Goal: Task Accomplishment & Management: Use online tool/utility

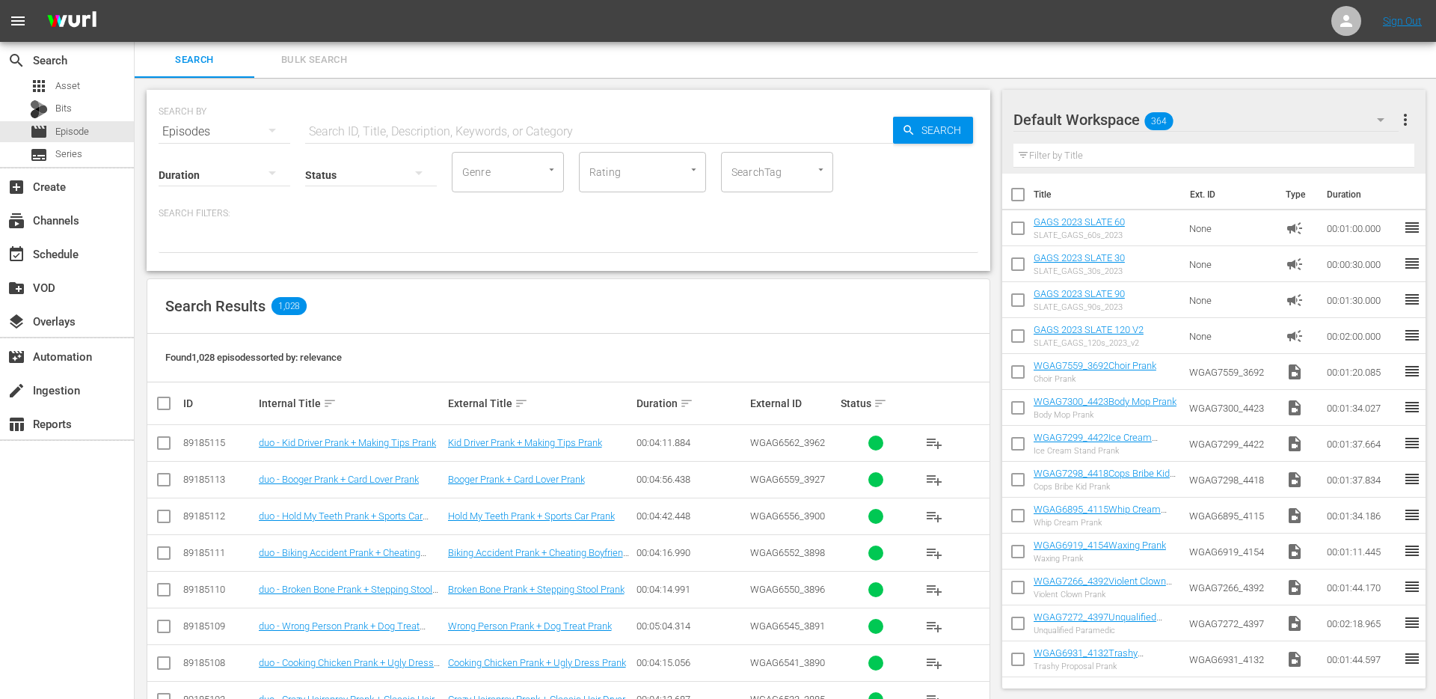
click at [484, 138] on input "text" at bounding box center [599, 132] width 588 height 36
paste input "Supermarket Bagging Prank"
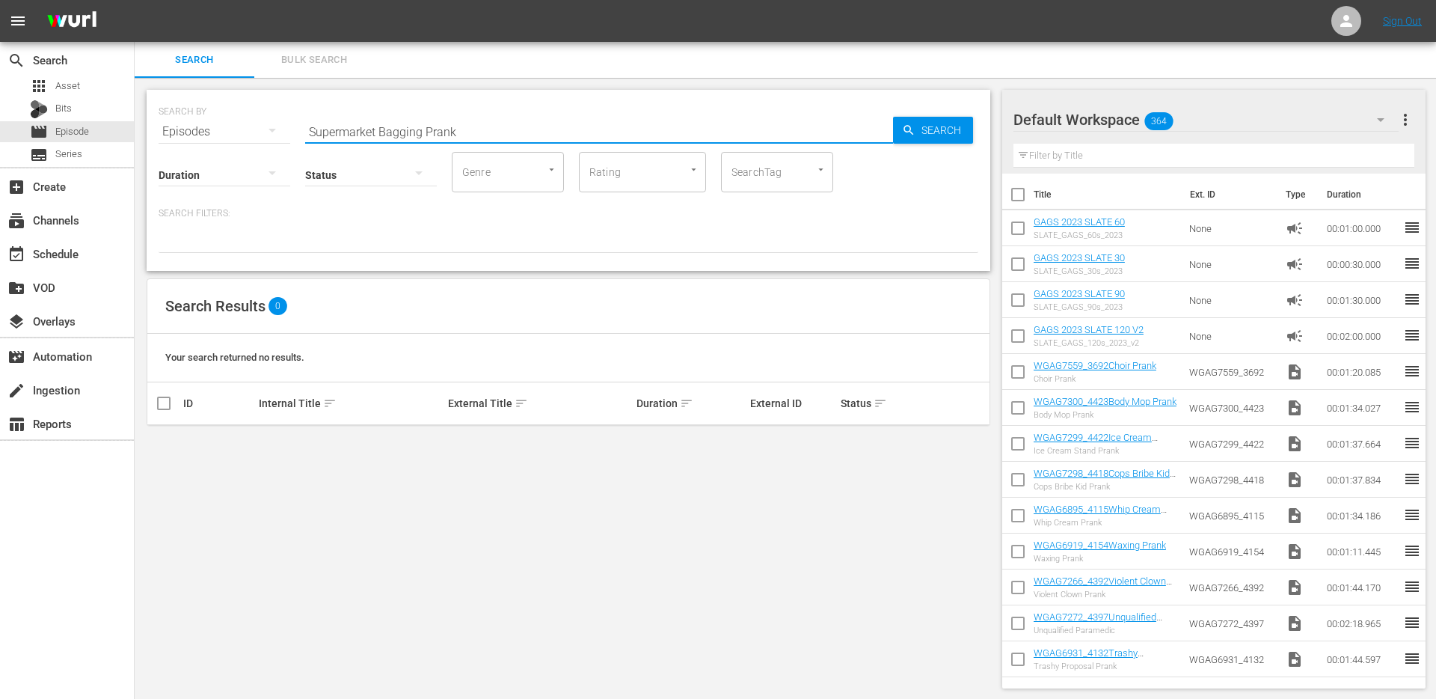
type input "Supermarket Bagging Prank"
click at [85, 89] on div "apps Asset" at bounding box center [67, 86] width 134 height 21
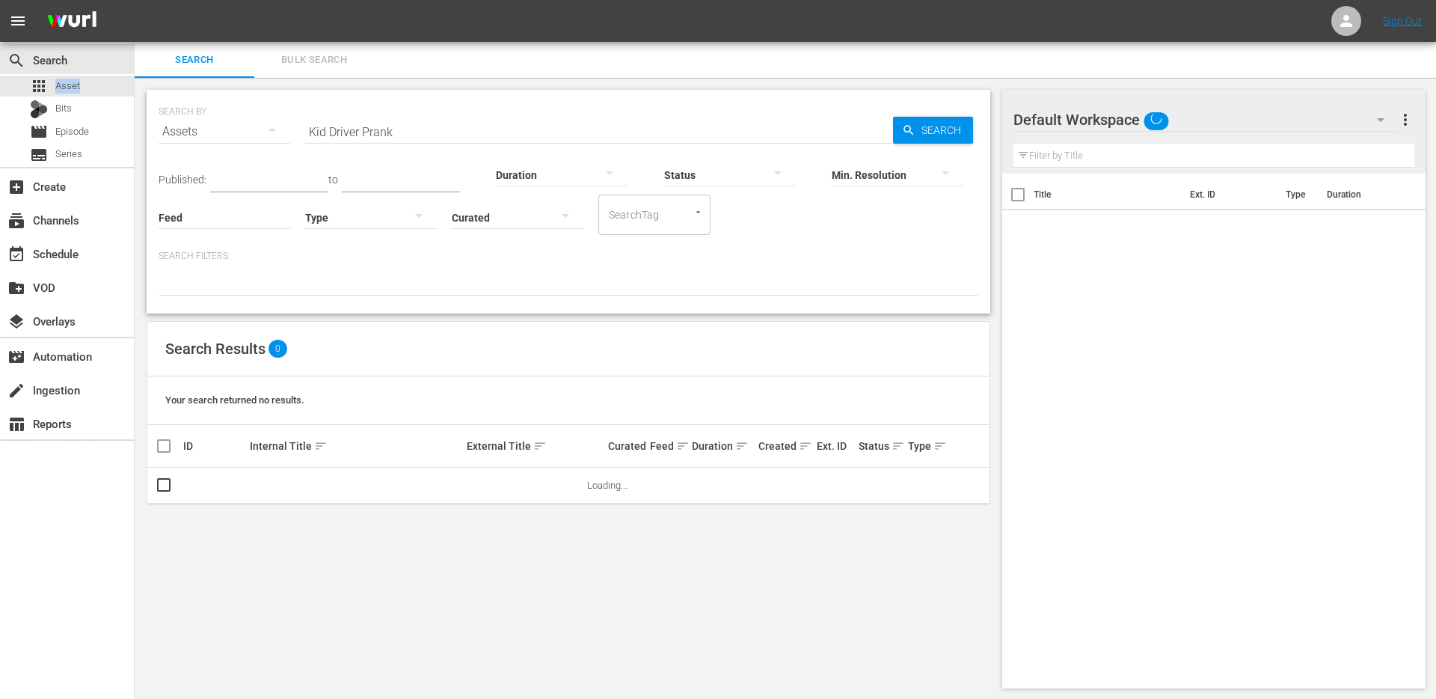
click at [85, 89] on div "apps Asset" at bounding box center [67, 86] width 134 height 21
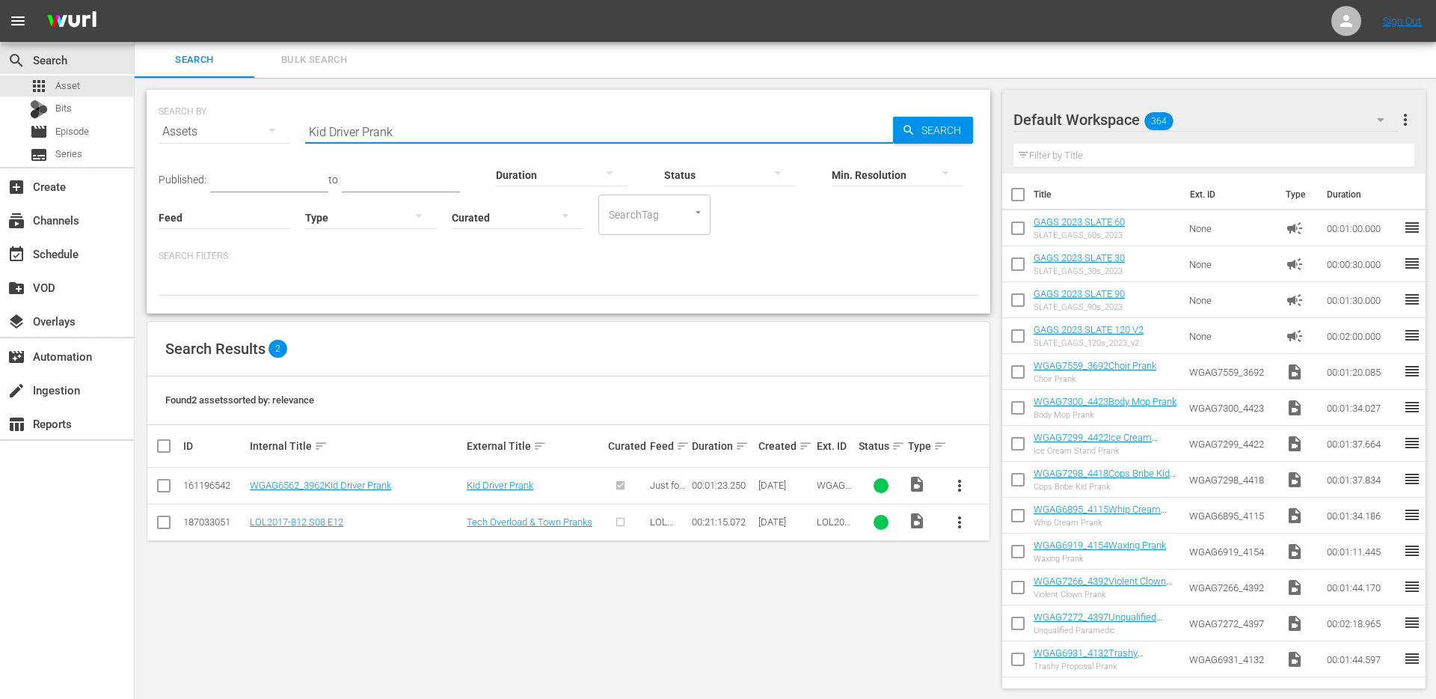
click at [425, 147] on input "Kid Driver Prank" at bounding box center [599, 132] width 588 height 36
click at [425, 141] on div "Search ID, Title, Description, Keywords, or Category Kid Driver Prank" at bounding box center [599, 132] width 588 height 36
click at [425, 132] on input "Kid Driver Prank" at bounding box center [599, 132] width 588 height 36
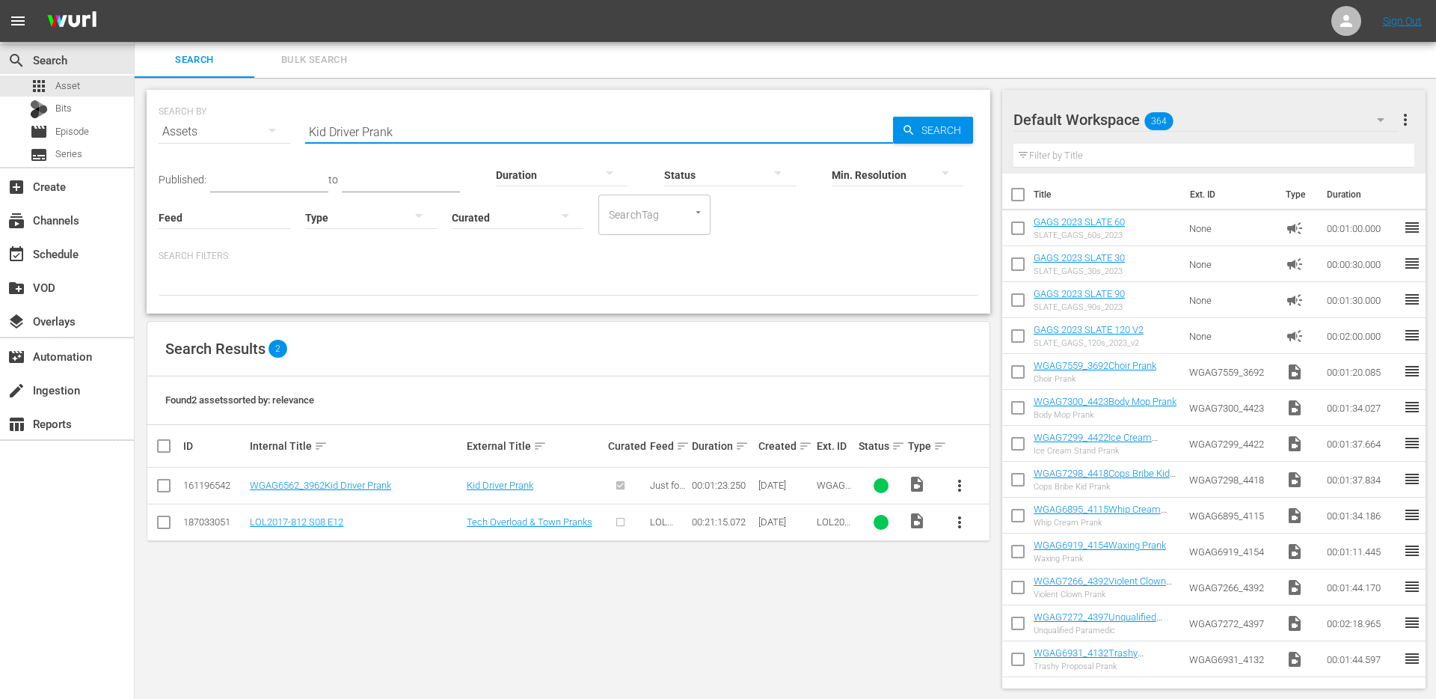
click at [425, 132] on input "Kid Driver Prank" at bounding box center [599, 132] width 588 height 36
paste input "Supermarket Bagging"
type input "Supermarket Bagging Prank"
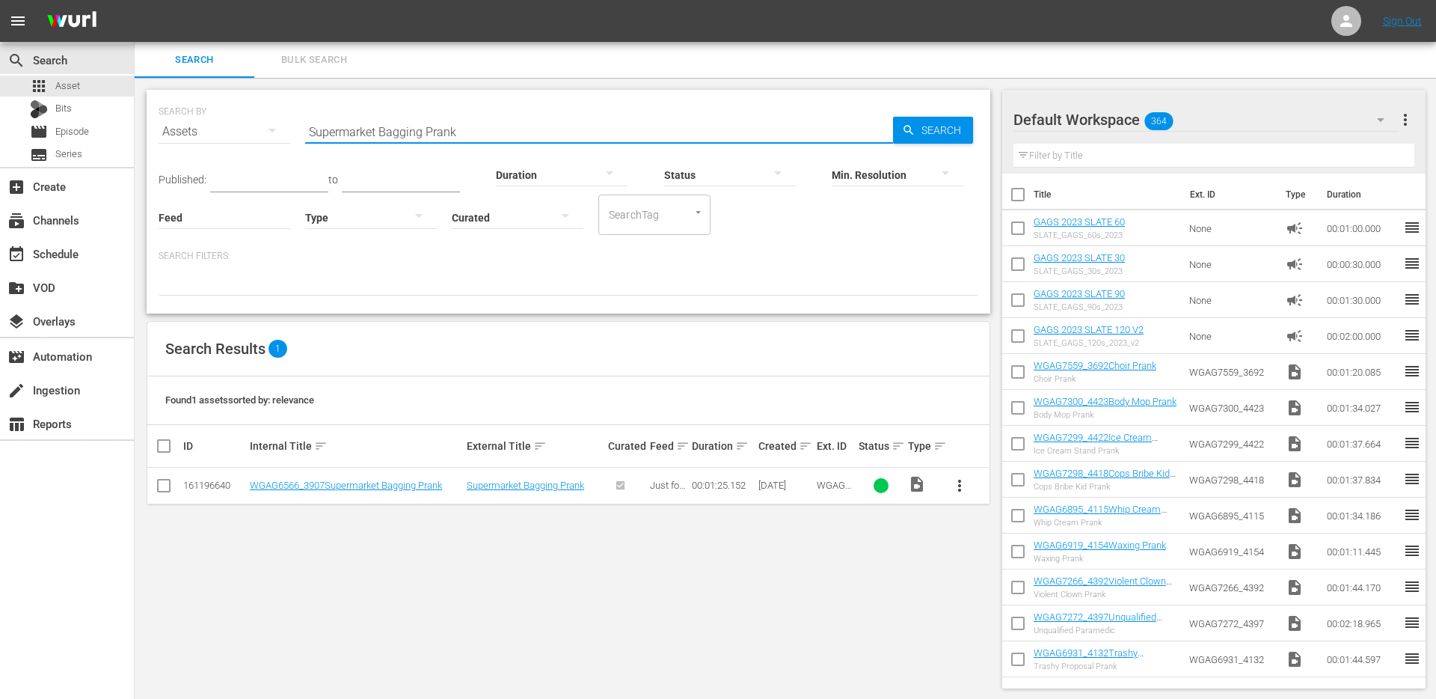
click at [959, 492] on span "more_vert" at bounding box center [960, 486] width 18 height 18
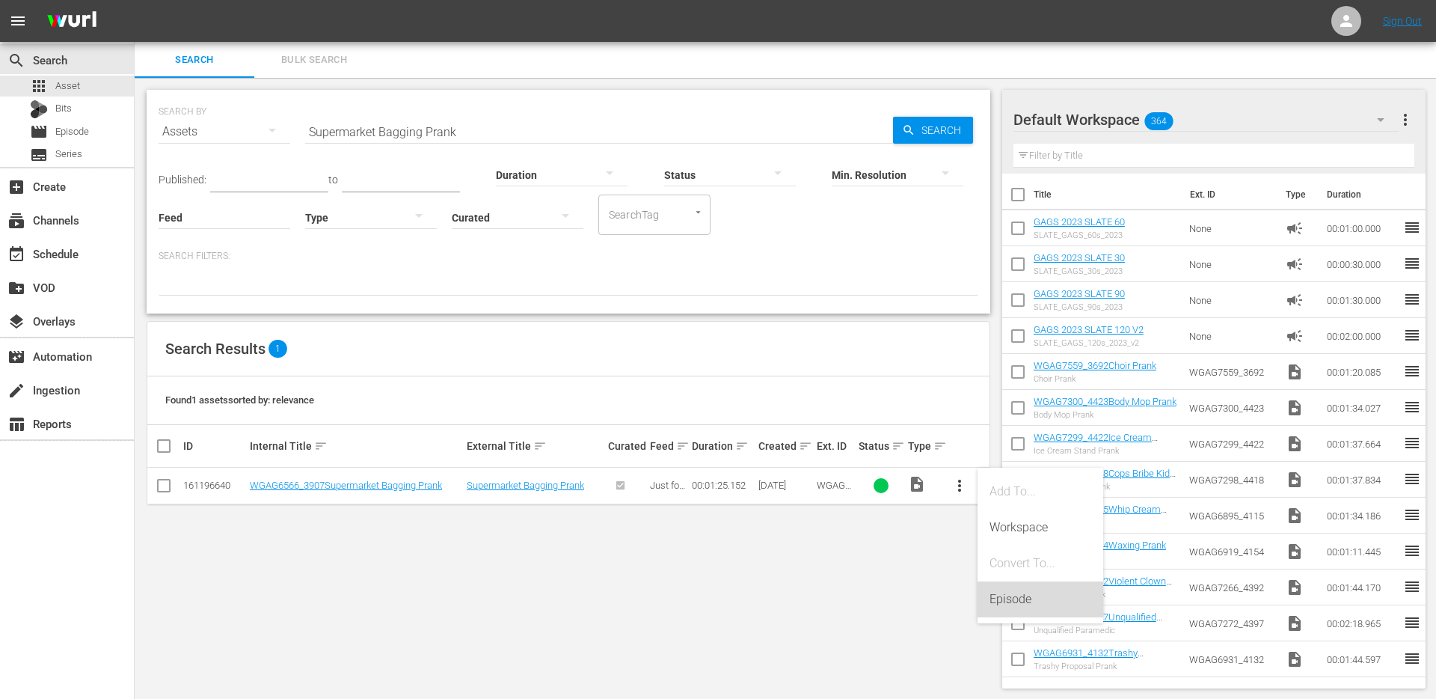
click at [986, 590] on div "Episode" at bounding box center [1041, 599] width 126 height 36
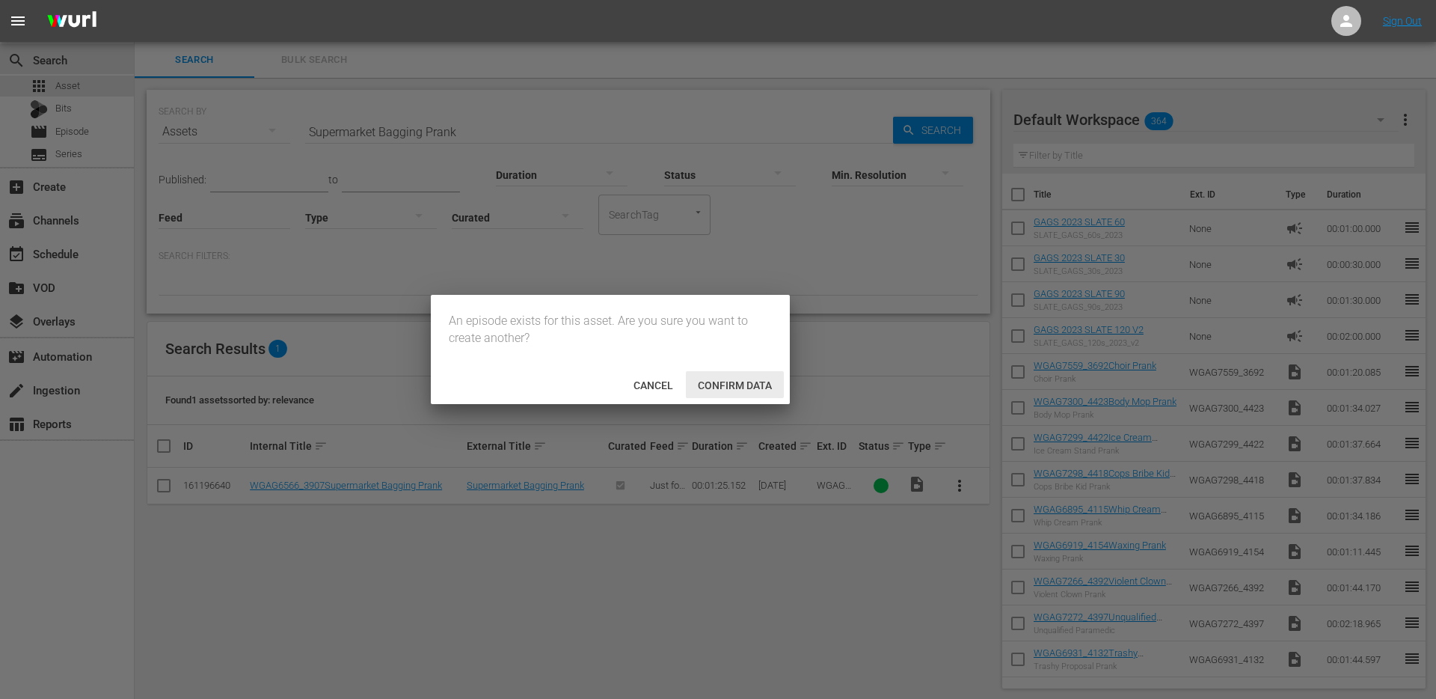
click at [713, 379] on span "Confirm data" at bounding box center [735, 385] width 98 height 12
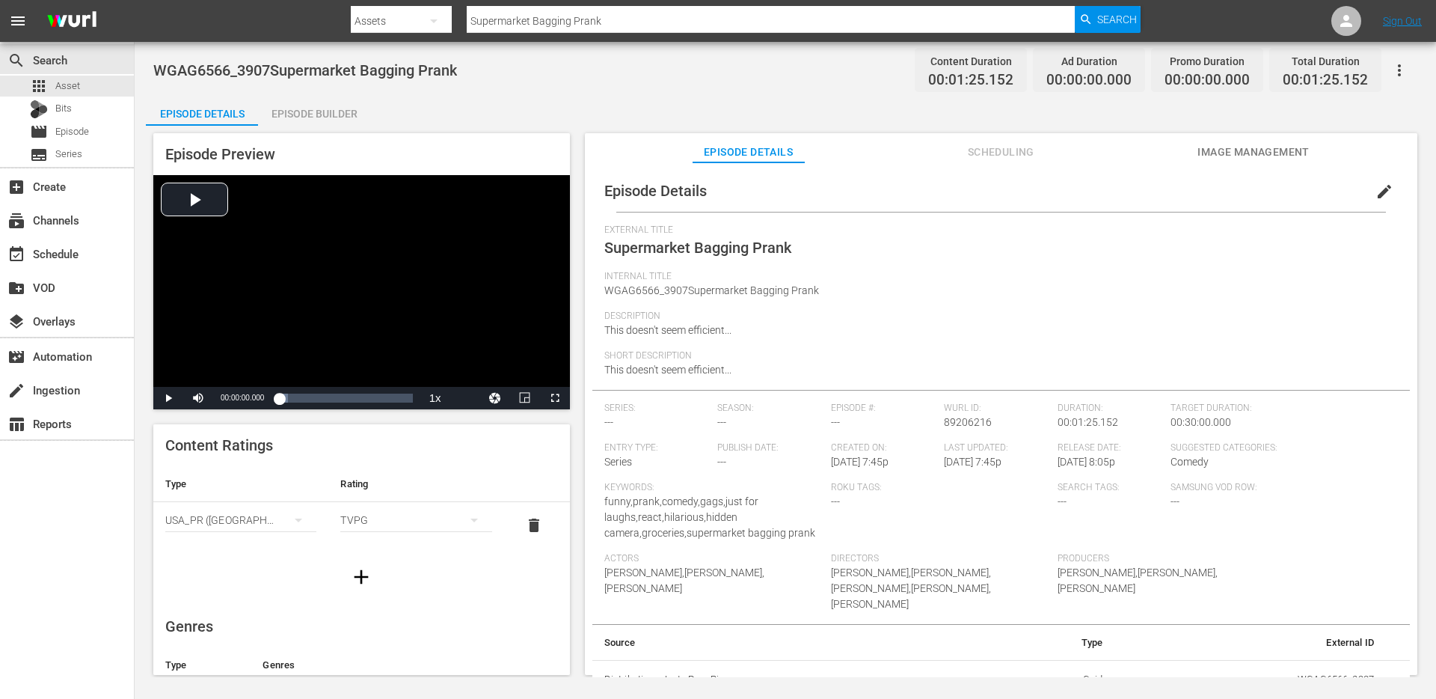
click at [313, 111] on div "Episode Builder" at bounding box center [314, 114] width 112 height 36
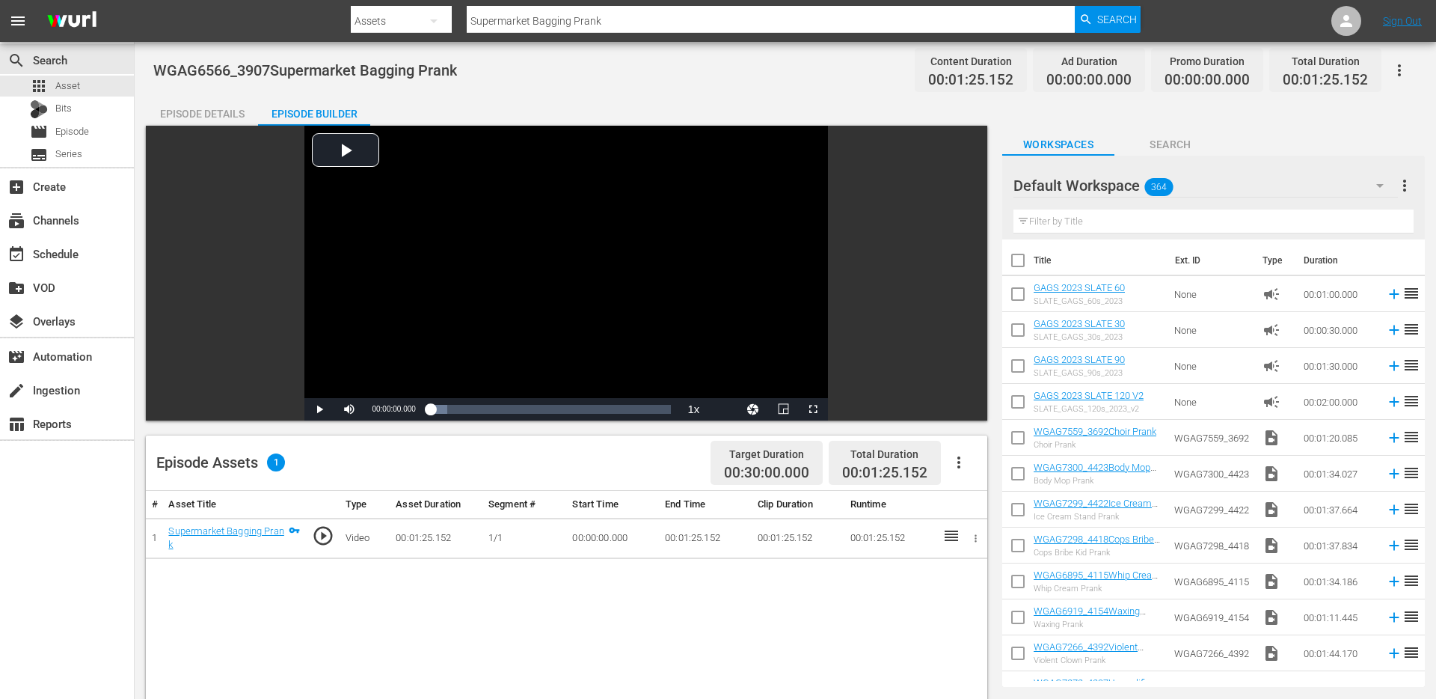
click at [1180, 150] on span "Search" at bounding box center [1171, 144] width 112 height 19
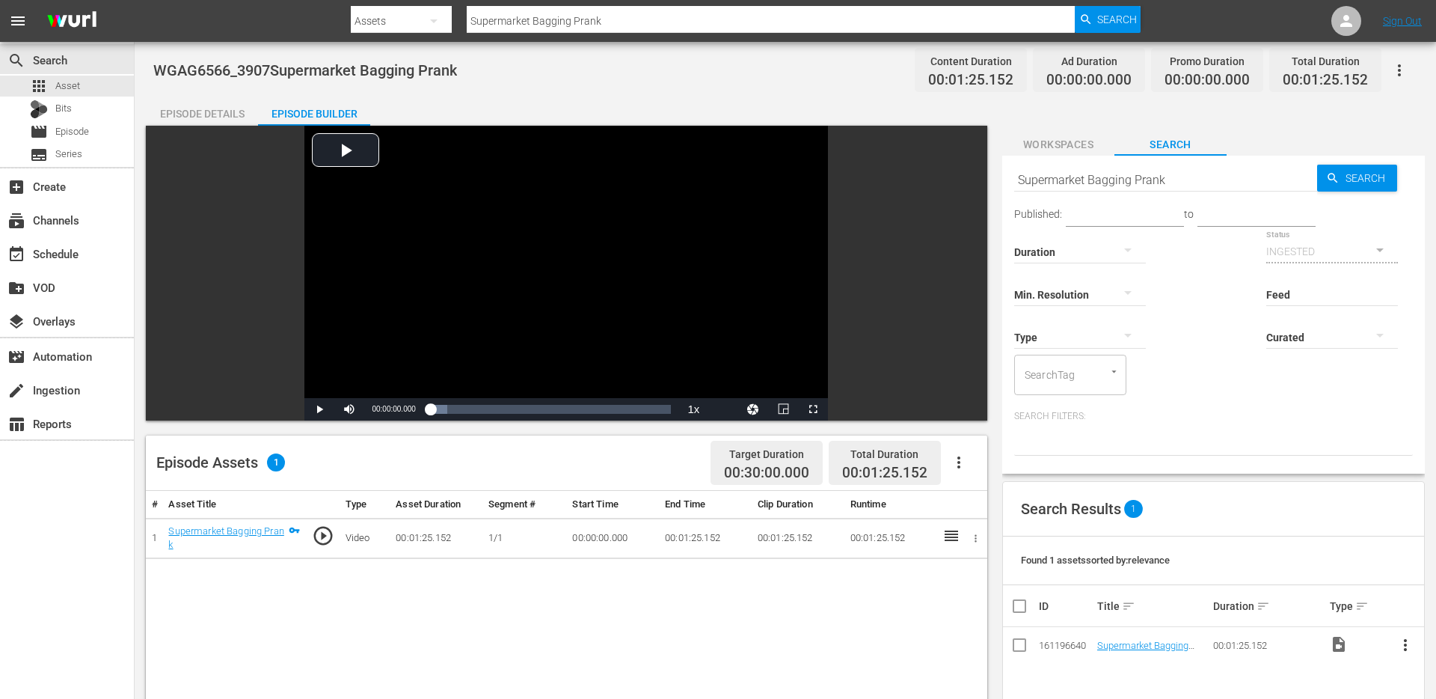
click at [1184, 210] on span "to" at bounding box center [1189, 214] width 10 height 12
click at [1073, 133] on button "Workspaces" at bounding box center [1058, 141] width 112 height 30
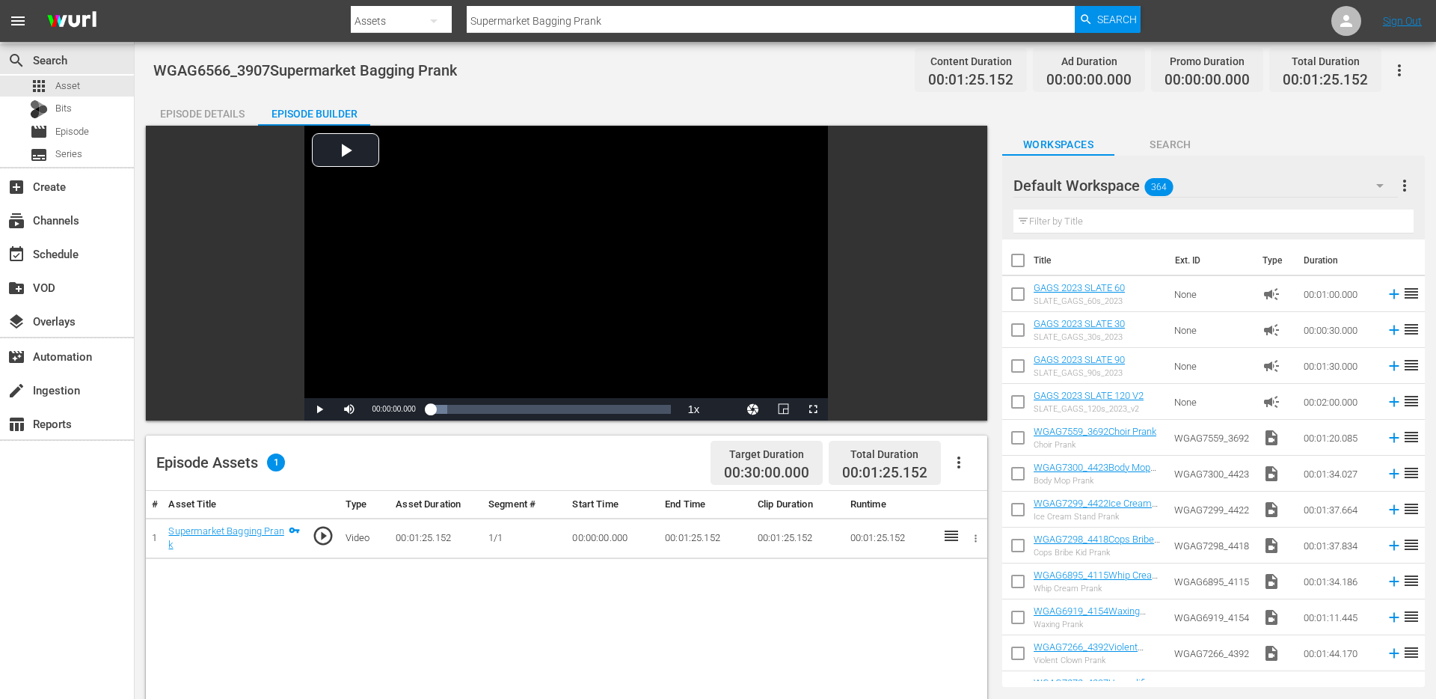
click at [1104, 227] on input "text" at bounding box center [1214, 221] width 400 height 24
paste input "Burnt BBQ Prank"
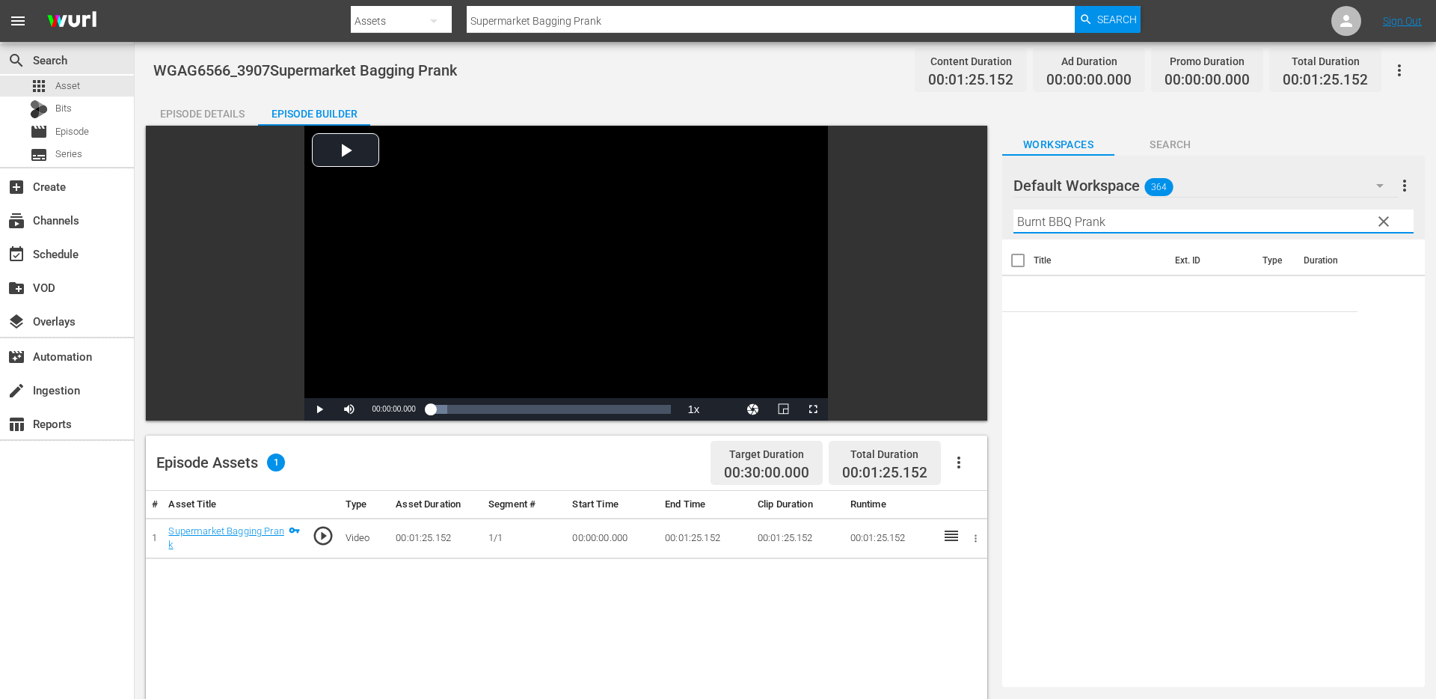
type input "Burnt BBQ Prank"
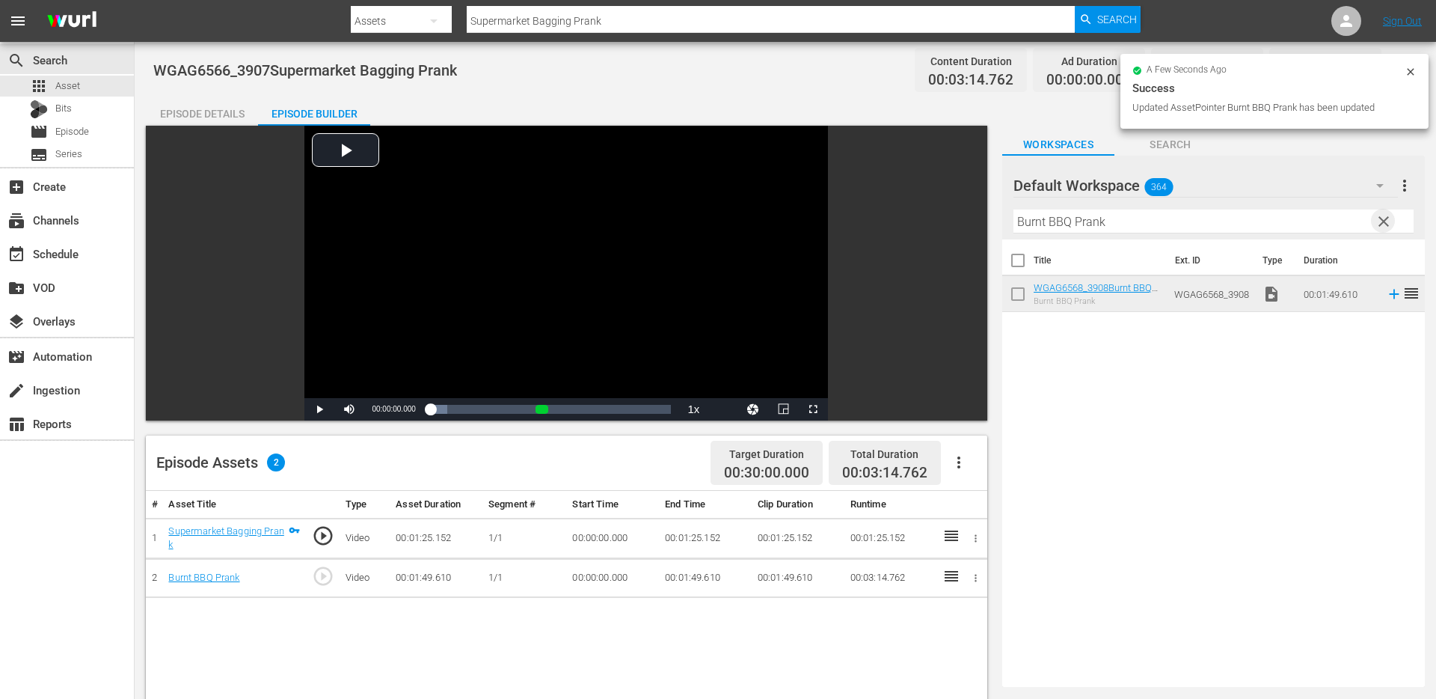
click at [1384, 216] on span "clear" at bounding box center [1384, 221] width 18 height 18
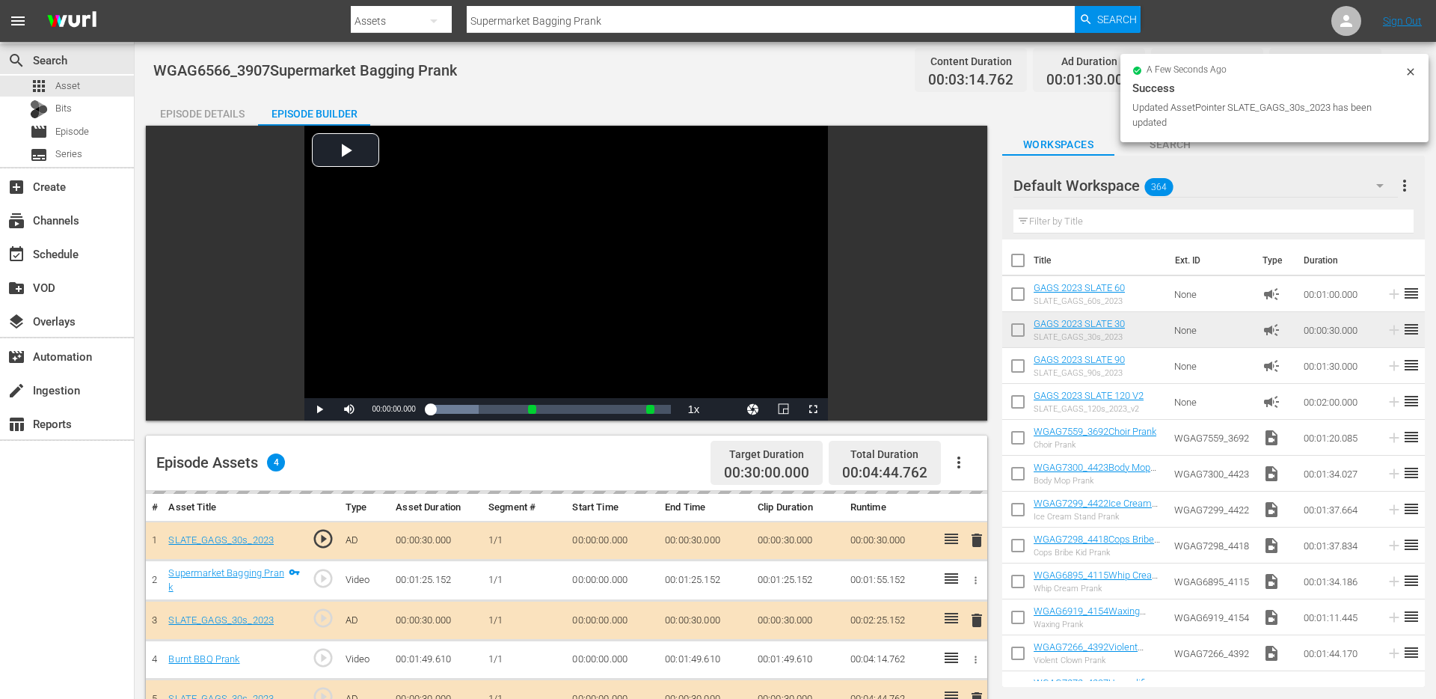
click at [233, 126] on div "Video Player is loading. Play Video Play Mute Current Time 00:00:00.000 / Durat…" at bounding box center [567, 273] width 842 height 295
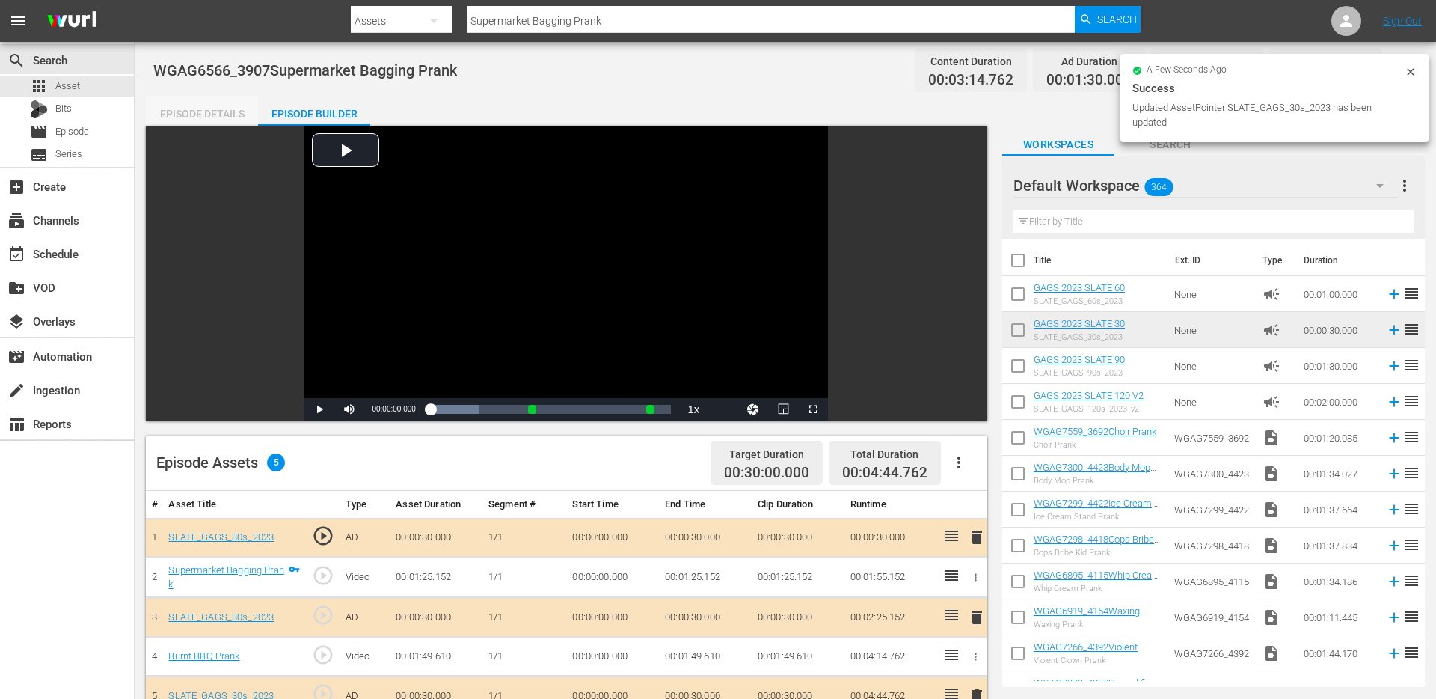
click at [227, 114] on div "Episode Details" at bounding box center [202, 114] width 112 height 36
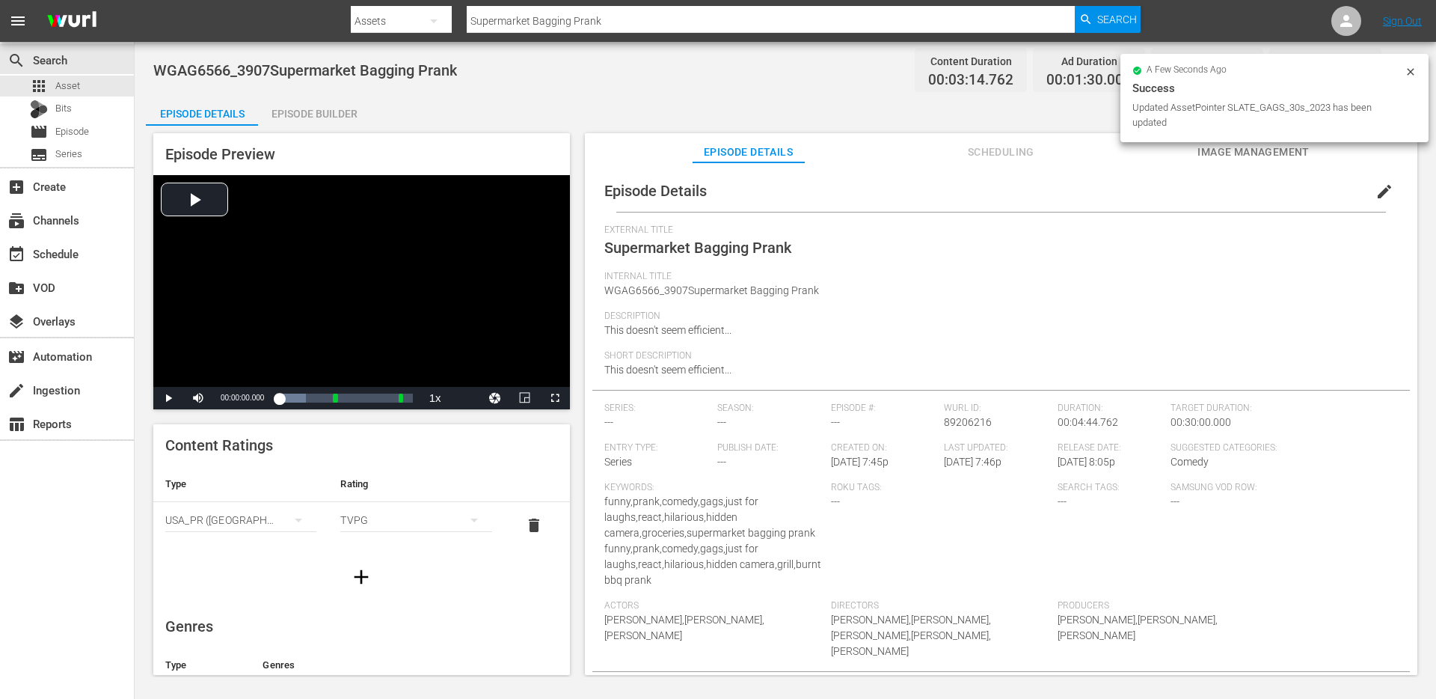
click at [1367, 195] on button "edit" at bounding box center [1385, 192] width 36 height 36
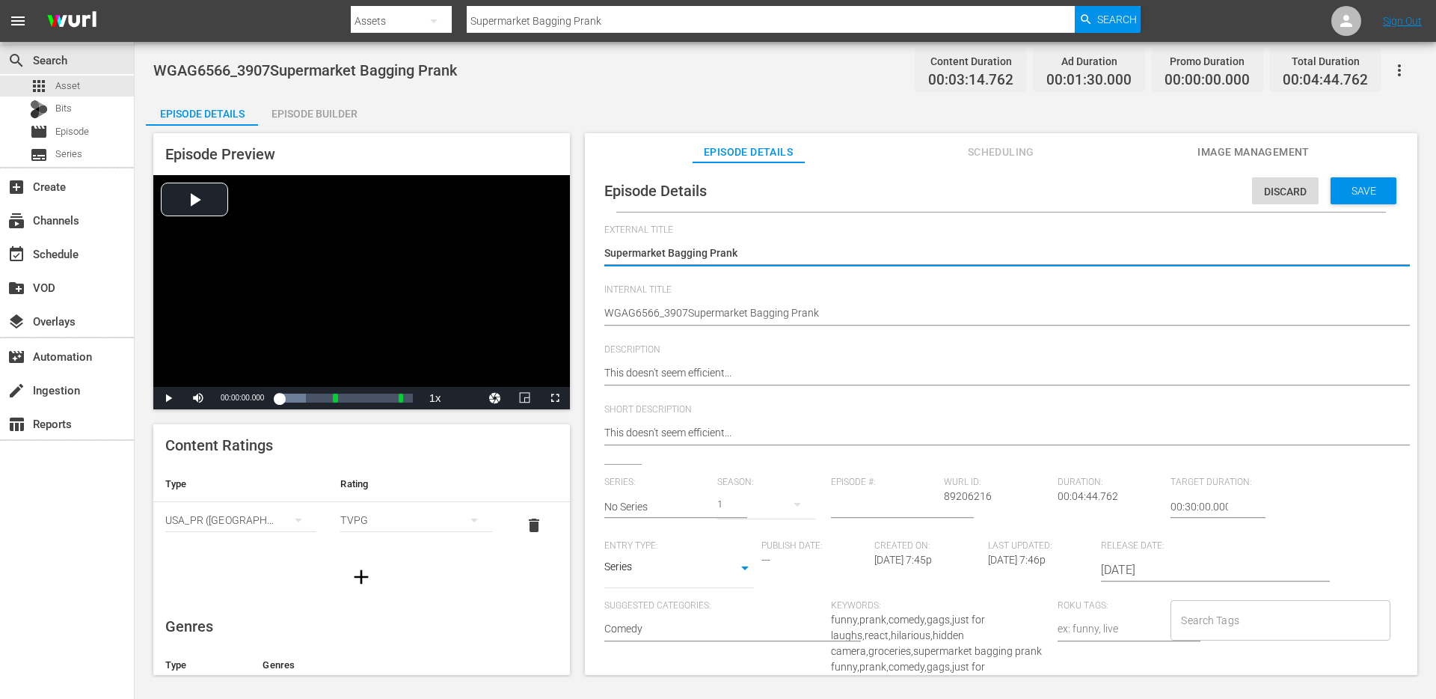
type textarea "Supermarket Bagging Prank"
type textarea "Supermarket Bagging Prank +"
type textarea "Supermarket Bagging Prank +Burnt BBQ Prank"
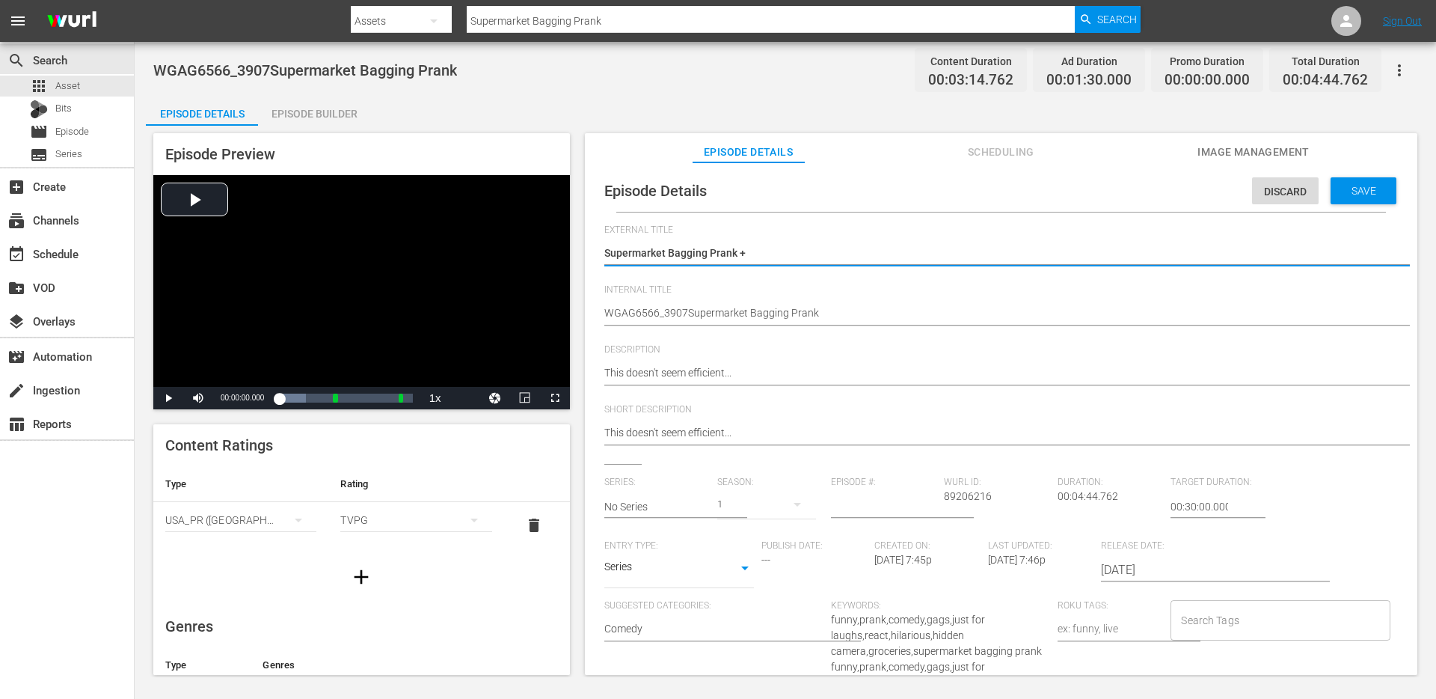
type textarea "Supermarket Bagging Prank +Burnt BBQ Prank"
click at [747, 250] on textarea "Supermarket Bagging Prank" at bounding box center [997, 254] width 786 height 18
type textarea "Supermarket Bagging Prank + Burnt BBQ Prank"
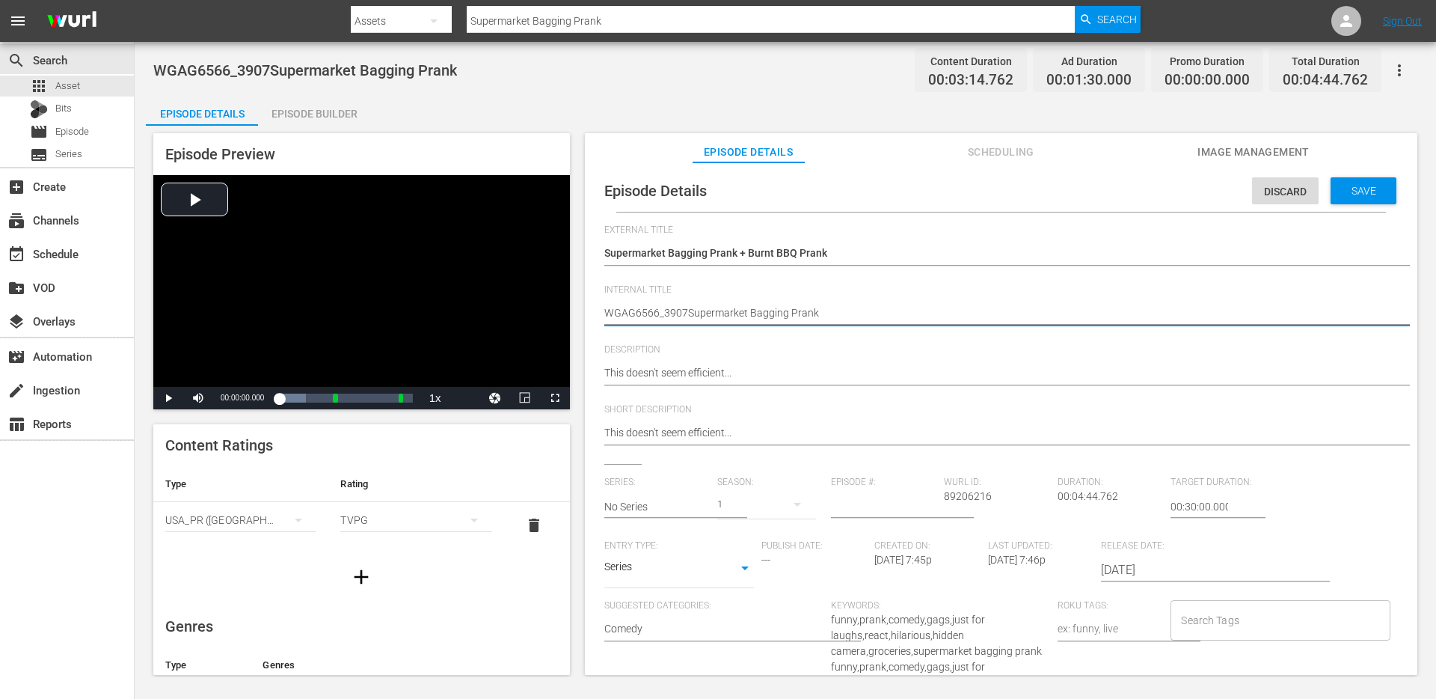
click at [708, 311] on textarea "WGAG6566_3907Supermarket Bagging Prank" at bounding box center [997, 314] width 786 height 18
type textarea "d"
type textarea "du"
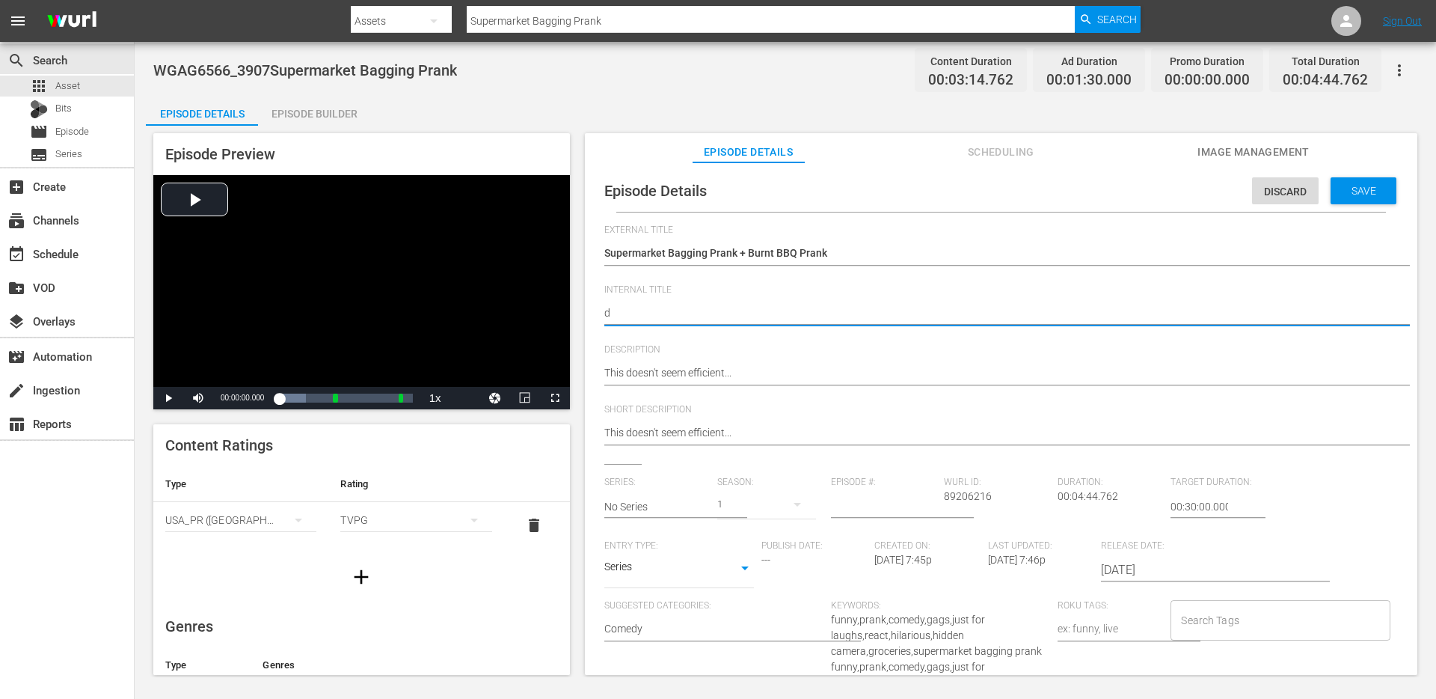
type textarea "du"
type textarea "duo"
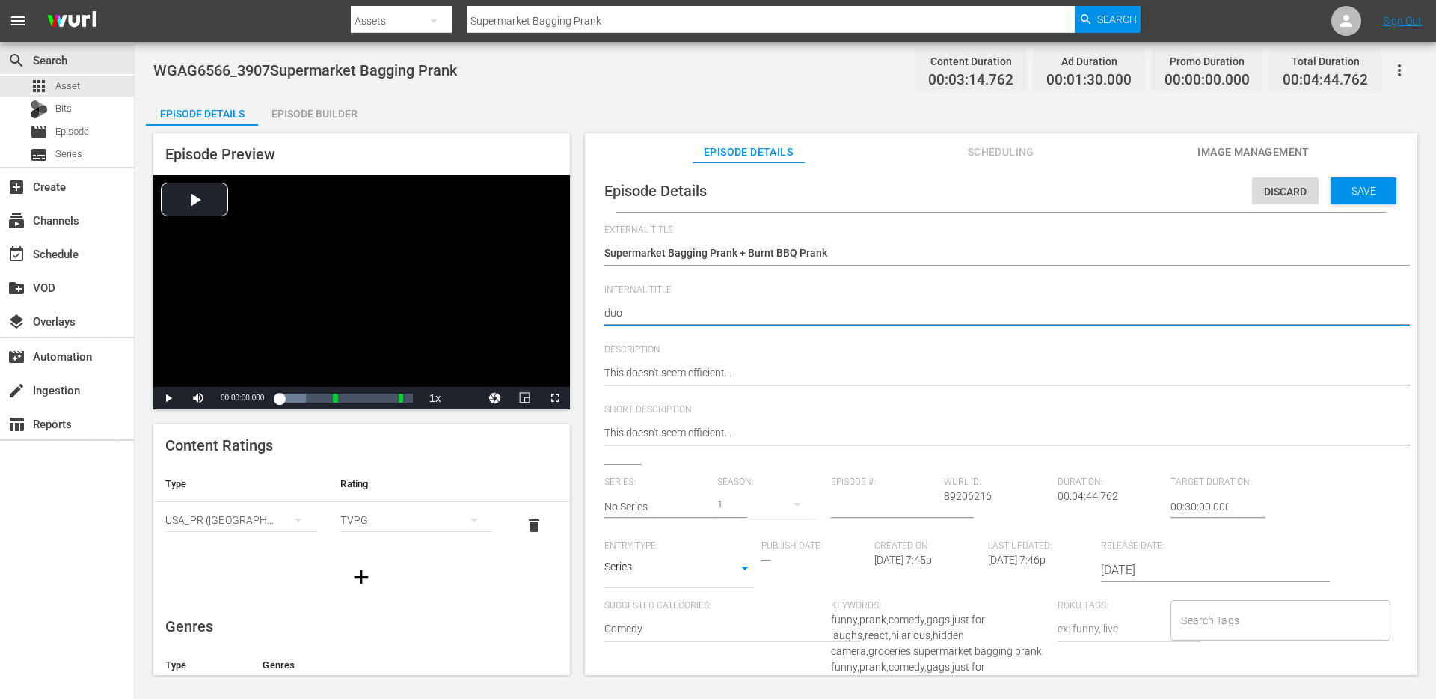
type textarea "duo -"
paste textarea "Supermarket Bagging Prank + Burnt BBQ Prank"
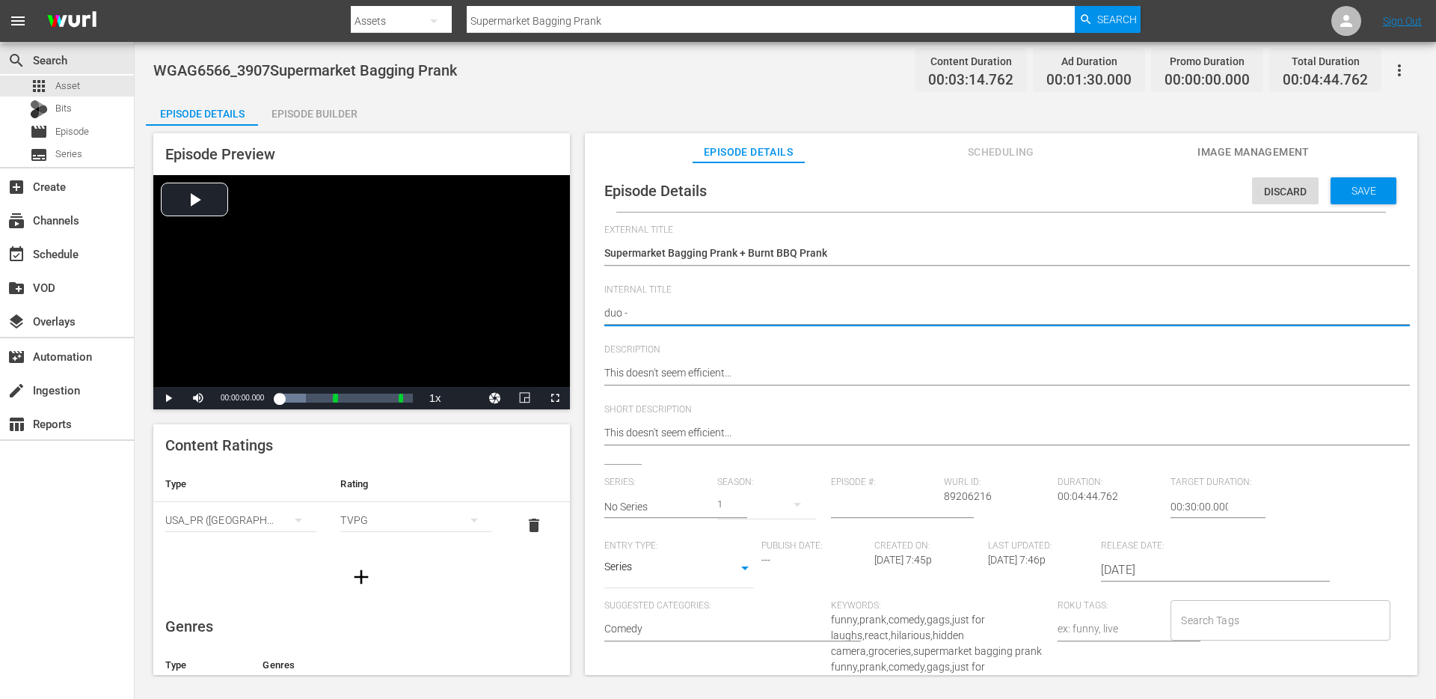
type textarea "duo - Supermarket Bagging Prank + Burnt BBQ Prank"
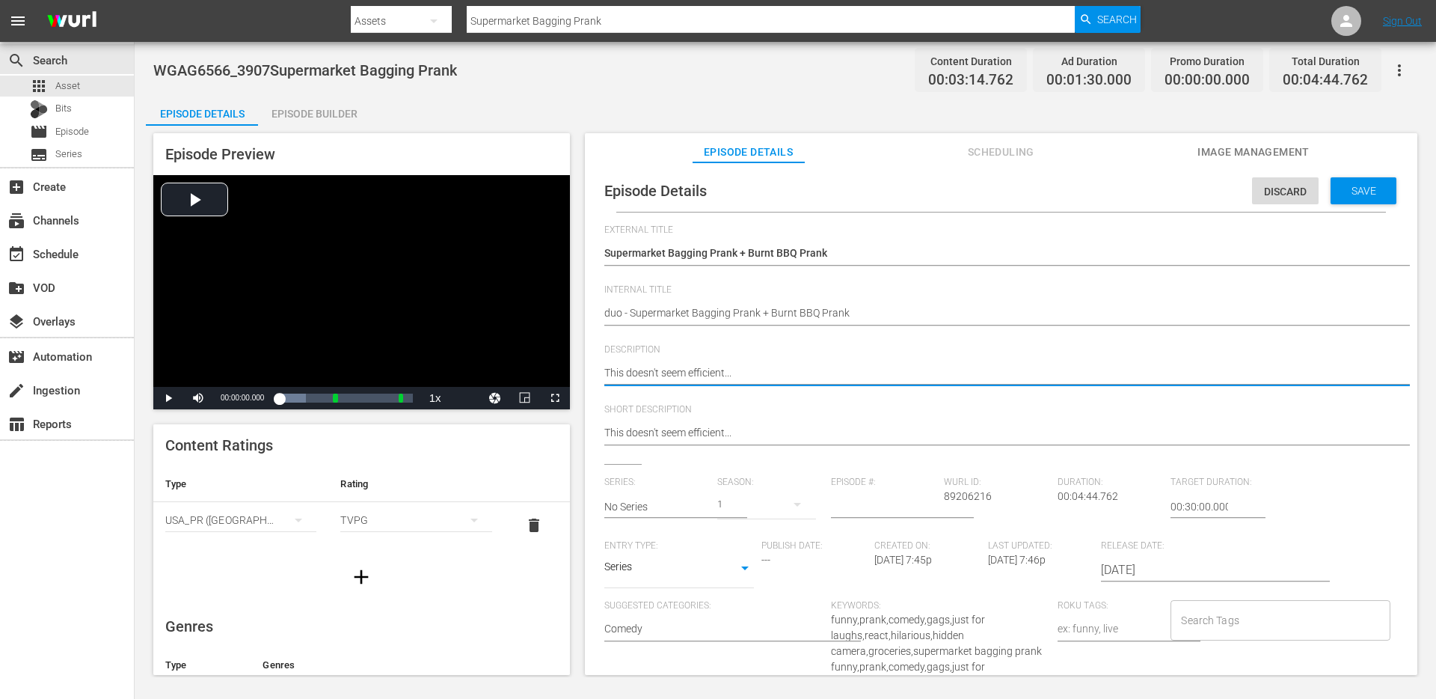
type textarea "This doesn't seem efficient.."
type textarea "This doesn't seem efficient."
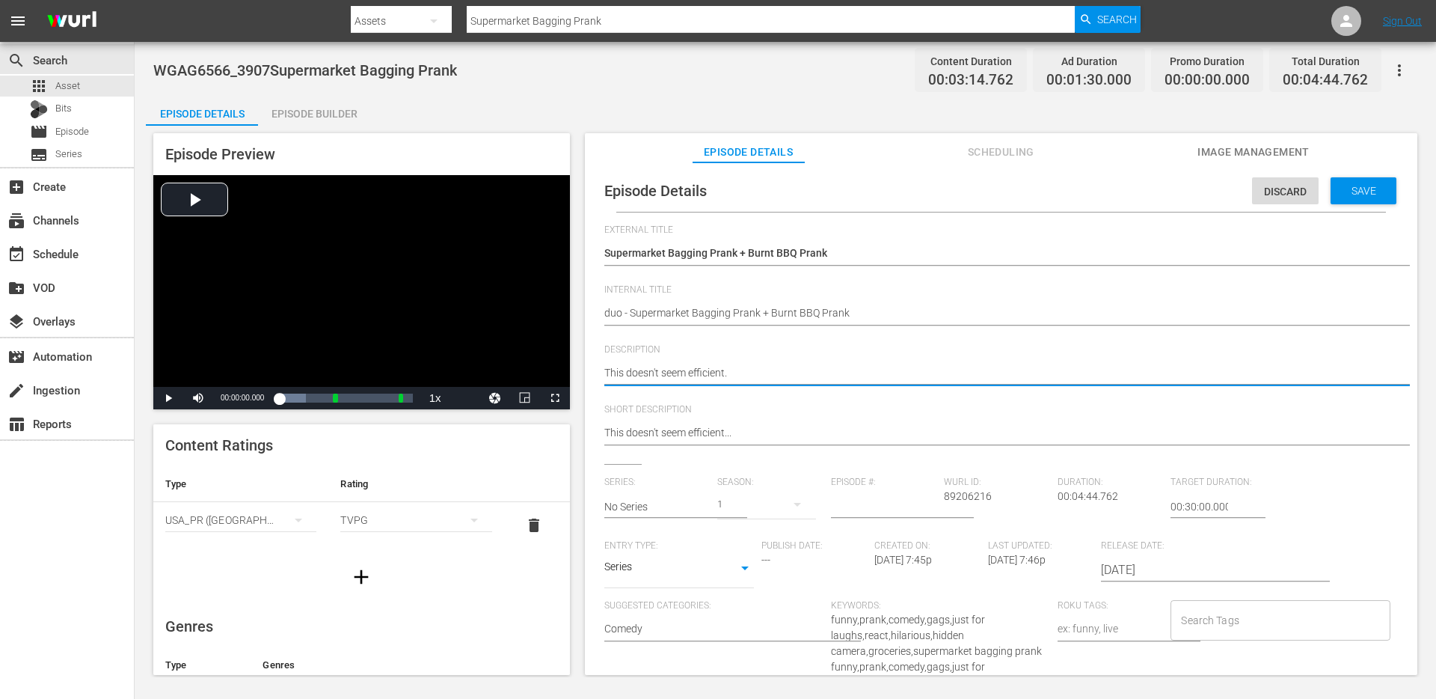
type textarea "This doesn't seem efficient."
type textarea "This doesn't seem efficient. +"
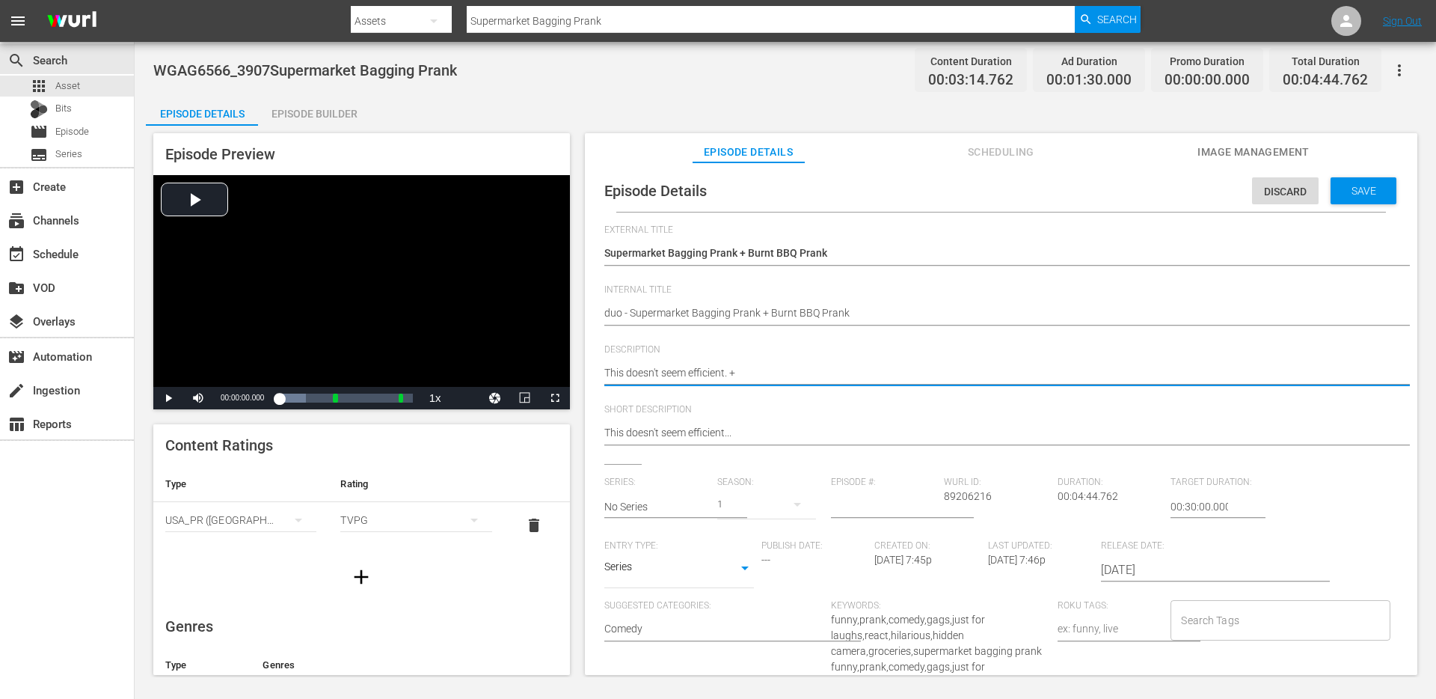
paste textarea "Supermarket Bagging Prank + Burnt BBQ Prank"
type textarea "This doesn't seem efficient. + Supermarket Bagging Prank + Burnt BBQ Prank"
click at [797, 390] on div "This doesn't seem efficient... This doesn't seem efficient..." at bounding box center [997, 374] width 786 height 36
paste textarea "mells so good!"
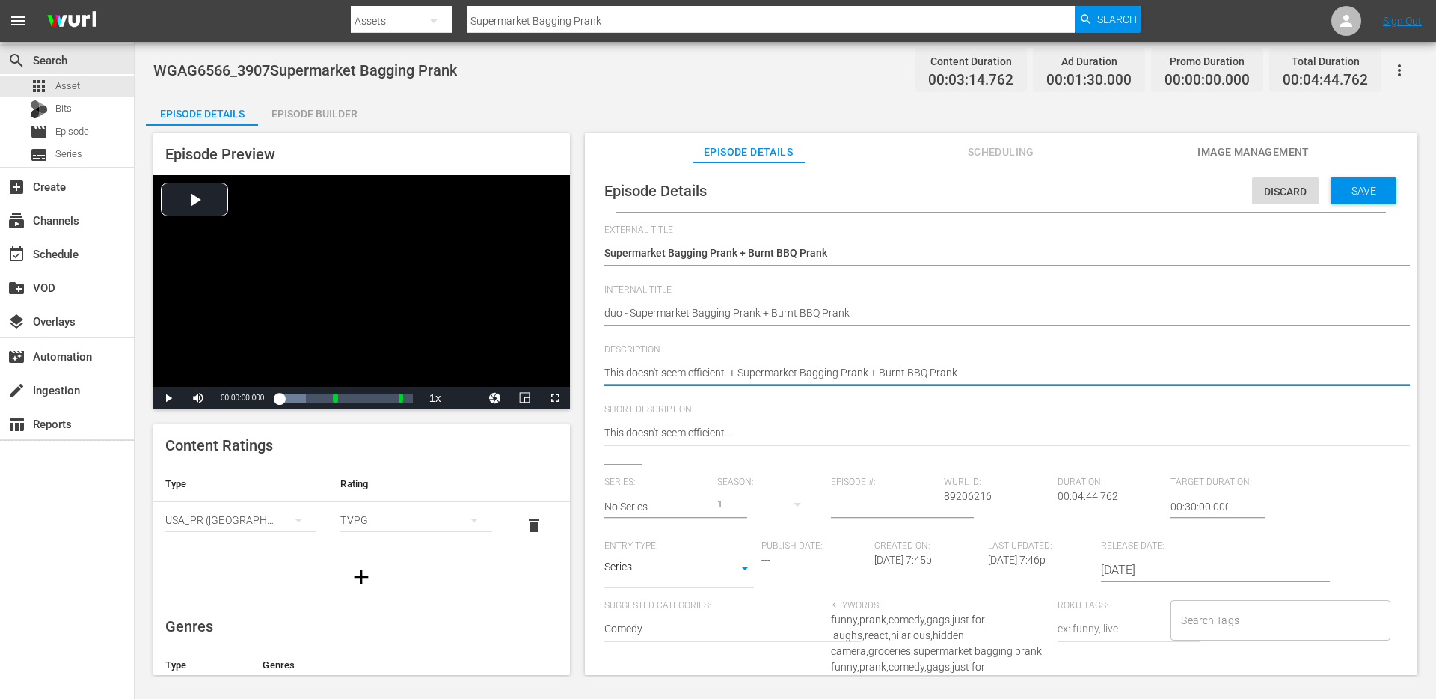
type textarea "This doesn't seem efficient. + Smells so good!"
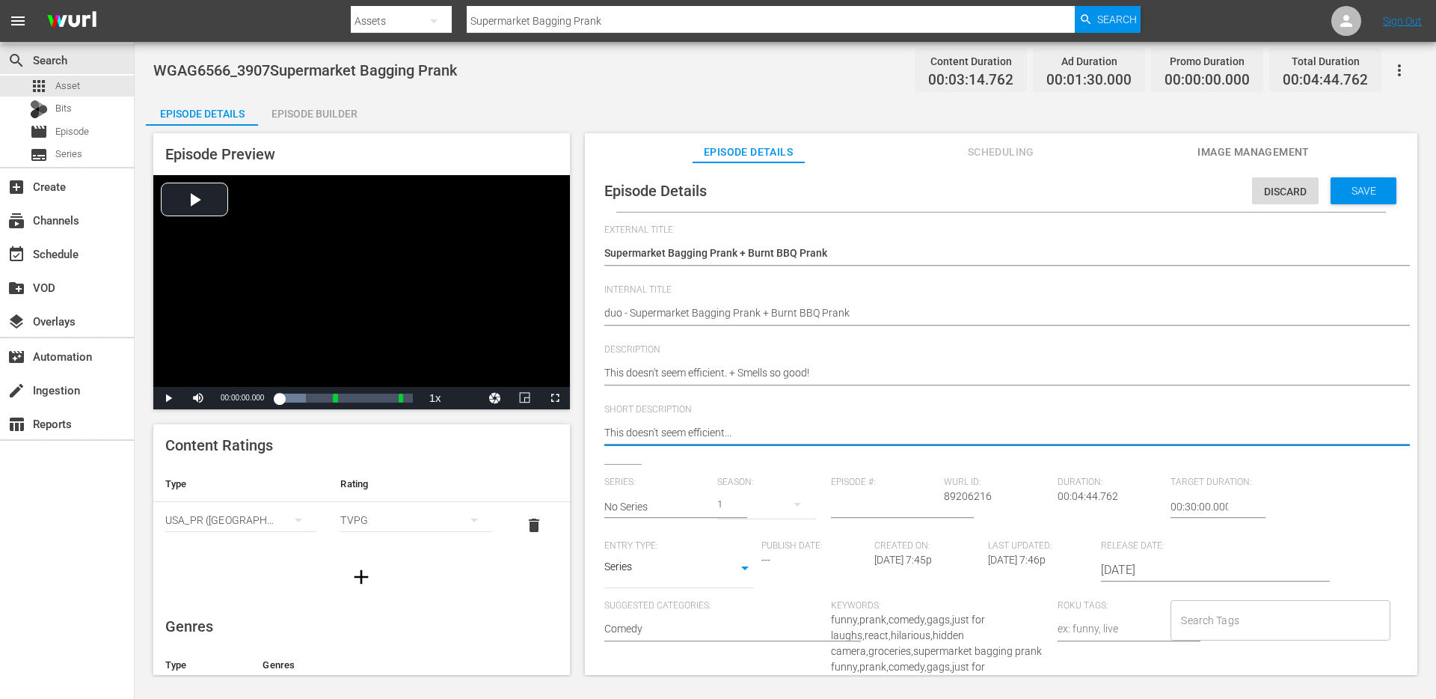
click at [740, 433] on textarea "This doesn't seem efficient..." at bounding box center [997, 434] width 786 height 18
paste textarea "+ Smells so good!"
type textarea "This doesn't seem efficient. + Smells so good!"
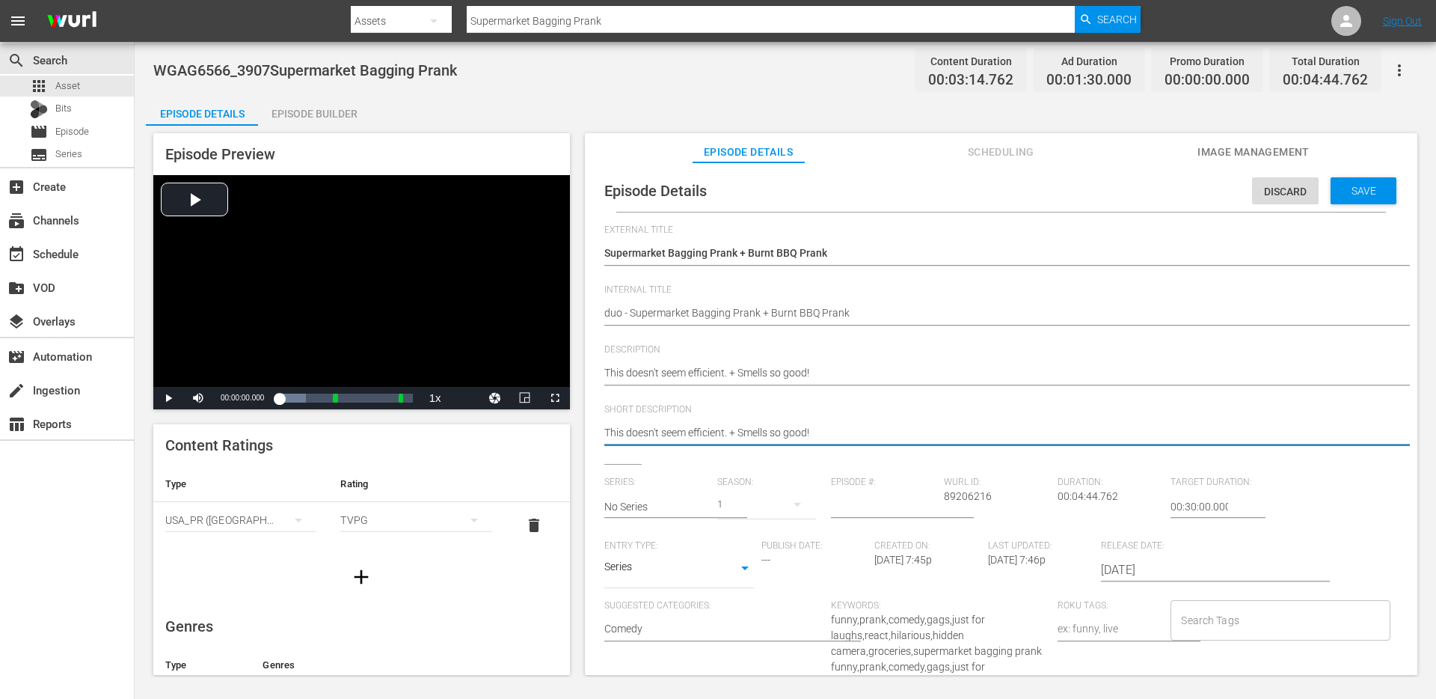
click at [670, 515] on input "No Series" at bounding box center [657, 507] width 106 height 36
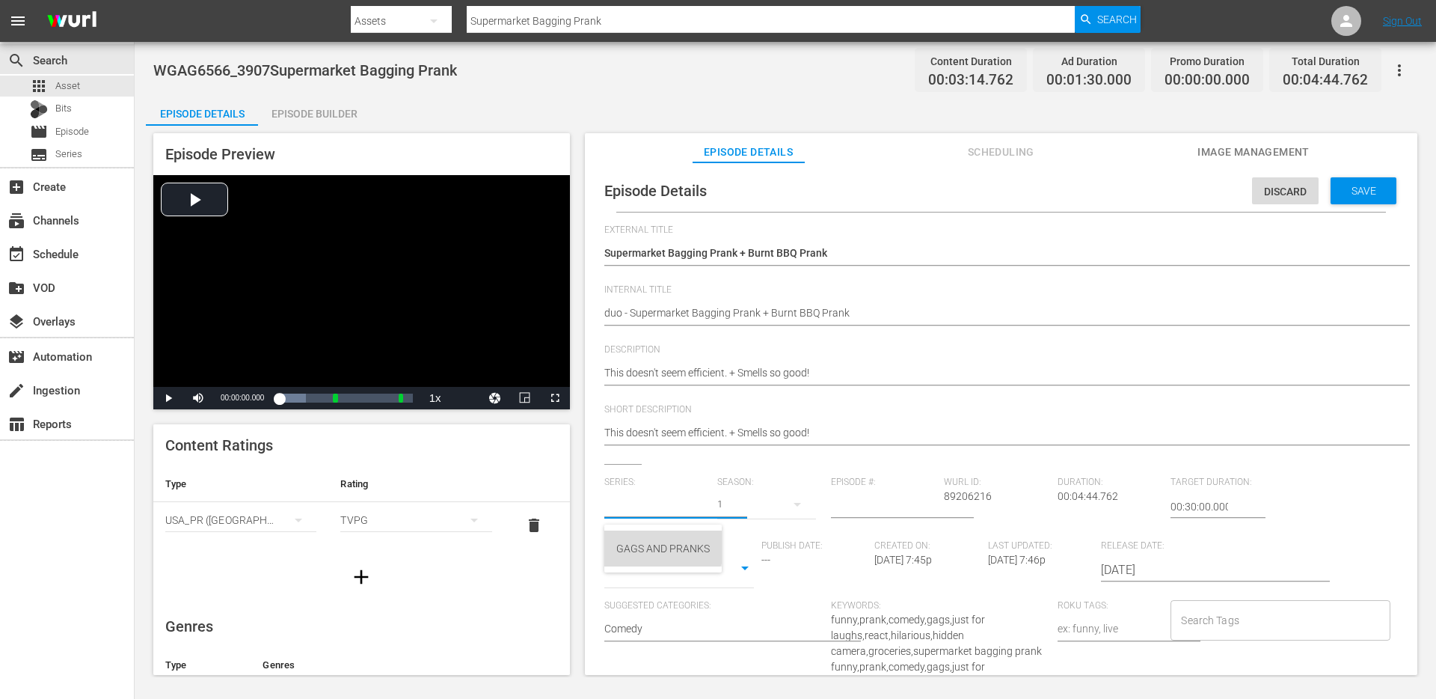
click at [658, 543] on div "GAGS AND PRANKS" at bounding box center [663, 548] width 94 height 36
type input "GAGS AND PRANKS"
click at [669, 568] on body "menu Search By Assets Search ID, Title, Description, Keywords, or Category Supe…" at bounding box center [718, 349] width 1436 height 699
click at [669, 524] on li "Short Form" at bounding box center [679, 520] width 150 height 25
type input "SHORT_FORM_VIDEO"
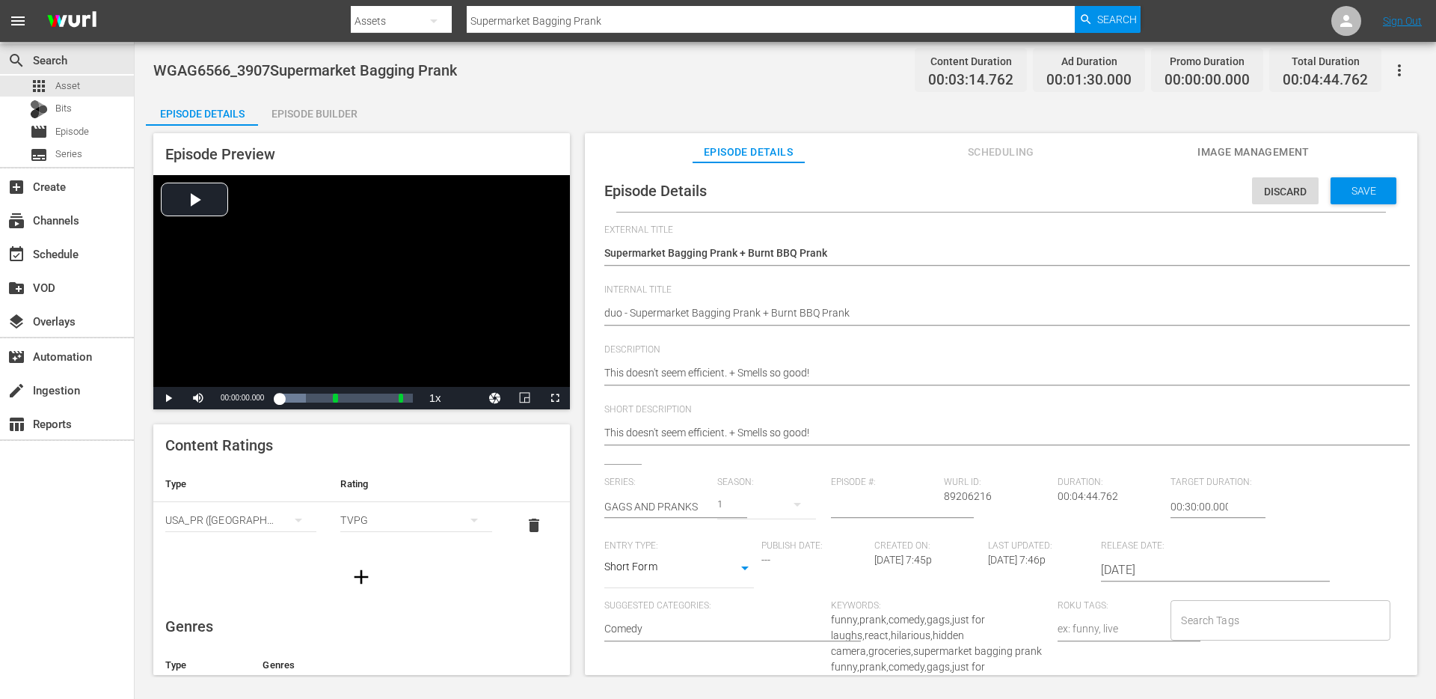
click at [1180, 613] on input "Search Tags" at bounding box center [1269, 620] width 183 height 27
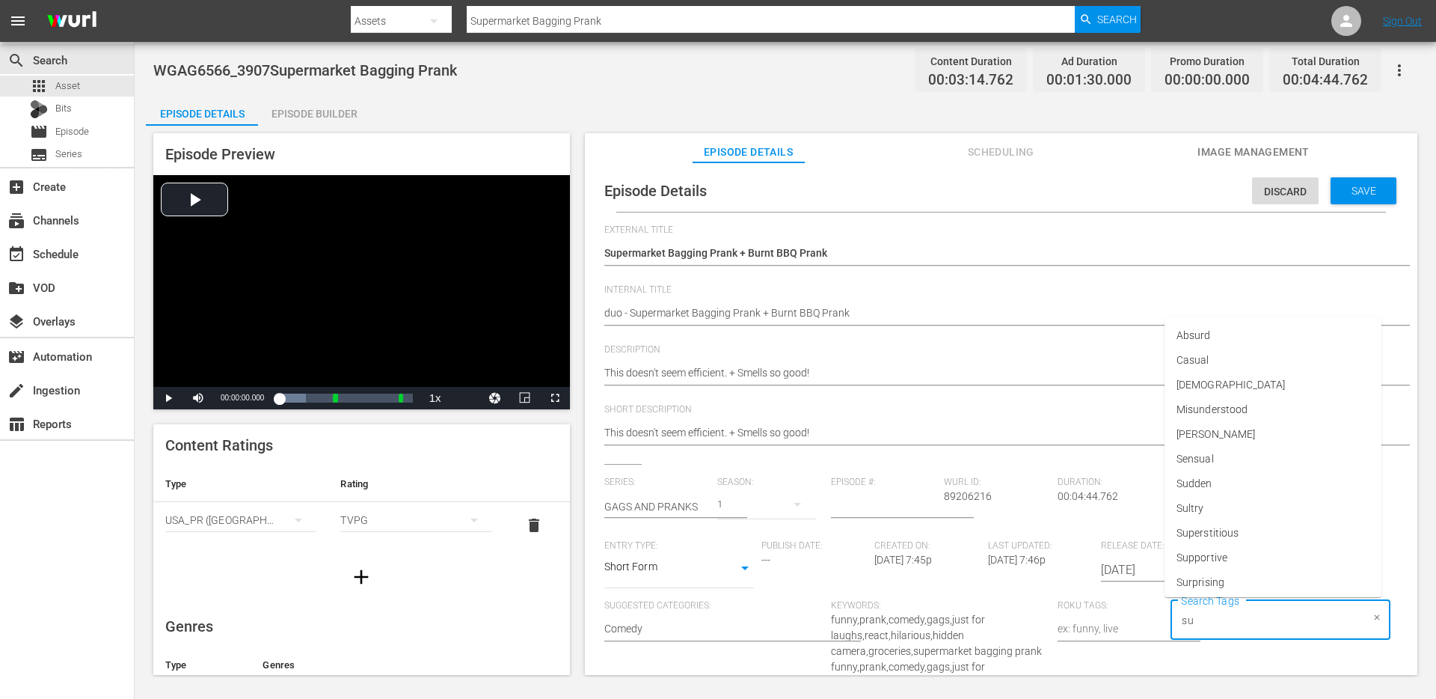
type input "s"
type input "duo"
type input "singl"
click at [1264, 556] on li "single prank" at bounding box center [1273, 554] width 217 height 25
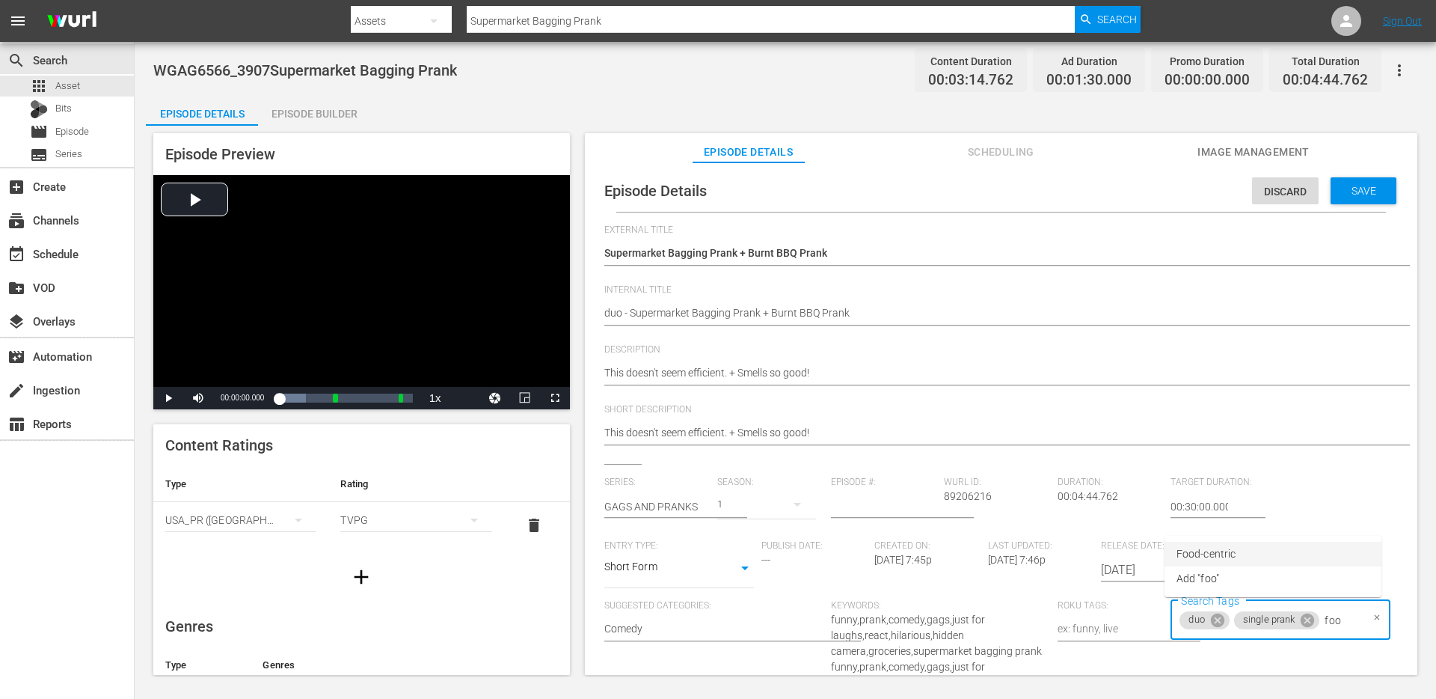
type input "food"
click at [1247, 554] on li "Food-centric" at bounding box center [1273, 554] width 217 height 25
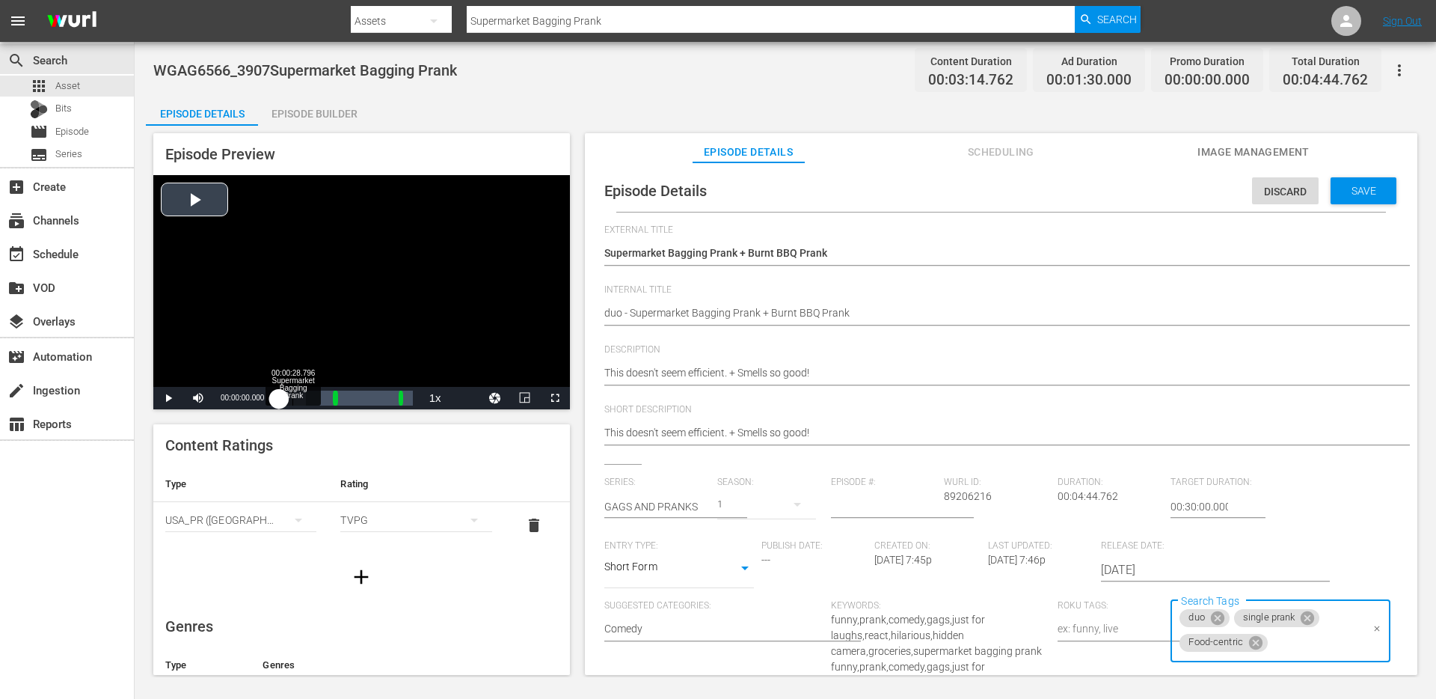
click at [293, 402] on div "Loaded : 19.91% 00:00:28.796 Supermarket Bagging Prank 00:00:00.000" at bounding box center [345, 398] width 133 height 15
click at [313, 397] on div "Loaded : 100.00% 00:01:13.590 Supermarket Bagging Prank 00:00:29.043" at bounding box center [345, 398] width 133 height 15
click at [359, 391] on div "Progress Bar" at bounding box center [350, 398] width 28 height 15
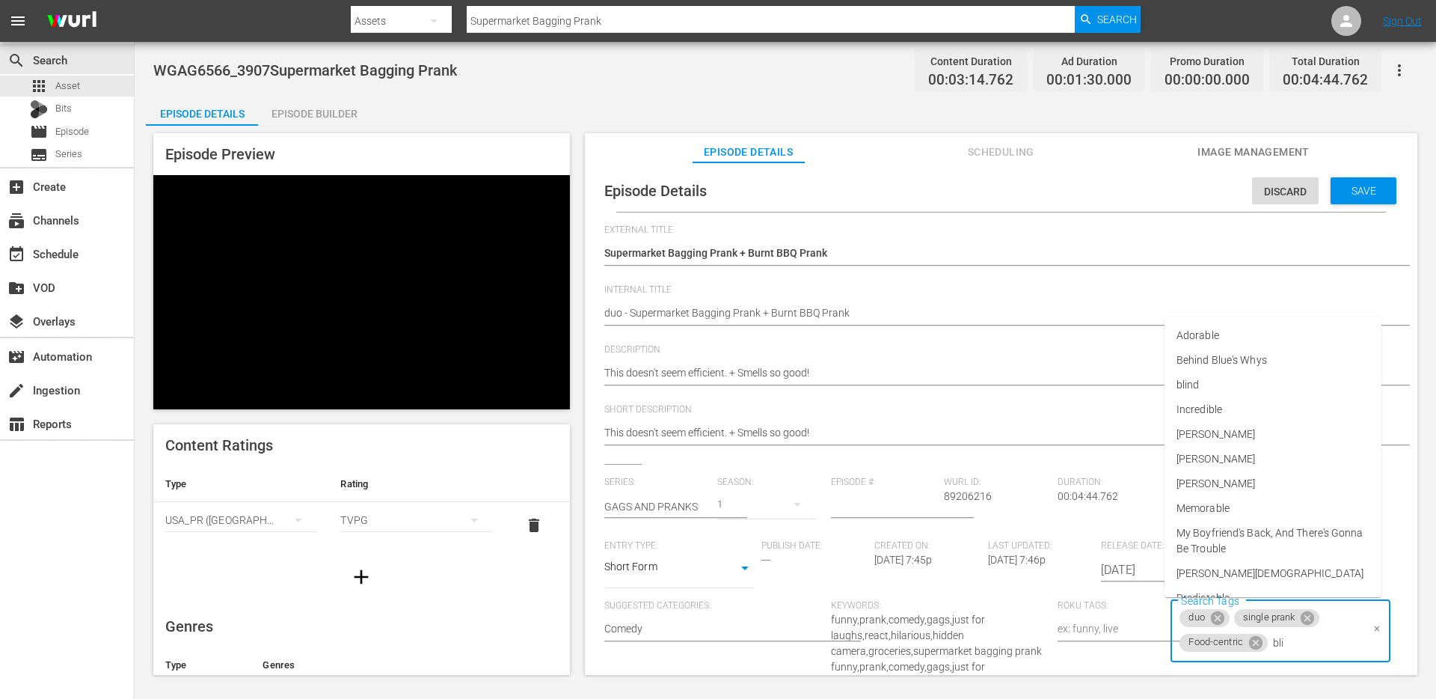
type input "blin"
click at [1297, 547] on li "blind" at bounding box center [1273, 554] width 217 height 25
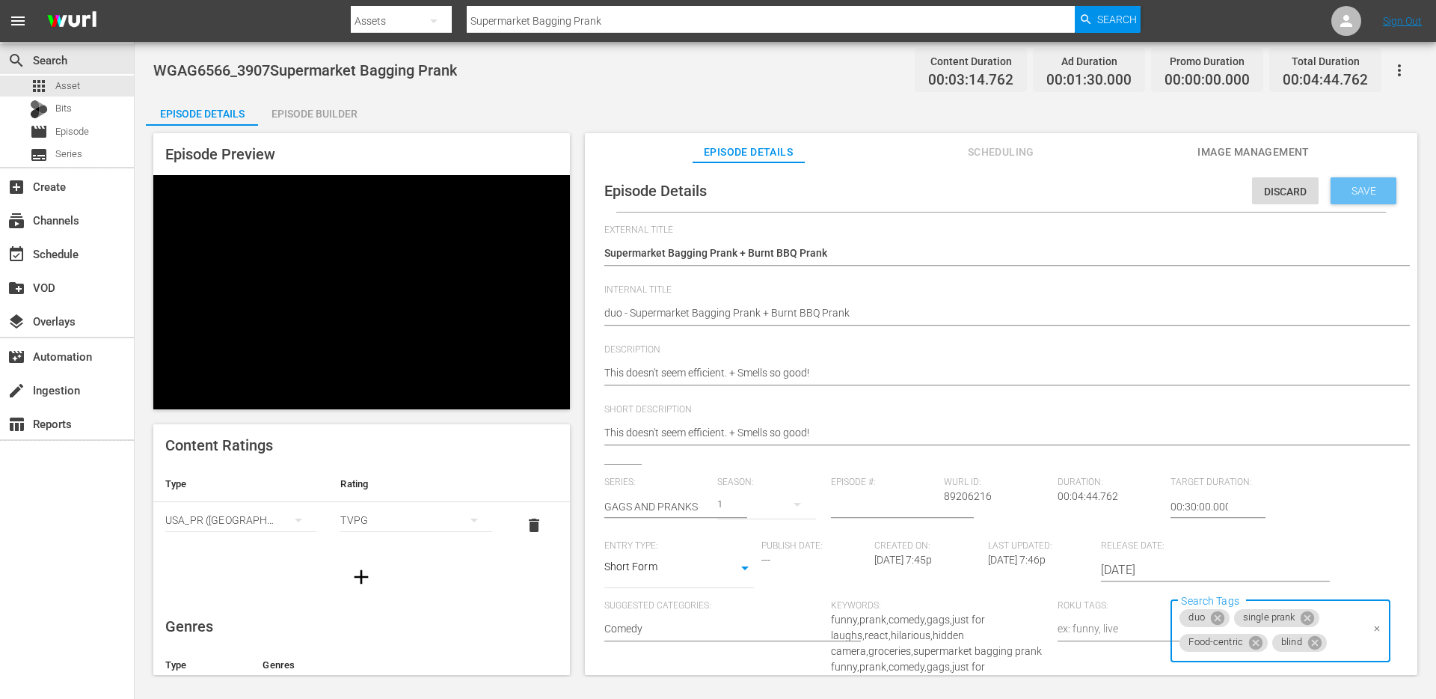
click at [1365, 187] on span "Save" at bounding box center [1364, 191] width 49 height 12
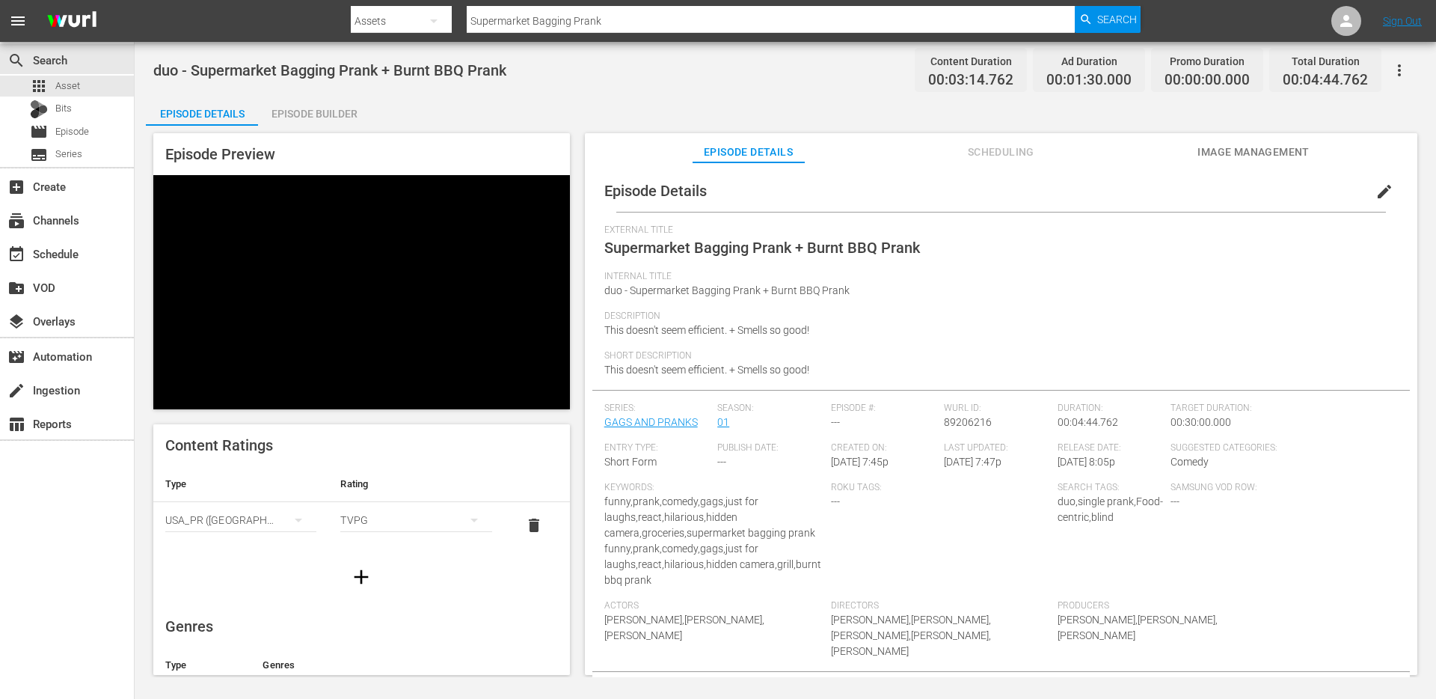
click at [641, 28] on input "Supermarket Bagging Prank" at bounding box center [771, 21] width 608 height 36
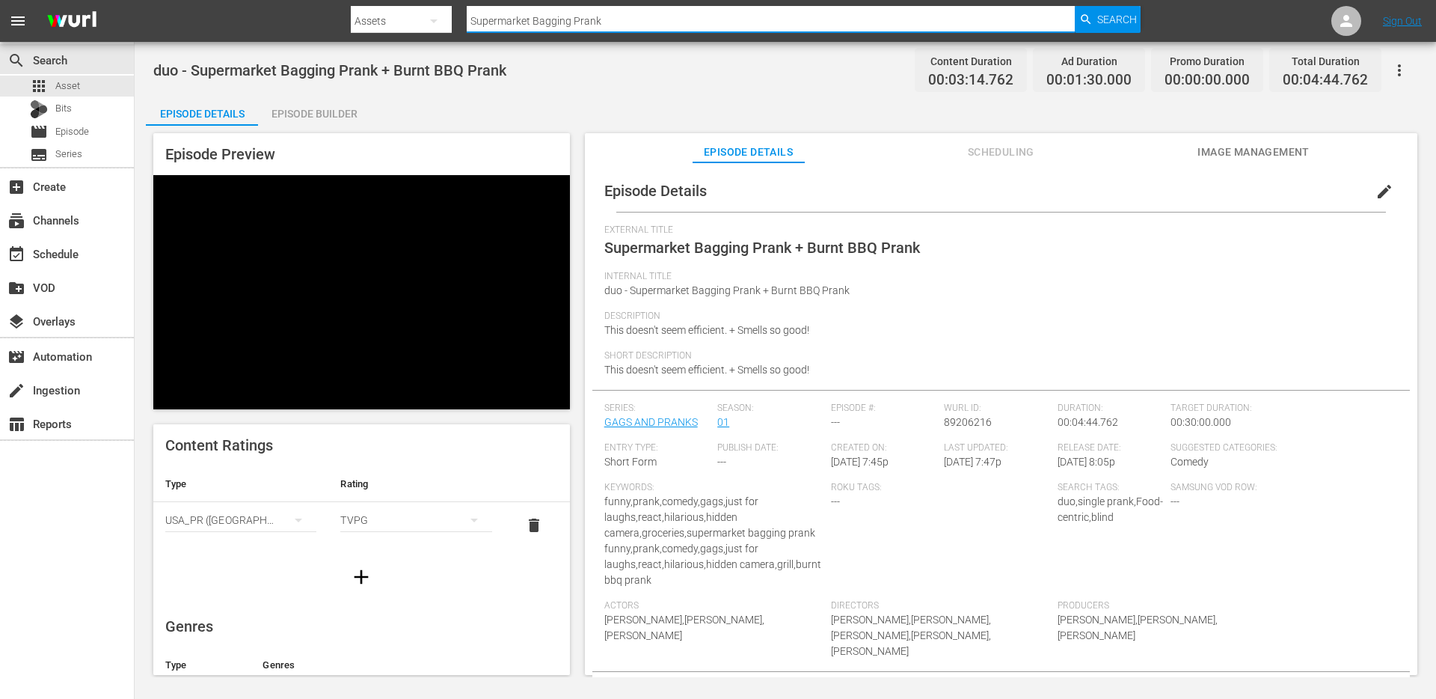
click at [641, 28] on input "Supermarket Bagging Prank" at bounding box center [771, 21] width 608 height 36
paste input "Intense CPR"
type input "Intense CPR Prank"
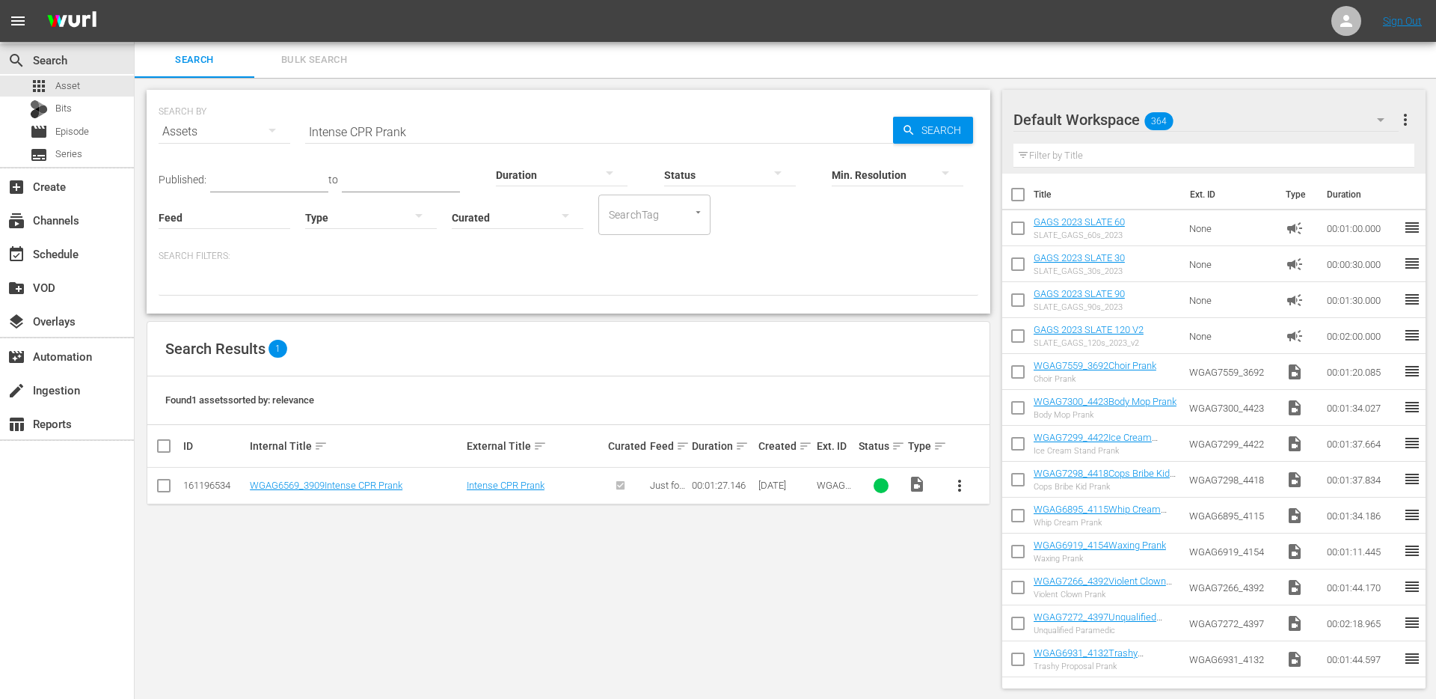
click at [960, 490] on span "more_vert" at bounding box center [960, 486] width 18 height 18
click at [991, 591] on div "Episode" at bounding box center [1041, 599] width 102 height 36
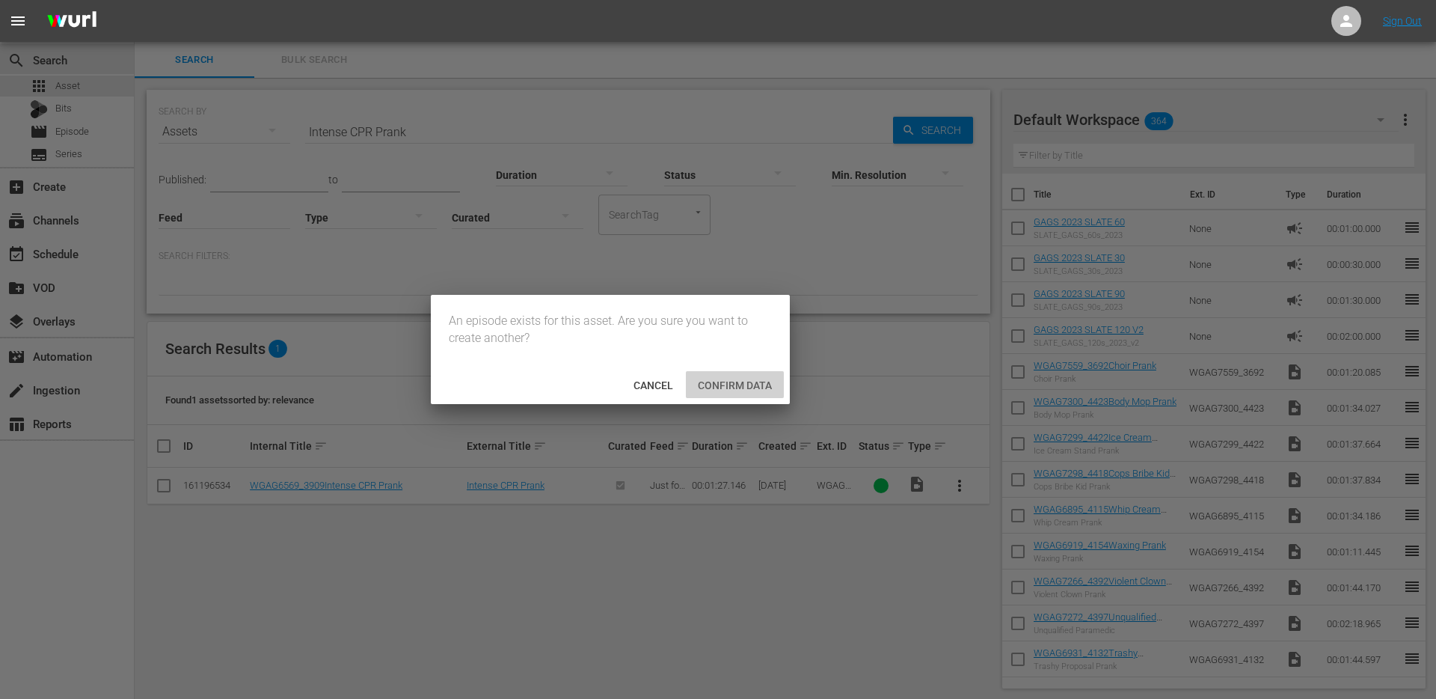
click at [716, 386] on span "Confirm data" at bounding box center [735, 385] width 98 height 12
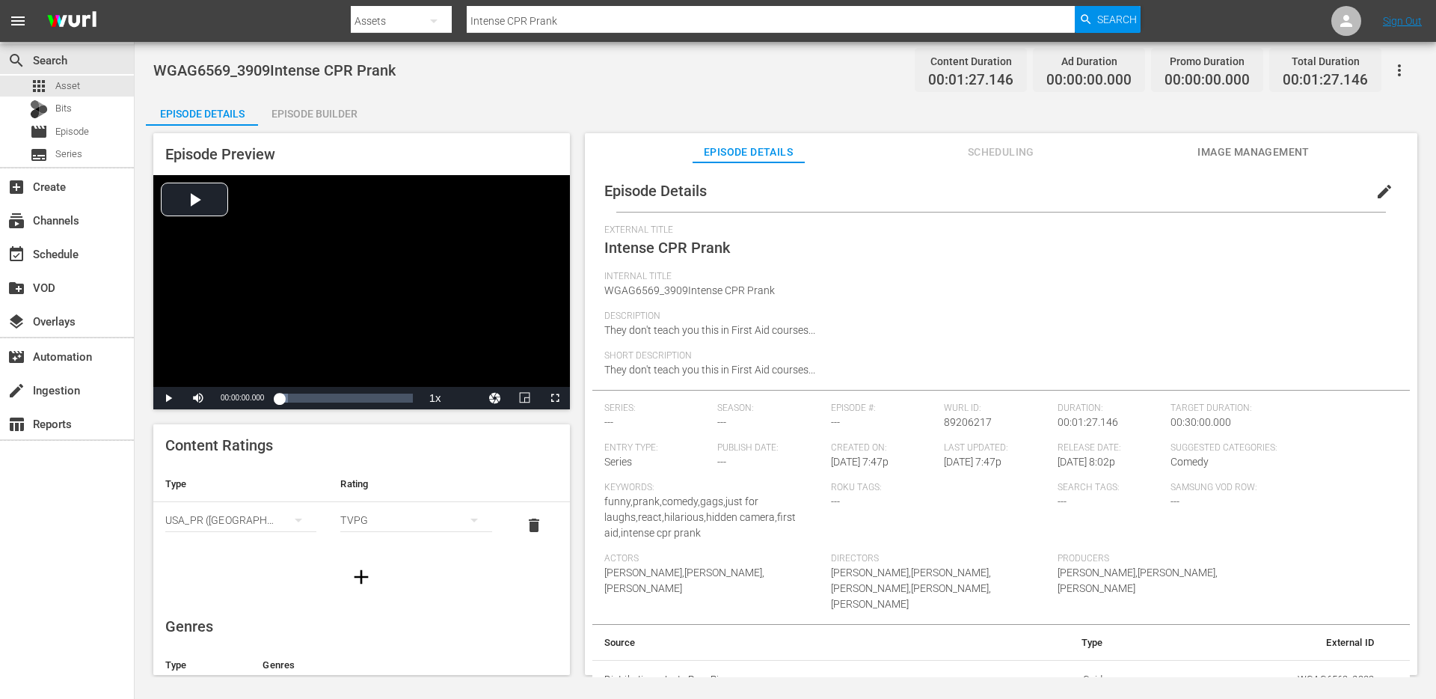
click at [317, 114] on div "Episode Builder" at bounding box center [314, 114] width 112 height 36
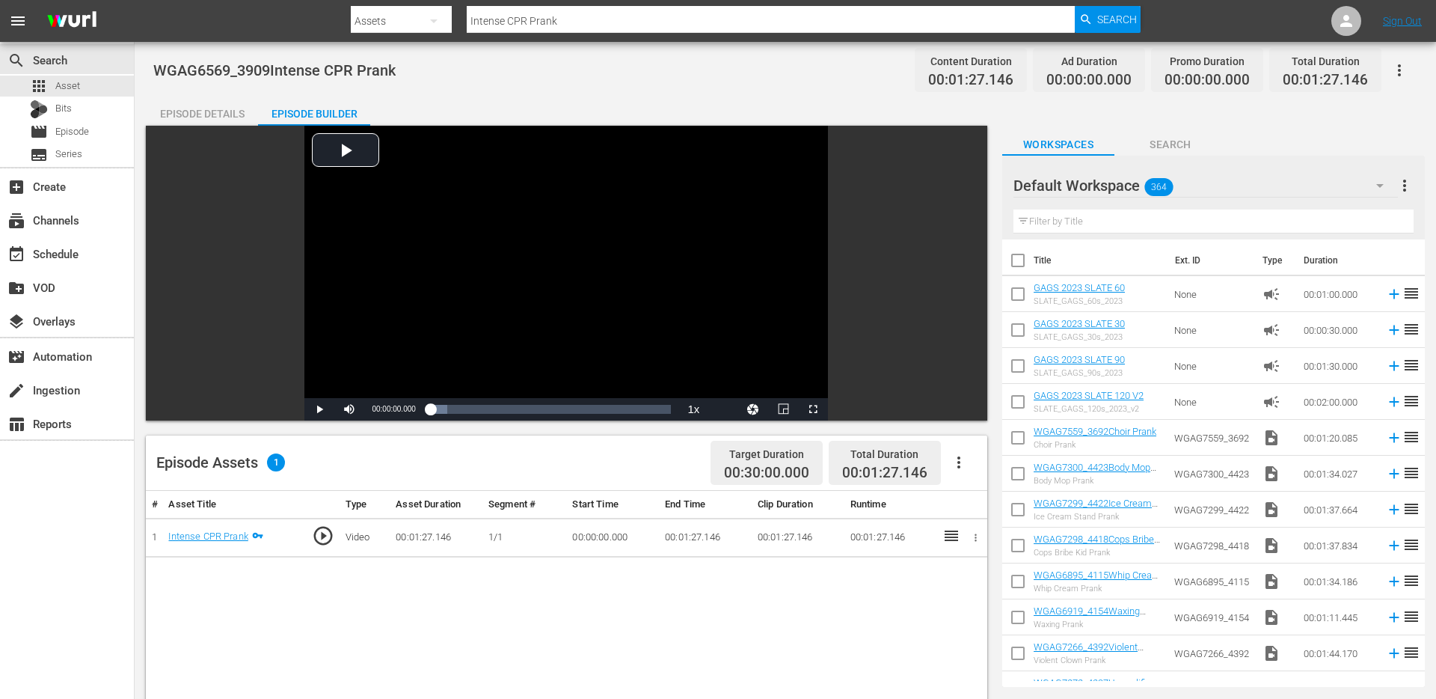
click at [1344, 218] on input "text" at bounding box center [1214, 221] width 400 height 24
paste input "Yard Sale Football Prank"
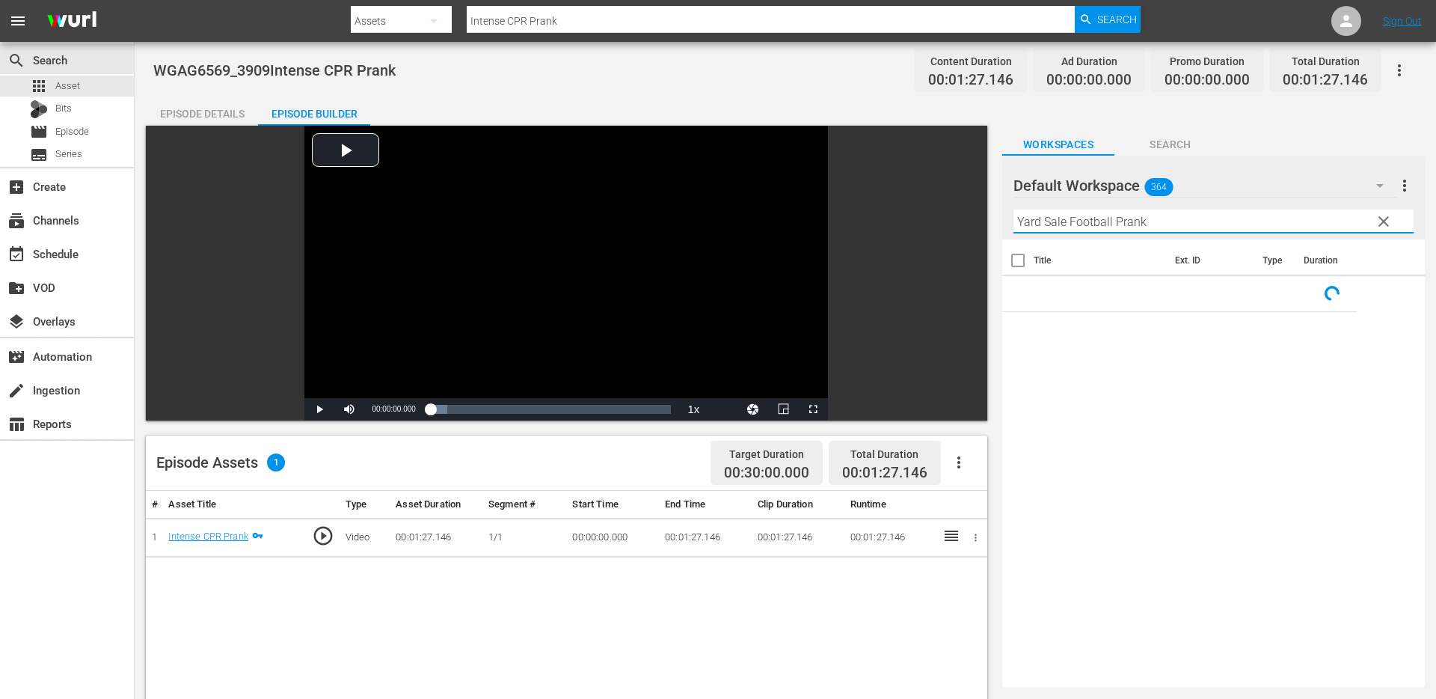
type input "Yard Sale Football Prank"
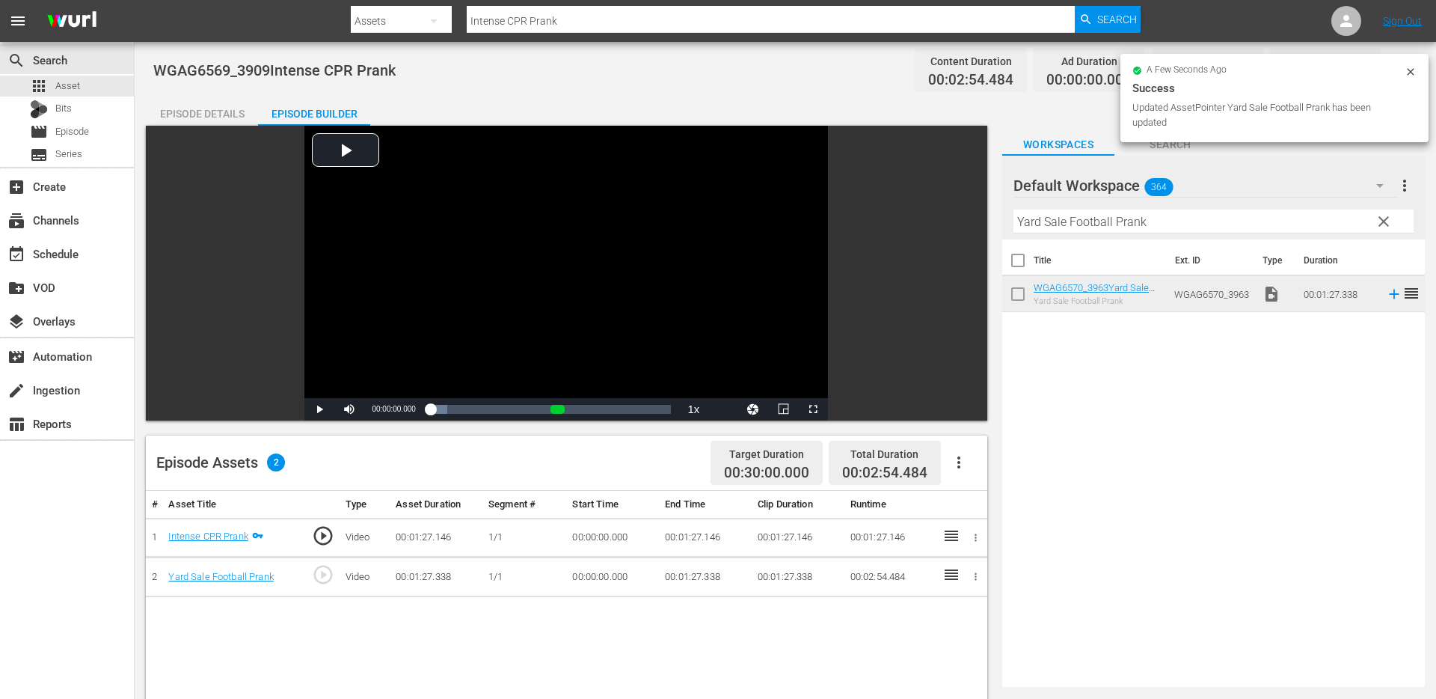
click at [1380, 223] on span "clear" at bounding box center [1384, 221] width 18 height 18
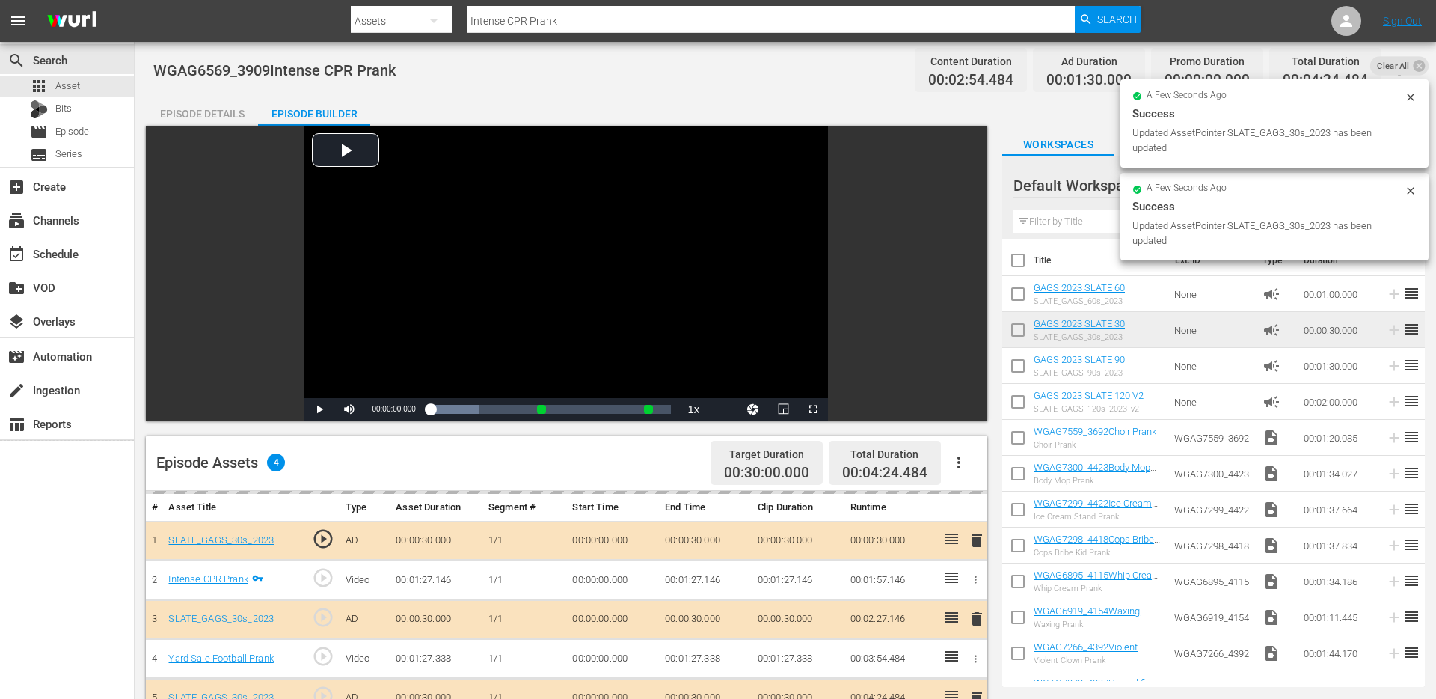
click at [233, 117] on div "Episode Details" at bounding box center [202, 114] width 112 height 36
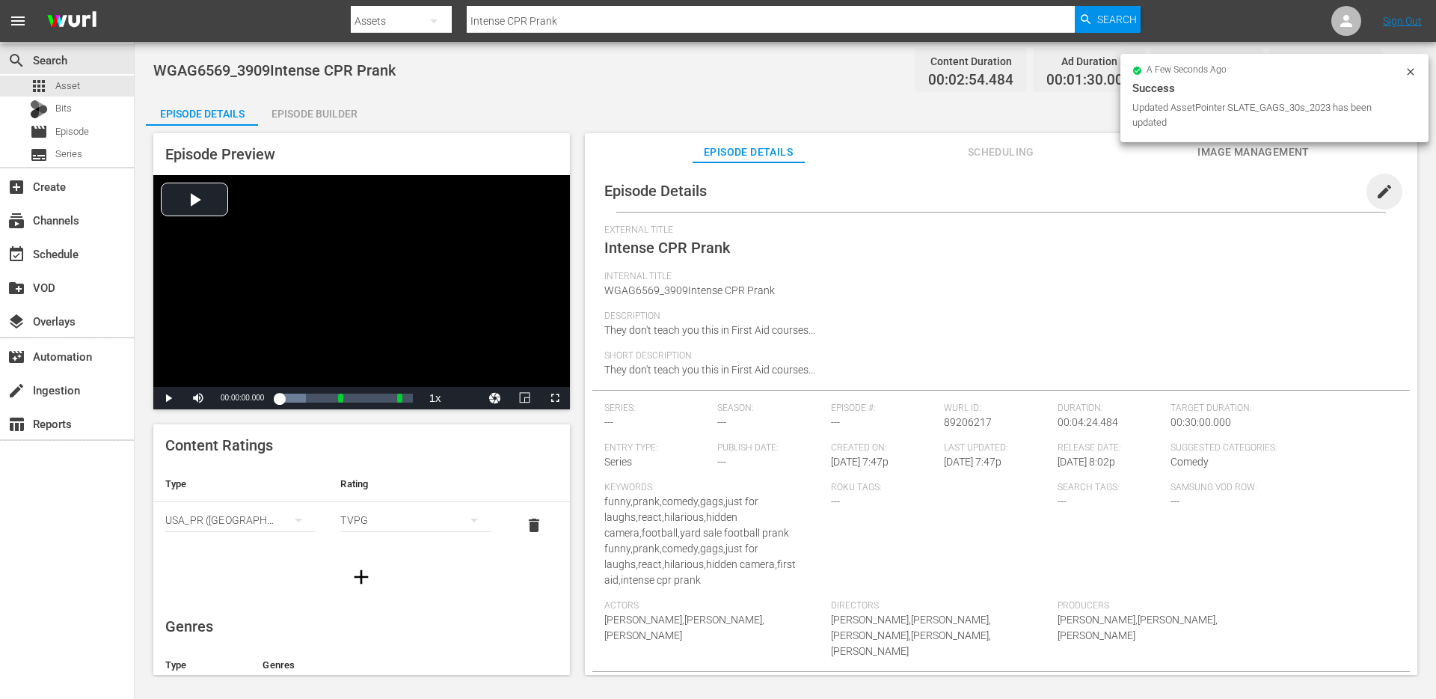
click at [1376, 188] on span "edit" at bounding box center [1385, 192] width 18 height 18
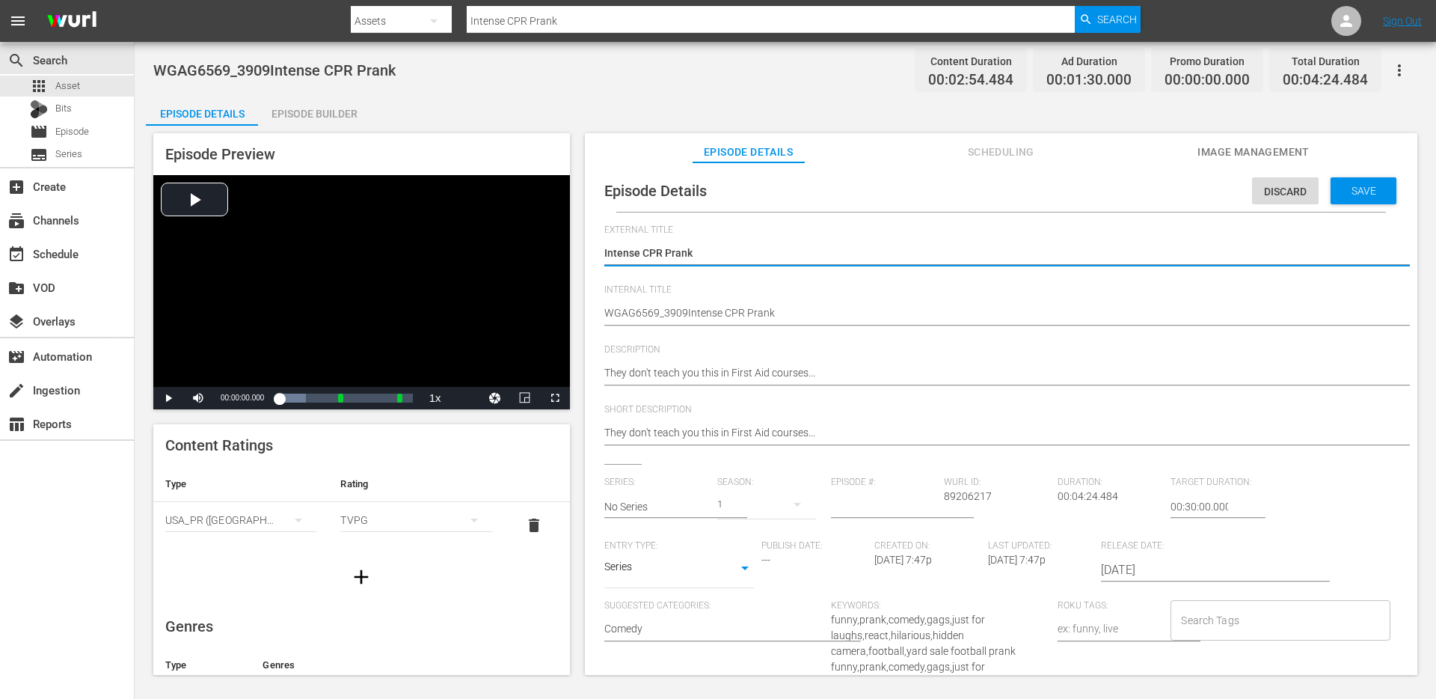
click at [779, 239] on div "Intense CPR Prank Intense CPR Prank" at bounding box center [997, 254] width 786 height 36
type textarea "Intense CPR Prank"
type textarea "Intense CPR Prank +"
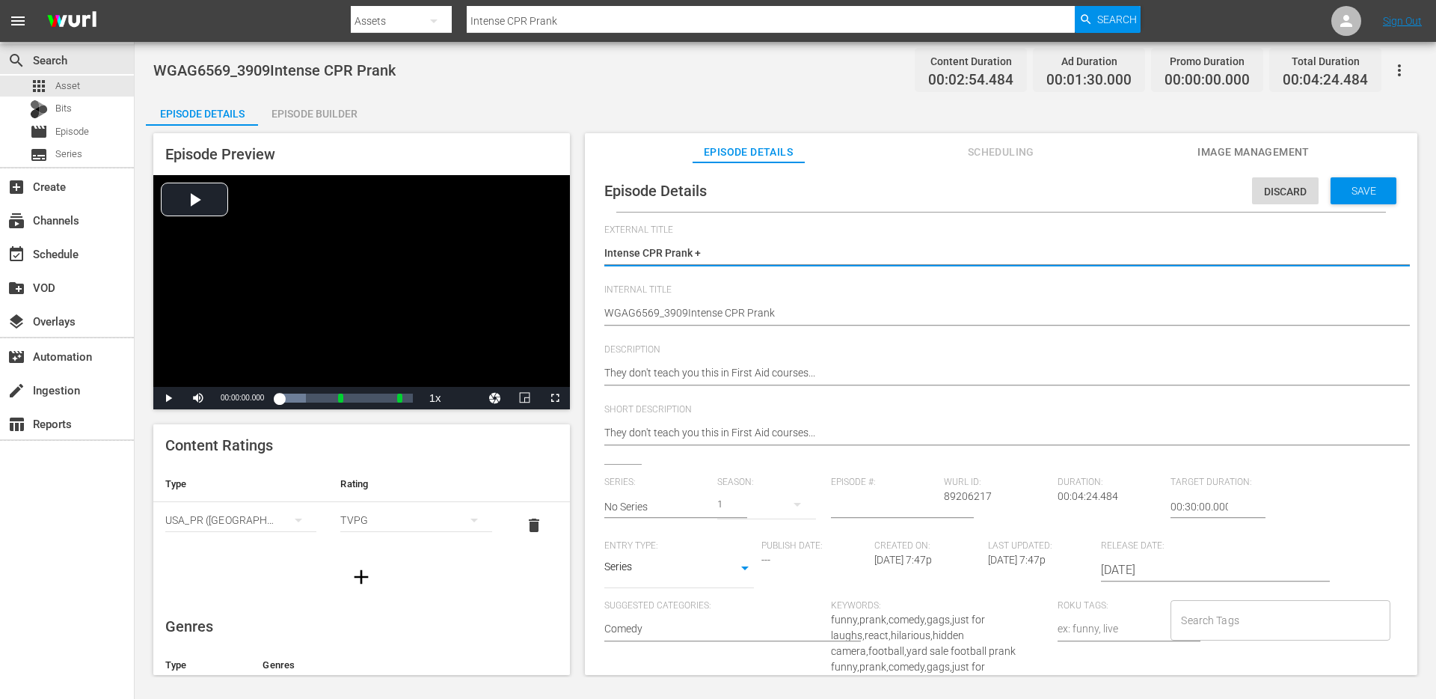
paste textarea "Yard Sale Football Prank"
type textarea "Intense CPR Prank +Yard Sale Football Prank"
click at [692, 254] on textarea "Intense CPR Prank" at bounding box center [997, 254] width 786 height 18
type textarea "Intense CPR Prank + Yard Sale Football Prank"
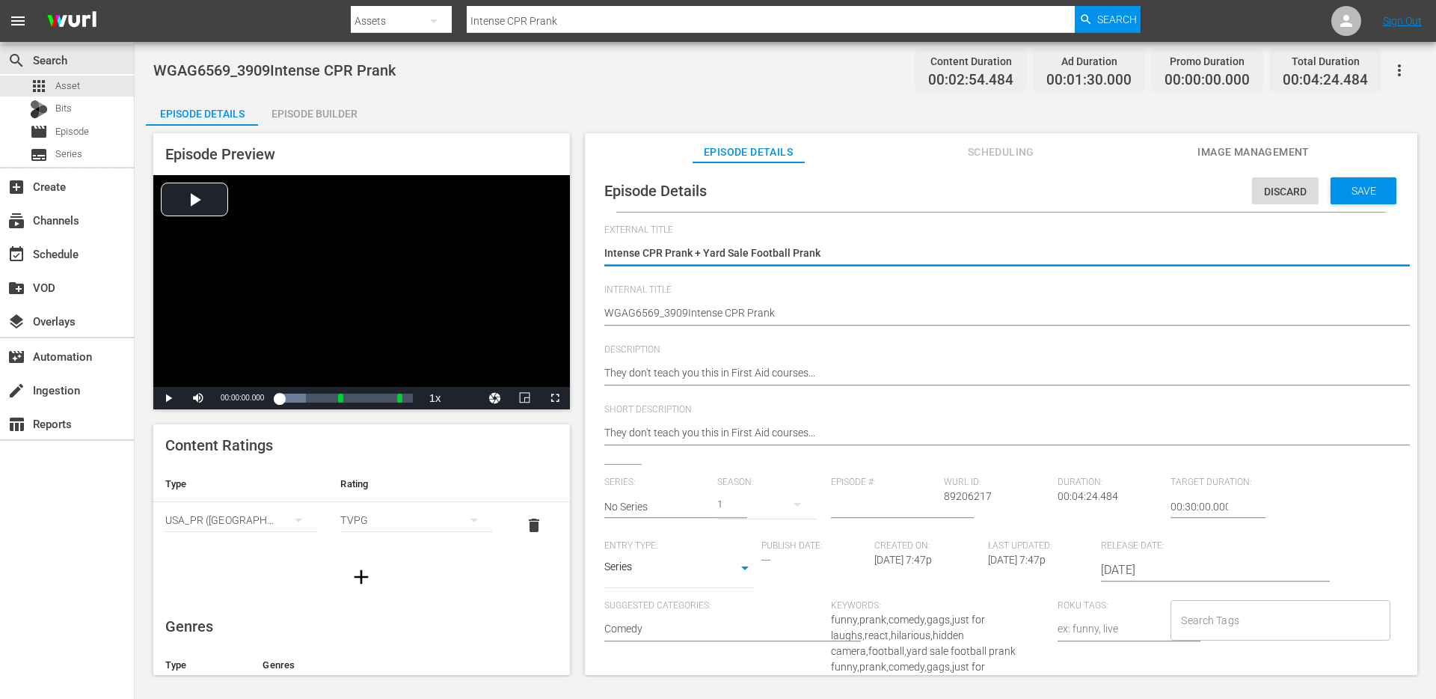
click at [703, 257] on textarea "Intense CPR Prank" at bounding box center [997, 254] width 786 height 18
type textarea "Intense CPR Prank + Yard Sale Football Prank"
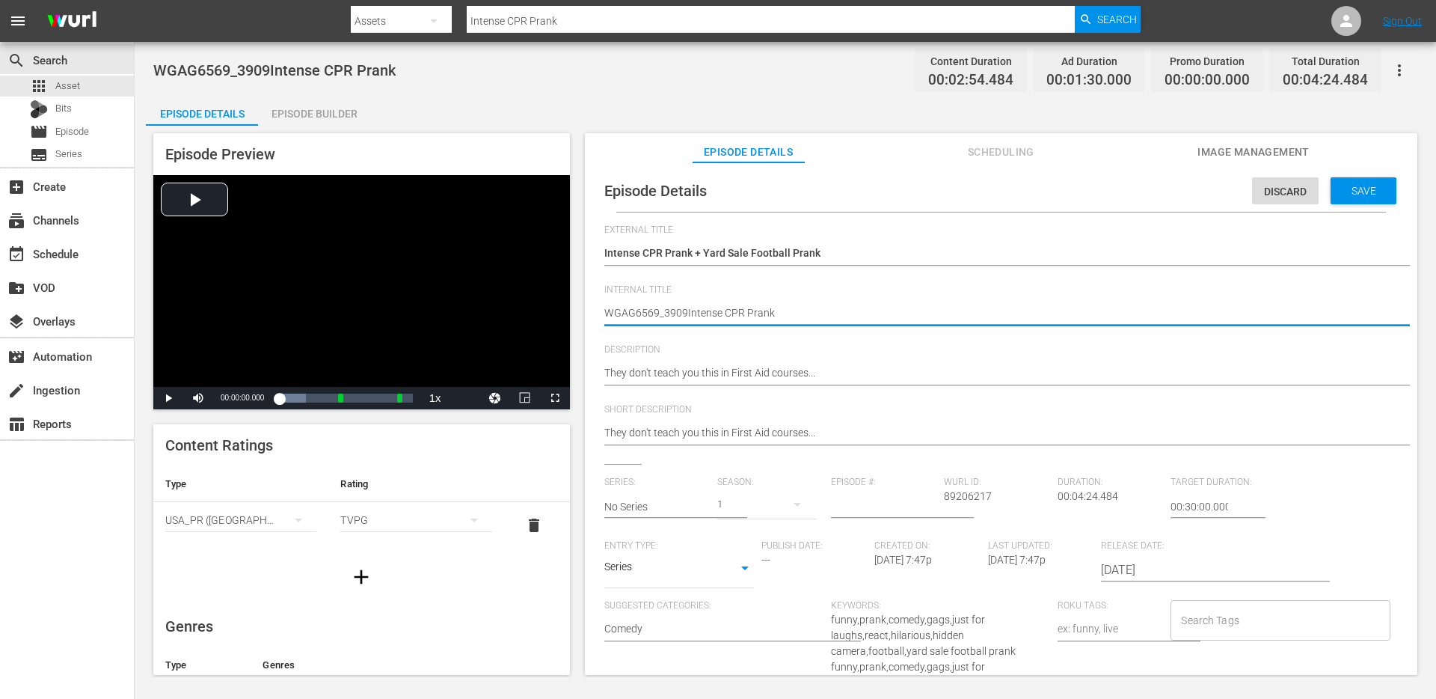
click at [693, 313] on textarea "WGAG6569_3909Intense CPR Prank" at bounding box center [997, 314] width 786 height 18
type textarea "d"
type textarea "du"
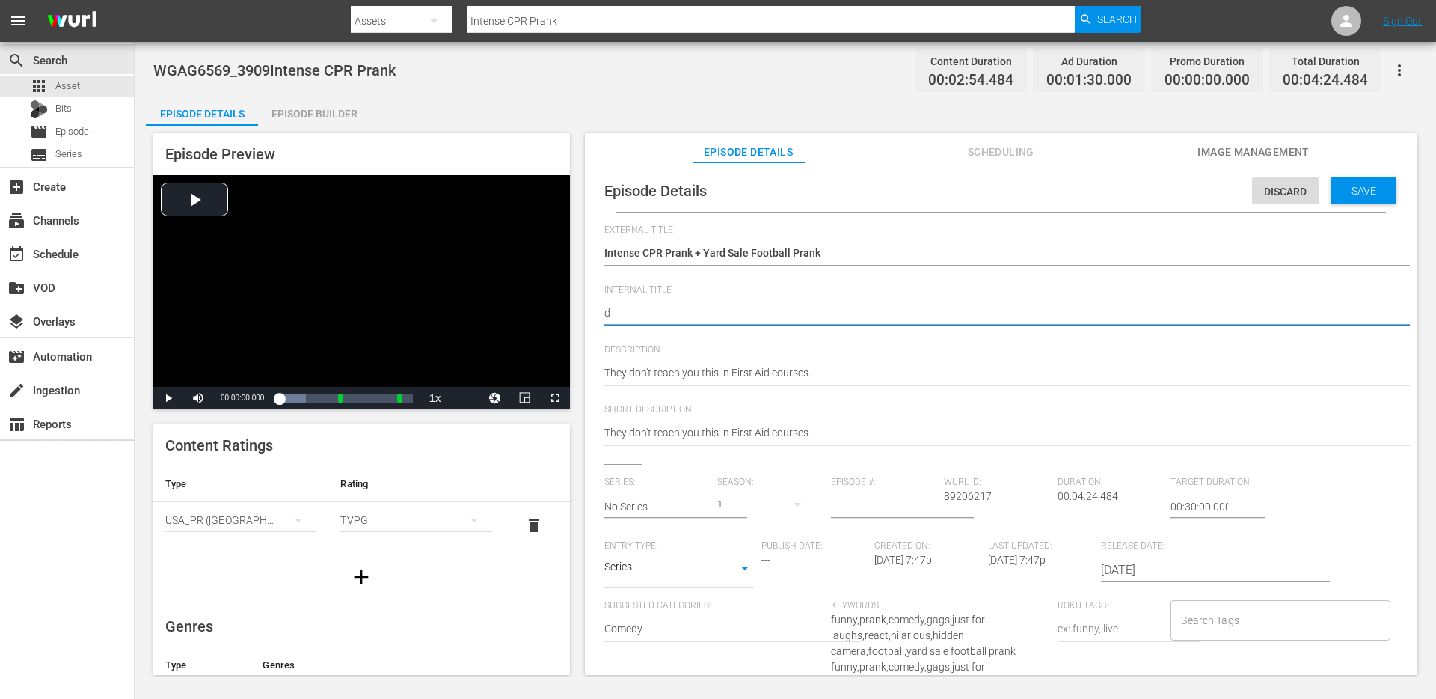
type textarea "du"
type textarea "duo"
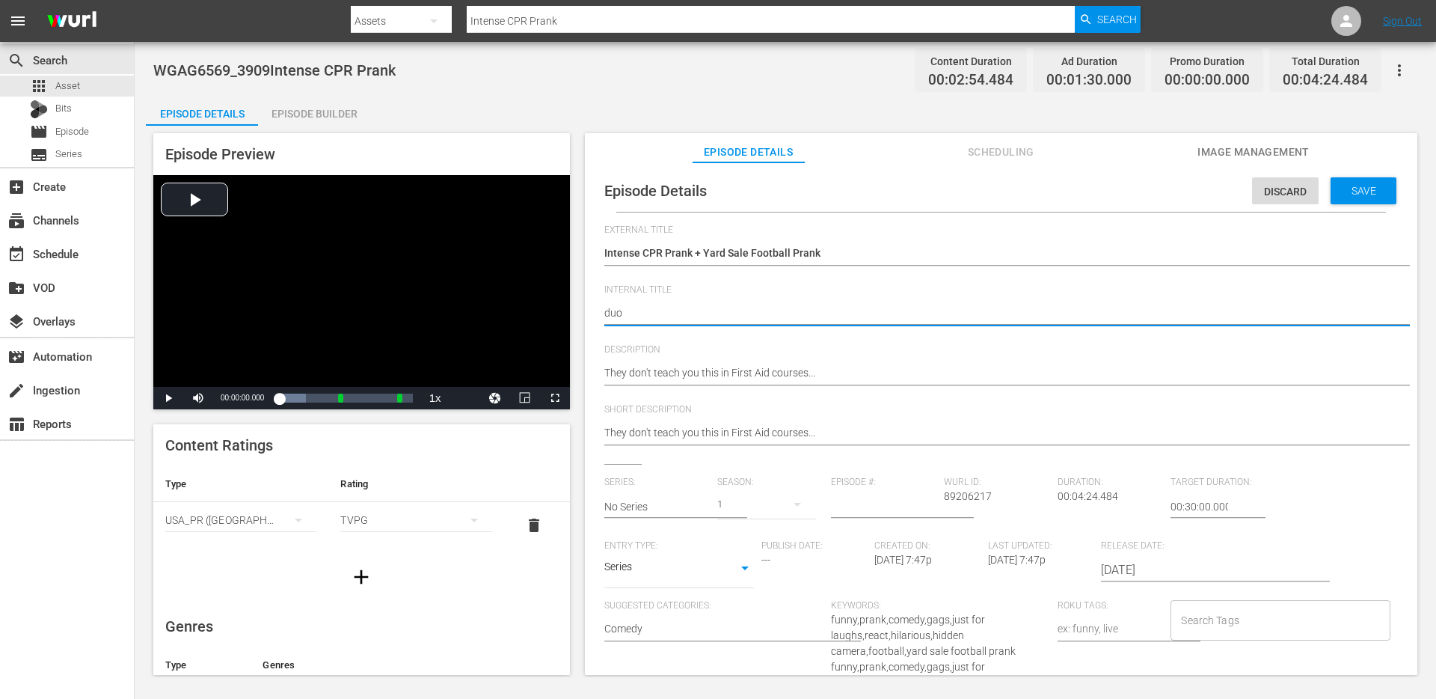
type textarea "duo -"
paste textarea "Intense CPR Prank + Yard Sale Football Prank"
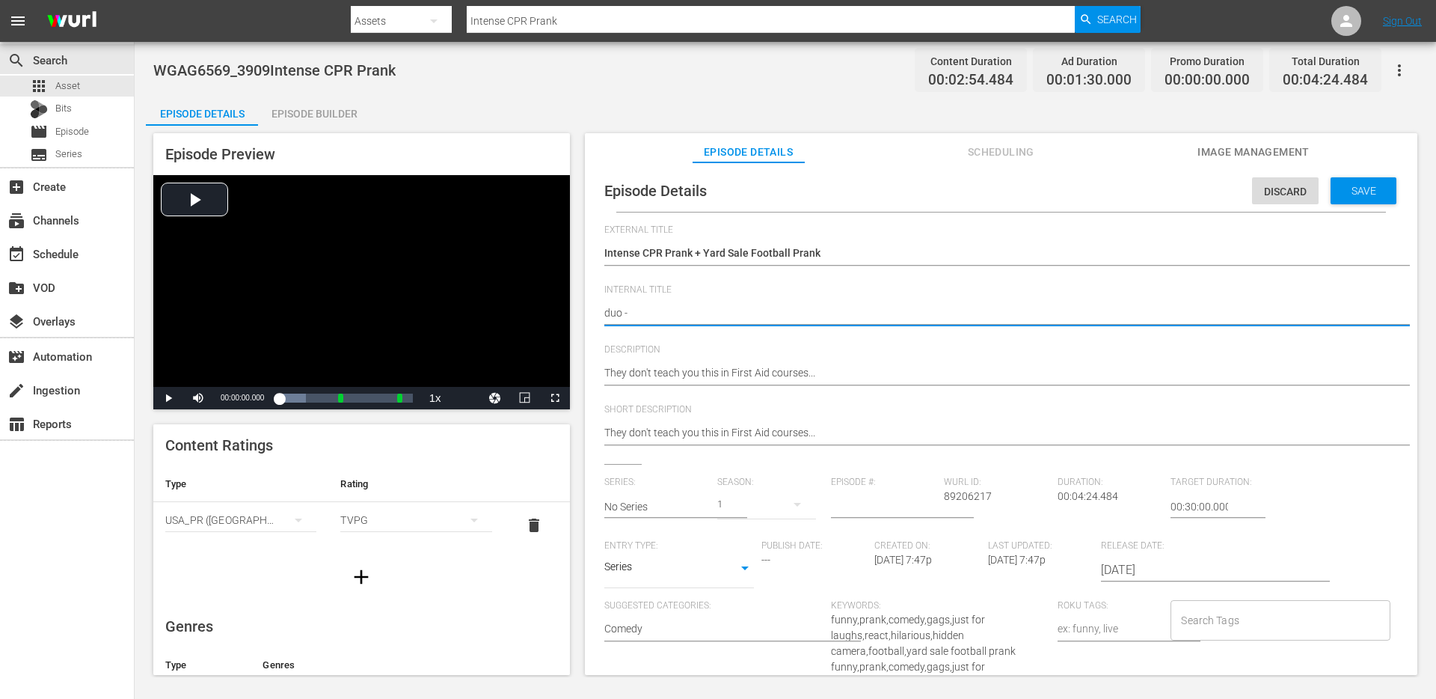
type textarea "duo - Intense CPR Prank + Yard Sale Football Prank"
click at [907, 385] on hr at bounding box center [1016, 385] width 824 height 1
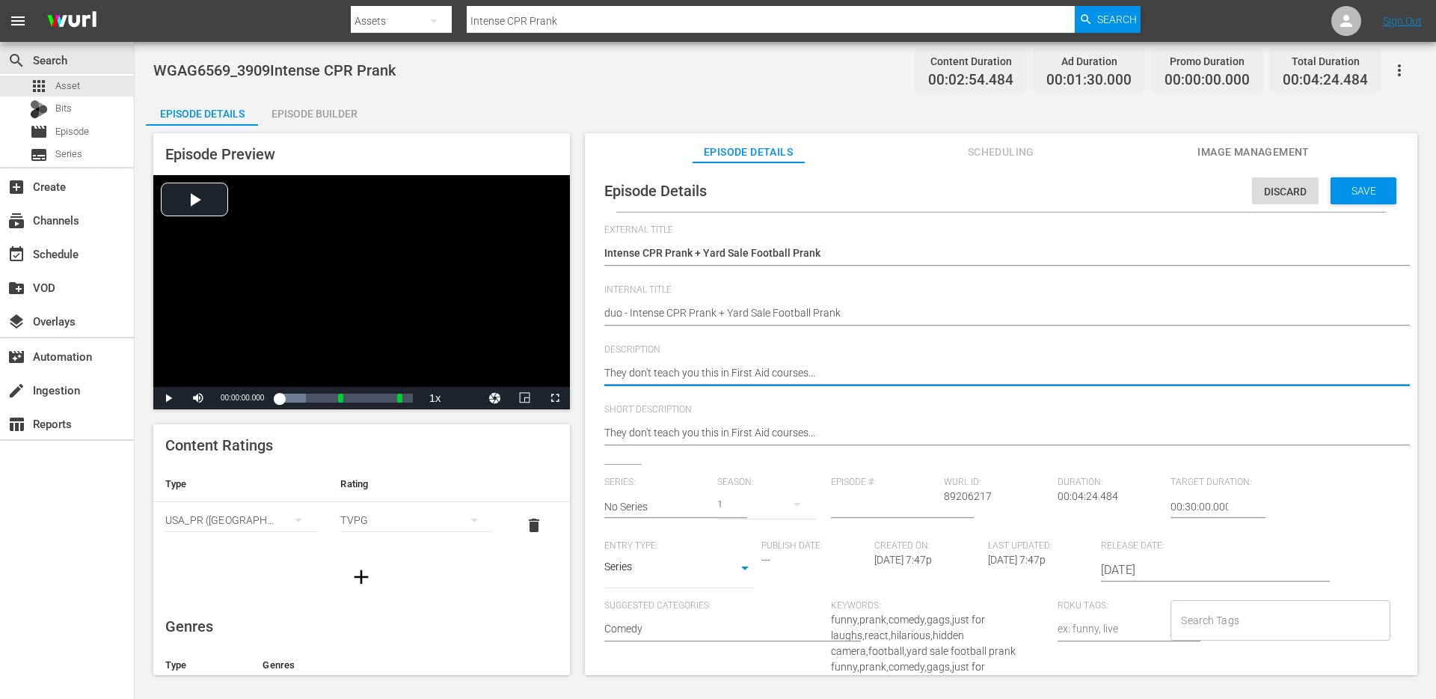
type textarea "They don't teach you this in First Aid courses.."
type textarea "They don't teach you this in First Aid courses."
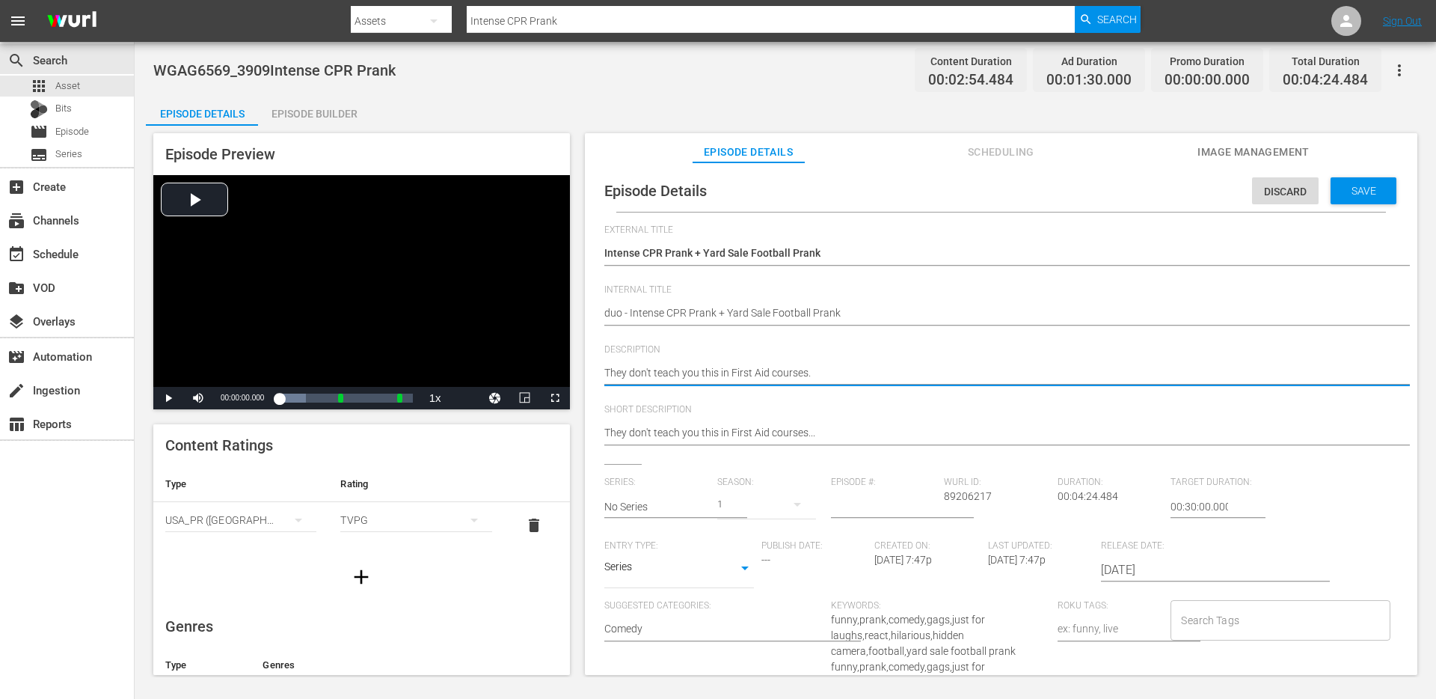
type textarea "They don't teach you this in First Aid courses."
type textarea "They don't teach you this in First Aid courses. +"
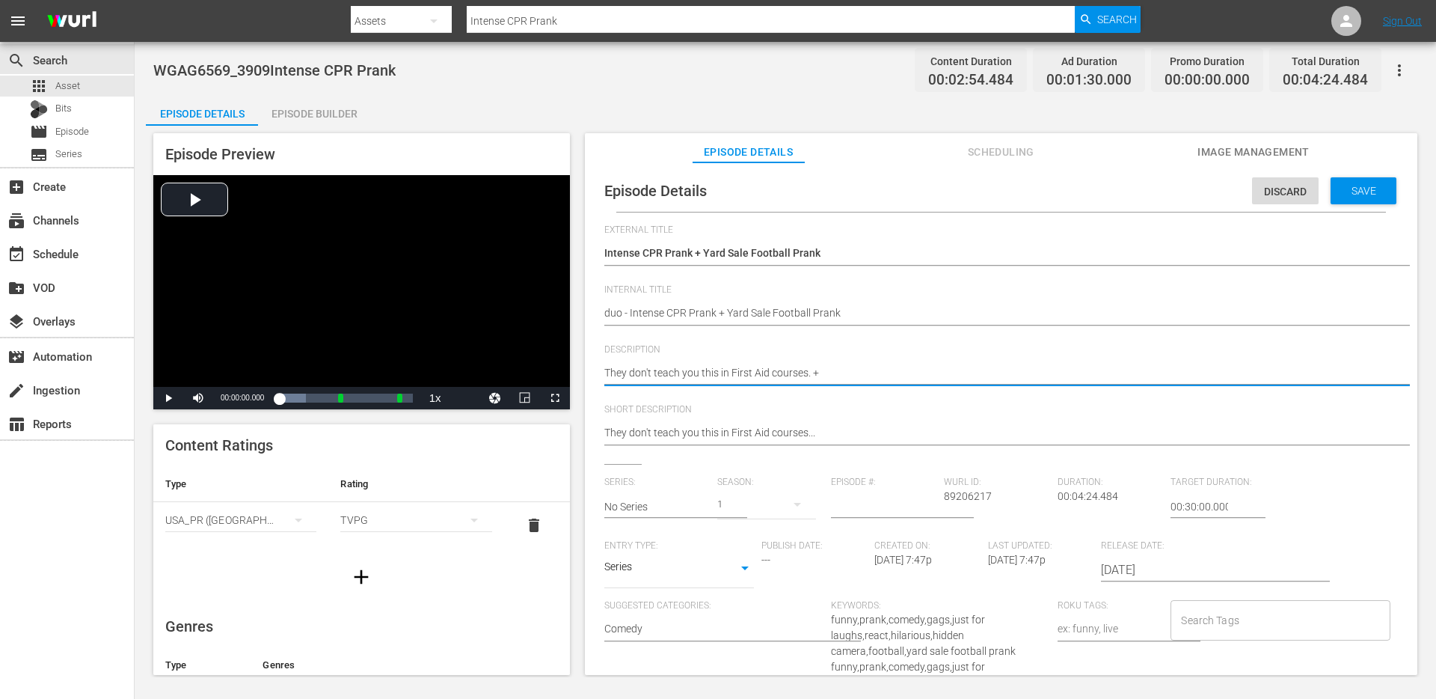
paste textarea "Try and catch it!"
type textarea "They don't teach you this in First Aid courses. + Try and catch it!"
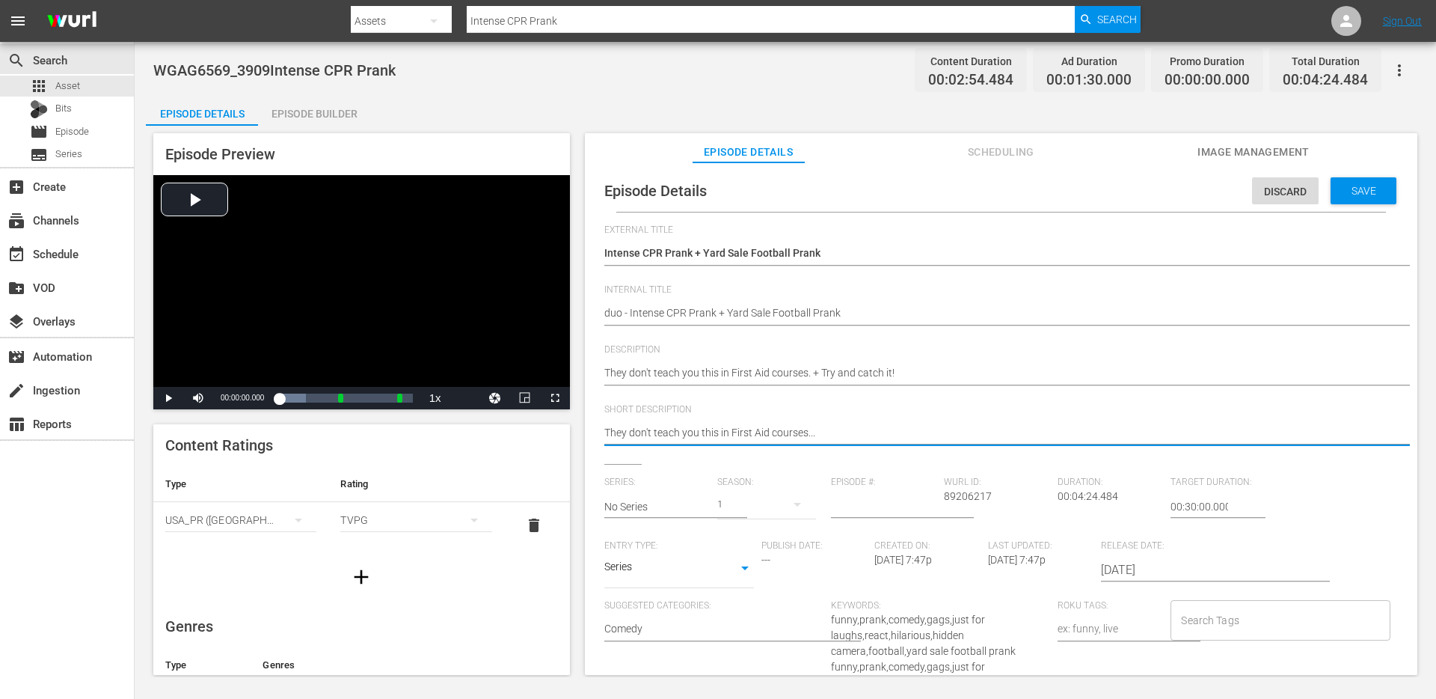
click at [888, 435] on textarea "They don't teach you this in First Aid courses..." at bounding box center [997, 434] width 786 height 18
type textarea "v"
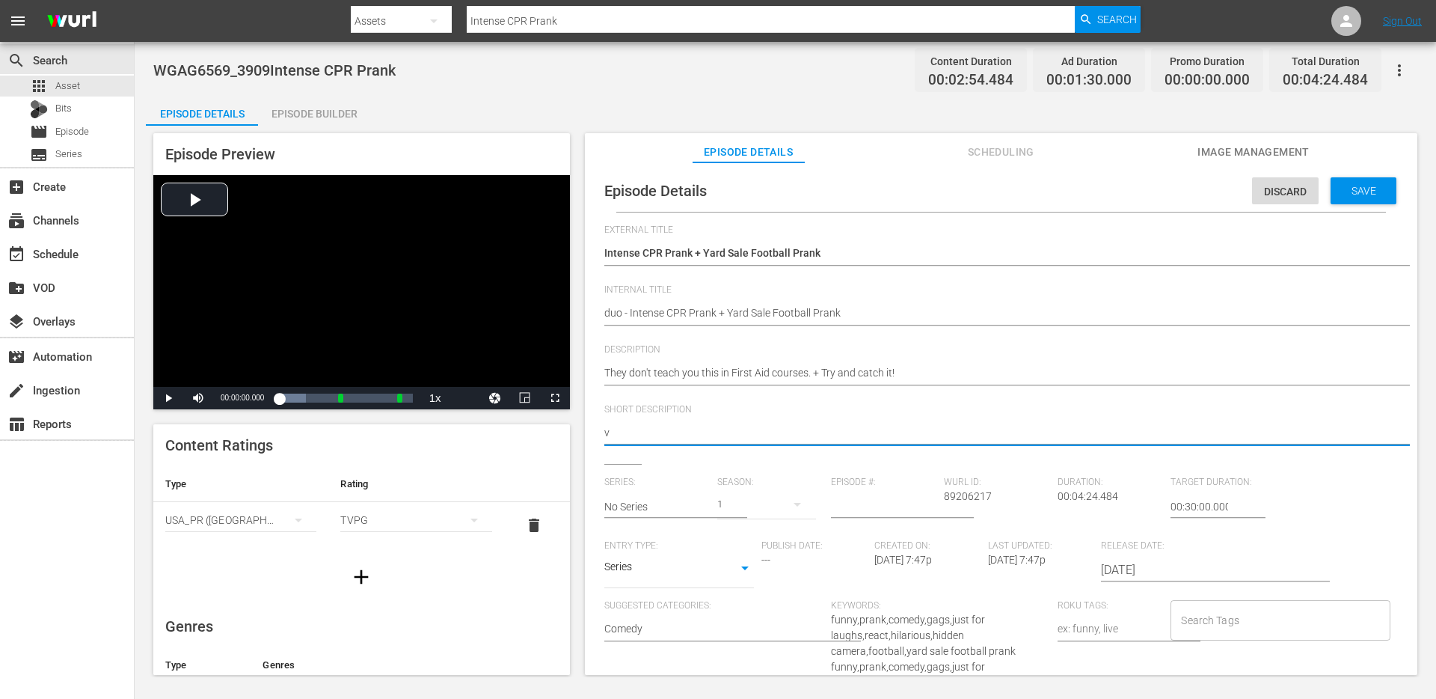
click at [686, 502] on input "No Series" at bounding box center [657, 507] width 106 height 36
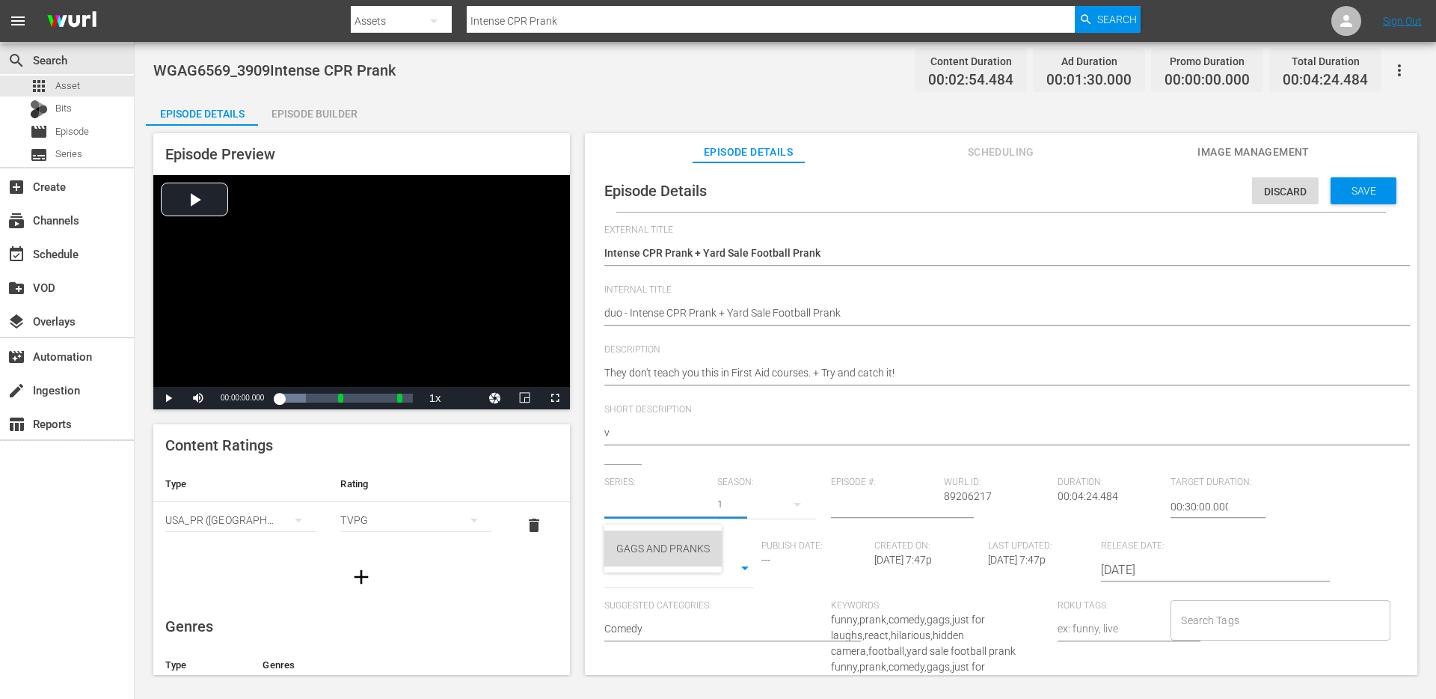
click at [673, 560] on div "GAGS AND PRANKS" at bounding box center [663, 548] width 94 height 36
type input "GAGS AND PRANKS"
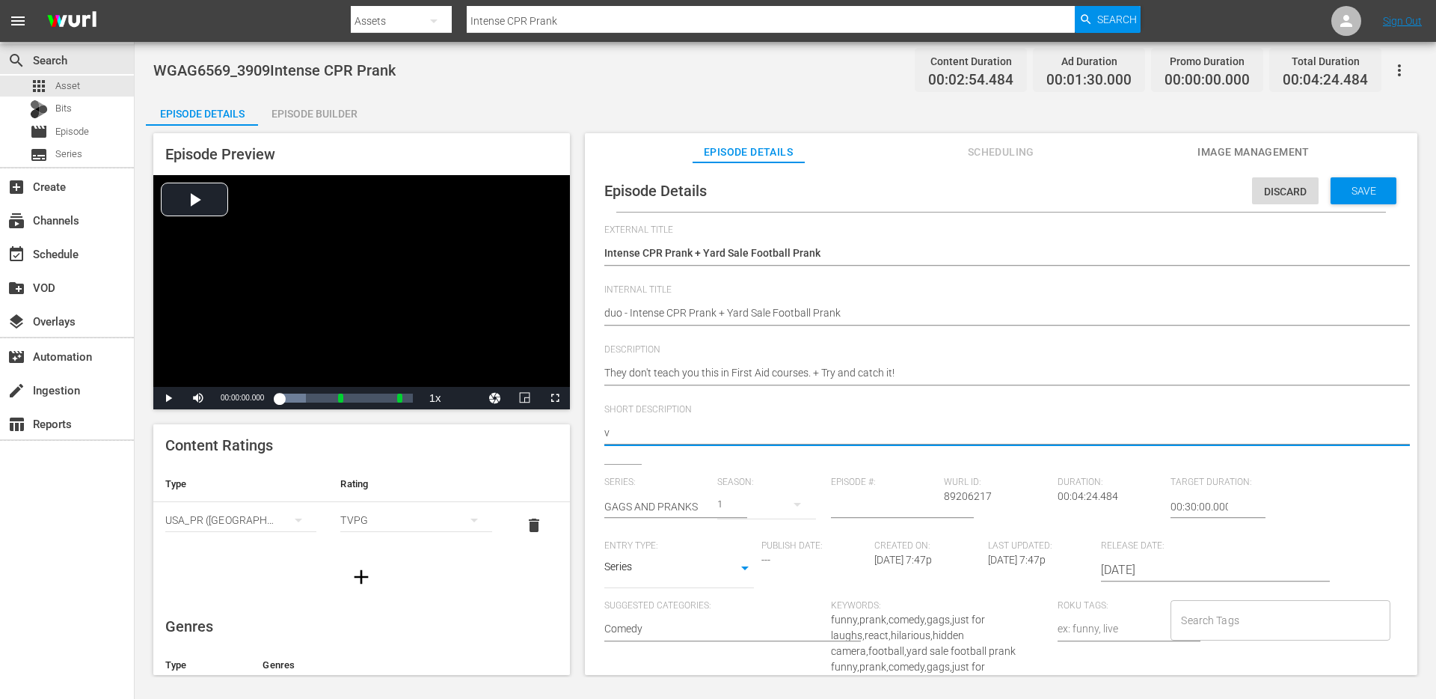
click at [684, 437] on textarea "They don't teach you this in First Aid courses..." at bounding box center [997, 434] width 786 height 18
paste textarea "They don't teach you this in First Aid courses. + Try and catch it!"
type textarea "They don't teach you this in First Aid courses. + Try and catch it!"
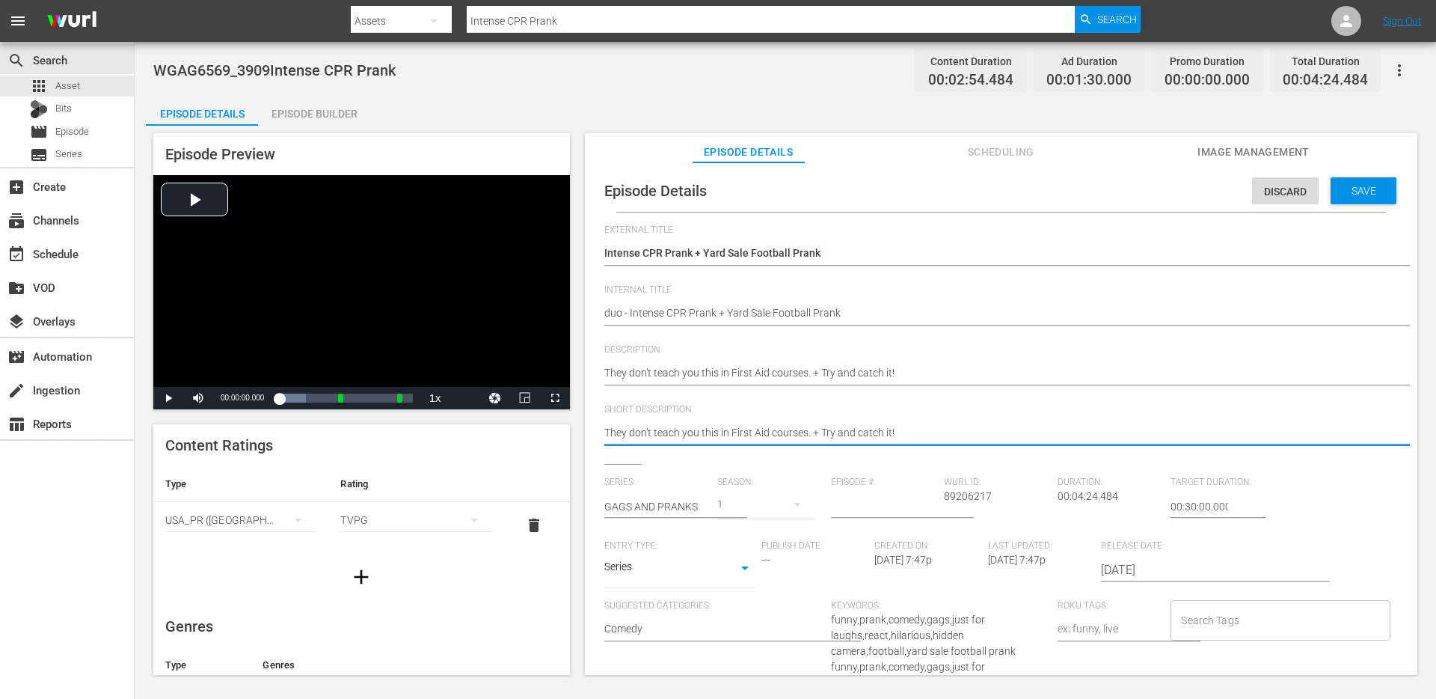
click at [644, 579] on body "menu Search By Assets Search ID, Title, Description, Keywords, or Category Inte…" at bounding box center [718, 349] width 1436 height 699
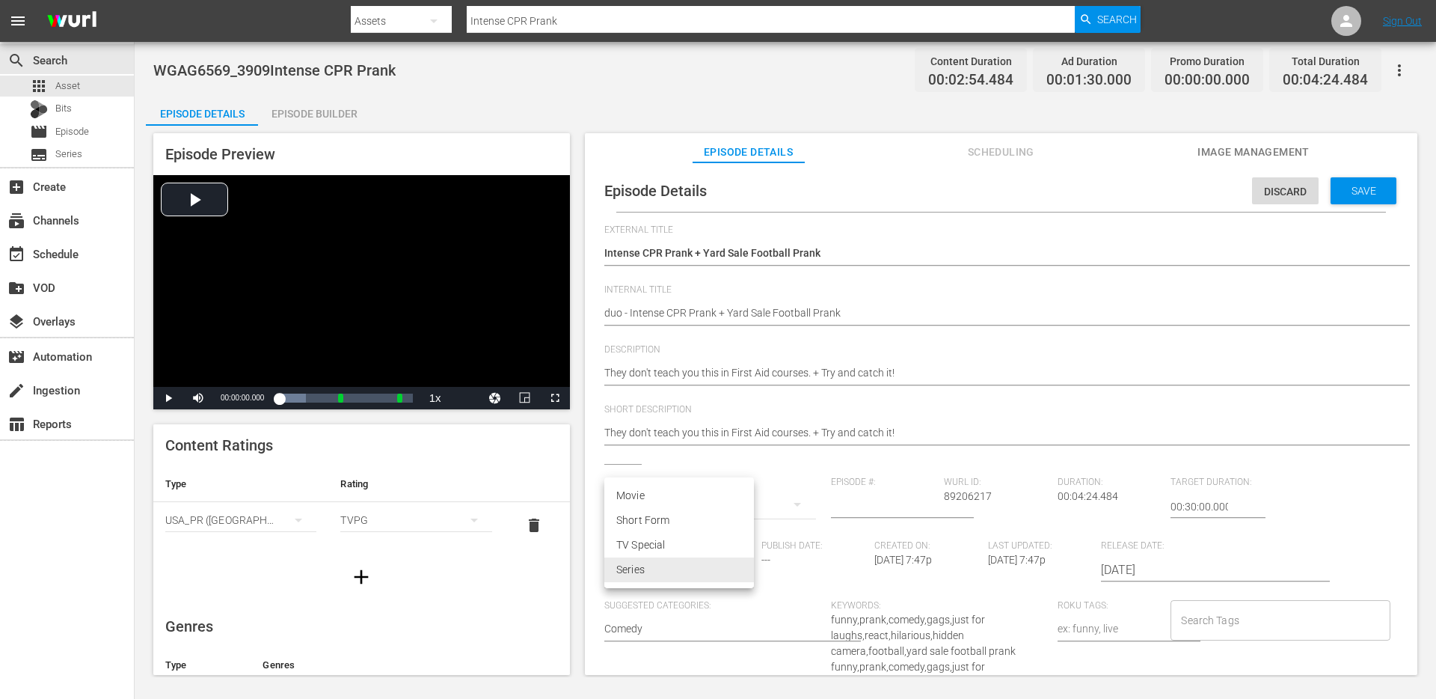
click at [657, 518] on li "Short Form" at bounding box center [679, 520] width 150 height 25
type input "SHORT_FORM_VIDEO"
click at [1201, 613] on input "Search Tags" at bounding box center [1269, 620] width 183 height 27
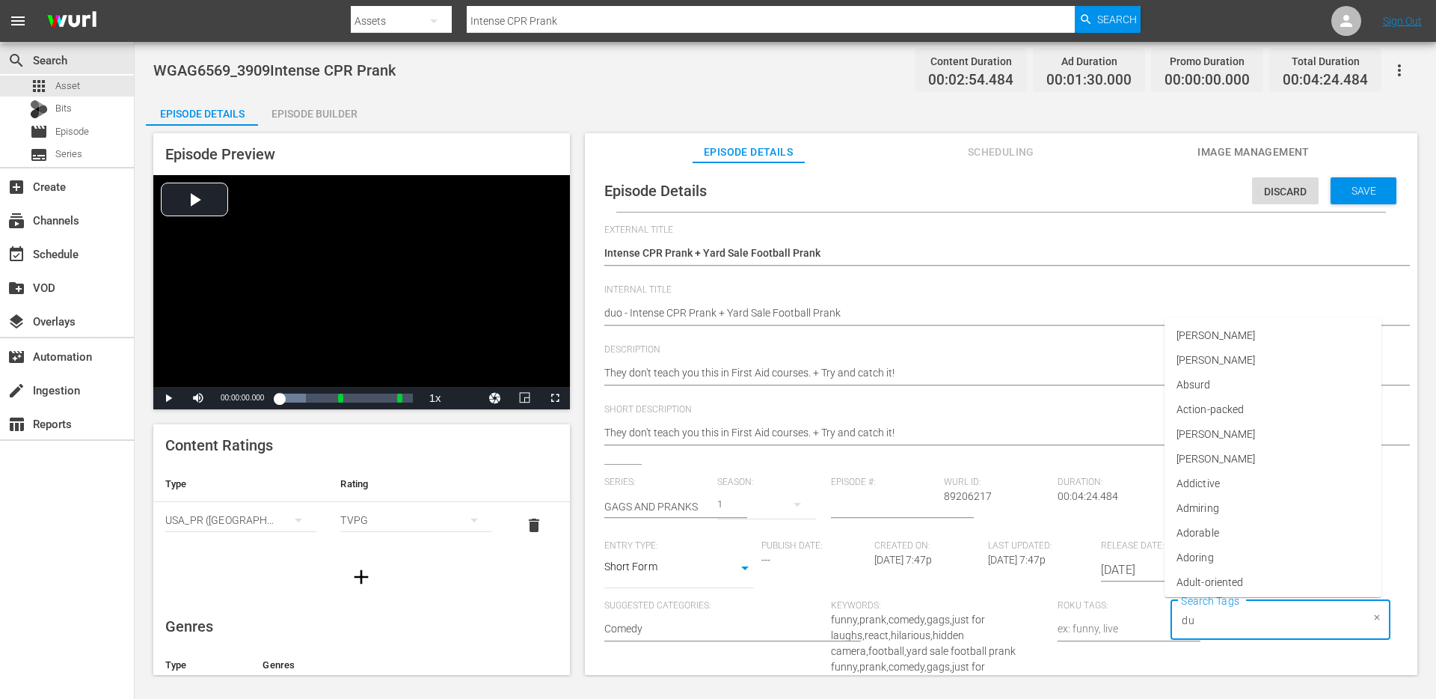
type input "duo"
type input "singl"
click at [1220, 548] on span "single prank" at bounding box center [1205, 554] width 57 height 16
type input "spor"
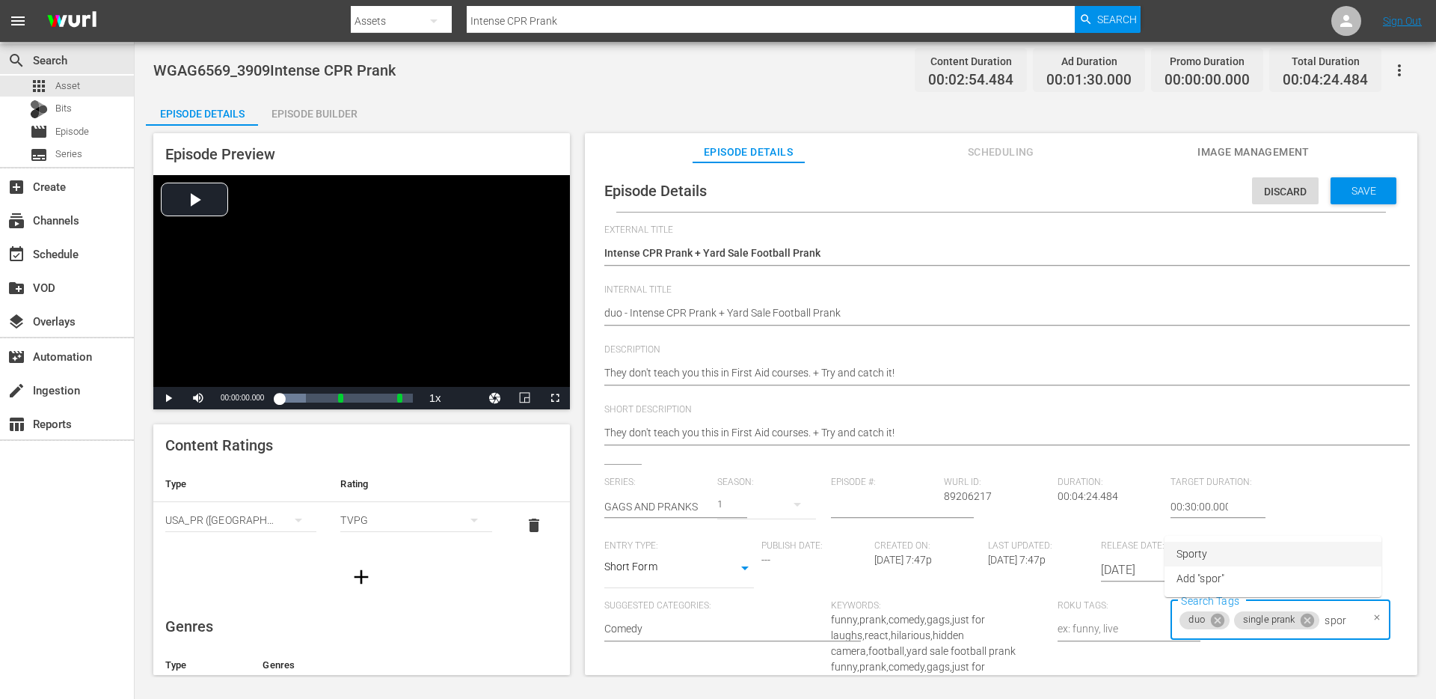
click at [1195, 549] on span "Sporty" at bounding box center [1192, 554] width 31 height 16
type input "c"
type input "polic"
click at [1204, 560] on li "police" at bounding box center [1273, 554] width 217 height 25
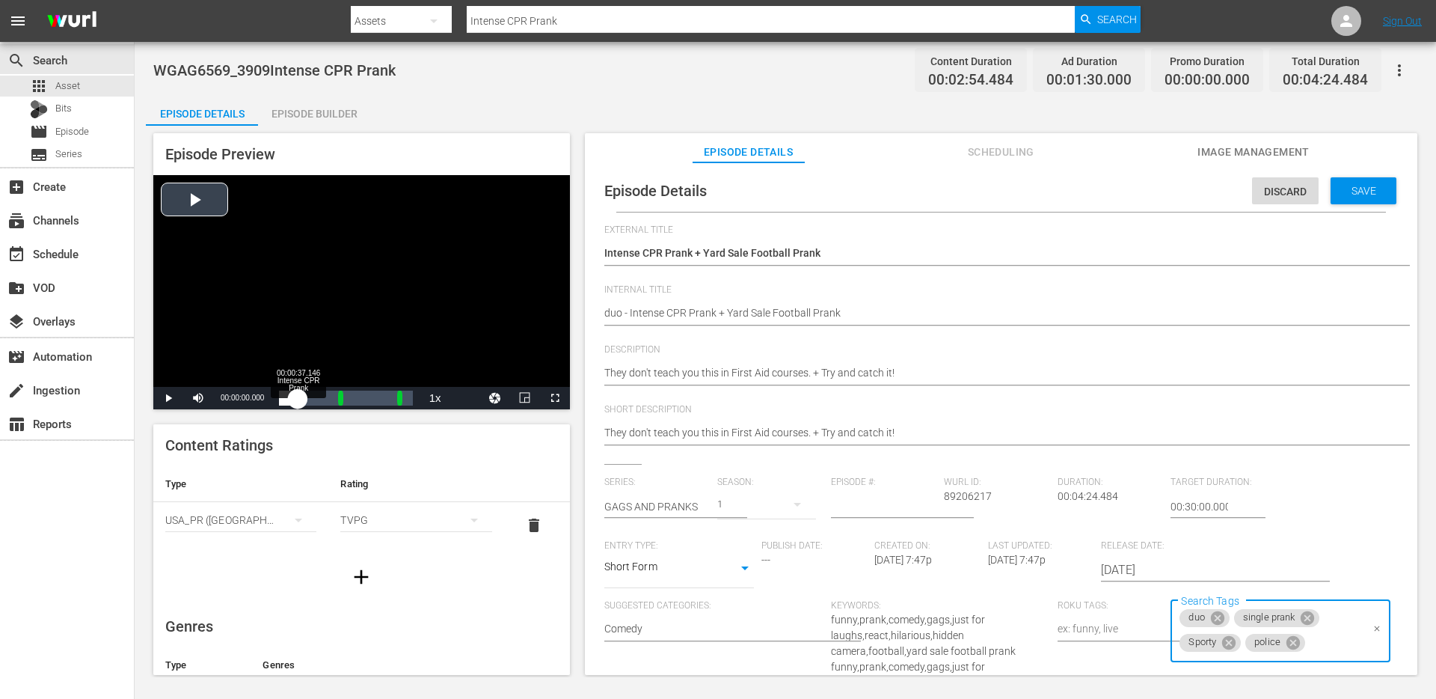
click at [298, 393] on div "Loaded : 19.91% 00:00:37.146 Intense CPR Prank 00:00:00.000" at bounding box center [345, 398] width 133 height 15
click at [310, 396] on div "00:01:02.406 Intense CPR Prank" at bounding box center [310, 398] width 1 height 15
click at [361, 399] on div "00:02:41.959" at bounding box center [361, 398] width 1 height 15
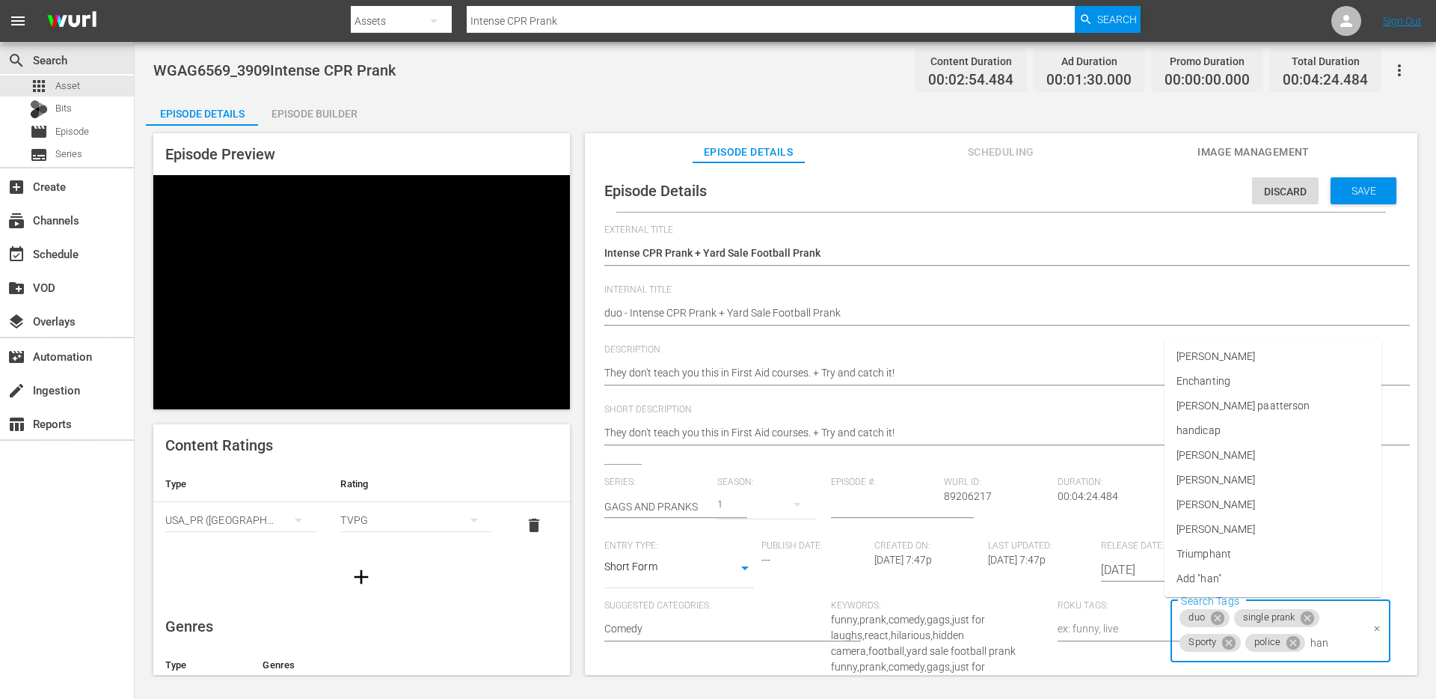
type input "hand"
click at [1249, 557] on li "handicap" at bounding box center [1273, 554] width 217 height 25
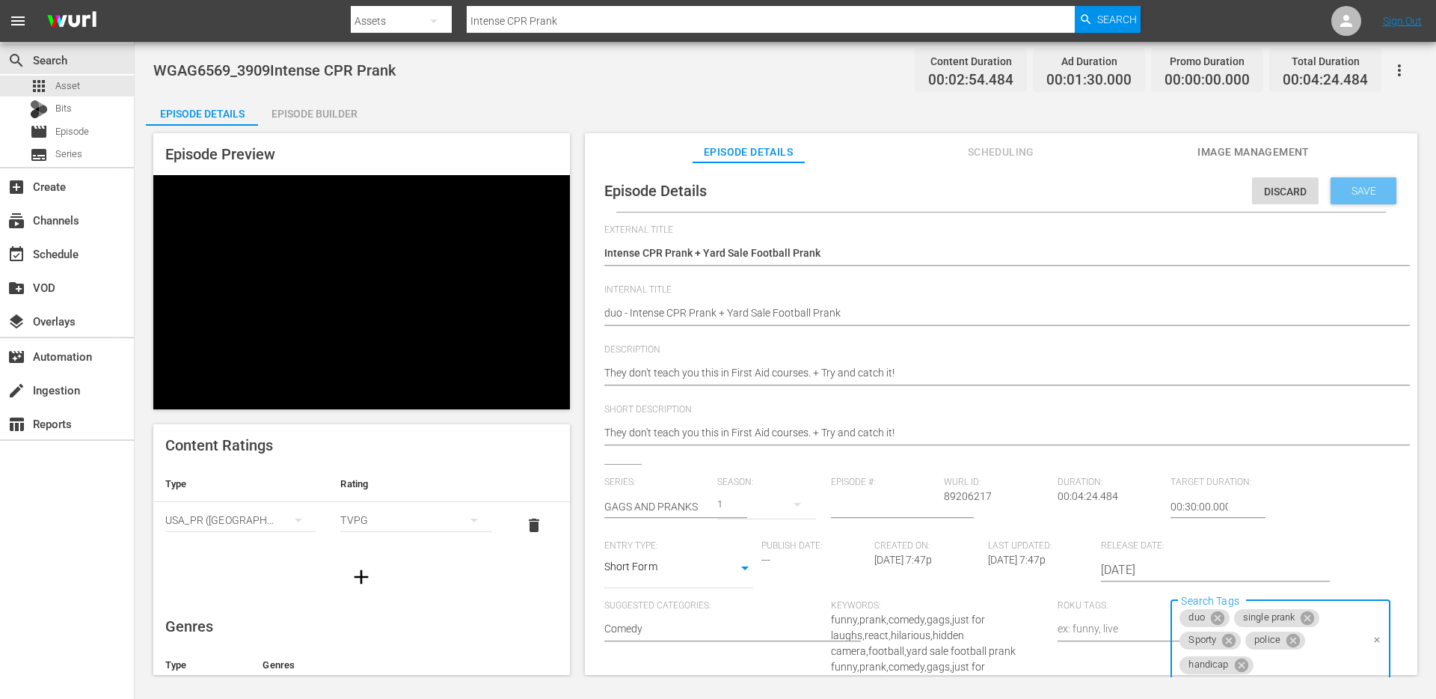
click at [1361, 191] on span "Save" at bounding box center [1364, 191] width 49 height 12
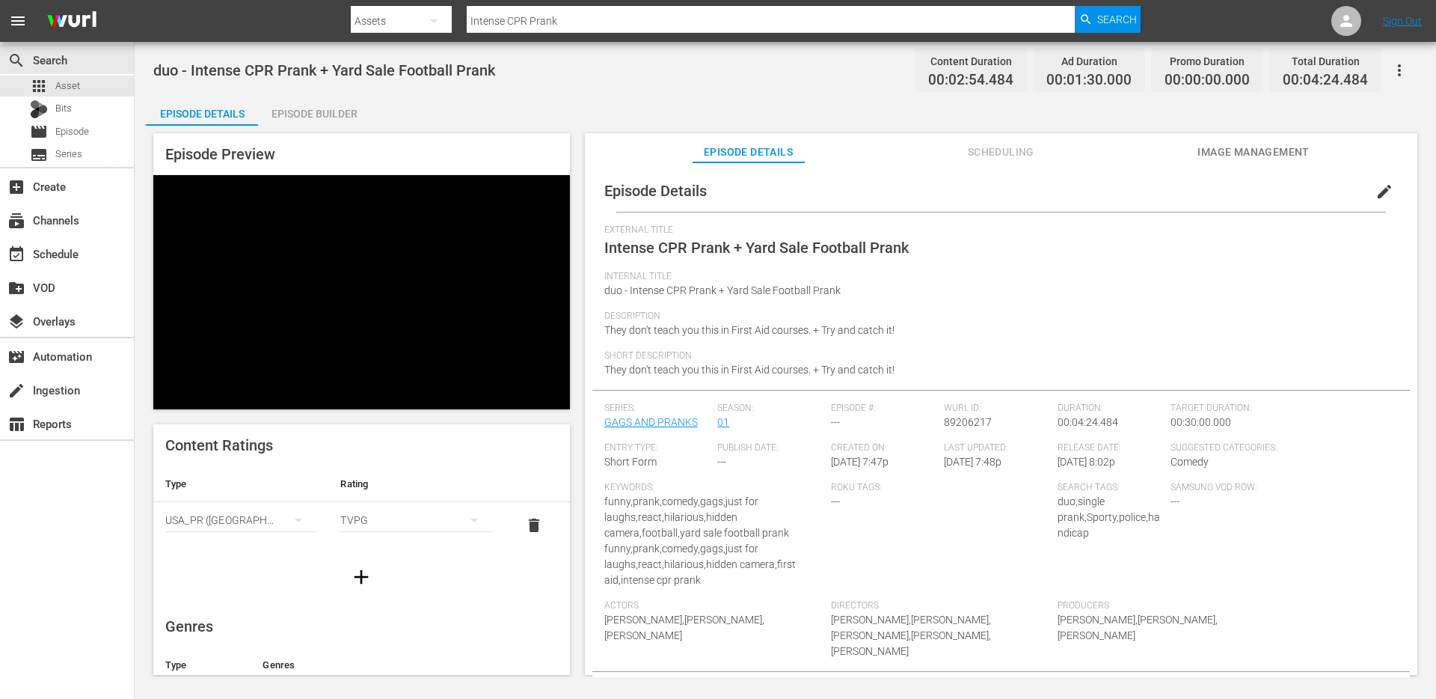
click at [652, 18] on input "Intense CPR Prank" at bounding box center [771, 21] width 608 height 36
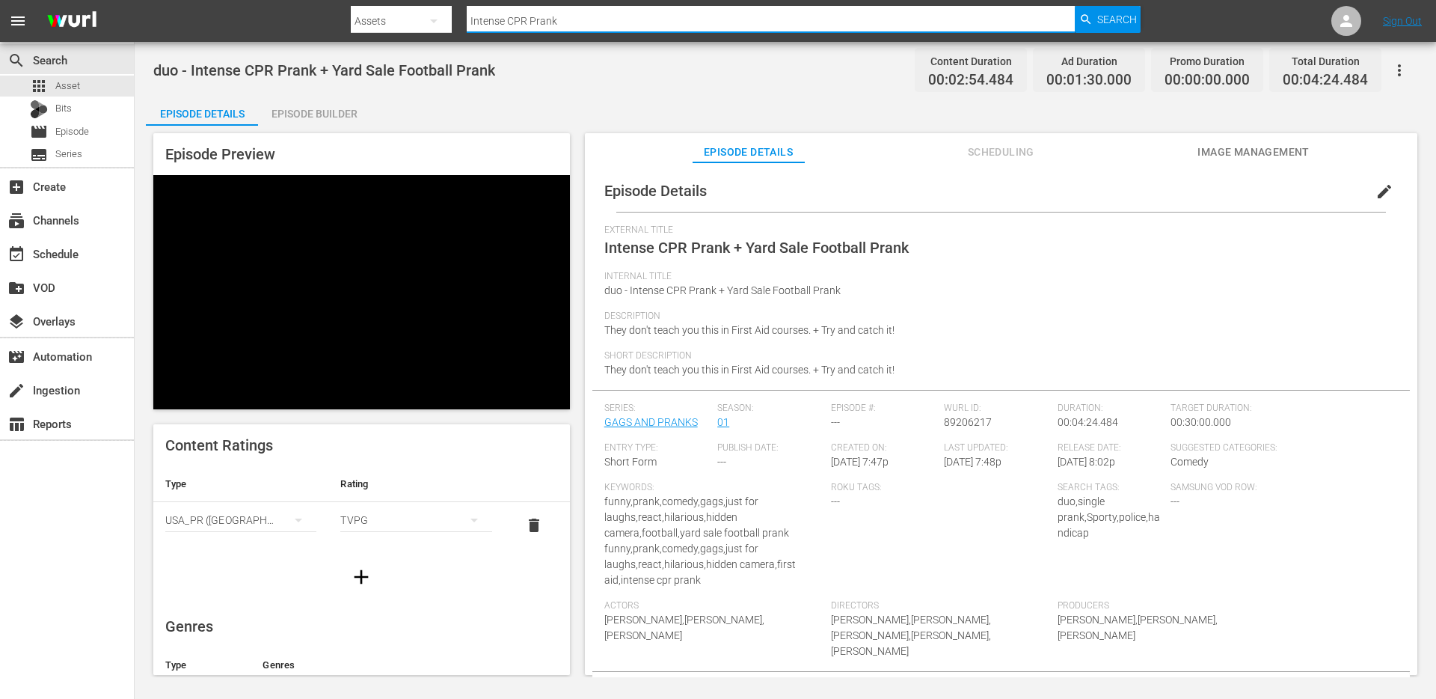
paste input "Toilet Dog"
type input "Toilet Dog Prank"
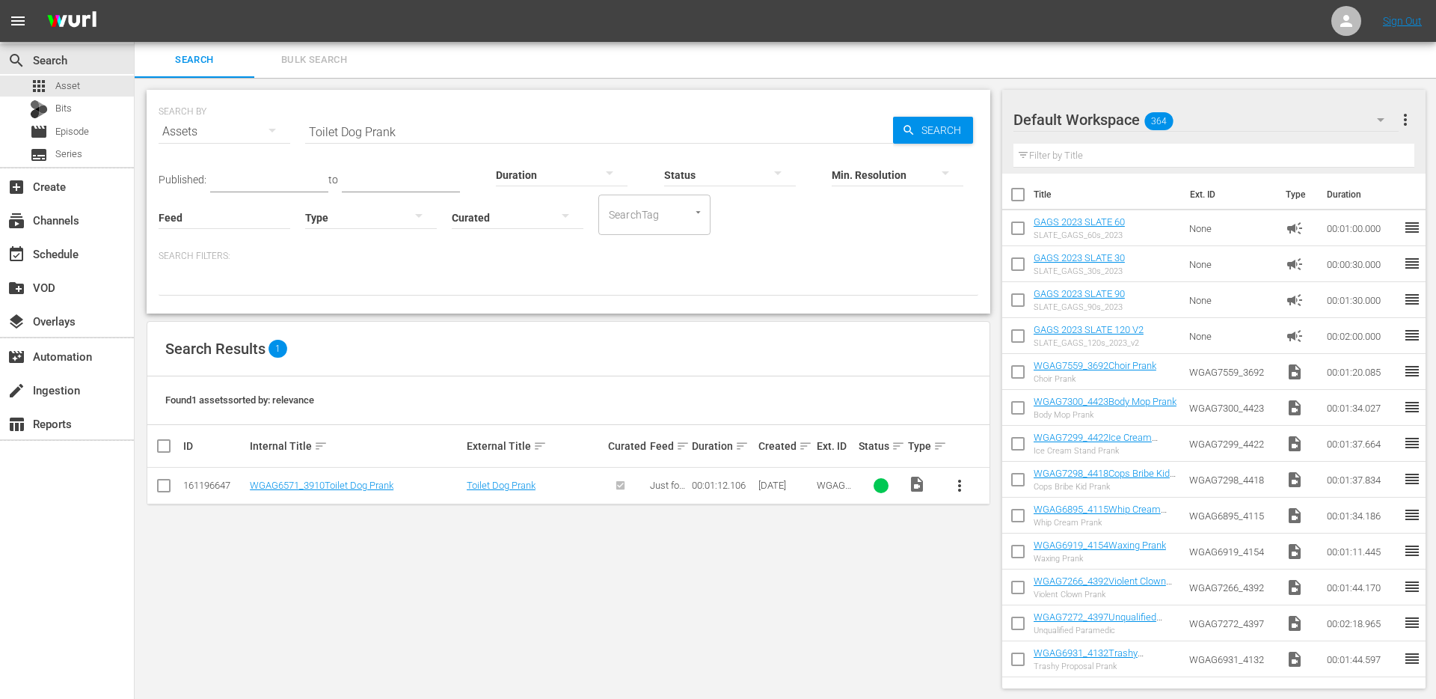
click at [1072, 157] on input "text" at bounding box center [1215, 156] width 402 height 24
click at [958, 484] on span "more_vert" at bounding box center [960, 486] width 18 height 18
click at [993, 598] on div "Episode" at bounding box center [1041, 599] width 102 height 36
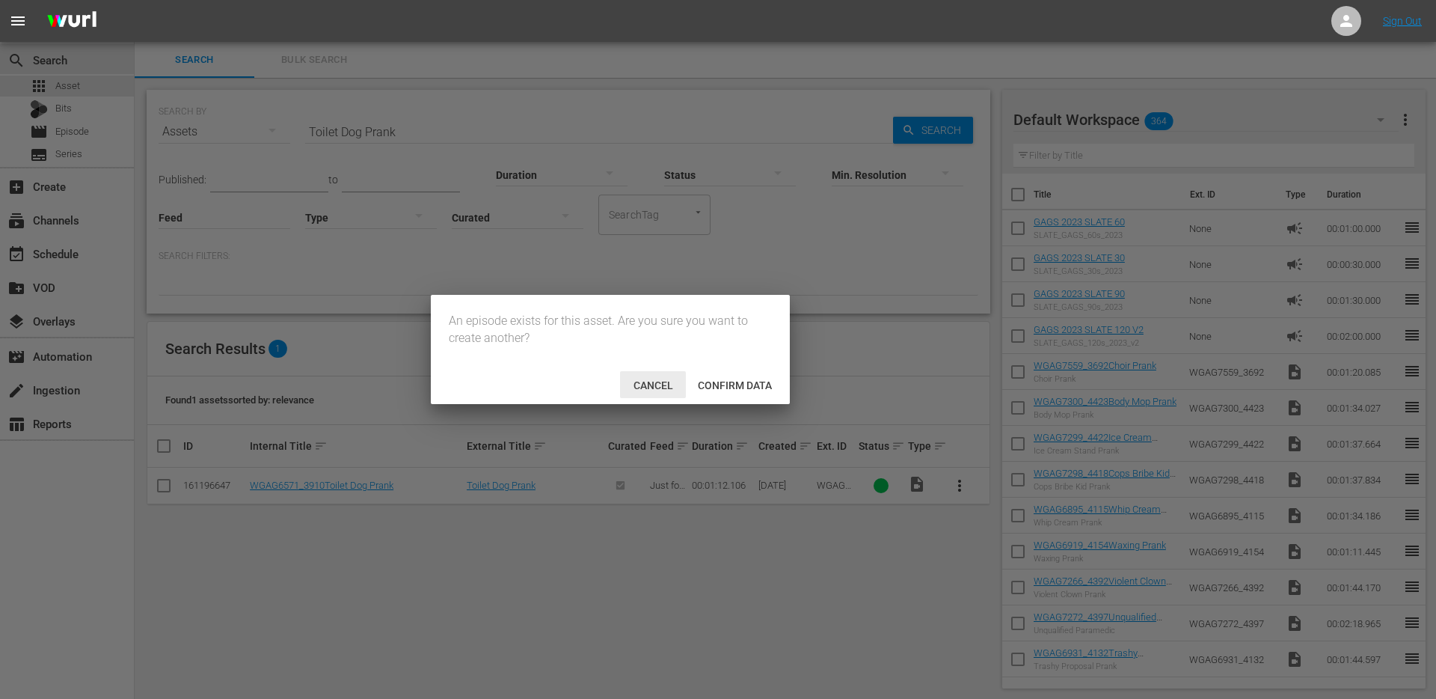
click at [692, 389] on span "Confirm data" at bounding box center [735, 385] width 98 height 12
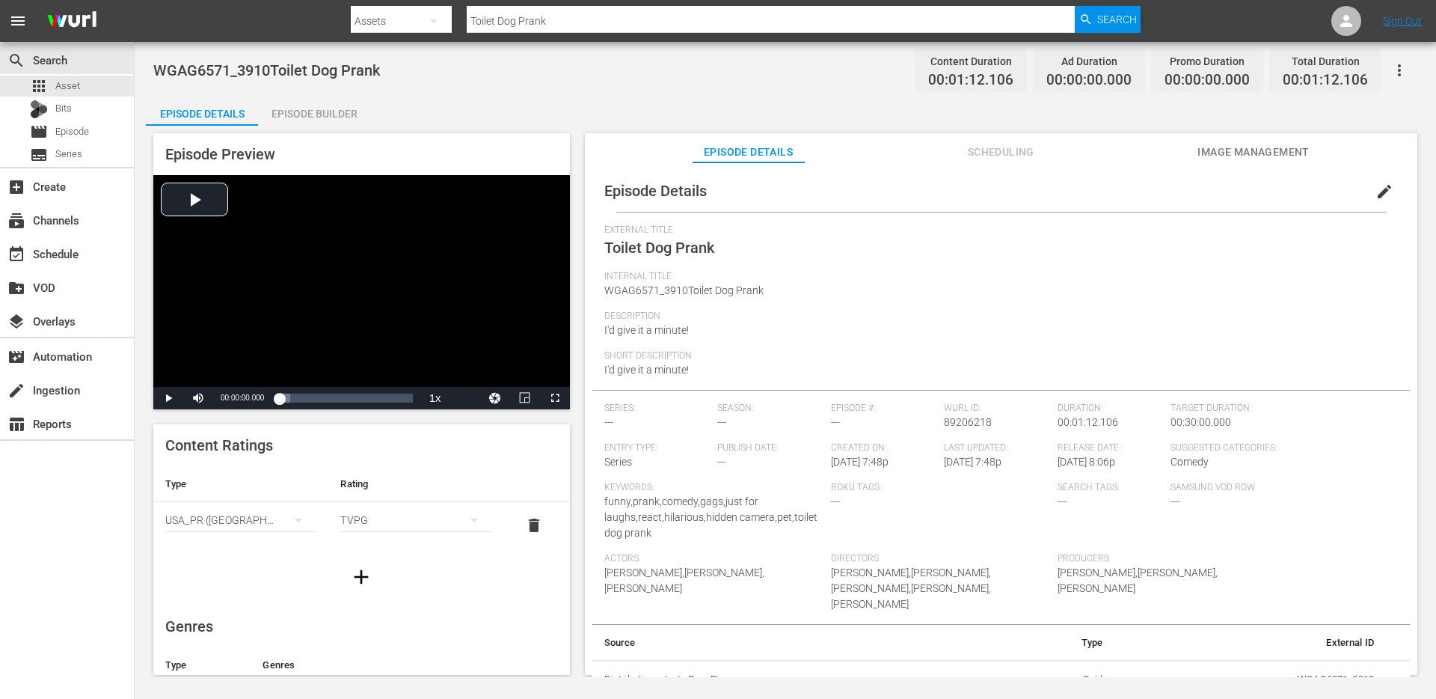
click at [293, 105] on div "Episode Builder" at bounding box center [314, 114] width 112 height 36
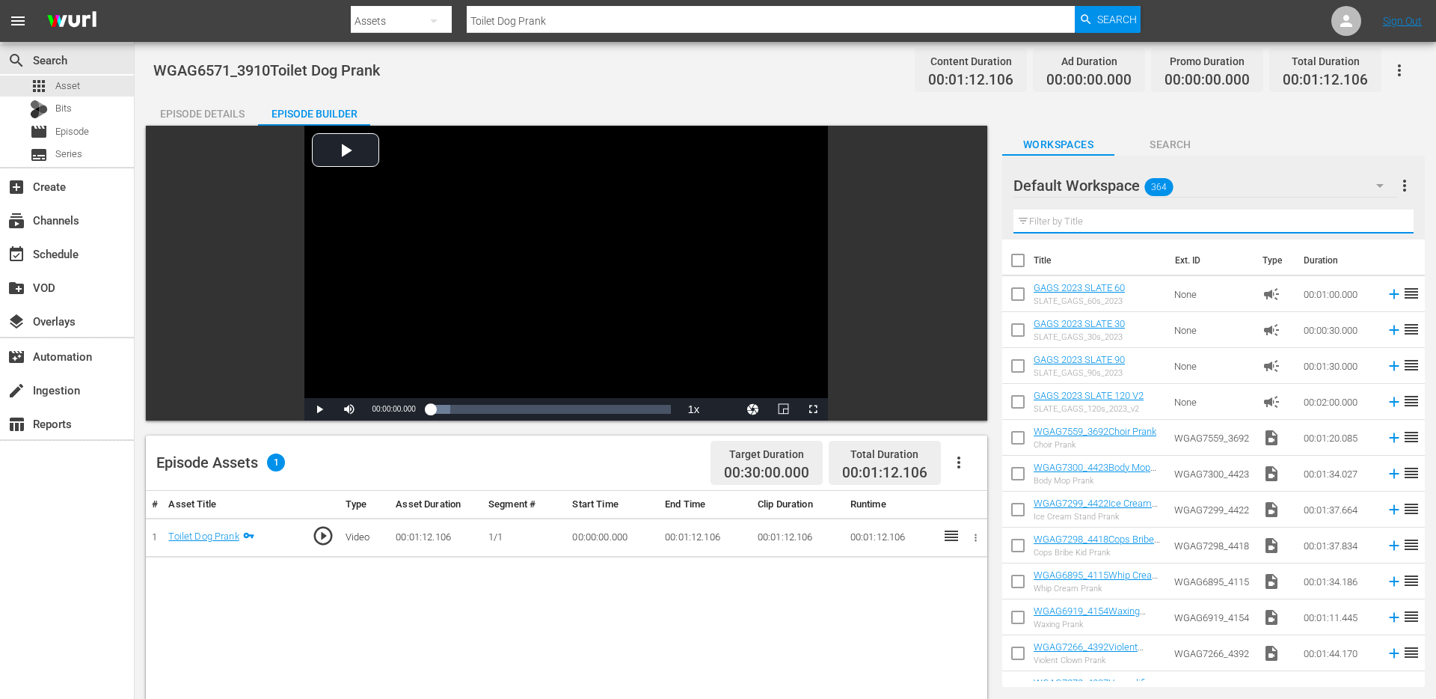
click at [1260, 216] on input "text" at bounding box center [1214, 221] width 400 height 24
paste input "Angry Grandma Prank"
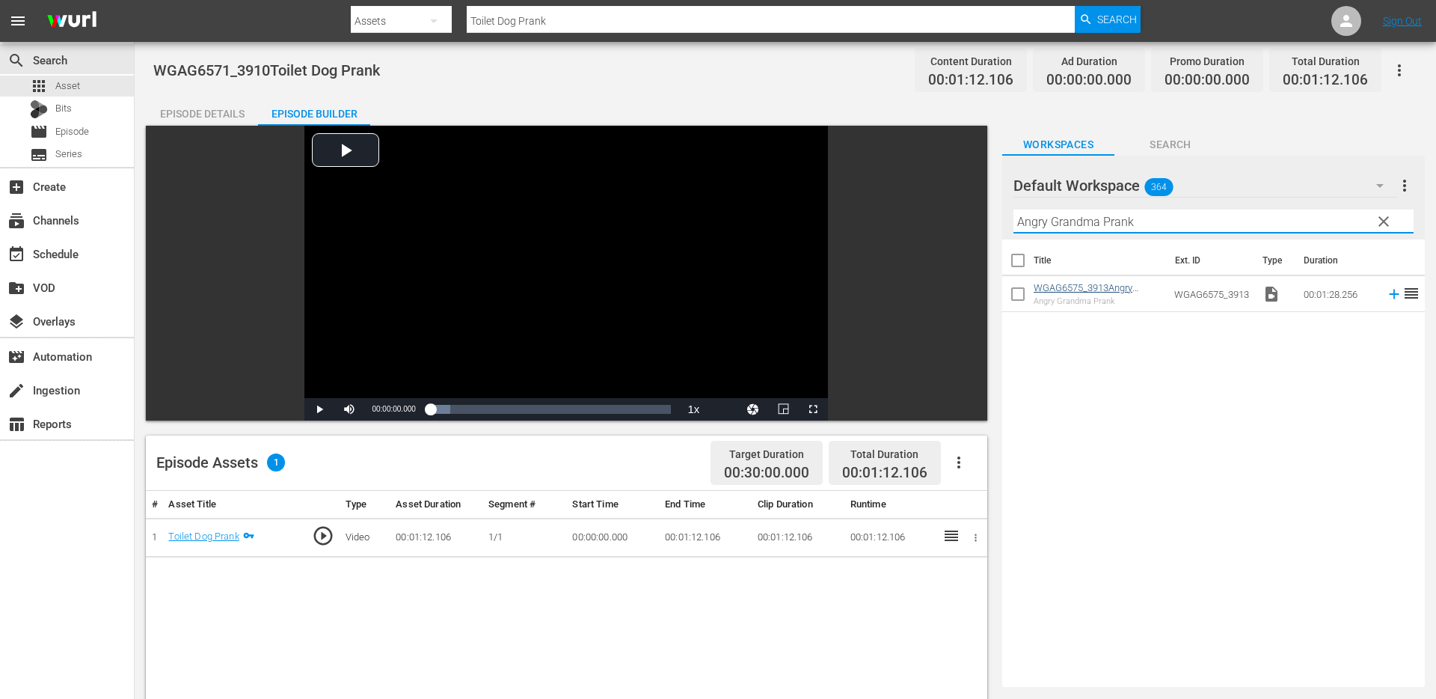
type input "Angry Grandma Prank"
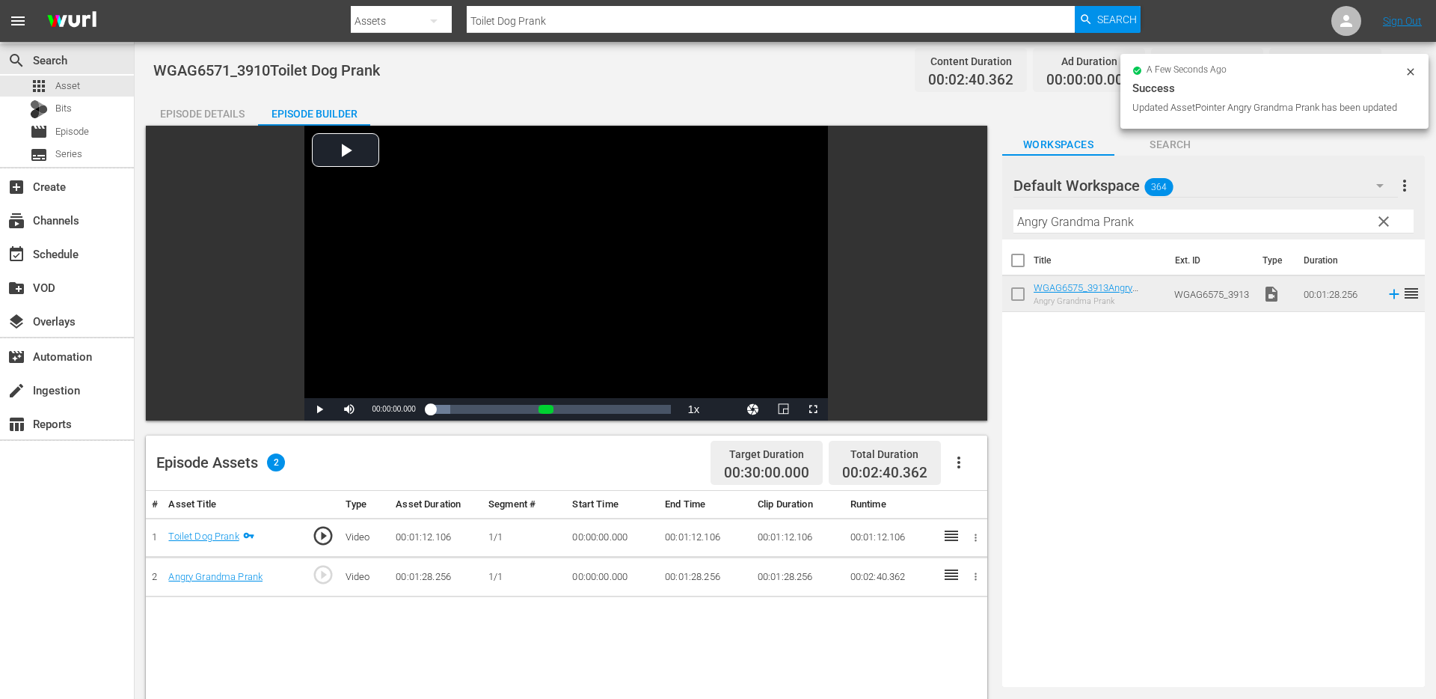
click at [1380, 217] on span "clear" at bounding box center [1384, 221] width 18 height 18
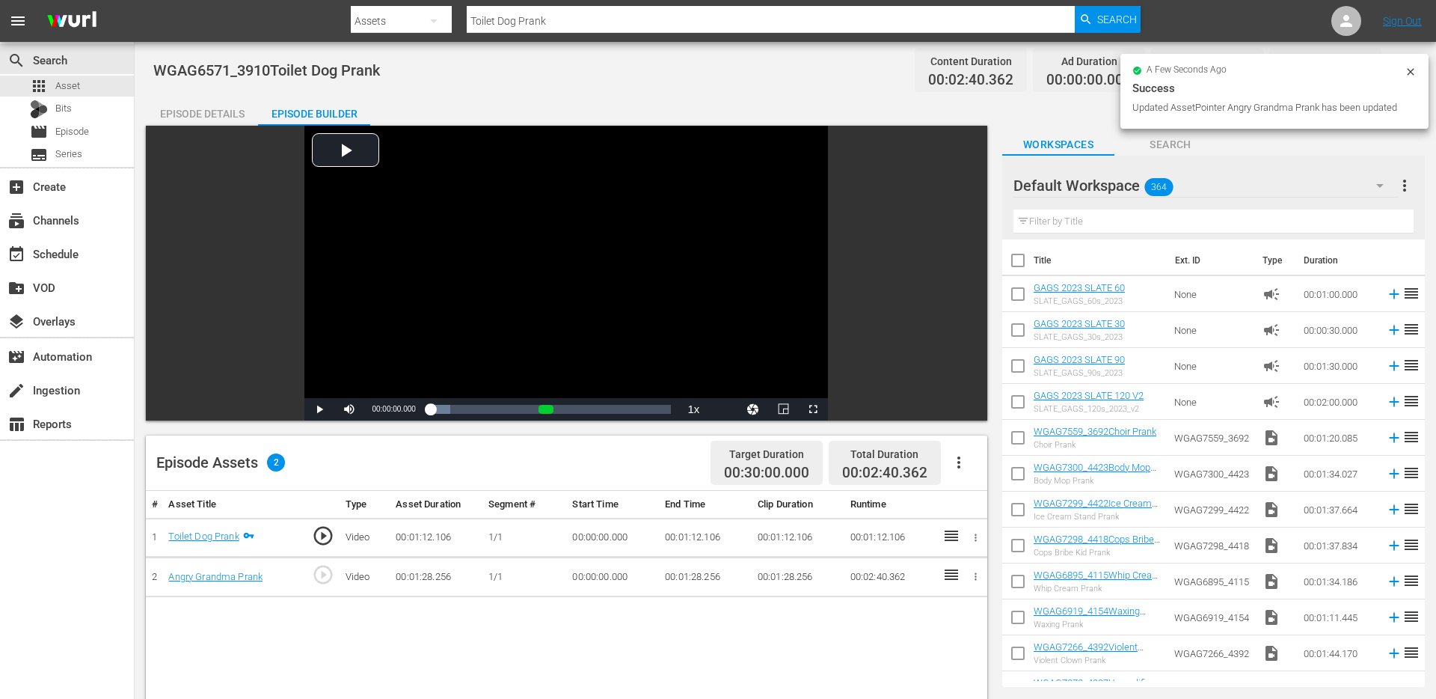
click at [1085, 329] on div "GAGS 2023 SLATE 30 SLATE_GAGS_30s_2023" at bounding box center [1079, 330] width 91 height 24
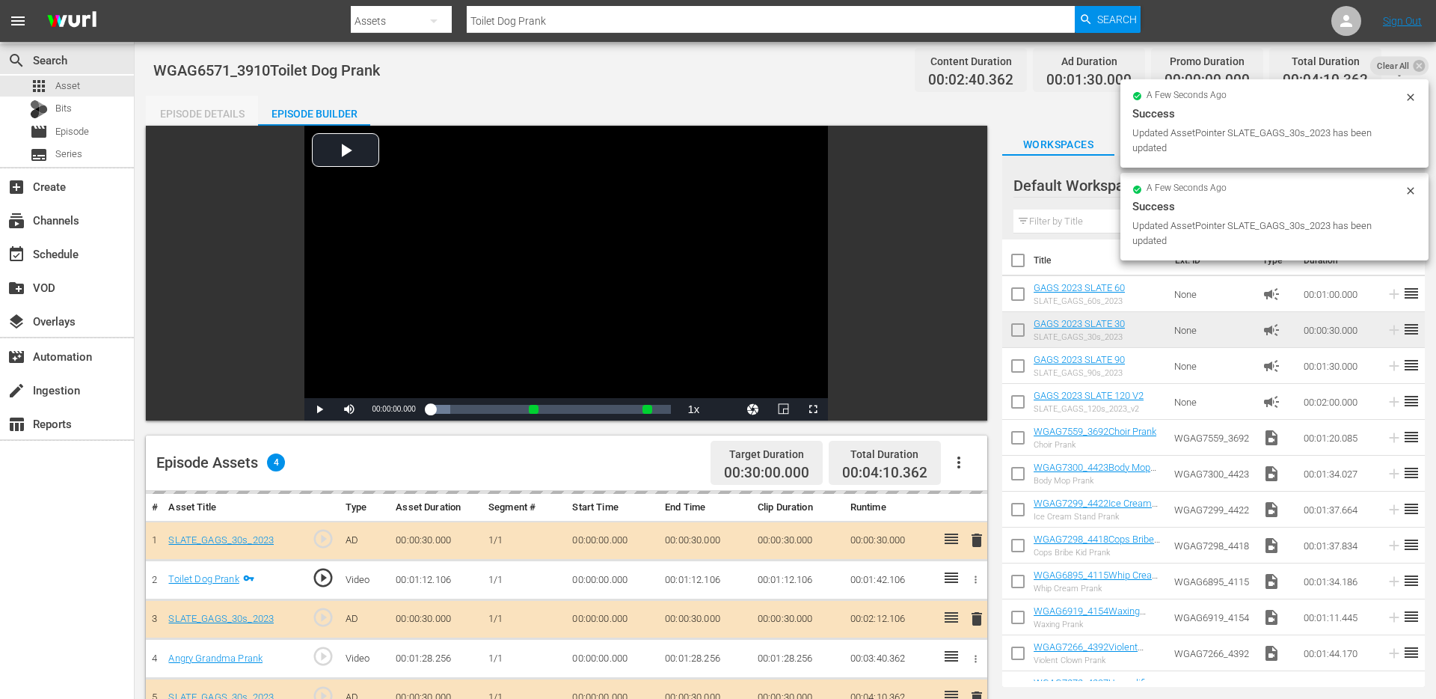
click at [219, 112] on div "Episode Details" at bounding box center [202, 114] width 112 height 36
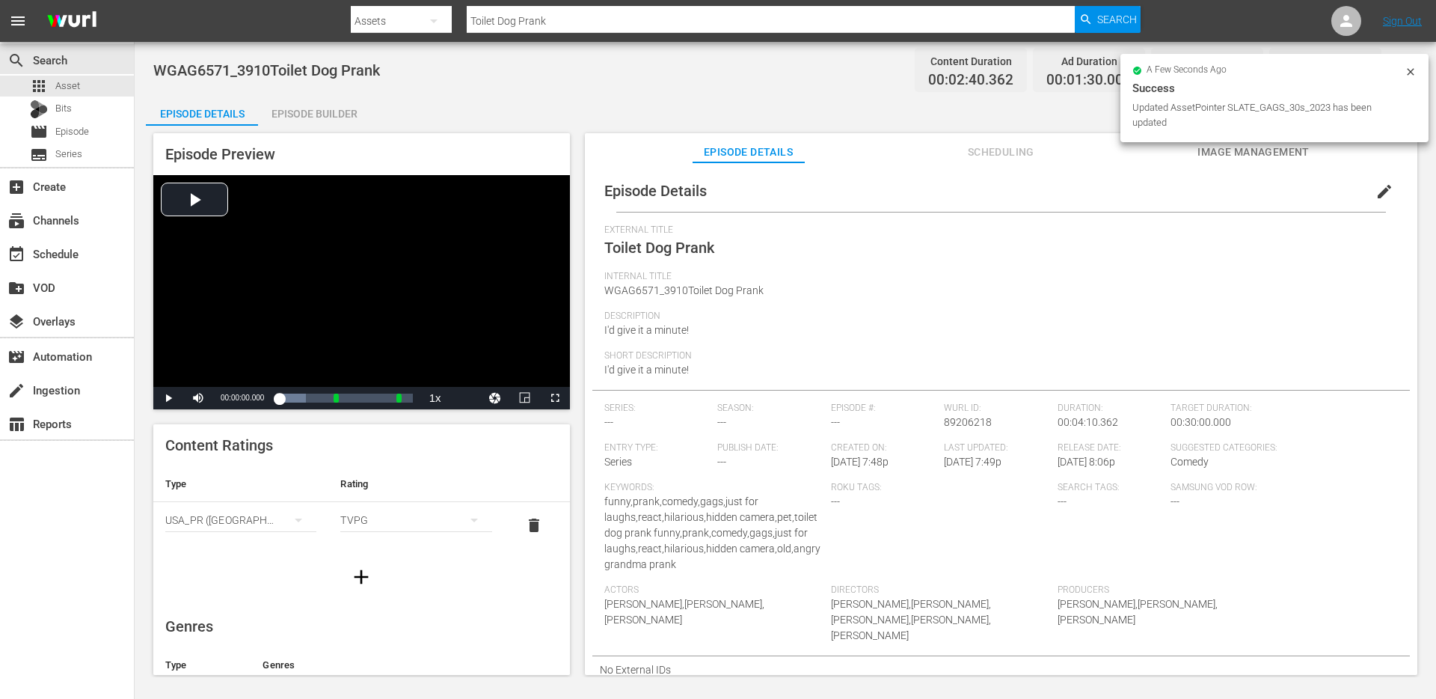
click at [1383, 194] on span "edit" at bounding box center [1385, 192] width 18 height 18
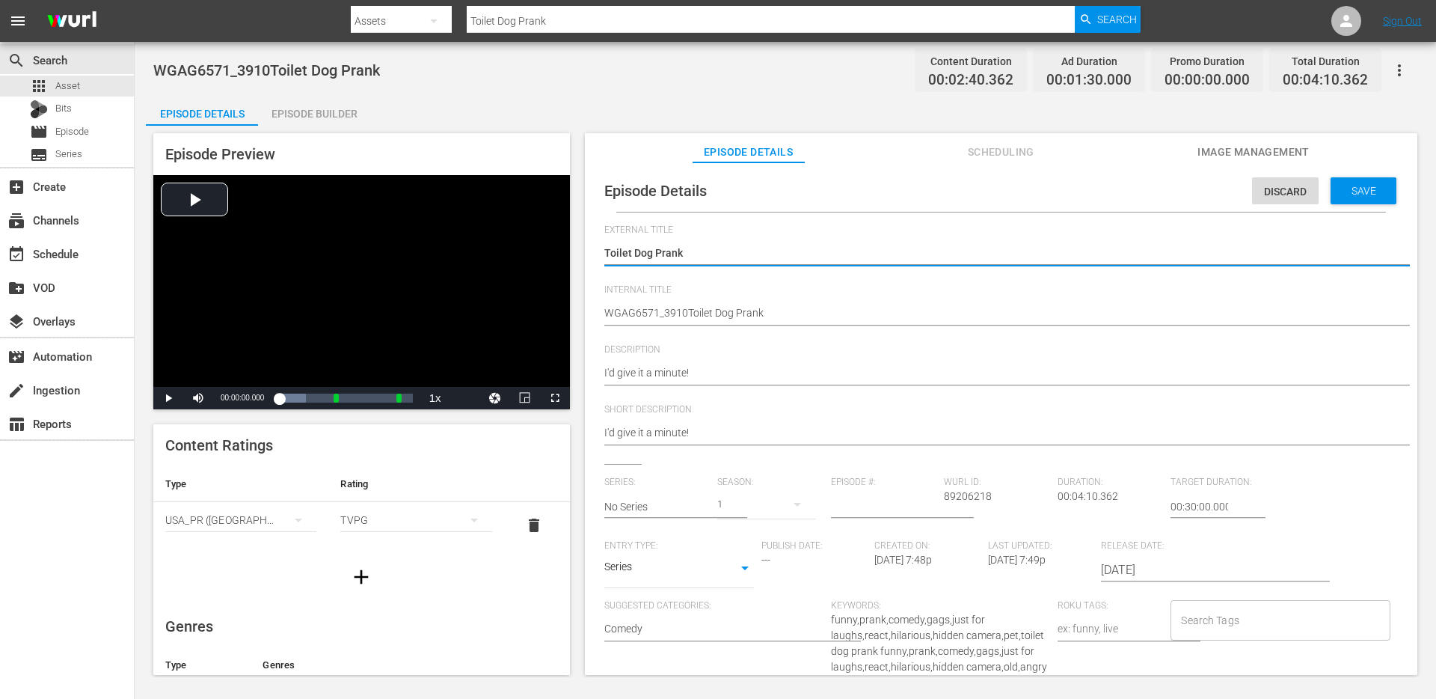
click at [1088, 281] on div "External Title Toilet Dog Prank Toilet Dog Prank" at bounding box center [1001, 254] width 794 height 60
type textarea "Toilet Dog Prank"
type textarea "Toilet Dog Prank +"
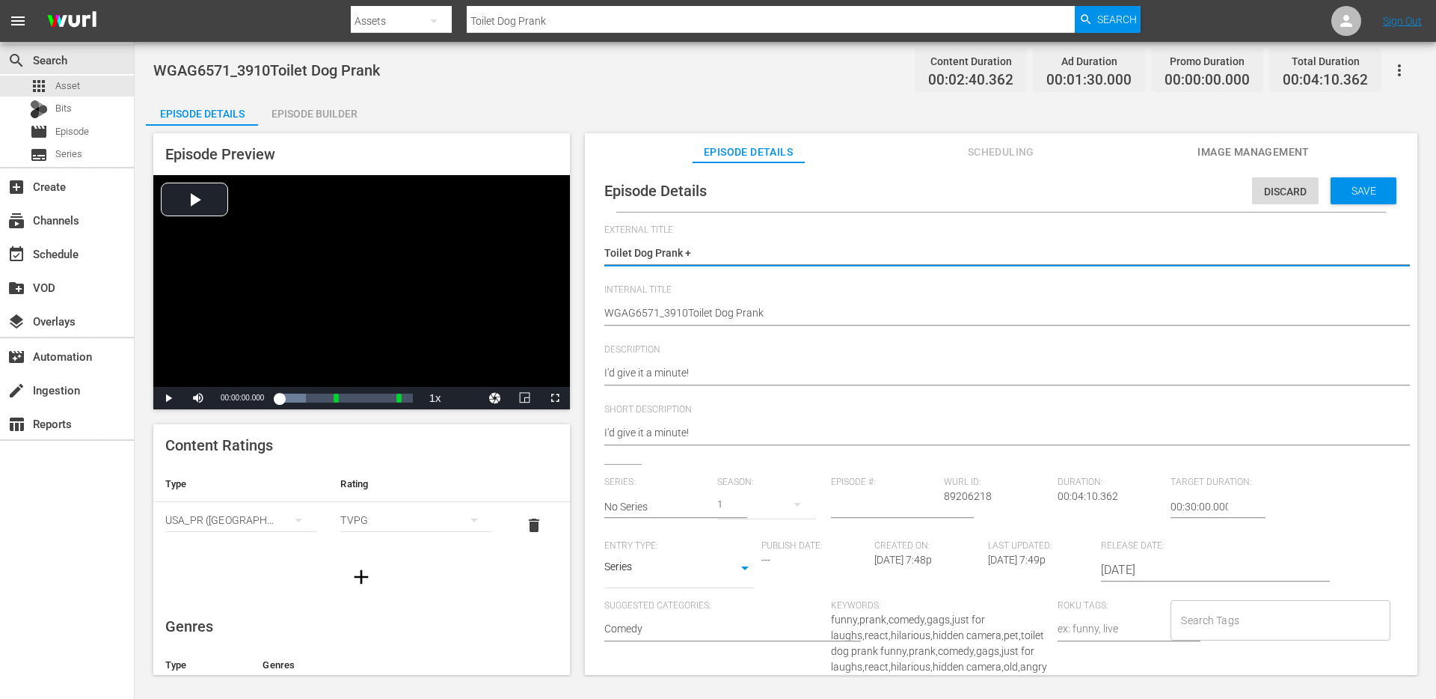
type textarea "Toilet Dog Prank +"
paste textarea "Angry Grandma Prank"
type textarea "Toilet Dog Prank + Angry Grandma Prank"
click at [846, 254] on textarea "Toilet Dog Prank" at bounding box center [997, 254] width 786 height 18
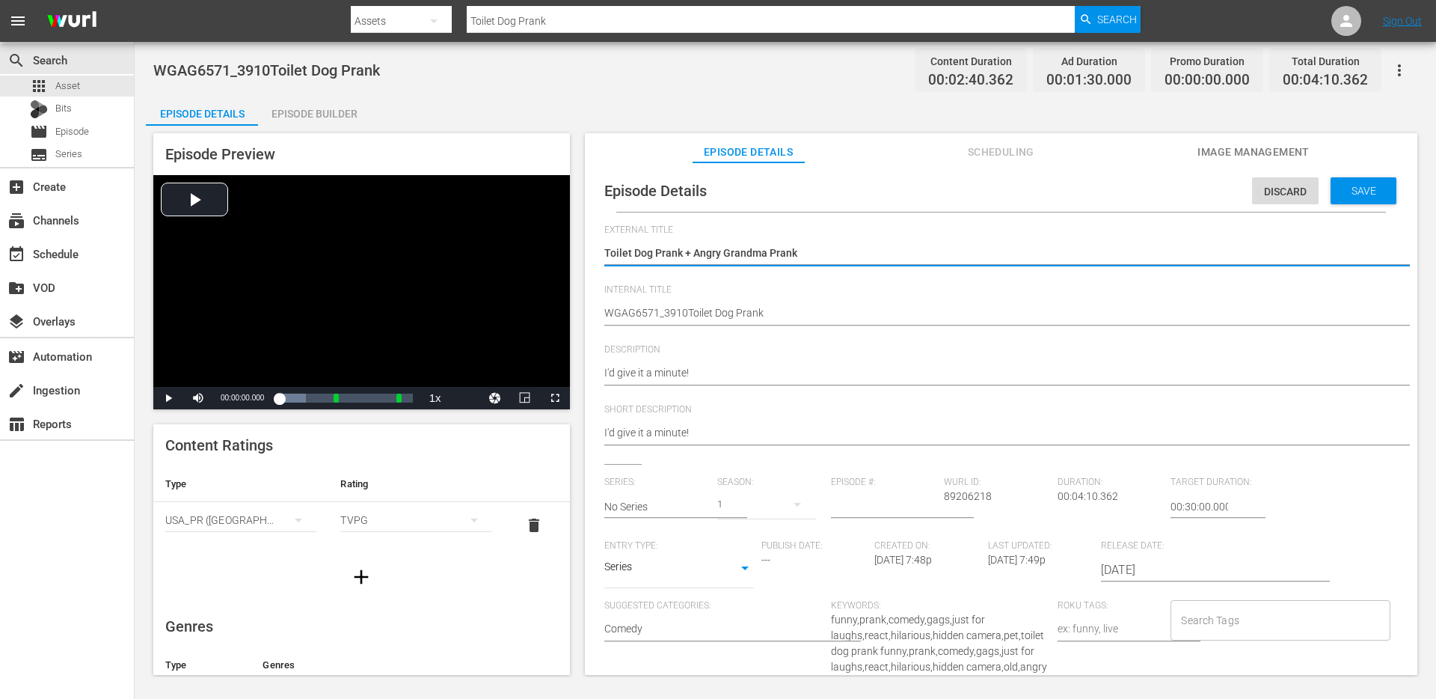
click at [846, 254] on textarea "Toilet Dog Prank" at bounding box center [997, 254] width 786 height 18
type textarea "Toilet Dog Prank + Angry Grandma Prank"
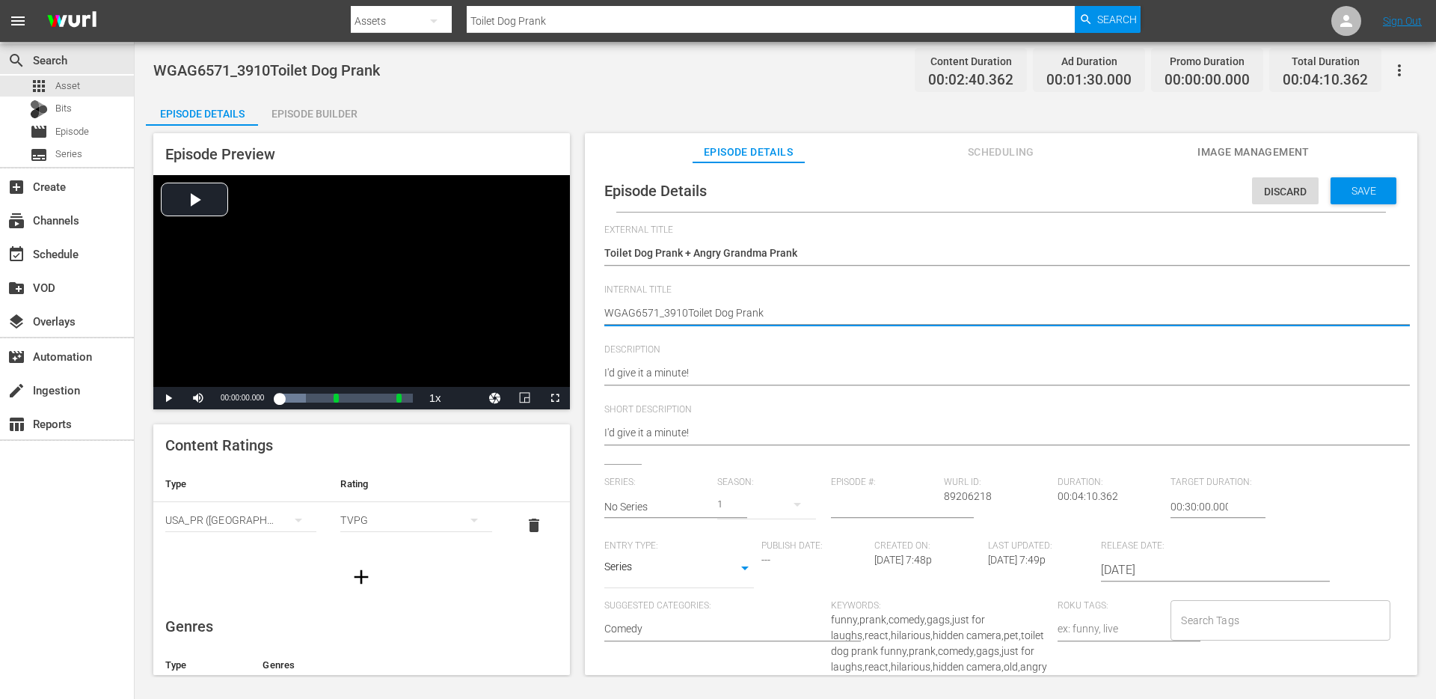
click at [800, 314] on textarea "WGAG6571_3910Toilet Dog Prank" at bounding box center [997, 314] width 786 height 18
paste textarea "Toilet Dog Prank + Angry Grandma"
type textarea "Toilet Dog Prank + Angry Grandma Prank"
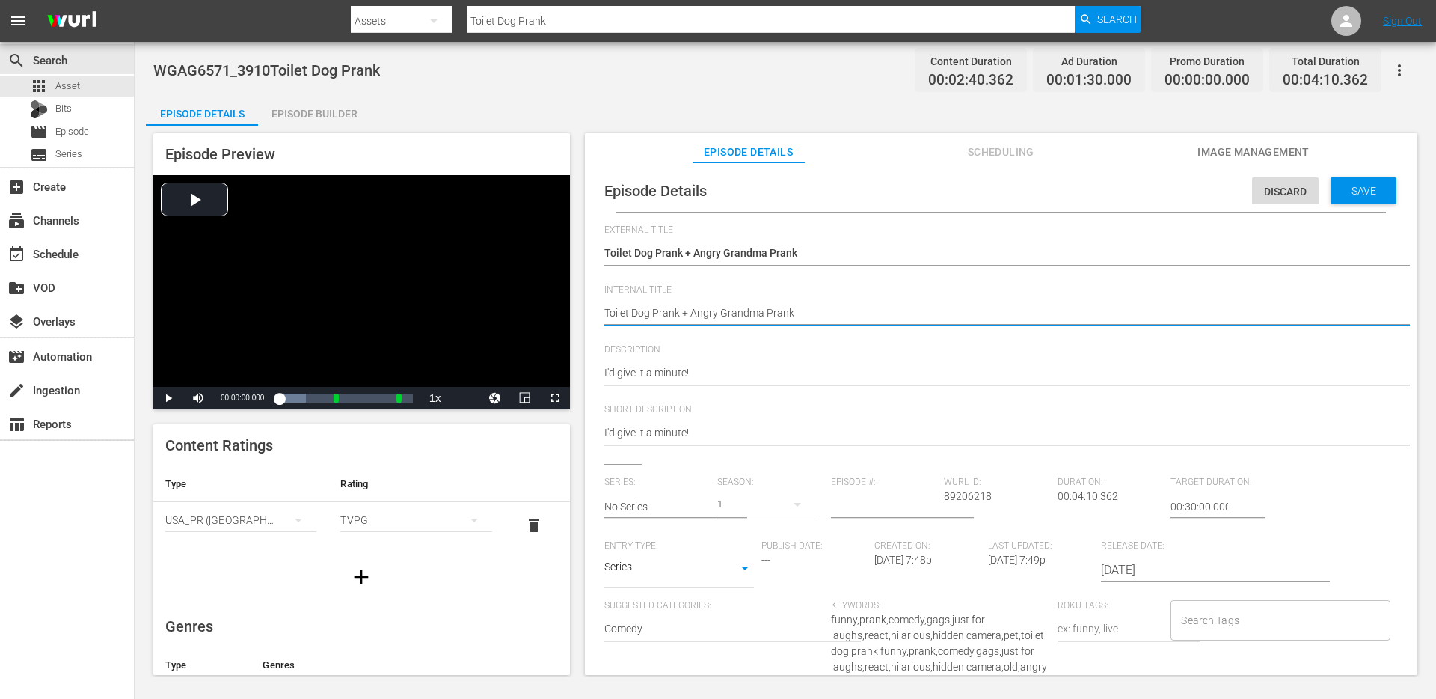
type textarea "dToilet Dog Prank + Angry Grandma Prank"
type textarea "duToilet Dog Prank + Angry Grandma Prank"
type textarea "duoToilet Dog Prank + Angry Grandma Prank"
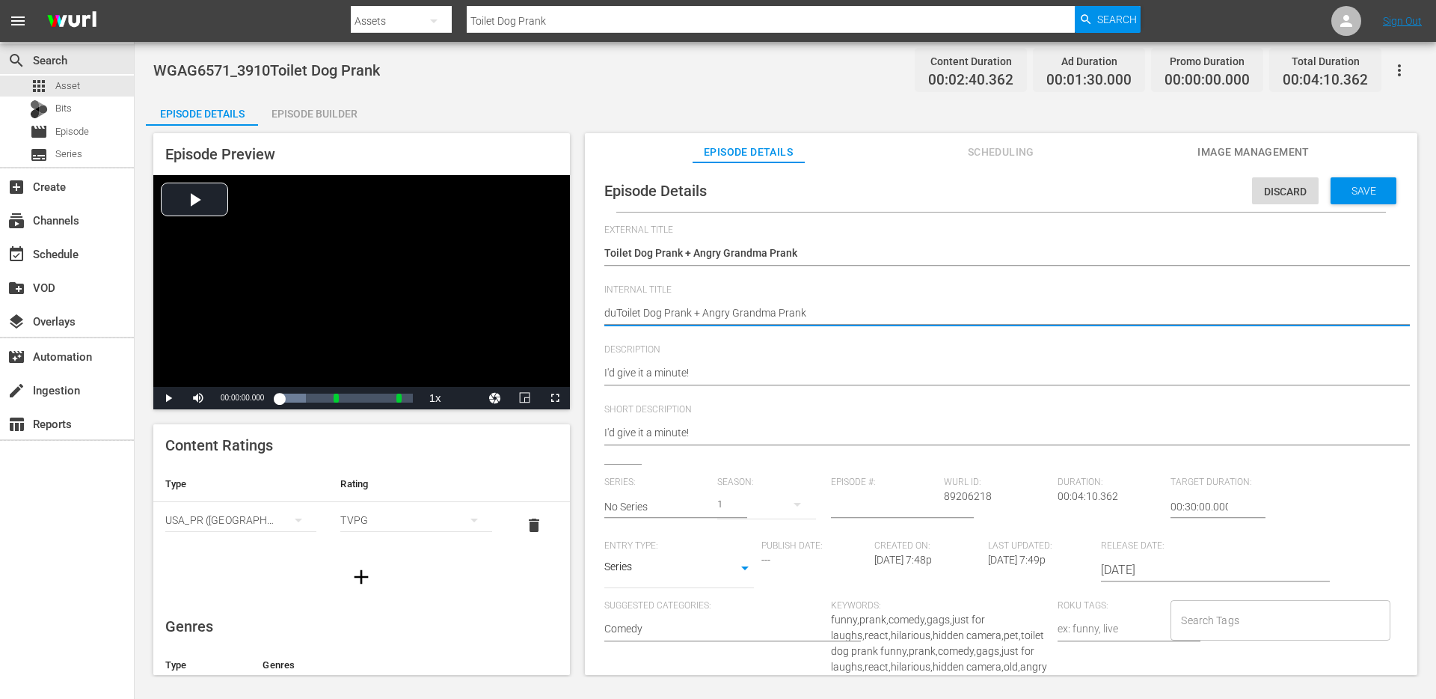
type textarea "duoToilet Dog Prank + Angry Grandma Prank"
type textarea "duo Toilet Dog Prank + Angry Grandma Prank"
type textarea "duo -Toilet Dog Prank + Angry Grandma Prank"
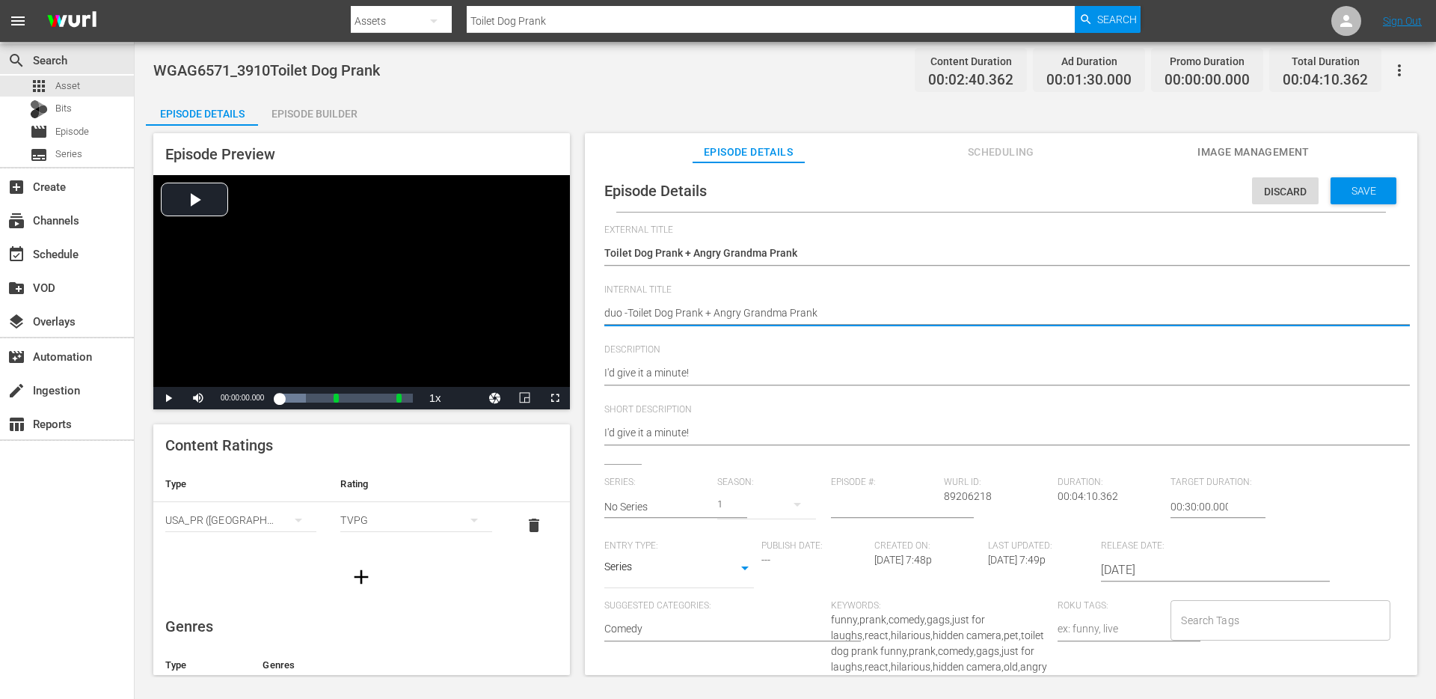
type textarea "duo - Toilet Dog Prank + Angry Grandma Prank"
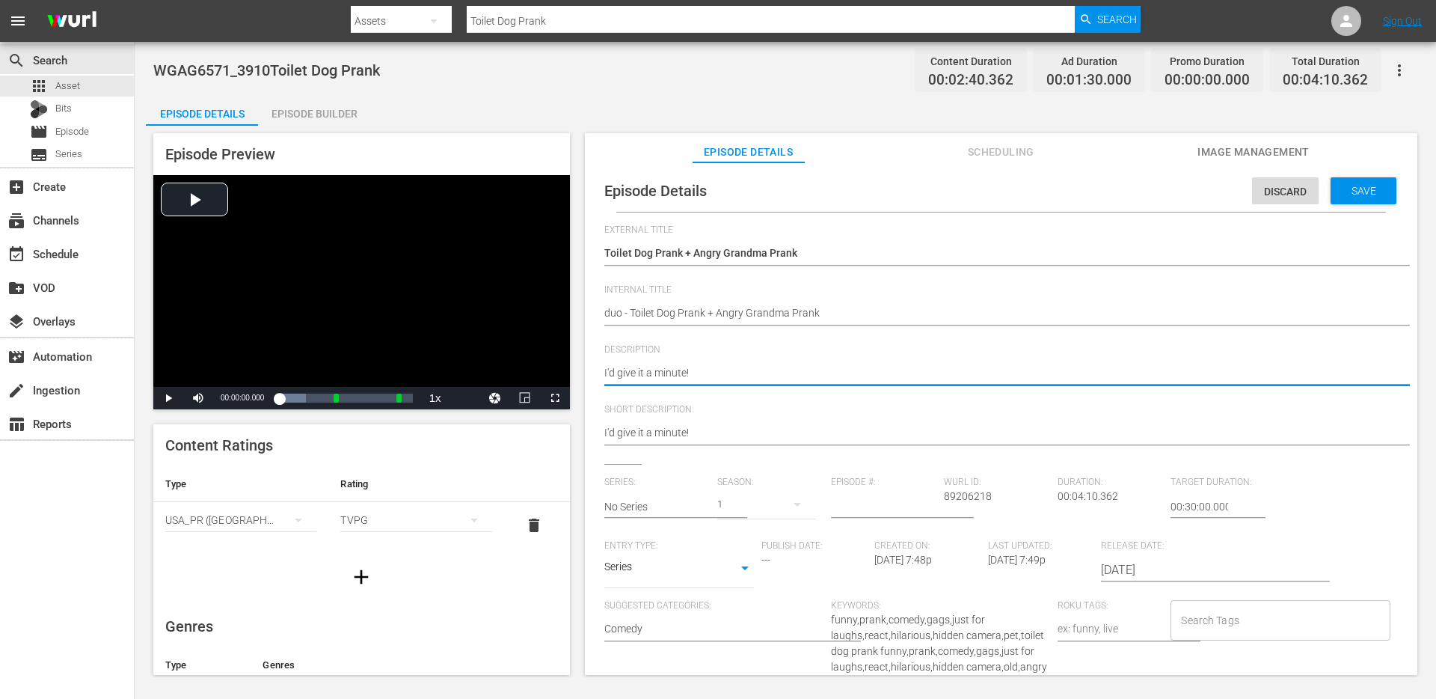
type textarea "I'd give it a minute!"
type textarea "I'd give it a minute! +"
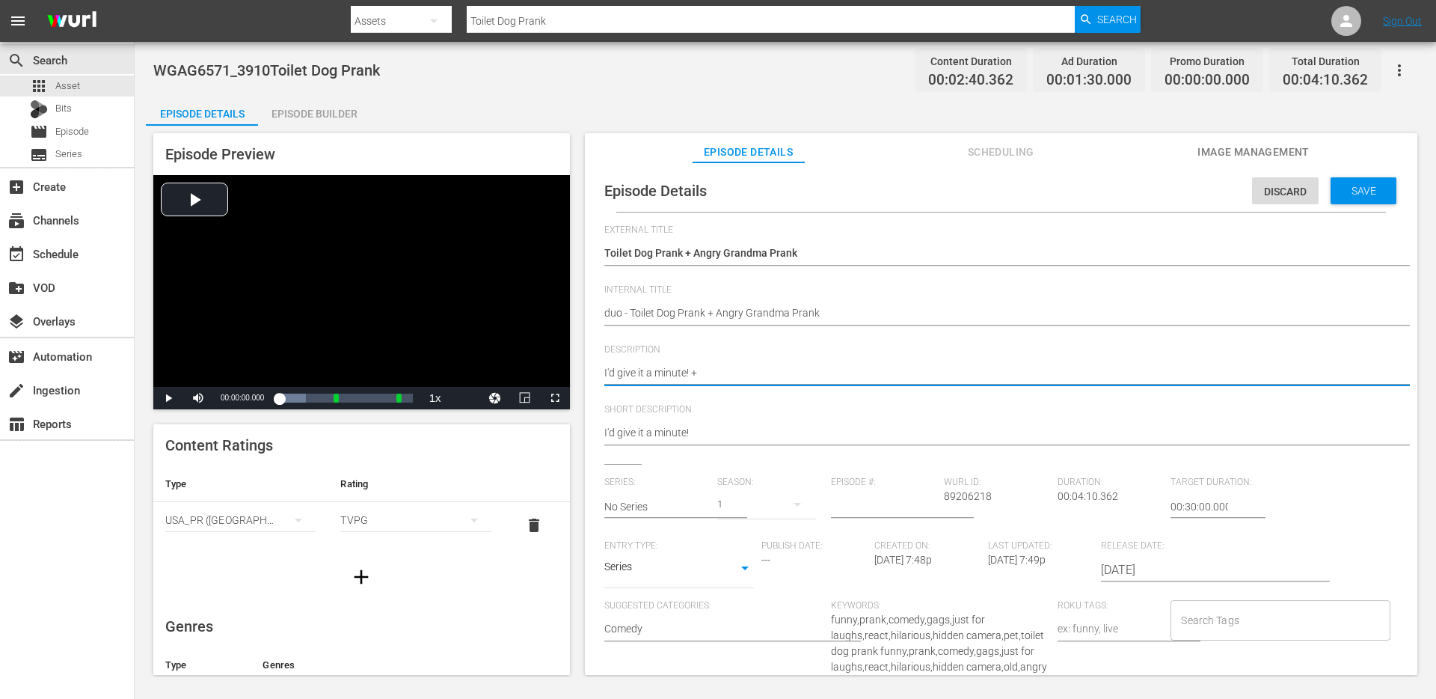
type textarea "I'd give it a minute! +"
paste textarea "No one was expecting that!"
type textarea "I'd give it a minute! + No one was expecting that!"
click at [729, 371] on textarea "I'd give it a minute!" at bounding box center [997, 374] width 786 height 18
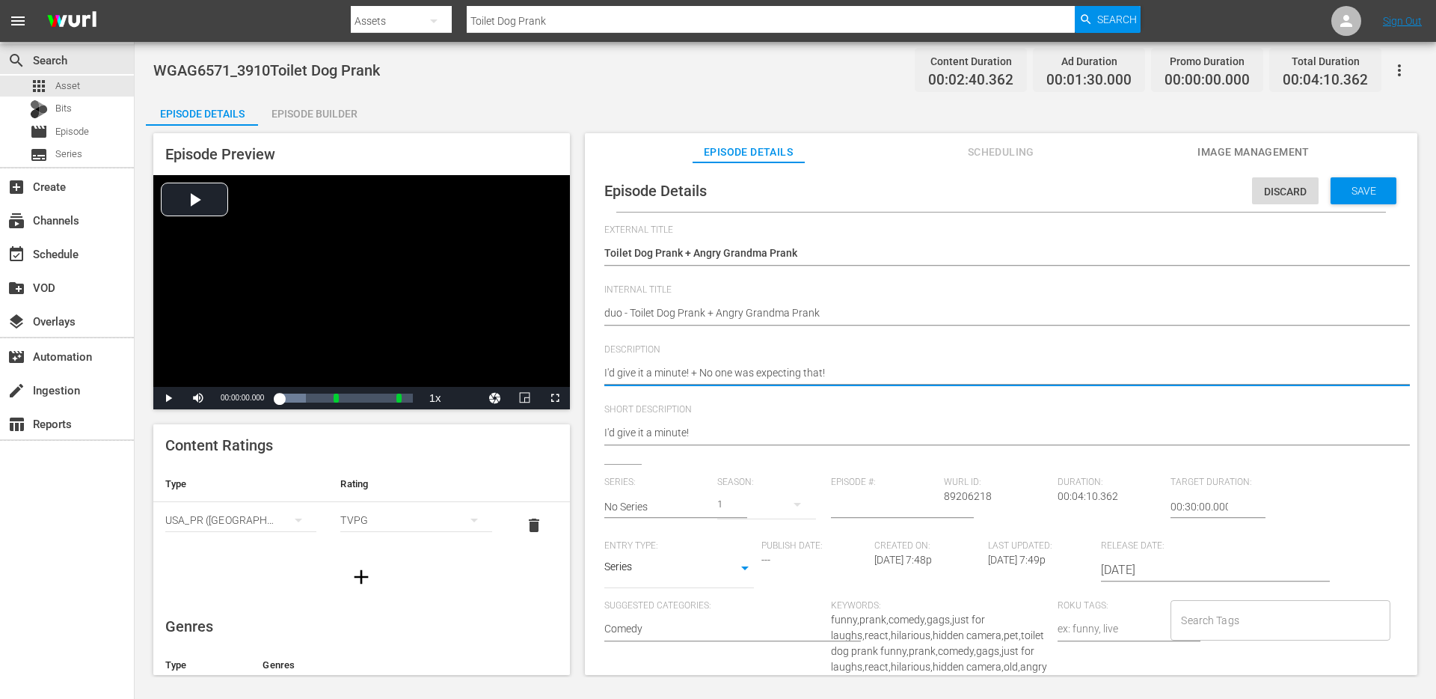
click at [729, 371] on textarea "I'd give it a minute!" at bounding box center [997, 374] width 786 height 18
type textarea "I'd give it a minute! + No one was expecting that!"
click at [702, 438] on textarea "I'd give it a minute!" at bounding box center [997, 434] width 786 height 18
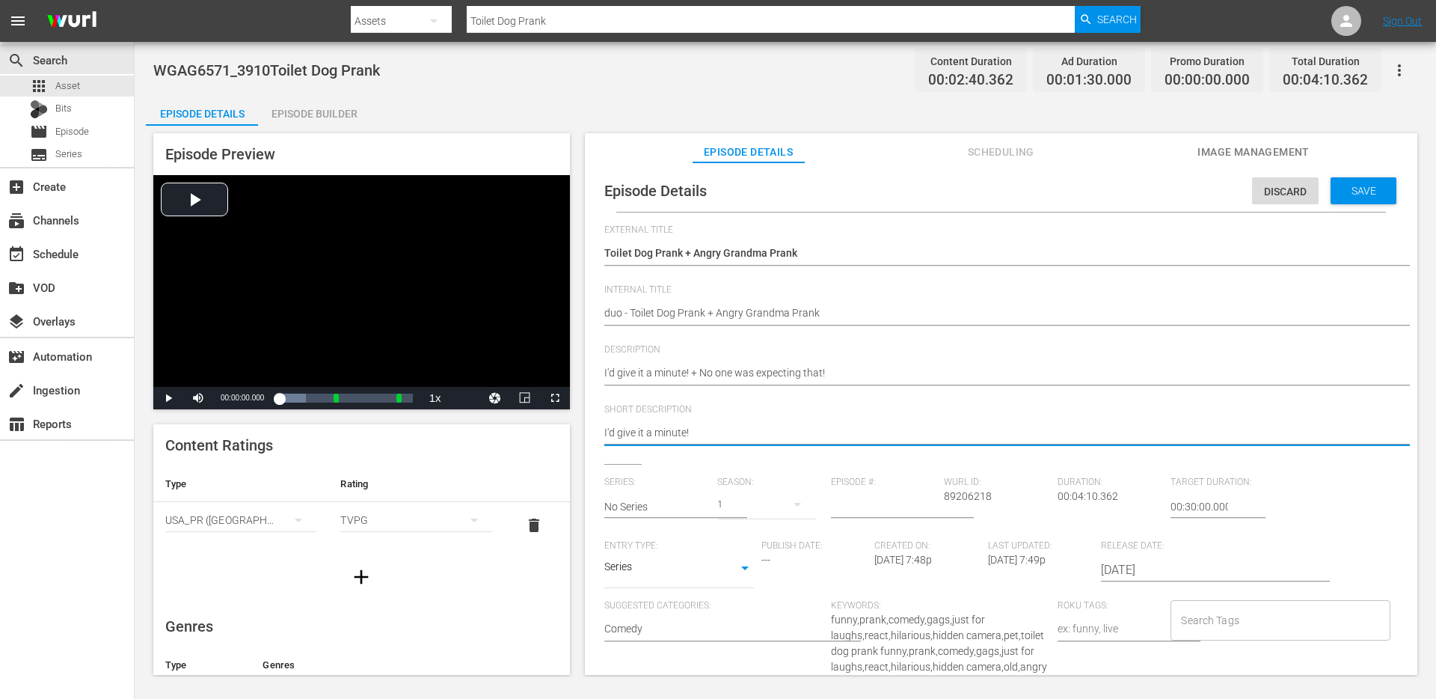
click at [702, 438] on textarea "I'd give it a minute!" at bounding box center [997, 434] width 786 height 18
paste textarea "+ No one was expecting that!"
type textarea "I'd give it a minute! + No one was expecting that!"
click at [688, 500] on input "No Series" at bounding box center [657, 507] width 106 height 36
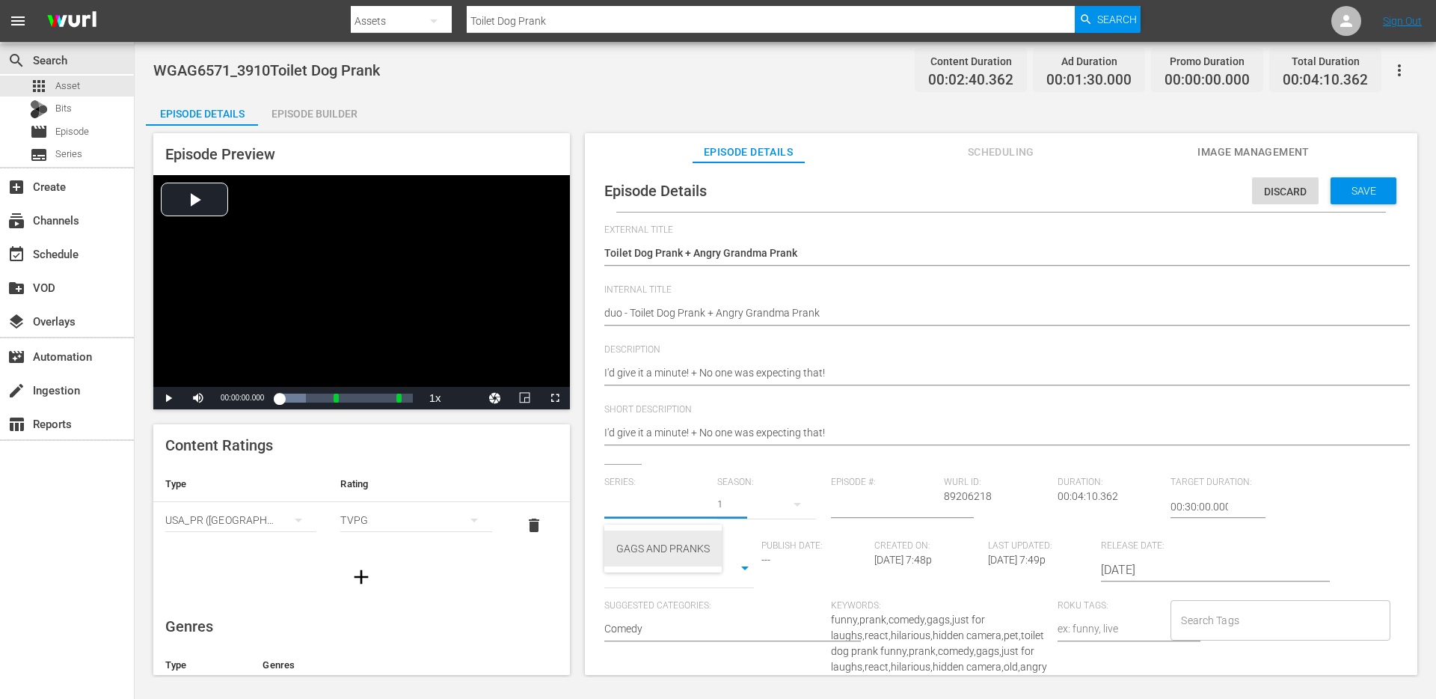
click at [670, 543] on div "GAGS AND PRANKS" at bounding box center [663, 548] width 94 height 36
type input "GAGS AND PRANKS"
click at [676, 569] on body "menu Search By Assets Search ID, Title, Description, Keywords, or Category Toil…" at bounding box center [718, 349] width 1436 height 699
click at [679, 522] on li "Short Form" at bounding box center [679, 520] width 150 height 25
type input "SHORT_FORM_VIDEO"
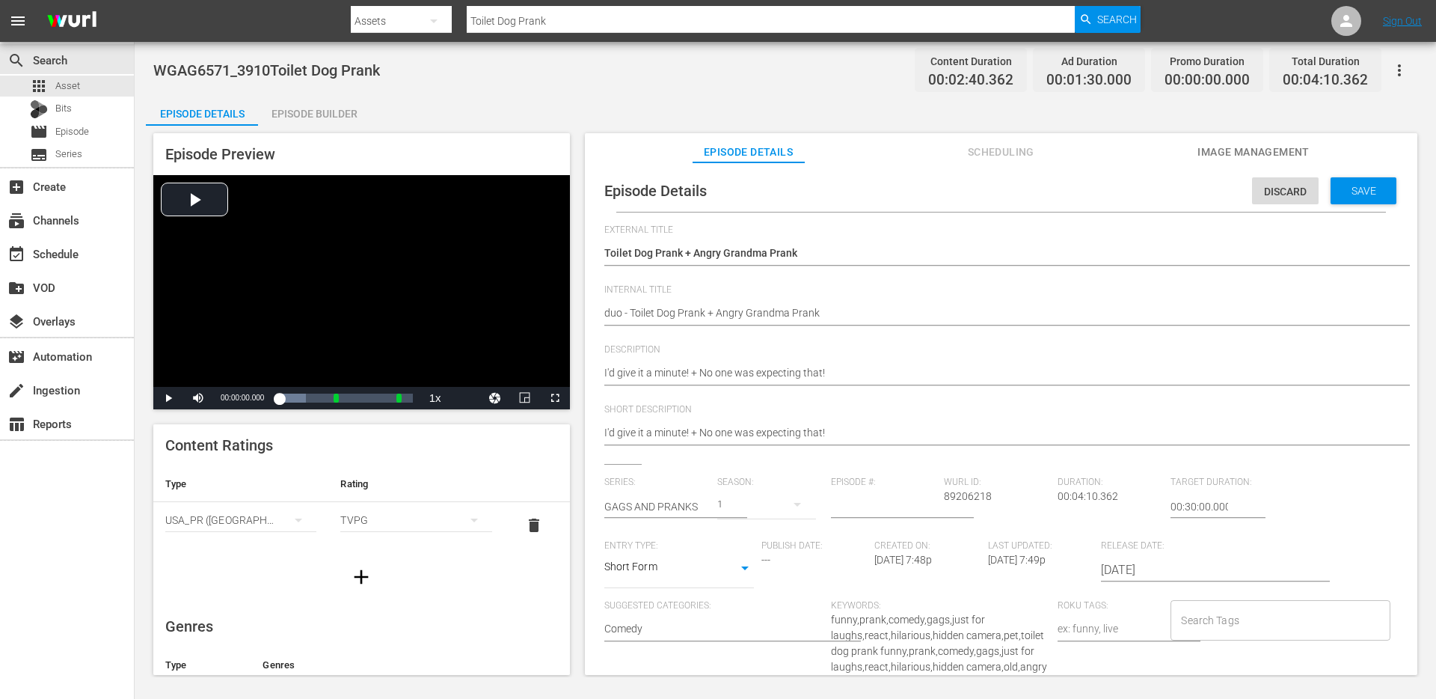
click at [1240, 623] on input "Search Tags" at bounding box center [1269, 620] width 183 height 27
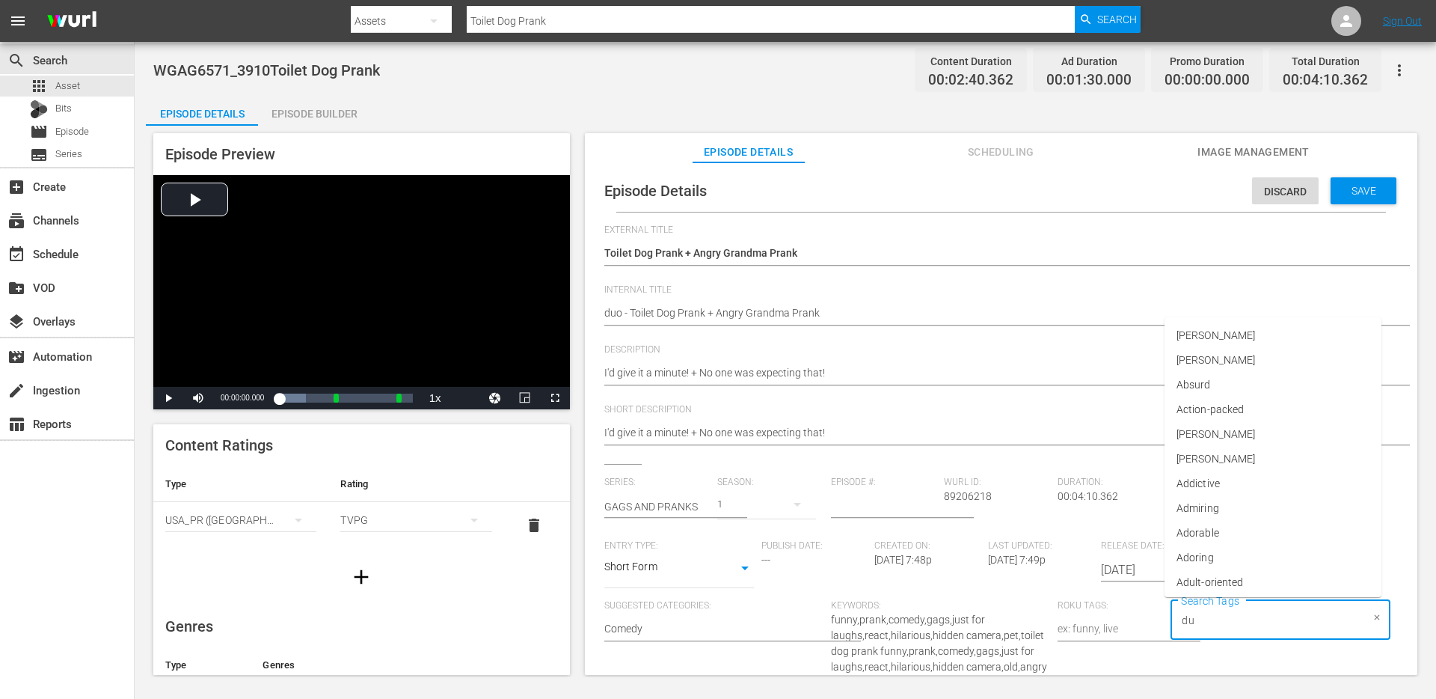
type input "duo"
type input "sing"
click at [1251, 508] on li "single prank" at bounding box center [1273, 504] width 217 height 25
type input "dog"
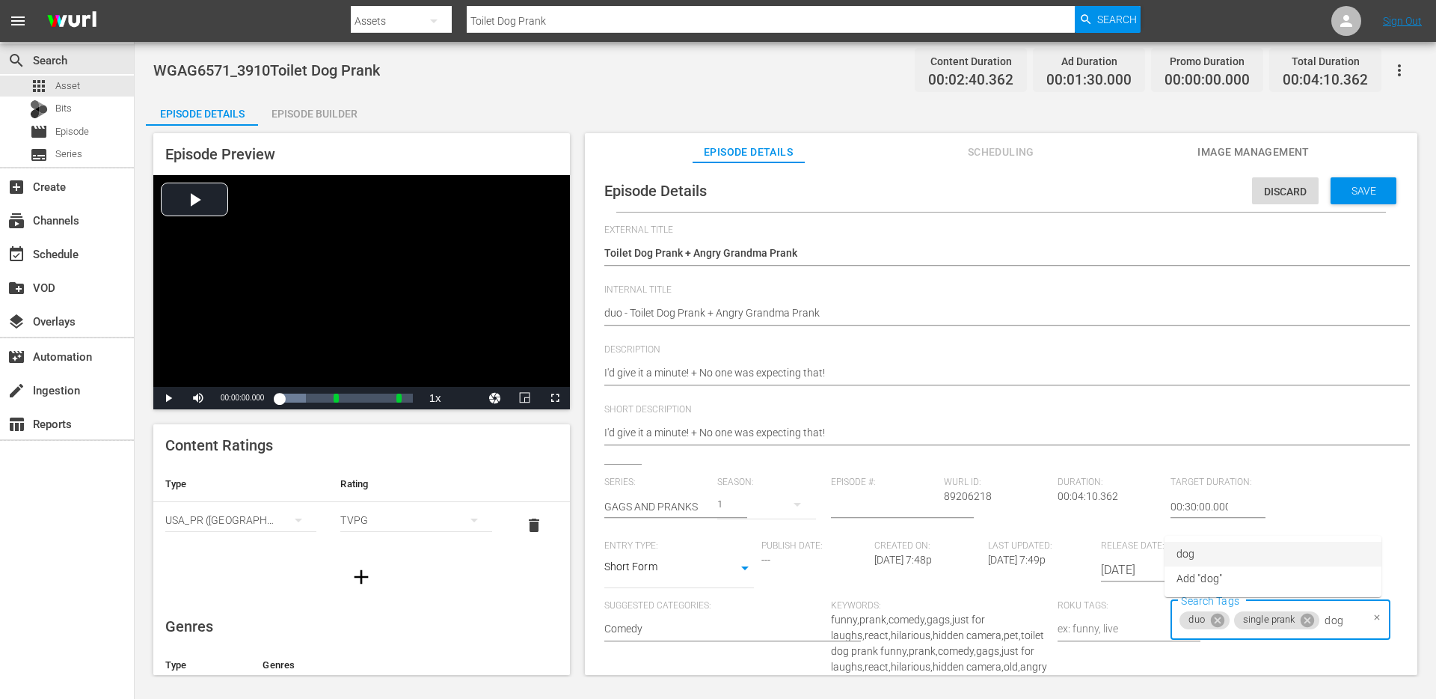
click at [1219, 548] on li "dog" at bounding box center [1273, 554] width 217 height 25
type input "toi"
click at [1219, 548] on span "Release Date:" at bounding box center [1197, 546] width 192 height 12
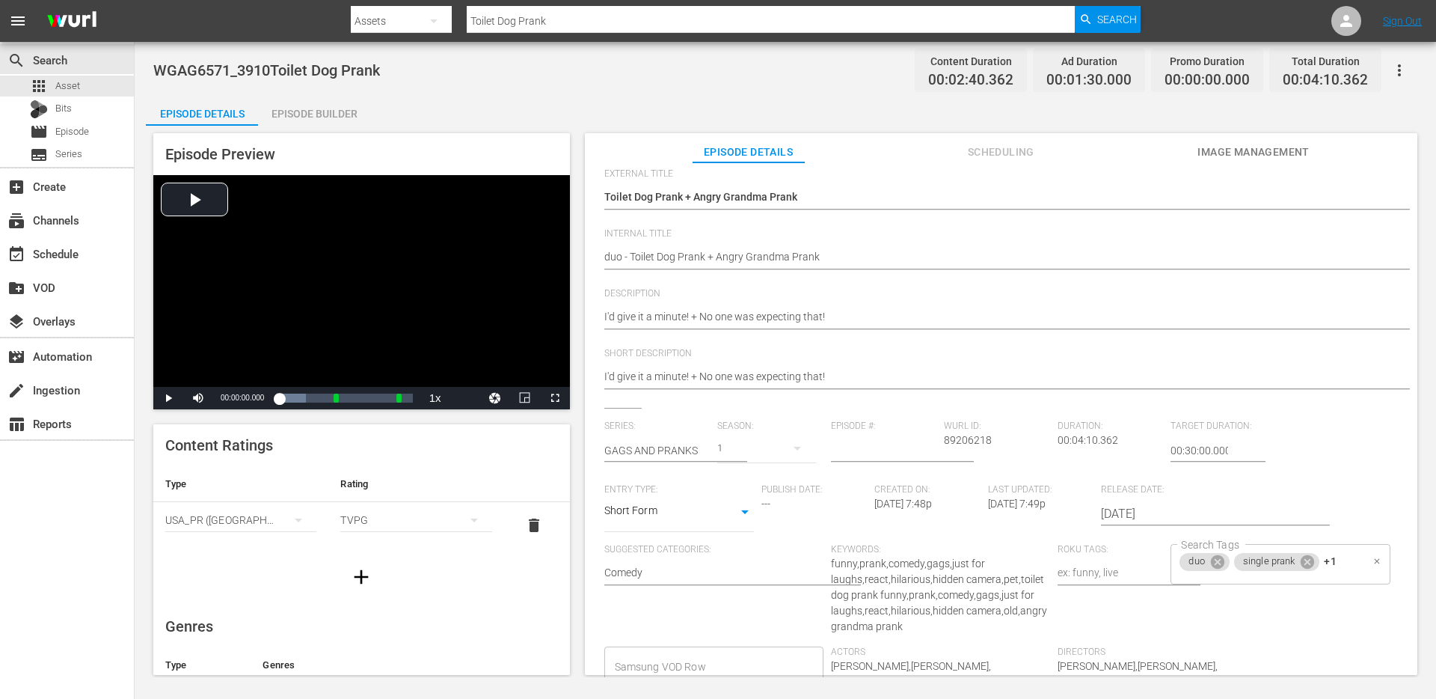
scroll to position [111, 0]
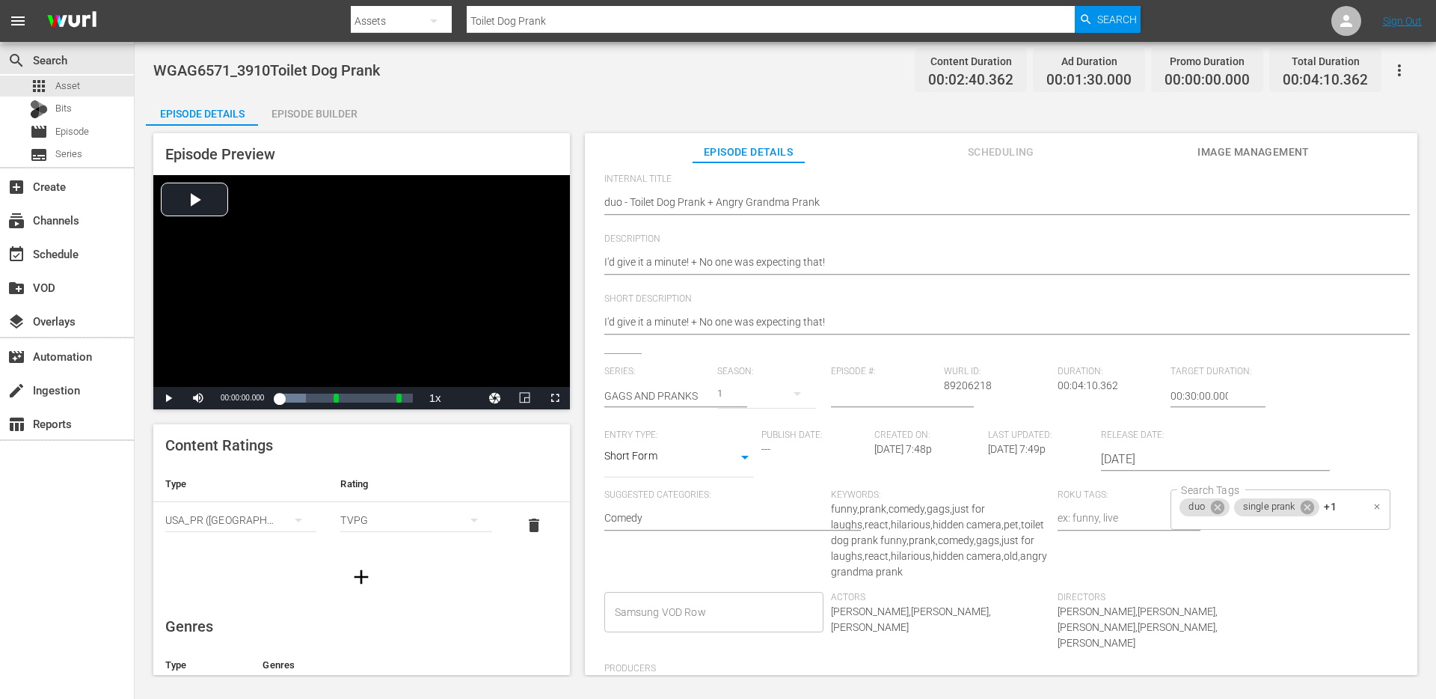
click at [1358, 524] on div "duo single prank +1 Search Tags" at bounding box center [1280, 509] width 219 height 40
type input "toilet"
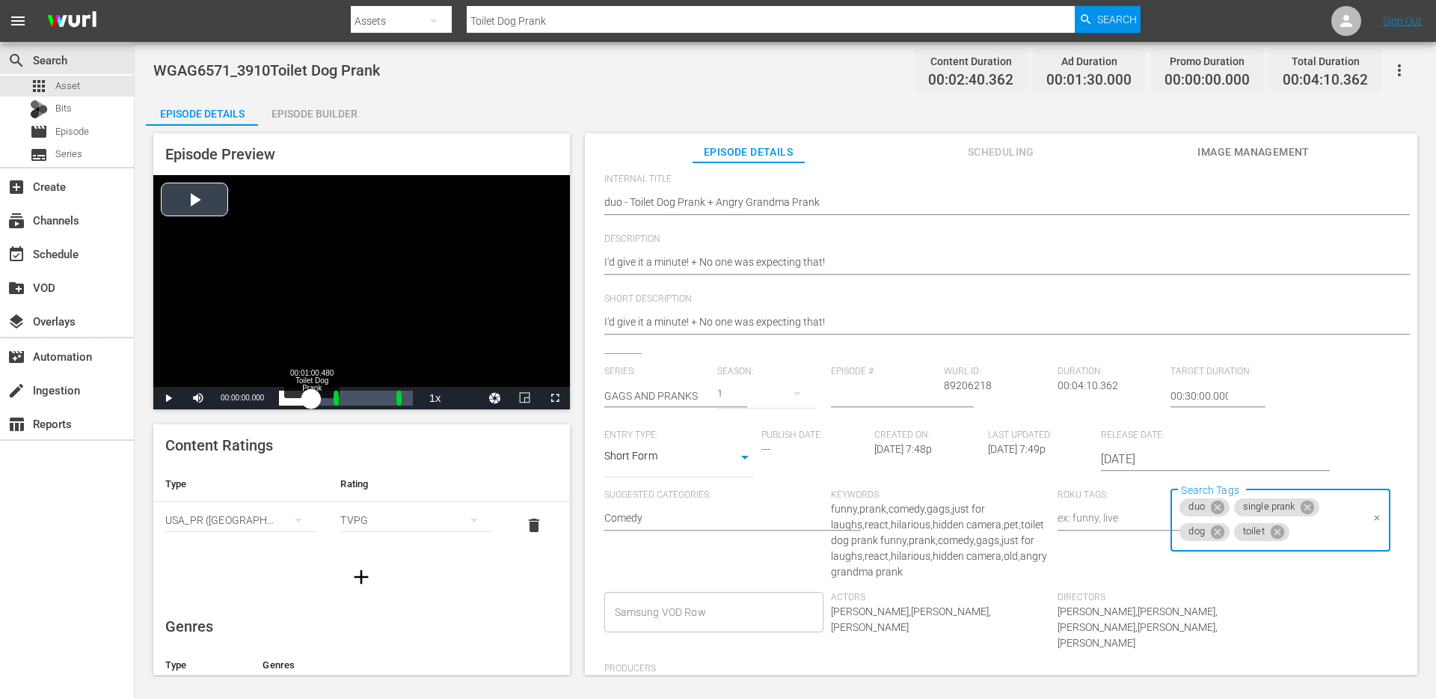
click at [311, 396] on div "Loaded : 19.91% 00:01:00.480 Toilet Dog Prank 00:00:00.000" at bounding box center [345, 398] width 133 height 15
click at [360, 392] on div "Loaded : 74.89% 00:02:31.905 00:00:31.277" at bounding box center [345, 398] width 133 height 15
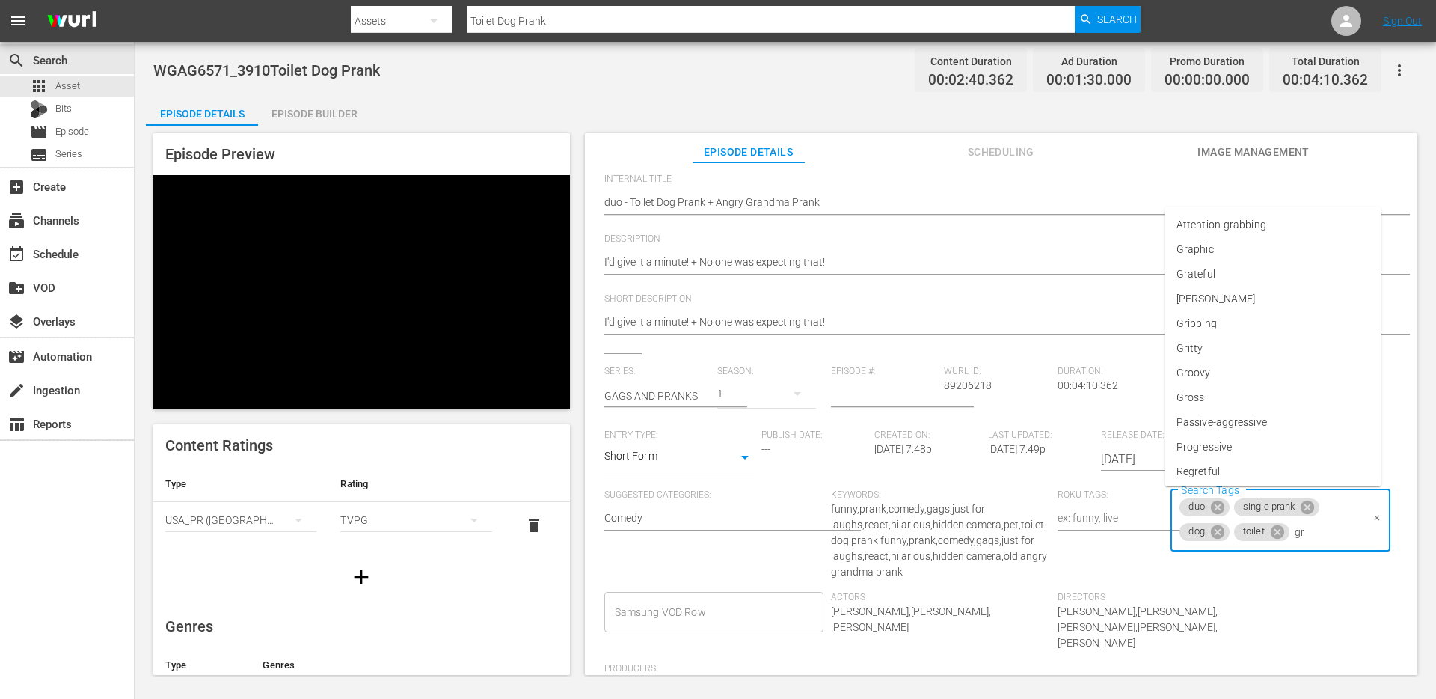
type input "g"
type input "o"
click at [881, 84] on div "WGAG6571_3910Toilet Dog Prank Content Duration 00:02:40.362 Ad Duration 00:01:3…" at bounding box center [785, 70] width 1264 height 34
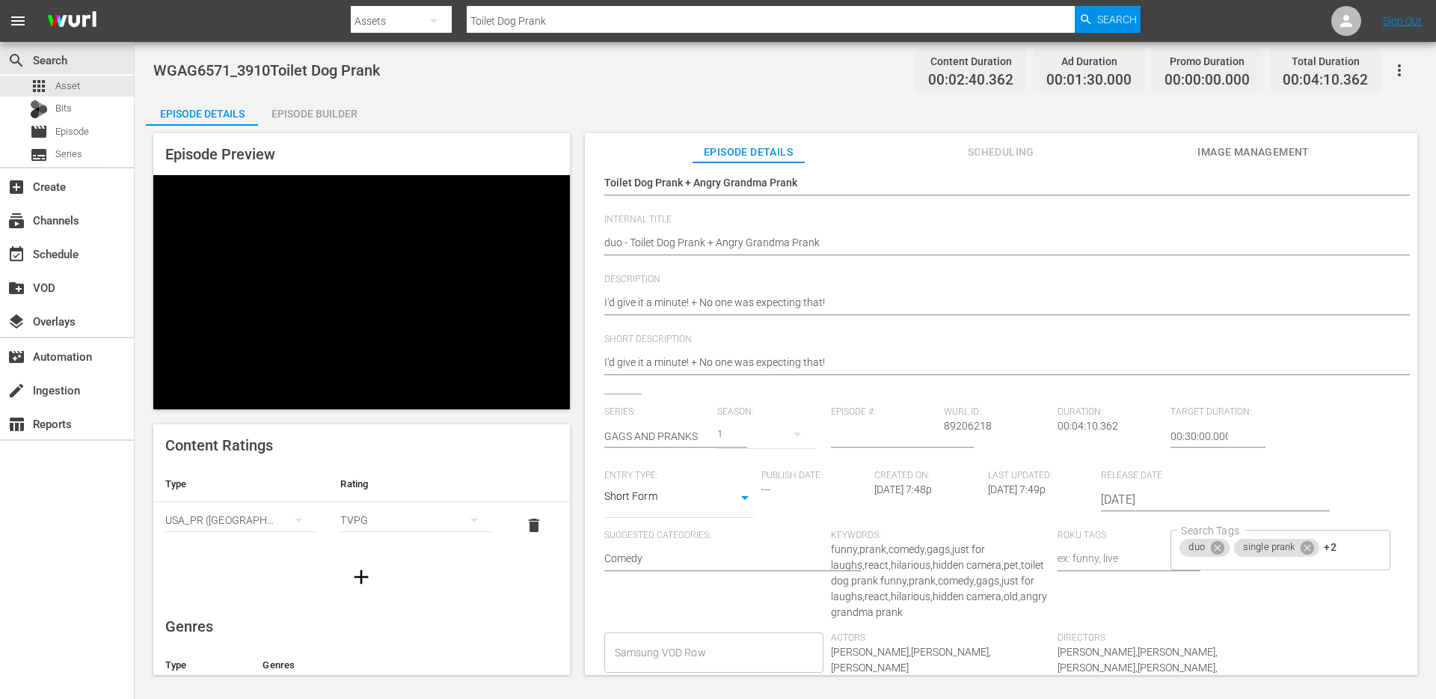
scroll to position [0, 0]
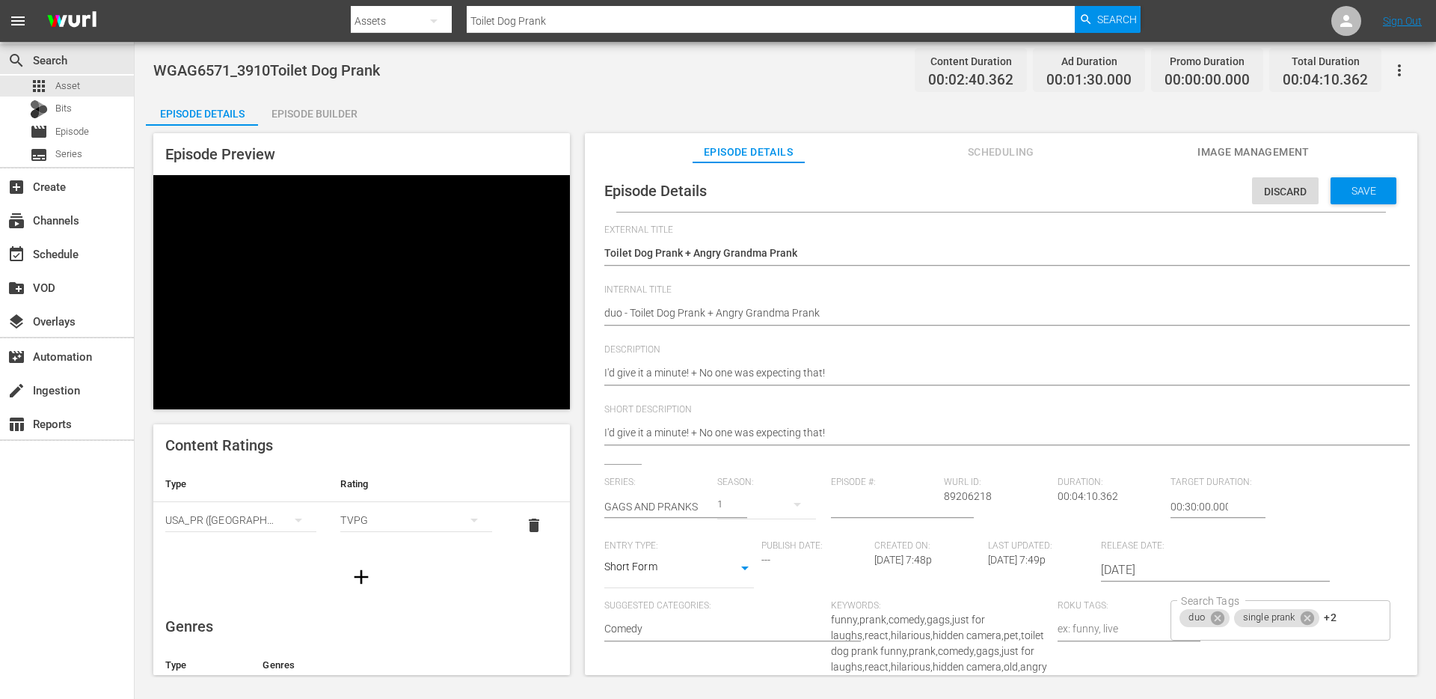
click at [1367, 183] on div "Save" at bounding box center [1364, 190] width 66 height 27
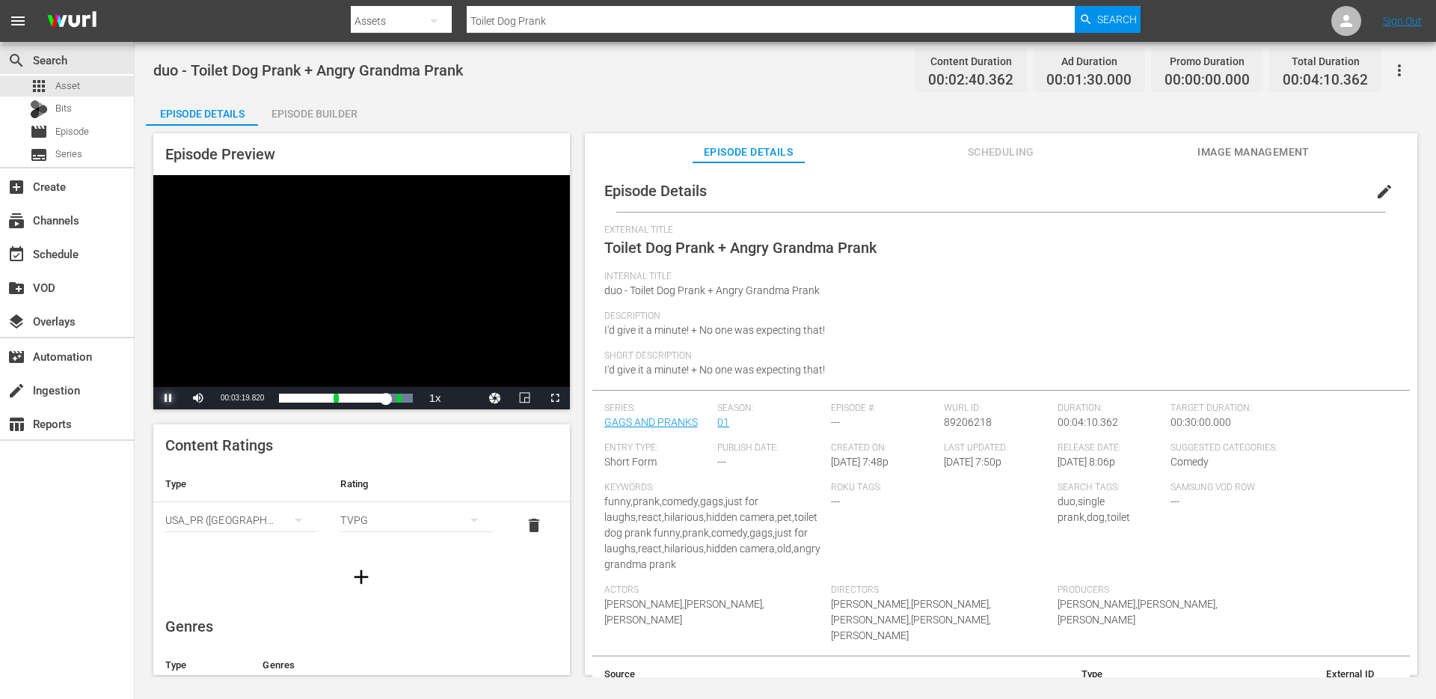
click at [168, 398] on span "Video Player" at bounding box center [168, 398] width 0 height 0
click at [608, 13] on input "Toilet Dog Prank" at bounding box center [771, 21] width 608 height 36
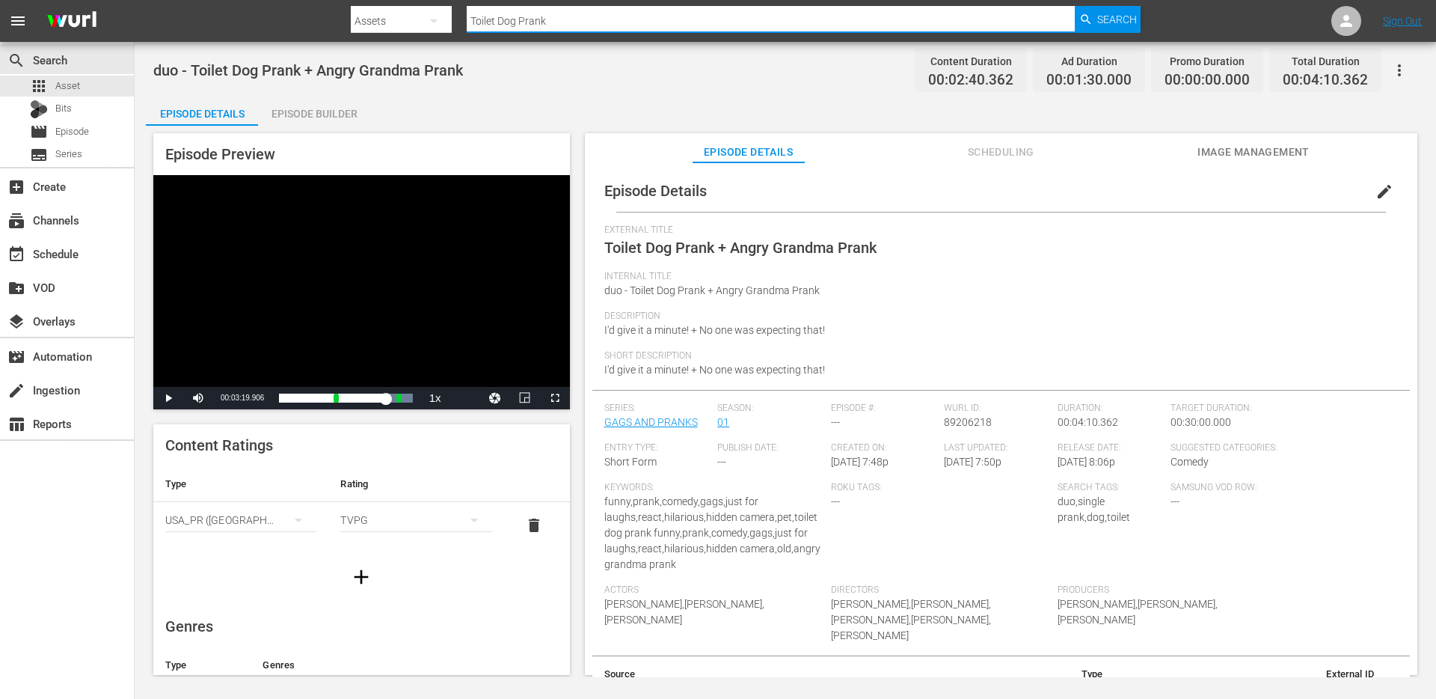
click at [608, 13] on input "Toilet Dog Prank" at bounding box center [771, 21] width 608 height 36
paste input "Stealing Letters"
type input "Stealing Letters Prank"
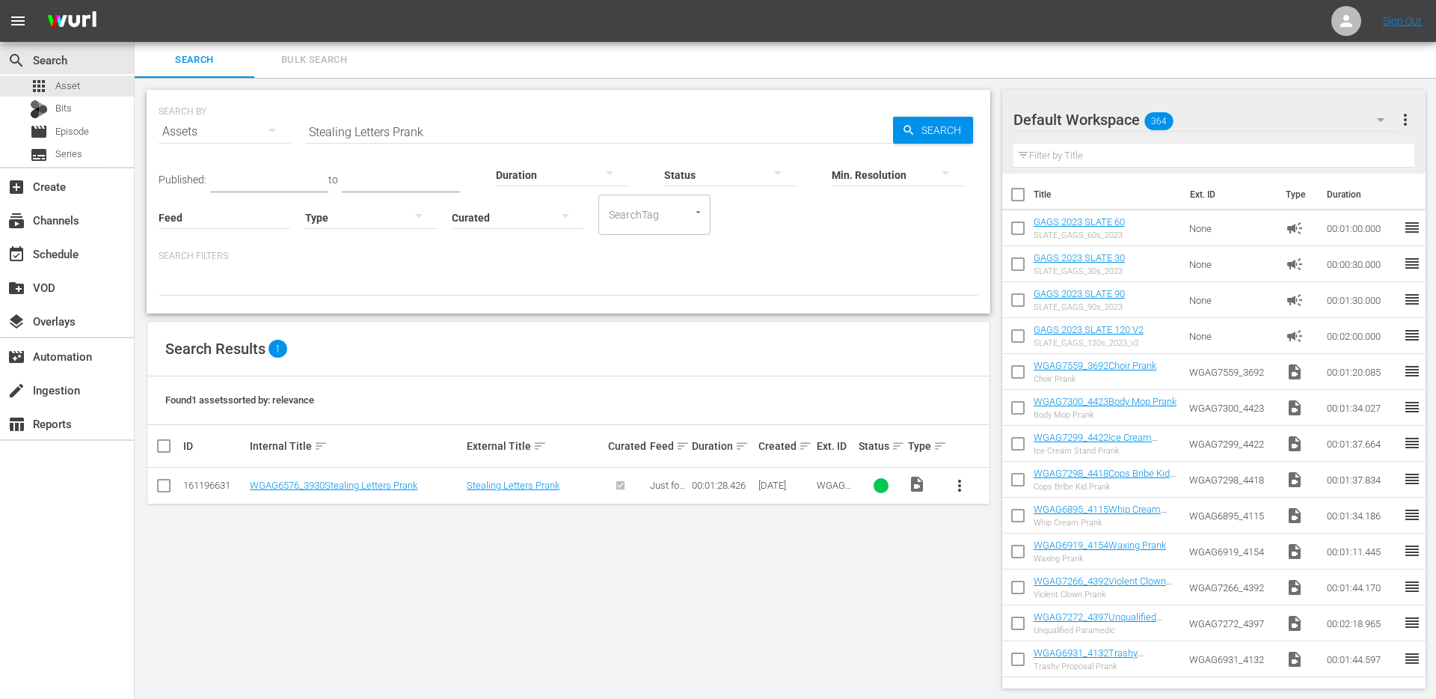
click at [947, 483] on button "more_vert" at bounding box center [960, 486] width 36 height 36
click at [991, 581] on div "Episode" at bounding box center [1041, 599] width 102 height 36
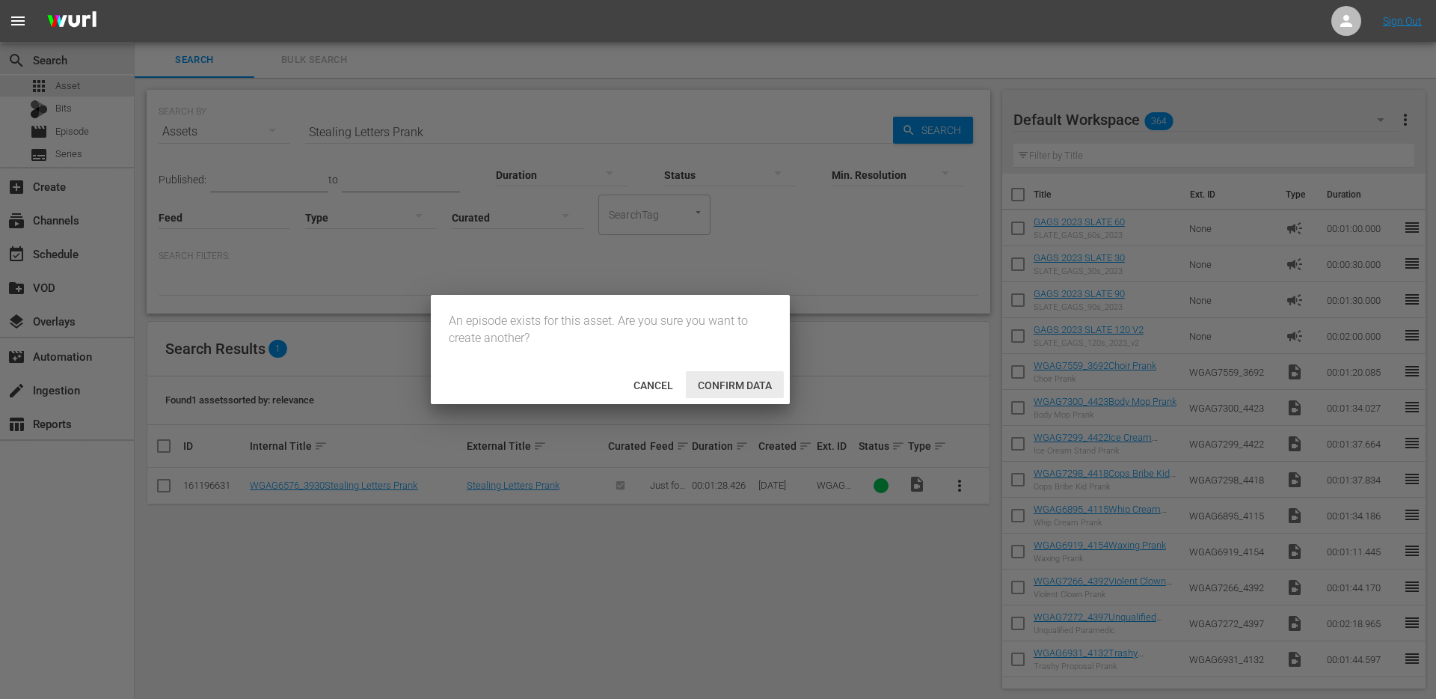
click at [746, 380] on span "Confirm data" at bounding box center [735, 385] width 98 height 12
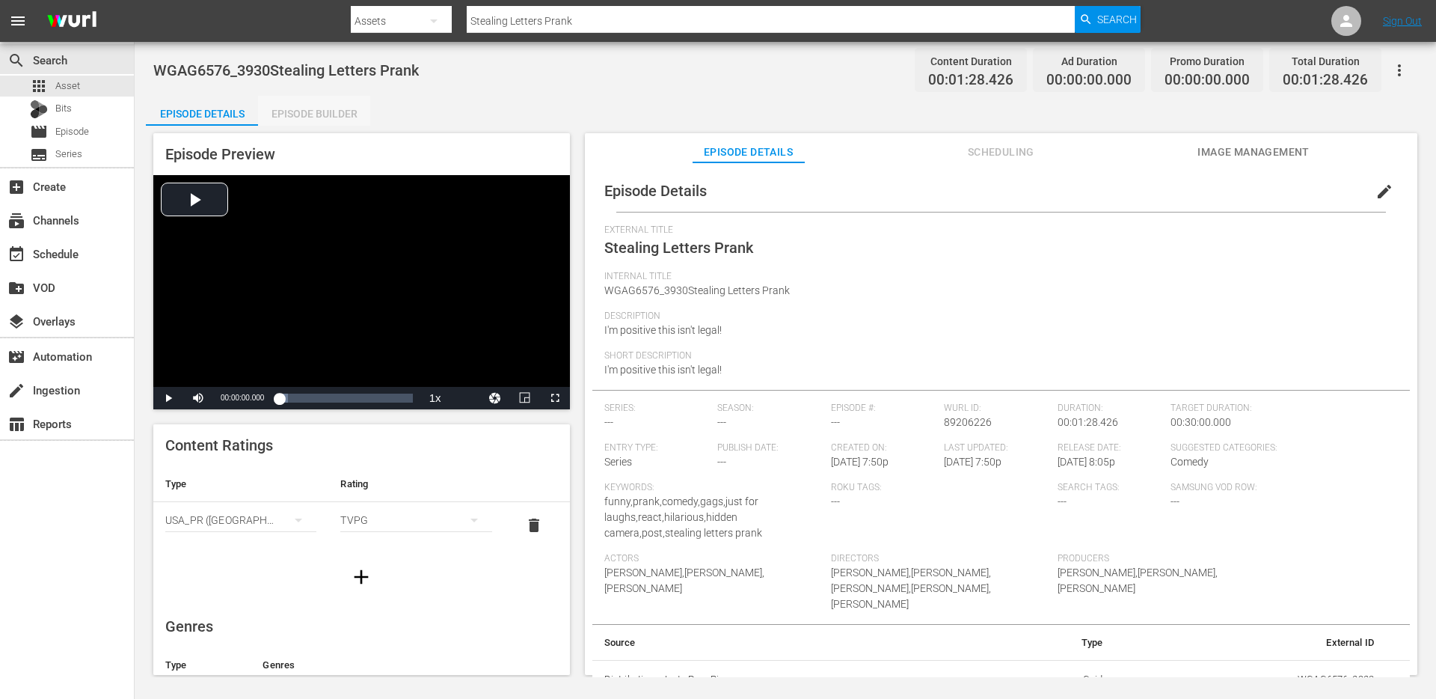
click at [305, 110] on div "Episode Builder" at bounding box center [314, 114] width 112 height 36
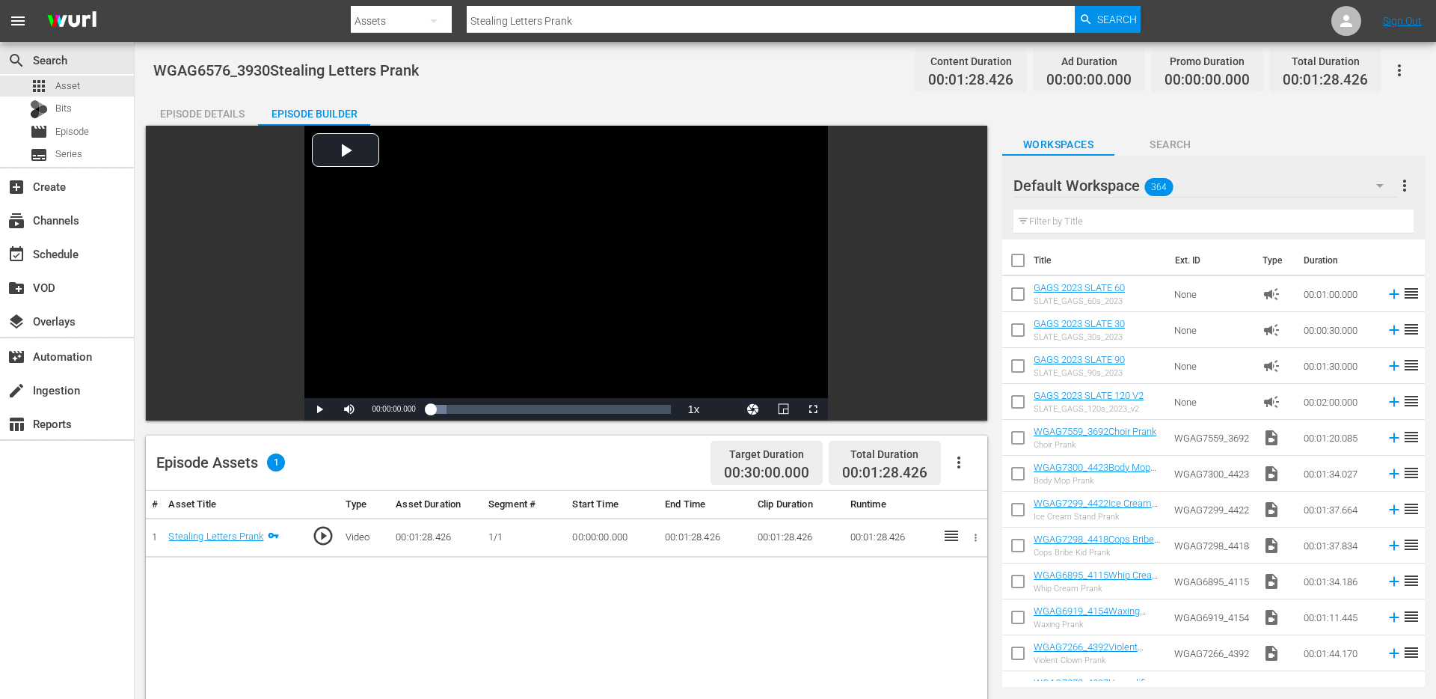
click at [1210, 207] on div "Filter by Title" at bounding box center [1214, 221] width 400 height 36
click at [1199, 217] on input "text" at bounding box center [1214, 221] width 400 height 24
paste input "Fake Proposal Prank"
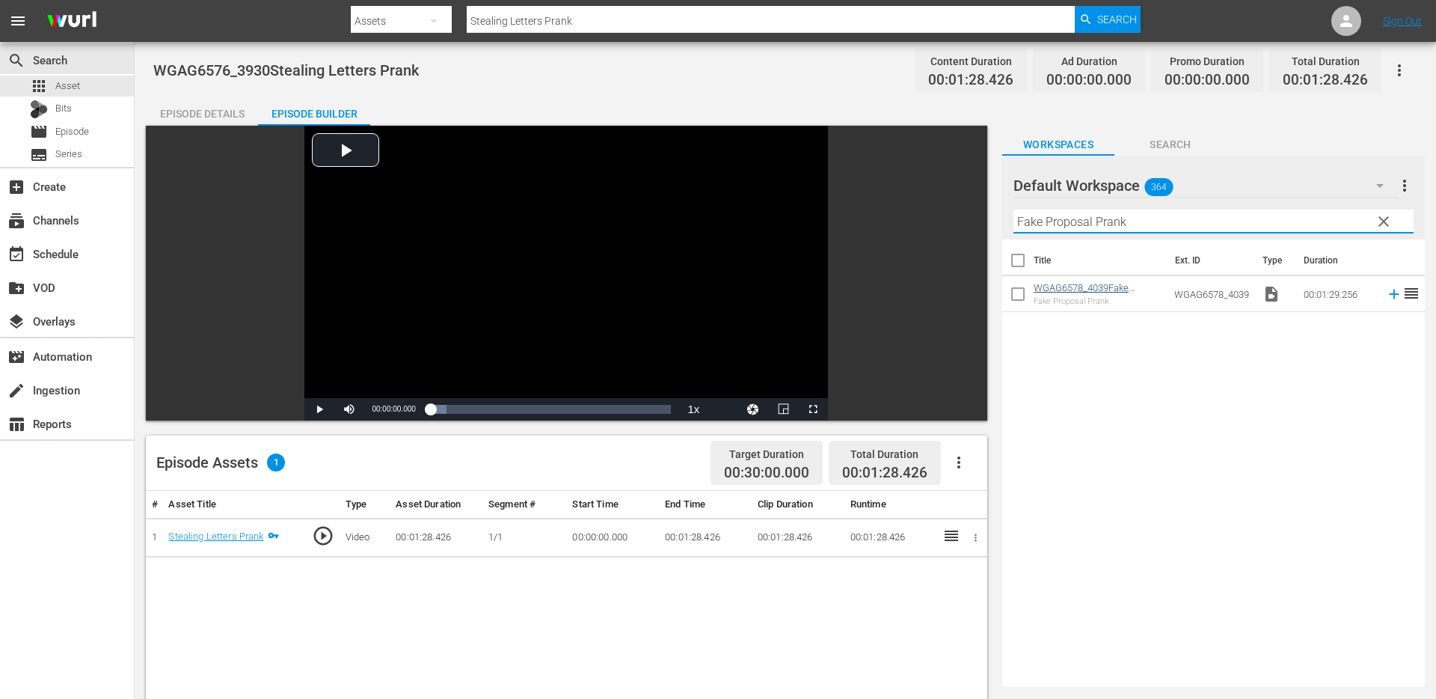
type input "Fake Proposal Prank"
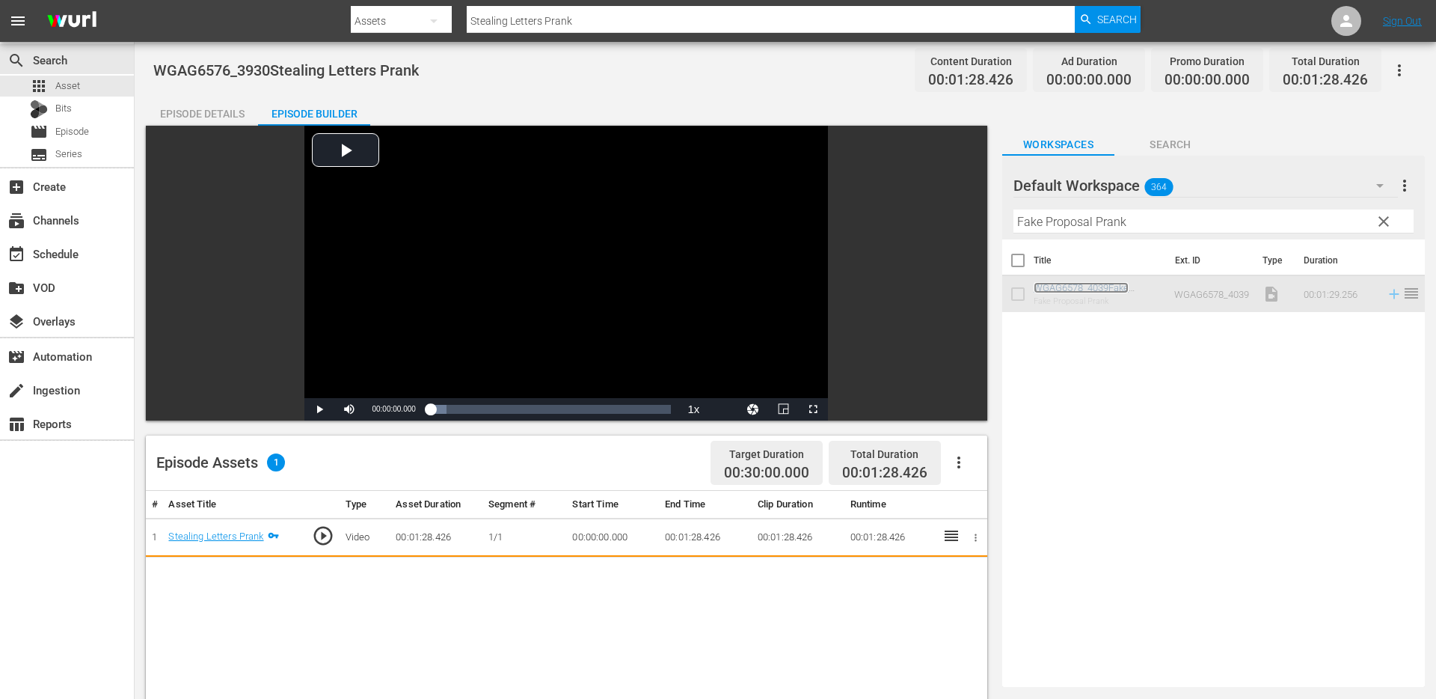
drag, startPoint x: 1108, startPoint y: 286, endPoint x: 1078, endPoint y: 309, distance: 37.9
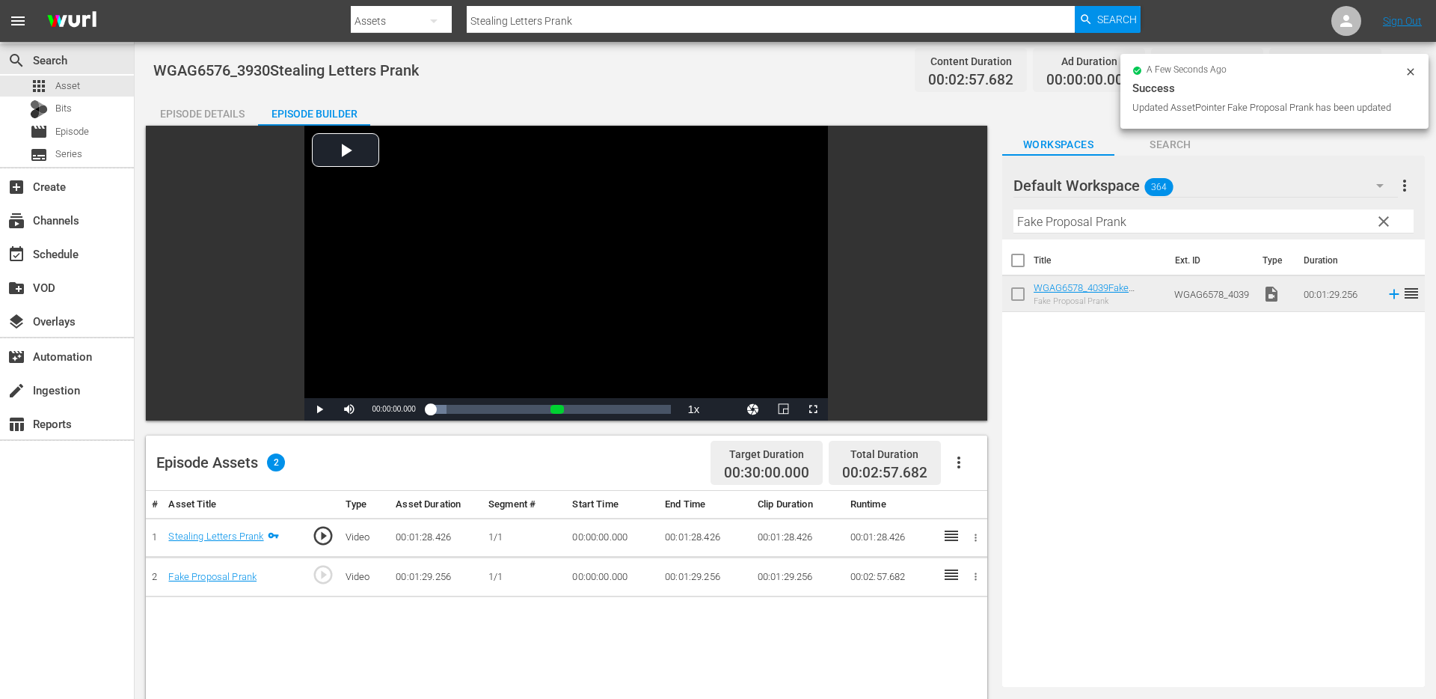
drag, startPoint x: 1391, startPoint y: 225, endPoint x: 1203, endPoint y: 219, distance: 187.9
click at [1390, 225] on span "clear" at bounding box center [1384, 221] width 18 height 18
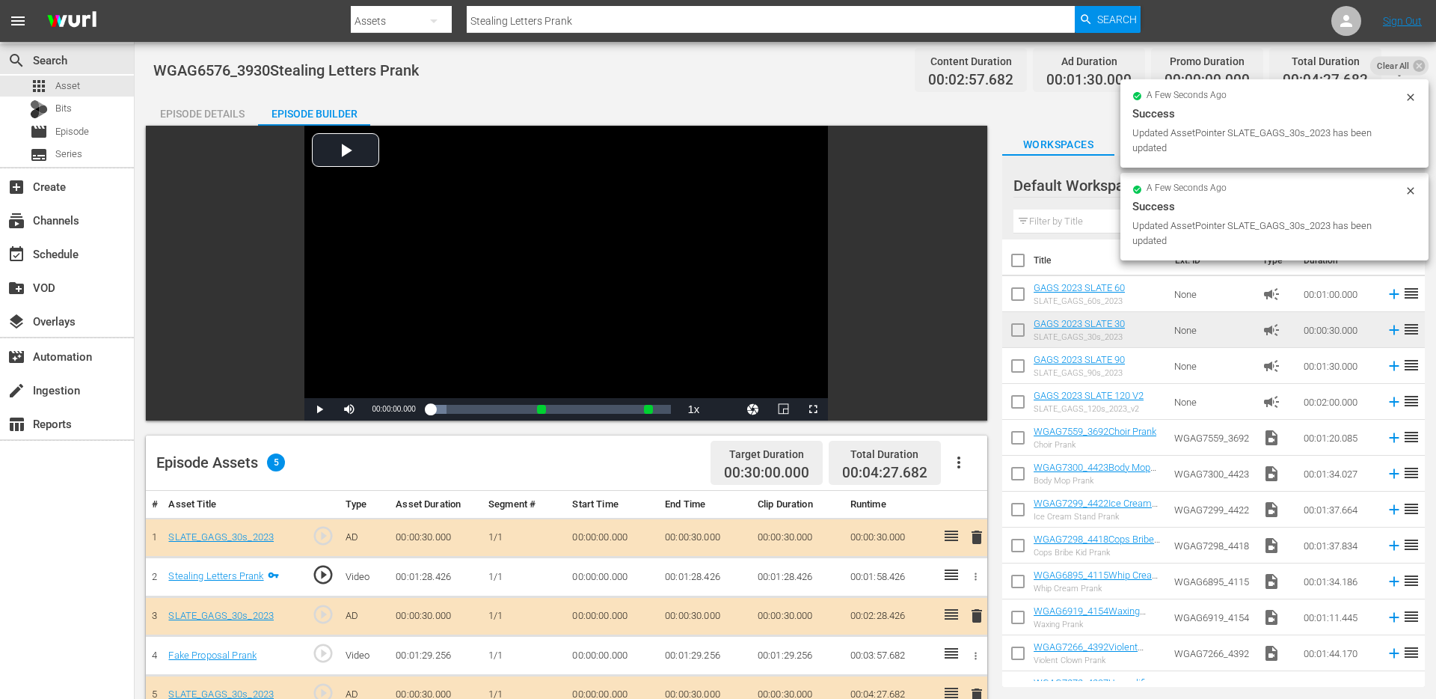
click at [189, 107] on div "Episode Details" at bounding box center [202, 114] width 112 height 36
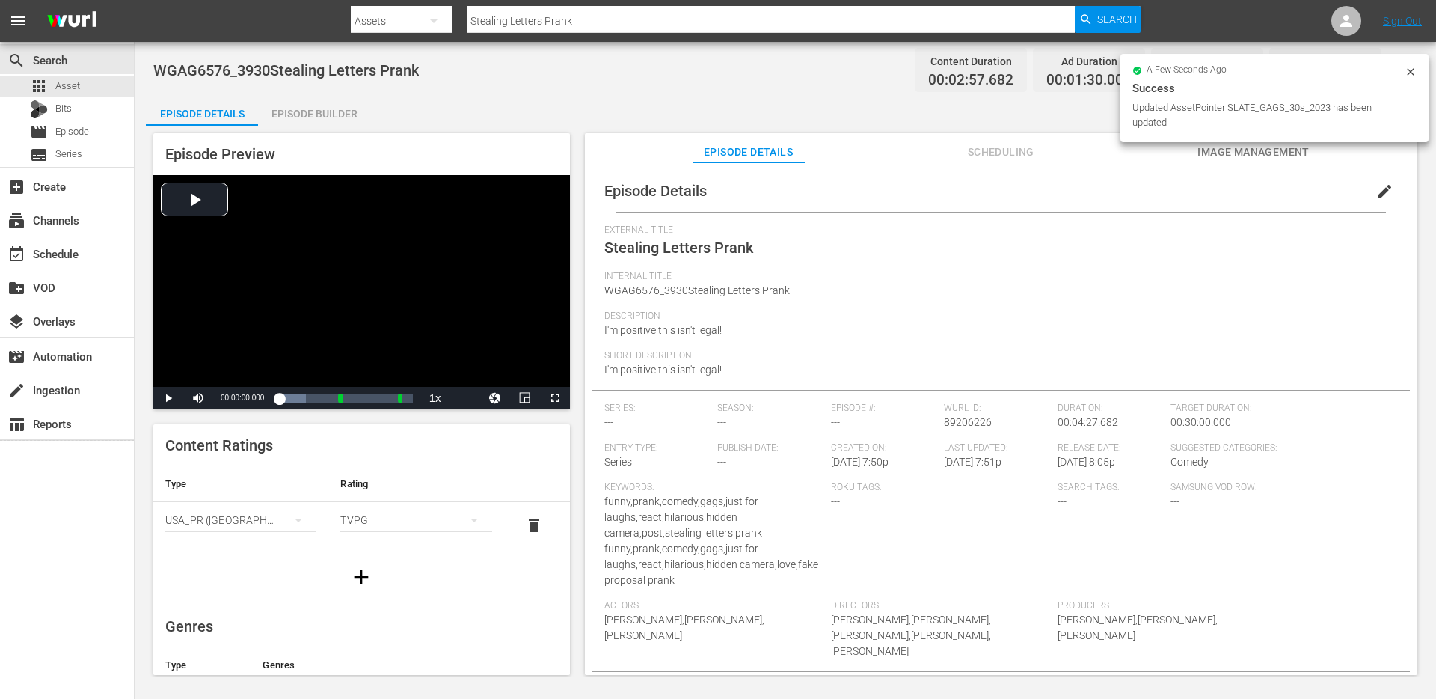
click at [1376, 184] on span "edit" at bounding box center [1385, 192] width 18 height 18
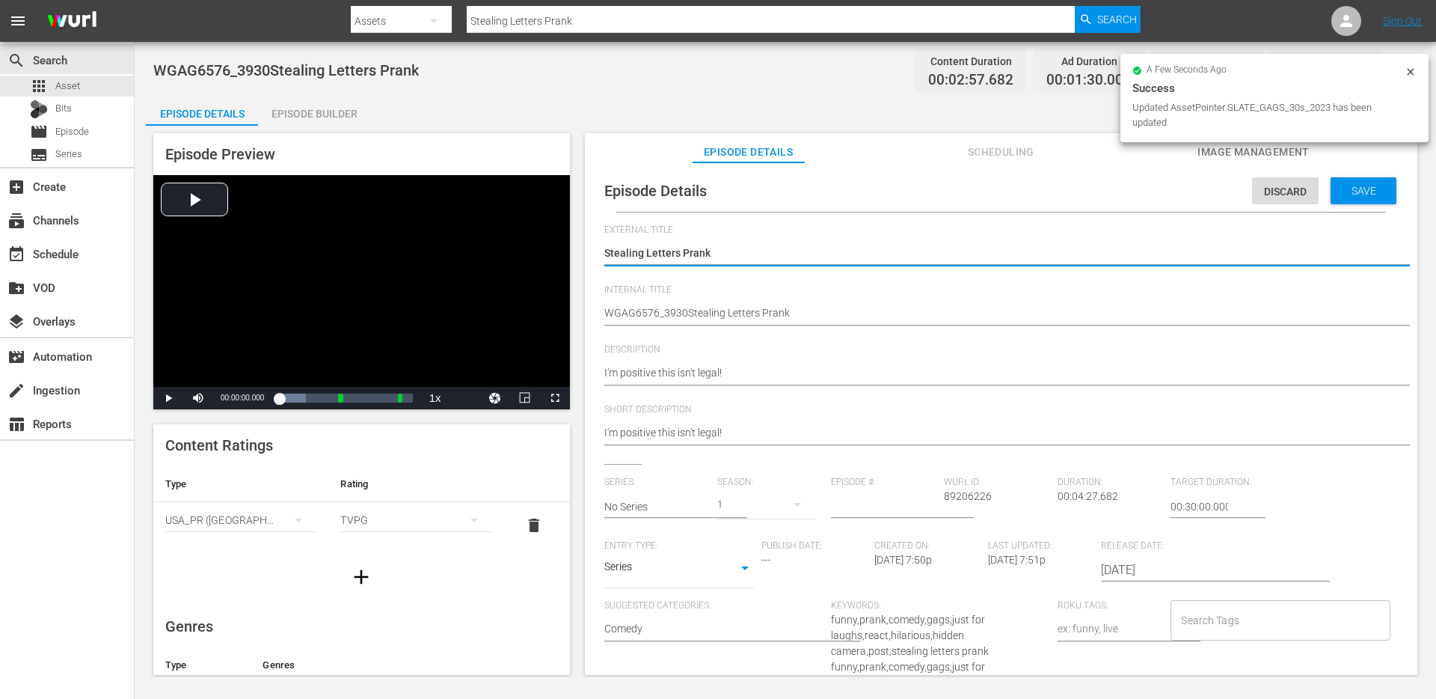
click at [845, 260] on textarea "Stealing Letters Prank" at bounding box center [997, 254] width 786 height 18
type textarea "Stealing Letters Prank"
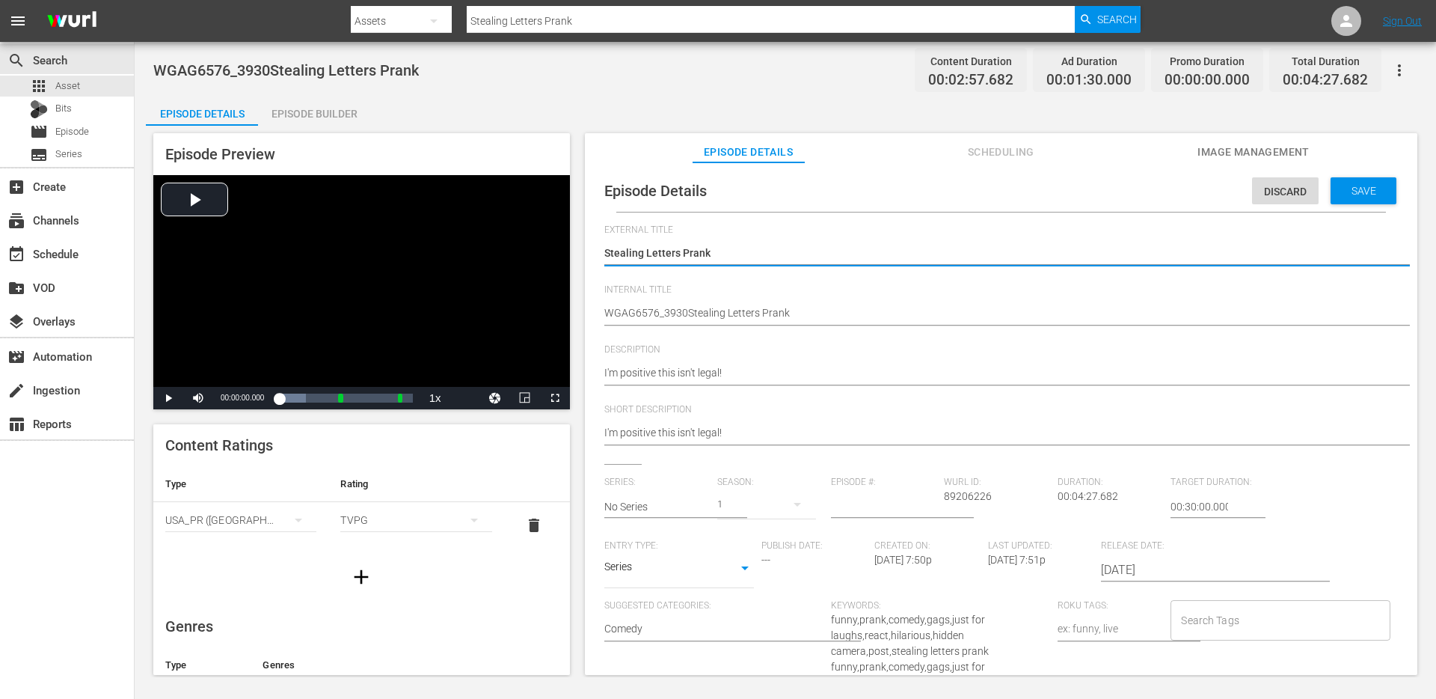
type textarea "Stealing Letters Prank +"
type textarea "Stealing Letters Prank + Fake Proposal Prank"
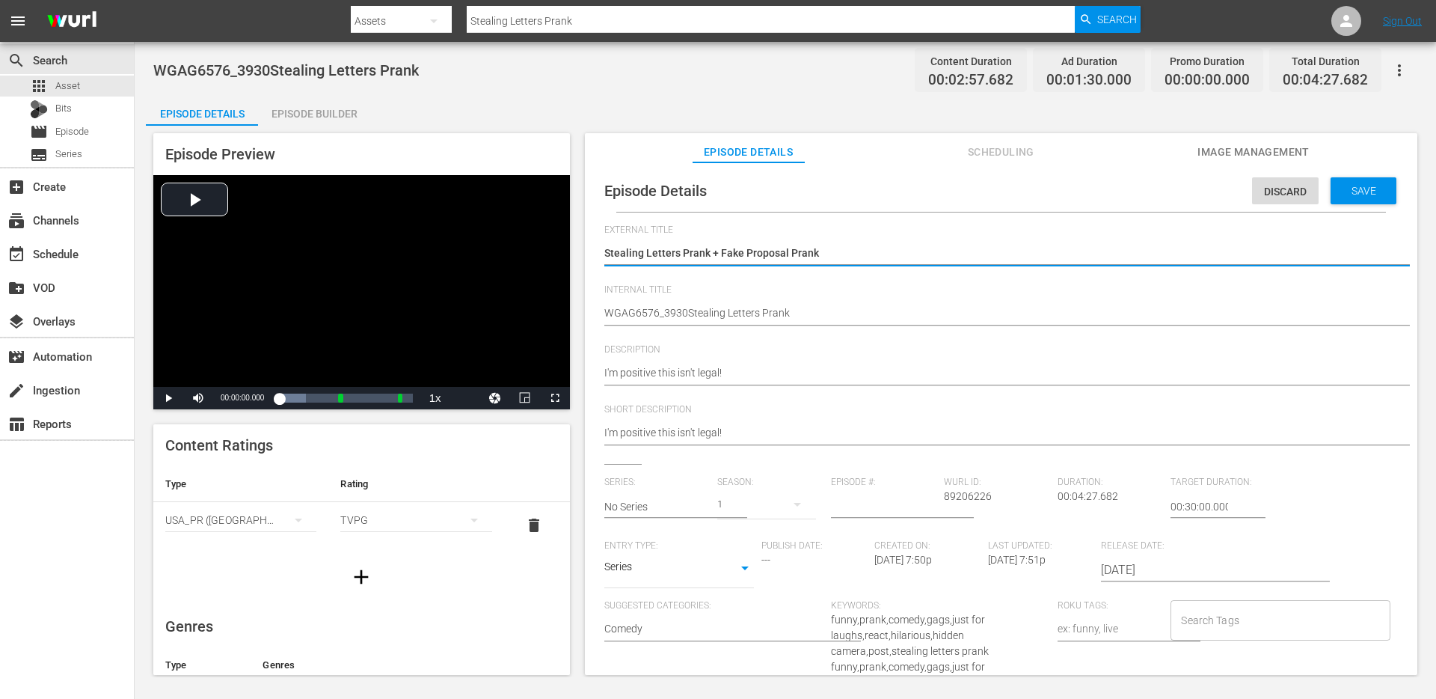
type textarea "Stealing Letters Prank + Fake Proposal Prank"
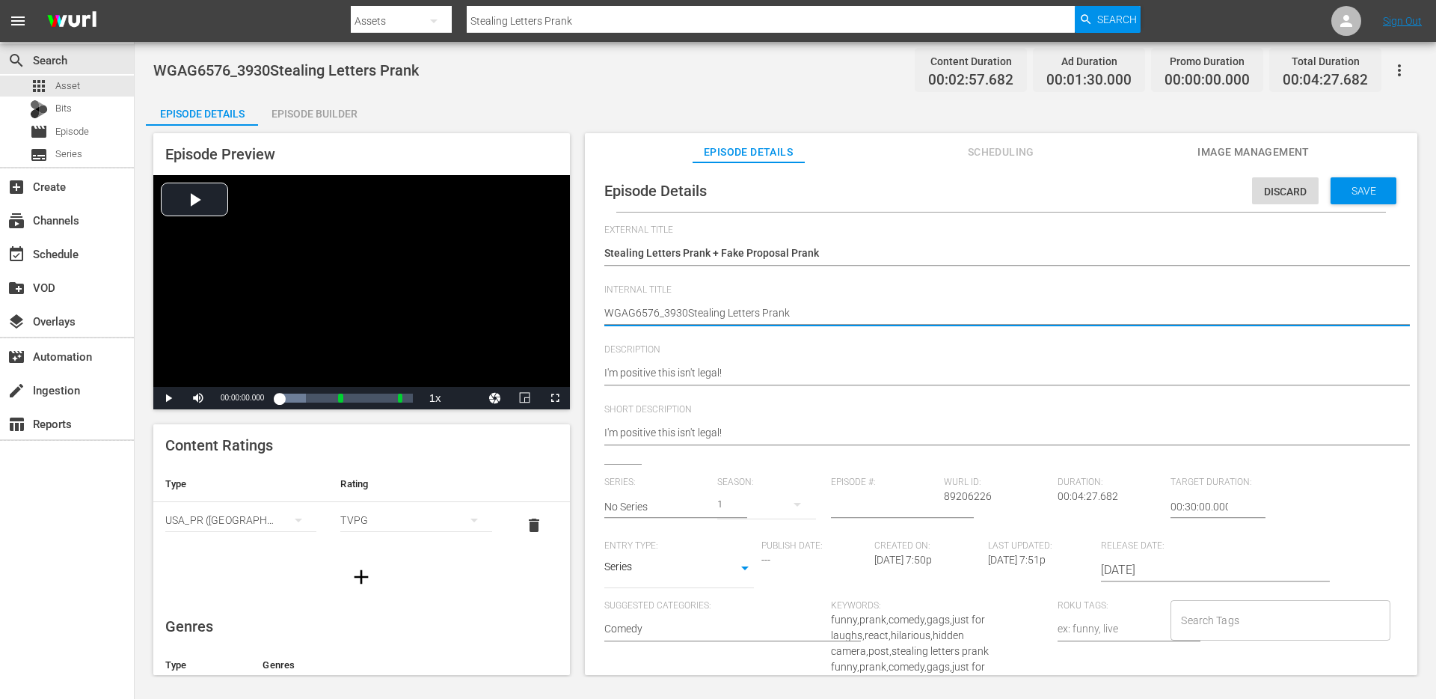
click at [834, 306] on textarea "WGAG6576_3930Stealing Letters Prank" at bounding box center [997, 314] width 786 height 18
type textarea "d"
type textarea "du"
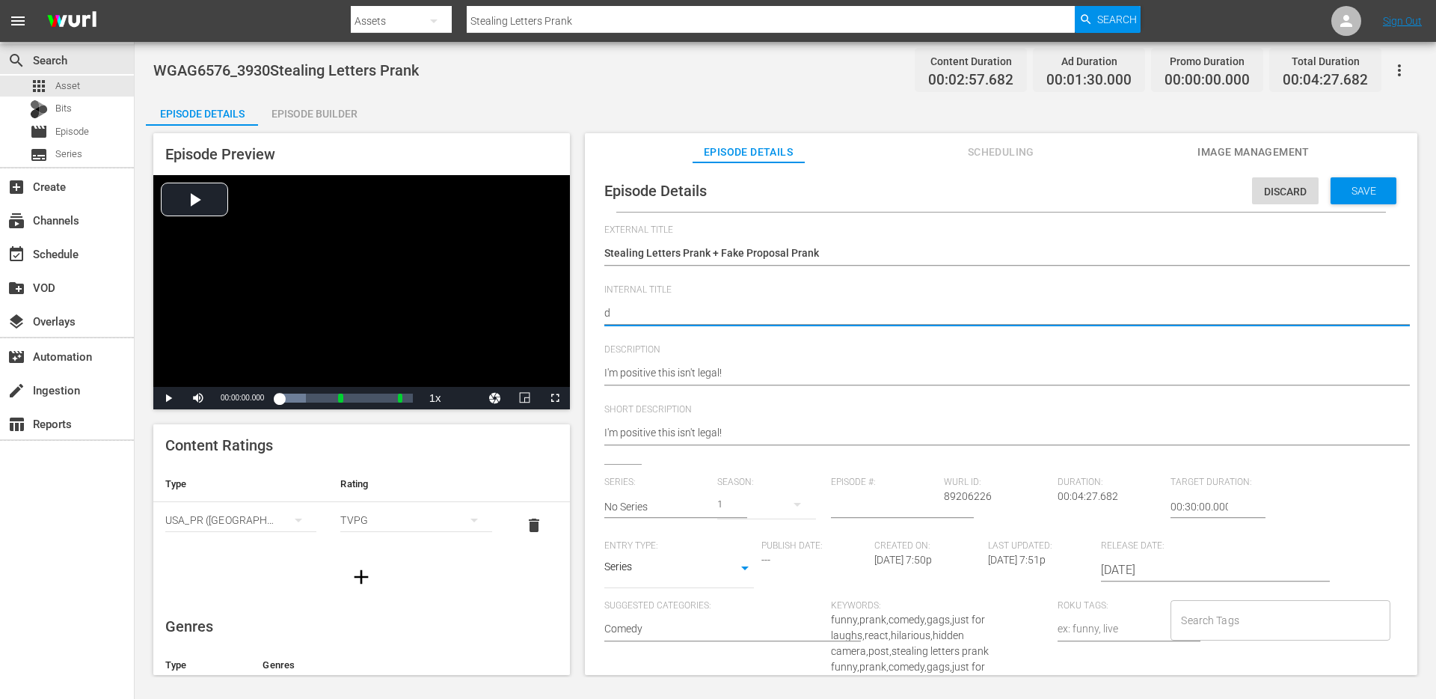
type textarea "du"
type textarea "duo"
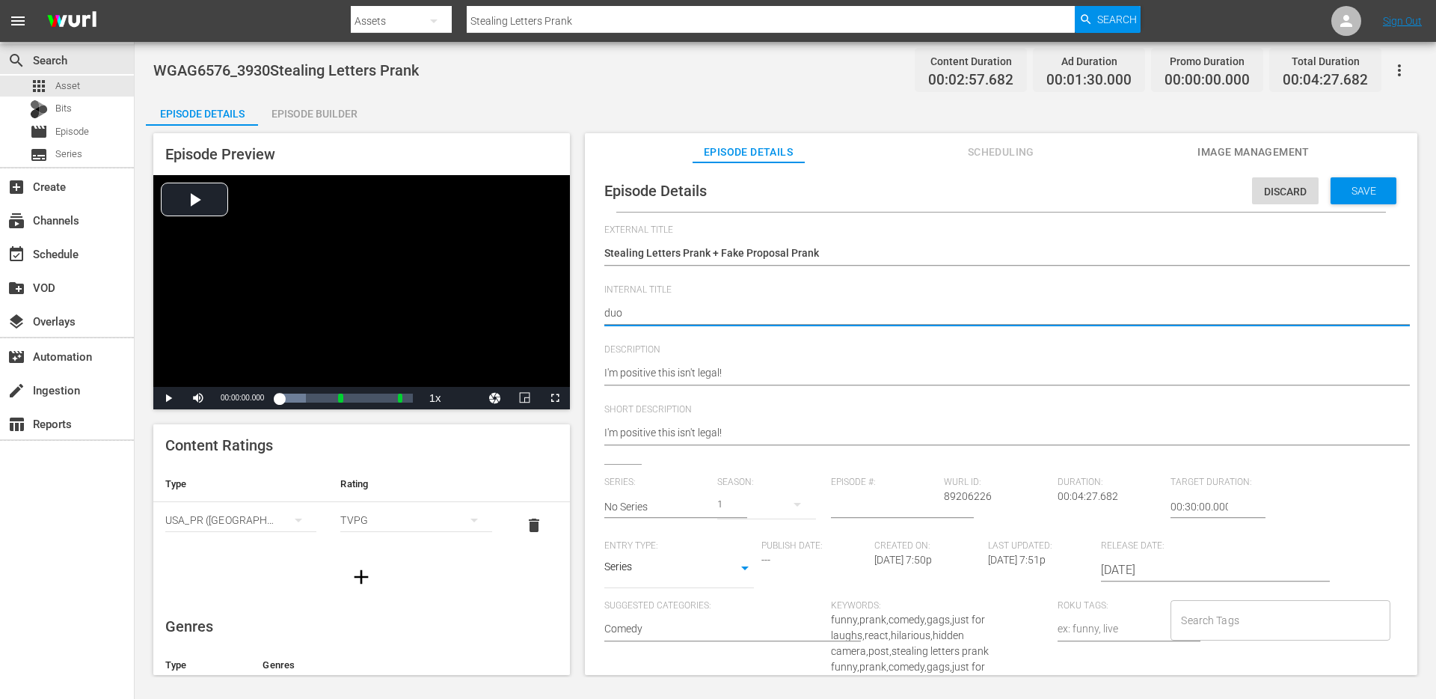
type textarea "duo +"
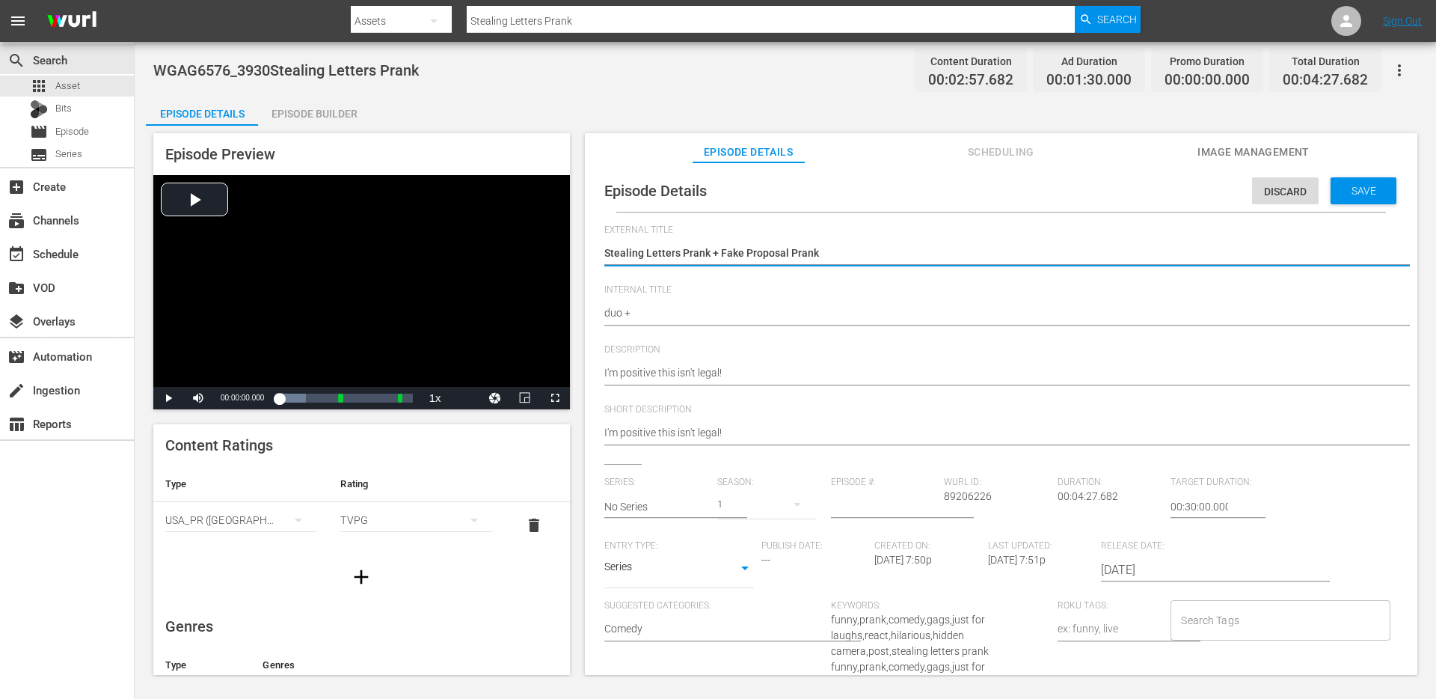
click at [839, 258] on textarea "Stealing Letters Prank" at bounding box center [997, 254] width 786 height 18
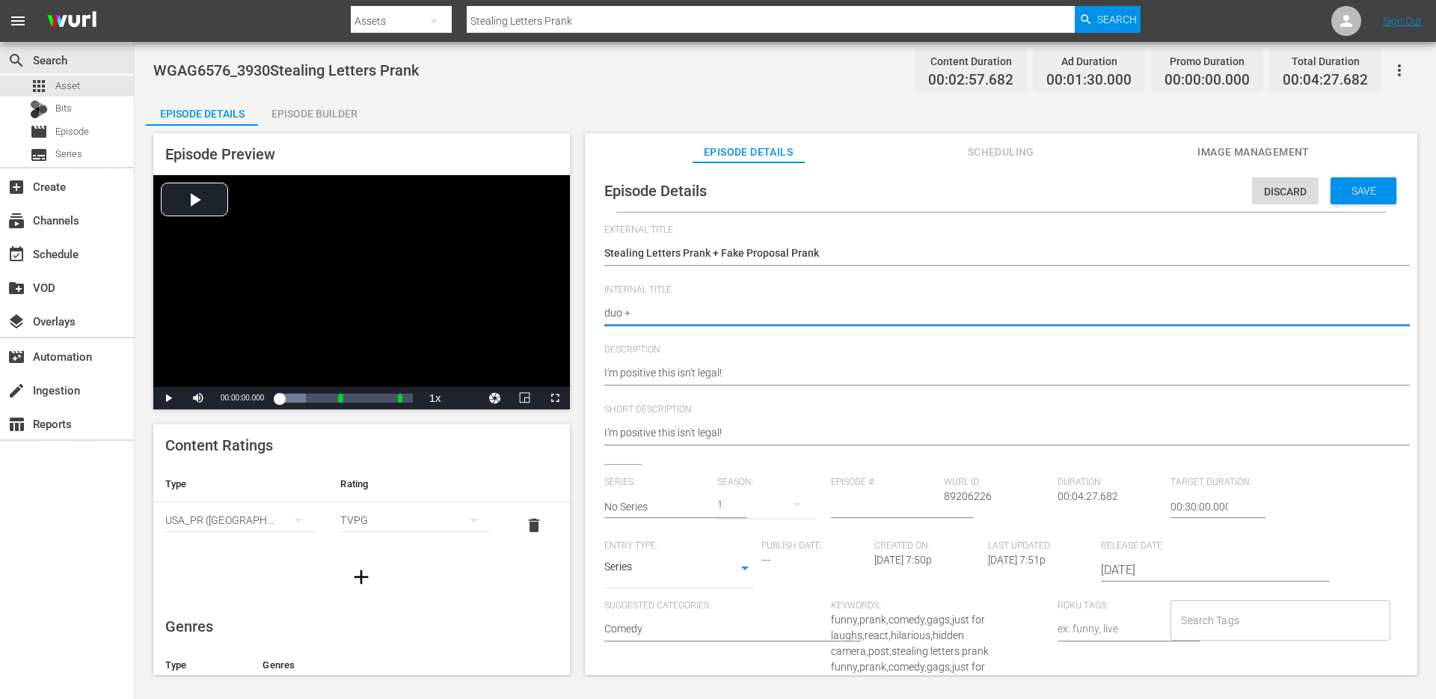
paste textarea "Stealing Letters Prank + Fake Proposal Prank"
type textarea "duo + Stealing Letters Prank + Fake Proposal Prank"
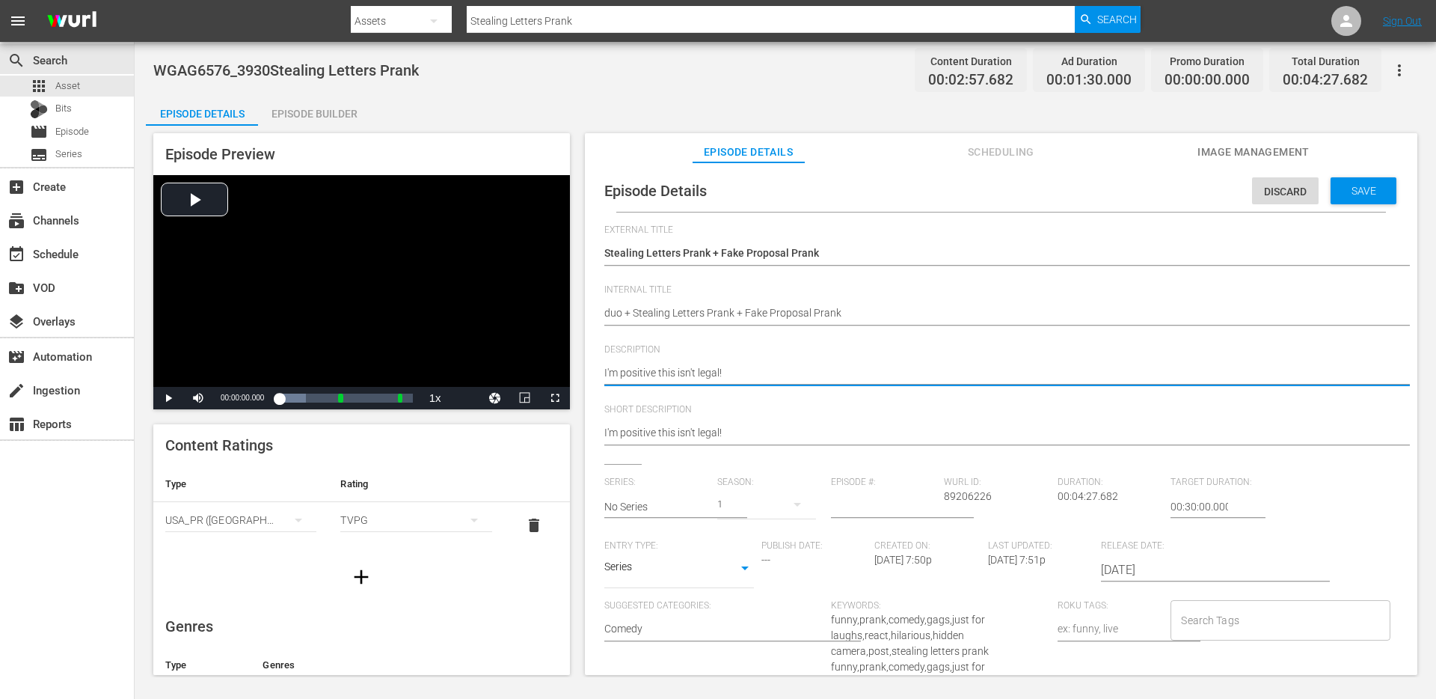
type textarea "I'm positive this isn't legal!"
type textarea "I'm positive this isn't legal! +"
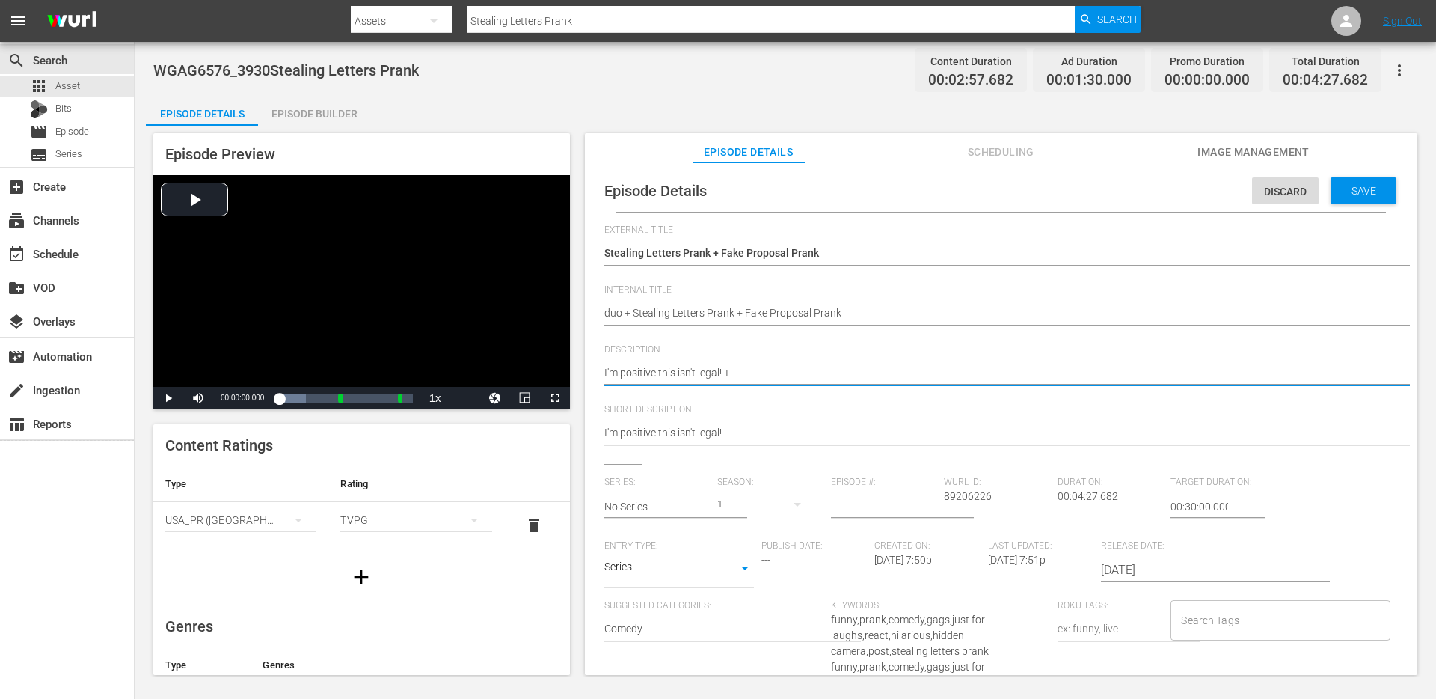
type textarea "I'm positive this isn't legal! +"
paste textarea "I say yes!"
type textarea "I'm positive this isn't legal! + I say yes!"
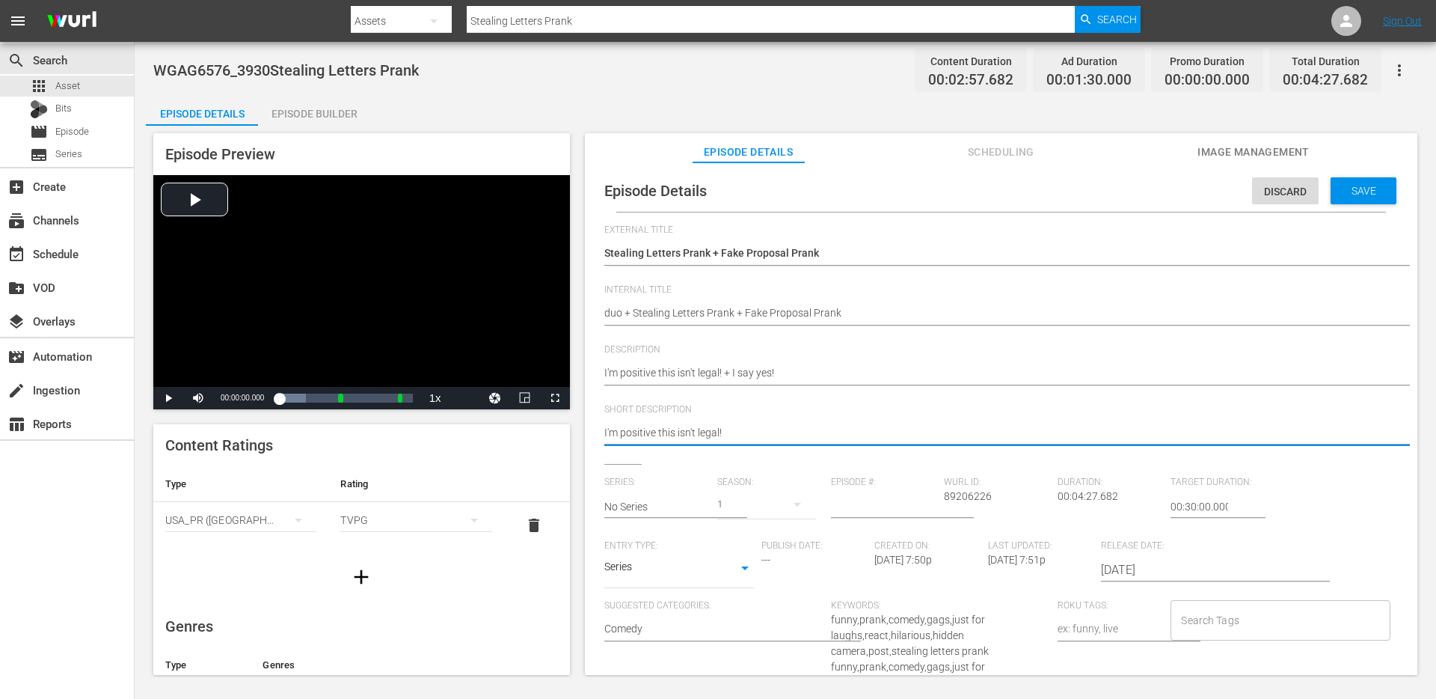
click at [791, 430] on textarea "I'm positive this isn't legal!" at bounding box center [997, 434] width 786 height 18
paste textarea "+ I say yes!"
type textarea "I'm positive this isn't legal! + I say yes!"
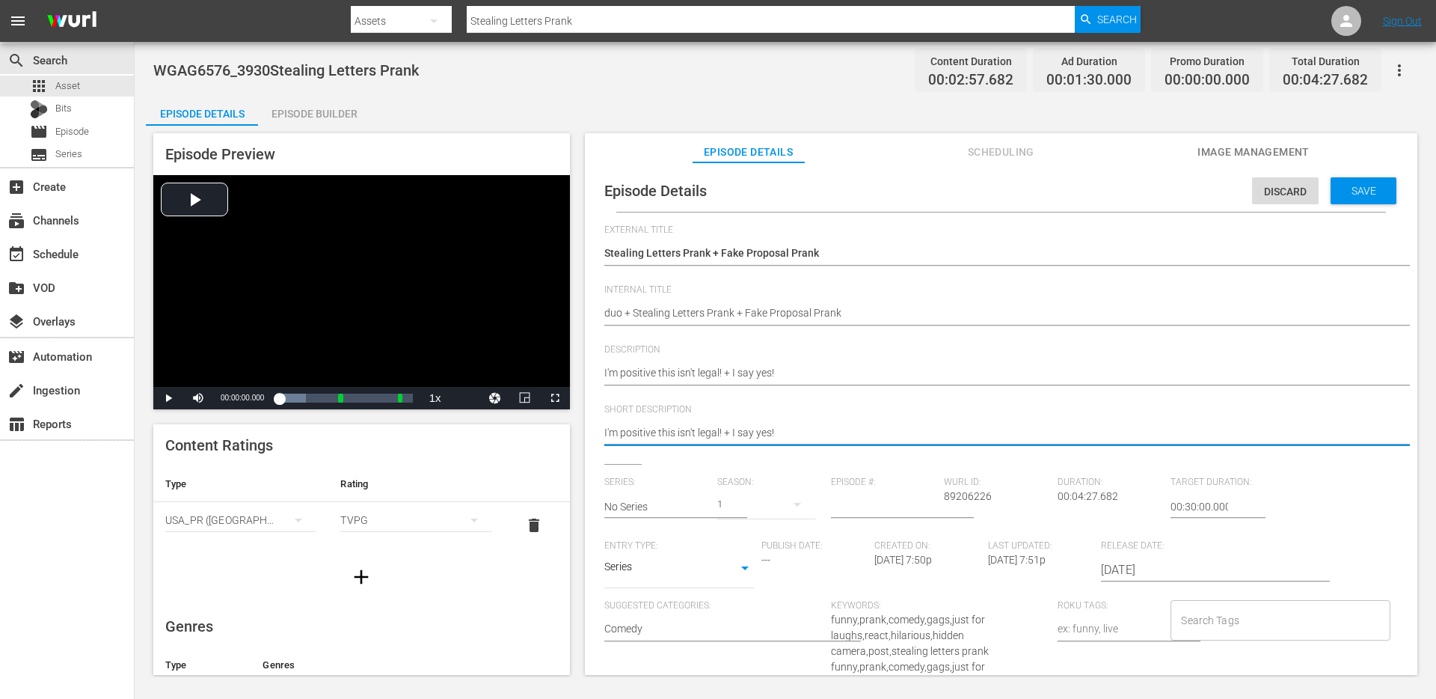
click at [707, 501] on input "No Series" at bounding box center [657, 507] width 106 height 36
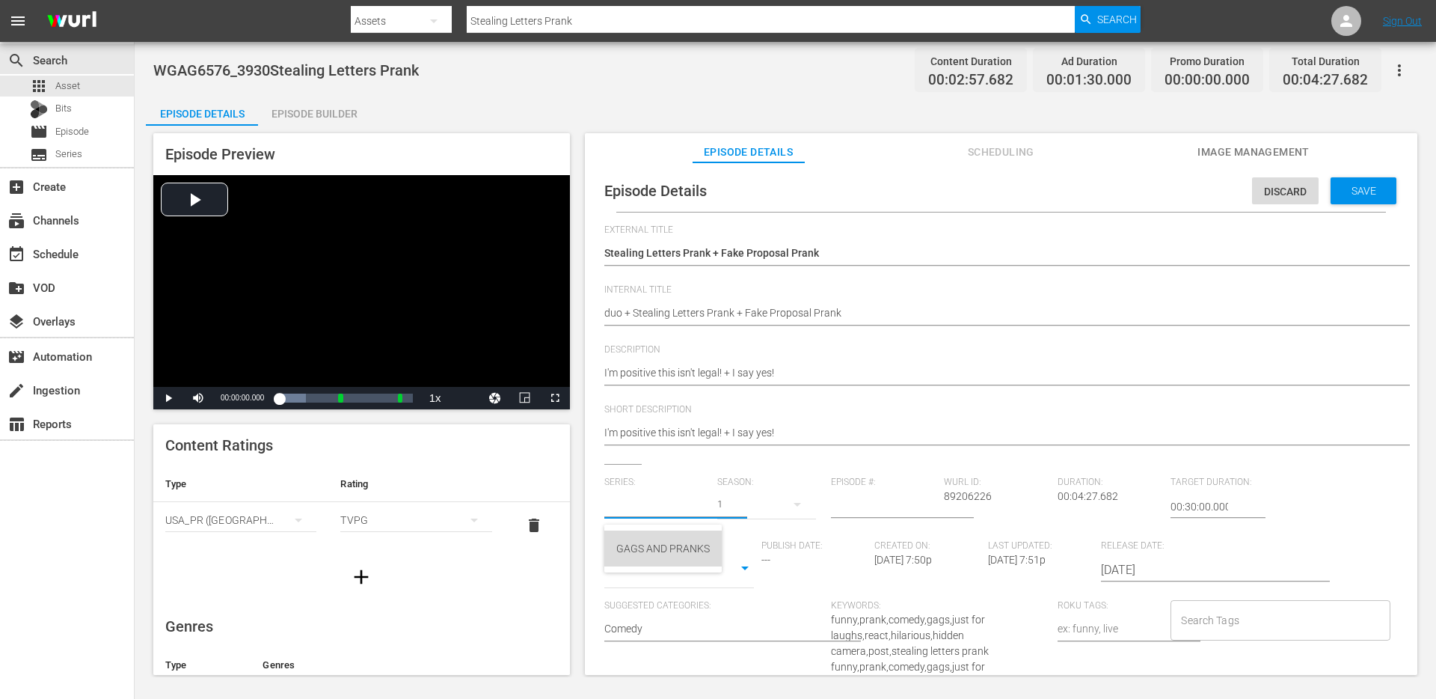
click at [673, 539] on div "GAGS AND PRANKS" at bounding box center [663, 548] width 94 height 36
type input "GAGS AND PRANKS"
click at [677, 575] on body "menu Search By Assets Search ID, Title, Description, Keywords, or Category Stea…" at bounding box center [718, 349] width 1436 height 699
click at [667, 518] on li "Short Form" at bounding box center [679, 520] width 150 height 25
type input "SHORT_FORM_VIDEO"
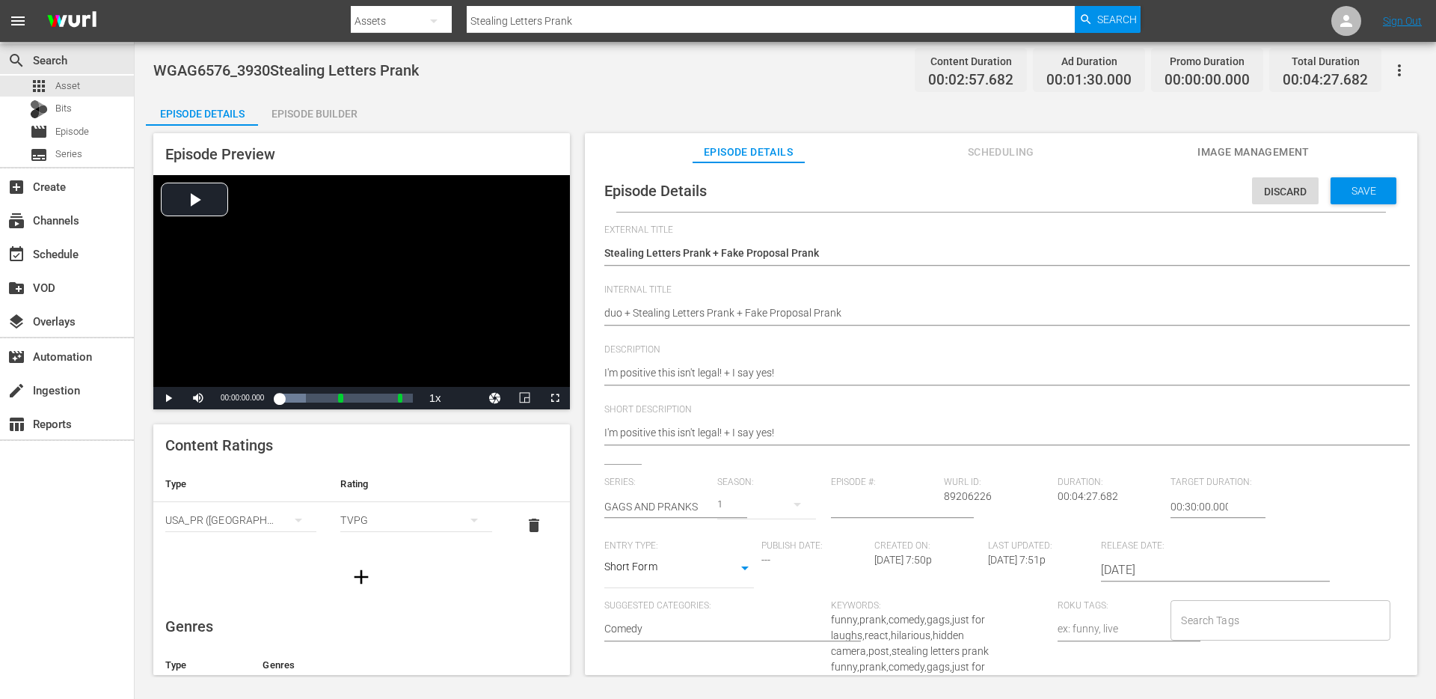
click at [1200, 610] on input "Search Tags" at bounding box center [1269, 620] width 183 height 27
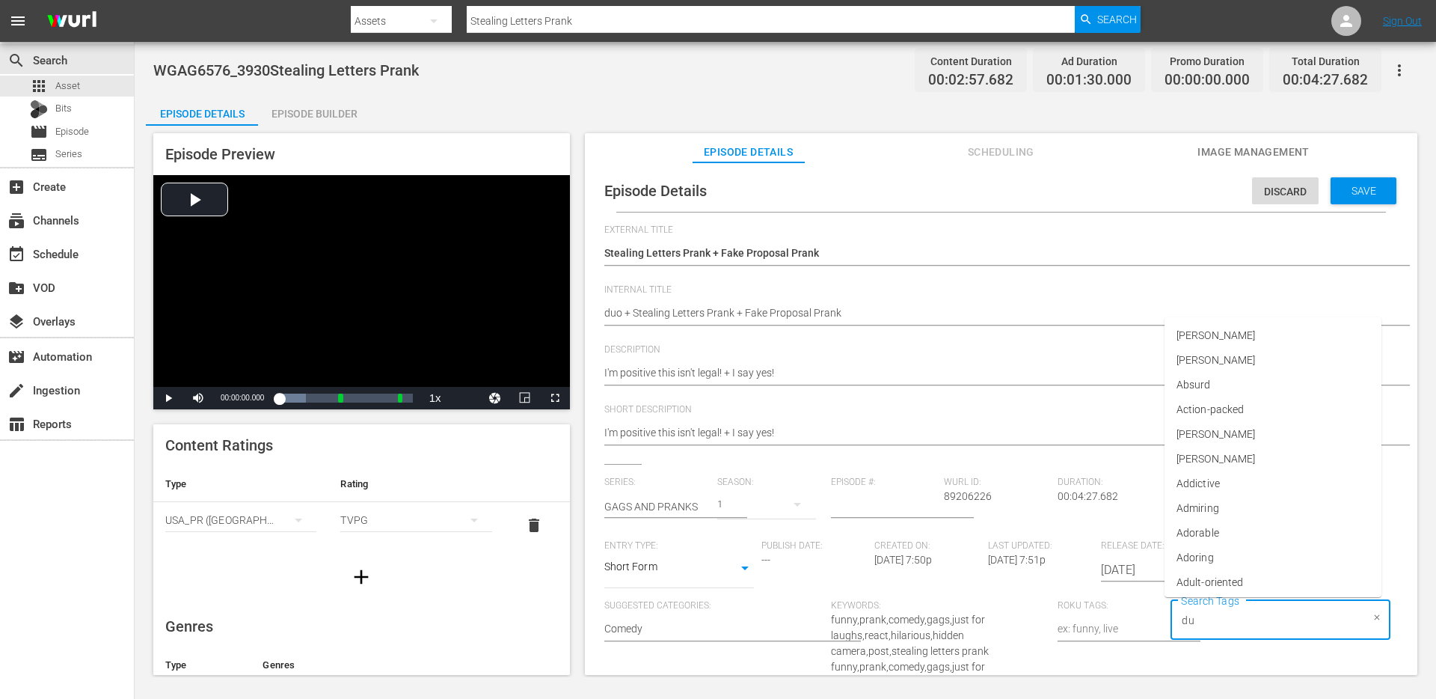
type input "duo"
type input "sing"
click at [1227, 500] on span "single prank" at bounding box center [1205, 505] width 57 height 16
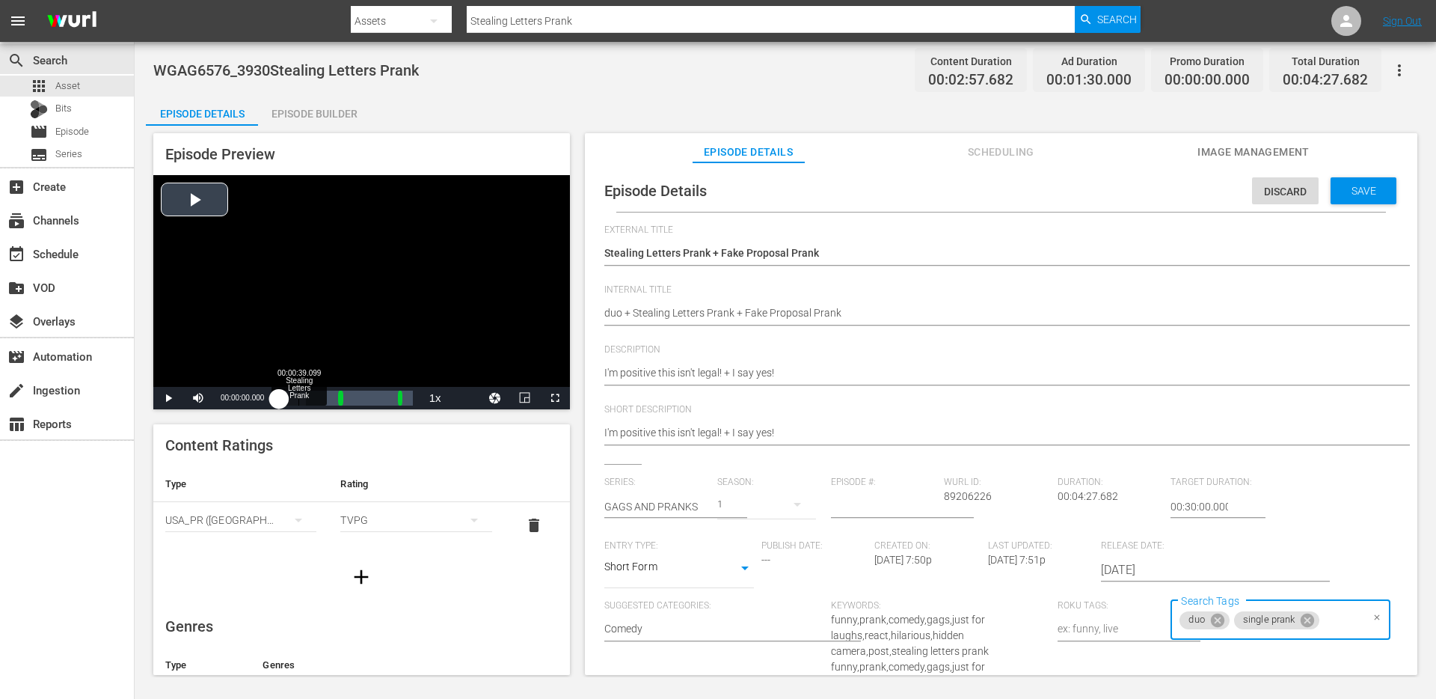
click at [298, 391] on div "Loaded : 19.91% 00:00:39.099 Stealing Letters Prank 00:00:00.000" at bounding box center [345, 398] width 133 height 15
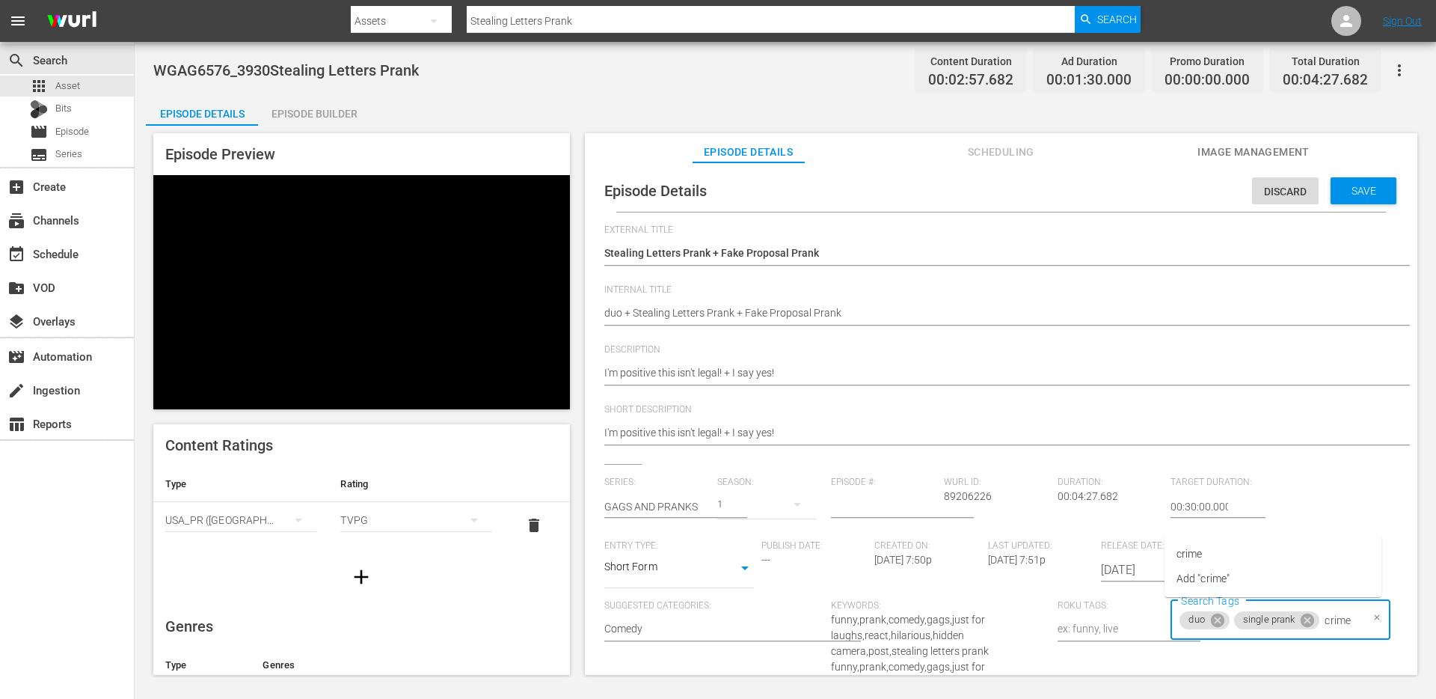
type input "crim"
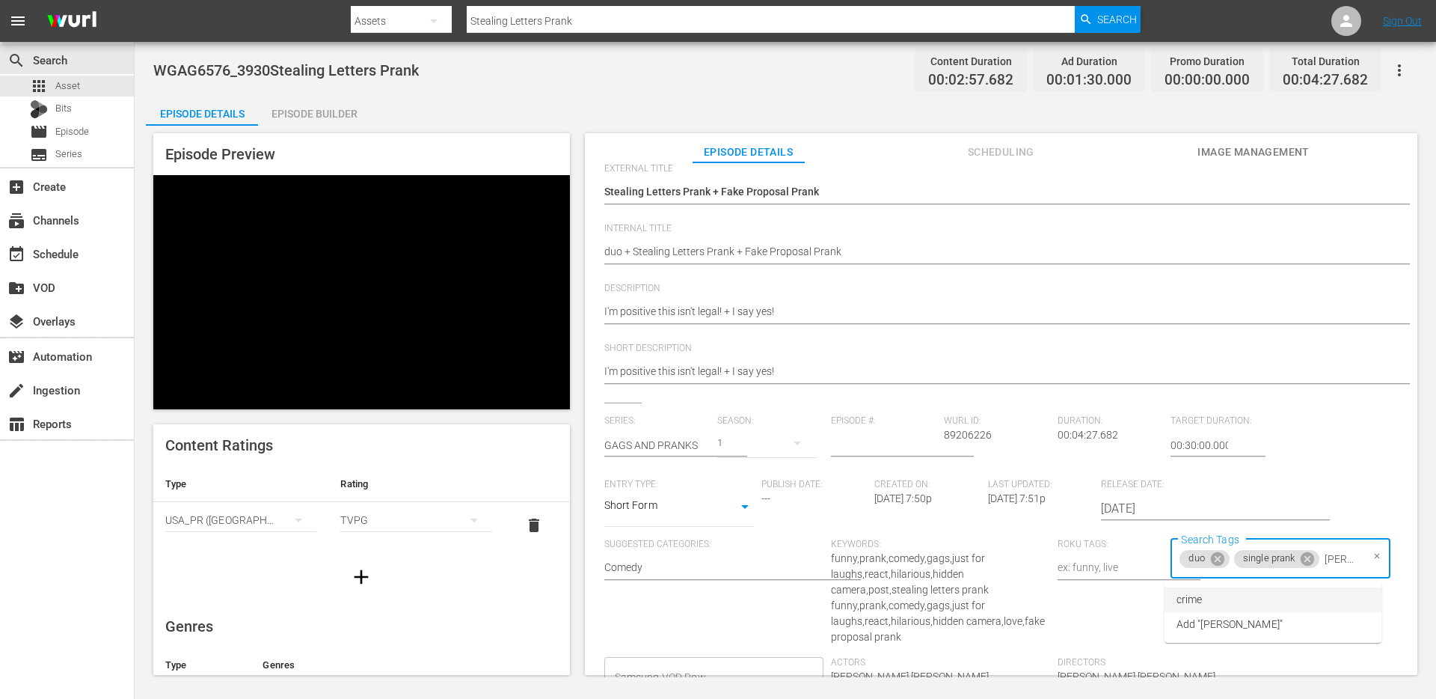
click at [1225, 601] on li "crime" at bounding box center [1273, 599] width 217 height 25
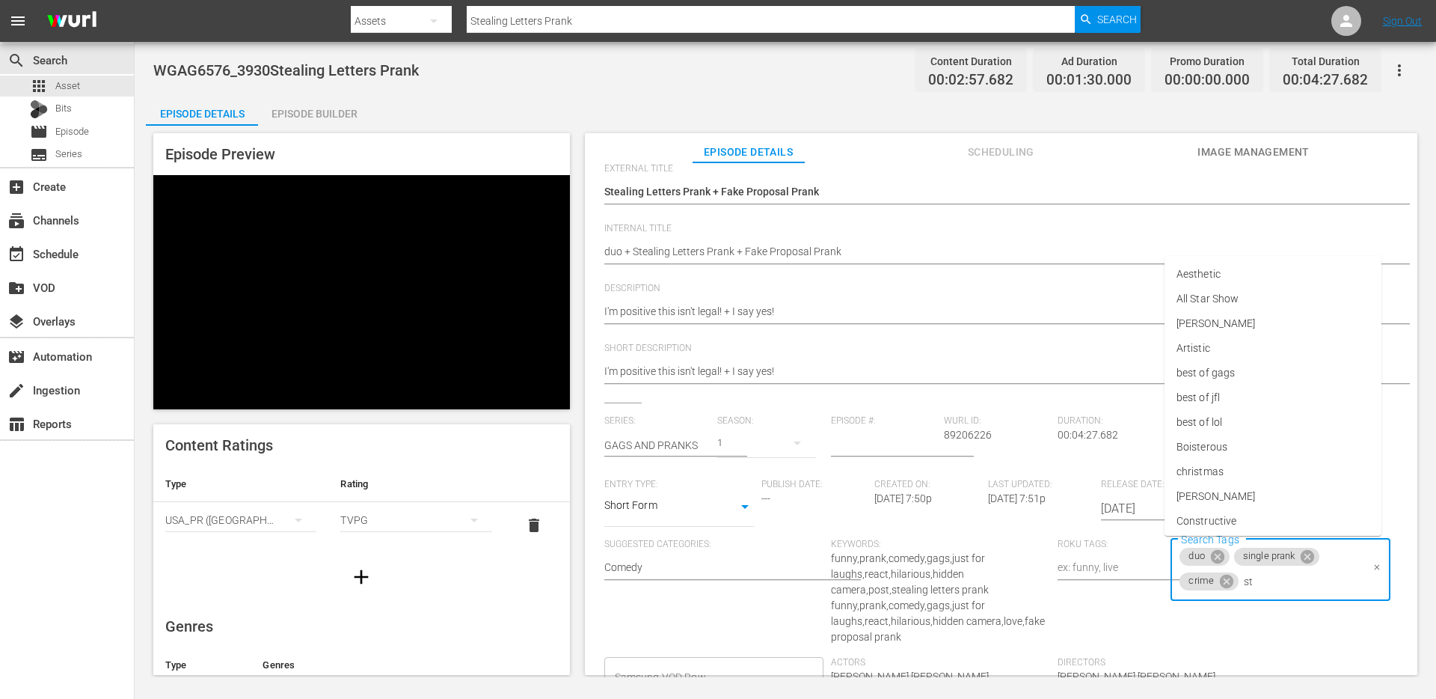
type input "s"
type input "marr"
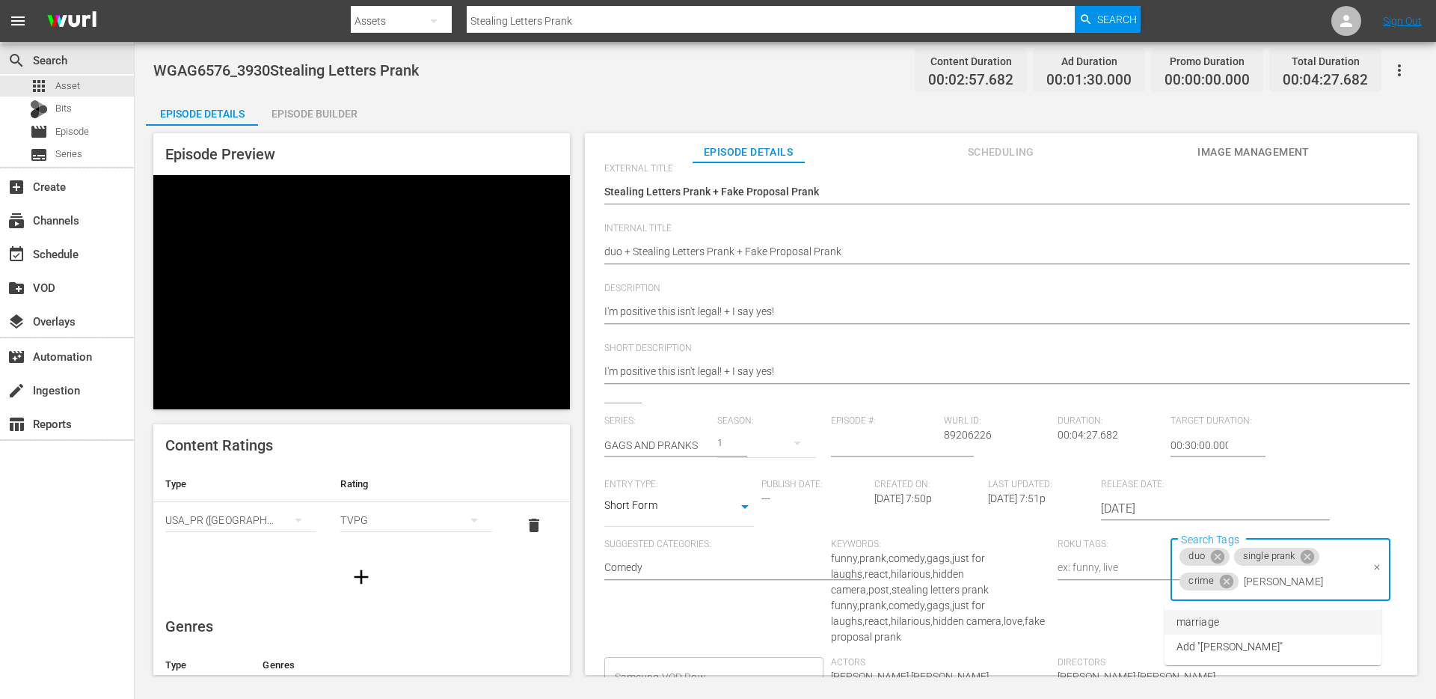
click at [1215, 614] on span "marriage" at bounding box center [1198, 622] width 43 height 16
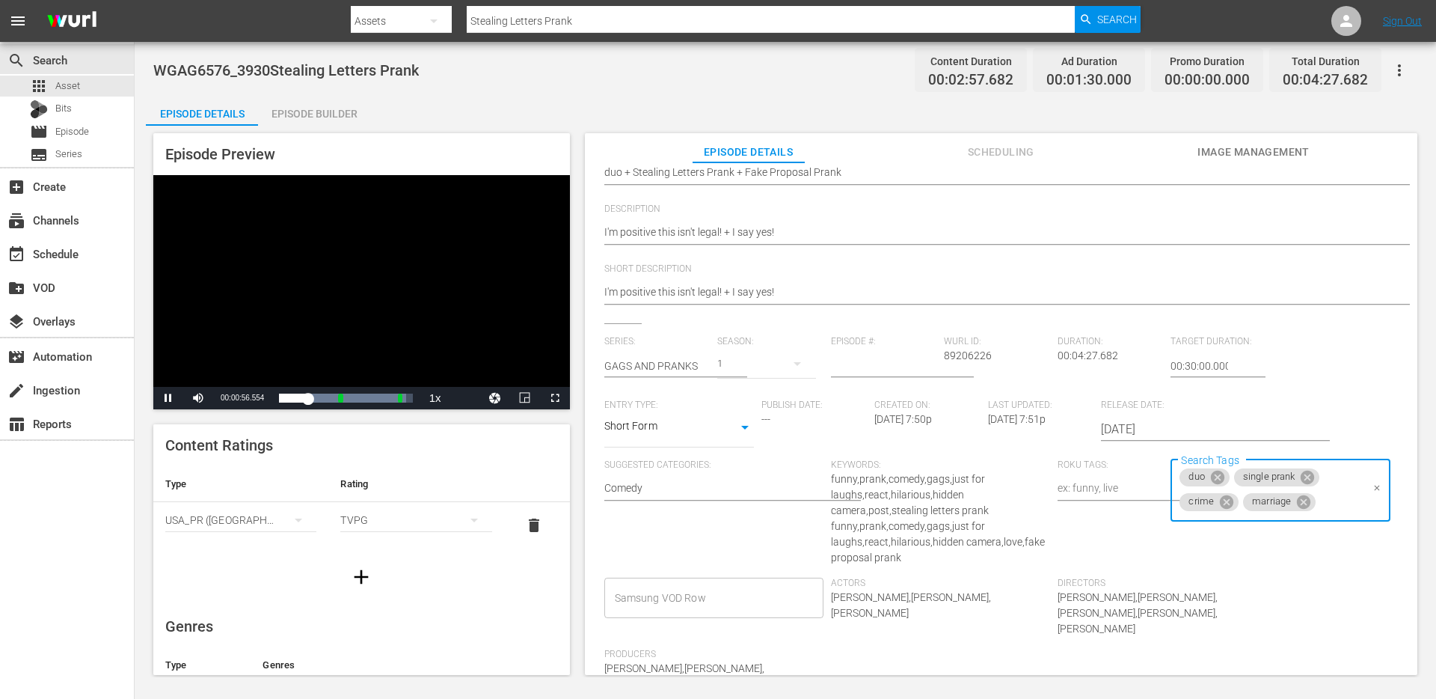
scroll to position [0, 0]
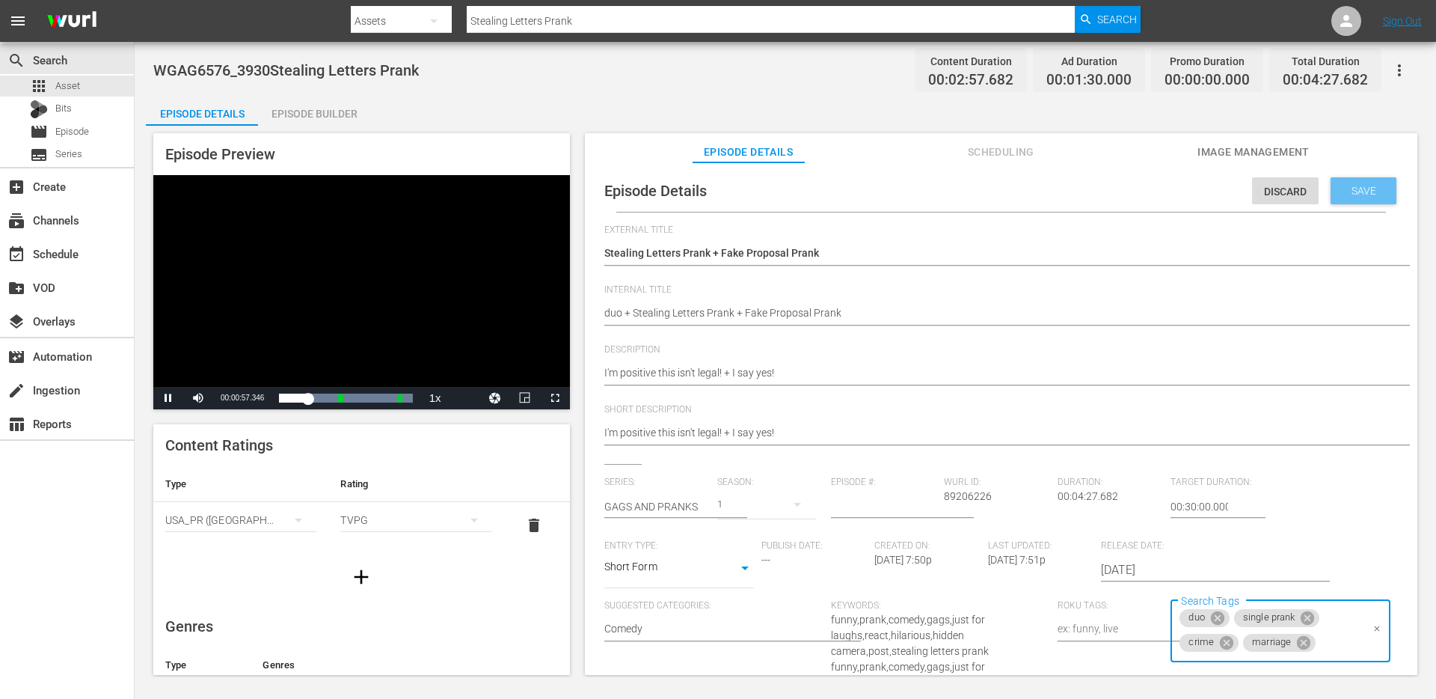
click at [1371, 185] on span "Save" at bounding box center [1364, 191] width 49 height 12
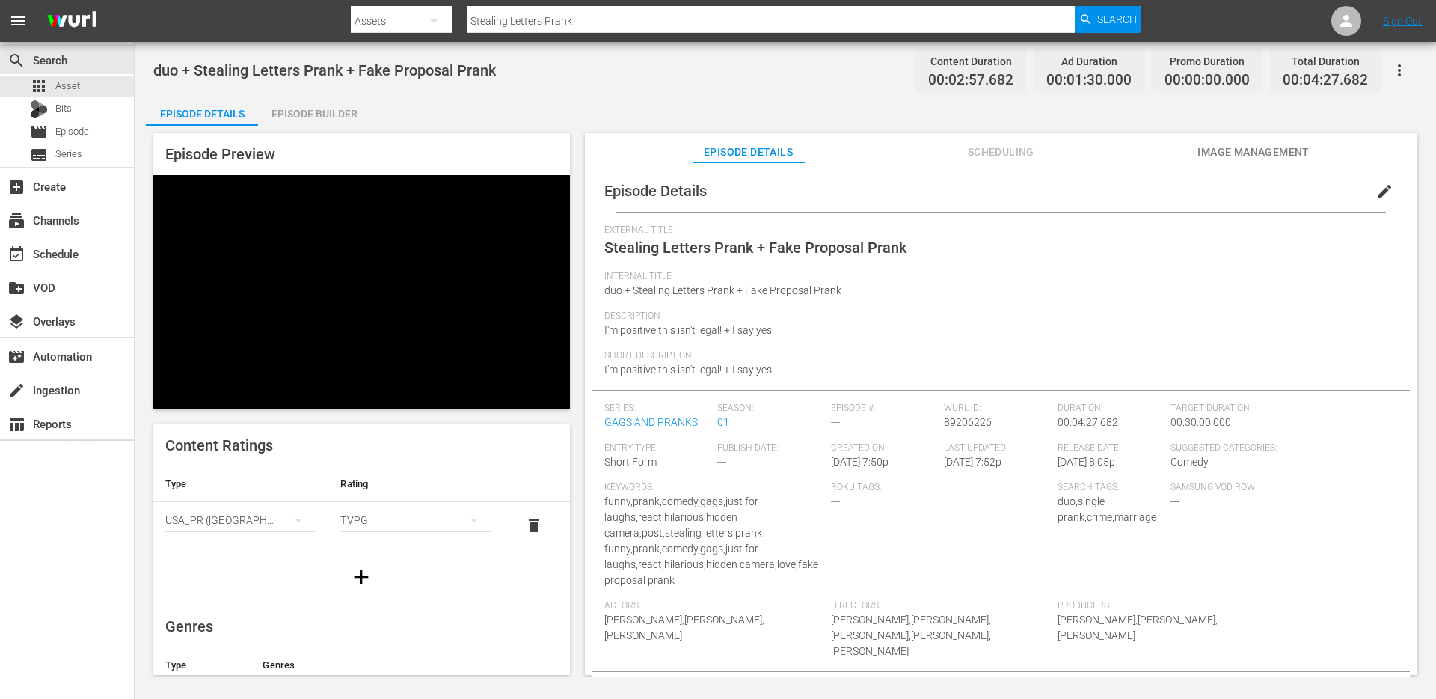
click at [623, 1] on nav "menu Search By Assets Search ID, Title, Description, Keywords, or Category Stea…" at bounding box center [718, 21] width 1436 height 42
click at [599, 27] on input "Stealing Letters Prank" at bounding box center [771, 21] width 608 height 36
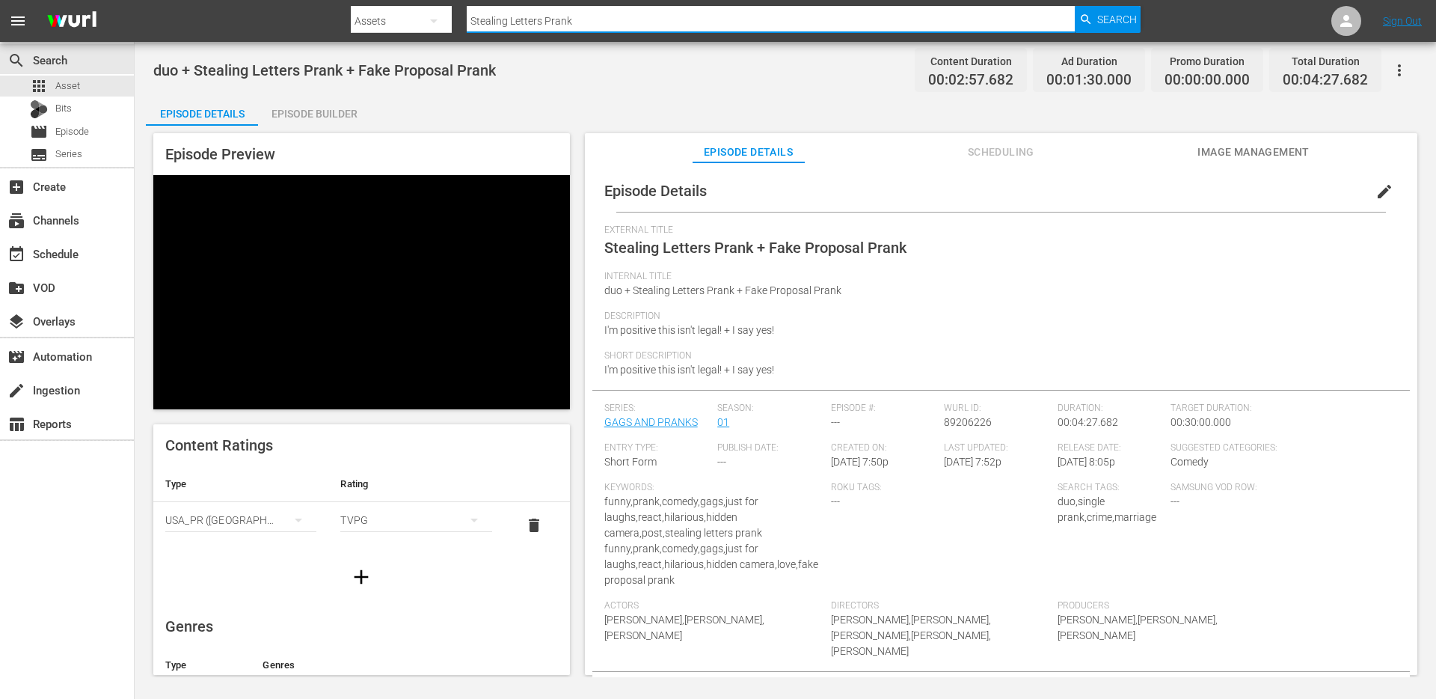
click at [599, 27] on input "Stealing Letters Prank" at bounding box center [771, 21] width 608 height 36
paste input "Paramedic Thief"
type input "Paramedic Thief Prank"
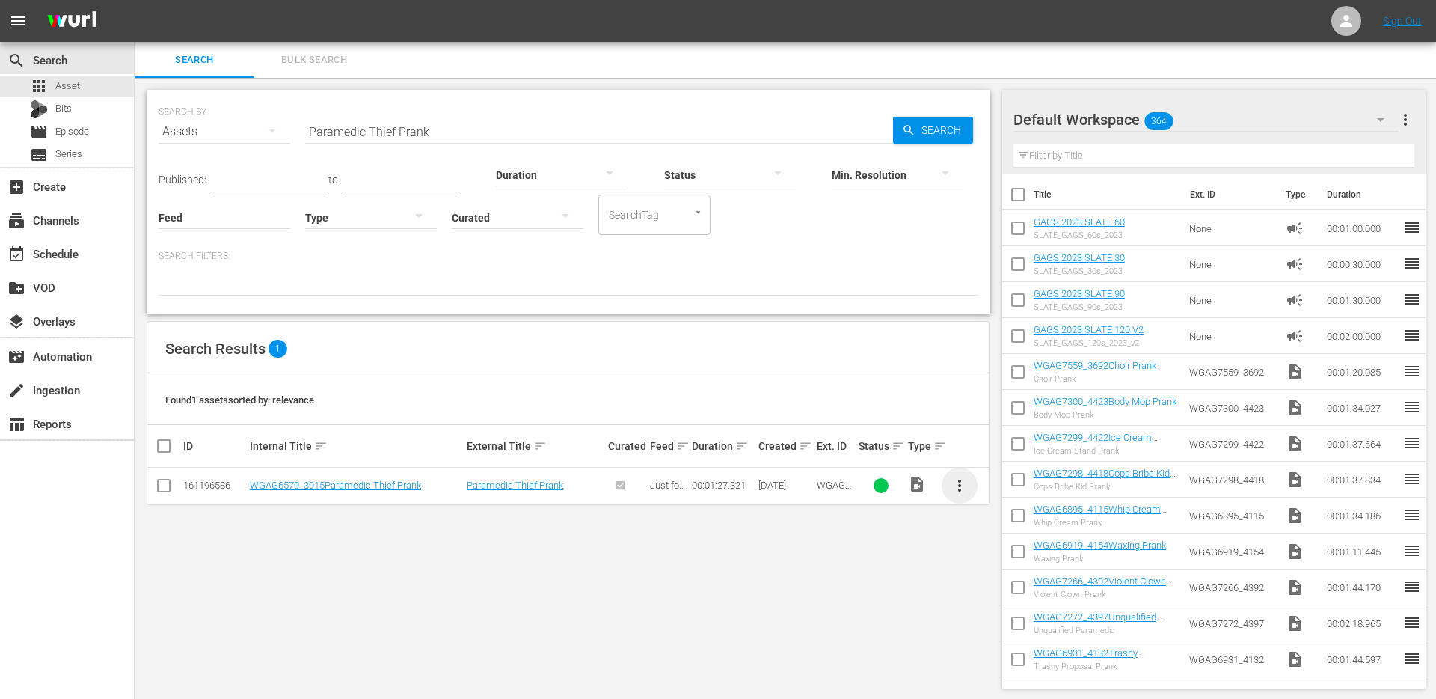
click at [964, 483] on span "more_vert" at bounding box center [960, 486] width 18 height 18
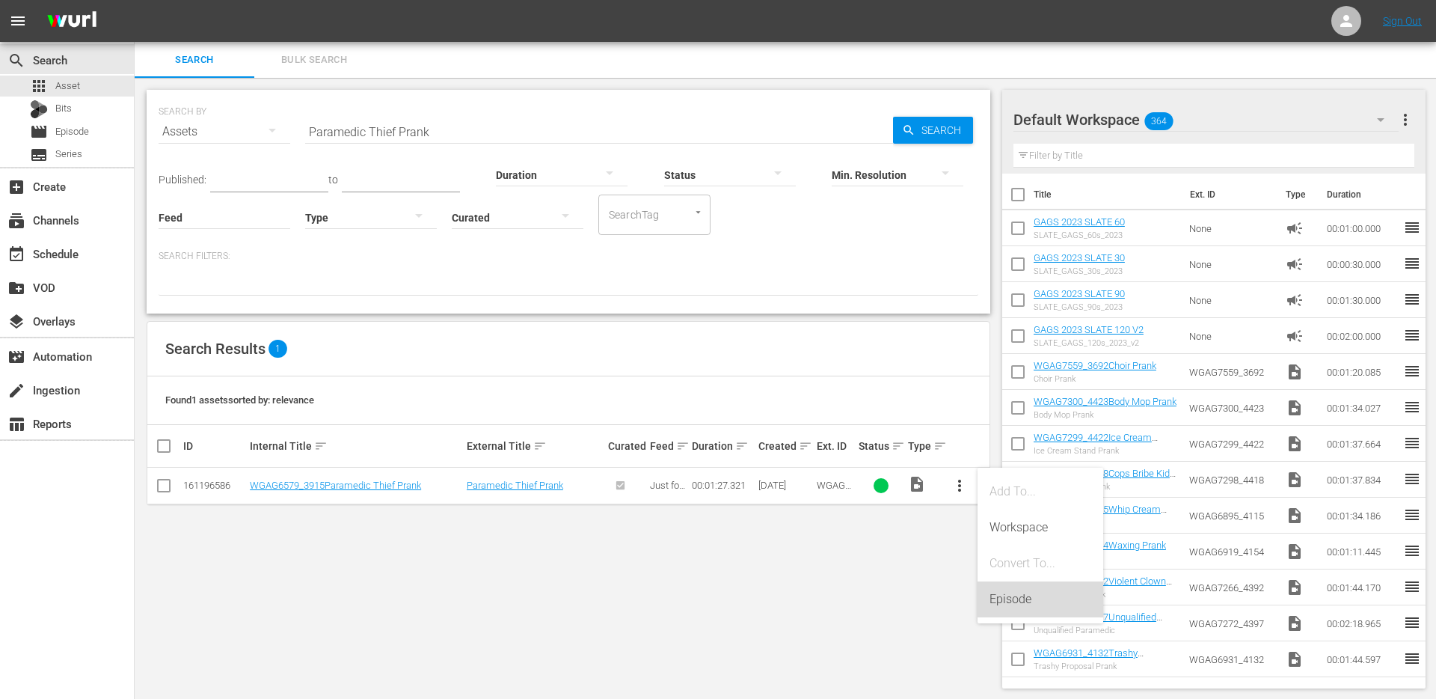
click at [999, 593] on div "Episode" at bounding box center [1041, 599] width 102 height 36
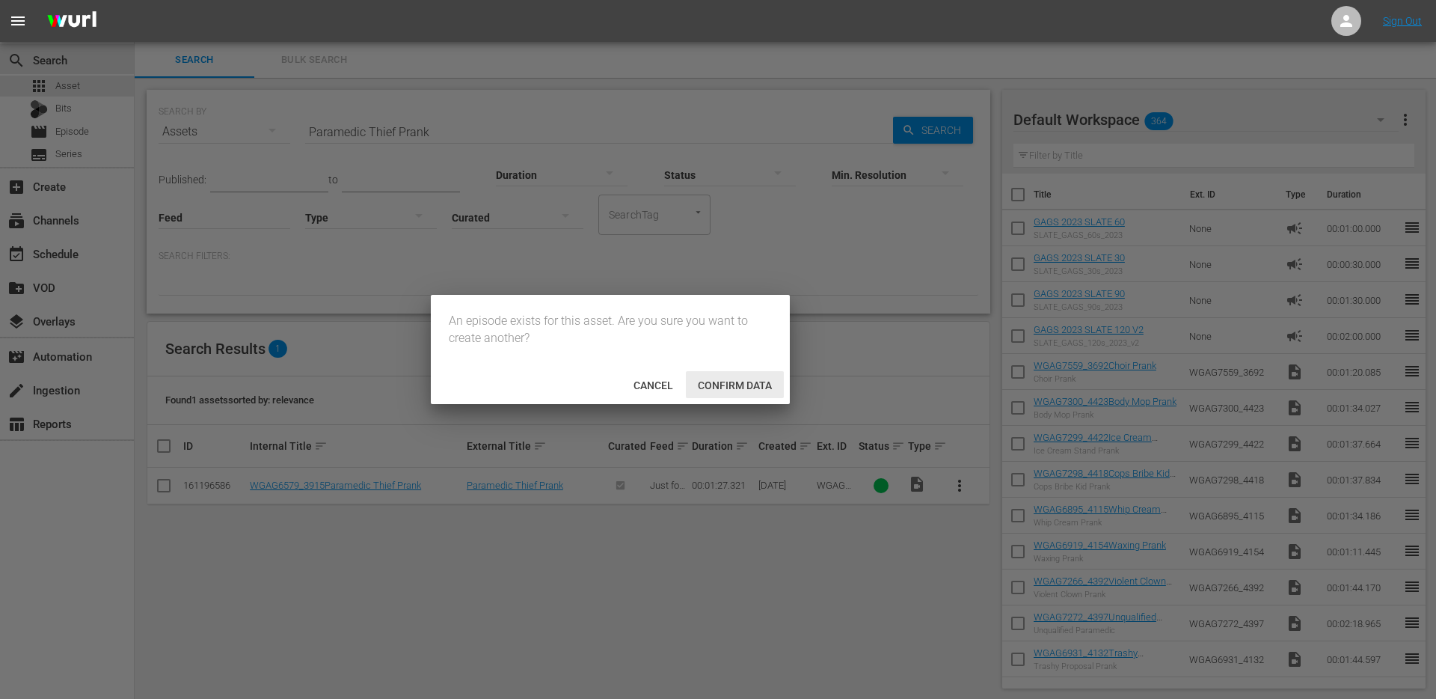
click at [718, 388] on span "Confirm data" at bounding box center [735, 385] width 98 height 12
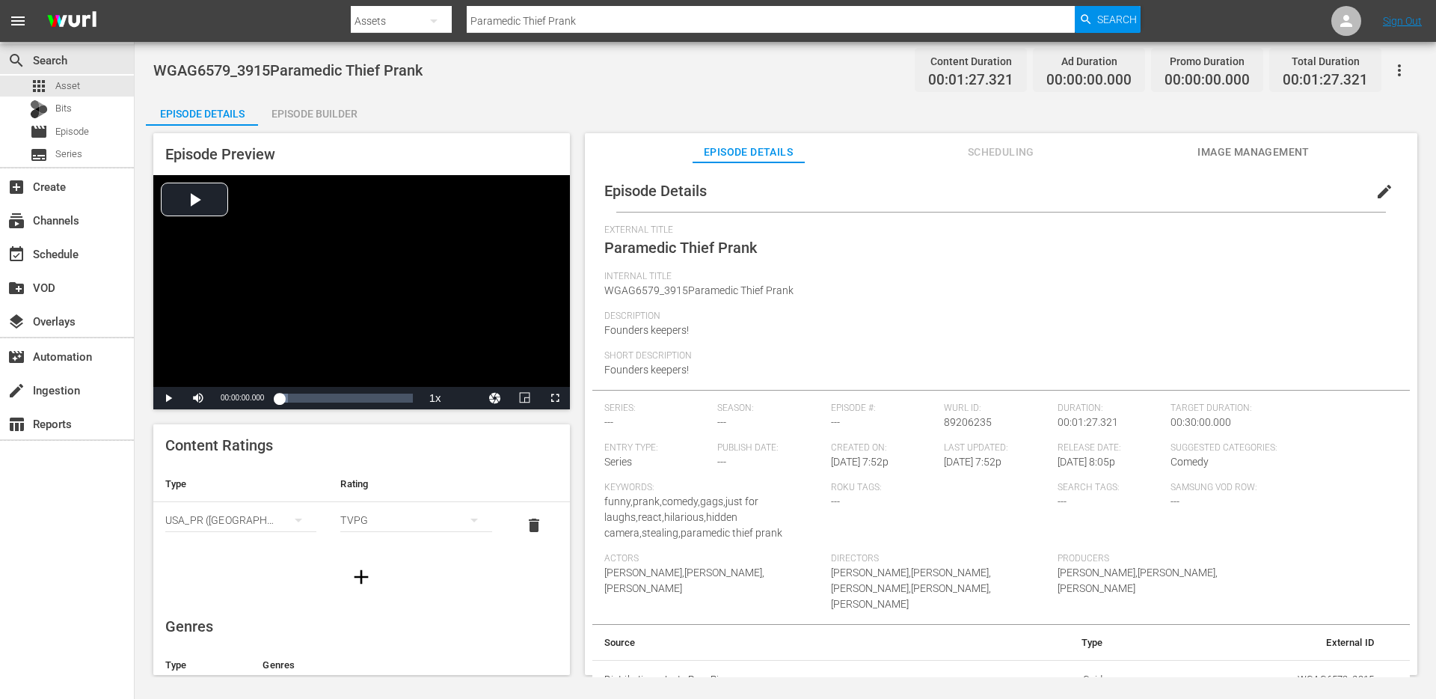
click at [318, 111] on div "Episode Builder" at bounding box center [314, 114] width 112 height 36
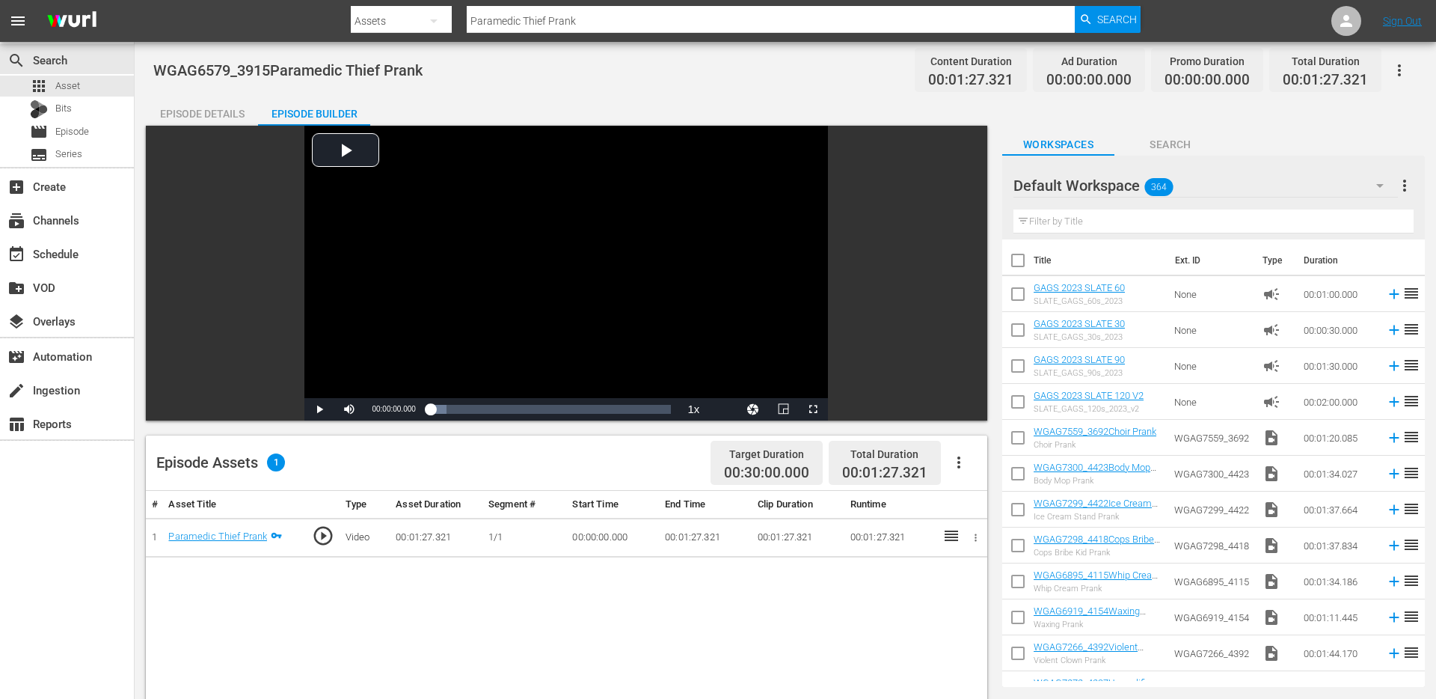
click at [1176, 220] on input "text" at bounding box center [1214, 221] width 400 height 24
paste input "Communal Bathroom Prank"
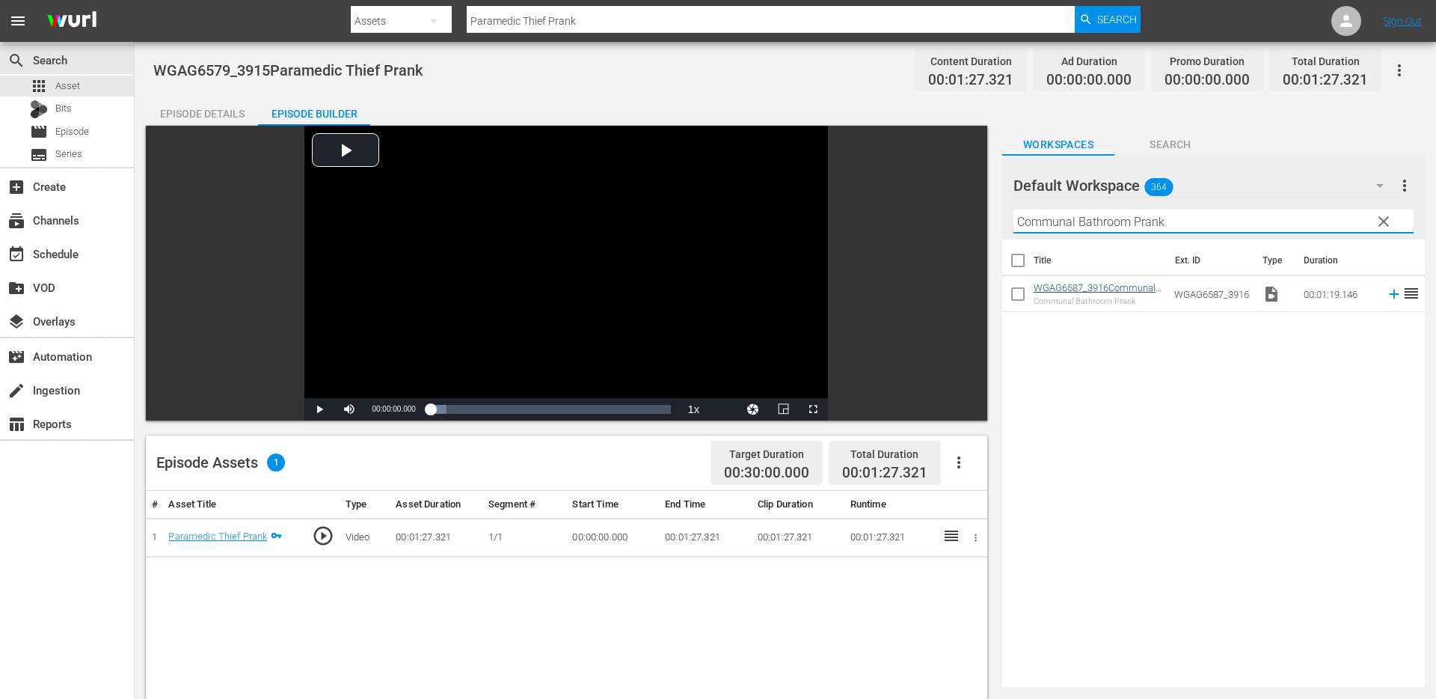
type input "Communal Bathroom Prank"
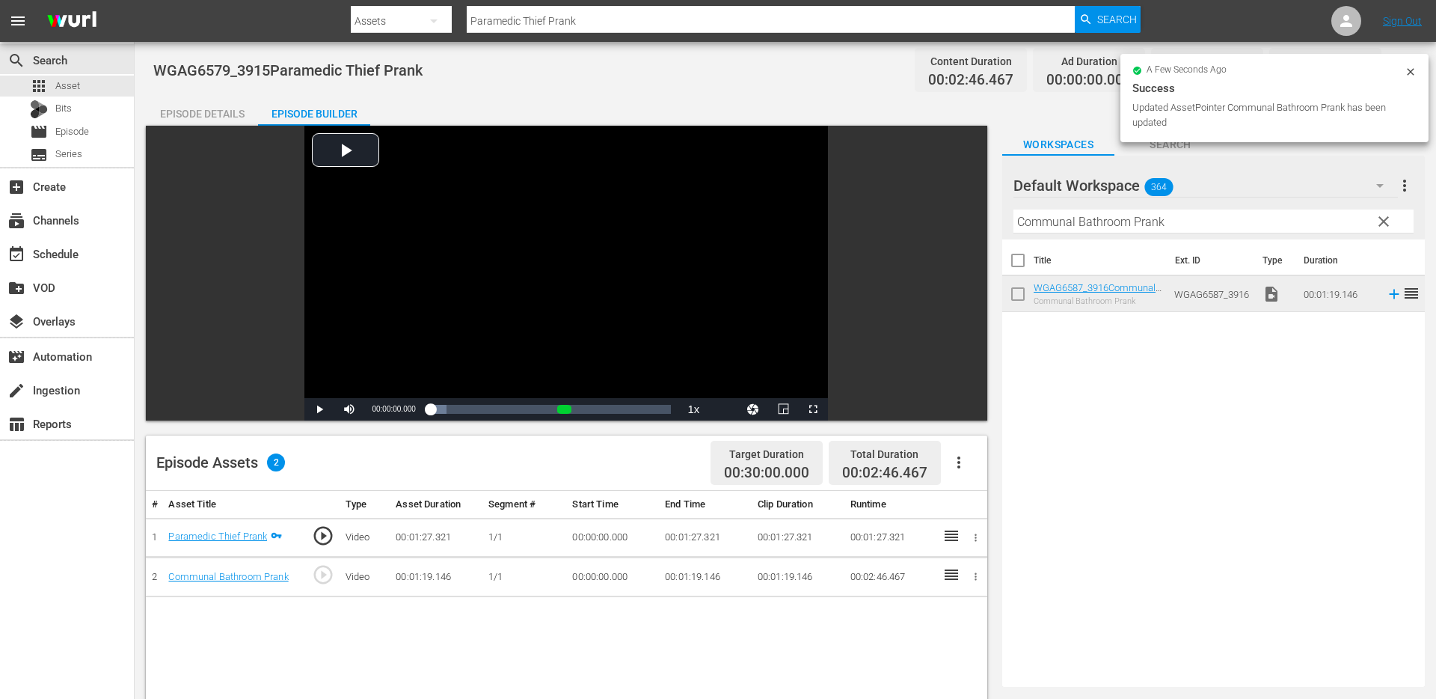
click at [1383, 221] on span "clear" at bounding box center [1384, 221] width 18 height 18
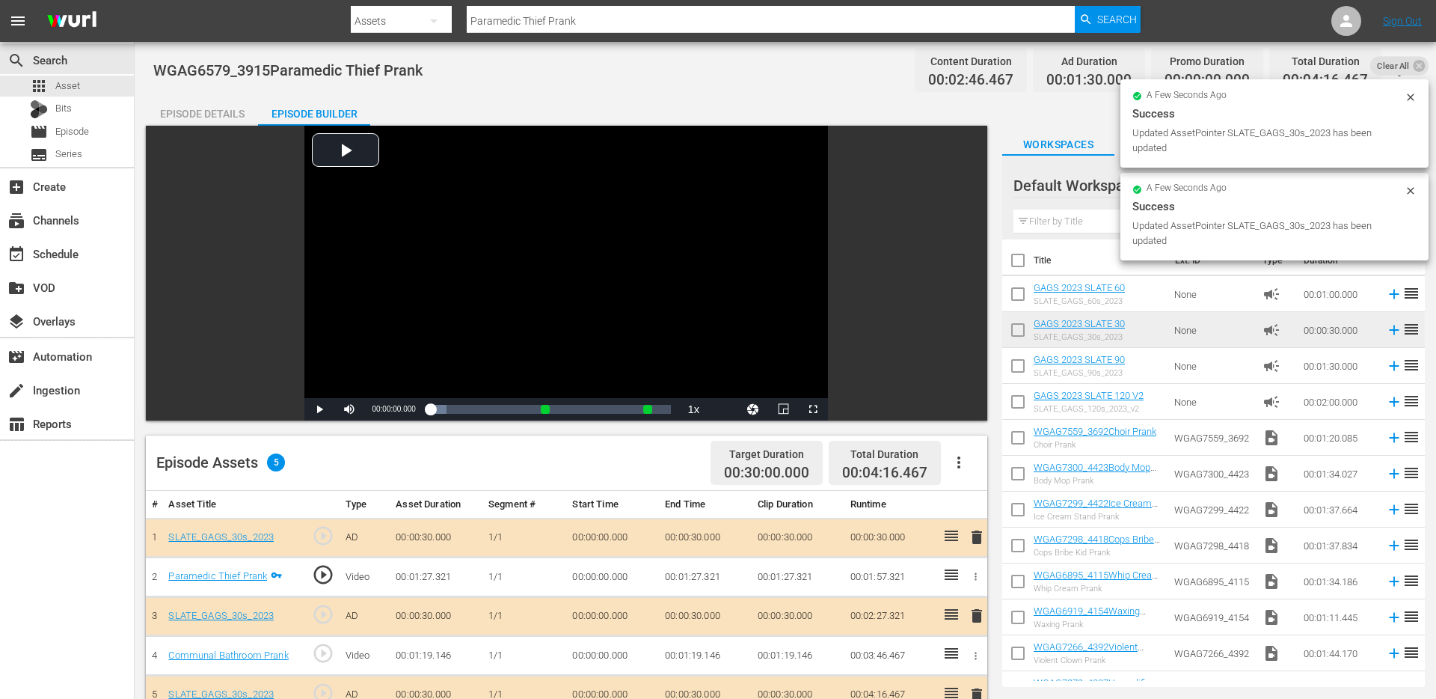
click at [234, 119] on div "Episode Details" at bounding box center [202, 114] width 112 height 36
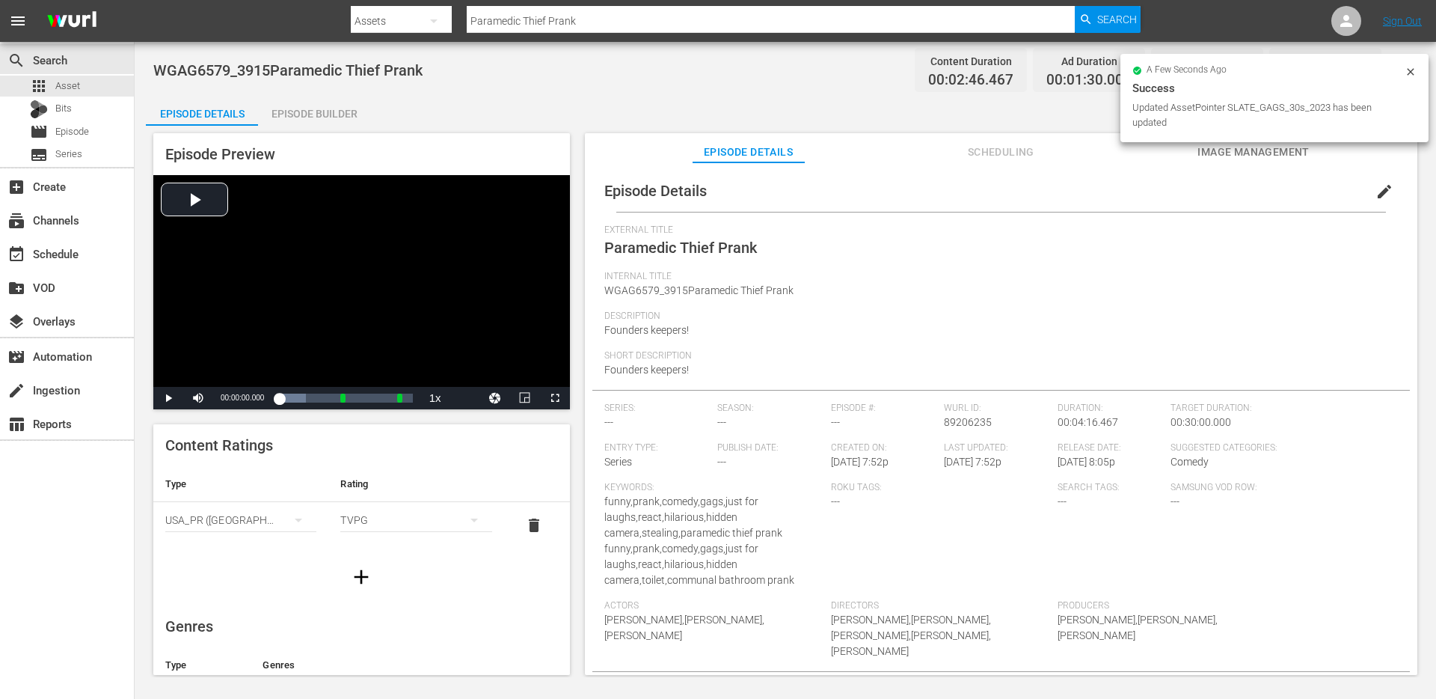
click at [1376, 192] on span "edit" at bounding box center [1385, 192] width 18 height 18
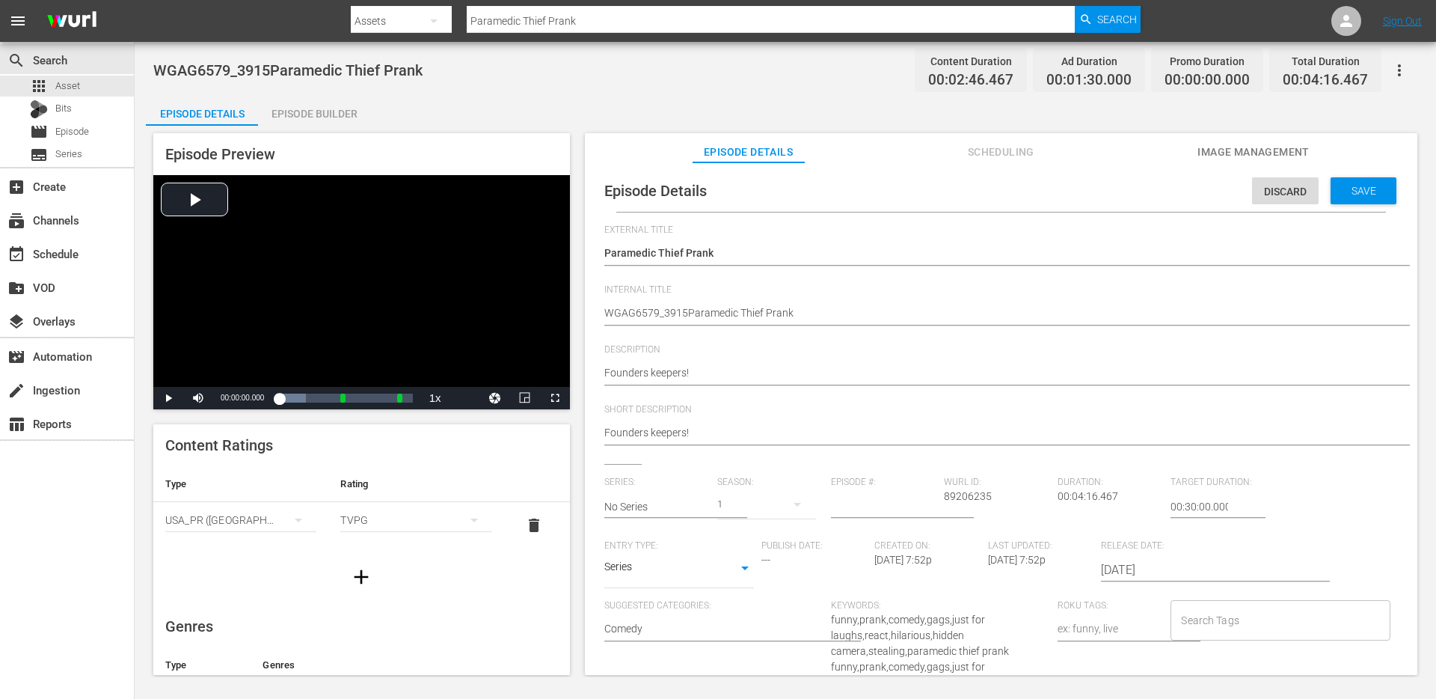
click at [741, 242] on div "Paramedic Thief Prank Paramedic Thief Prank" at bounding box center [997, 254] width 786 height 36
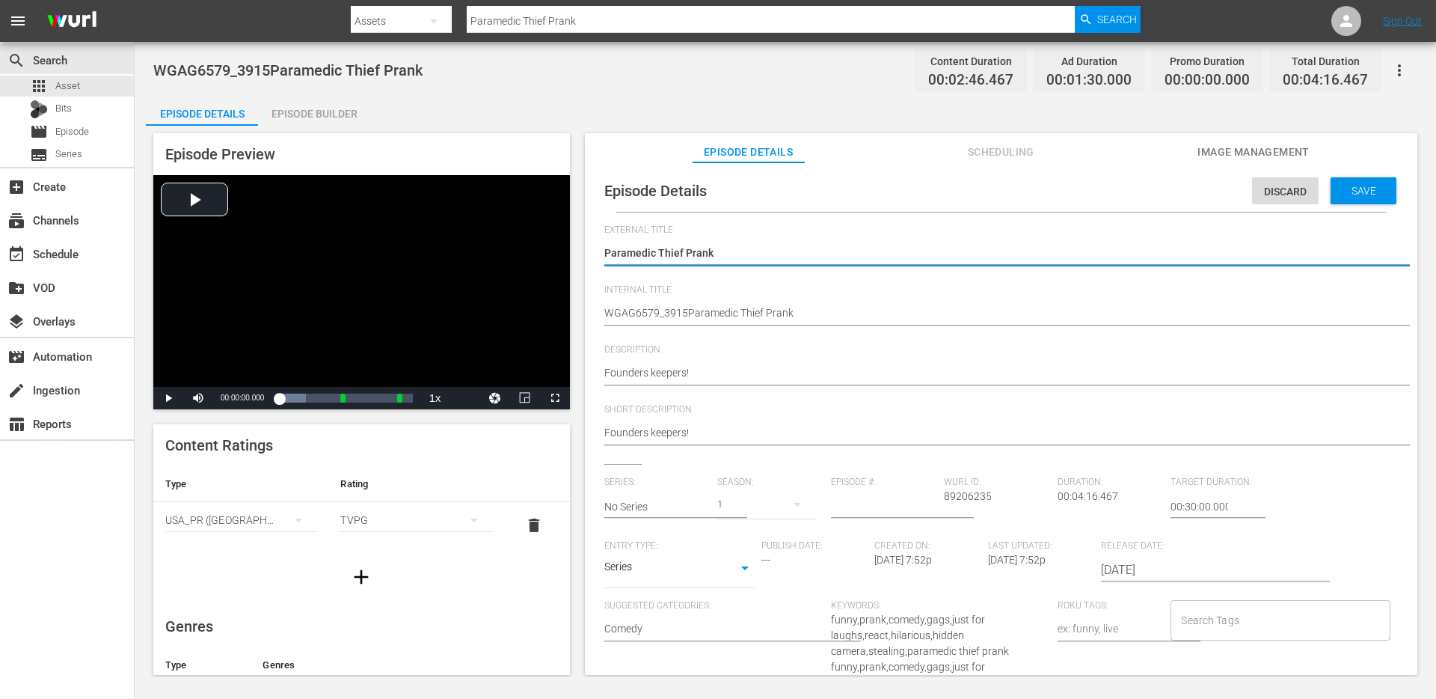
type textarea "Paramedic Thief Prank"
type textarea "Paramedic Thief Prank +"
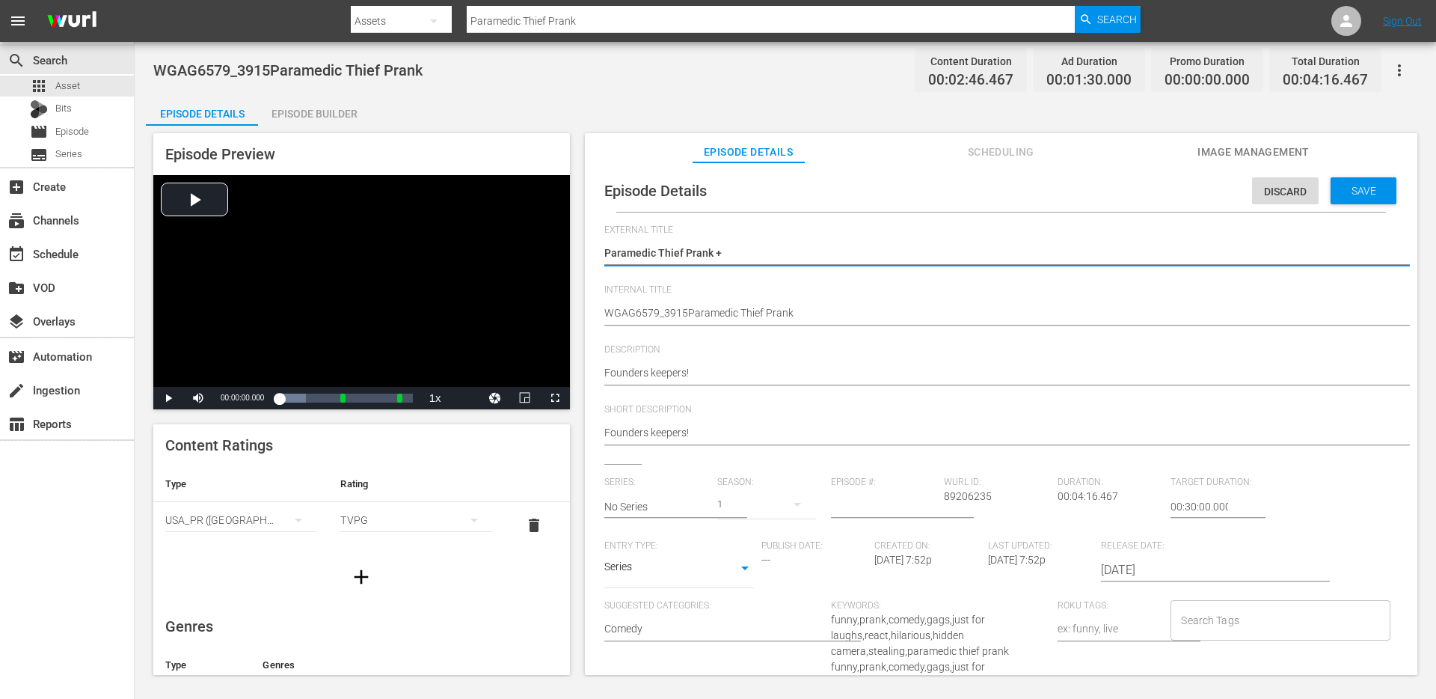
paste textarea "Communal Bathroom Prank"
type textarea "Paramedic Thief Prank + Communal Bathroom Prank"
click at [763, 244] on div "Paramedic Thief Prank Paramedic Thief Prank" at bounding box center [997, 254] width 786 height 36
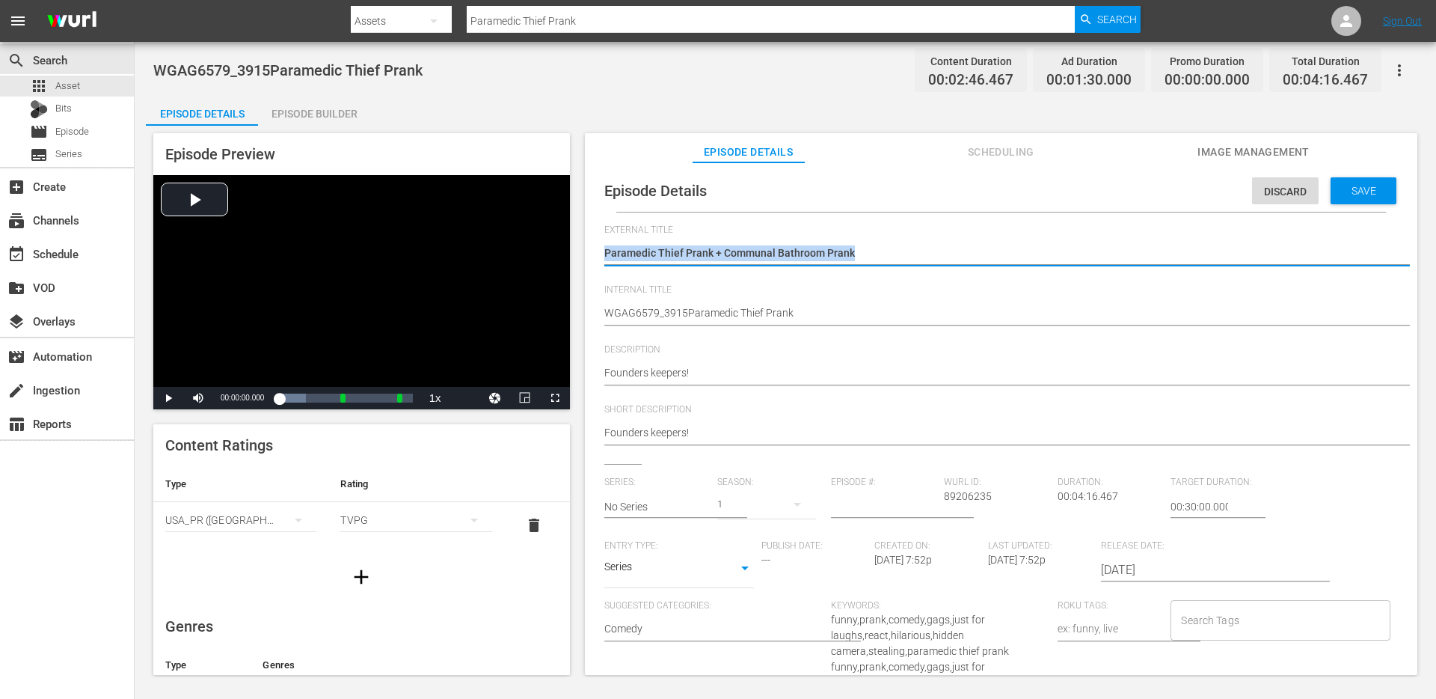
click at [763, 244] on div "Paramedic Thief Prank Paramedic Thief Prank" at bounding box center [997, 254] width 786 height 36
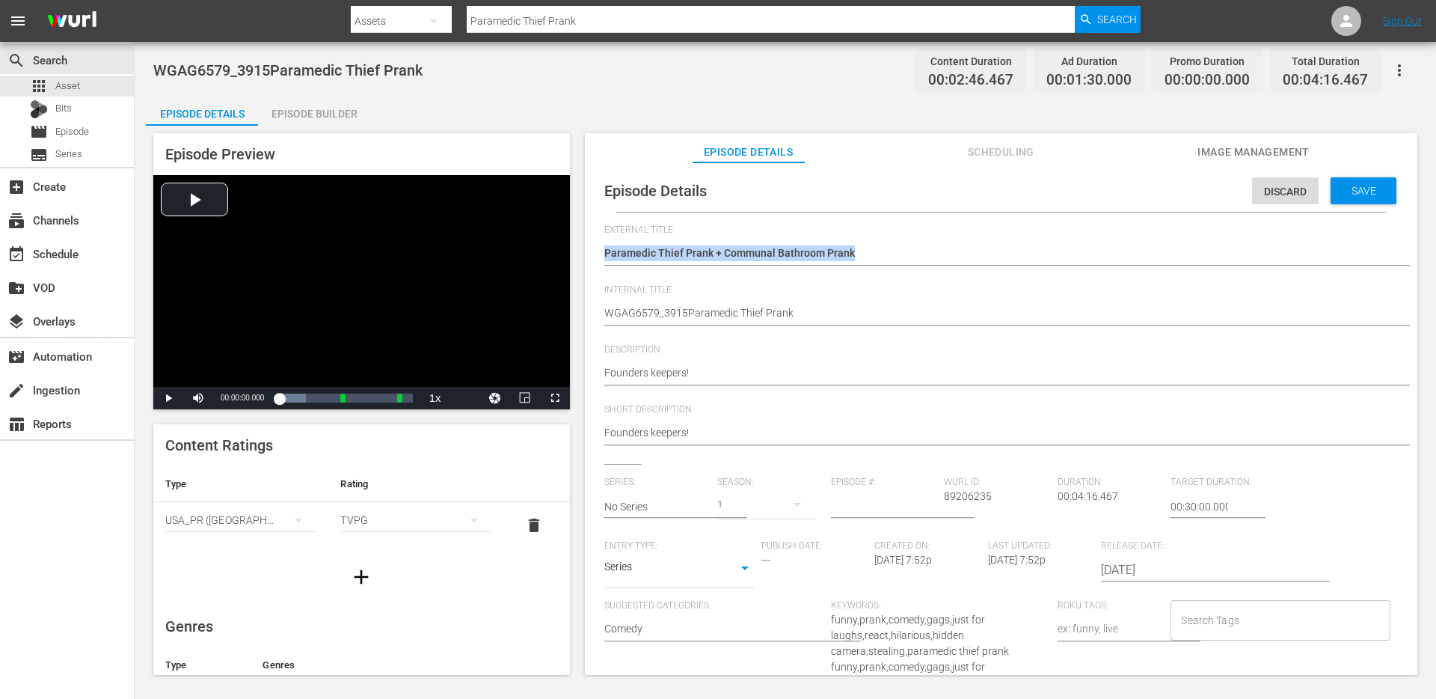
copy div "Paramedic Thief Prank Paramedic Thief Prank"
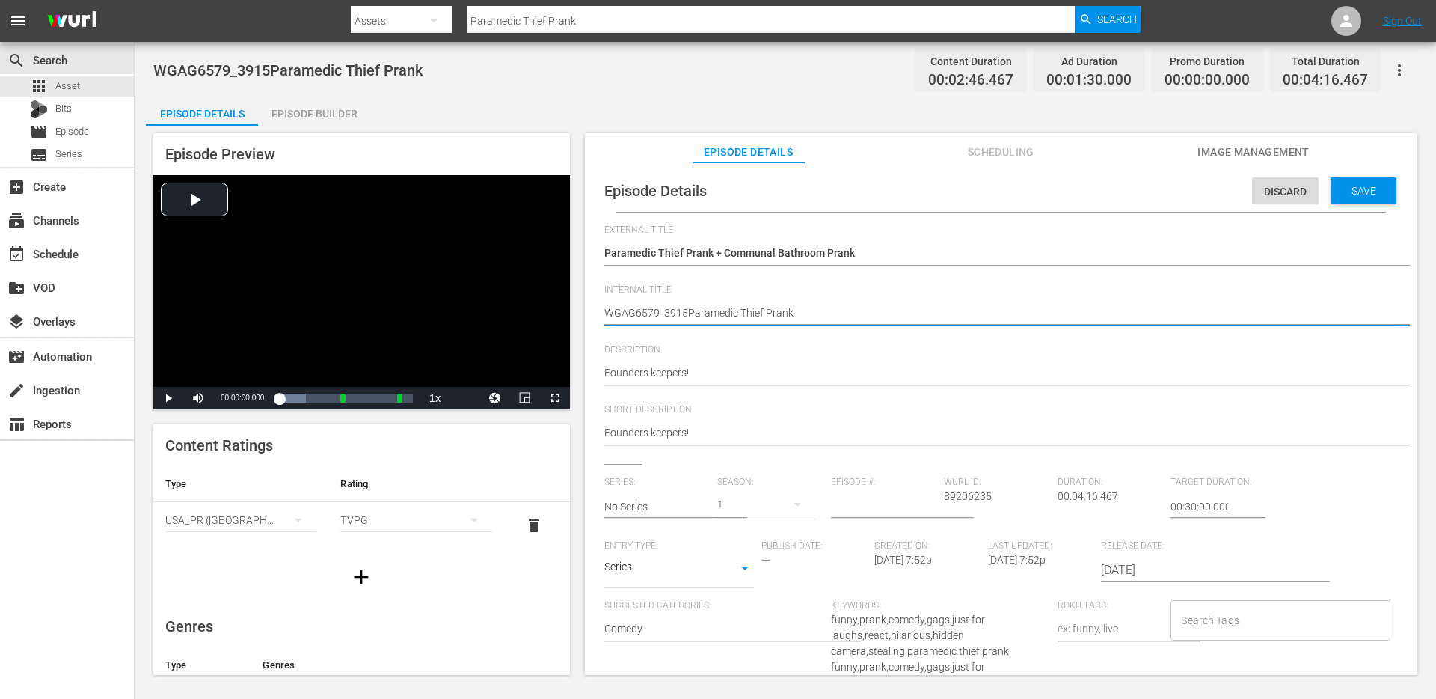
click at [745, 316] on textarea "WGAG6579_3915Paramedic Thief Prank" at bounding box center [997, 314] width 786 height 18
paste textarea "Paramedic Thief Prank + Communal Bathroom Prank"
type textarea "Paramedic Thief Prank + Communal Bathroom Prank"
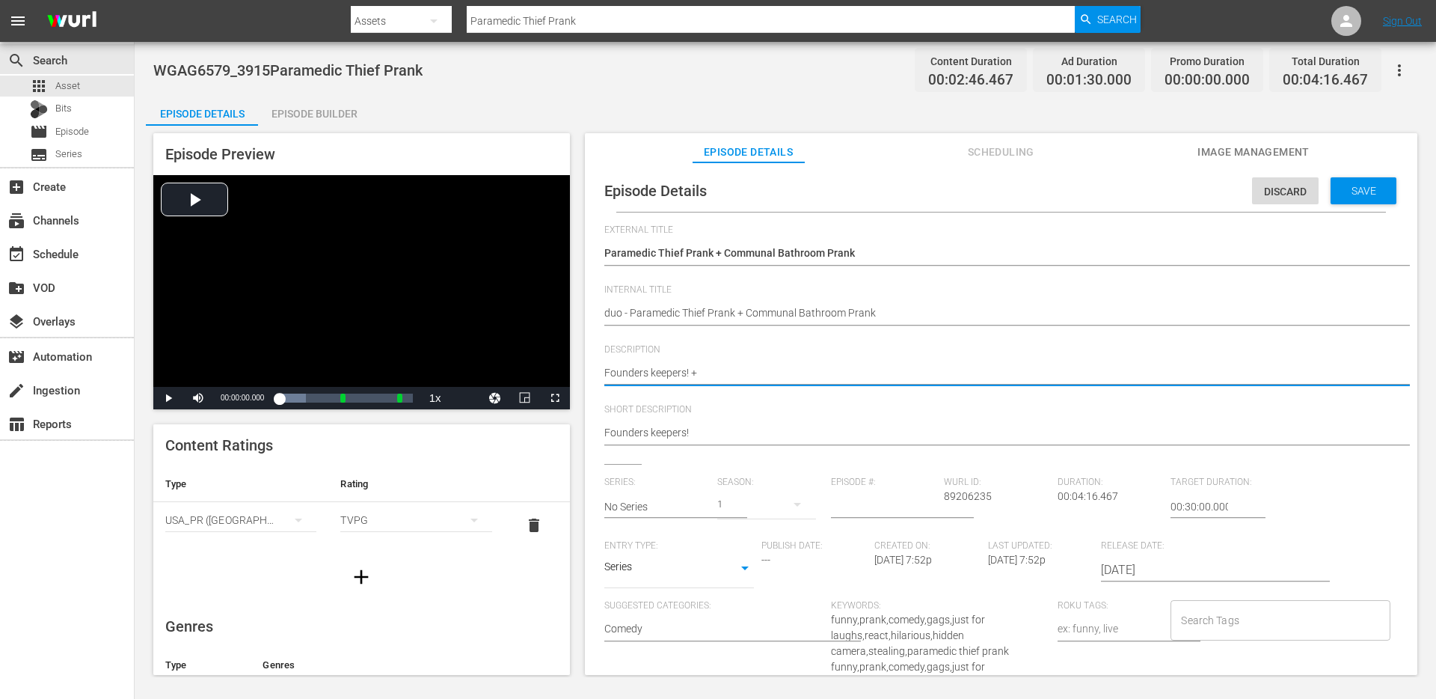
paste textarea "Can I get some privacy?"
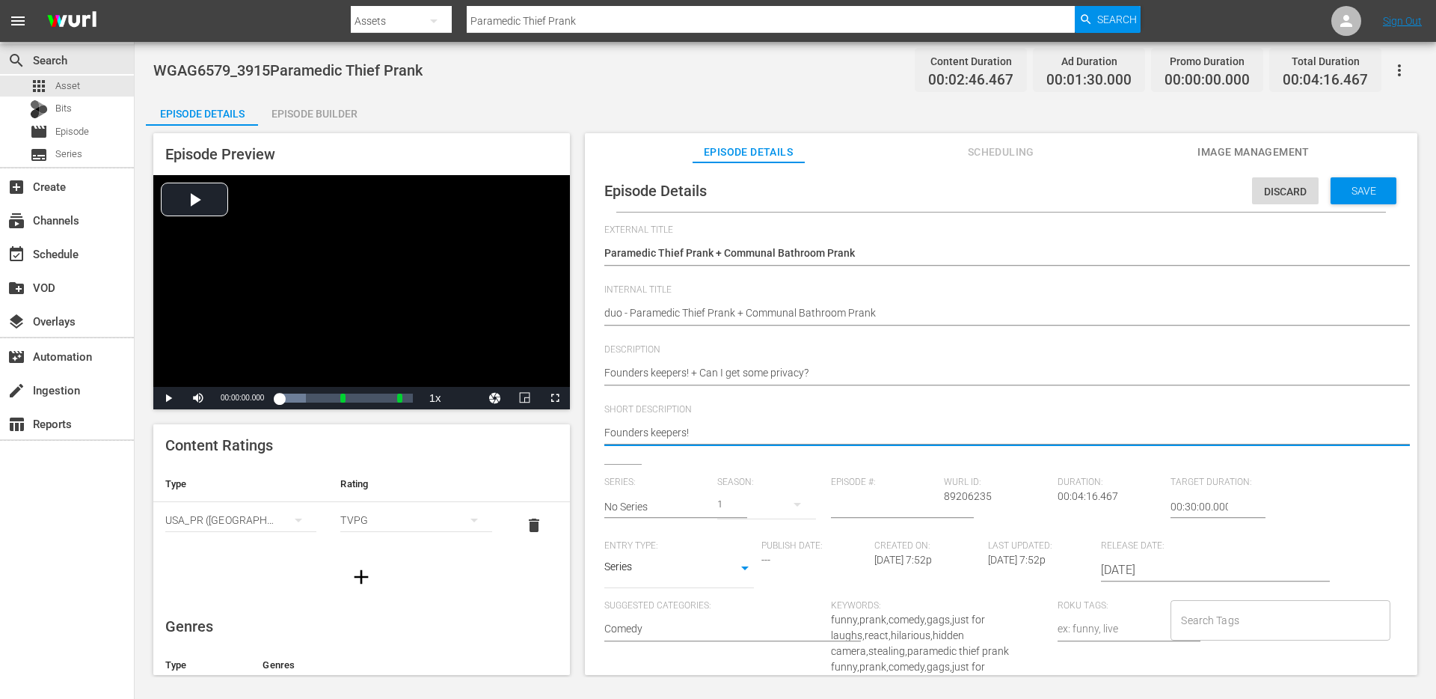
click at [764, 432] on textarea "Founders keepers!" at bounding box center [997, 434] width 786 height 18
paste textarea "+ Can I get some privacy?"
click at [688, 507] on input "No Series" at bounding box center [657, 507] width 106 height 36
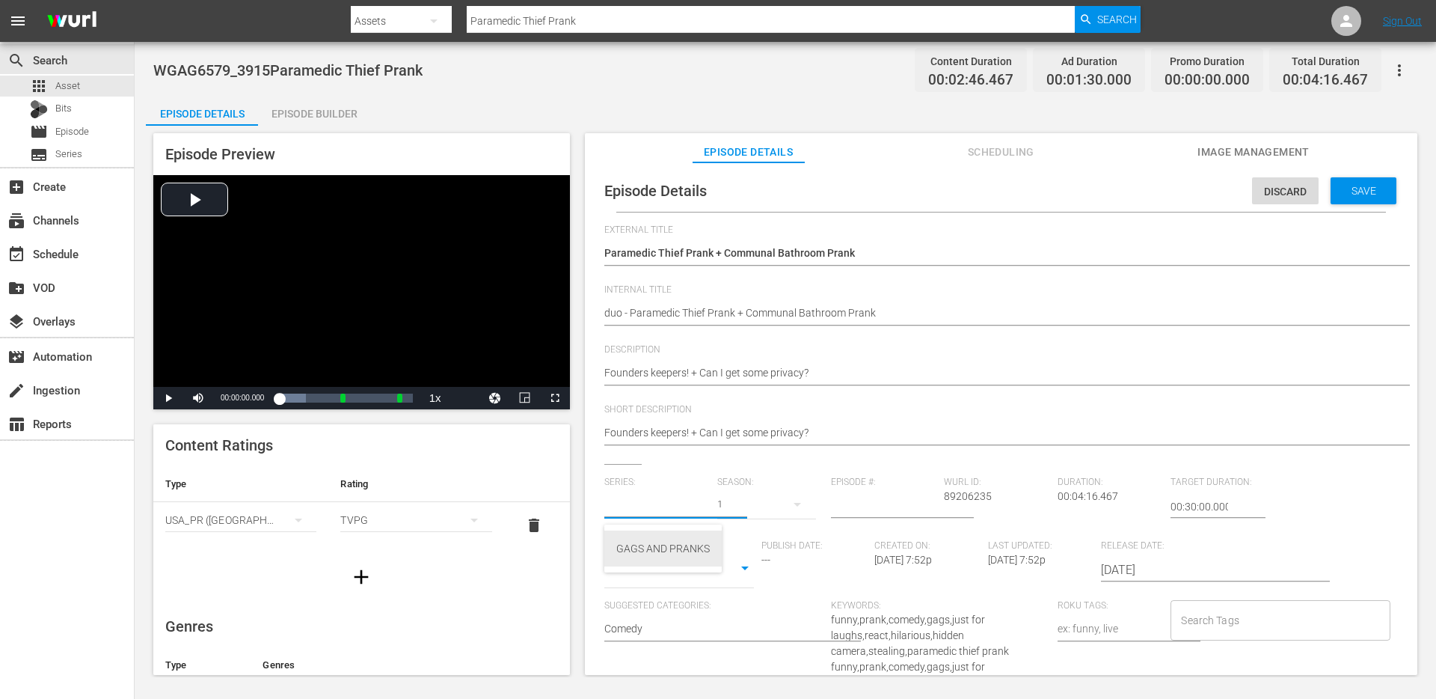
click at [674, 554] on div "GAGS AND PRANKS" at bounding box center [663, 548] width 94 height 36
click at [680, 568] on body "menu Search By Assets Search ID, Title, Description, Keywords, or Category Para…" at bounding box center [718, 349] width 1436 height 699
click at [679, 515] on li "Short Form" at bounding box center [679, 520] width 150 height 25
click at [1190, 618] on input "Search Tags" at bounding box center [1269, 620] width 183 height 27
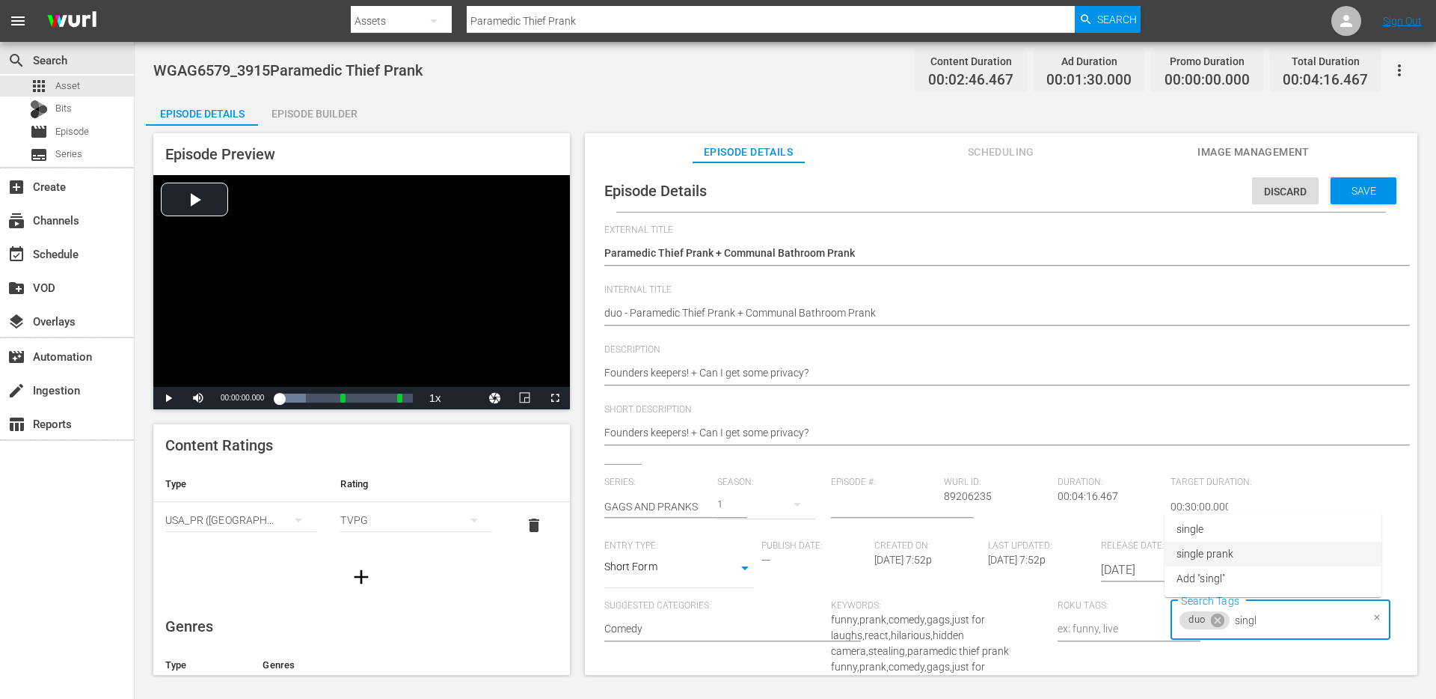
click at [1242, 556] on li "single prank" at bounding box center [1273, 554] width 217 height 25
click at [1207, 548] on li "toilet" at bounding box center [1273, 554] width 217 height 25
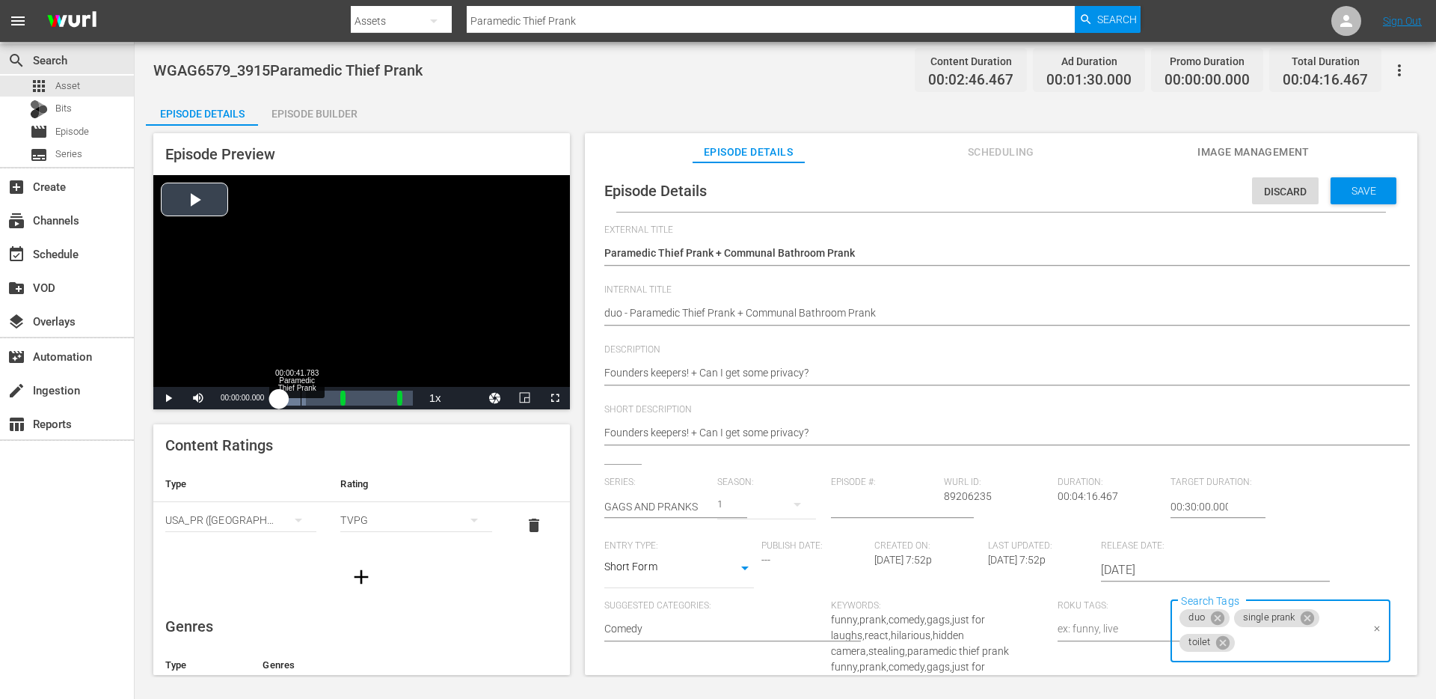
click at [301, 403] on div "Loaded : 19.91% 00:00:41.783 Paramedic Thief Prank 00:00:00.000" at bounding box center [345, 398] width 133 height 15
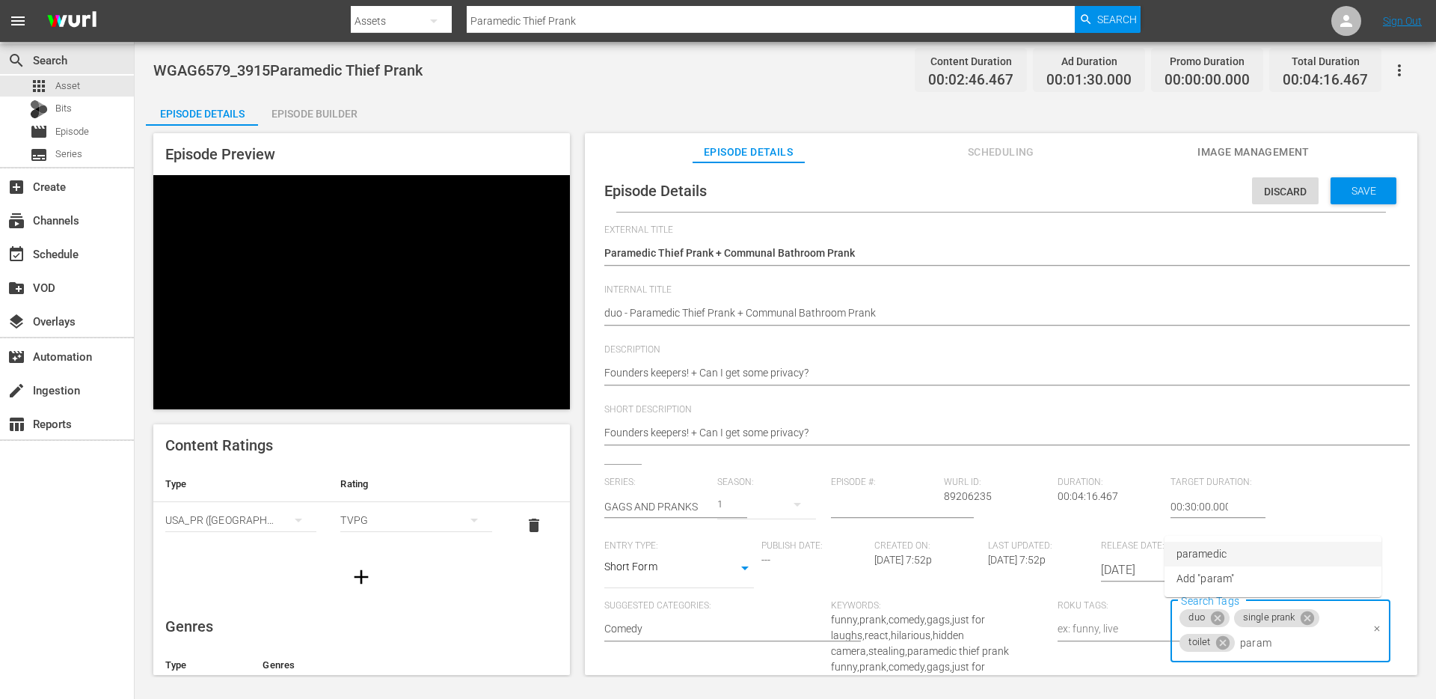
click at [1248, 559] on li "paramedic" at bounding box center [1273, 554] width 217 height 25
click at [1269, 550] on li "crime" at bounding box center [1273, 554] width 217 height 25
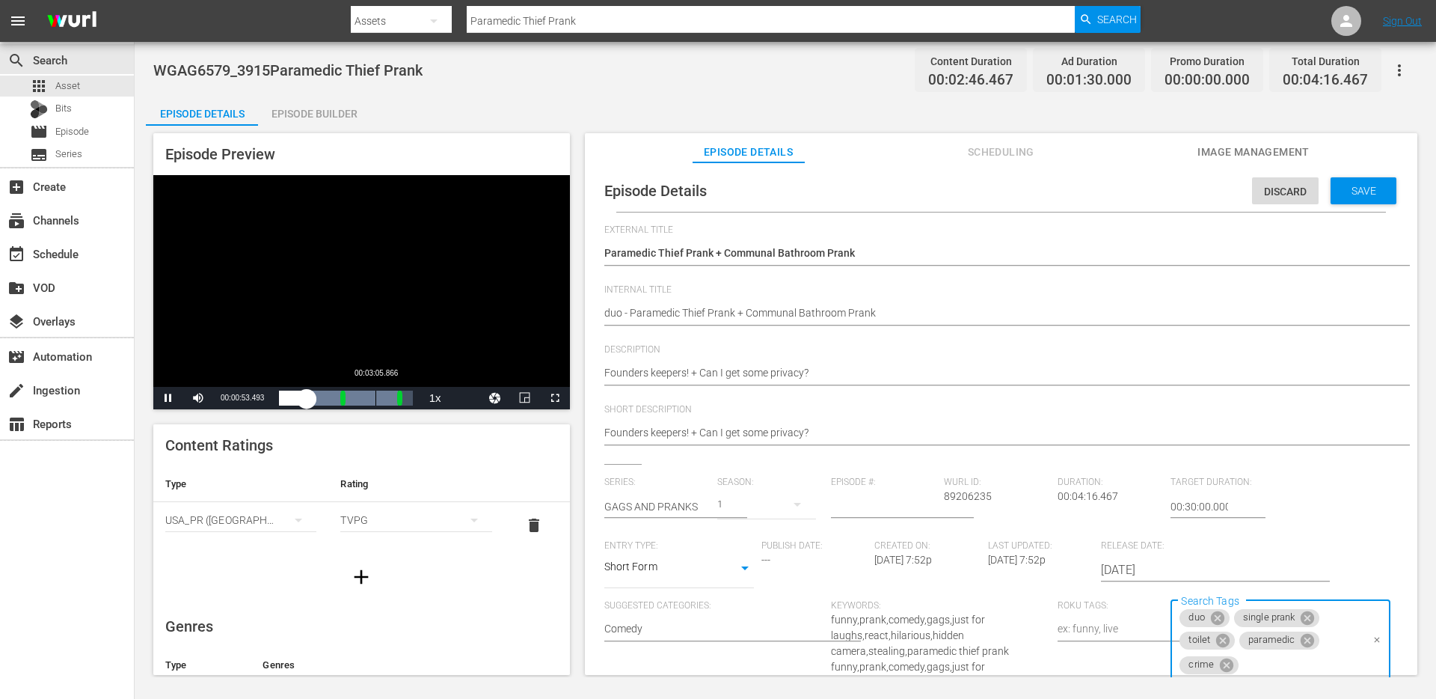
click at [376, 397] on div "Loaded : 89.20% 00:03:05.866 00:00:23.684 Cue Point 2: 00:03:46.467" at bounding box center [345, 398] width 133 height 15
click at [367, 393] on div "00:00:39.788" at bounding box center [327, 398] width 97 height 15
click at [168, 398] on span "Video Player" at bounding box center [168, 398] width 0 height 0
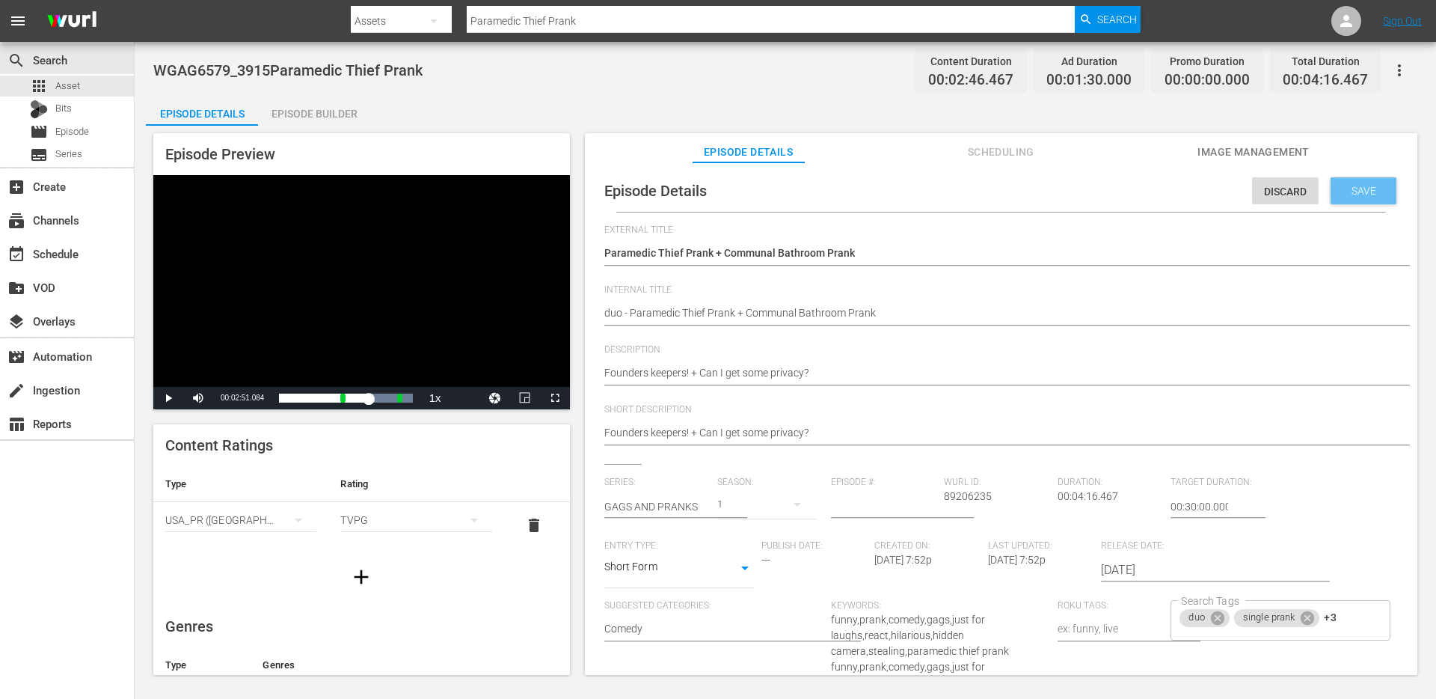
click at [1350, 191] on span "Save" at bounding box center [1364, 191] width 49 height 12
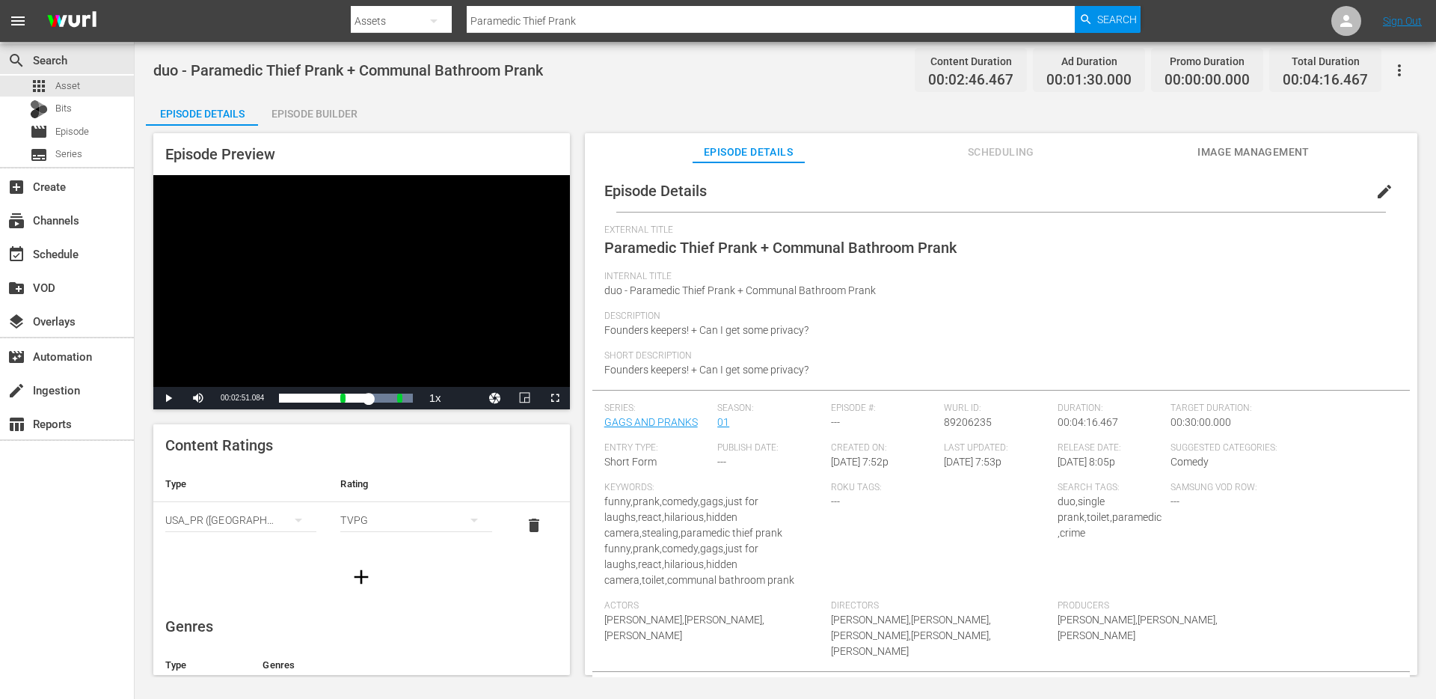
click at [500, 29] on input "Paramedic Thief Prank" at bounding box center [771, 21] width 608 height 36
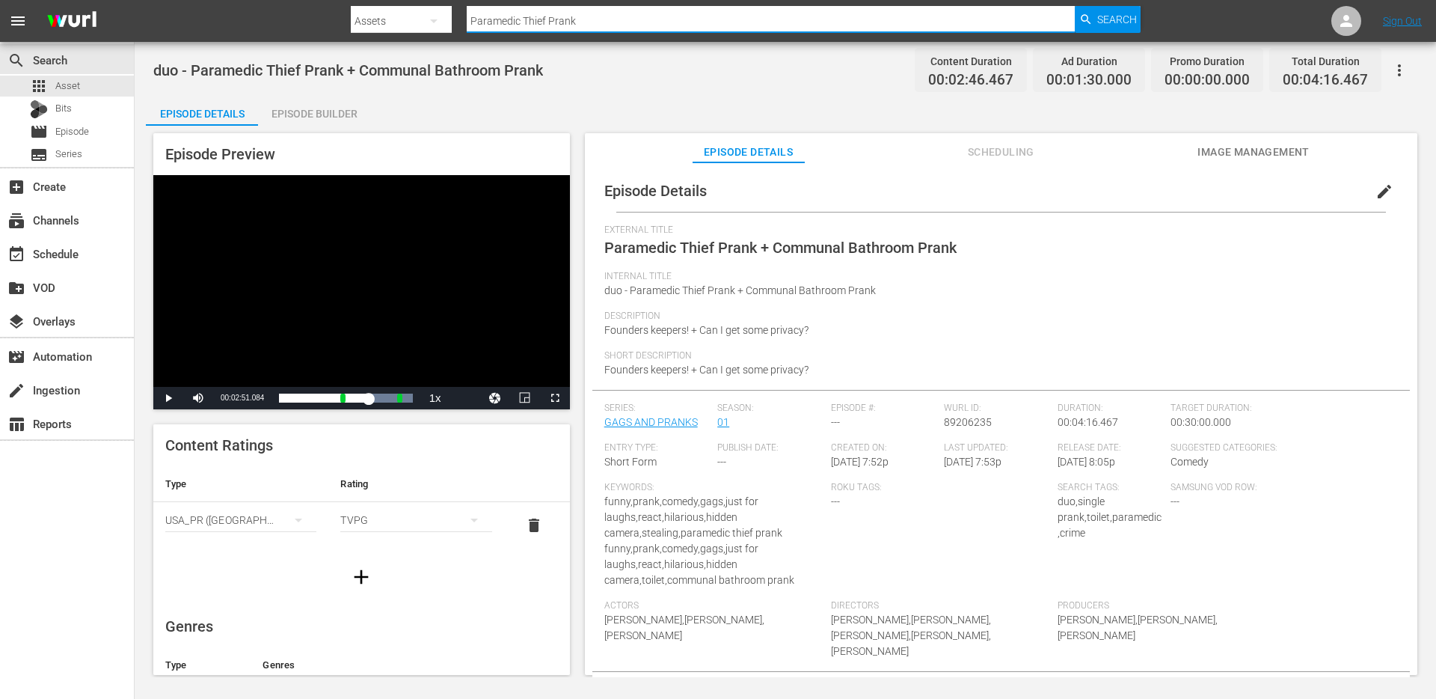
click at [500, 29] on input "Paramedic Thief Prank" at bounding box center [771, 21] width 608 height 36
paste input "Banana Weapon"
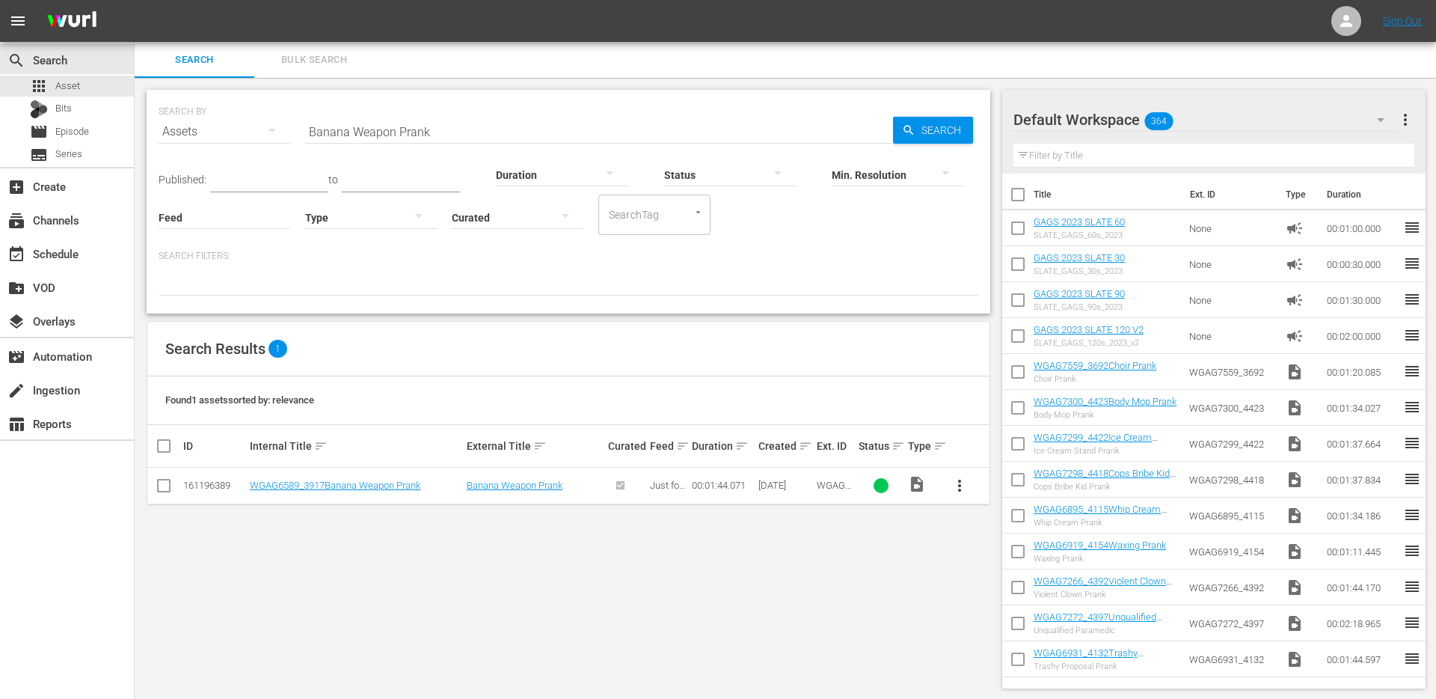
click at [952, 490] on span "more_vert" at bounding box center [960, 486] width 18 height 18
click at [993, 590] on div "Episode" at bounding box center [1041, 599] width 102 height 36
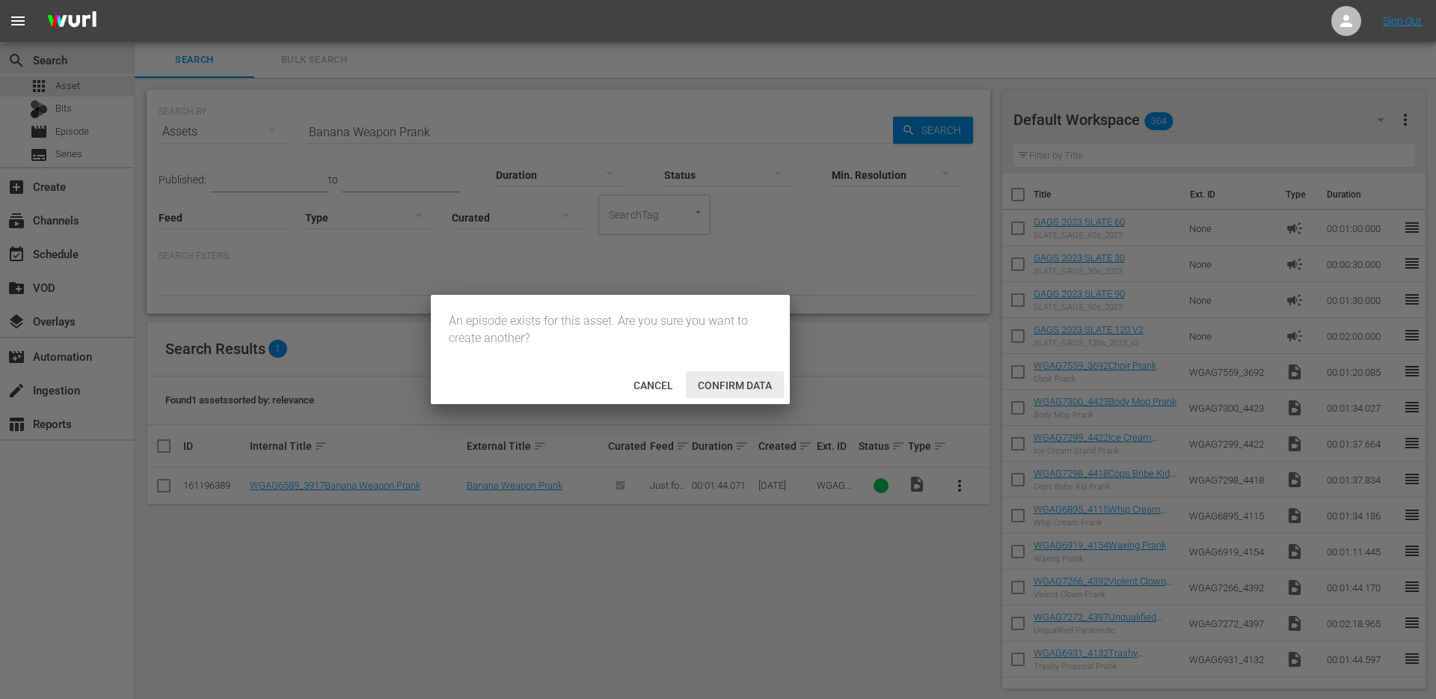
click at [711, 379] on span "Confirm data" at bounding box center [735, 385] width 98 height 12
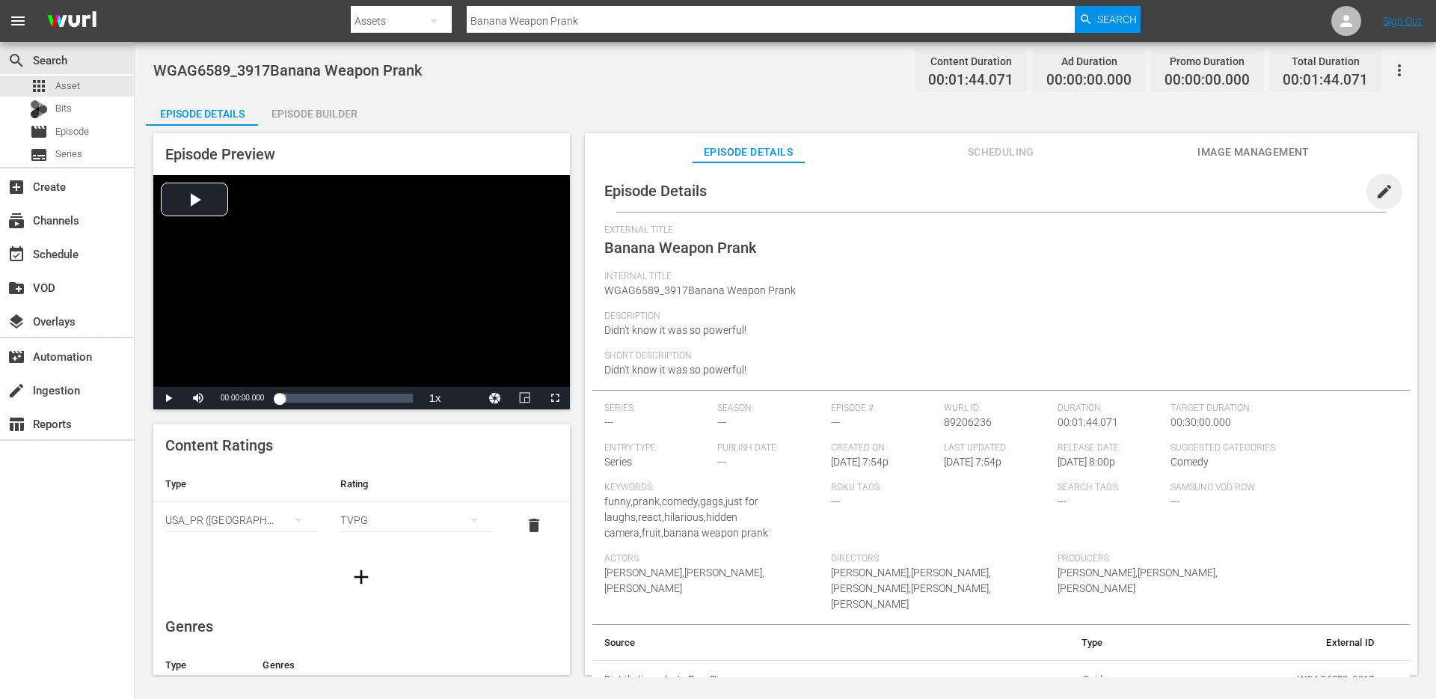
click at [1380, 199] on span "edit" at bounding box center [1385, 192] width 18 height 18
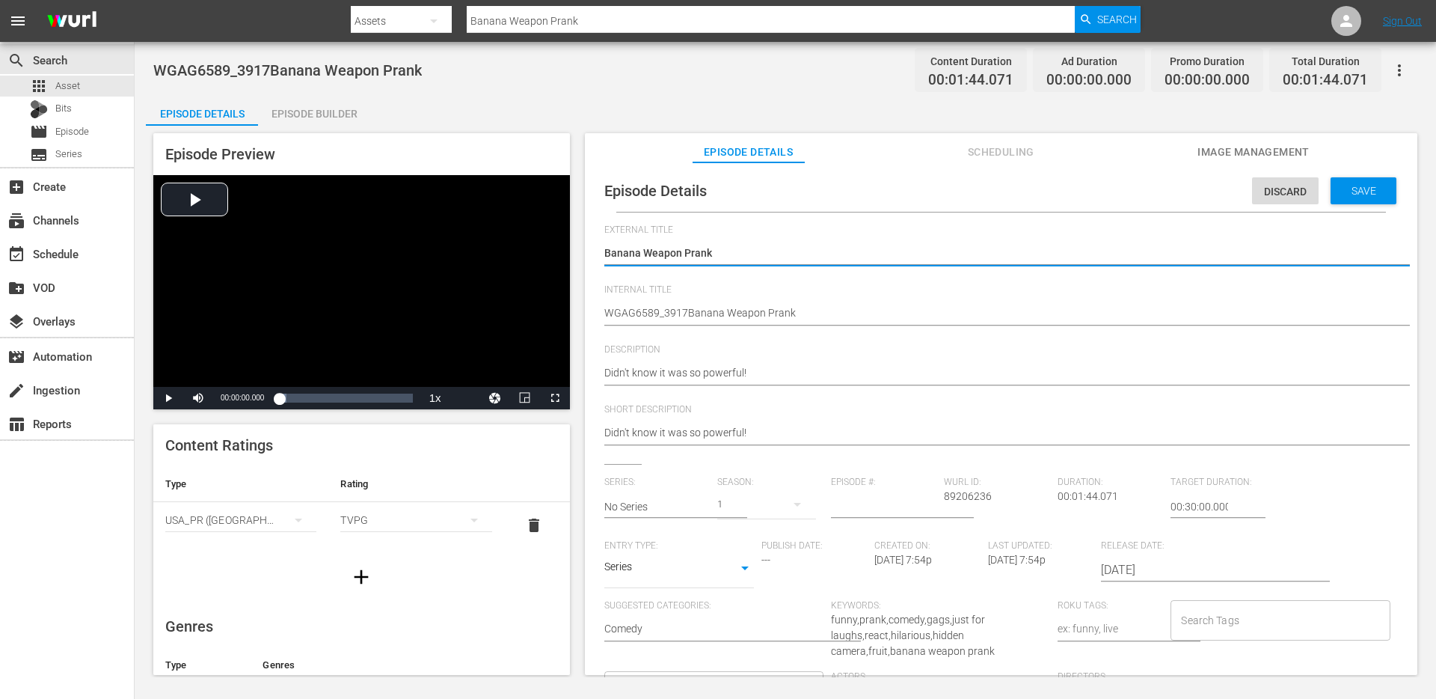
click at [835, 253] on textarea "Banana Weapon Prank" at bounding box center [997, 254] width 786 height 18
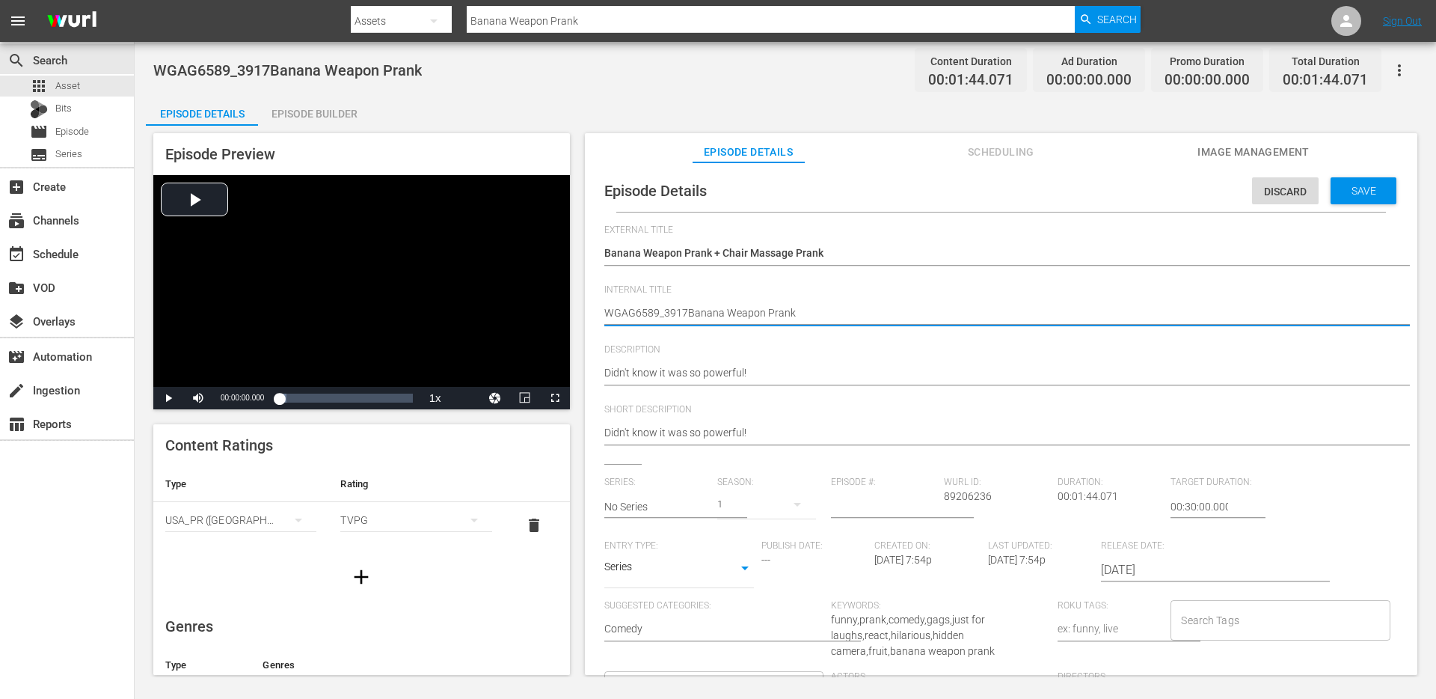
click at [782, 313] on textarea "WGAG6589_3917Banana Weapon Prank" at bounding box center [997, 314] width 786 height 18
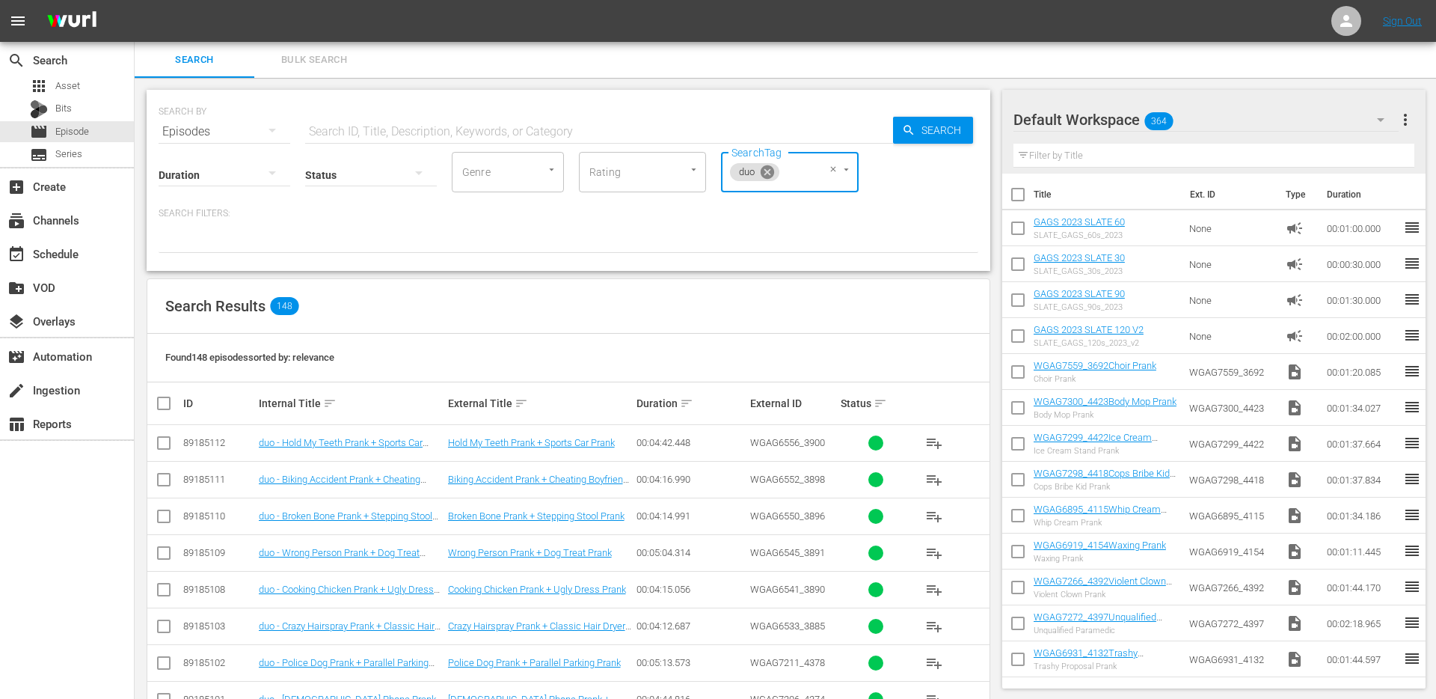
click at [765, 172] on icon at bounding box center [767, 171] width 13 height 13
type input "duo"
click at [742, 212] on span "duo" at bounding box center [742, 214] width 18 height 16
click at [761, 174] on icon at bounding box center [767, 172] width 16 height 16
type input "s"
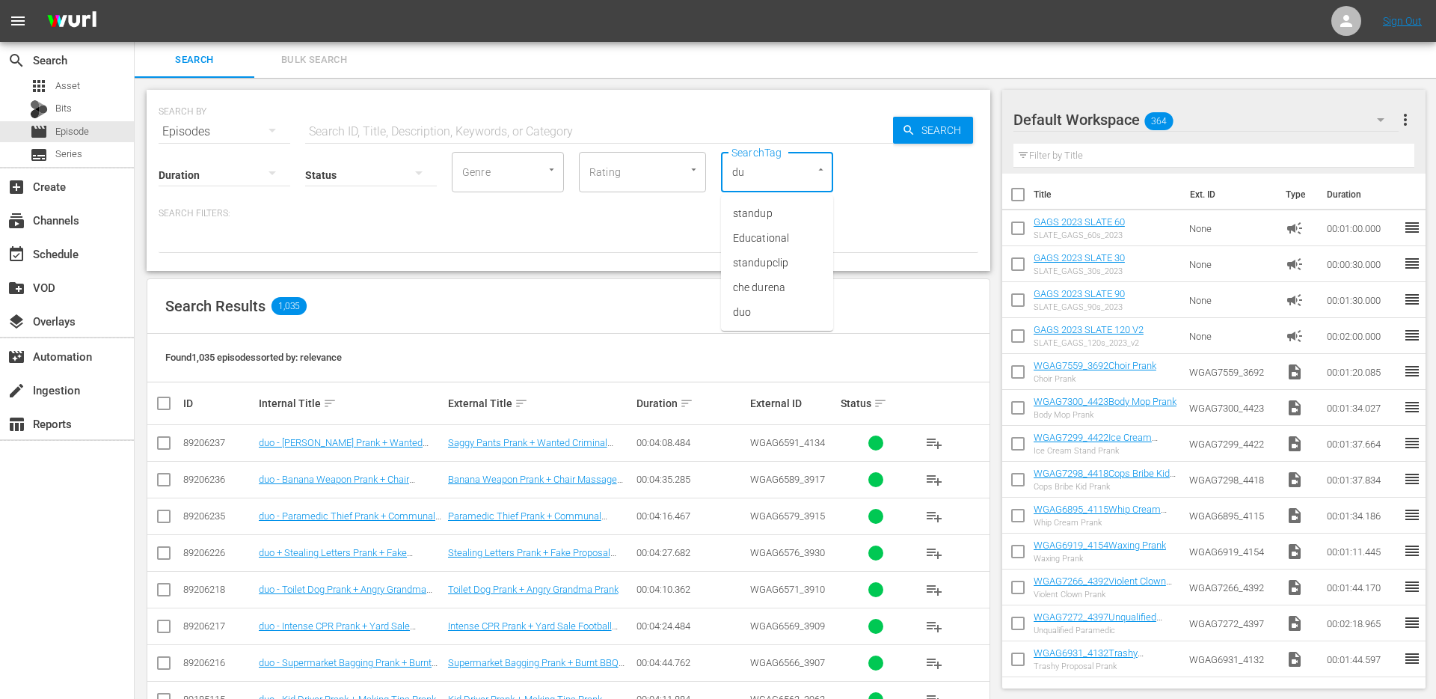
type input "duo"
click at [757, 217] on li "duo" at bounding box center [777, 213] width 112 height 25
click at [765, 174] on icon at bounding box center [767, 171] width 13 height 13
type input "duo"
click at [780, 219] on li "duo" at bounding box center [777, 213] width 112 height 25
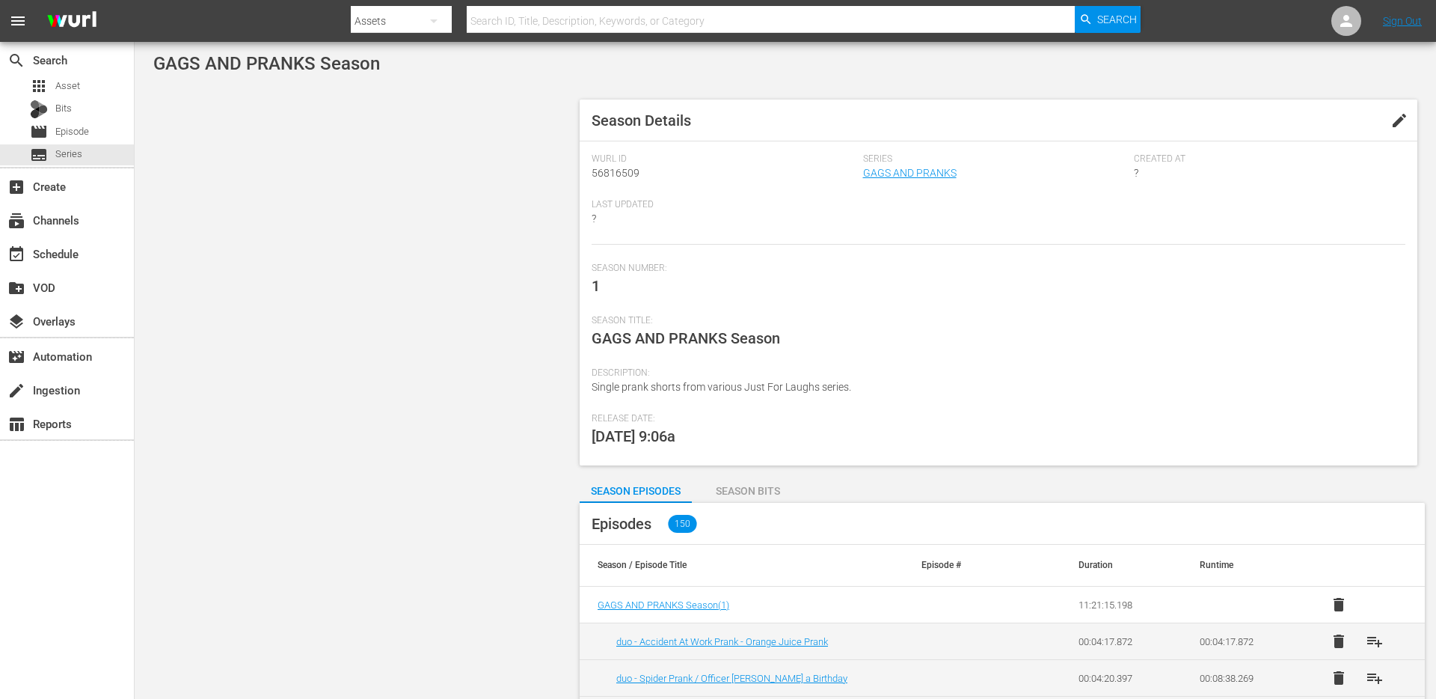
click at [648, 595] on td "GAGS AND PRANKS Season ( 1 )" at bounding box center [742, 605] width 324 height 37
click at [639, 604] on span "GAGS AND PRANKS Season ( 1 )" at bounding box center [664, 604] width 132 height 11
click at [70, 160] on span "Series" at bounding box center [68, 154] width 27 height 15
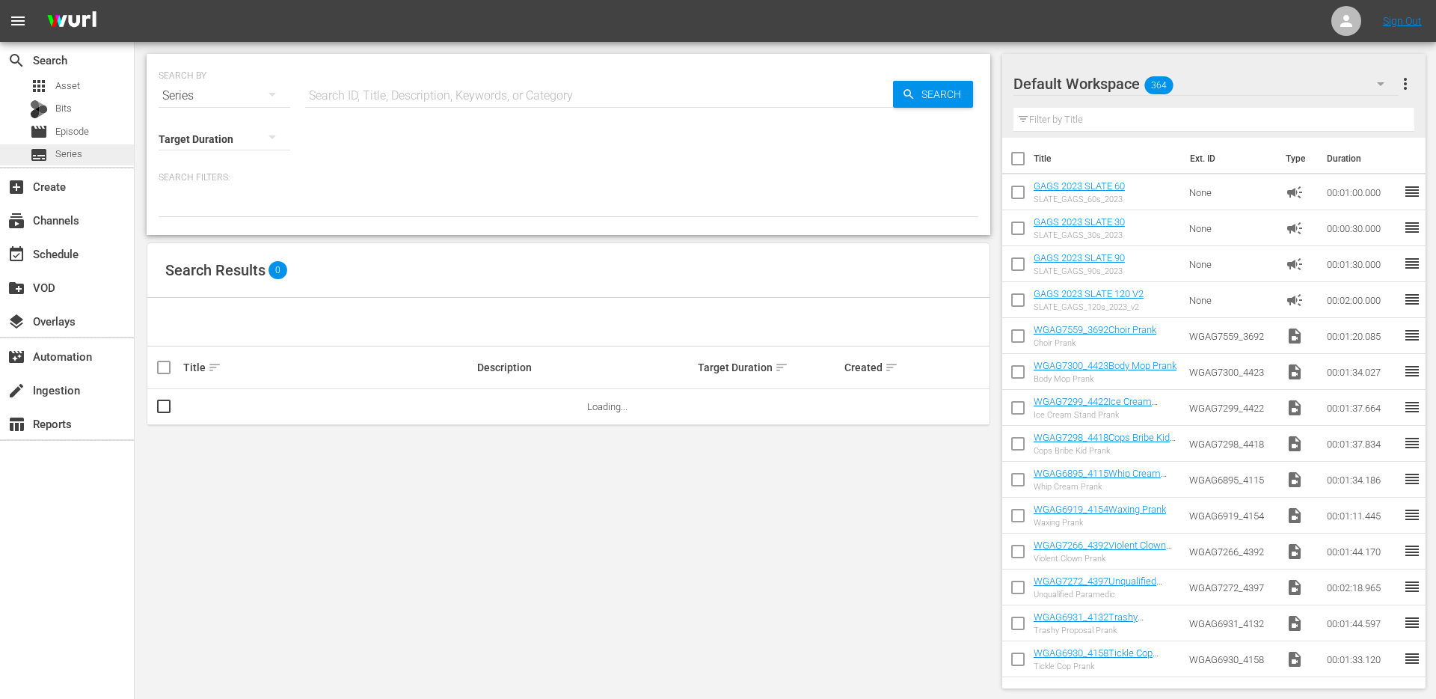
click at [78, 153] on span "Series" at bounding box center [68, 154] width 27 height 15
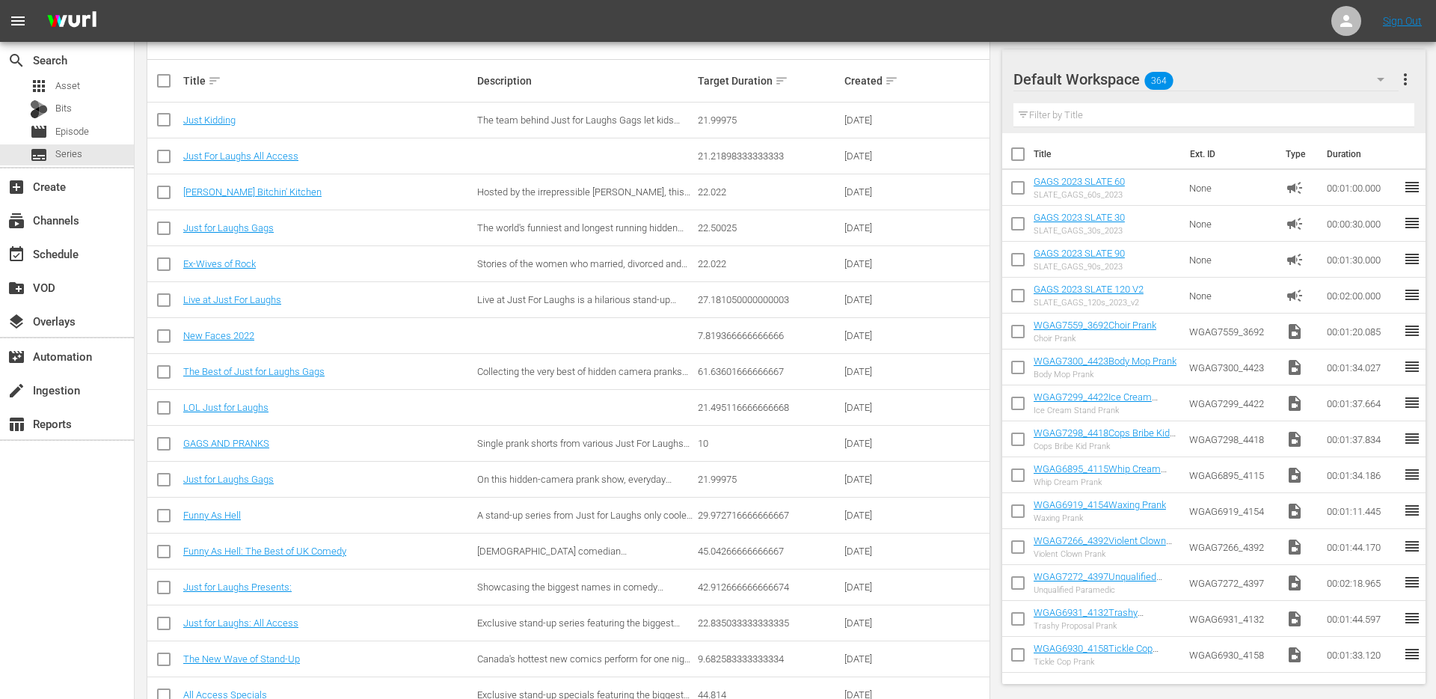
scroll to position [395, 0]
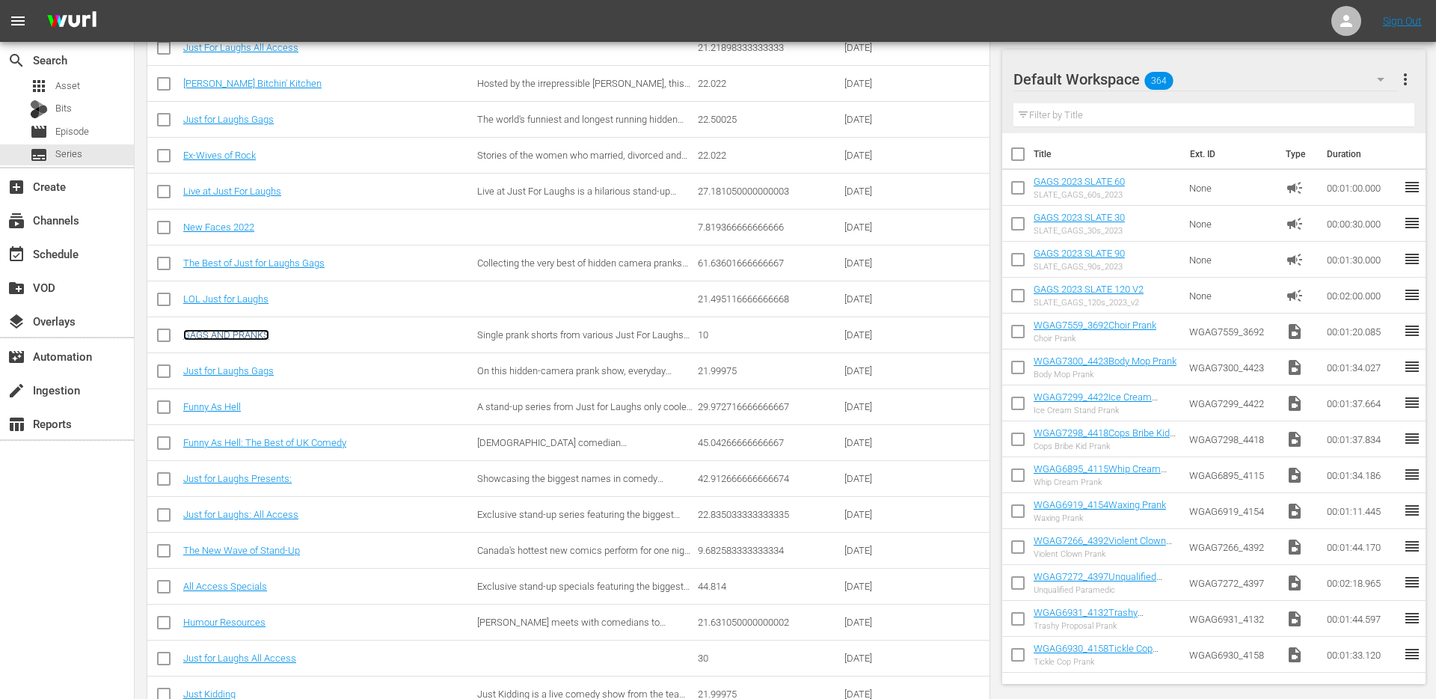
click at [243, 332] on link "GAGS AND PRANKS" at bounding box center [226, 334] width 86 height 11
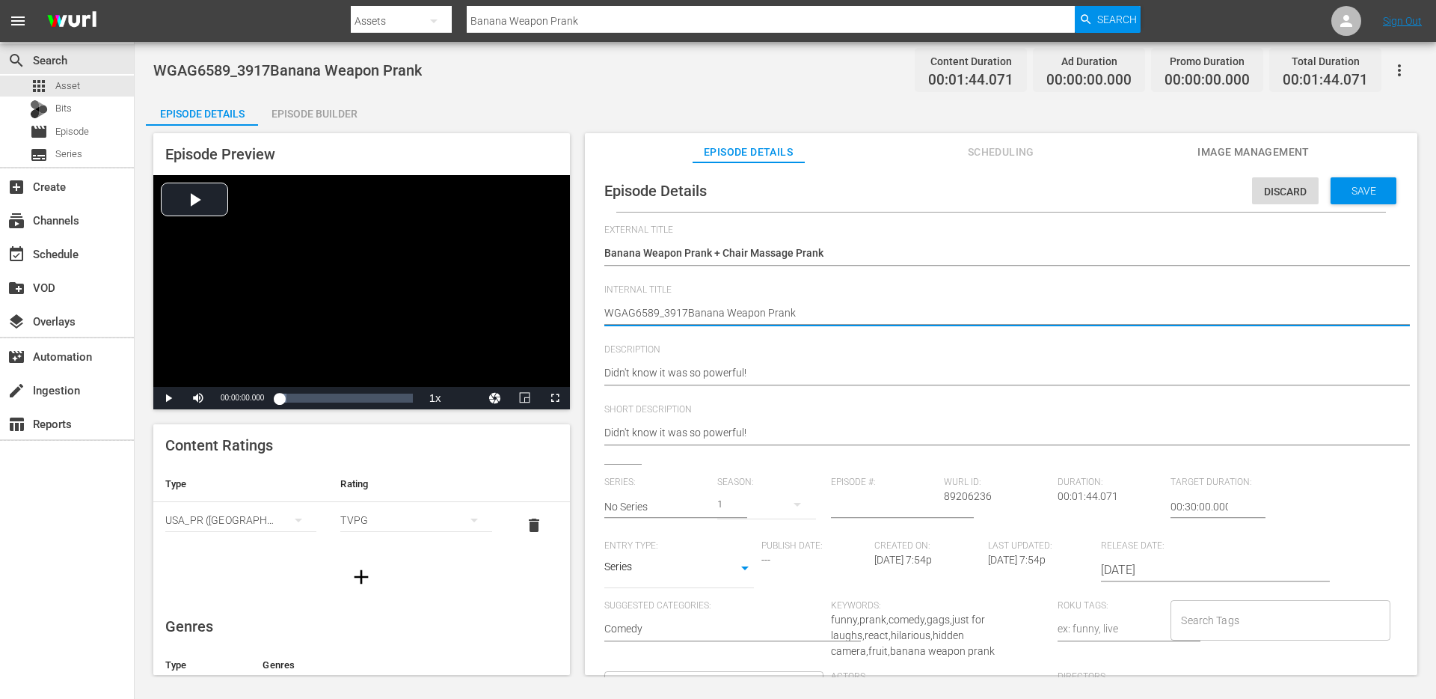
click at [758, 316] on textarea "WGAG6589_3917Banana Weapon Prank" at bounding box center [997, 314] width 786 height 18
paste textarea "Banana Weapon Prank + Chair Massage"
type textarea "duo - Banana Weapon Prank + Chair Massage Prank"
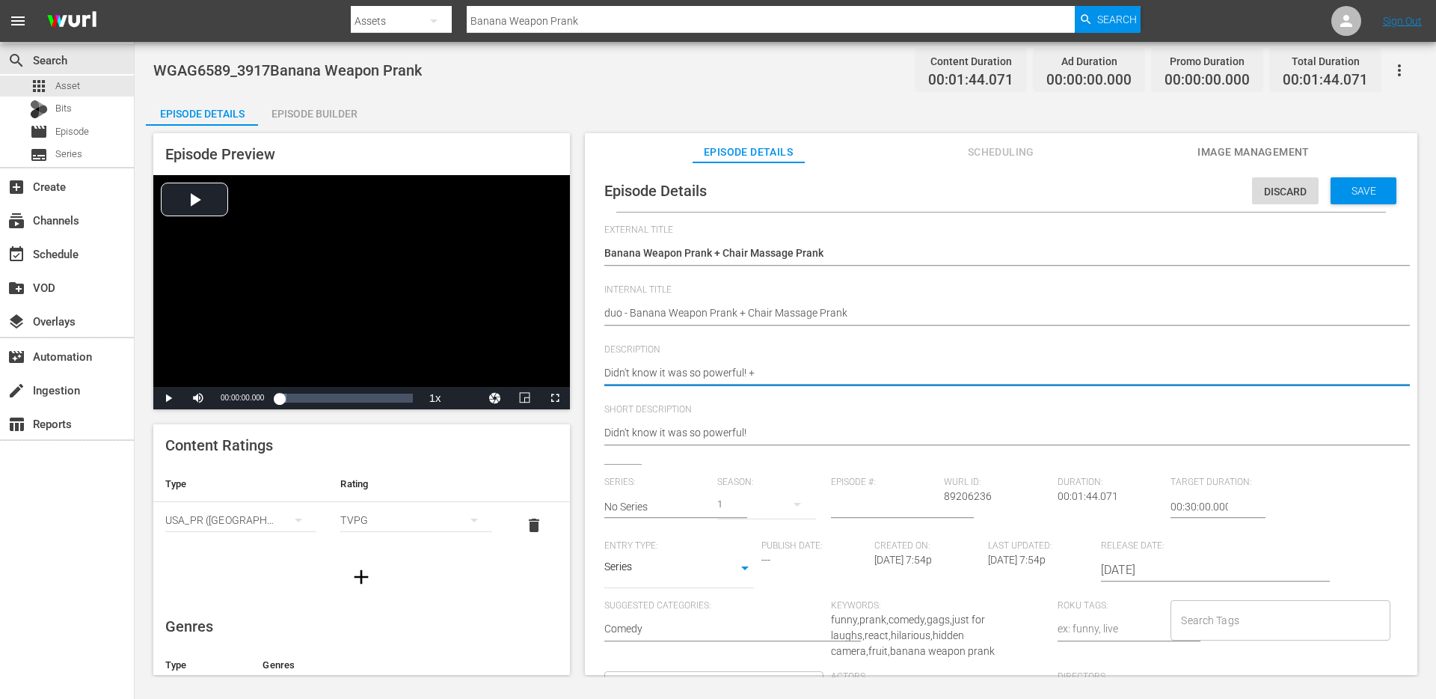
paste textarea "I'm over here!"
type textarea "Didn't know it was so powerful! + I'm over here!"
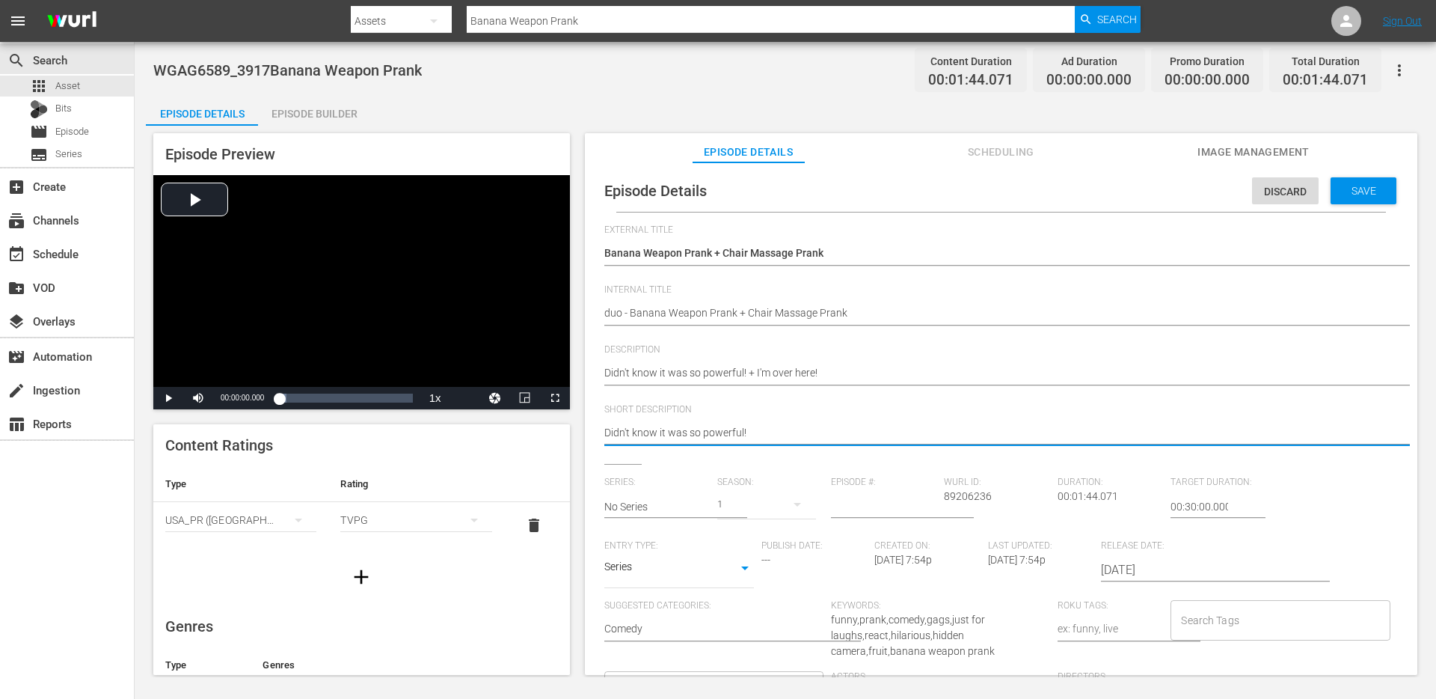
click at [763, 439] on textarea "Didn't know it was so powerful!" at bounding box center [997, 434] width 786 height 18
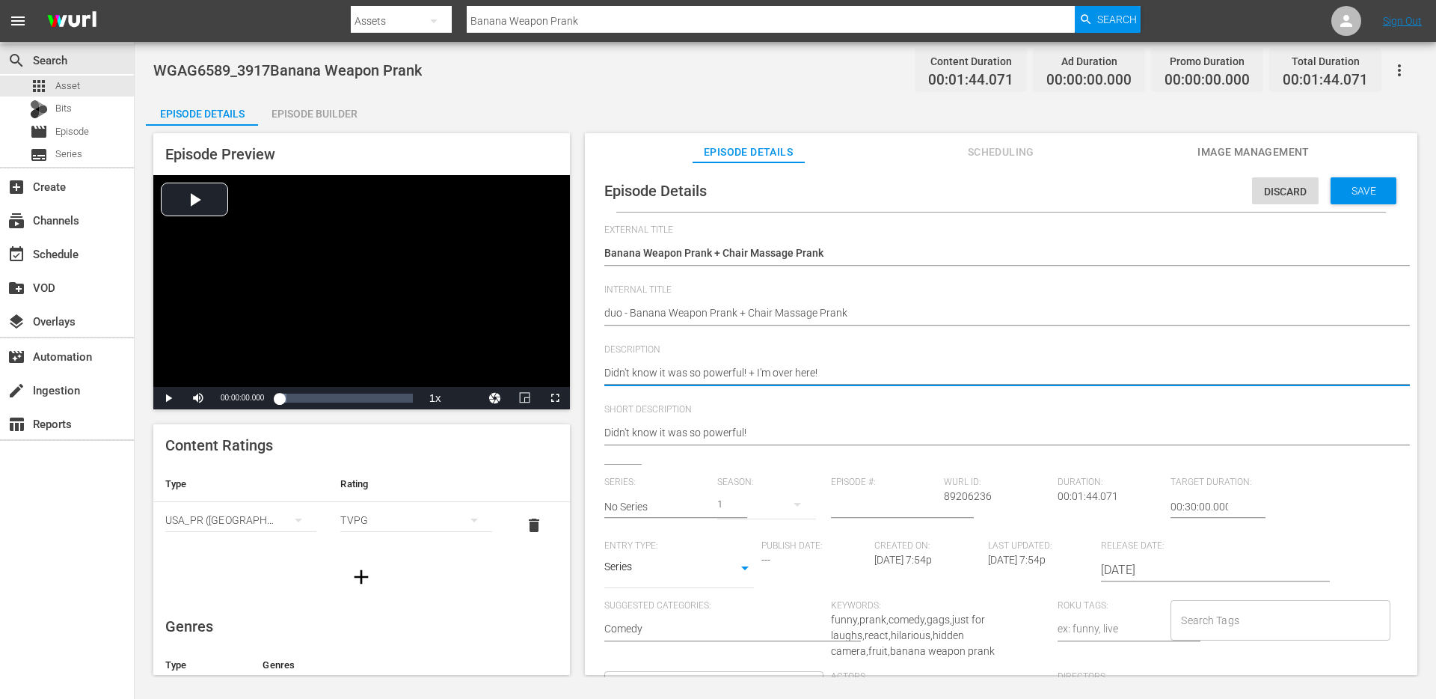
click at [743, 373] on textarea "Didn't know it was so powerful!" at bounding box center [997, 374] width 786 height 18
click at [744, 427] on textarea "Didn't know it was so powerful!" at bounding box center [997, 434] width 786 height 18
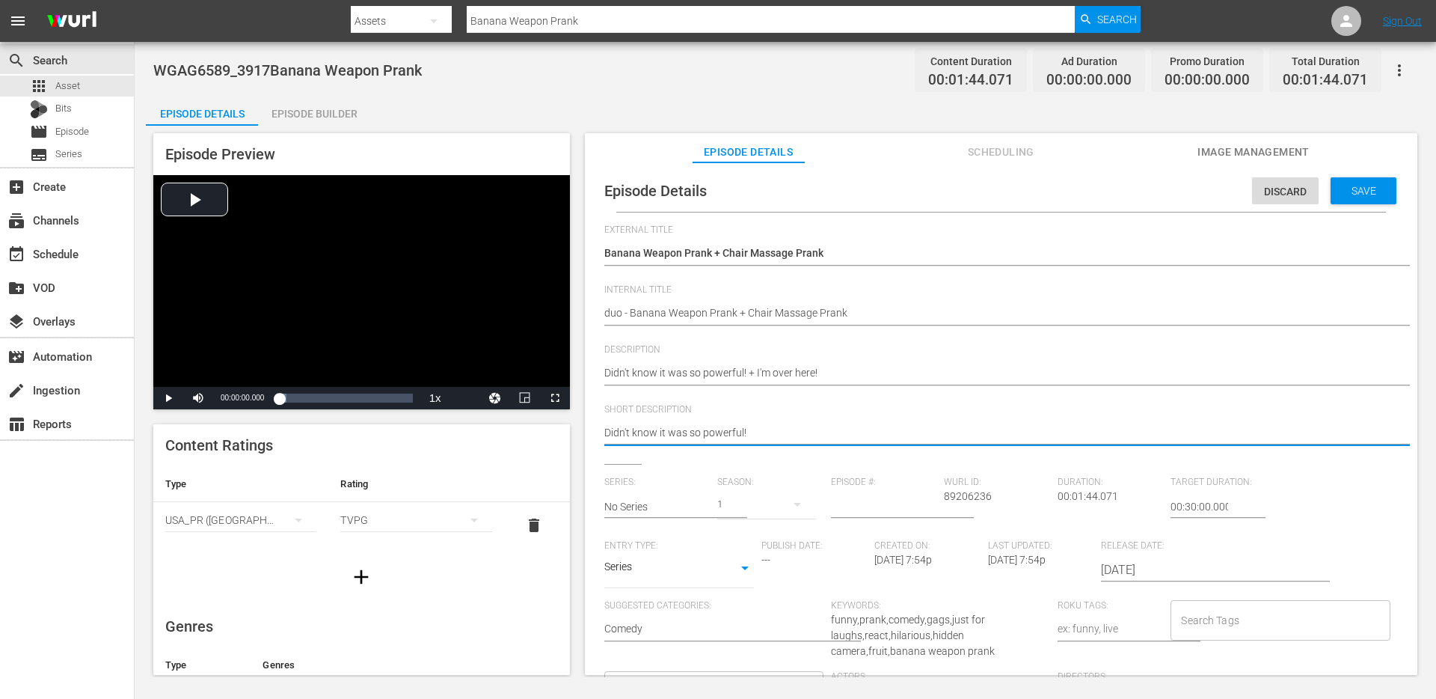
click at [744, 427] on textarea "Didn't know it was so powerful!" at bounding box center [997, 434] width 786 height 18
paste textarea "+ I'm over here!"
type textarea "Didn't know it was so powerful! + I'm over here!"
click at [683, 509] on input "text" at bounding box center [657, 507] width 106 height 36
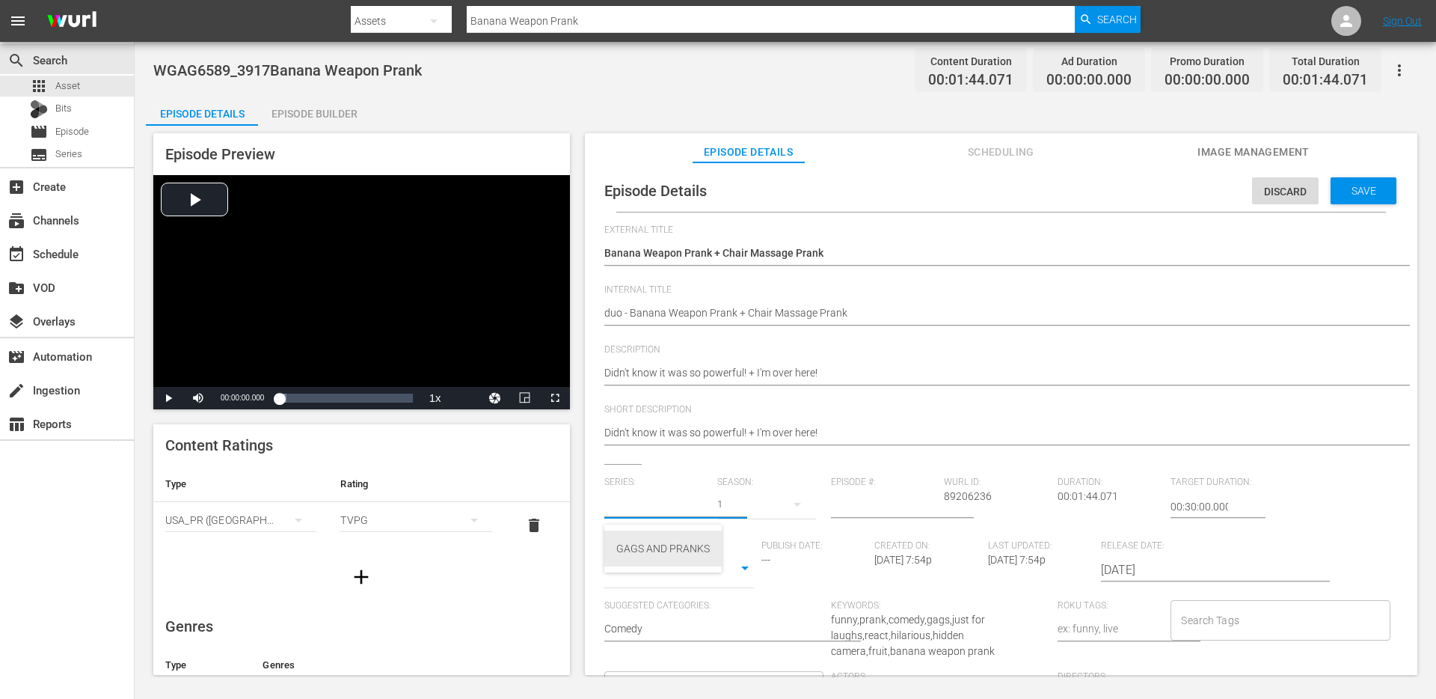
click at [670, 538] on div "GAGS AND PRANKS" at bounding box center [663, 548] width 94 height 36
type input "GAGS AND PRANKS"
click at [666, 562] on body "menu Search By Assets Search ID, Title, Description, Keywords, or Category Bana…" at bounding box center [718, 349] width 1436 height 699
click at [663, 518] on li "Short Form" at bounding box center [679, 520] width 150 height 25
type input "SHORT_FORM_VIDEO"
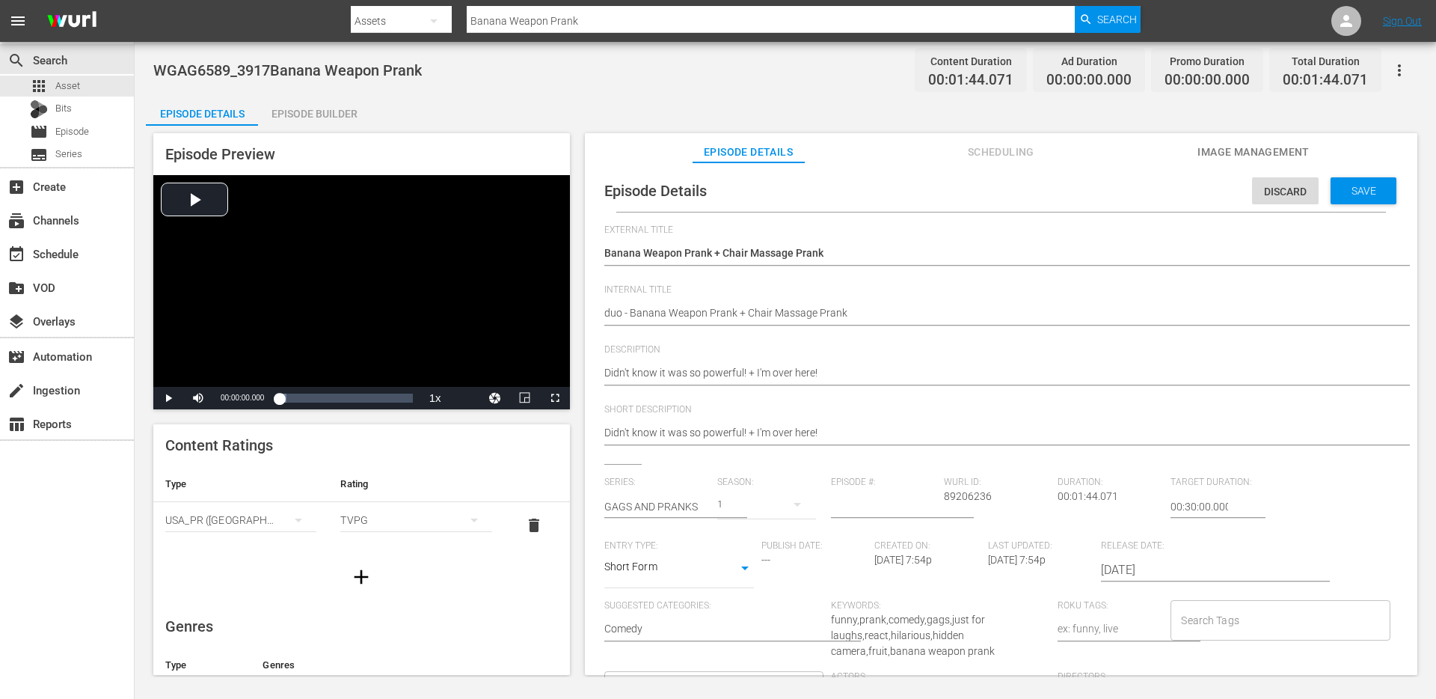
click at [1179, 618] on input "Search Tags" at bounding box center [1269, 620] width 183 height 27
type input "duo"
type input "mass"
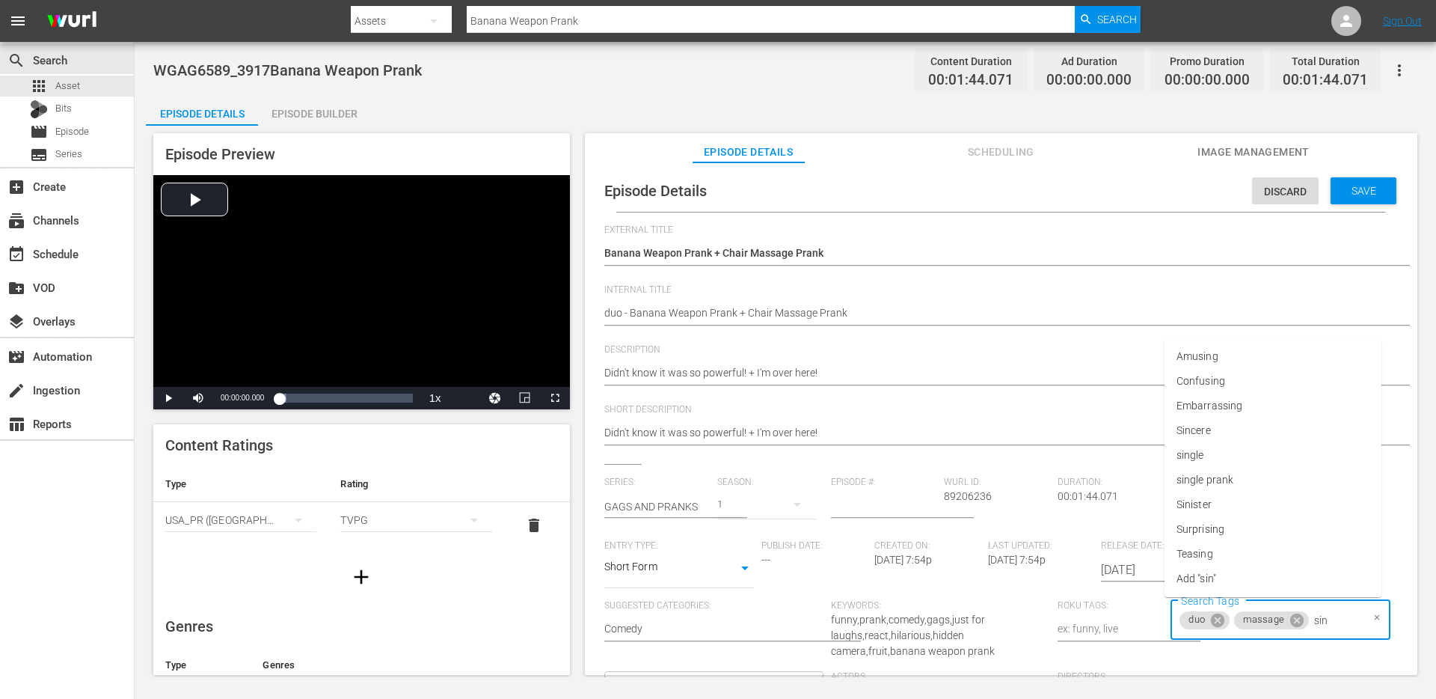
type input "sing"
click at [1228, 499] on span "single prank" at bounding box center [1205, 505] width 57 height 16
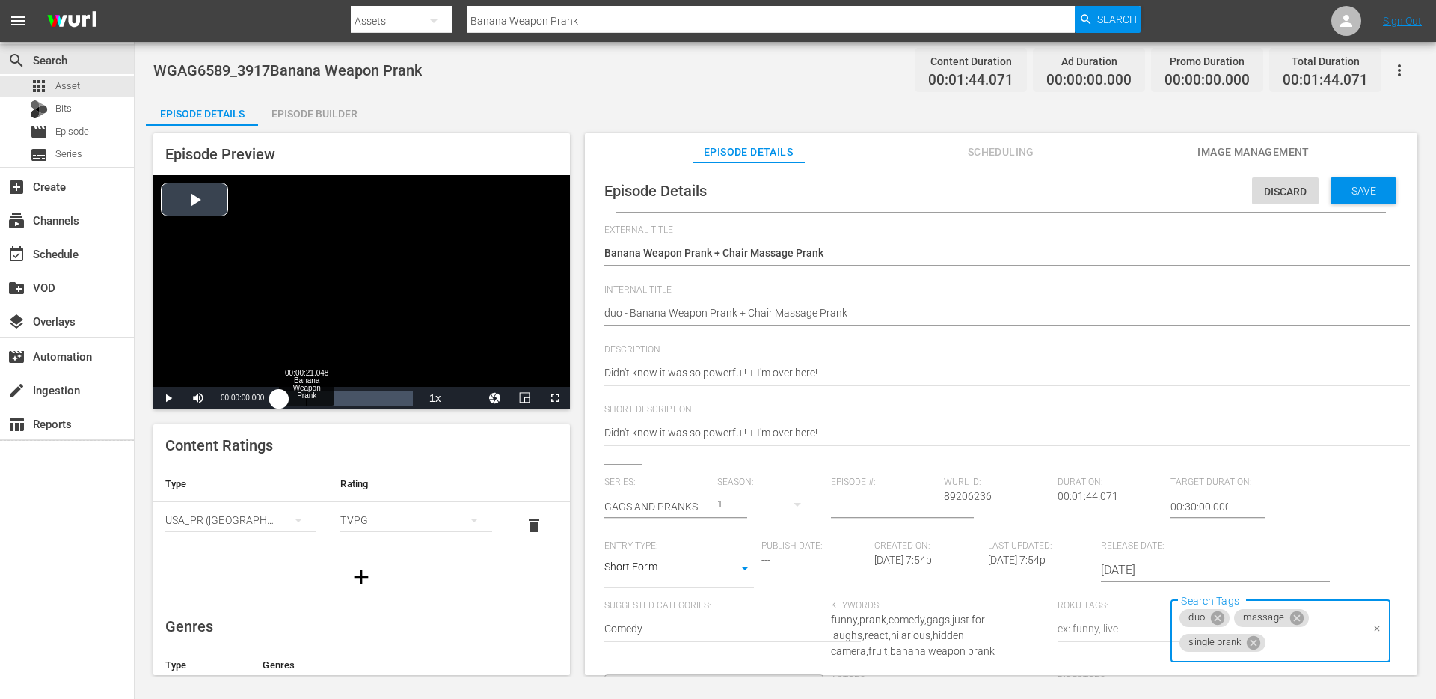
click at [306, 402] on div "Loaded : 5.60% 00:00:21.048 Banana Weapon Prank 00:00:00.000" at bounding box center [345, 398] width 133 height 15
click at [369, 393] on div "Loaded : 74.96% 00:01:10.160 Banana Weapon Prank 00:00:23.225" at bounding box center [345, 398] width 133 height 15
click at [388, 394] on div "Loaded : 86.38% 00:01:25.361 Banana Weapon Prank 00:01:10.714" at bounding box center [345, 398] width 133 height 15
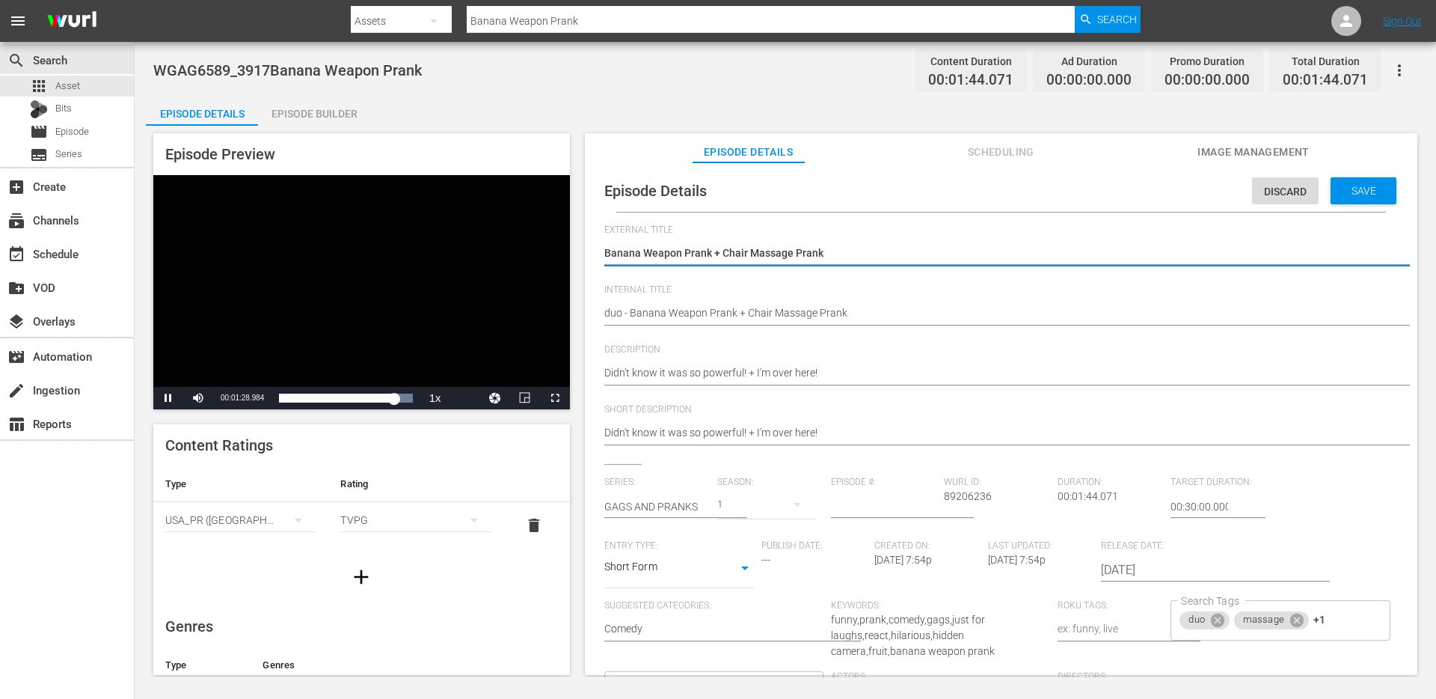
drag, startPoint x: 721, startPoint y: 251, endPoint x: 829, endPoint y: 256, distance: 107.9
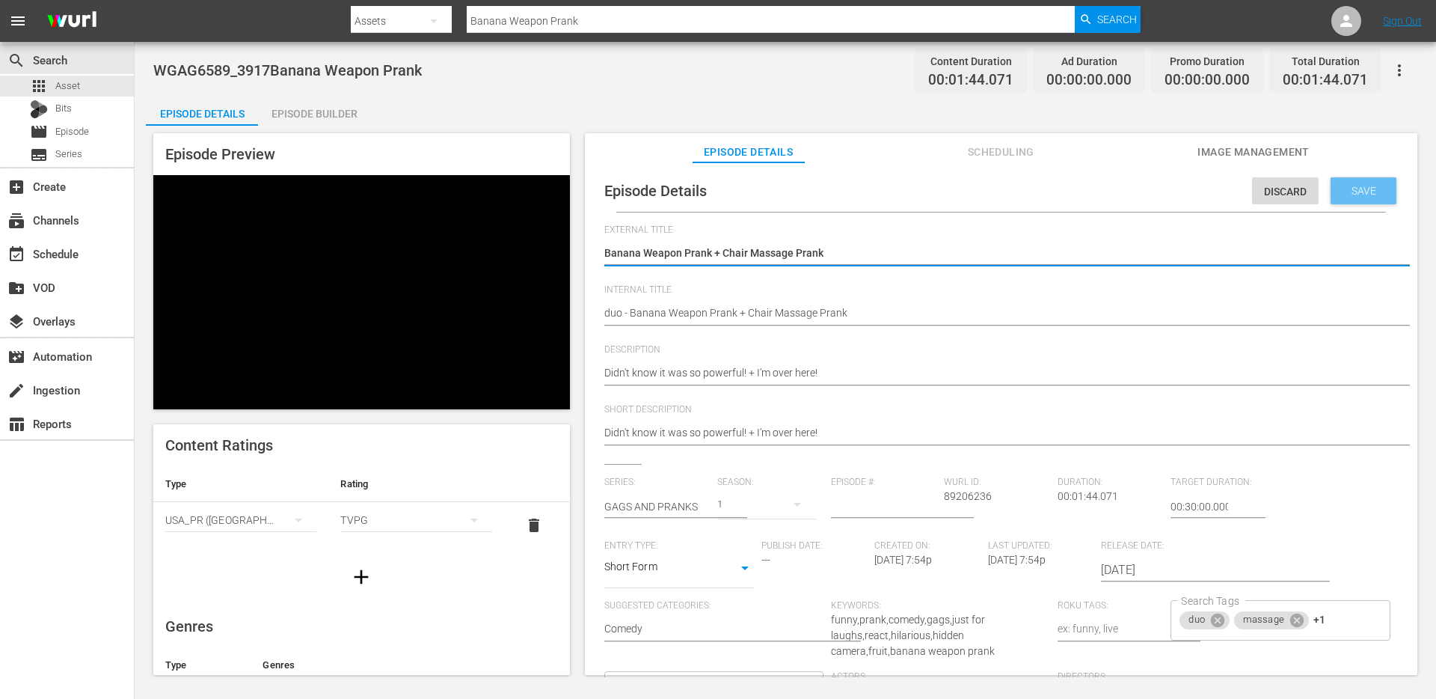
click at [1362, 187] on span "Save" at bounding box center [1364, 191] width 49 height 12
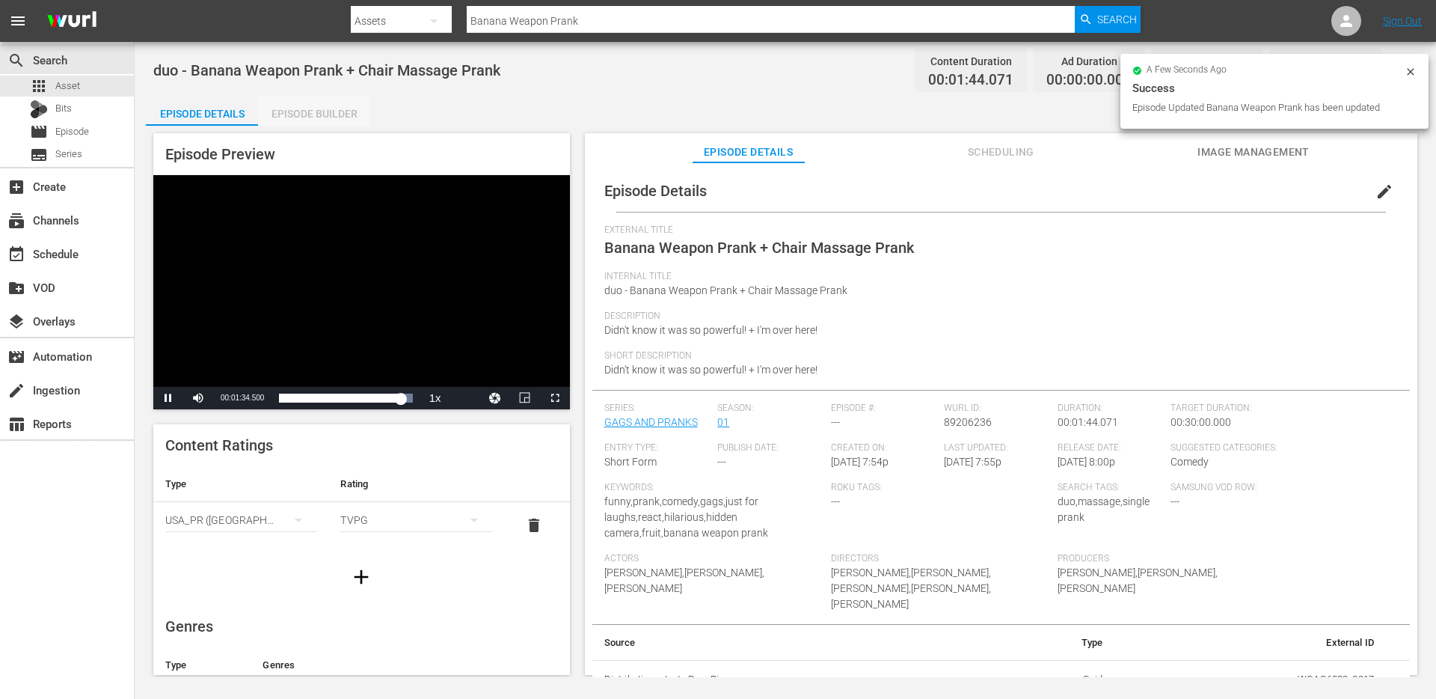
click at [312, 113] on div "Episode Builder" at bounding box center [314, 114] width 112 height 36
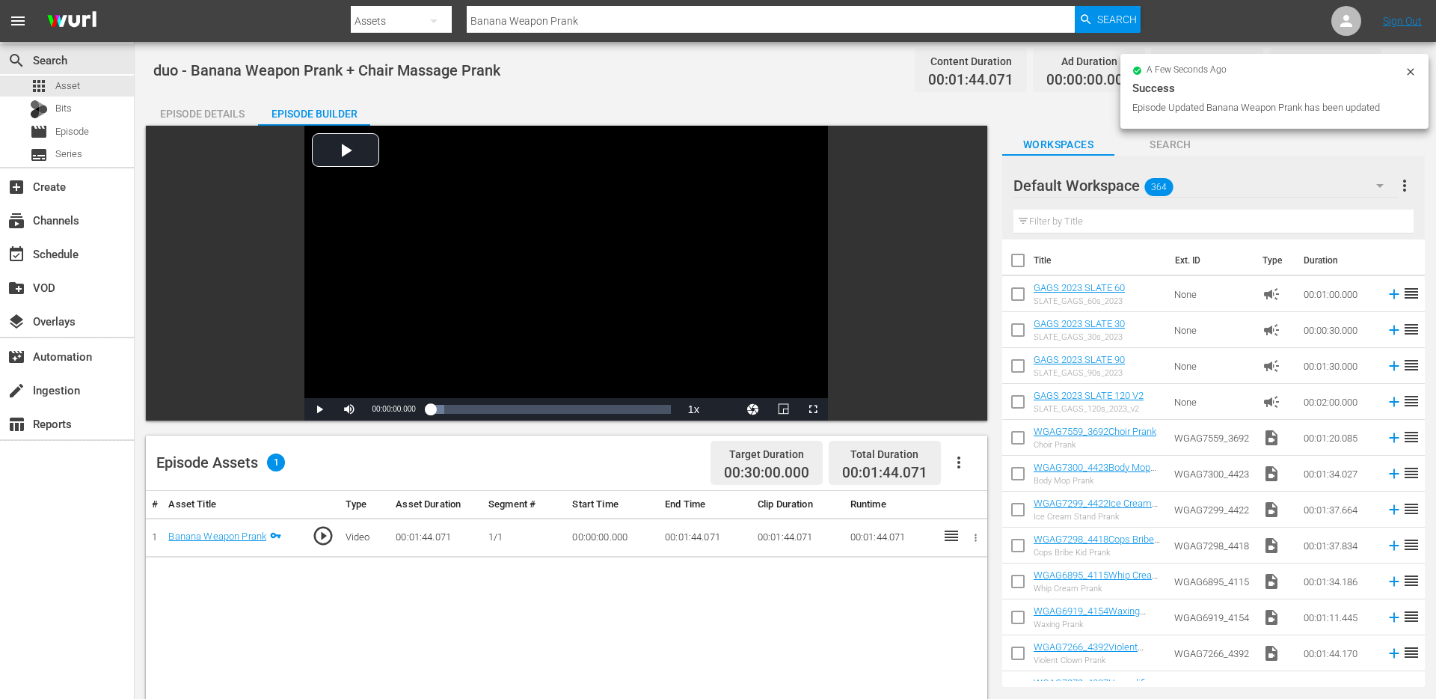
click at [1143, 227] on input "text" at bounding box center [1214, 221] width 400 height 24
paste input "Chair Massage Prank"
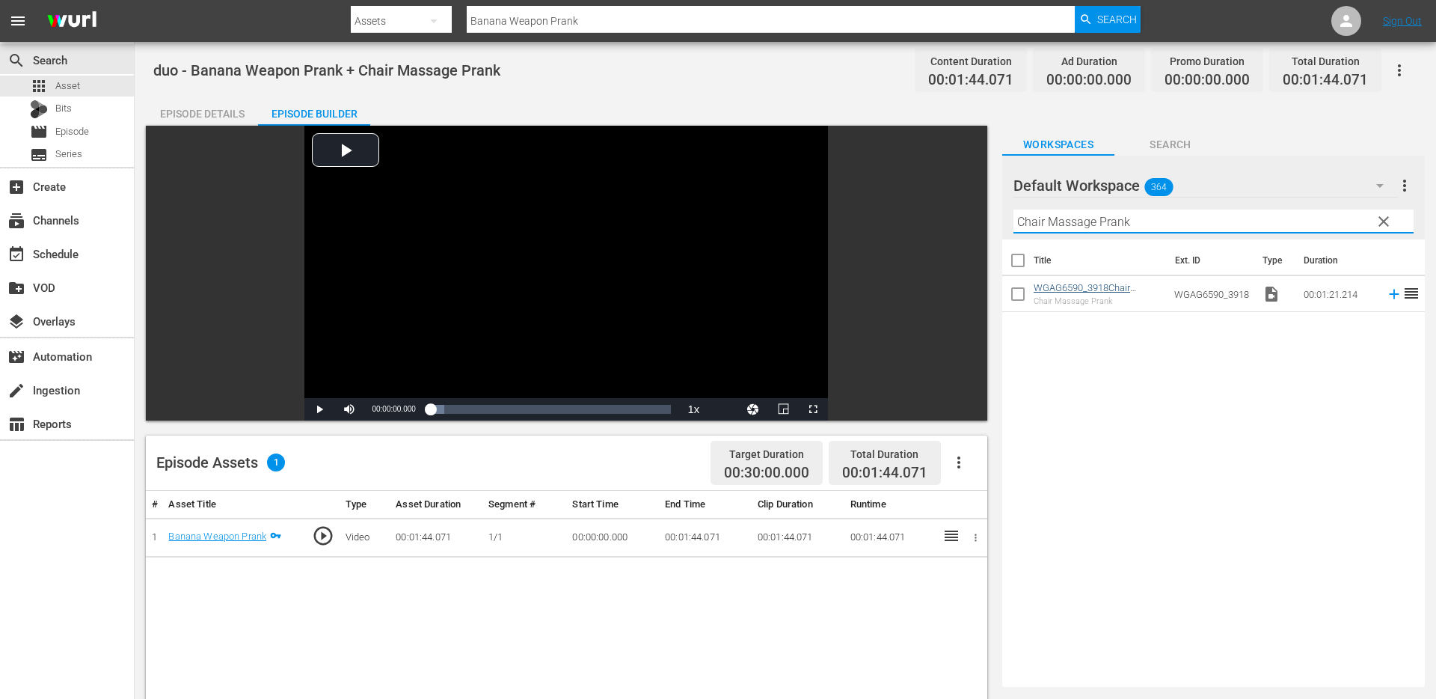
type input "Chair Massage Prank"
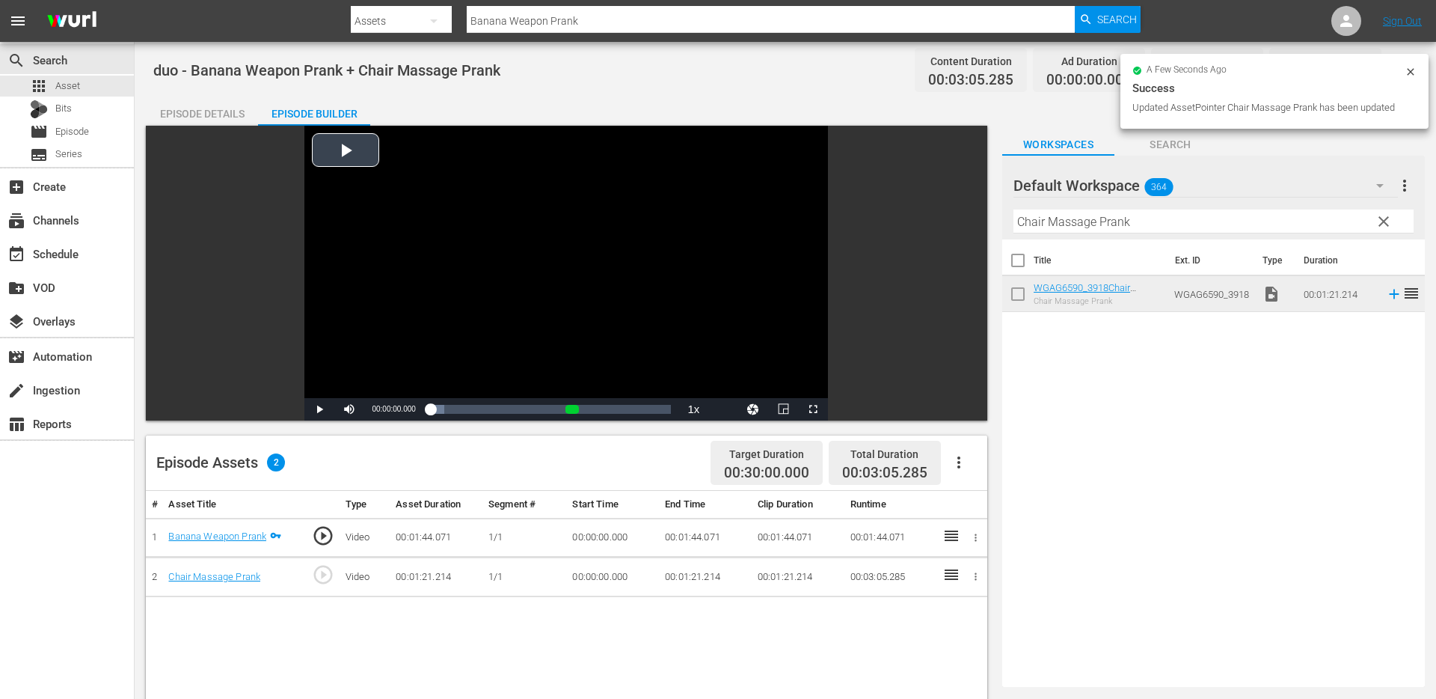
click at [1385, 223] on span "clear" at bounding box center [1384, 221] width 18 height 18
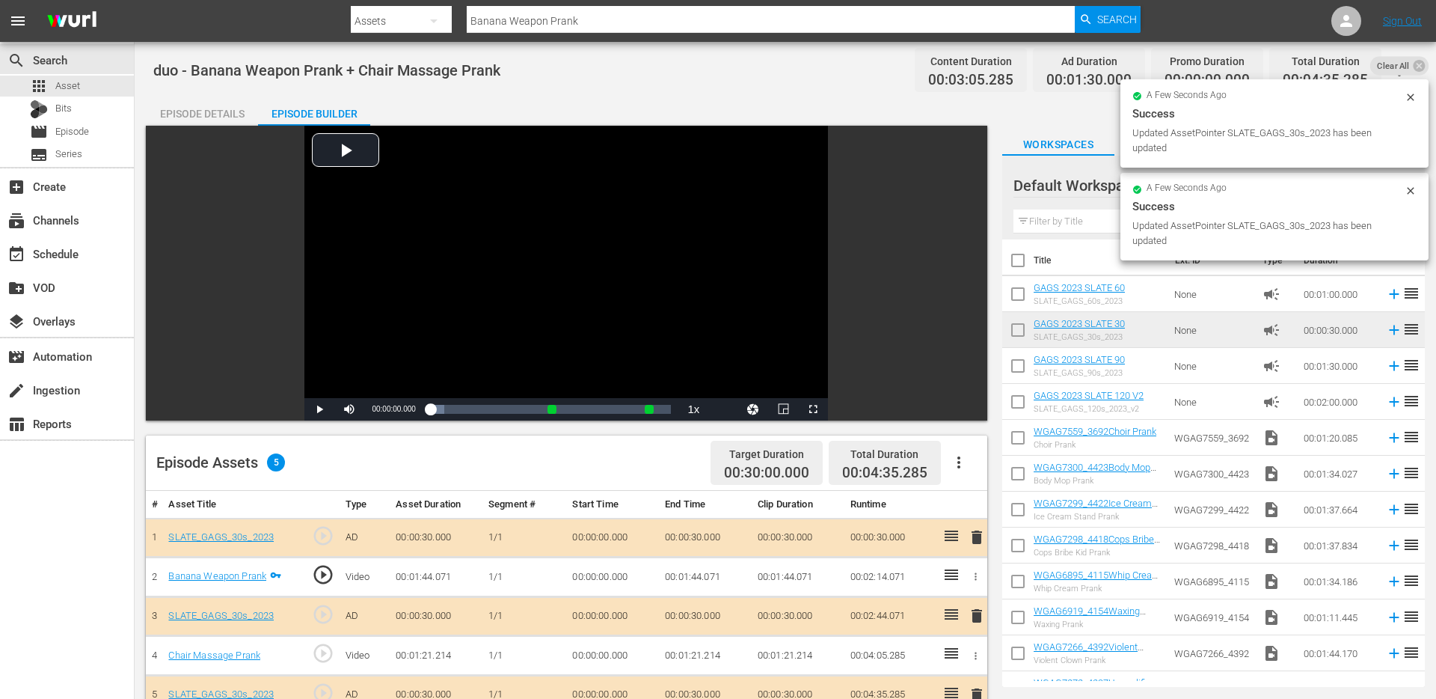
click at [183, 118] on div "Episode Details" at bounding box center [202, 114] width 112 height 36
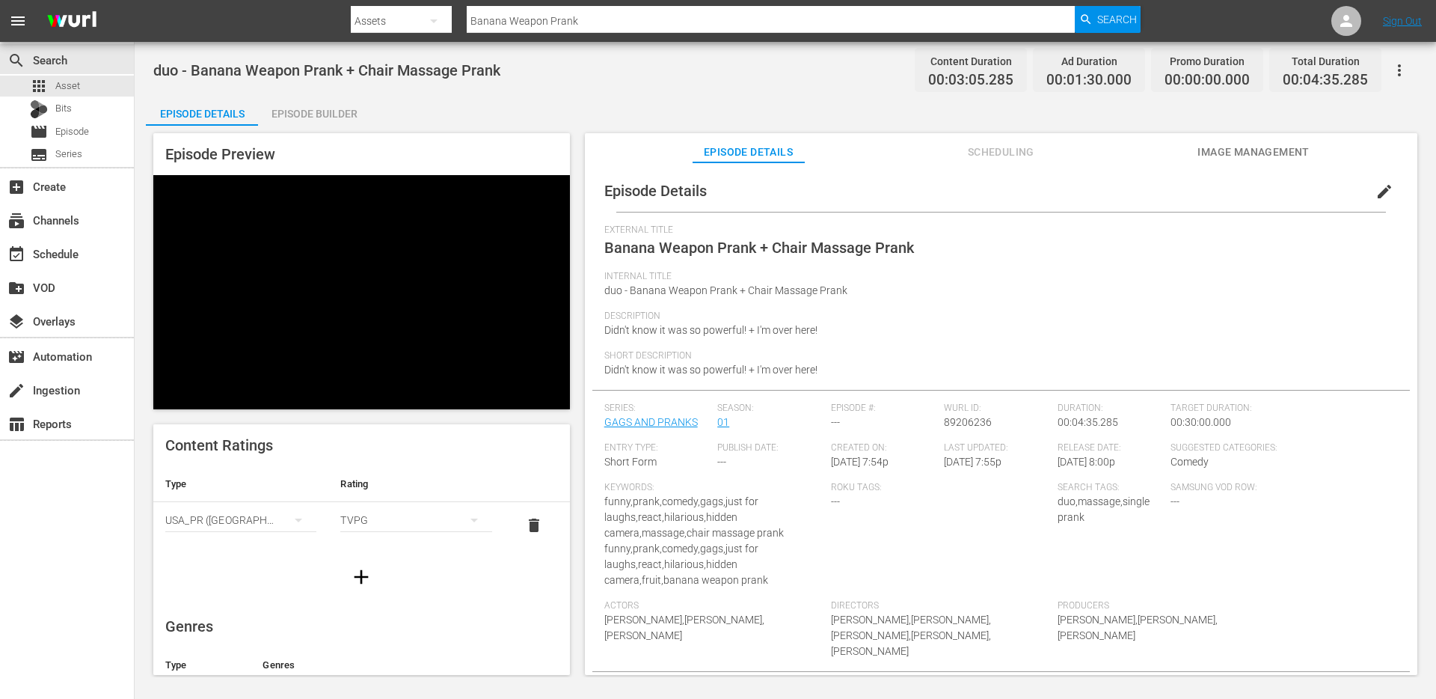
click at [569, 13] on input "Banana Weapon Prank" at bounding box center [771, 21] width 608 height 36
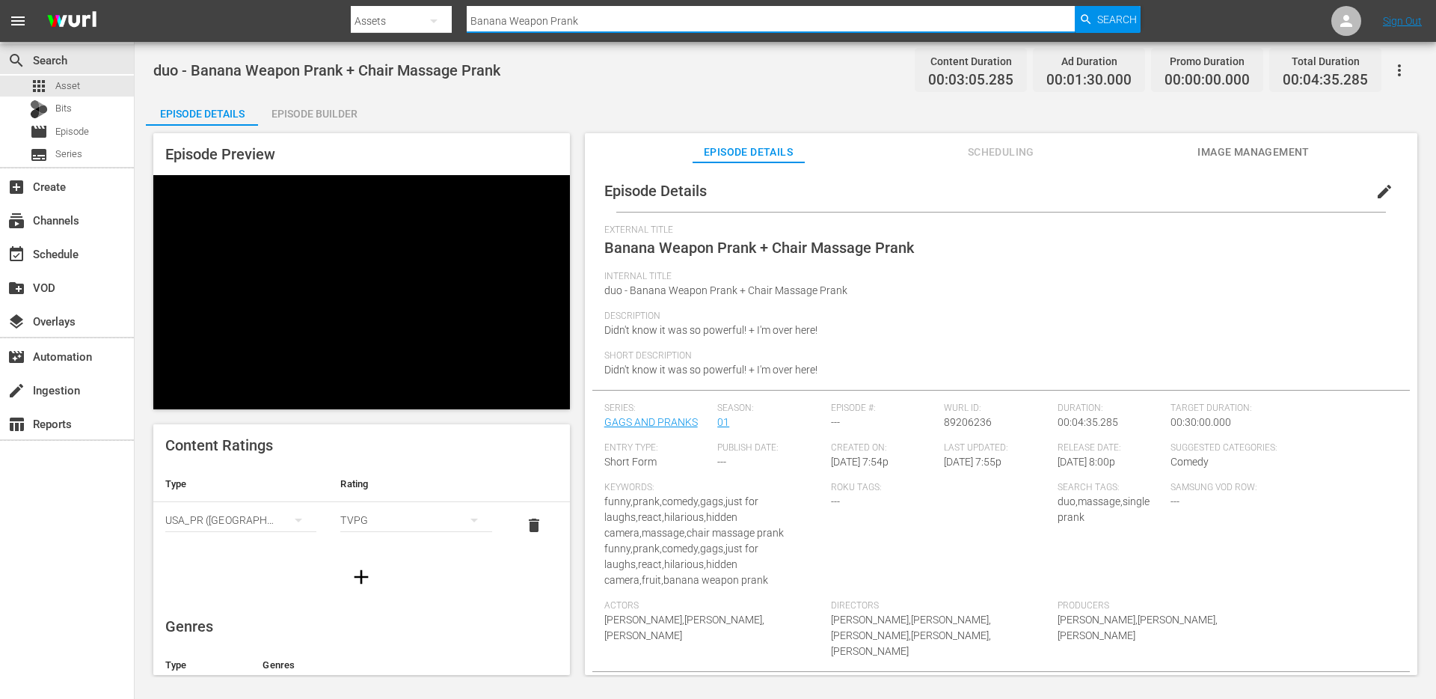
click at [569, 13] on input "Banana Weapon Prank" at bounding box center [771, 21] width 608 height 36
paste input "Saggy Pants"
type input "Saggy Pants Prank"
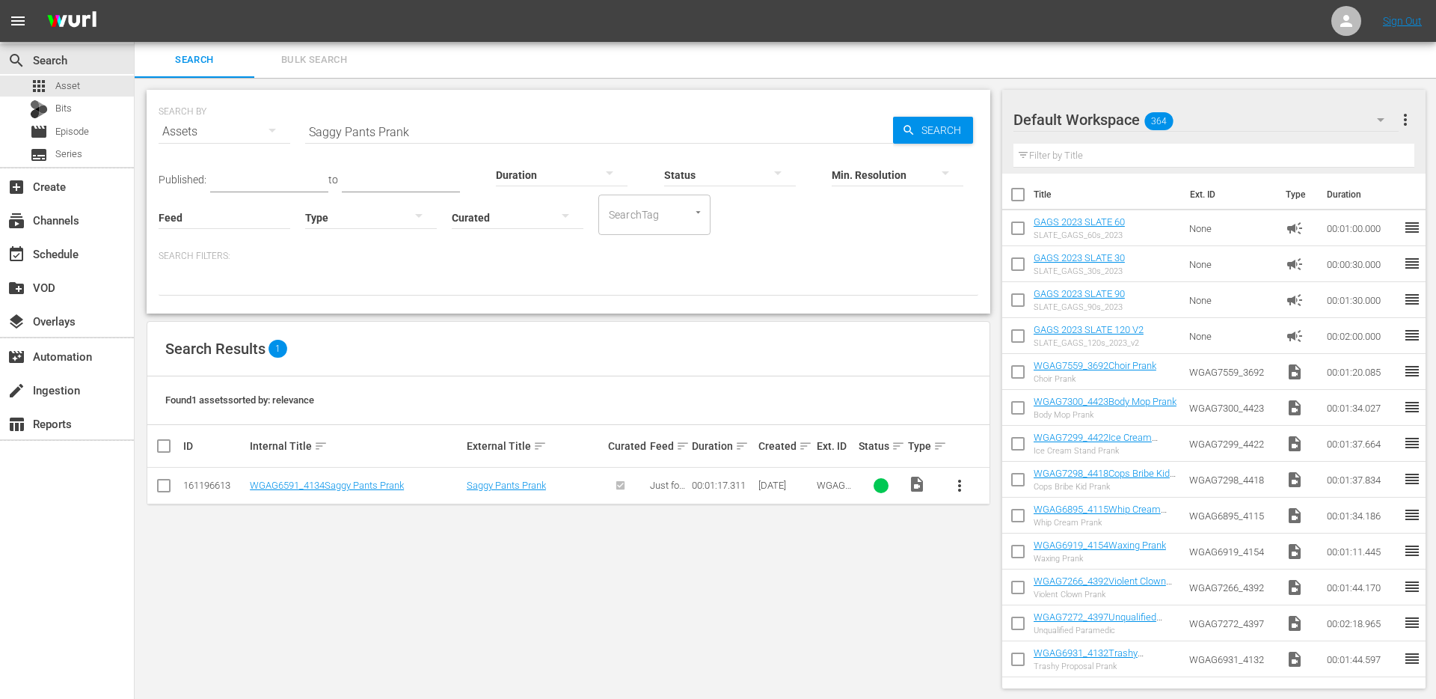
click at [946, 479] on button "more_vert" at bounding box center [960, 486] width 36 height 36
click at [993, 602] on div "Episode" at bounding box center [1041, 599] width 102 height 36
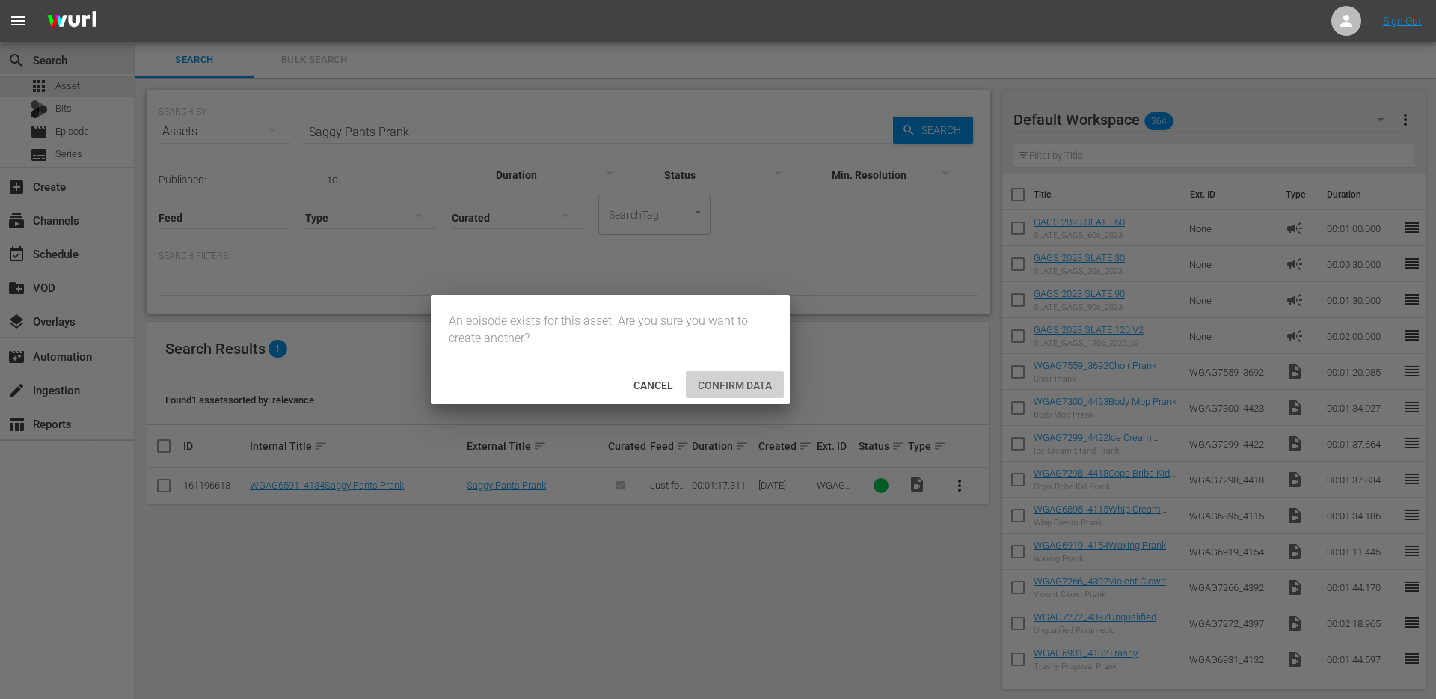
click at [741, 386] on span "Confirm data" at bounding box center [735, 385] width 98 height 12
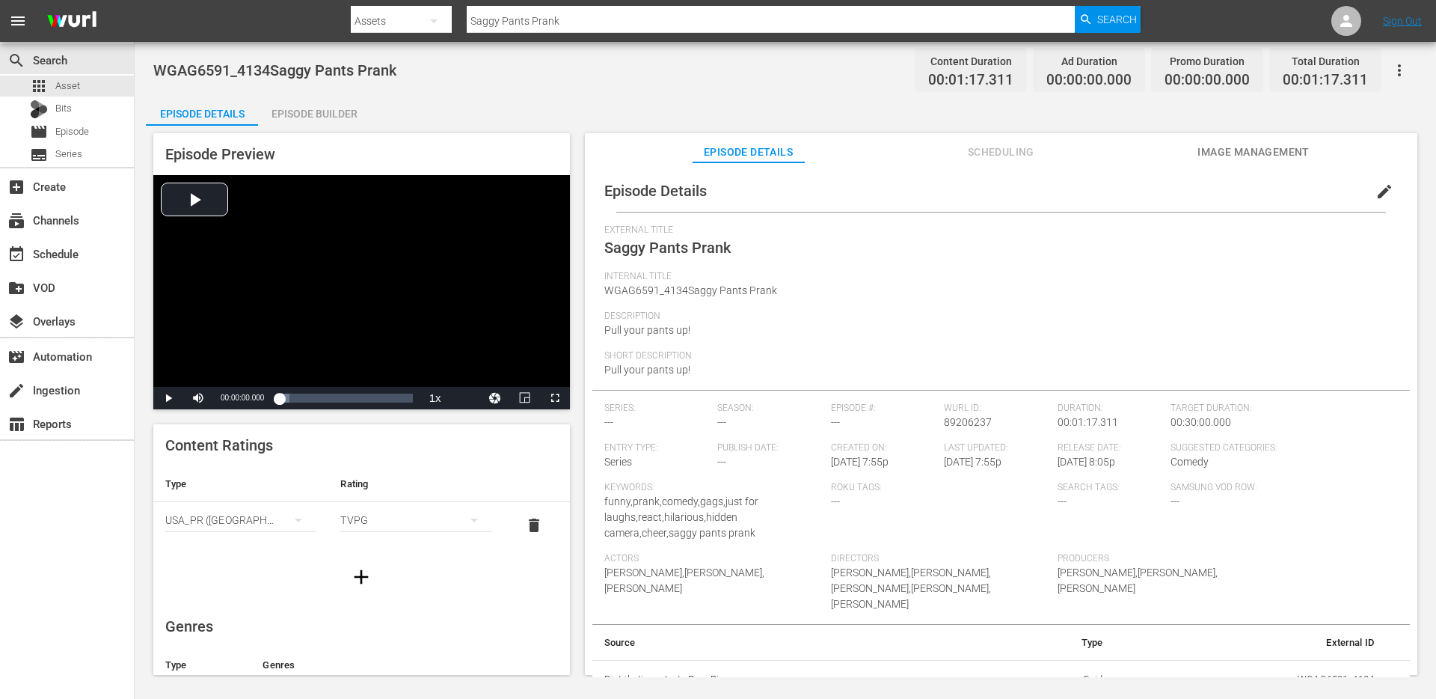
click at [304, 118] on div "Episode Builder" at bounding box center [314, 114] width 112 height 36
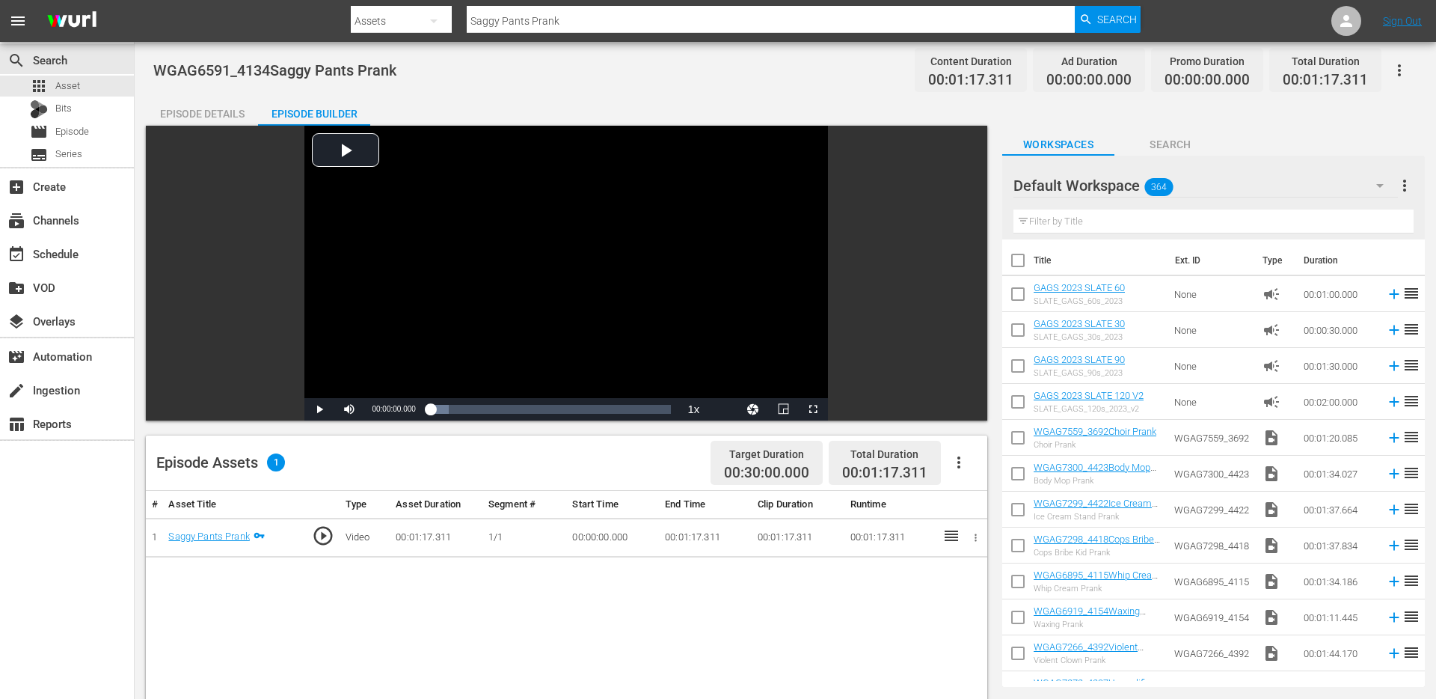
click at [1401, 188] on span "more_vert" at bounding box center [1405, 186] width 18 height 18
click at [1136, 223] on input "text" at bounding box center [1214, 221] width 400 height 24
click at [1129, 224] on input "text" at bounding box center [1214, 221] width 400 height 24
paste input "Wanted Criminal Prank"
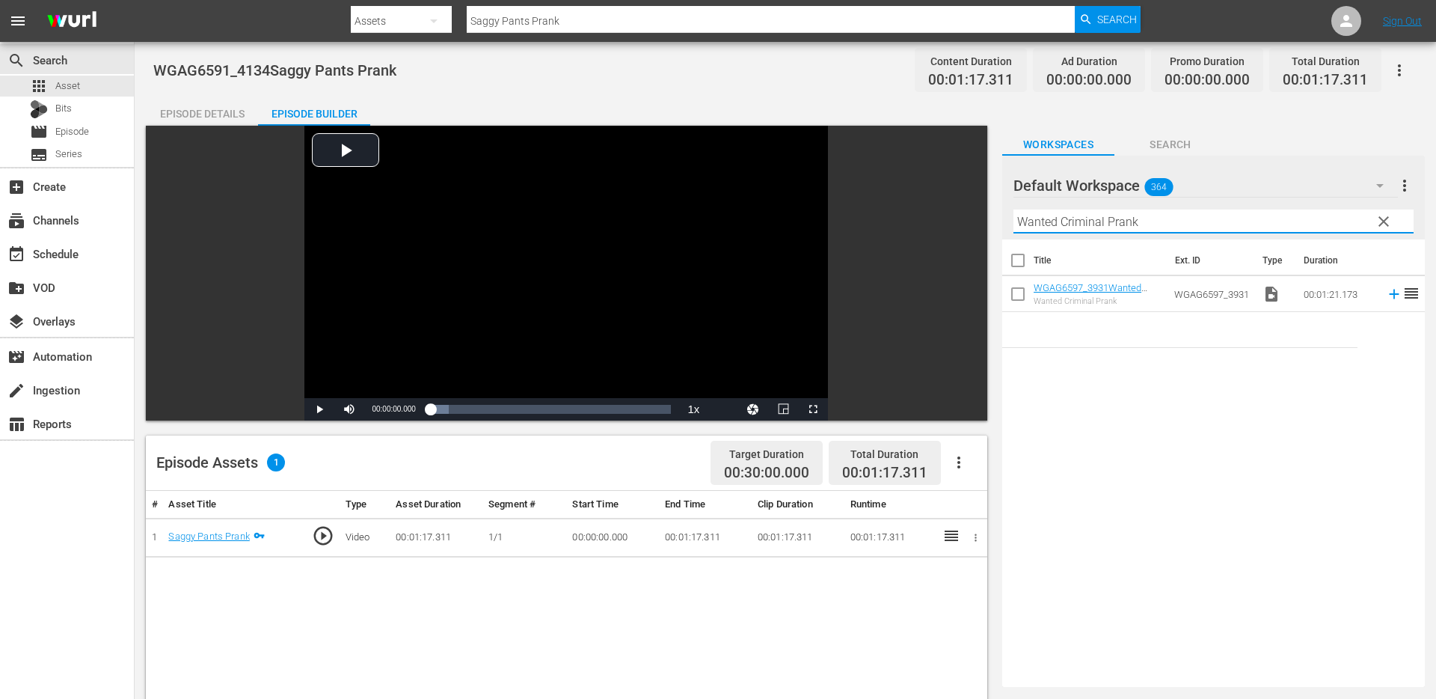
type input "Wanted Criminal Prank"
click at [1105, 278] on td "WGAG6597_3931Wanted Criminal Prank Wanted Criminal Prank" at bounding box center [1101, 294] width 135 height 36
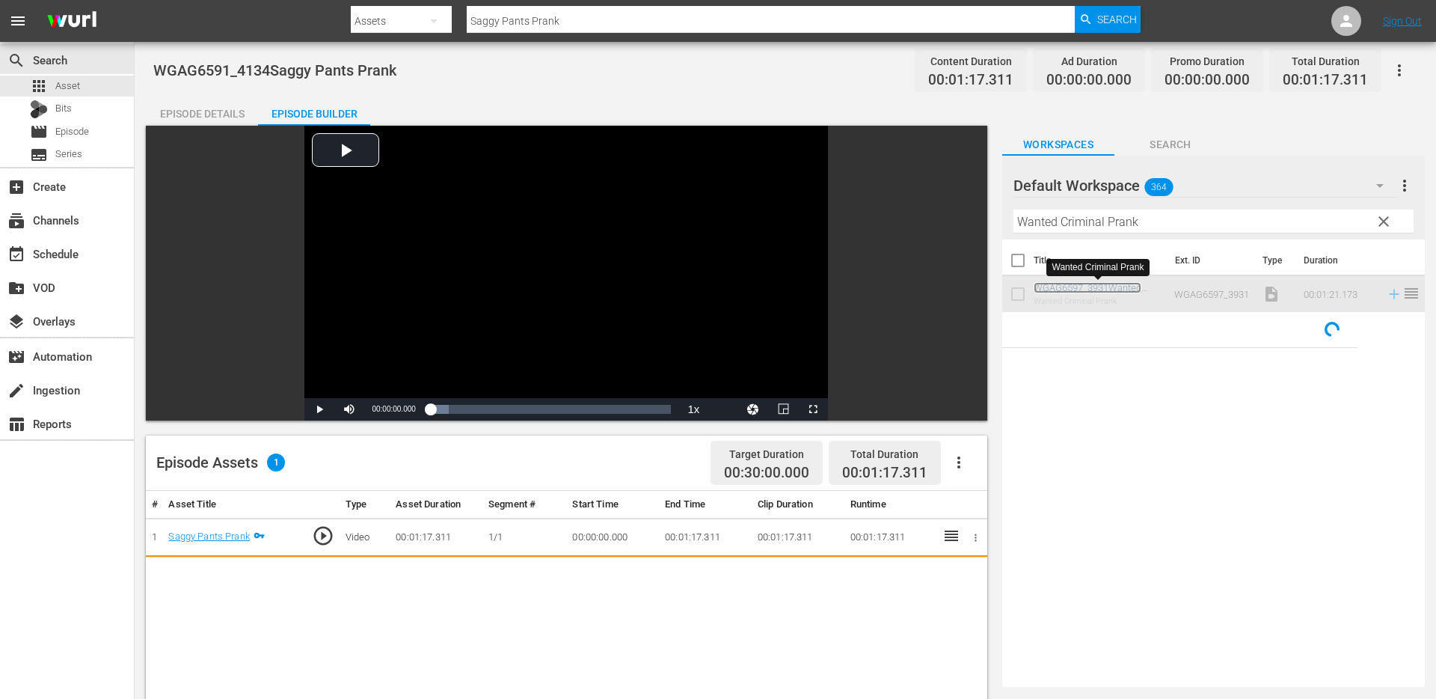
drag, startPoint x: 1097, startPoint y: 287, endPoint x: 718, endPoint y: 582, distance: 479.8
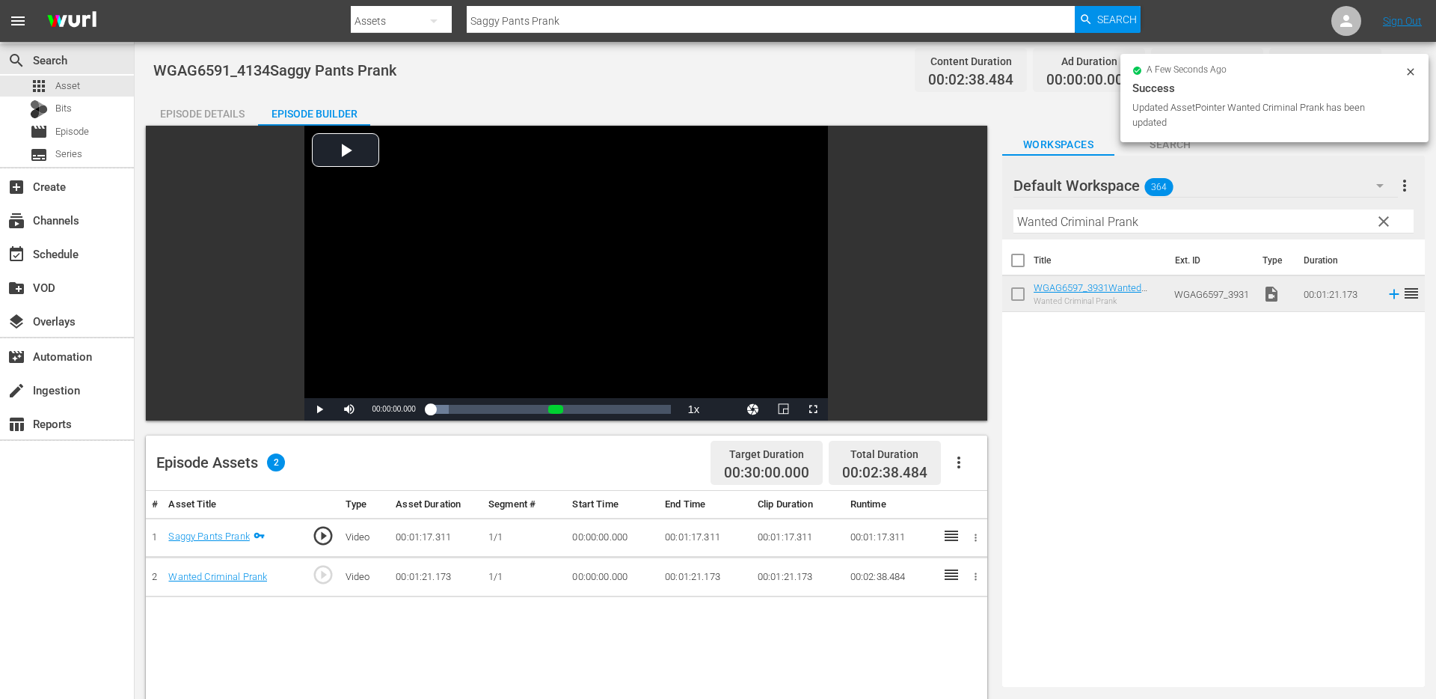
click at [1384, 230] on button "clear" at bounding box center [1383, 221] width 24 height 24
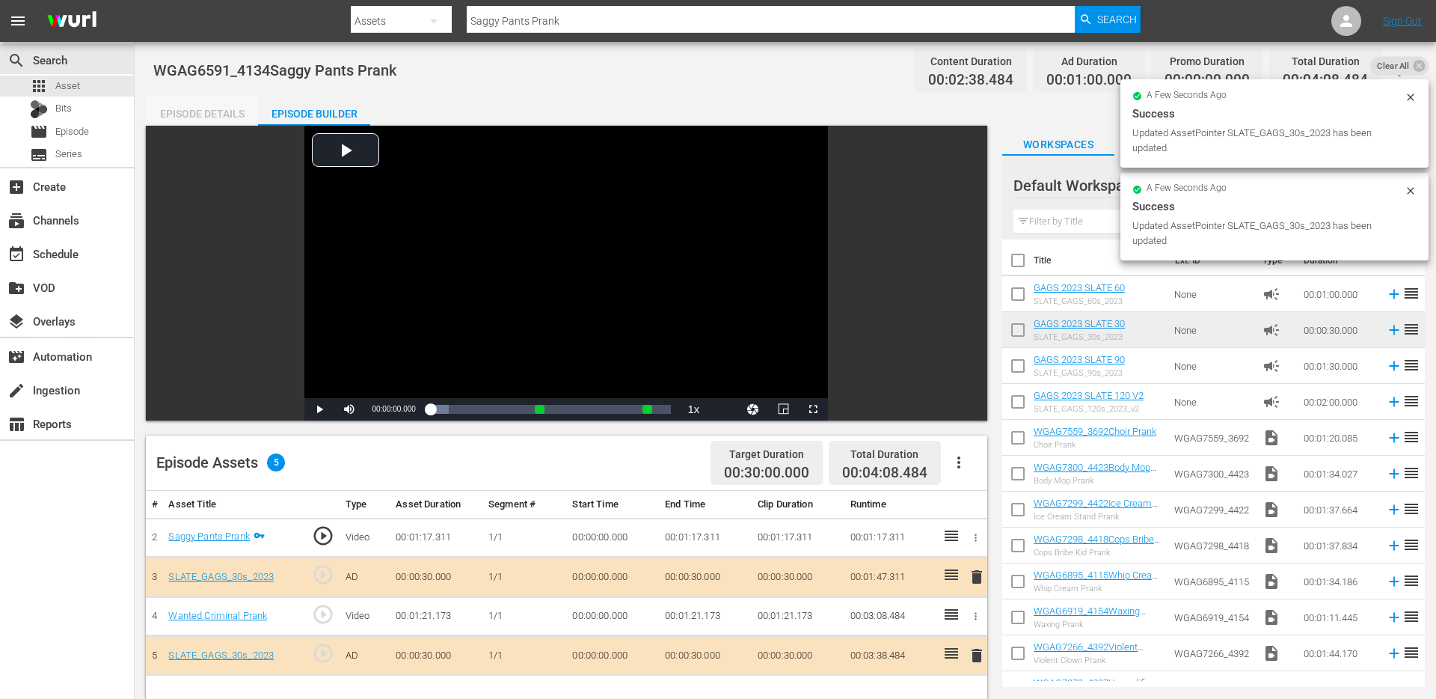
click at [236, 124] on div "Episode Details" at bounding box center [202, 114] width 112 height 36
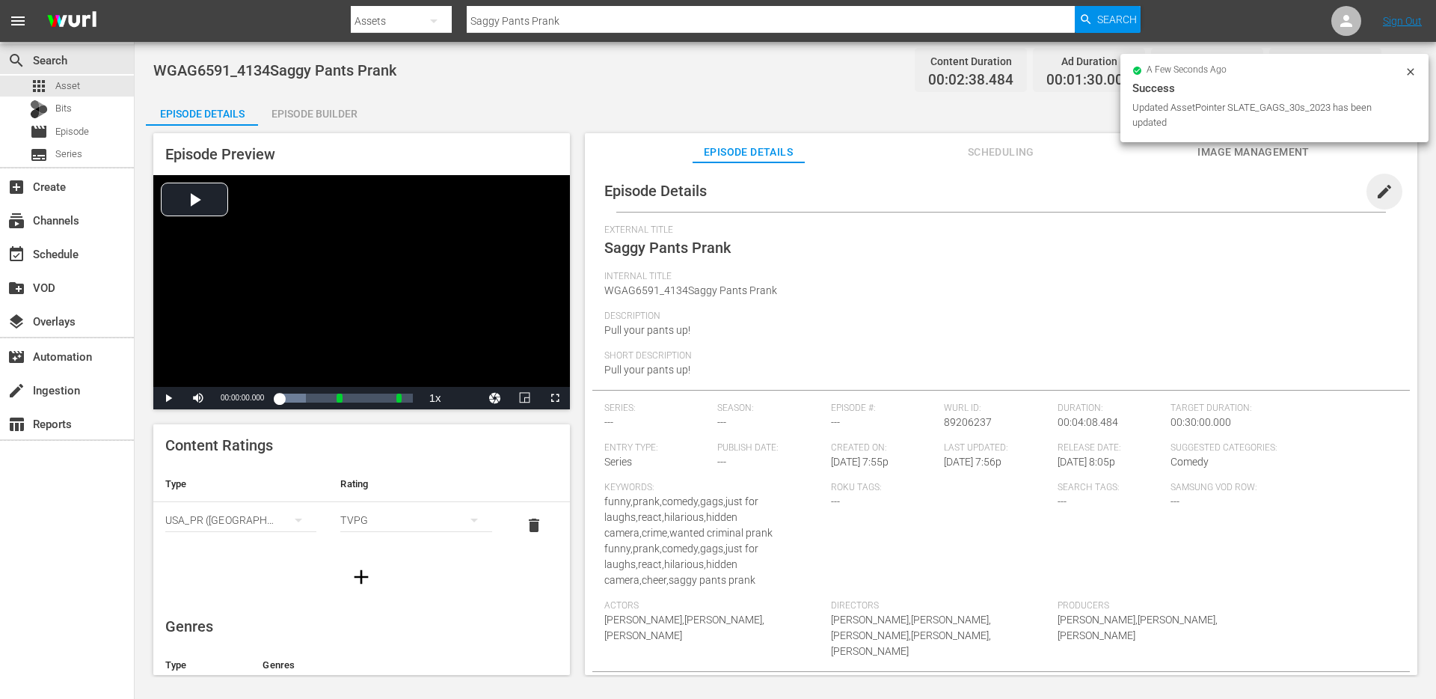
click at [1384, 190] on span "edit" at bounding box center [1385, 192] width 18 height 18
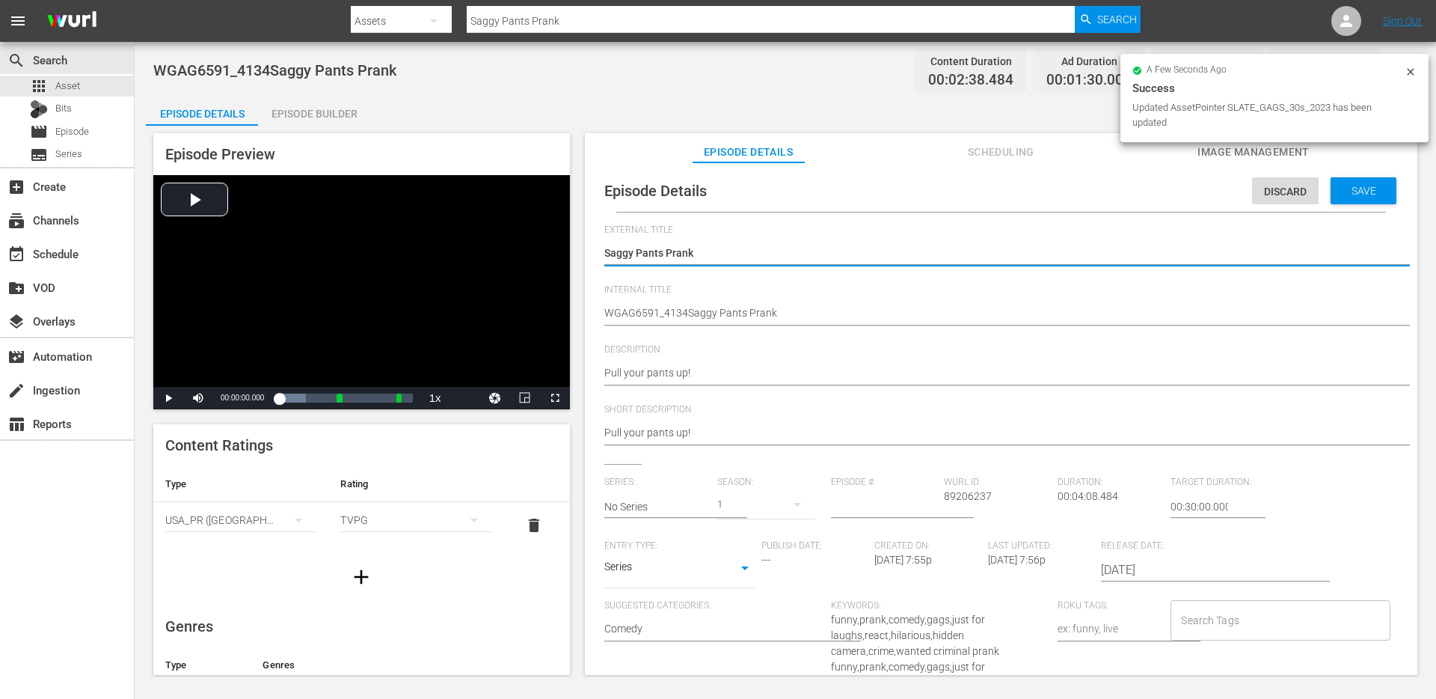
type textarea "Saggy Pants Prank"
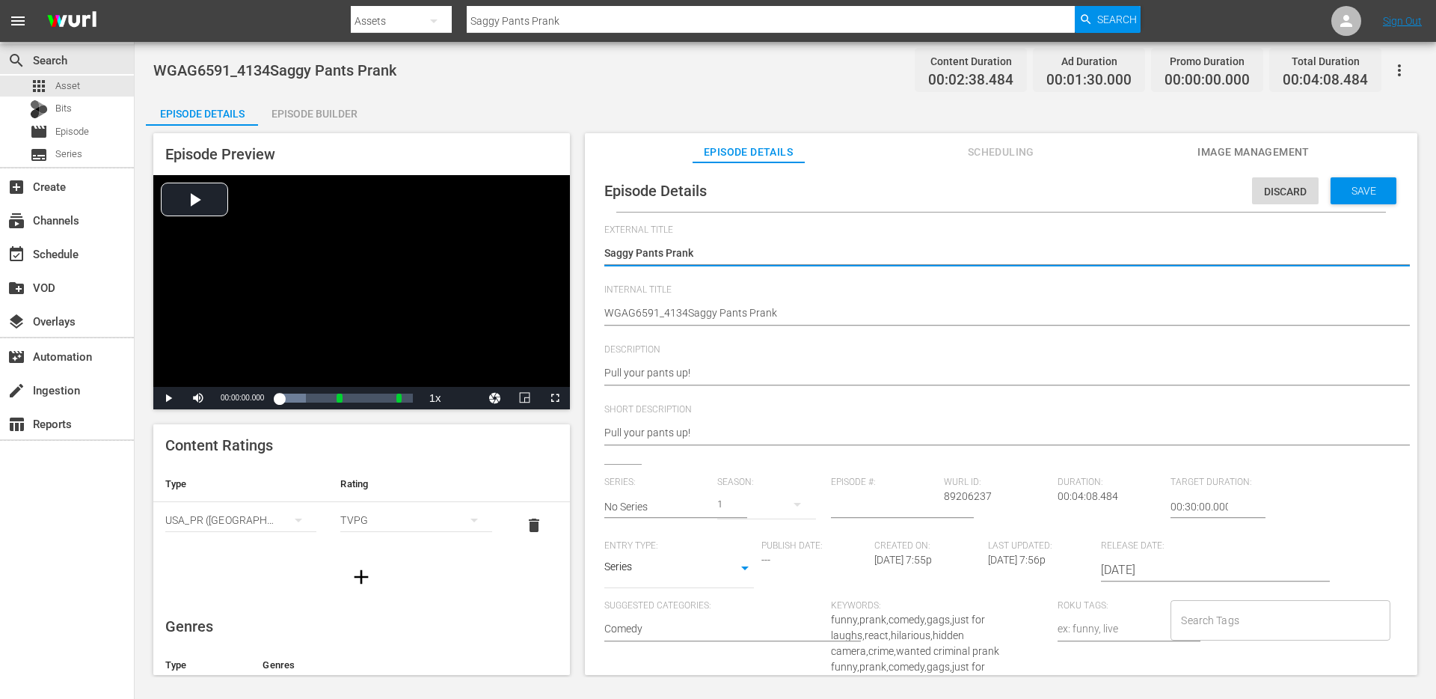
type textarea "Saggy Pants Prank"
type textarea "Saggy Pants Prank +"
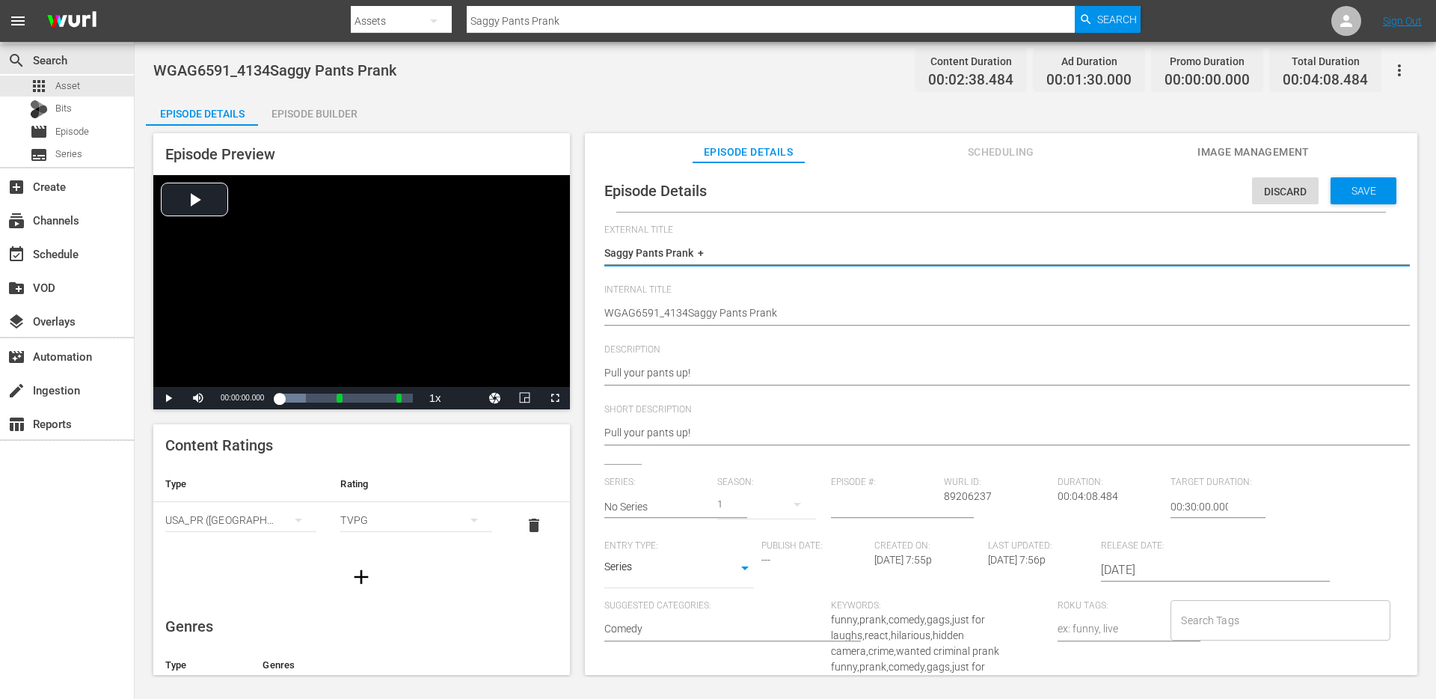
type textarea "Saggy Pants Prank +"
type textarea "Saggy Pants Prank + Wanted Criminal Prank"
click at [708, 251] on textarea "Saggy Pants Prank" at bounding box center [997, 254] width 786 height 18
type textarea "Saggy Pants Prank + Wanted Criminal Prank"
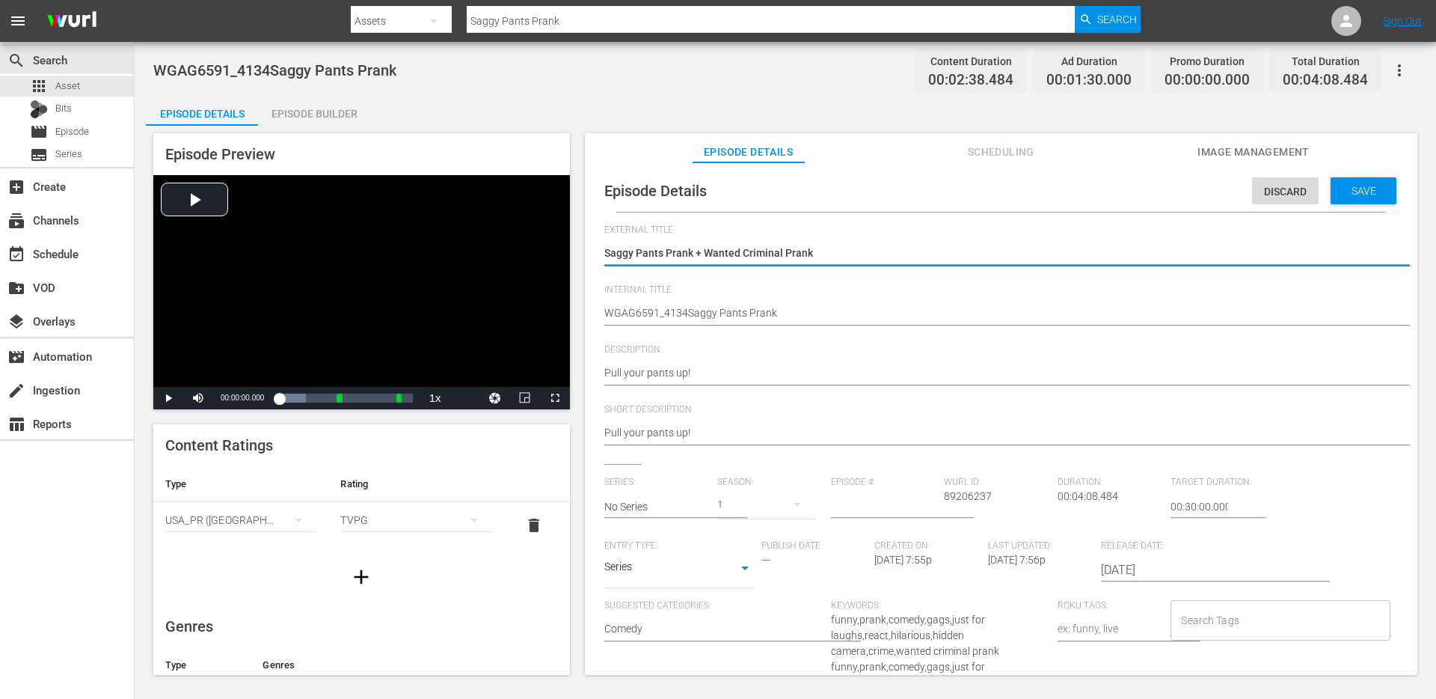
type textarea "Saggy Pants Prank + Wanted Criminal Prank"
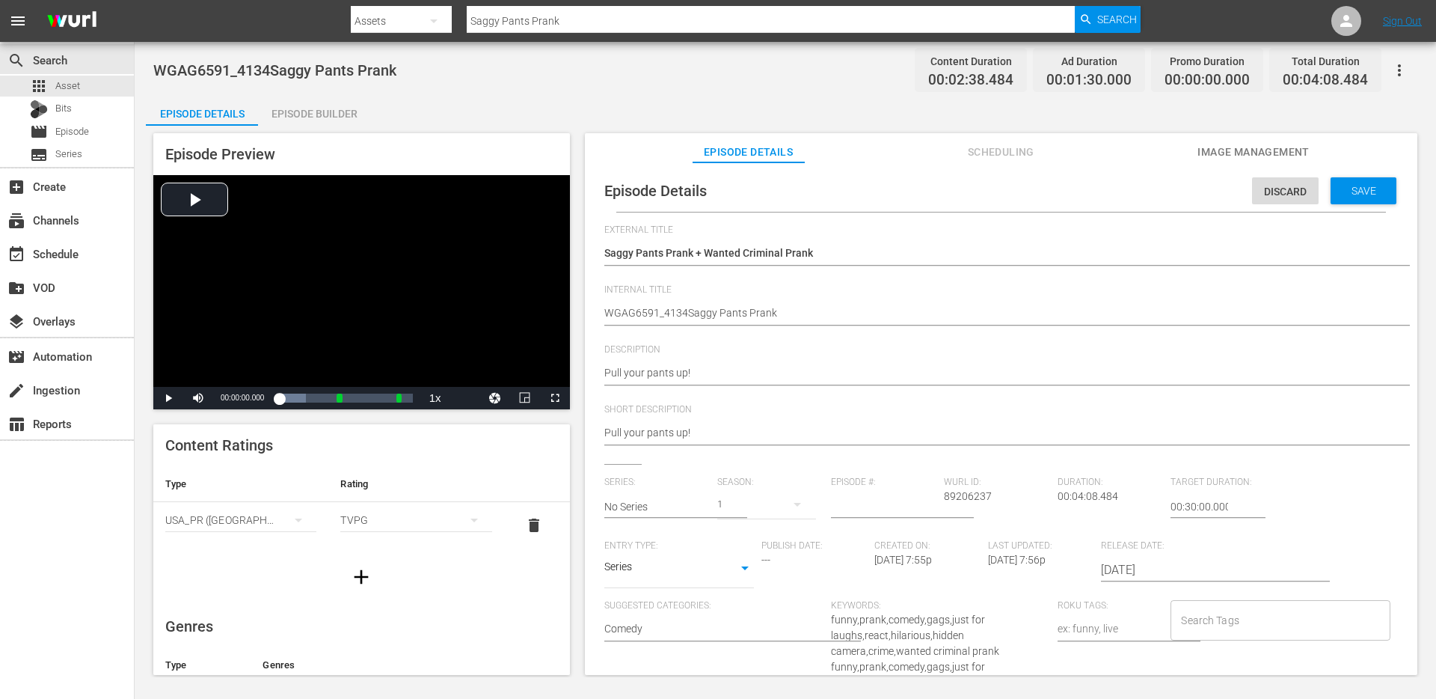
click at [655, 323] on div "WGAG6591_4134Saggy Pants Prank WGAG6591_4134Saggy Pants Prank" at bounding box center [997, 314] width 786 height 36
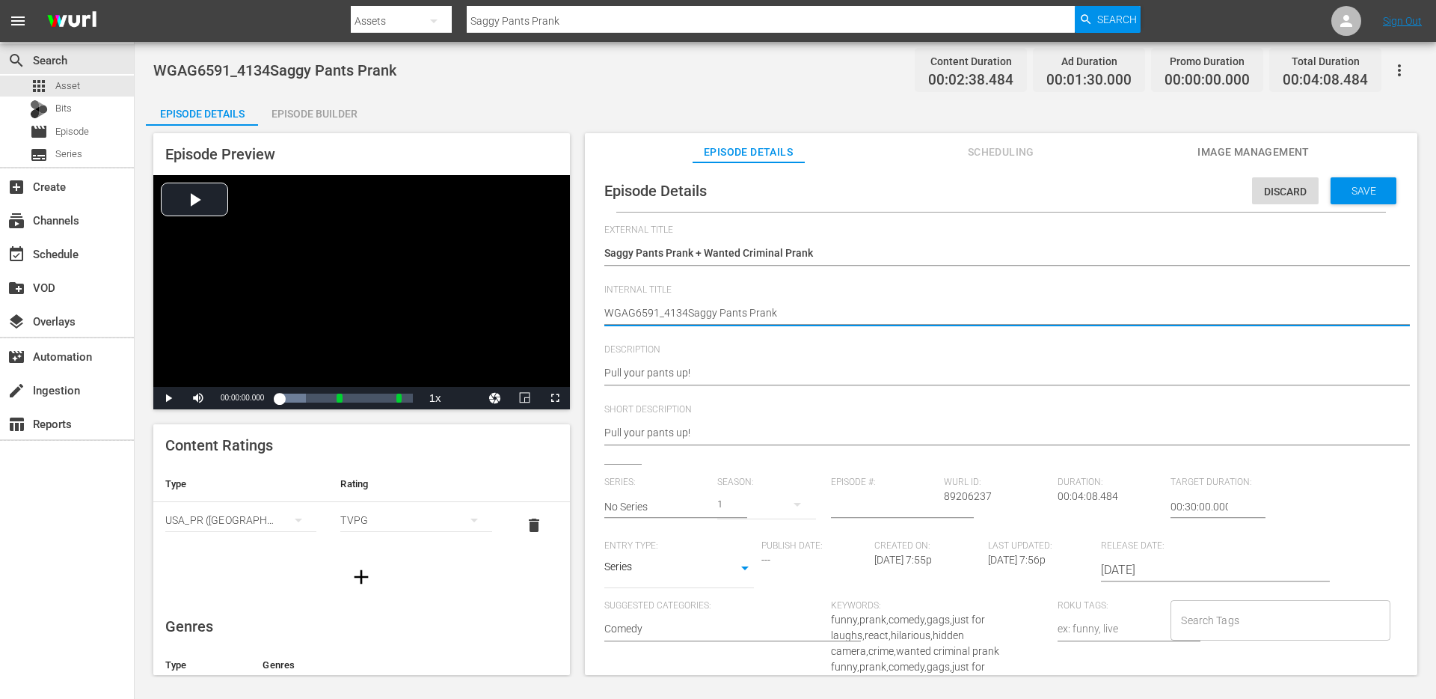
click at [663, 310] on textarea "WGAG6591_4134Saggy Pants Prank" at bounding box center [997, 314] width 786 height 18
paste textarea "Saggy Pants Prank + Wanted Criminal"
type textarea "Saggy Pants Prank + Wanted Criminal Prank"
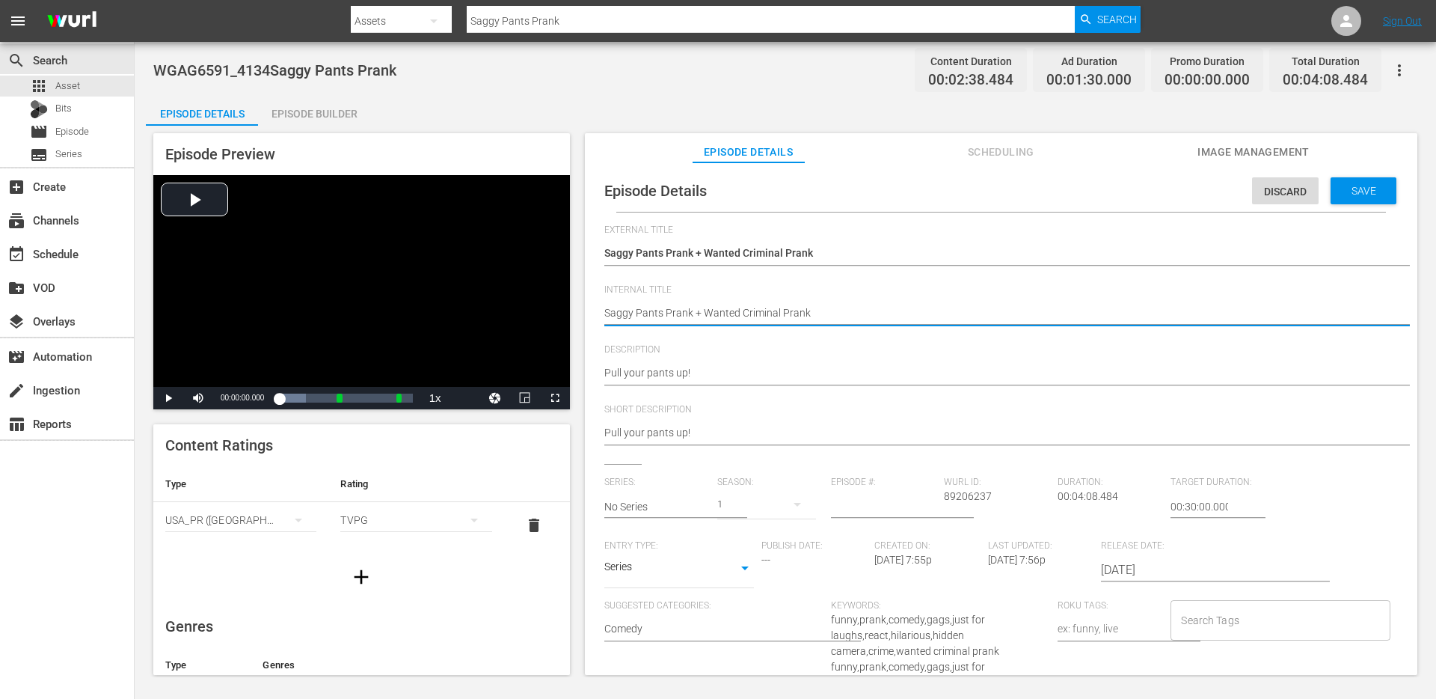
type textarea "dSaggy Pants Prank + Wanted Criminal Prank"
type textarea "duSaggy Pants Prank + Wanted Criminal Prank"
type textarea "duoSaggy Pants Prank + Wanted Criminal Prank"
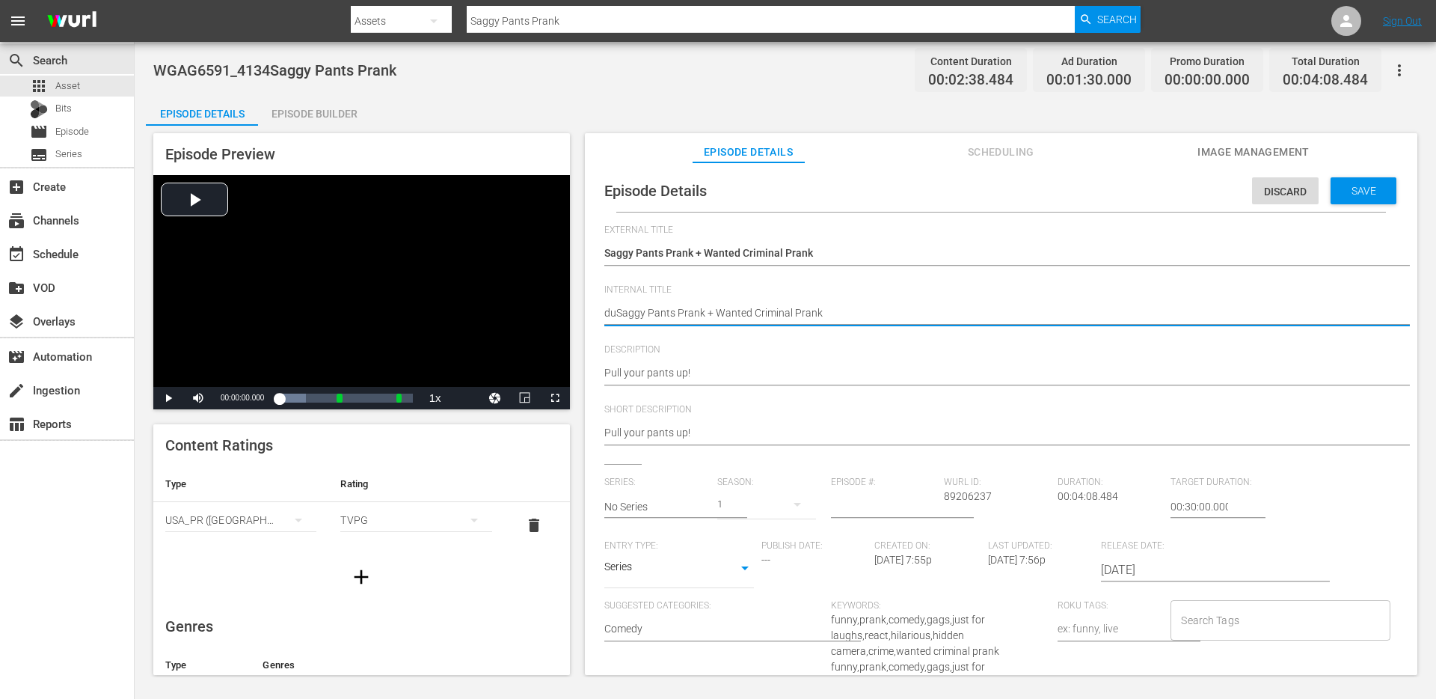
type textarea "duoSaggy Pants Prank + Wanted Criminal Prank"
type textarea "duo Saggy Pants Prank + Wanted Criminal Prank"
type textarea "duo -Saggy Pants Prank + Wanted Criminal Prank"
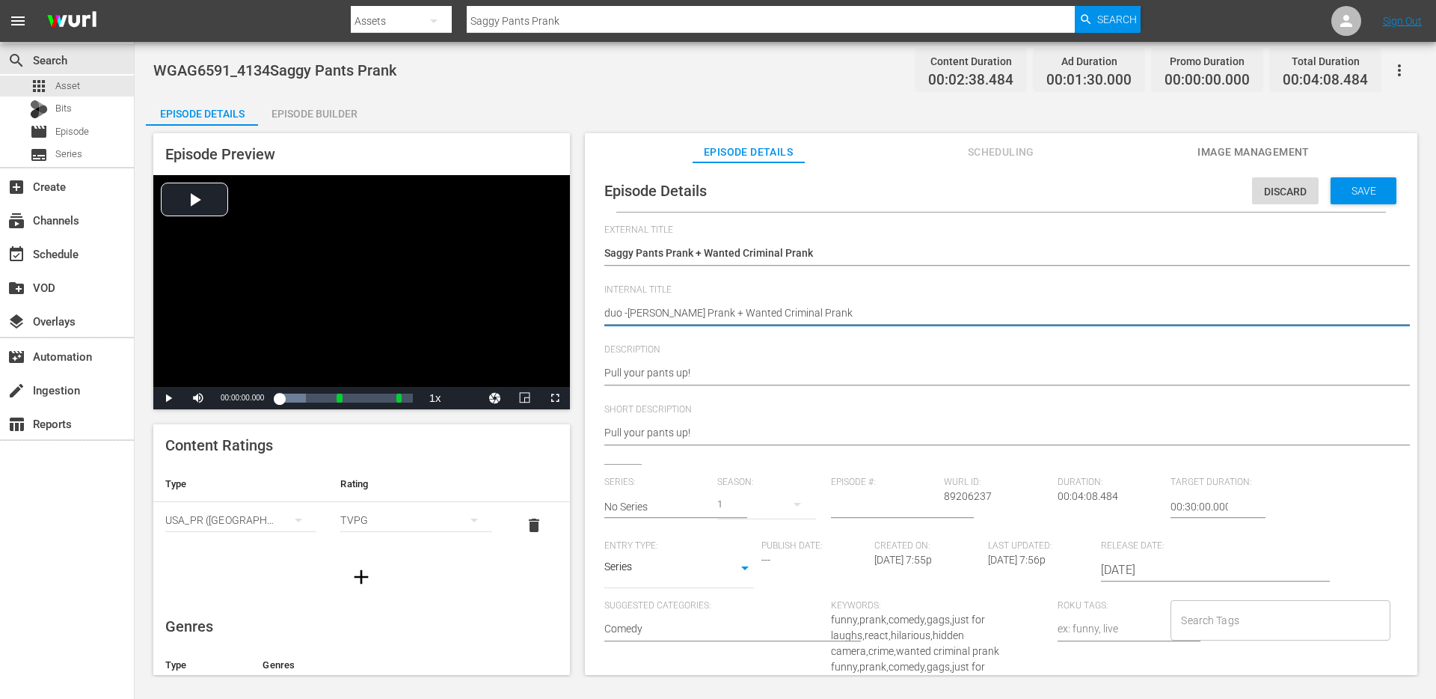
type textarea "duo - Saggy Pants Prank + Wanted Criminal Prank"
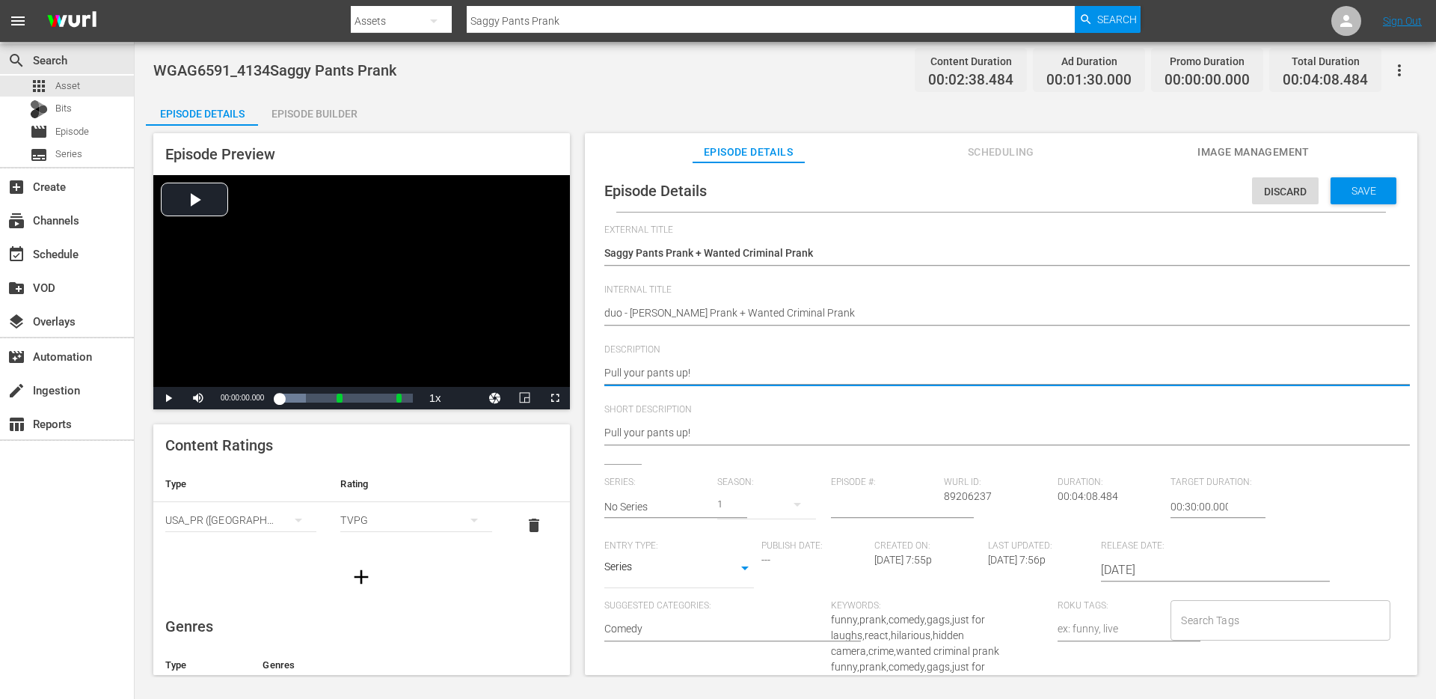
type textarea "Pull your pants up!"
type textarea "Pull your pants up! +"
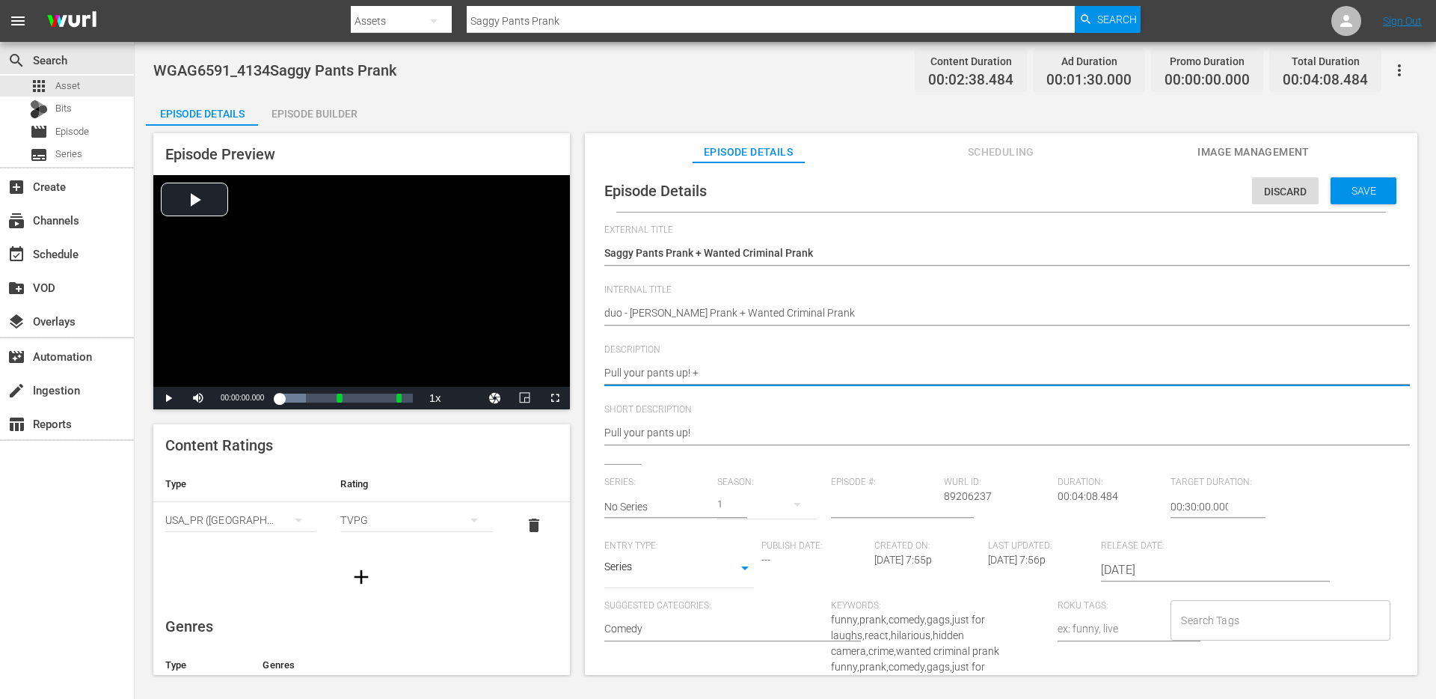
type textarea "Pull your pants up! +"
paste textarea "Put this on please!"
type textarea "Pull your pants up! + Put this on please!"
click at [732, 370] on textarea "Pull your pants up!" at bounding box center [997, 374] width 786 height 18
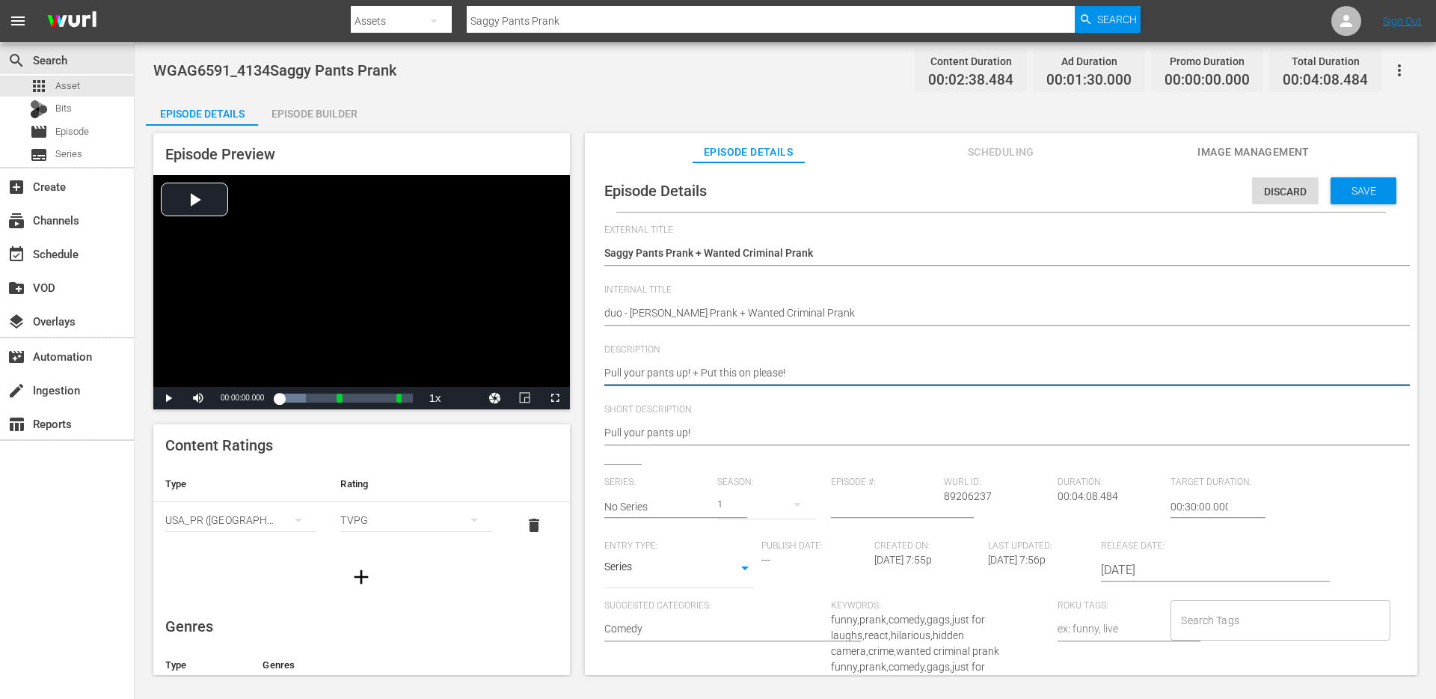
click at [732, 370] on textarea "Pull your pants up!" at bounding box center [997, 374] width 786 height 18
type textarea "Pull your pants up! + Put this on please!"
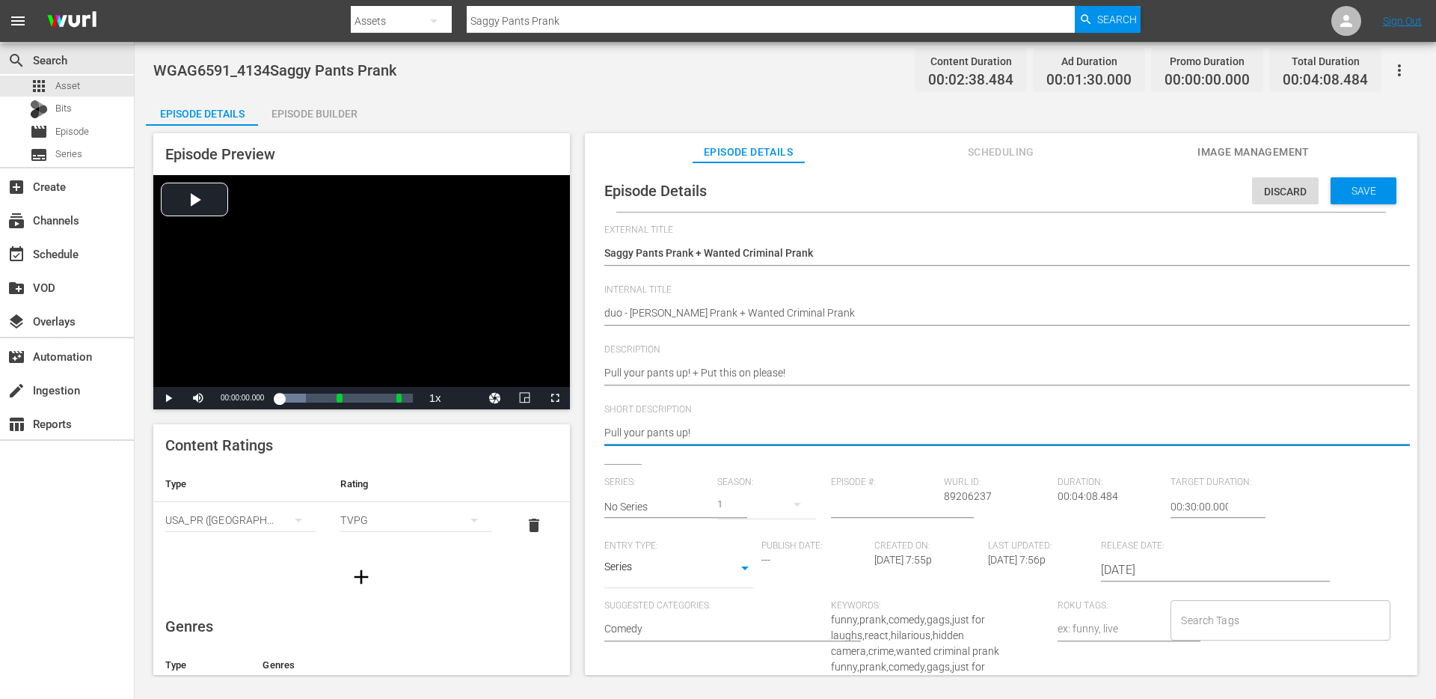
click at [707, 425] on textarea "Pull your pants up!" at bounding box center [997, 434] width 786 height 18
paste textarea "+ Put this on please!"
type textarea "Pull your pants up! + Put this on please!"
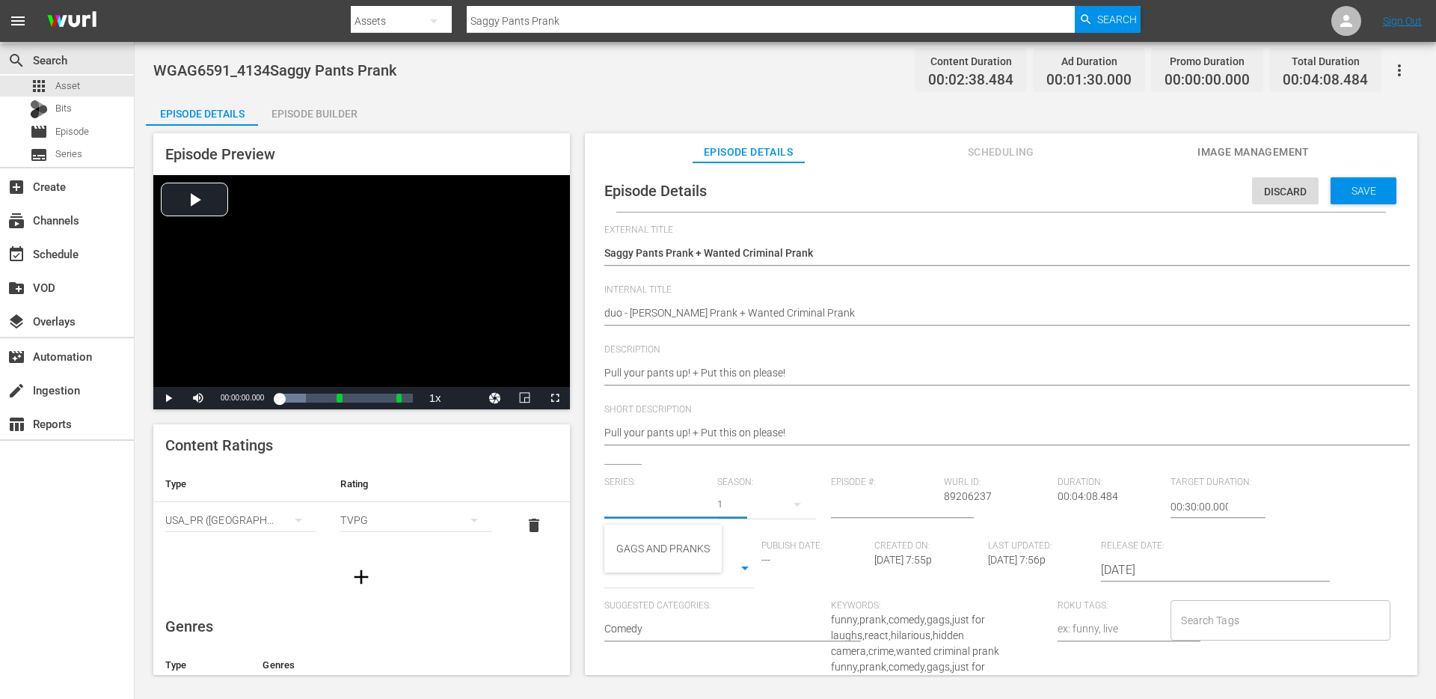
click at [667, 497] on input "text" at bounding box center [657, 507] width 106 height 36
click at [655, 543] on div "GAGS AND PRANKS" at bounding box center [663, 548] width 94 height 36
type input "GAGS AND PRANKS"
click at [664, 569] on body "menu Search By Assets Search ID, Title, Description, Keywords, or Category Sagg…" at bounding box center [718, 349] width 1436 height 699
click at [661, 516] on li "Short Form" at bounding box center [679, 520] width 150 height 25
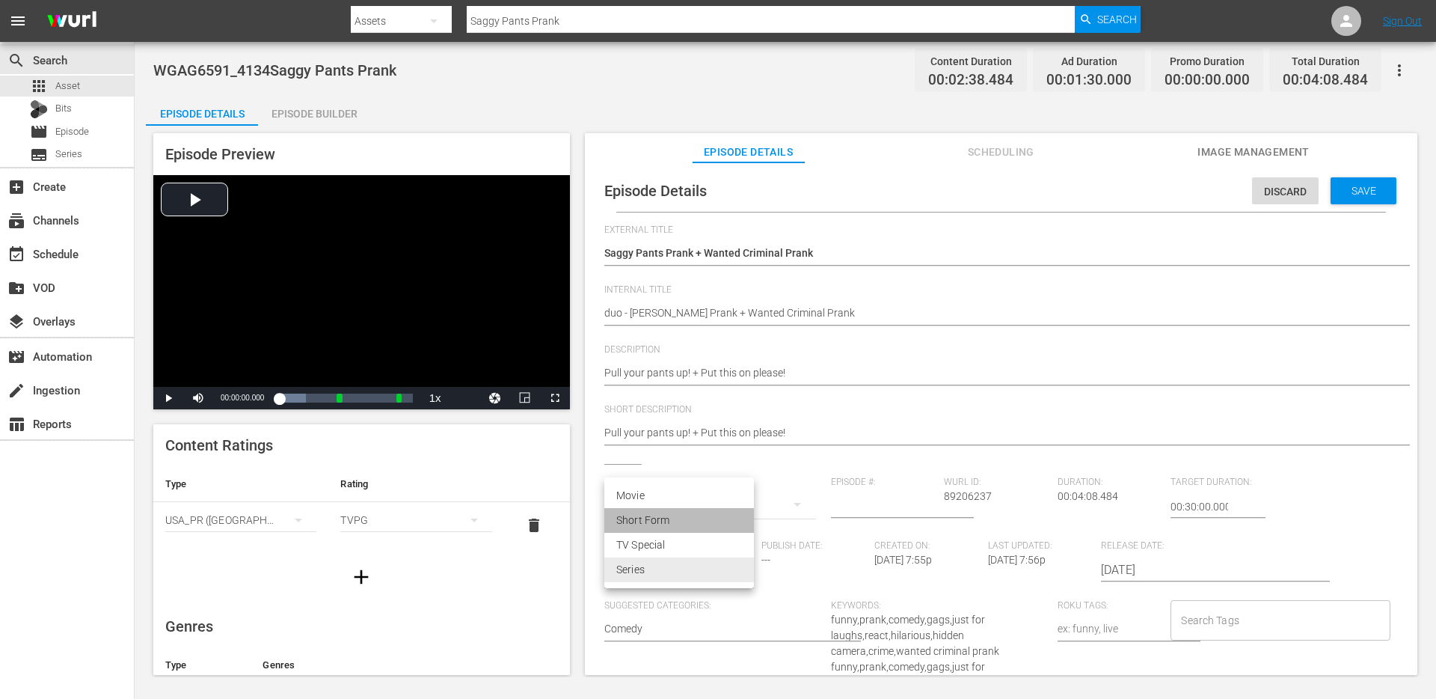
type input "SHORT_FORM_VIDEO"
click at [1219, 609] on input "Search Tags" at bounding box center [1269, 620] width 183 height 27
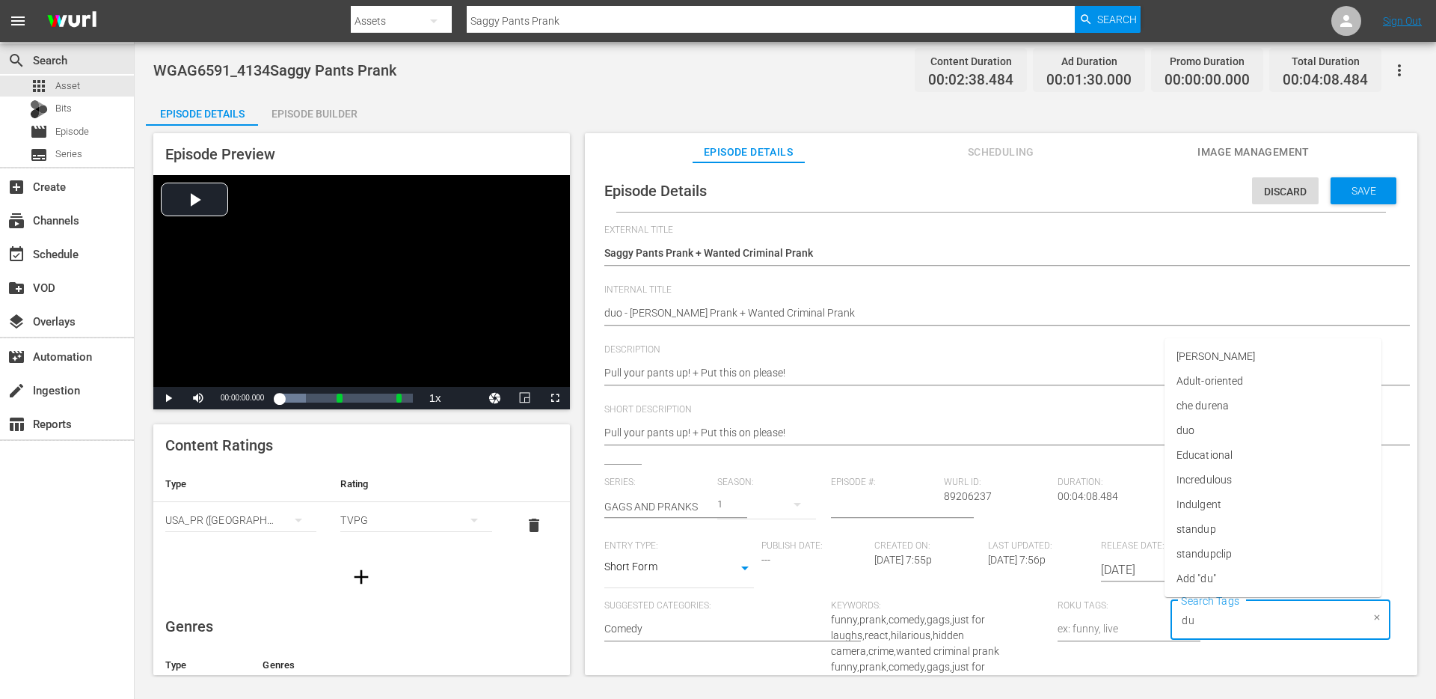
type input "duo"
type input "singl"
click at [1249, 544] on li "single prank" at bounding box center [1273, 554] width 217 height 25
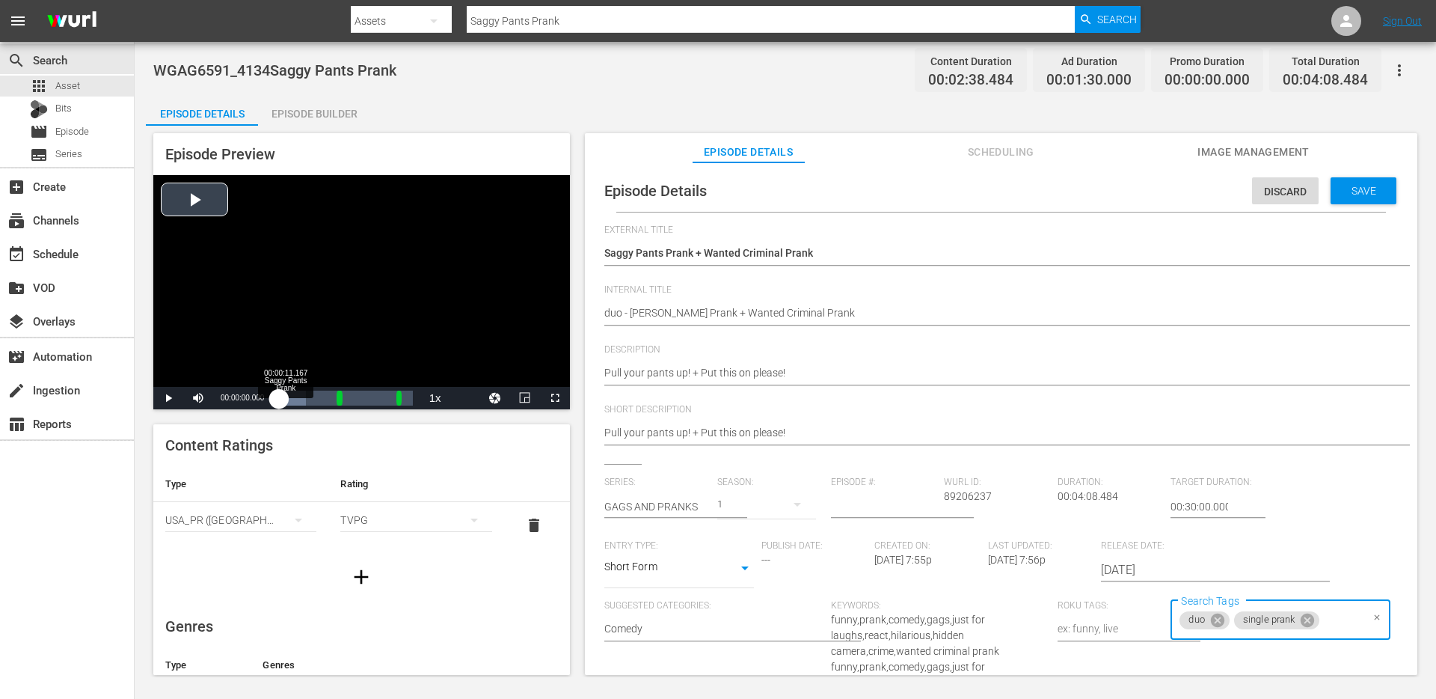
click at [296, 391] on div "Loaded : 19.91% 00:00:11.167 Saggy Pants Prank 00:00:00.000" at bounding box center [345, 398] width 133 height 15
click at [312, 396] on div "Loaded : 54.31% 00:01:08.402 Saggy Pants Prank 00:00:03.644 Cue Point 1: 00:01:…" at bounding box center [345, 398] width 133 height 15
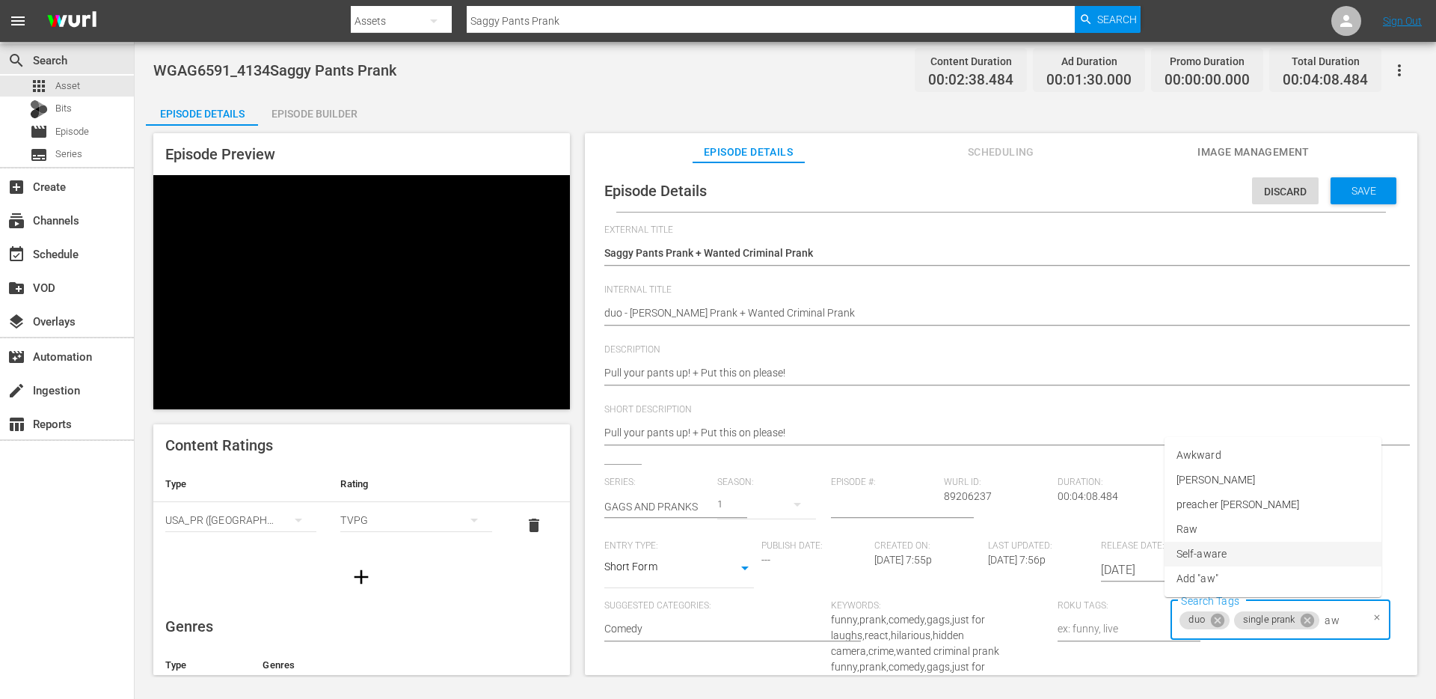
type input "awk"
click at [1207, 551] on span "Awkward" at bounding box center [1199, 554] width 45 height 16
type input "crim"
click at [1276, 551] on li "crime" at bounding box center [1273, 554] width 217 height 25
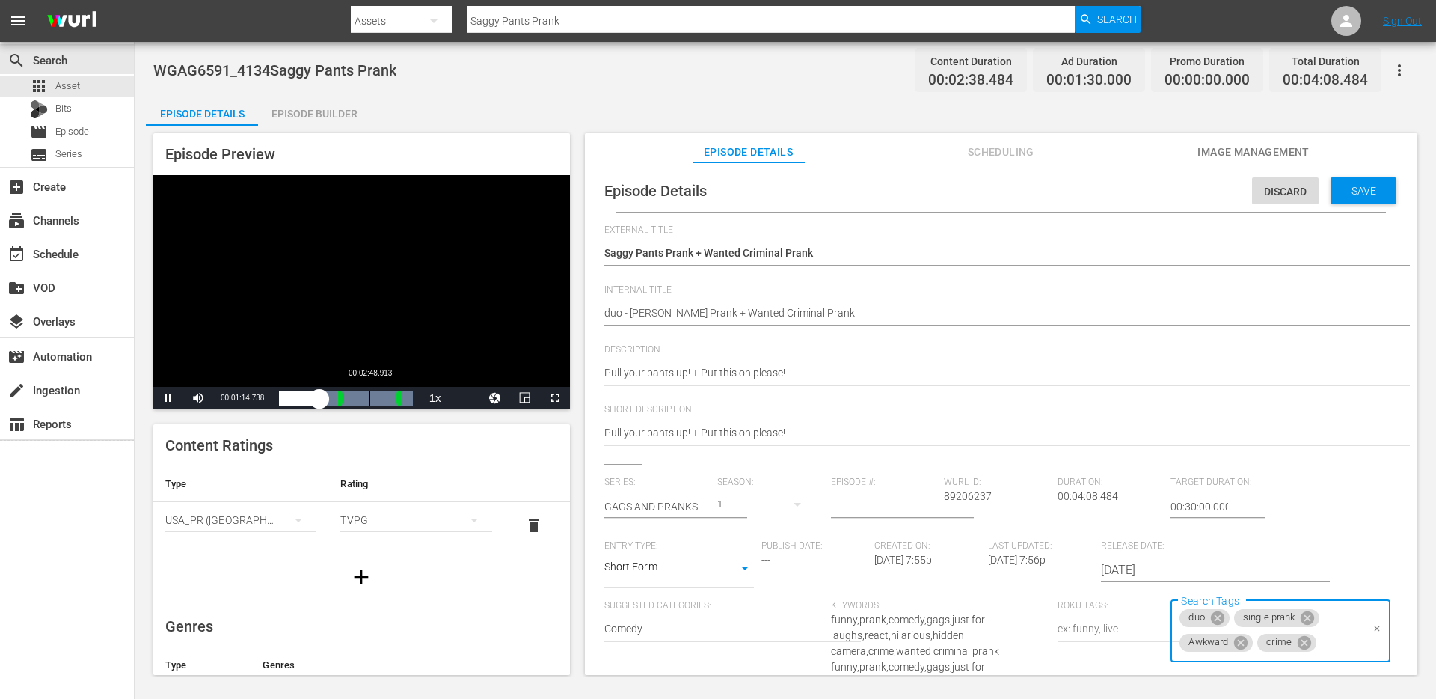
click at [370, 402] on div "00:02:48.913" at bounding box center [370, 398] width 1 height 15
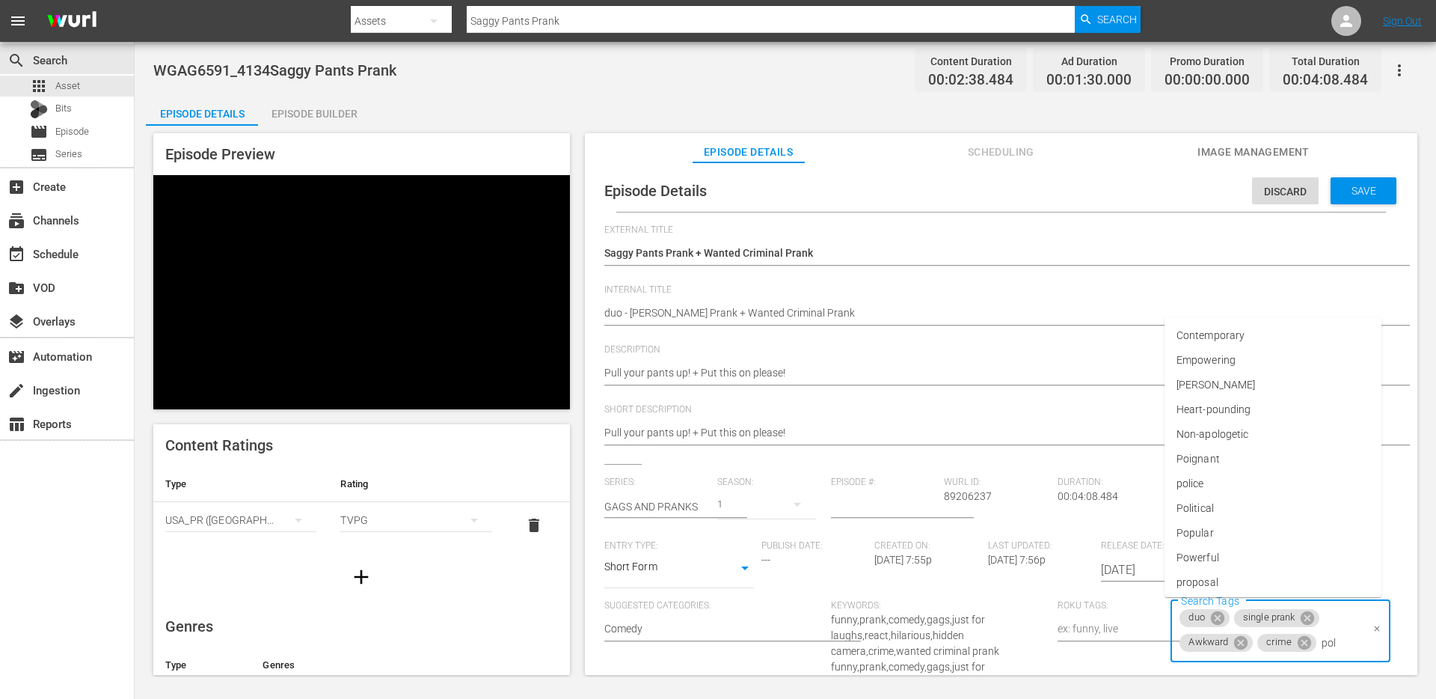
type input "poli"
click at [1288, 542] on li "Political" at bounding box center [1273, 554] width 217 height 25
click at [1229, 668] on icon at bounding box center [1235, 664] width 13 height 13
type input "poli"
click at [1207, 533] on li "police" at bounding box center [1273, 529] width 217 height 25
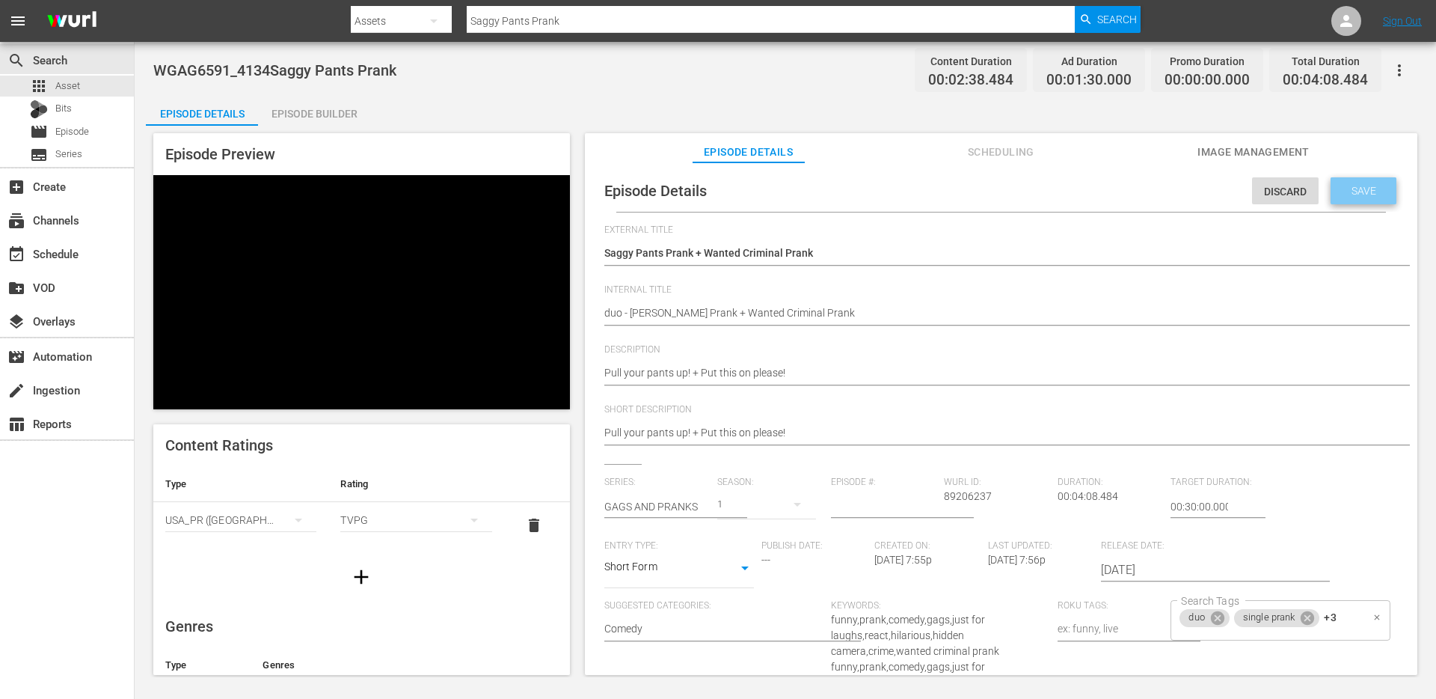
click at [1356, 200] on div "Save" at bounding box center [1364, 190] width 66 height 27
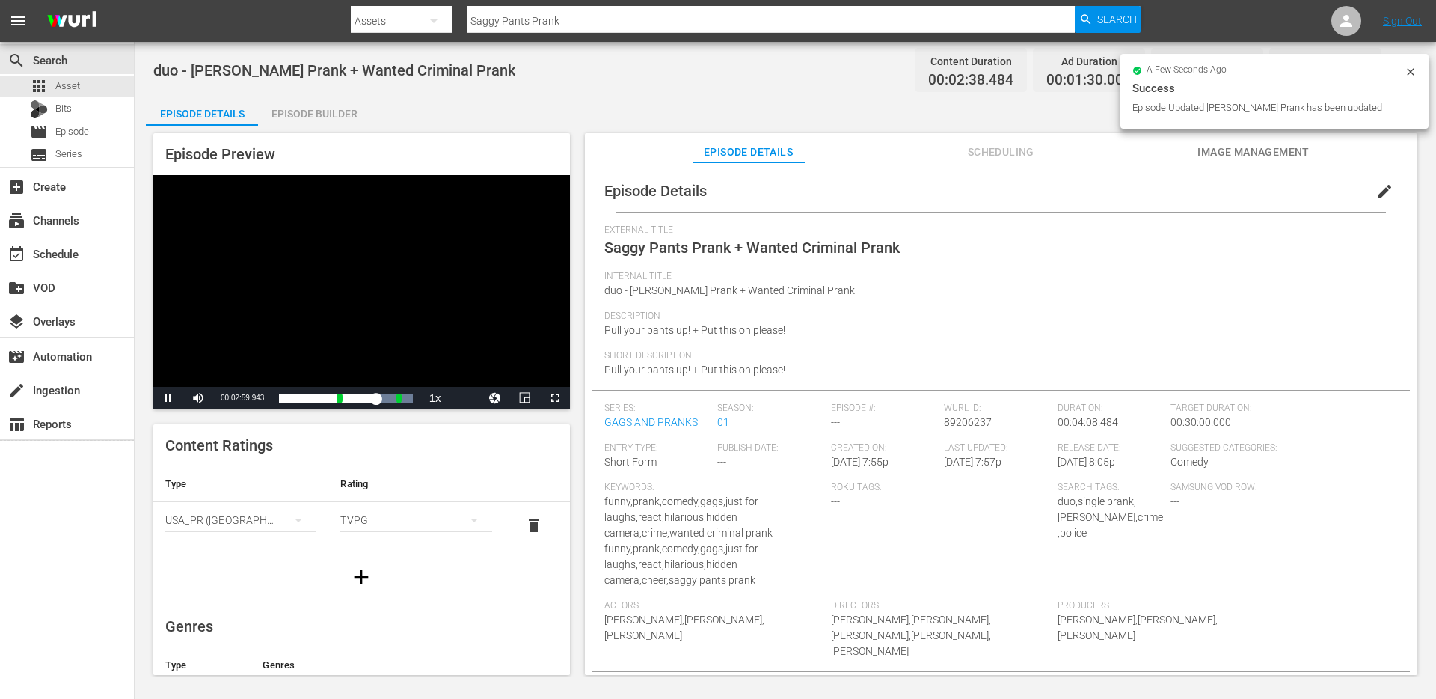
click at [252, 328] on div "Video Player" at bounding box center [361, 281] width 417 height 212
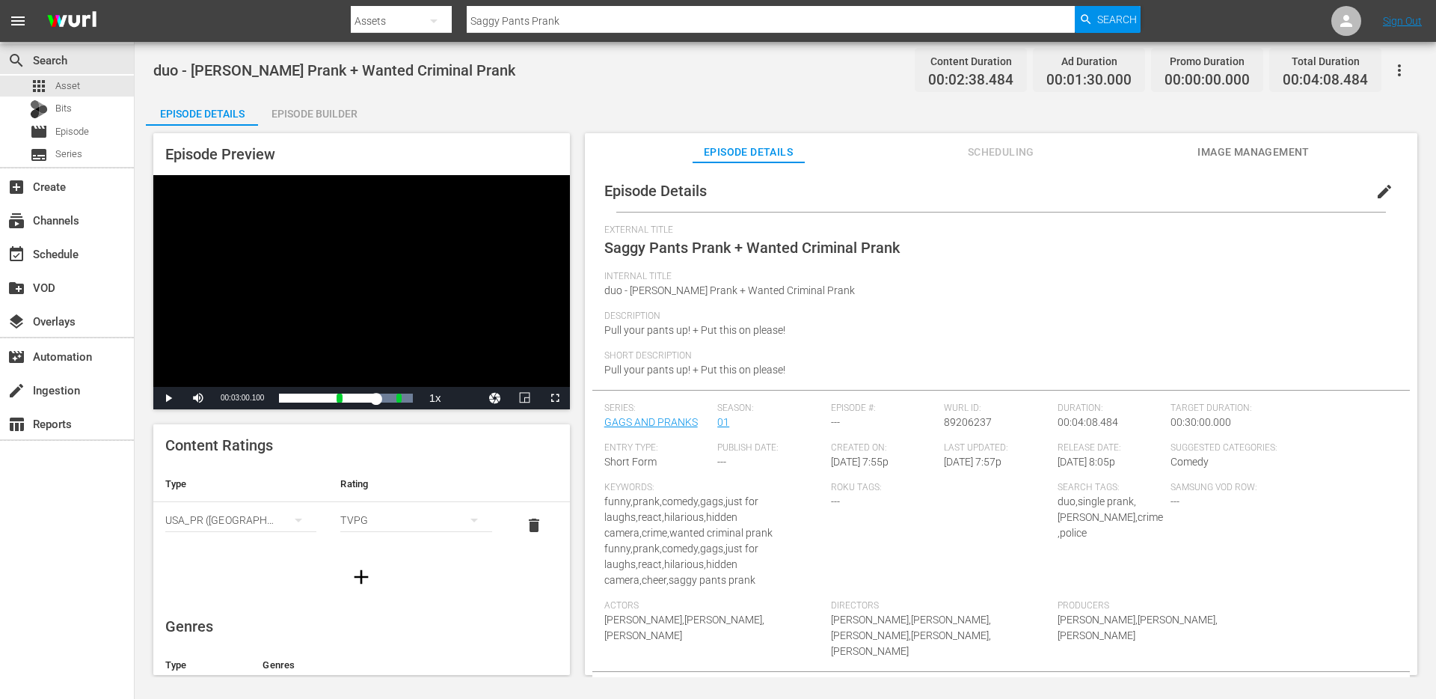
click at [764, 22] on input "Saggy Pants Prank" at bounding box center [771, 21] width 608 height 36
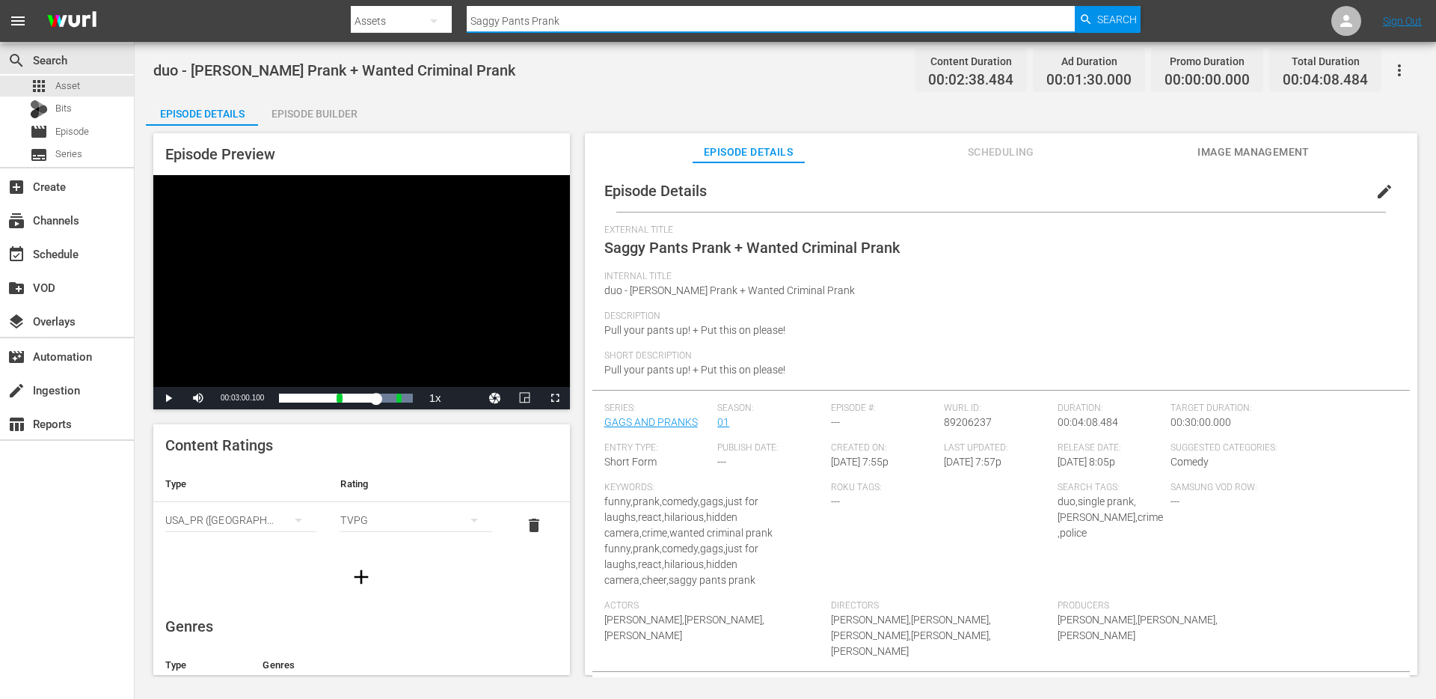
click at [764, 22] on input "Saggy Pants Prank" at bounding box center [771, 21] width 608 height 36
paste input "Rude Waitres"
type input "Rude Waitress Prank"
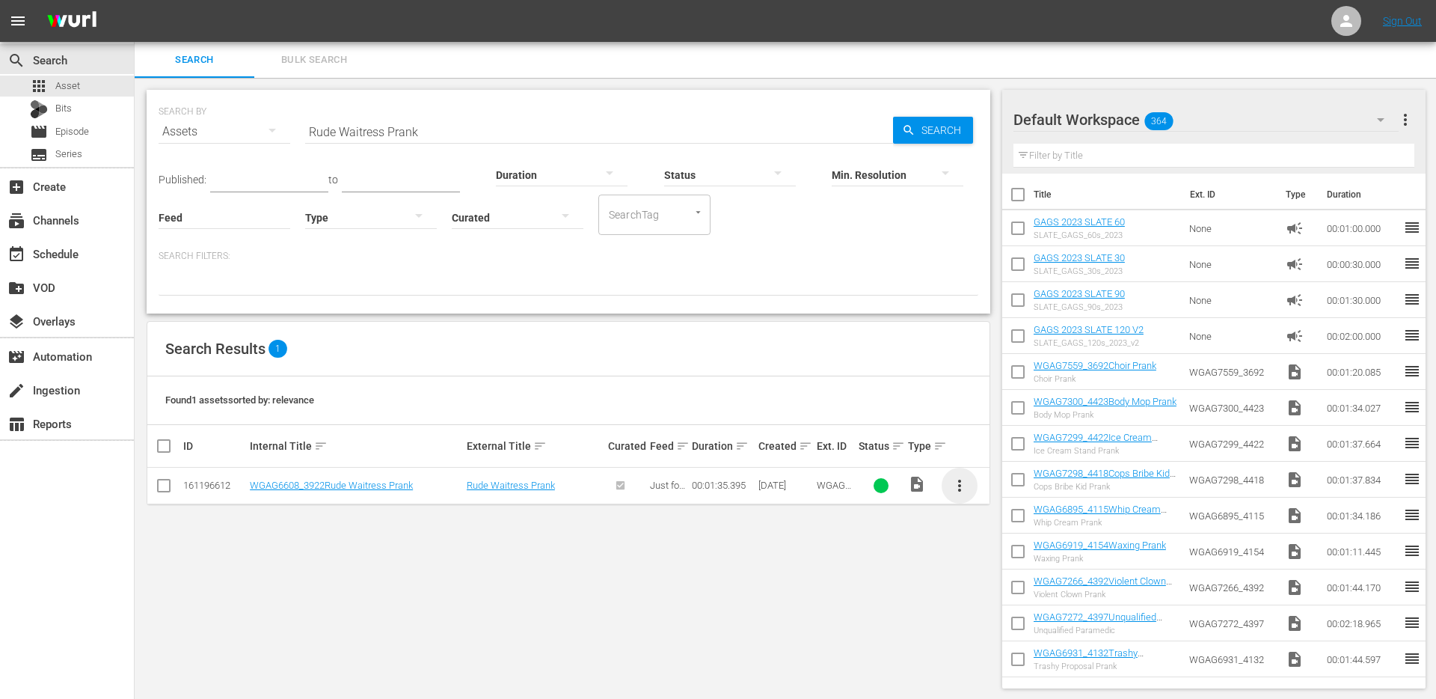
click at [955, 480] on span "more_vert" at bounding box center [960, 486] width 18 height 18
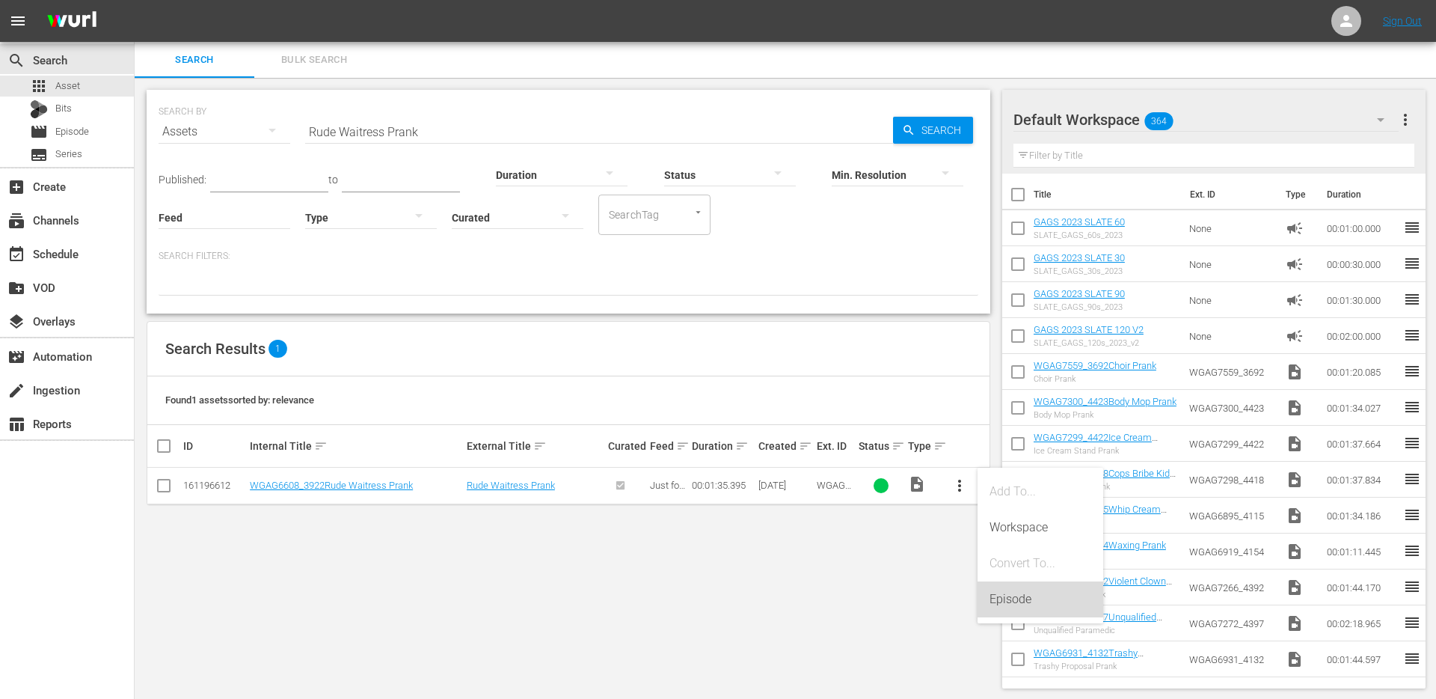
click at [997, 598] on div "Episode" at bounding box center [1041, 599] width 102 height 36
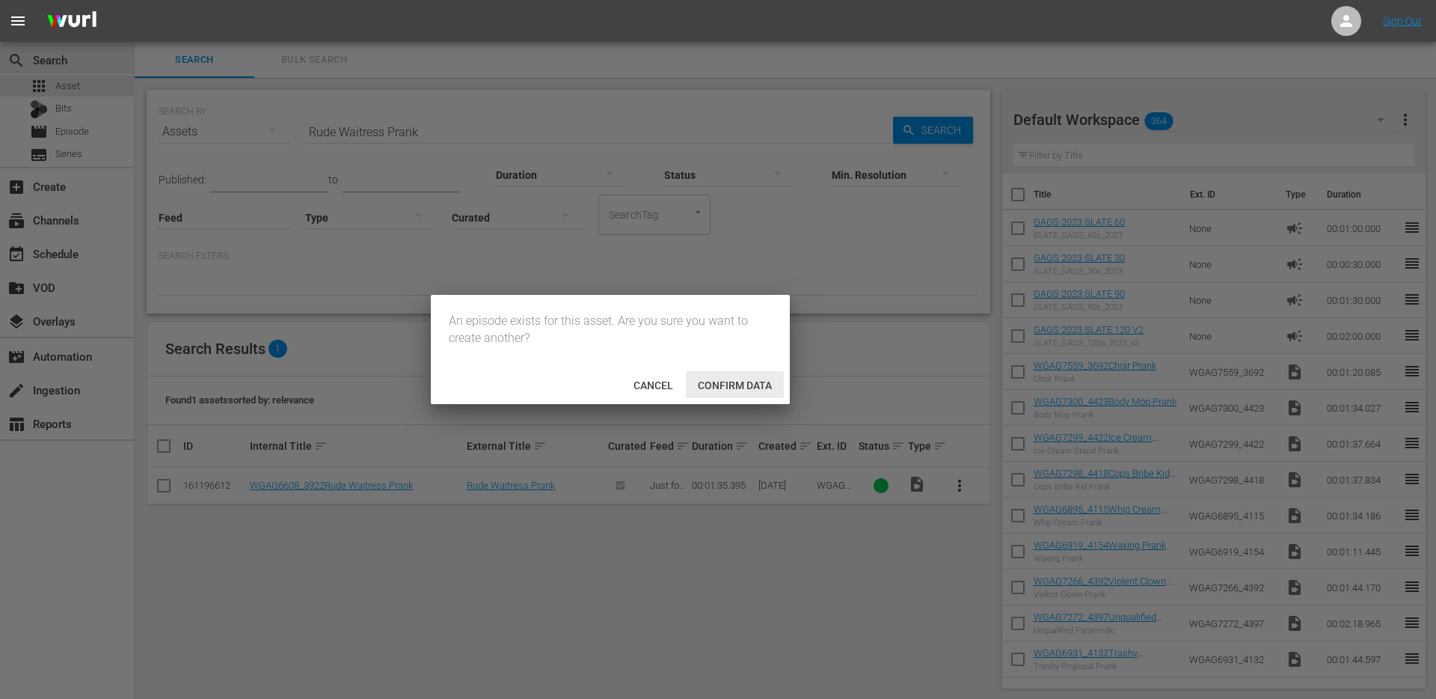
click at [702, 393] on div "Confirm data" at bounding box center [735, 385] width 98 height 28
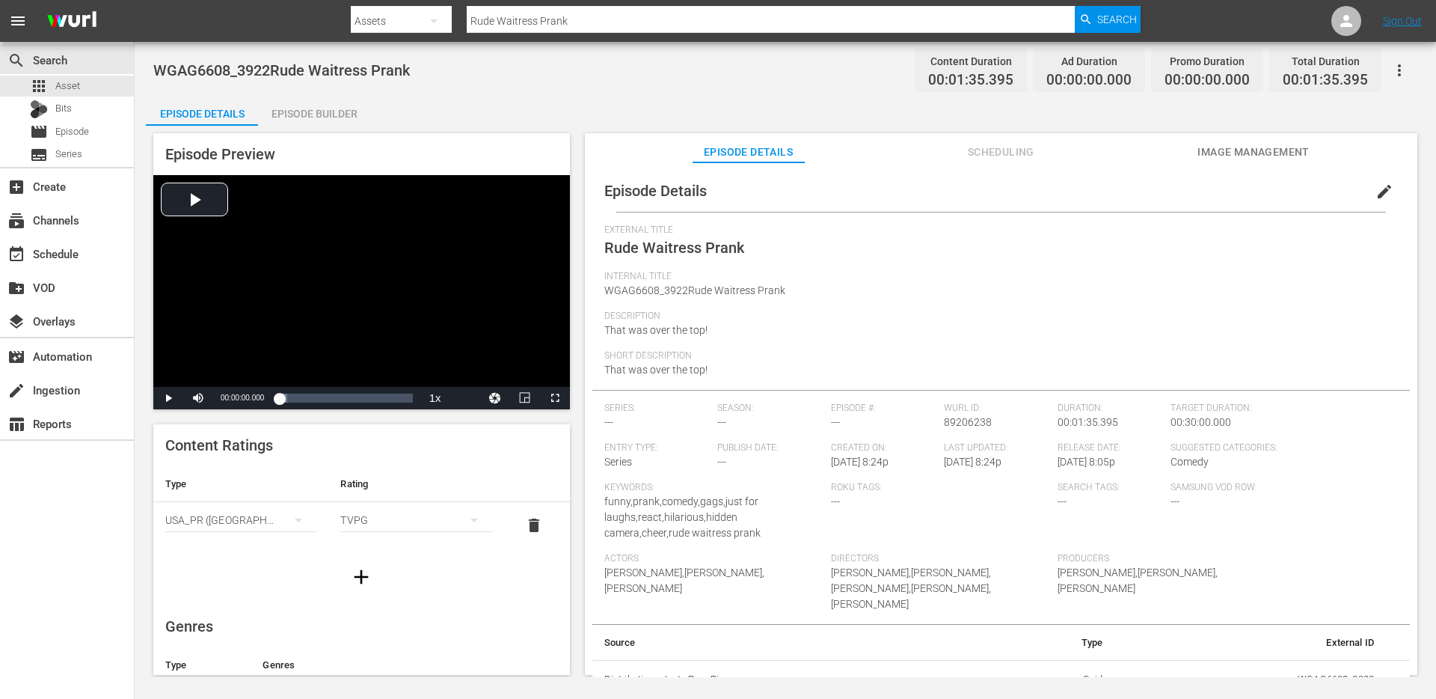
click at [296, 114] on div "Episode Builder" at bounding box center [314, 114] width 112 height 36
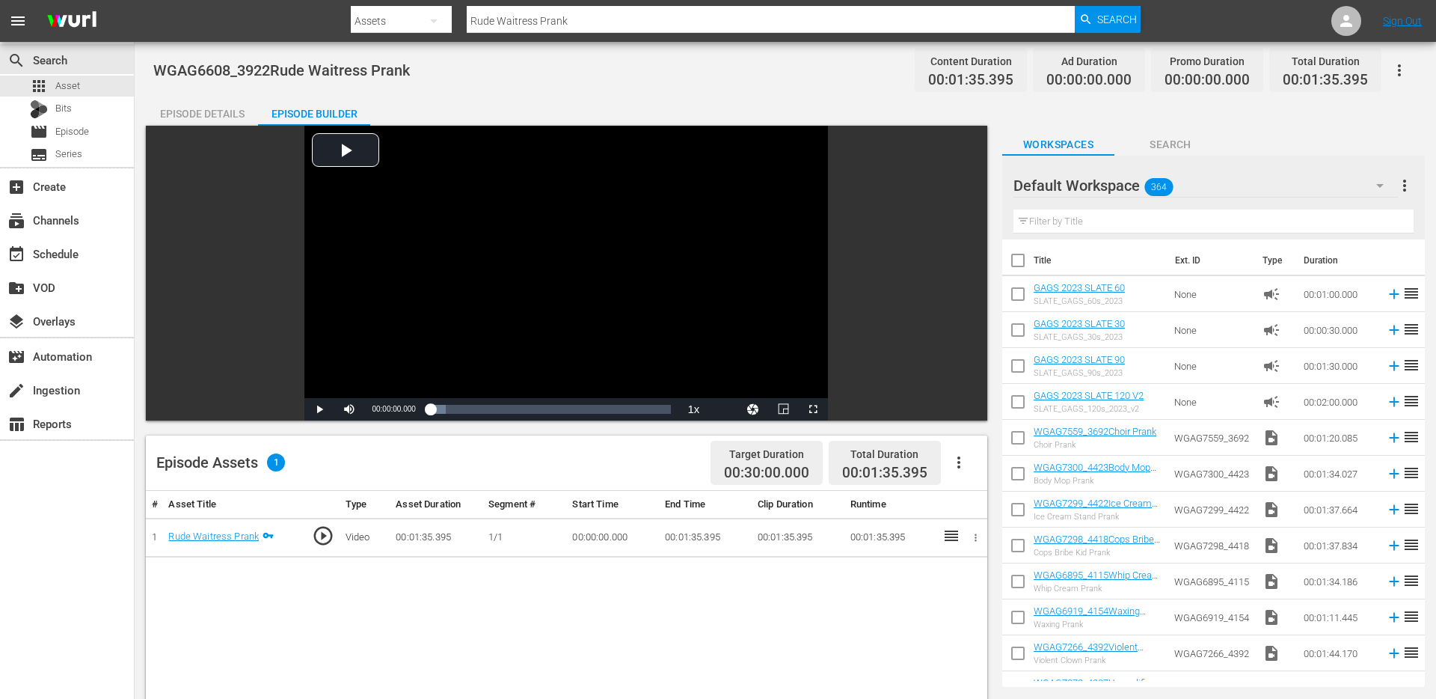
click at [1148, 224] on input "text" at bounding box center [1214, 221] width 400 height 24
paste input "Hypno Money Prank"
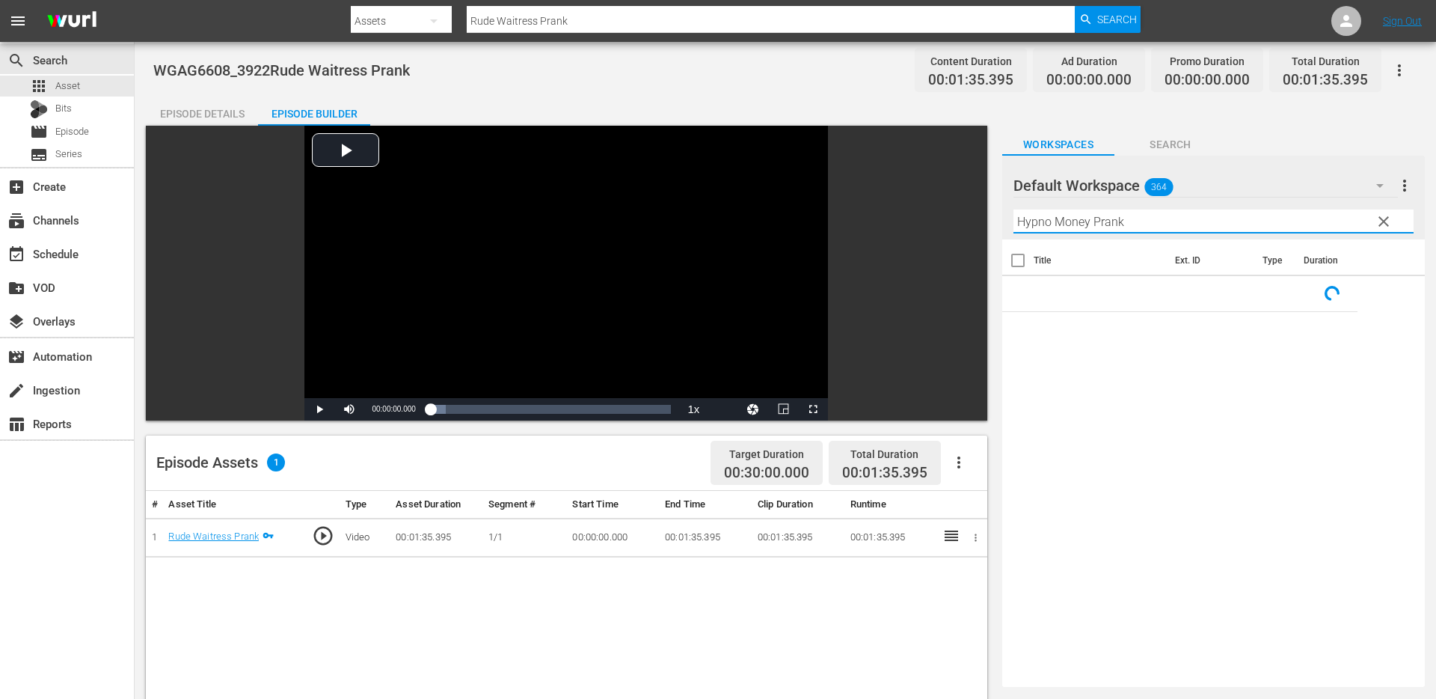
type input "Hypno Money Prank"
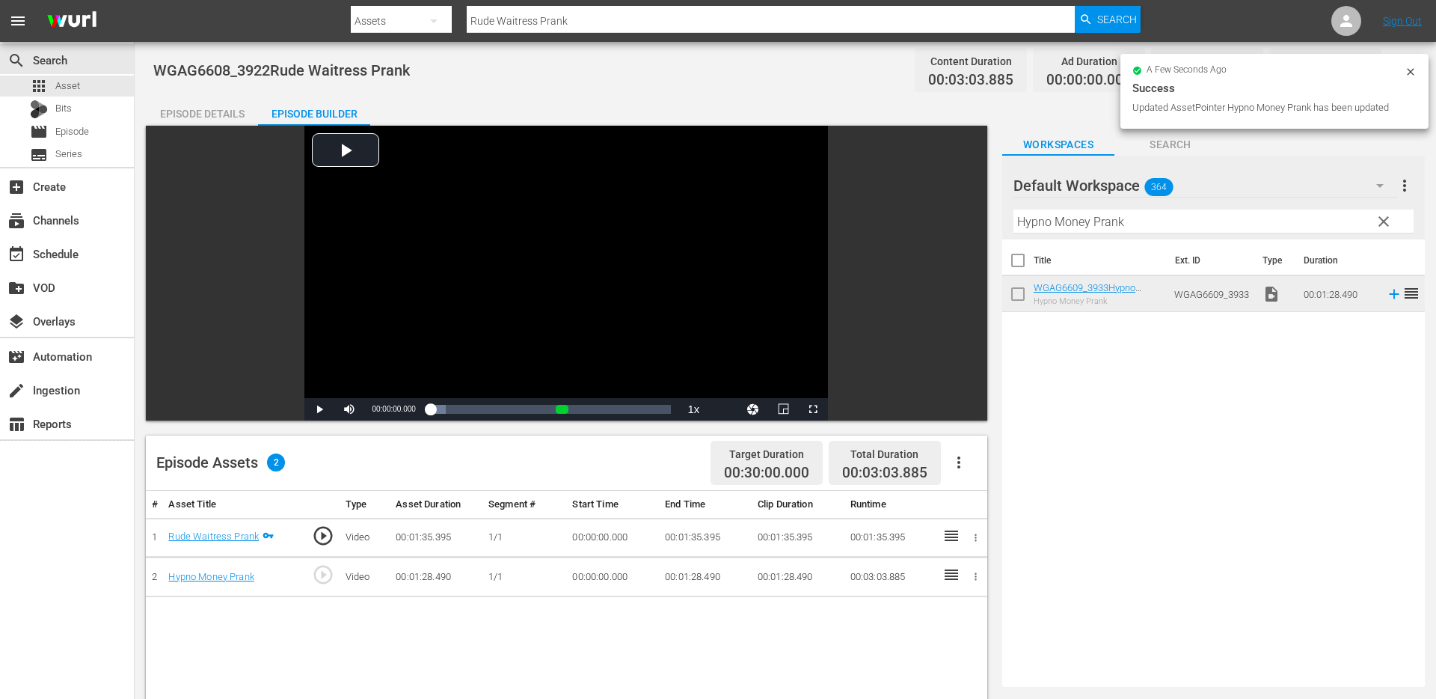
click at [1388, 227] on span "clear" at bounding box center [1384, 221] width 18 height 18
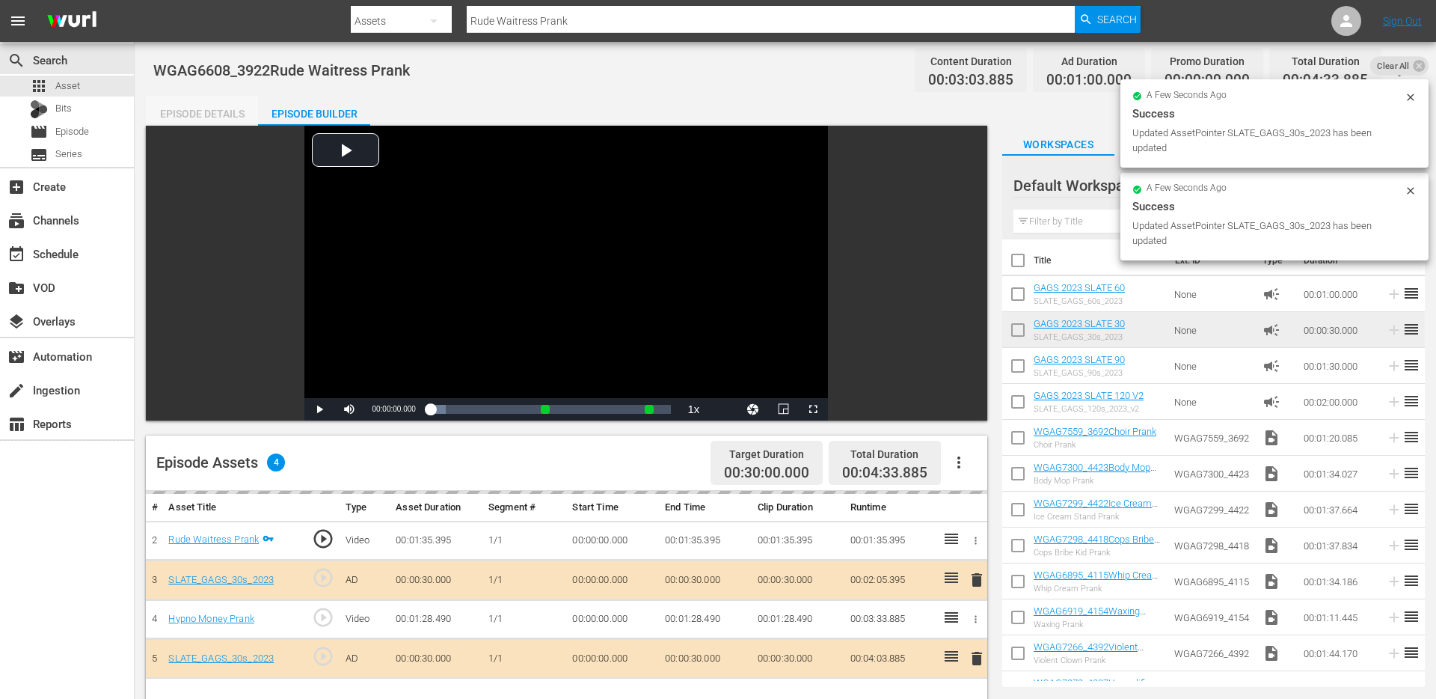
click at [215, 112] on div "Episode Details" at bounding box center [202, 114] width 112 height 36
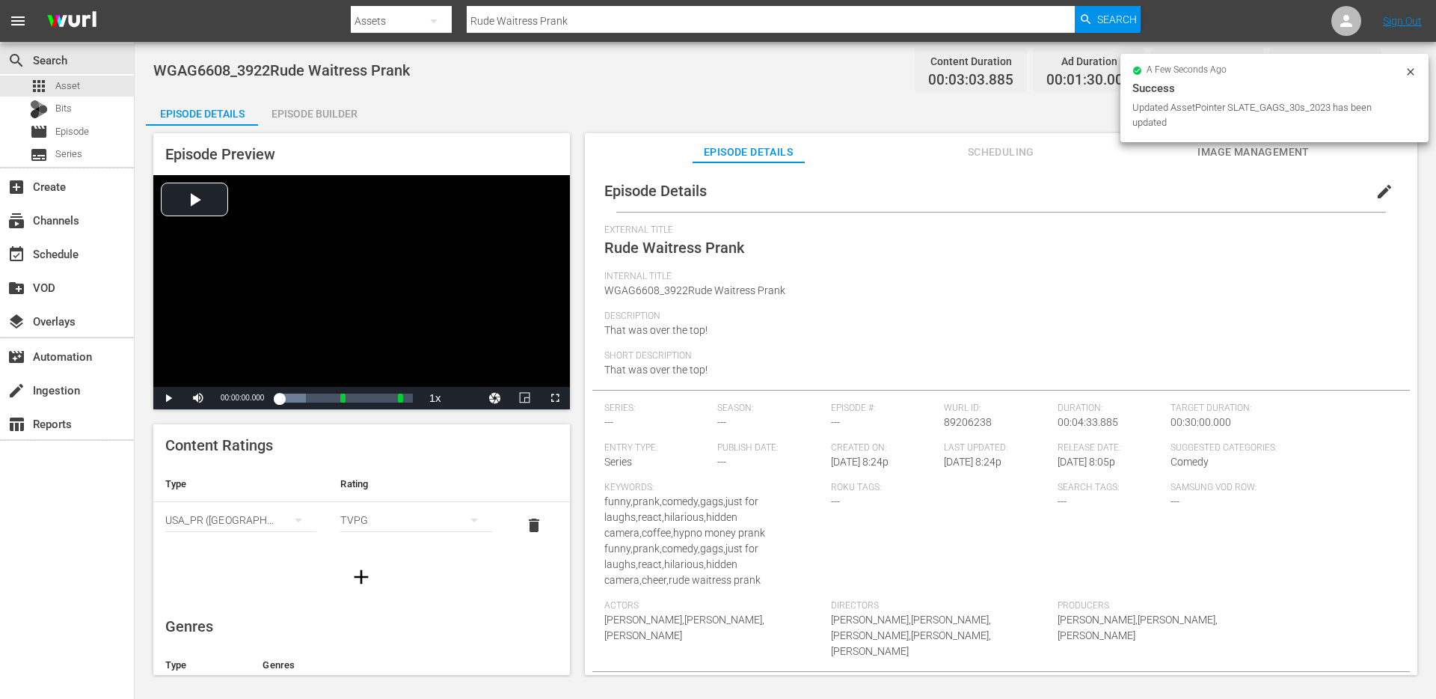
click at [1377, 189] on span "edit" at bounding box center [1385, 192] width 18 height 18
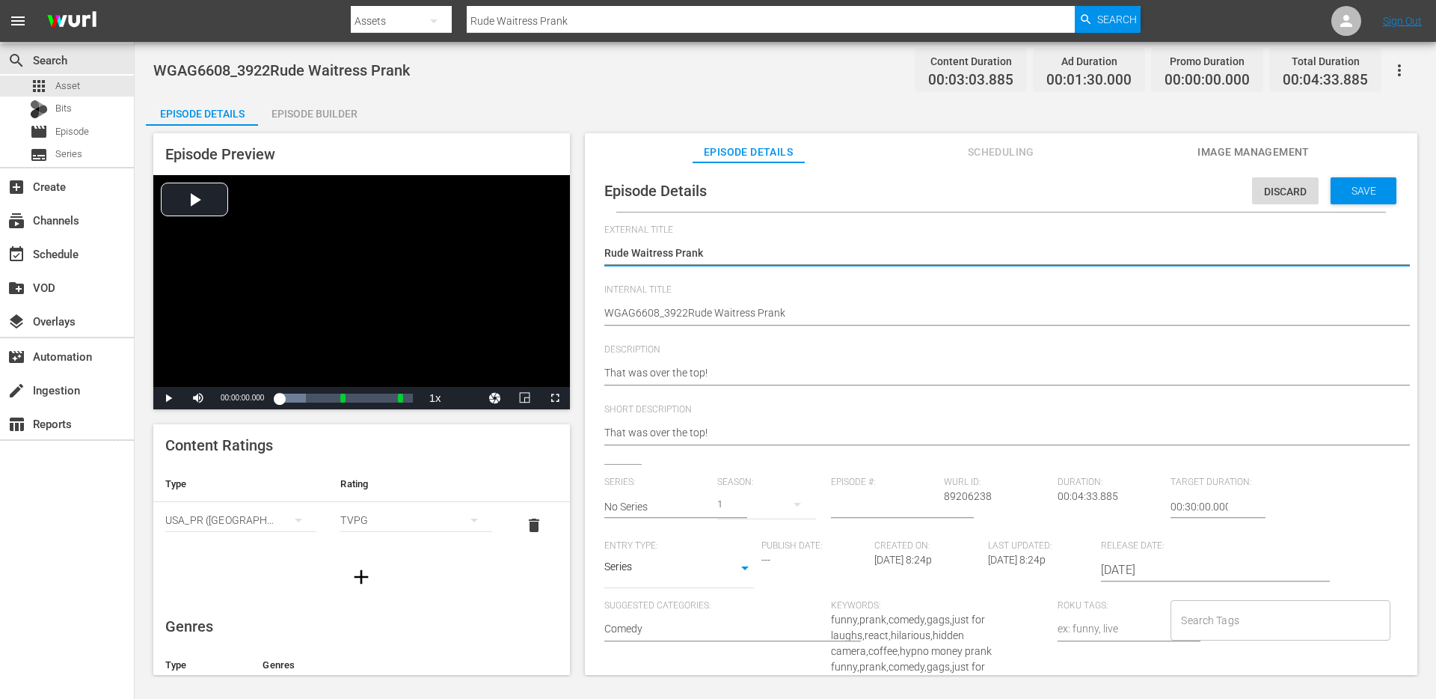
click at [1015, 256] on textarea "Rude Waitress Prank" at bounding box center [997, 254] width 786 height 18
type textarea "Rude Waitress Prank"
type textarea "Rude Waitress Prank +"
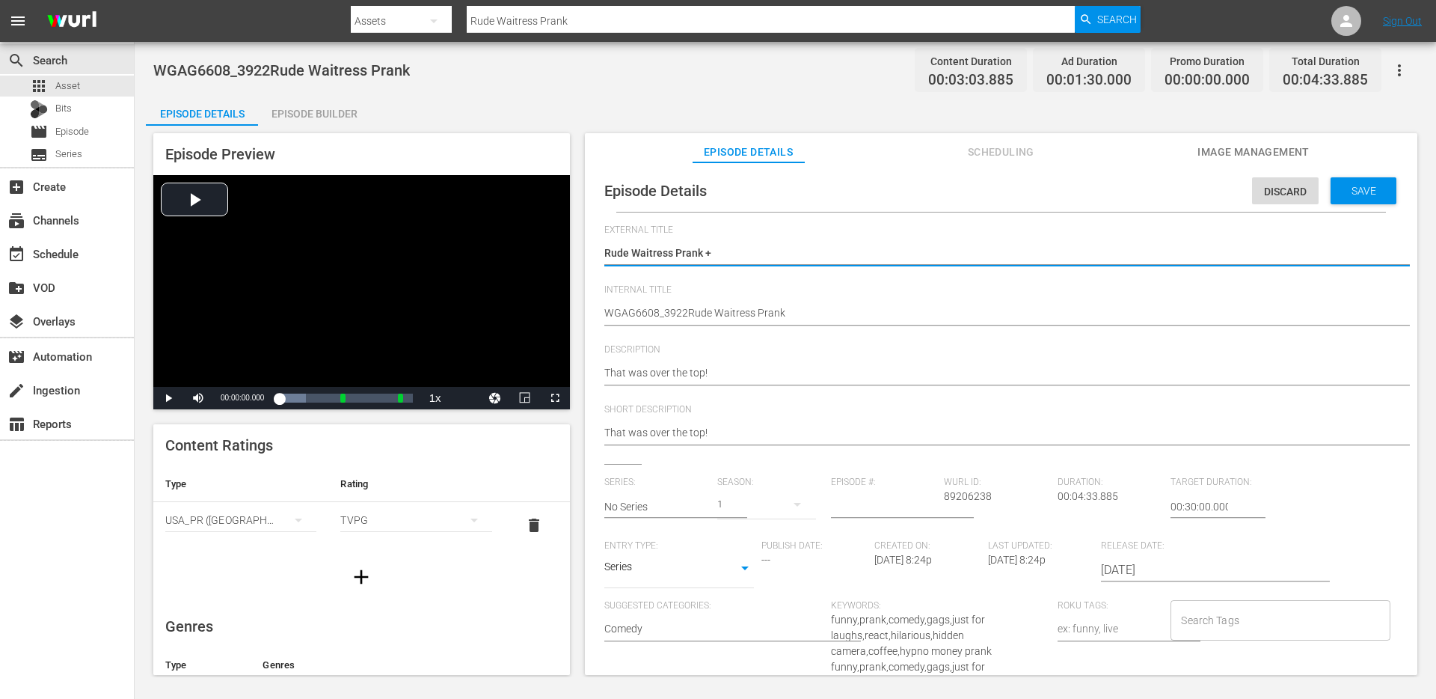
type textarea "Rude Waitress Prank +"
type textarea "Rude Waitress Prank + Hypno Money Prank"
click at [730, 252] on textarea "Rude Waitress Prank" at bounding box center [997, 254] width 786 height 18
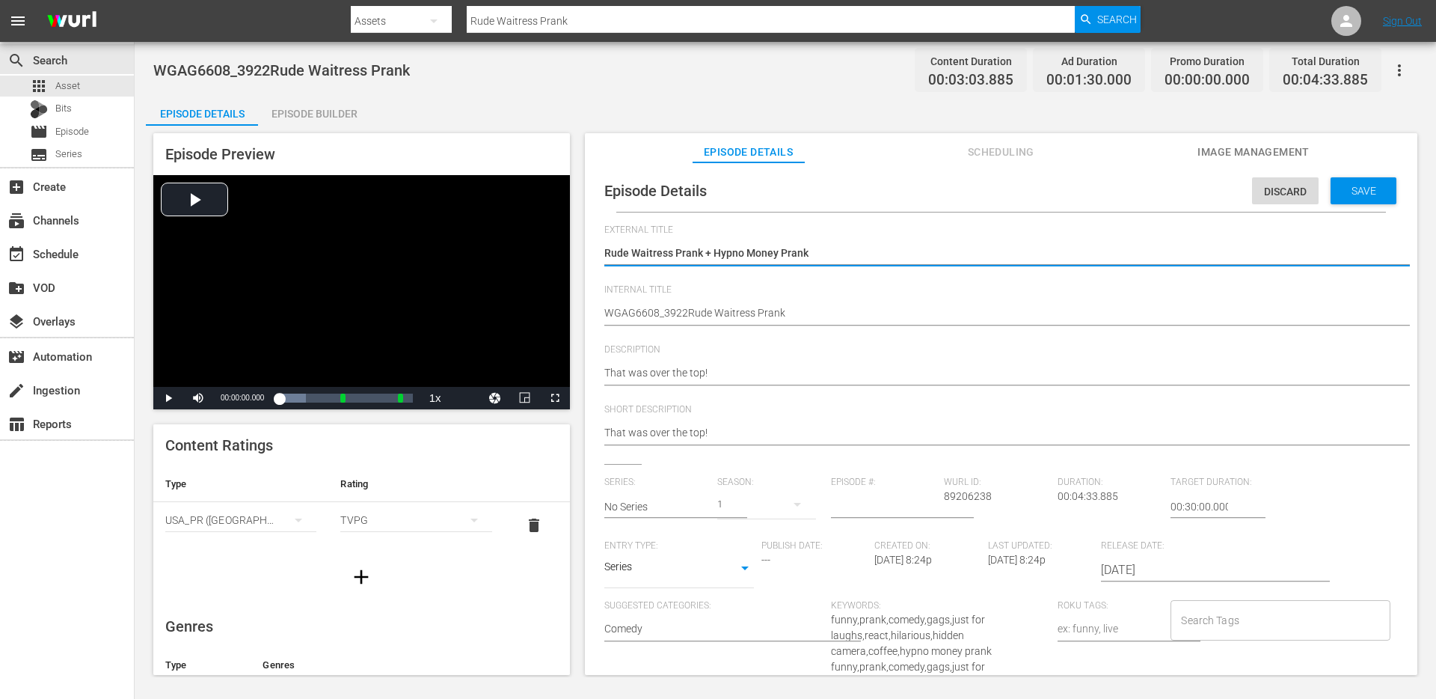
click at [730, 252] on textarea "Rude Waitress Prank" at bounding box center [997, 254] width 786 height 18
click at [359, 394] on div "Loaded : 19.91% 00:02:44.638 00:00:00.000" at bounding box center [345, 398] width 133 height 15
click at [287, 394] on div "Loaded : 61.04% 00:00:18.464 Rude Waitress Prank 00:00:11.154 Cue Point 1: 00:0…" at bounding box center [345, 398] width 133 height 15
click at [314, 392] on div "Loaded : 79.72% 00:01:12.317 Rude Waitress Prank 00:00:17.185 Cue Point 1: 00:0…" at bounding box center [345, 398] width 133 height 15
click at [364, 394] on div "Loaded : 94.28% 00:02:55.409 00:00:44.198 Cue Point 1: 00:02:05.395" at bounding box center [345, 398] width 133 height 15
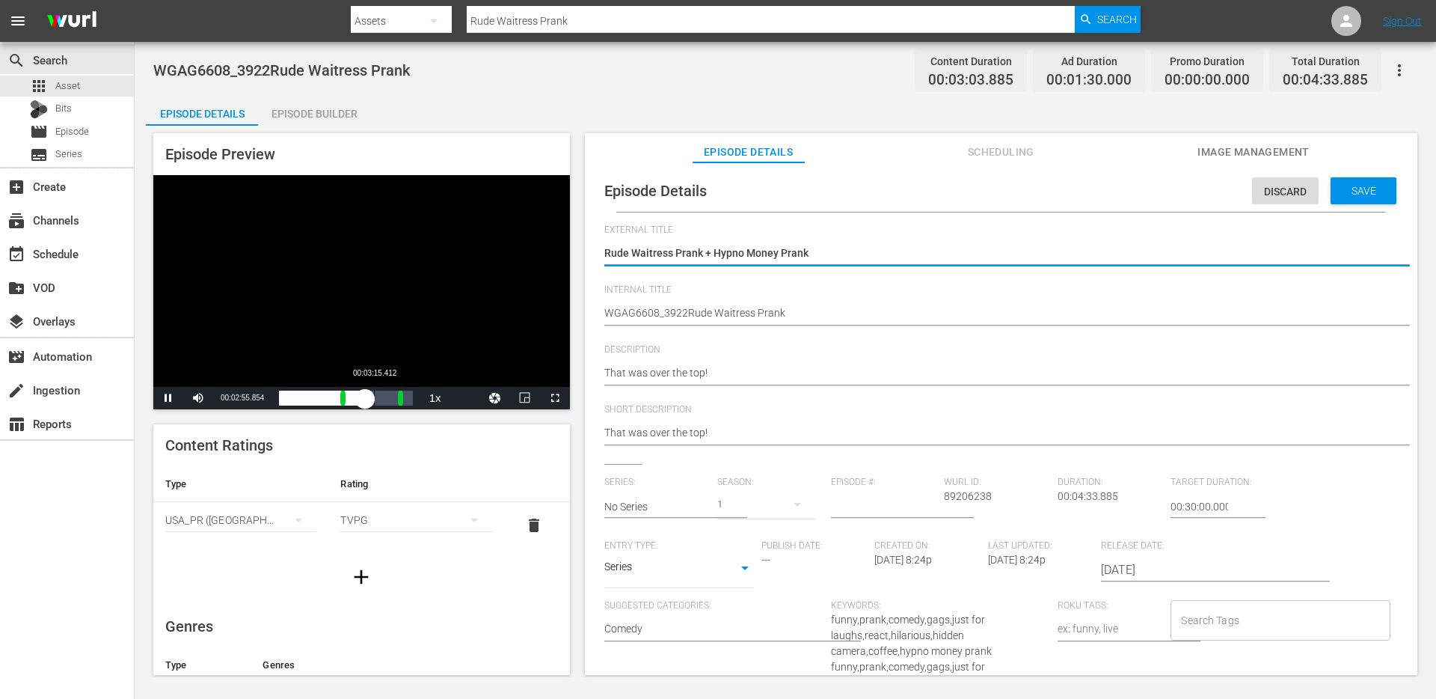
click at [377, 396] on div "Loaded : 54.26% 00:03:15.412 00:00:20.569 Cue Point 1: 00:02:05.395" at bounding box center [345, 398] width 133 height 15
click at [718, 252] on textarea "Rude Waitress Prank" at bounding box center [997, 254] width 786 height 18
type textarea "Rude Waitress Prank + H Money Prank"
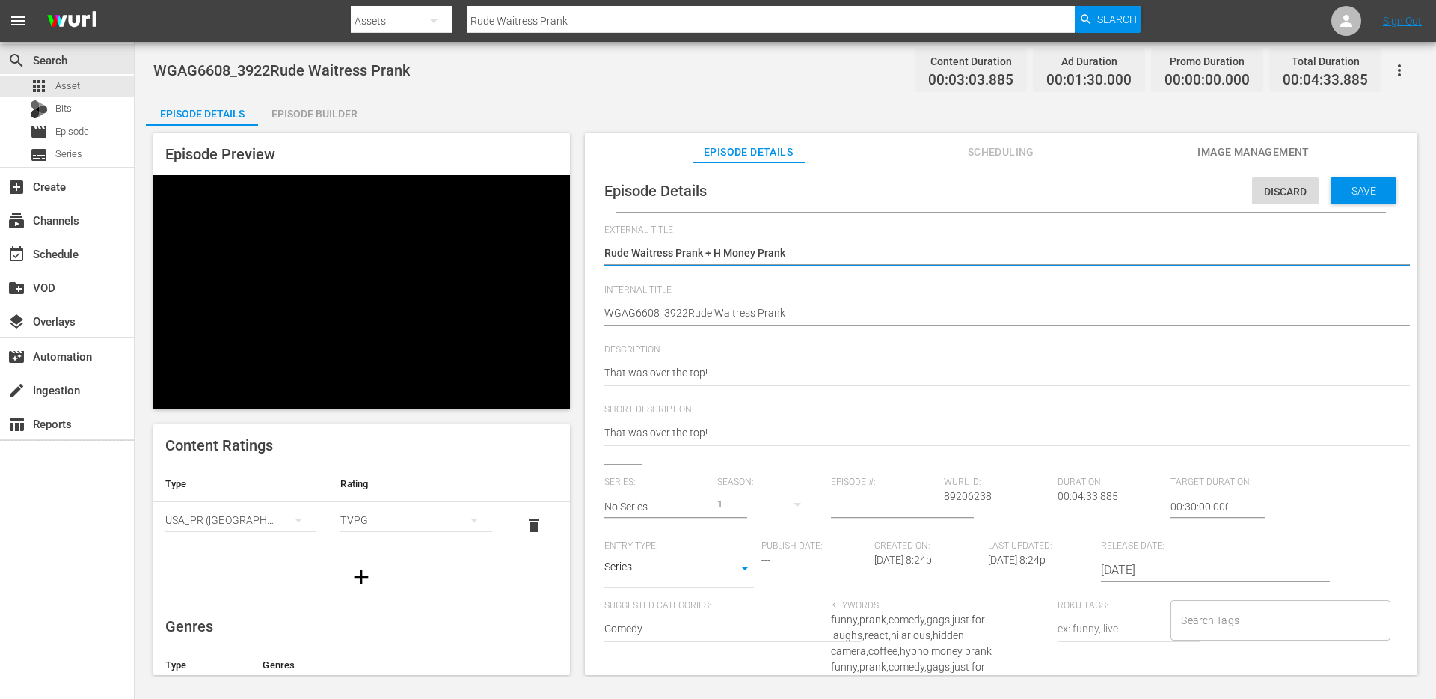
type textarea "Rude Waitress Prank + Hy Money Prank"
type textarea "Rude Waitress Prank + Hyp Money Prank"
type textarea "Rude Waitress Prank + Hypn Money Prank"
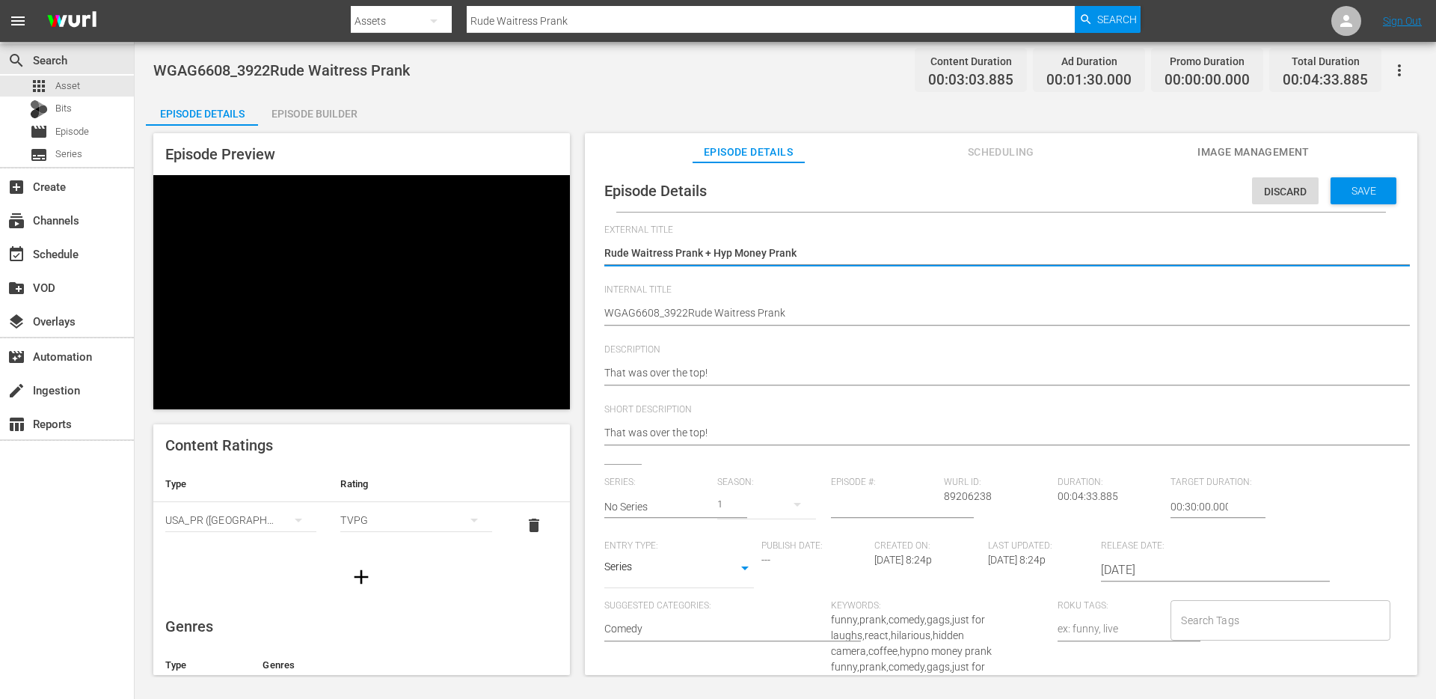
type textarea "Rude Waitress Prank + Hypn Money Prank"
type textarea "Rude Waitress Prank + Hypno Money Prank"
type textarea "Rude Waitress Prank + Hypnot Money Prank"
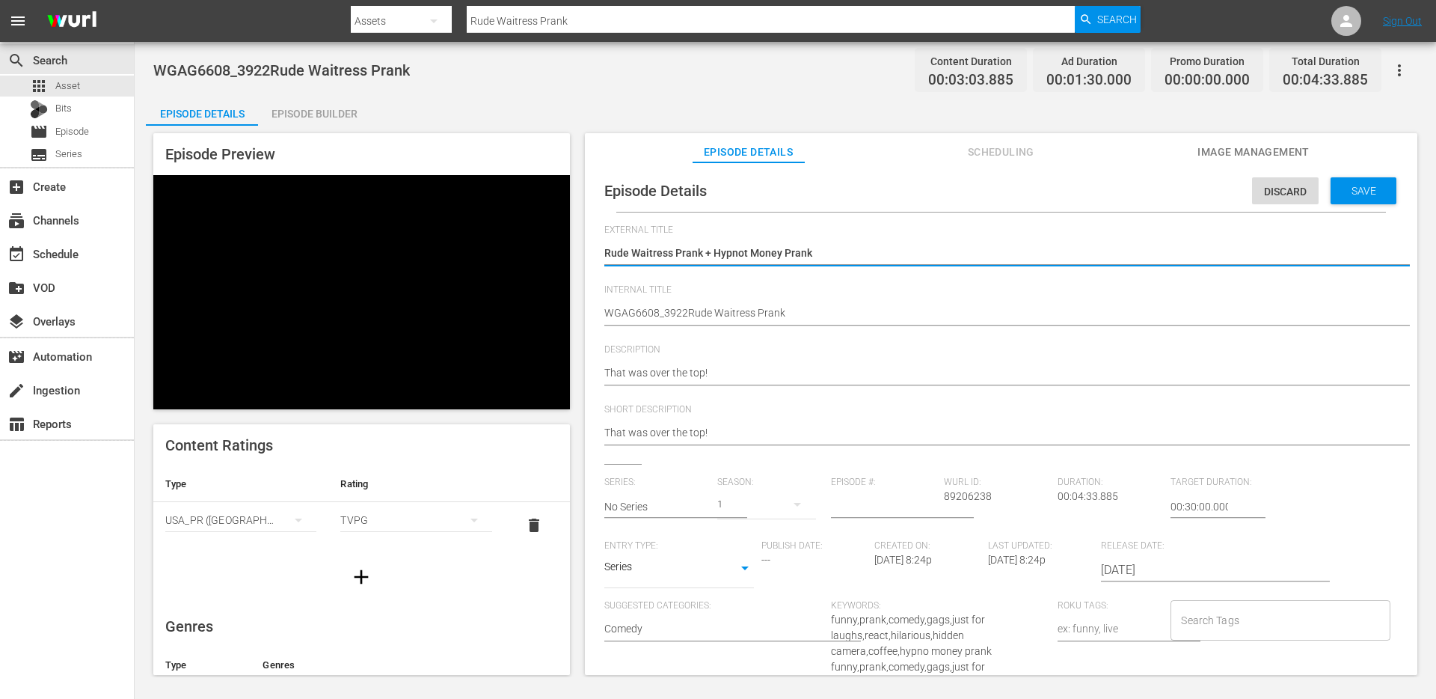
type textarea "Rude Waitress Prank + Hypnoti Money Prank"
type textarea "Rude Waitress Prank + Hypnotis Money Prank"
type textarea "Rude Waitress Prank + Hypnotism Money Prank"
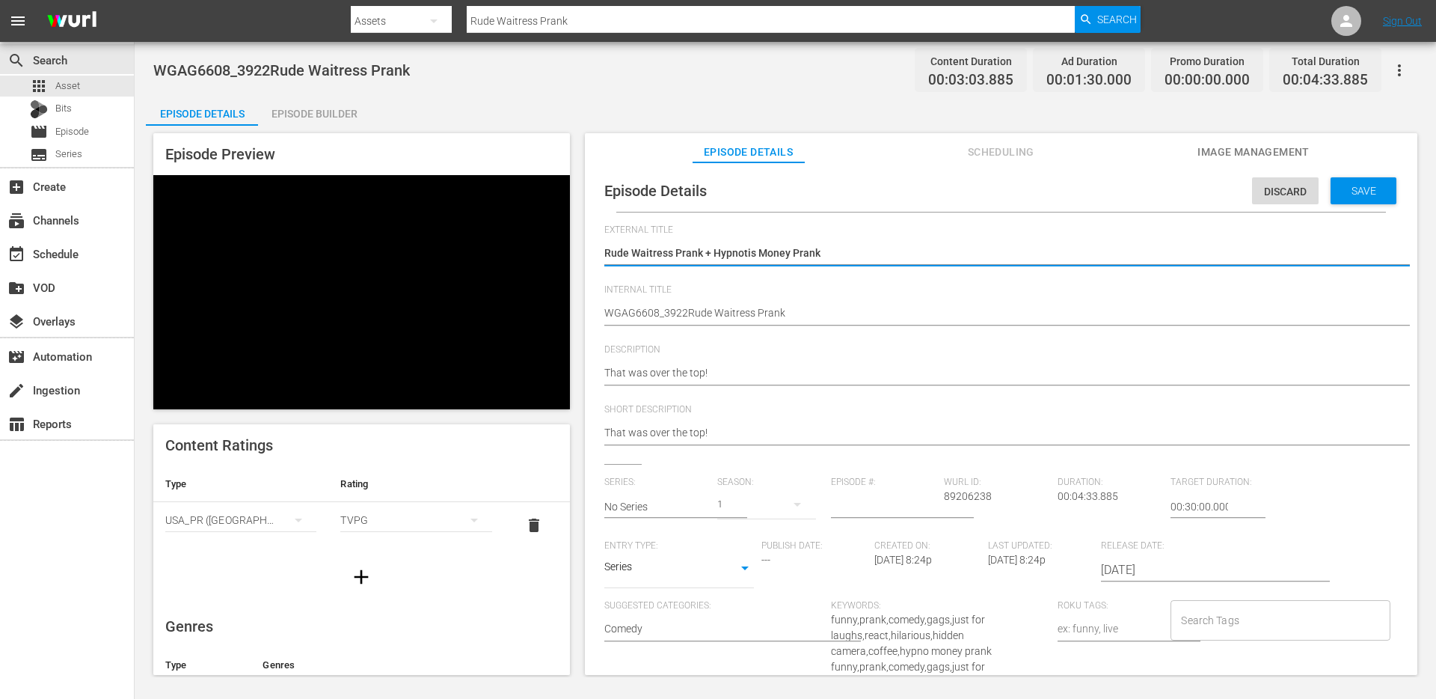
type textarea "Rude Waitress Prank + Hypnotism Money Prank"
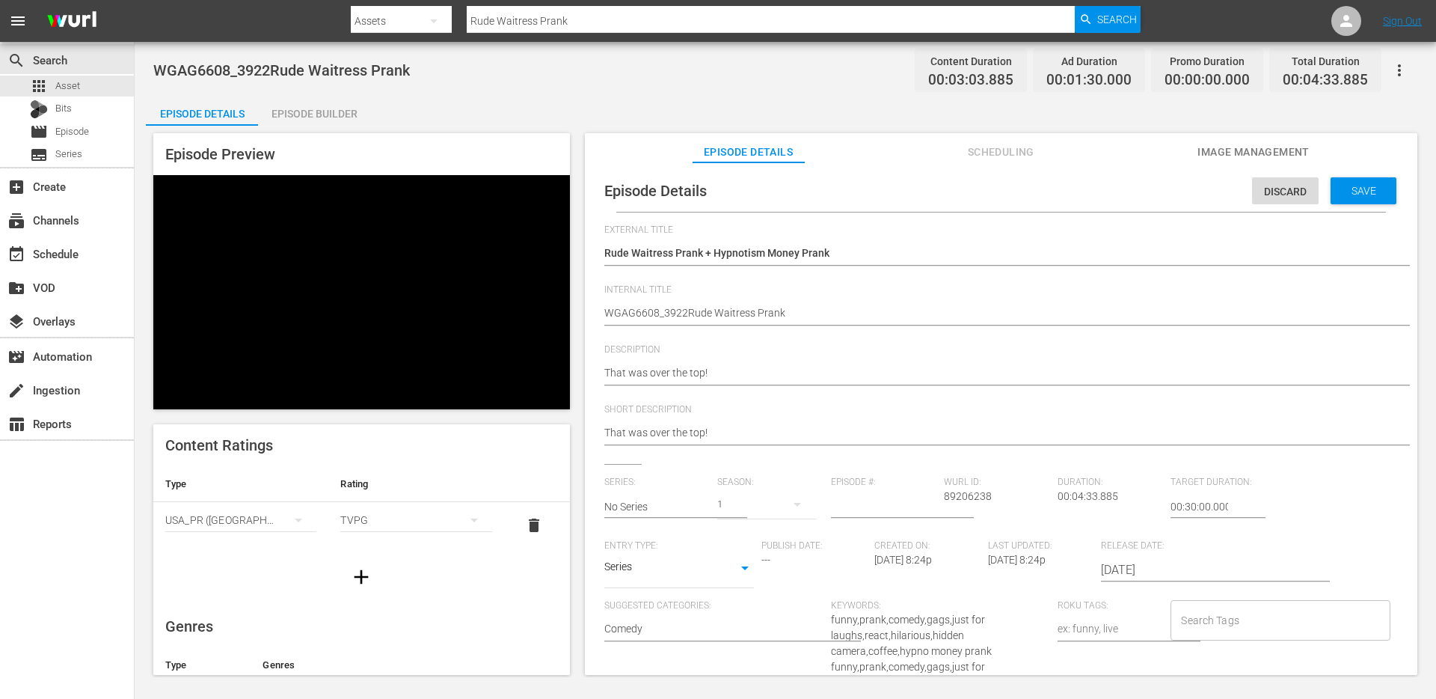
click at [887, 242] on div "Rude Waitress Prank Rude Waitress Prank" at bounding box center [997, 254] width 786 height 36
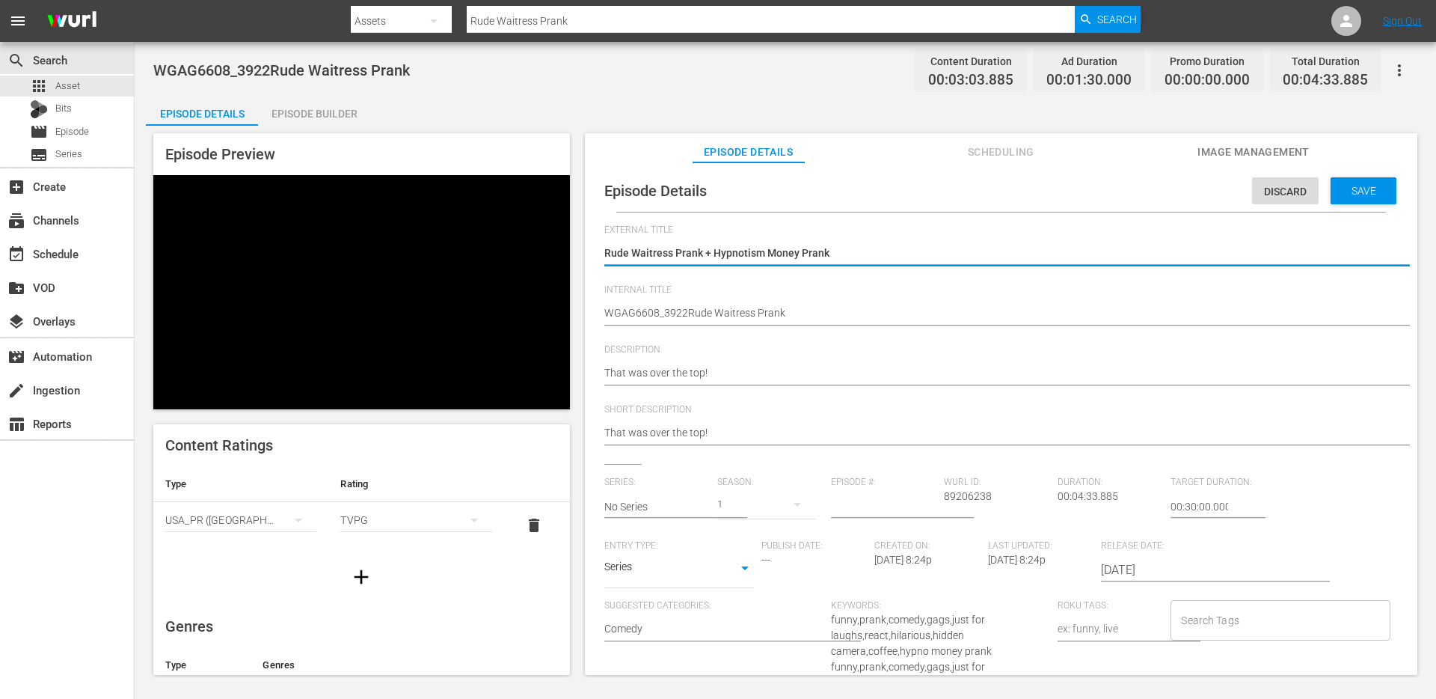
click at [774, 253] on textarea "Rude Waitress Prank" at bounding box center [997, 254] width 786 height 18
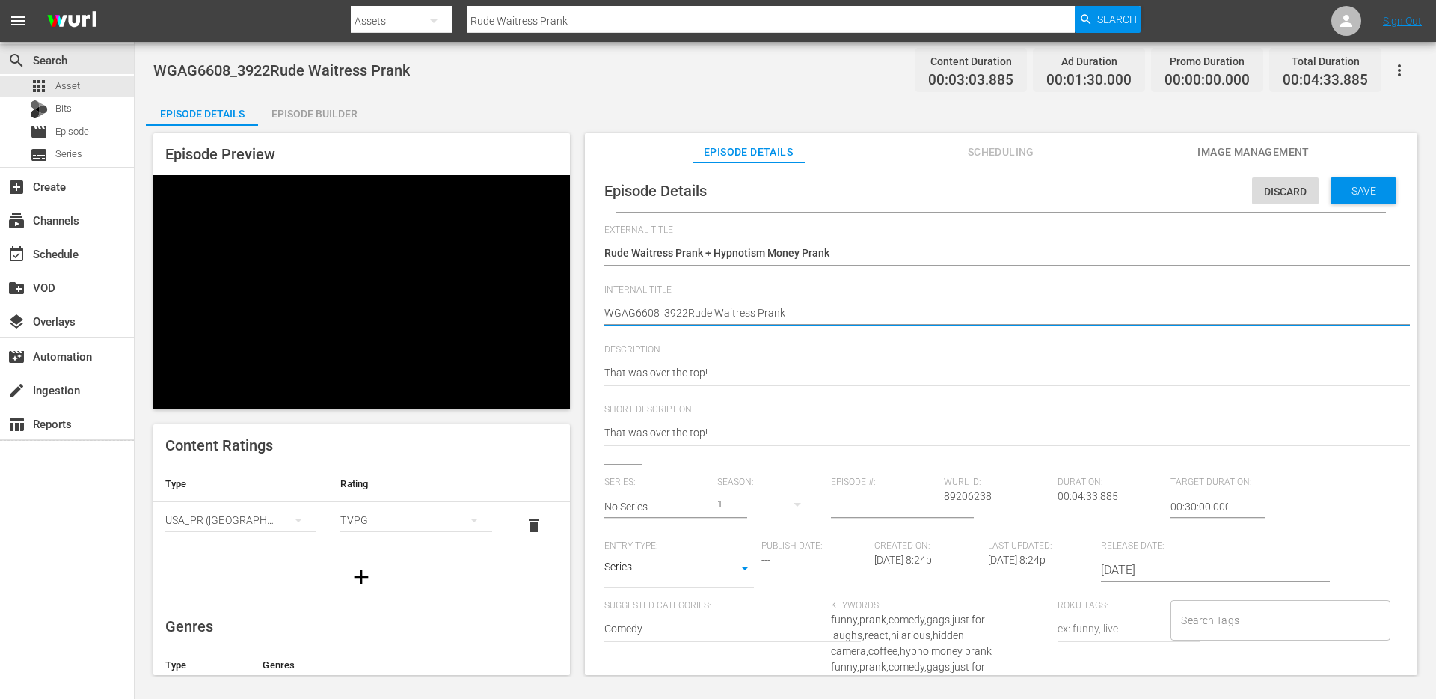
click at [740, 308] on textarea "WGAG6608_3922Rude Waitress Prank" at bounding box center [997, 314] width 786 height 18
paste textarea "Rude Waitress Prank + Hypnotism Money"
type textarea "Rude Waitress Prank + Hypnotism Money Prank"
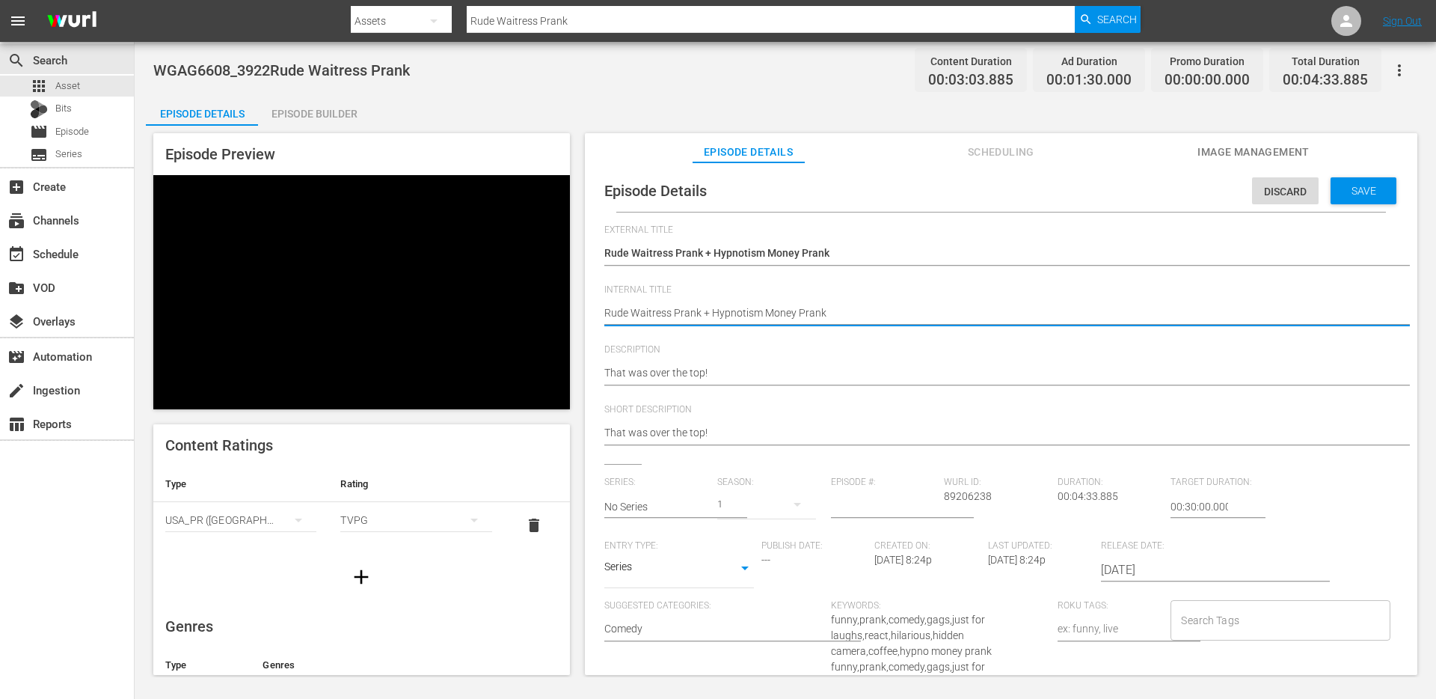
type textarea "dRude Waitress Prank + Hypnotism Money Prank"
type textarea "duRude Waitress Prank + Hypnotism Money Prank"
type textarea "duoRude Waitress Prank + Hypnotism Money Prank"
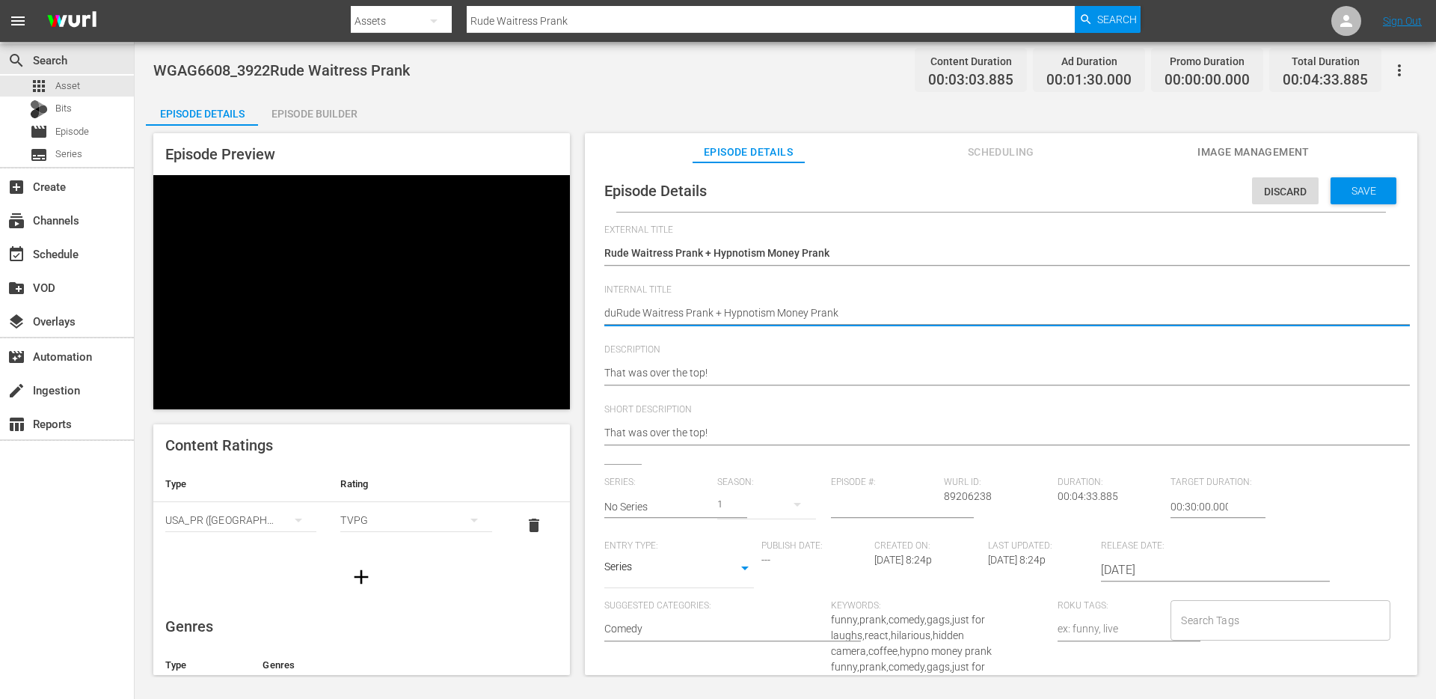
type textarea "duoRude Waitress Prank + Hypnotism Money Prank"
type textarea "duo Rude Waitress Prank + Hypnotism Money Prank"
type textarea "duo -Rude Waitress Prank + Hypnotism Money Prank"
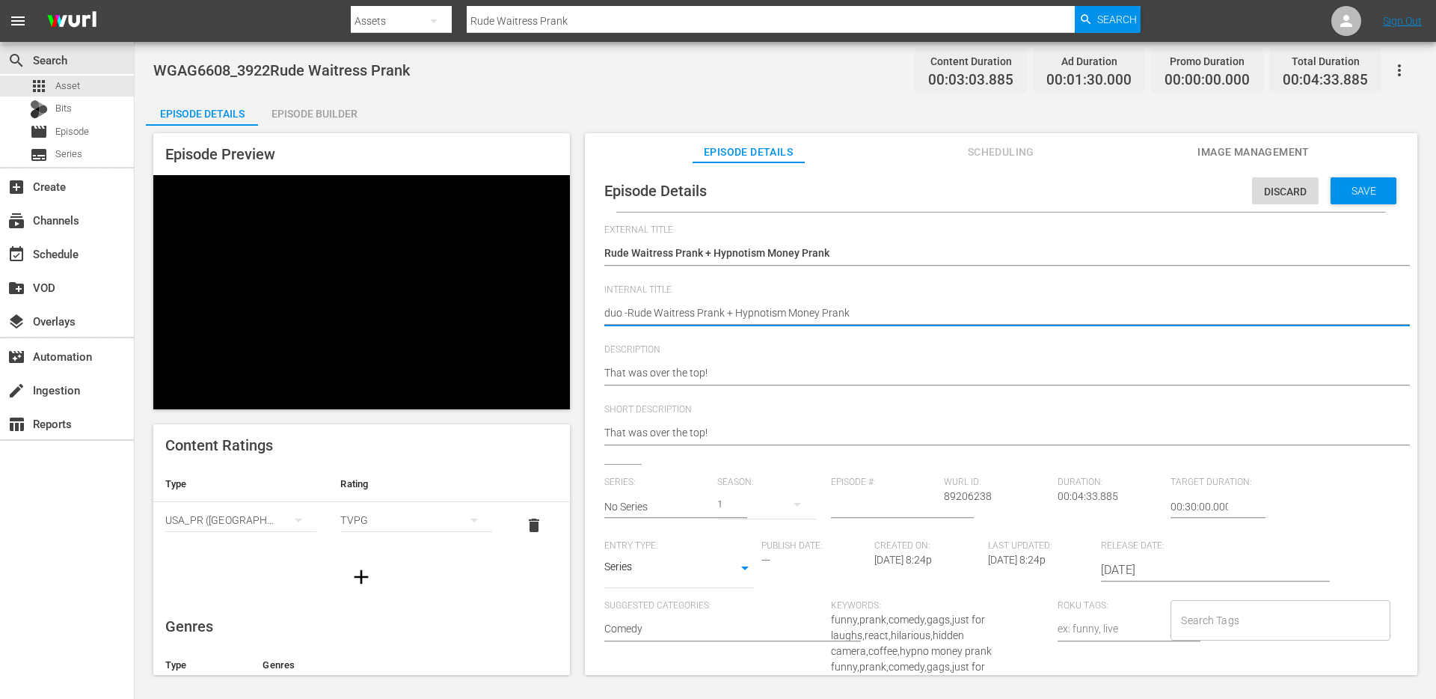
type textarea "duo - Rude Waitress Prank + Hypnotism Money Prank"
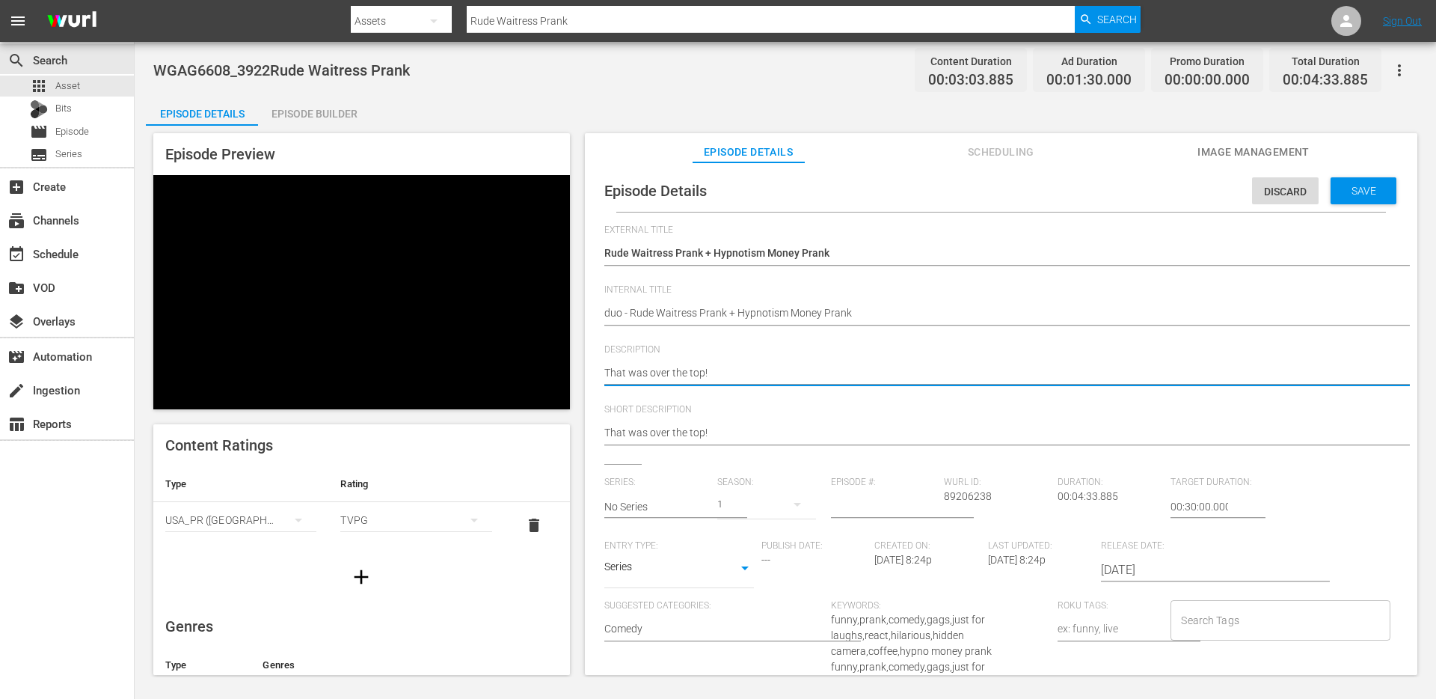
type textarea "That was over the top!"
type textarea "That was over the top! +"
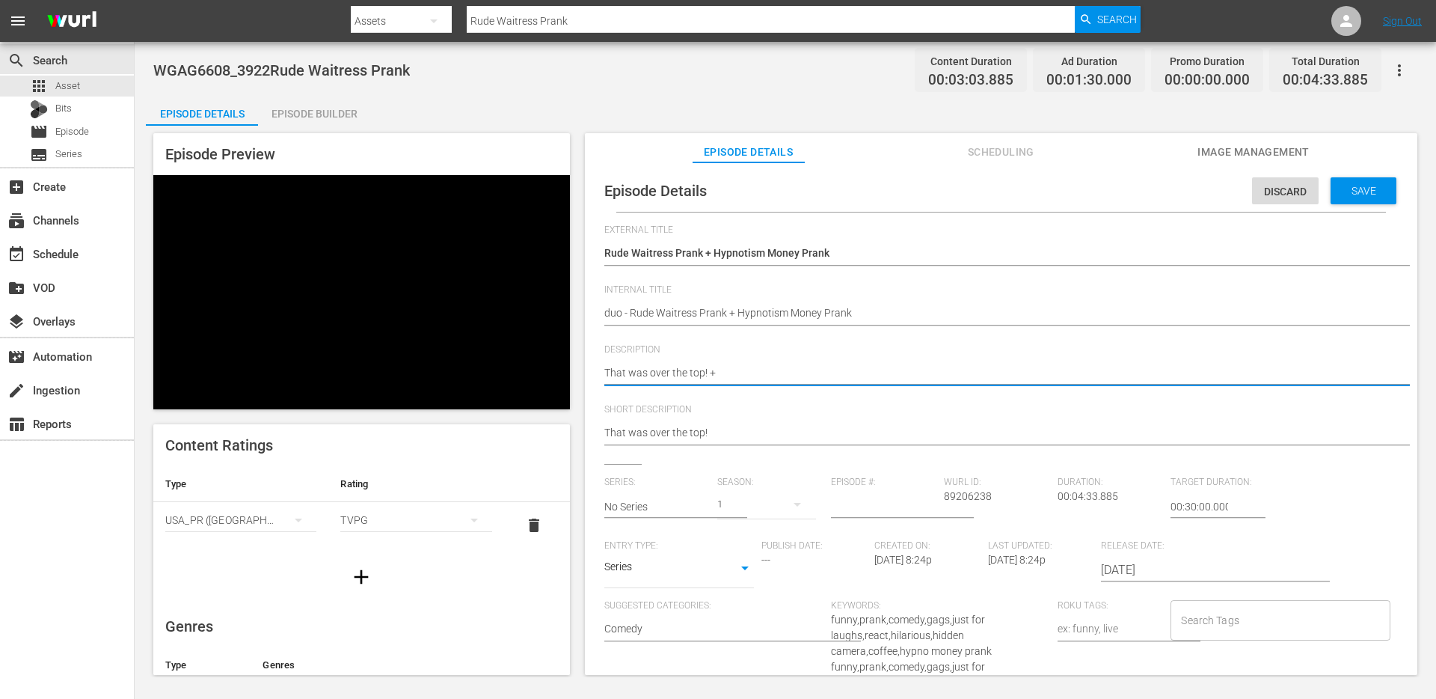
type textarea "That was over the top! +"
paste textarea "Give me all of your money!"
type textarea "That was over the top! + Give me all of your money!"
click at [725, 379] on textarea "That was over the top!" at bounding box center [997, 374] width 786 height 18
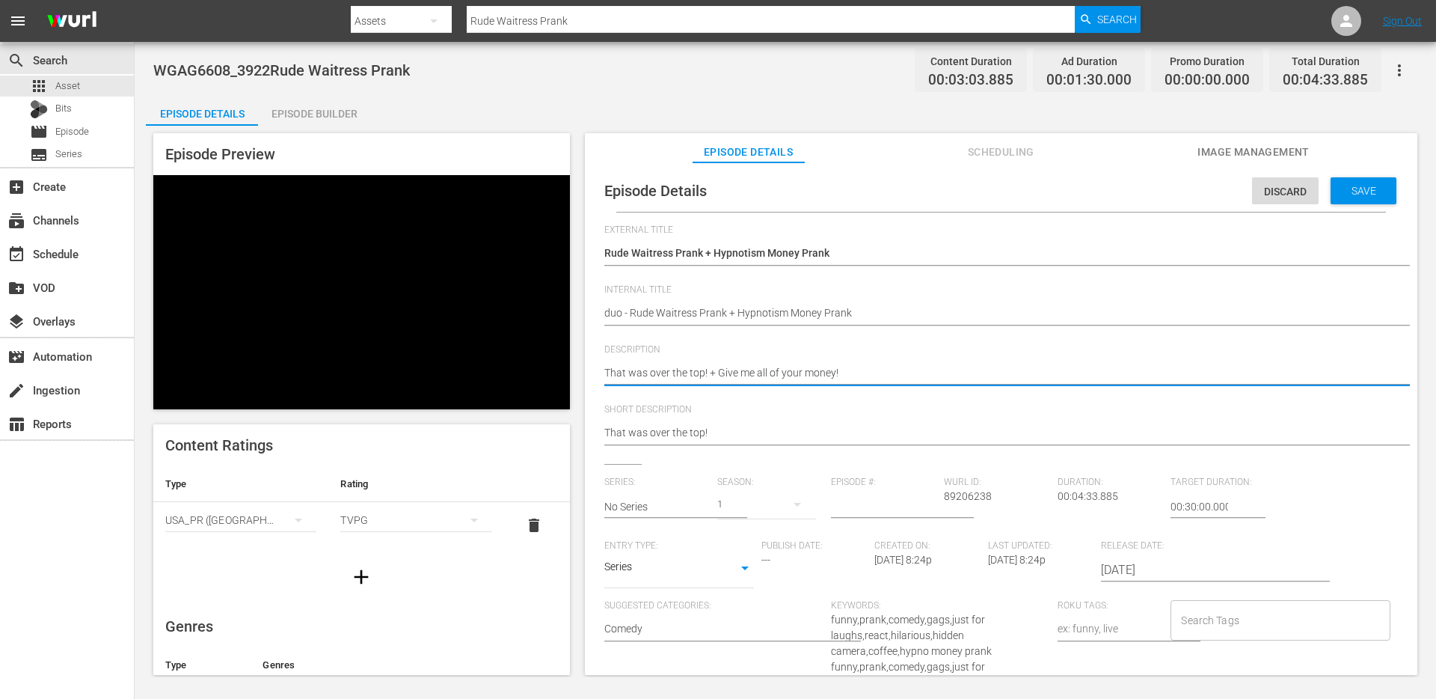
click at [725, 379] on textarea "That was over the top!" at bounding box center [997, 374] width 786 height 18
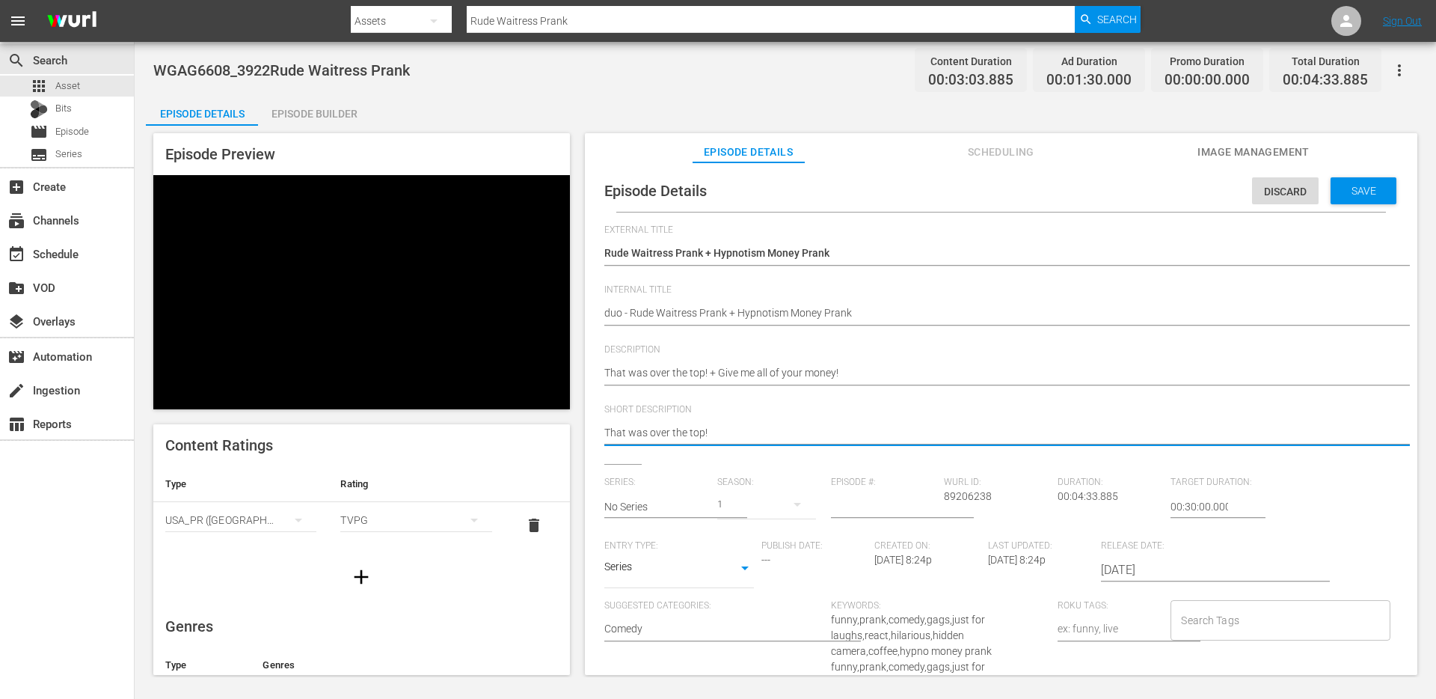
click at [717, 425] on textarea "That was over the top!" at bounding box center [997, 434] width 786 height 18
paste textarea "+ Give me all of your money!"
type textarea "That was over the top! + Give me all of your money!"
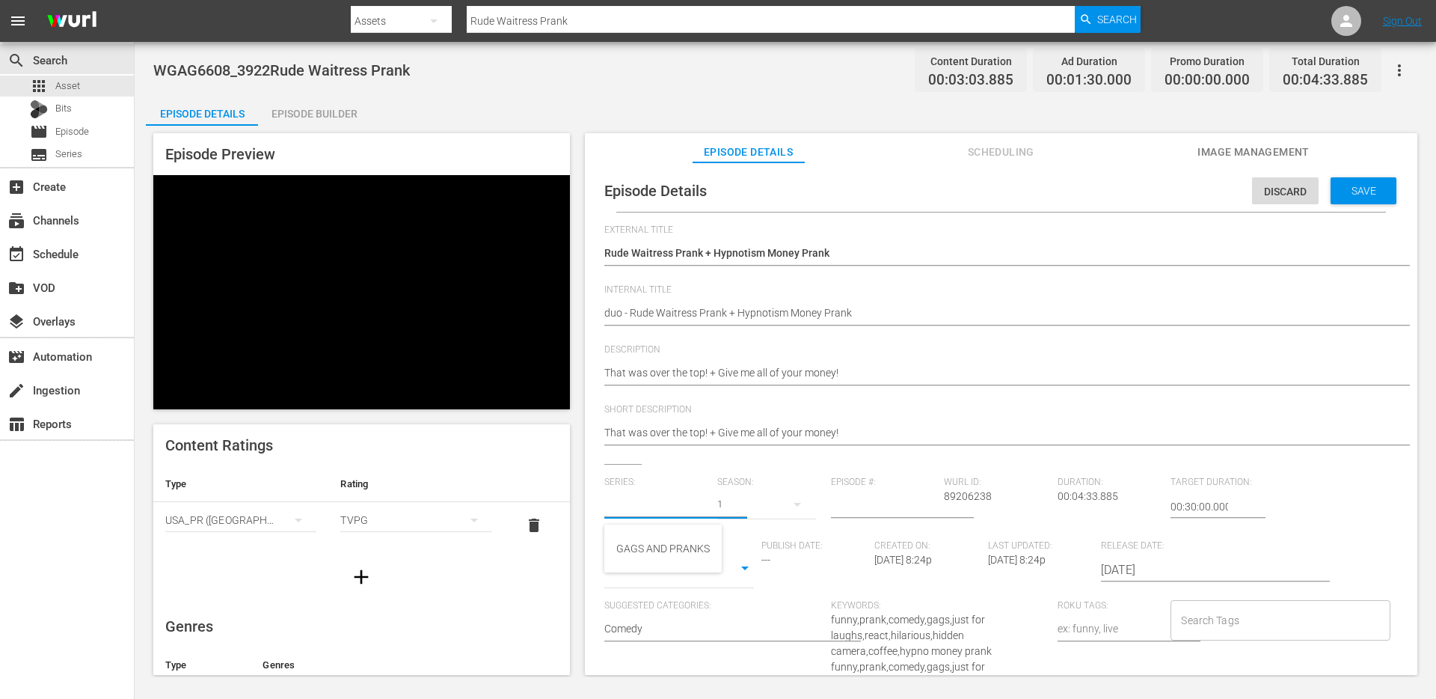
click at [670, 500] on input "text" at bounding box center [657, 507] width 106 height 36
click at [652, 553] on div "GAGS AND PRANKS" at bounding box center [663, 548] width 94 height 36
type input "GAGS AND PRANKS"
click at [655, 574] on body "menu Search By Assets Search ID, Title, Description, Keywords, or Category Rude…" at bounding box center [718, 349] width 1436 height 699
click at [663, 526] on li "Short Form" at bounding box center [679, 520] width 150 height 25
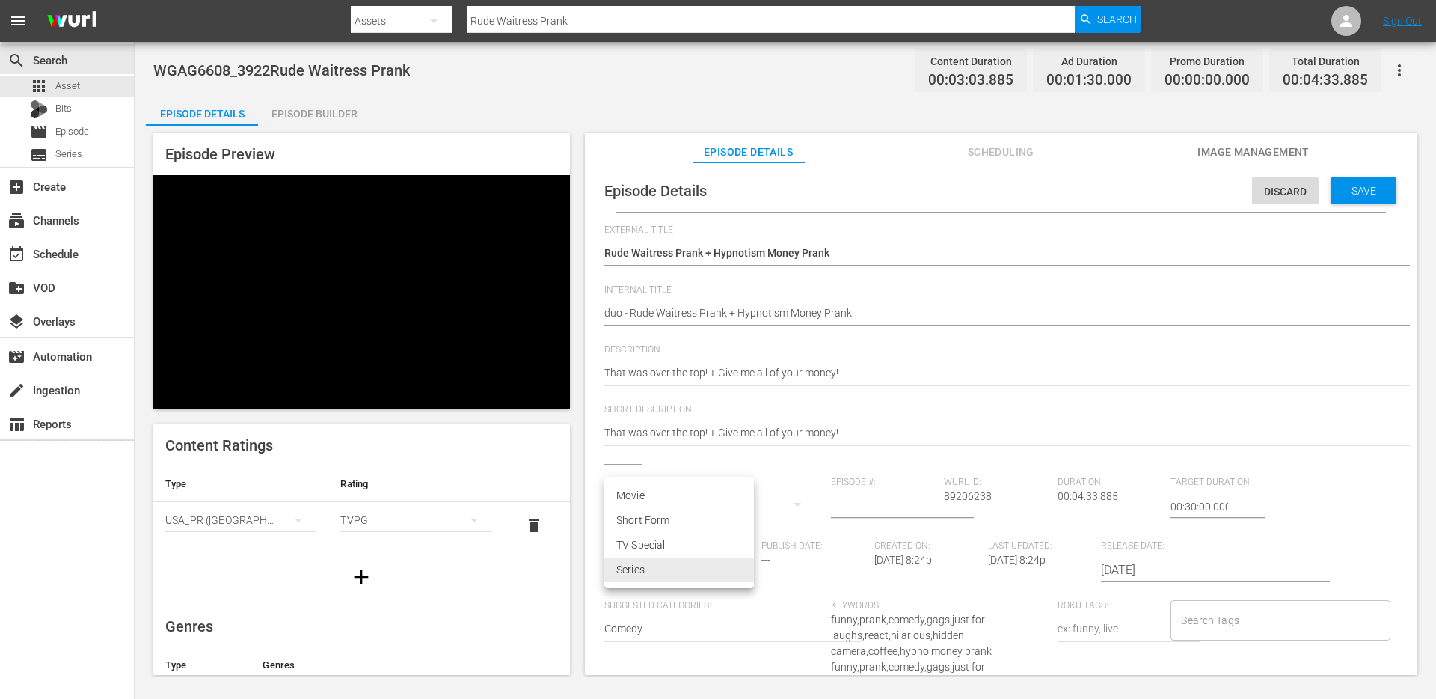
type input "SHORT_FORM_VIDEO"
click at [1187, 617] on input "Search Tags" at bounding box center [1269, 620] width 183 height 27
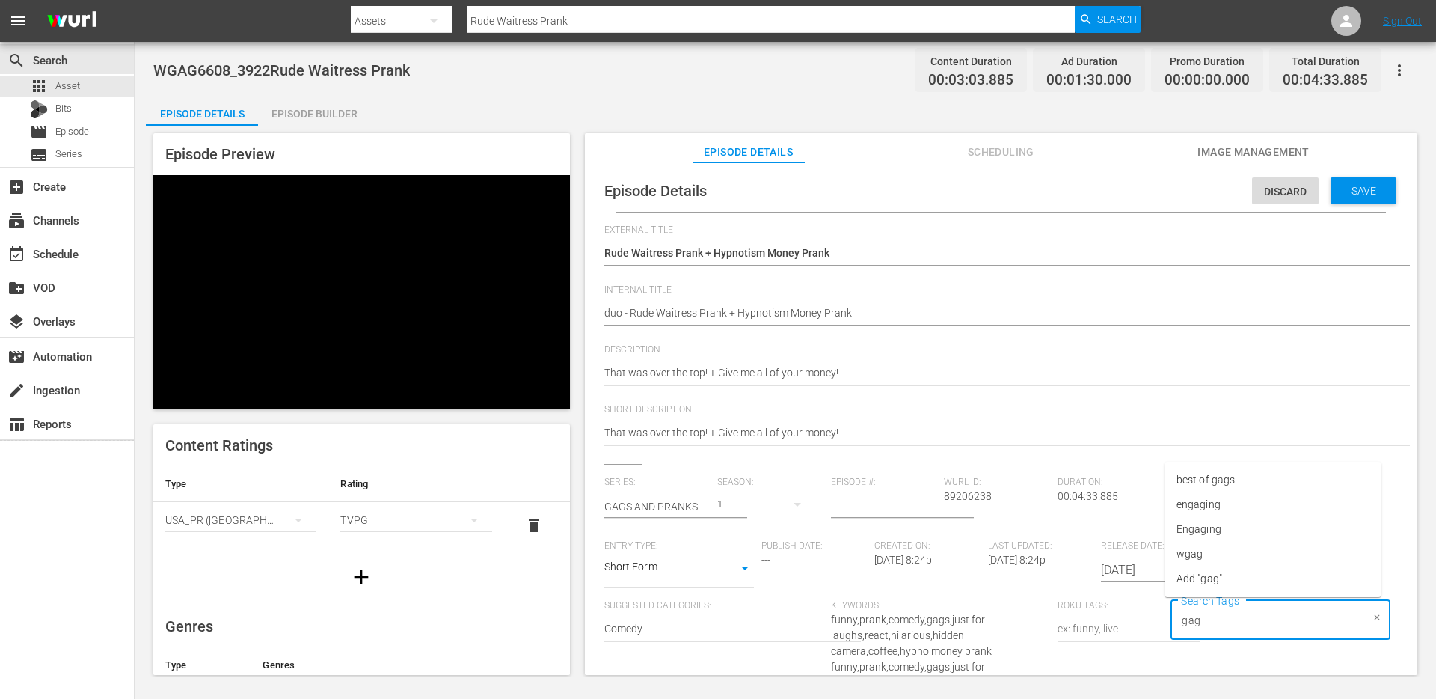
type input "gags"
click at [1205, 619] on input "gags" at bounding box center [1269, 620] width 183 height 27
type input "s"
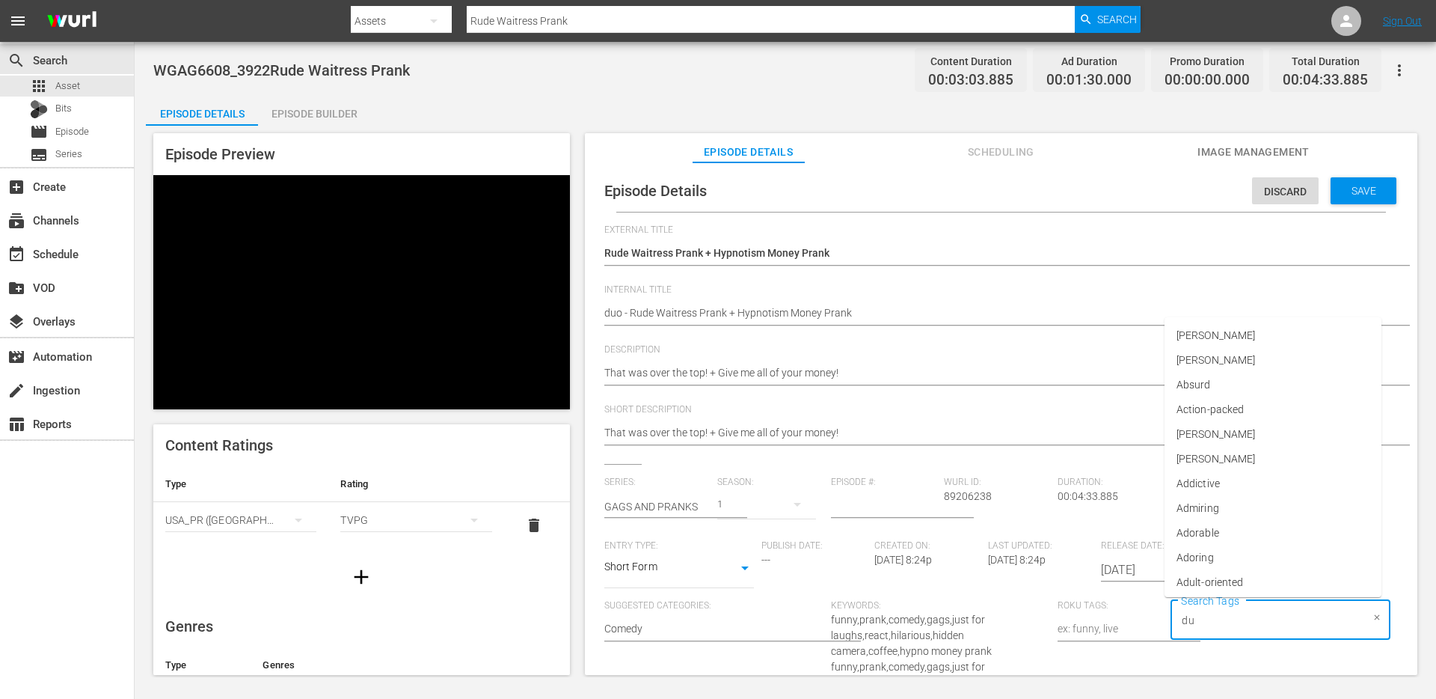
type input "duo"
type input "singl"
click at [1248, 545] on li "single prank" at bounding box center [1273, 554] width 217 height 25
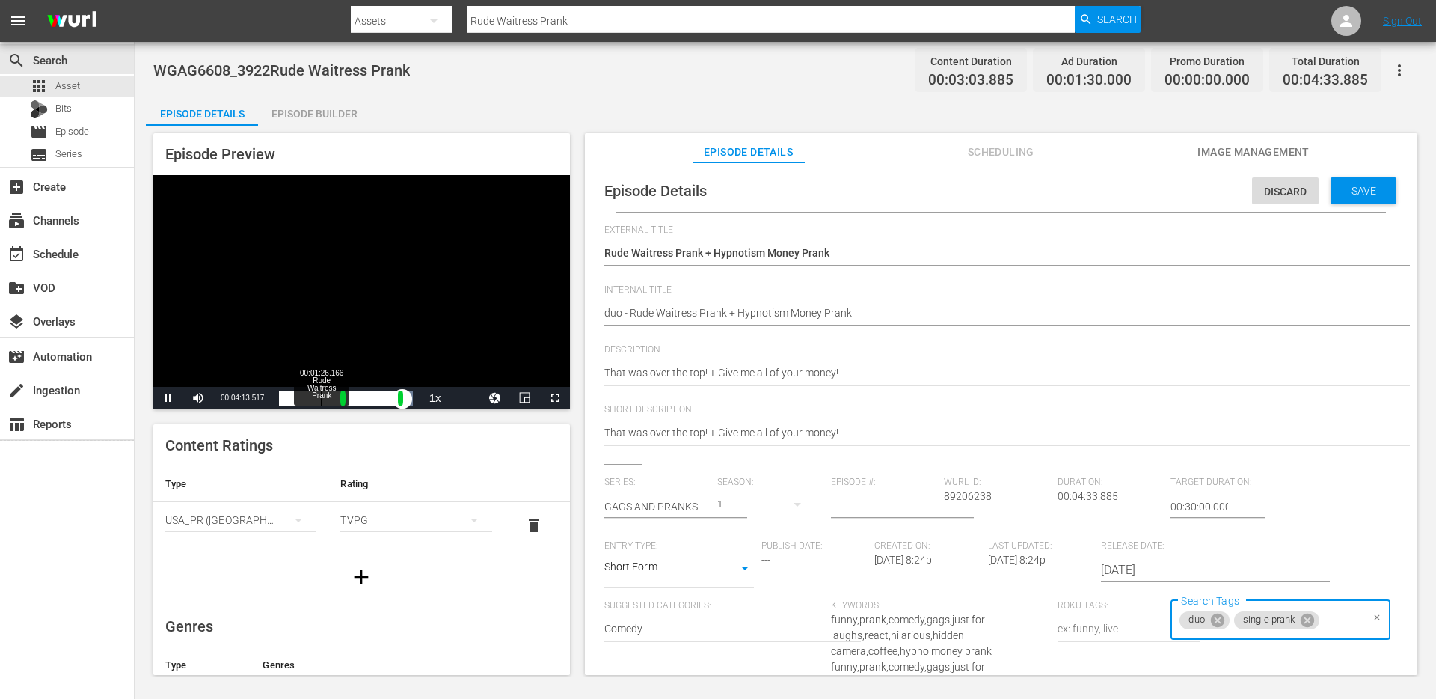
click at [320, 395] on div "00:00:09.707" at bounding box center [340, 398] width 123 height 15
click at [385, 399] on div "Loaded : 0.00% 00:03:38.492 00:00:54.627 Cue Point 1: 00:02:05.395" at bounding box center [345, 398] width 133 height 15
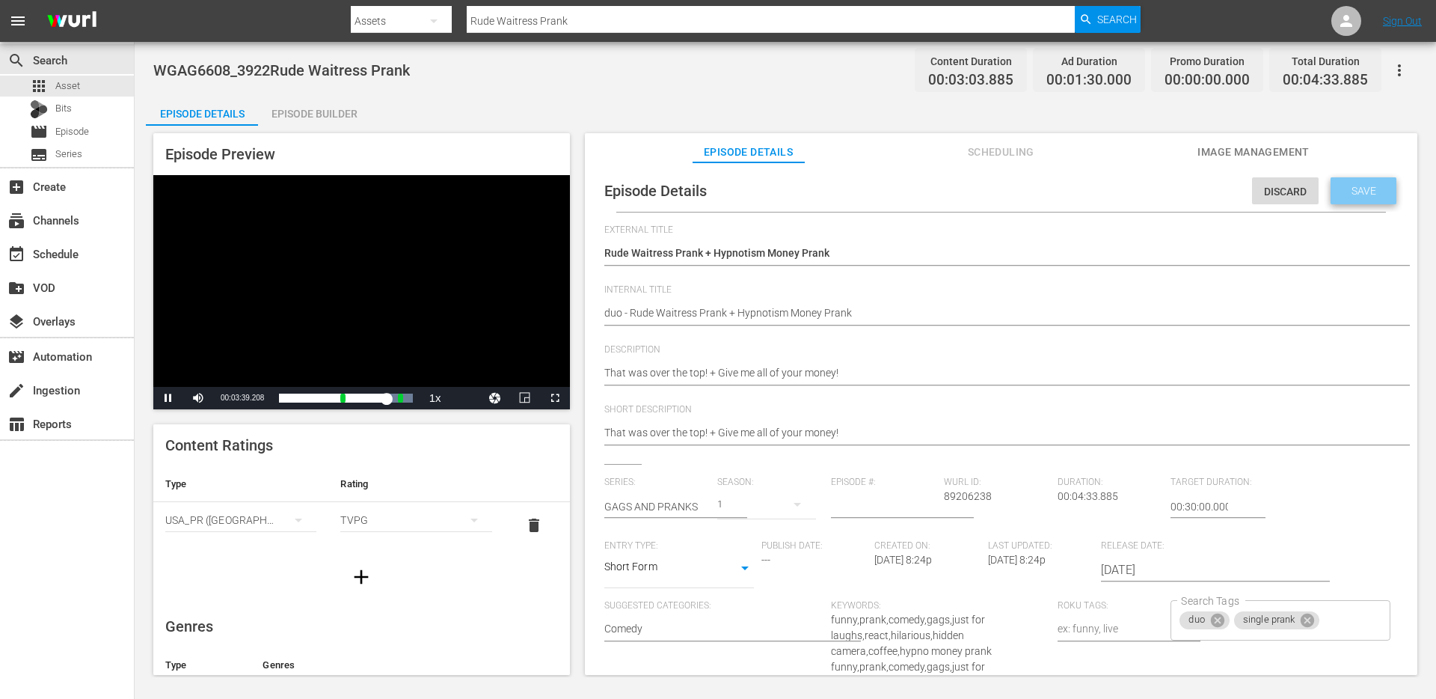
click at [1343, 192] on span "Save" at bounding box center [1364, 191] width 49 height 12
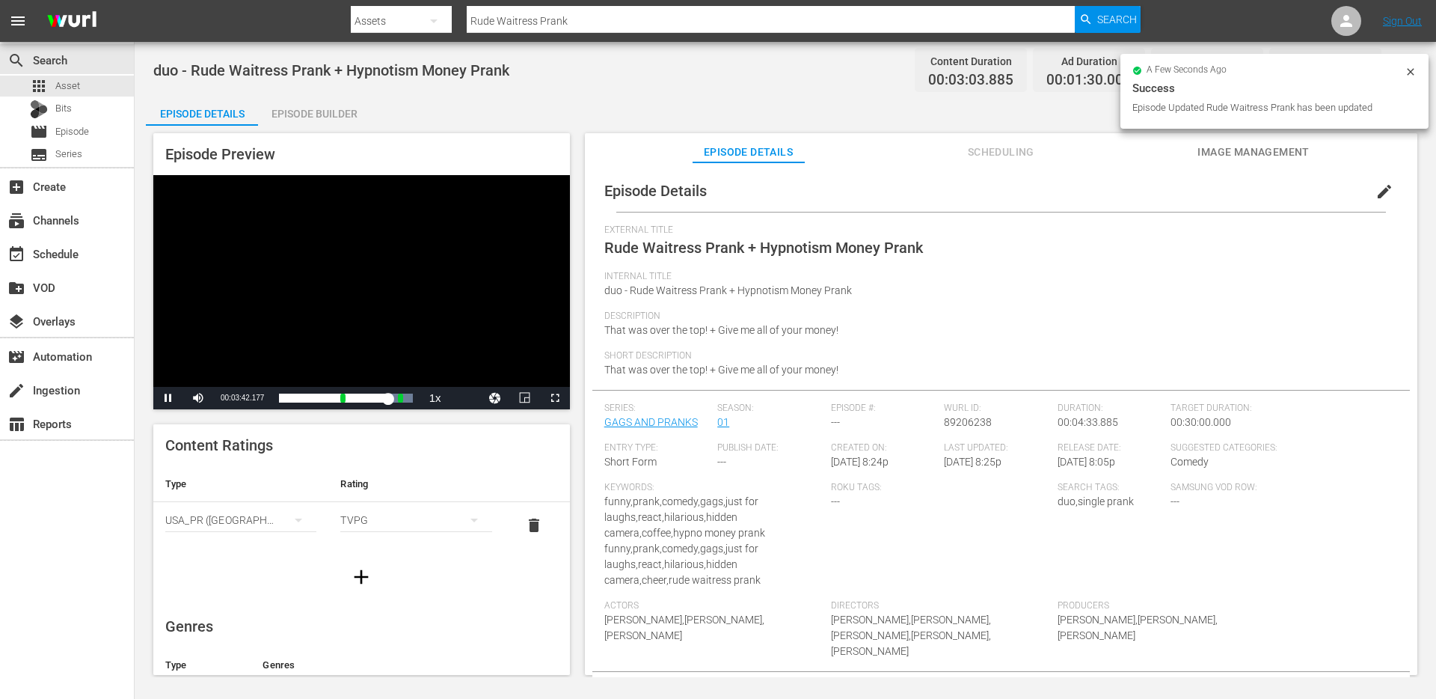
click at [300, 126] on div "Episode Preview Video Player is loading. Play Video Pause Mute Current Time 00:…" at bounding box center [785, 406] width 1279 height 561
click at [215, 112] on div "Episode Details" at bounding box center [202, 114] width 112 height 36
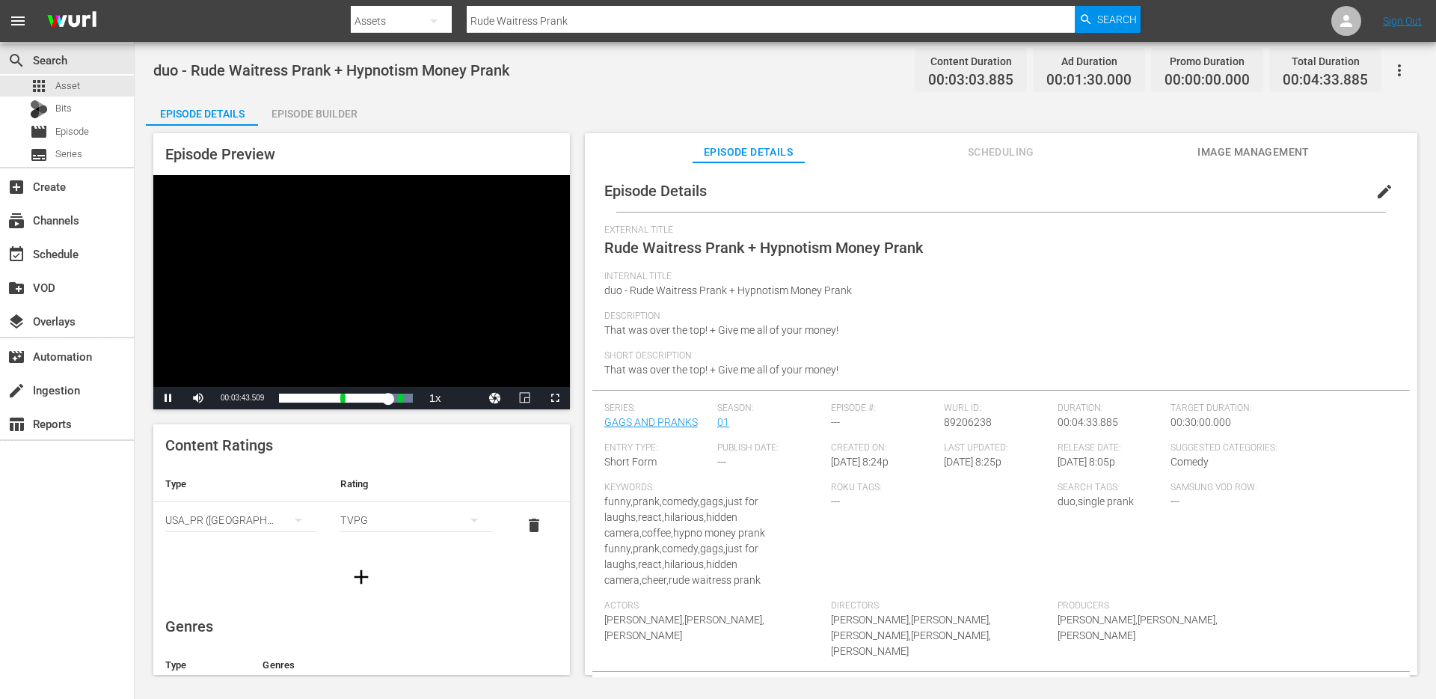
click at [326, 112] on div "Episode Builder" at bounding box center [314, 114] width 112 height 36
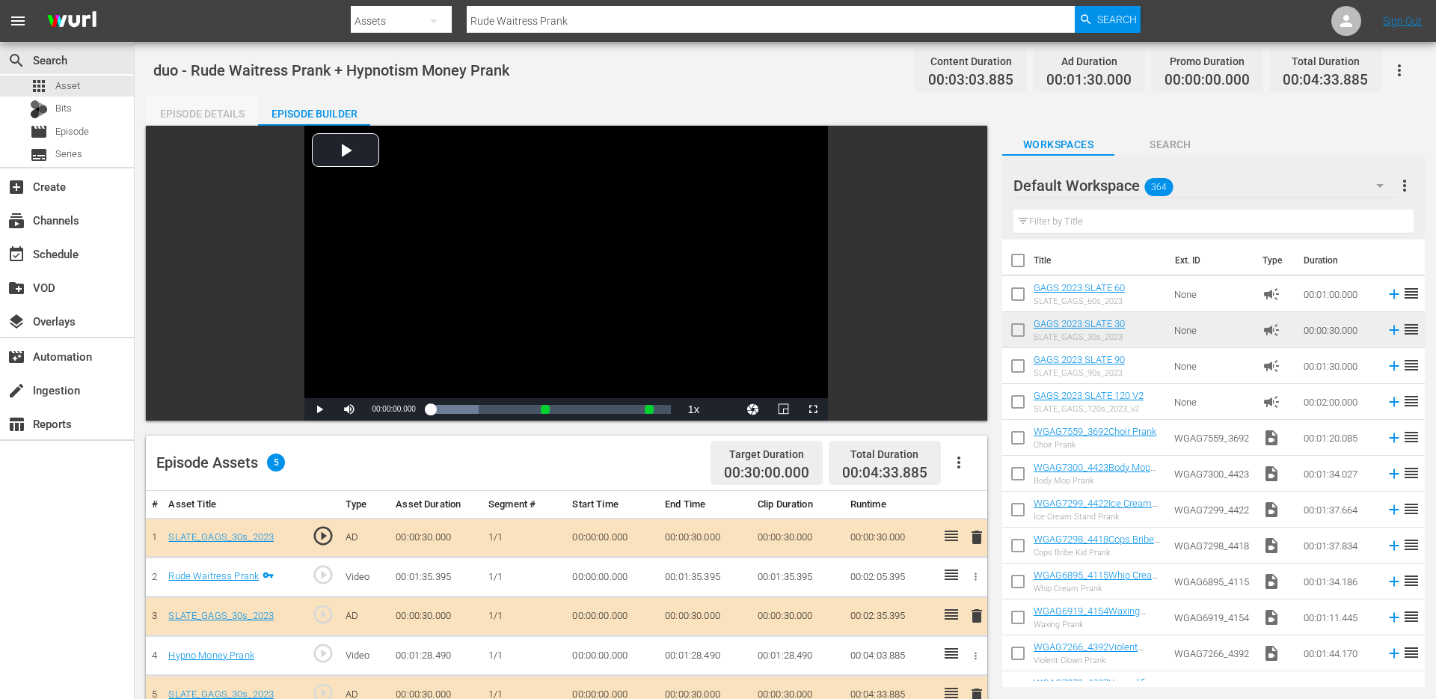
click at [202, 108] on div "Episode Details" at bounding box center [202, 114] width 112 height 36
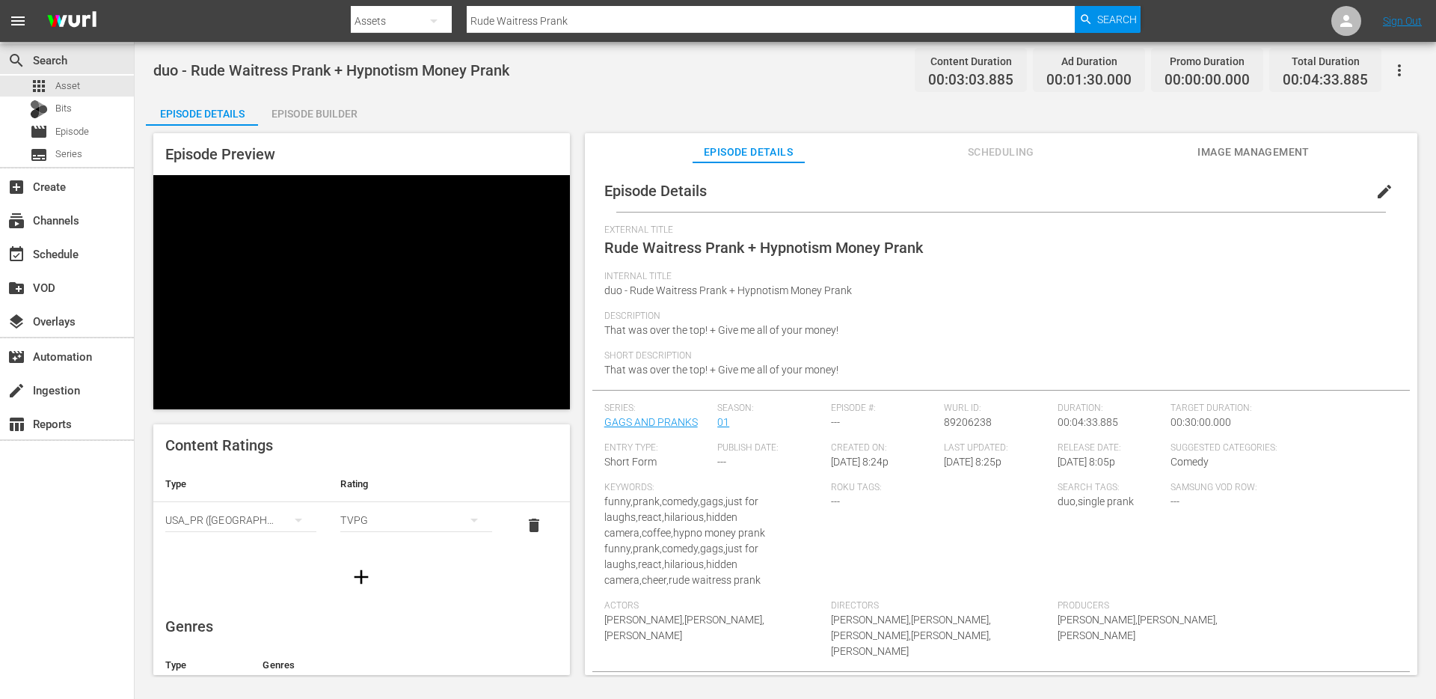
click at [589, 28] on input "Rude Waitress Prank" at bounding box center [771, 21] width 608 height 36
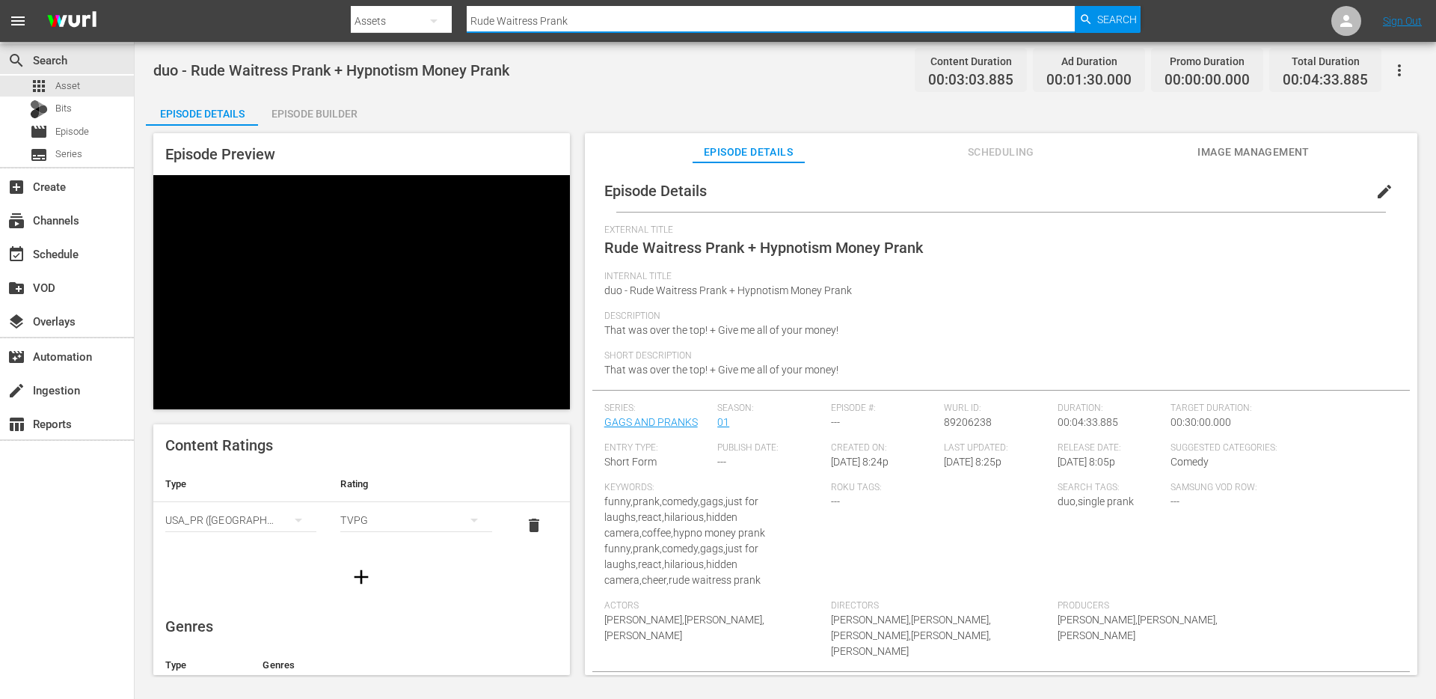
click at [589, 28] on input "Rude Waitress Prank" at bounding box center [771, 21] width 608 height 36
paste input "Stealing ATM"
type input "Stealing ATM Prank"
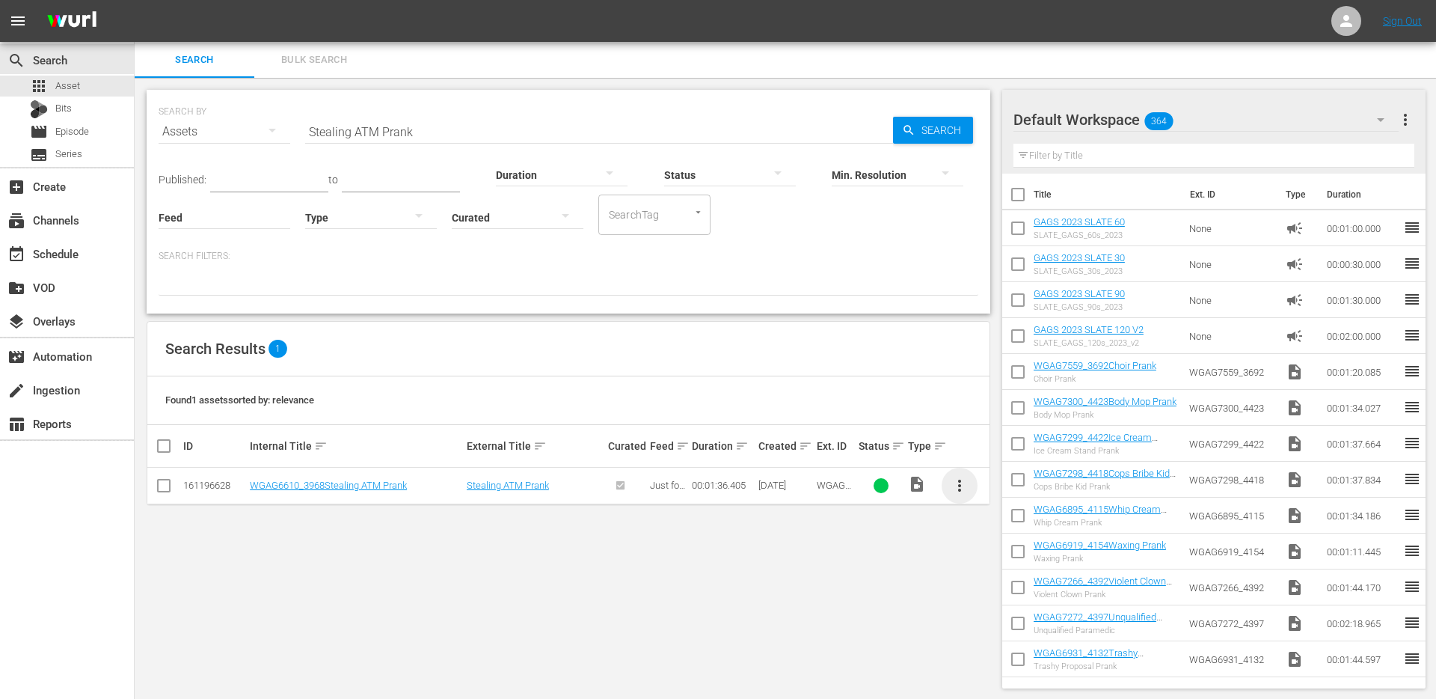
click at [953, 489] on span "more_vert" at bounding box center [960, 486] width 18 height 18
click at [992, 590] on div "Episode" at bounding box center [1041, 599] width 102 height 36
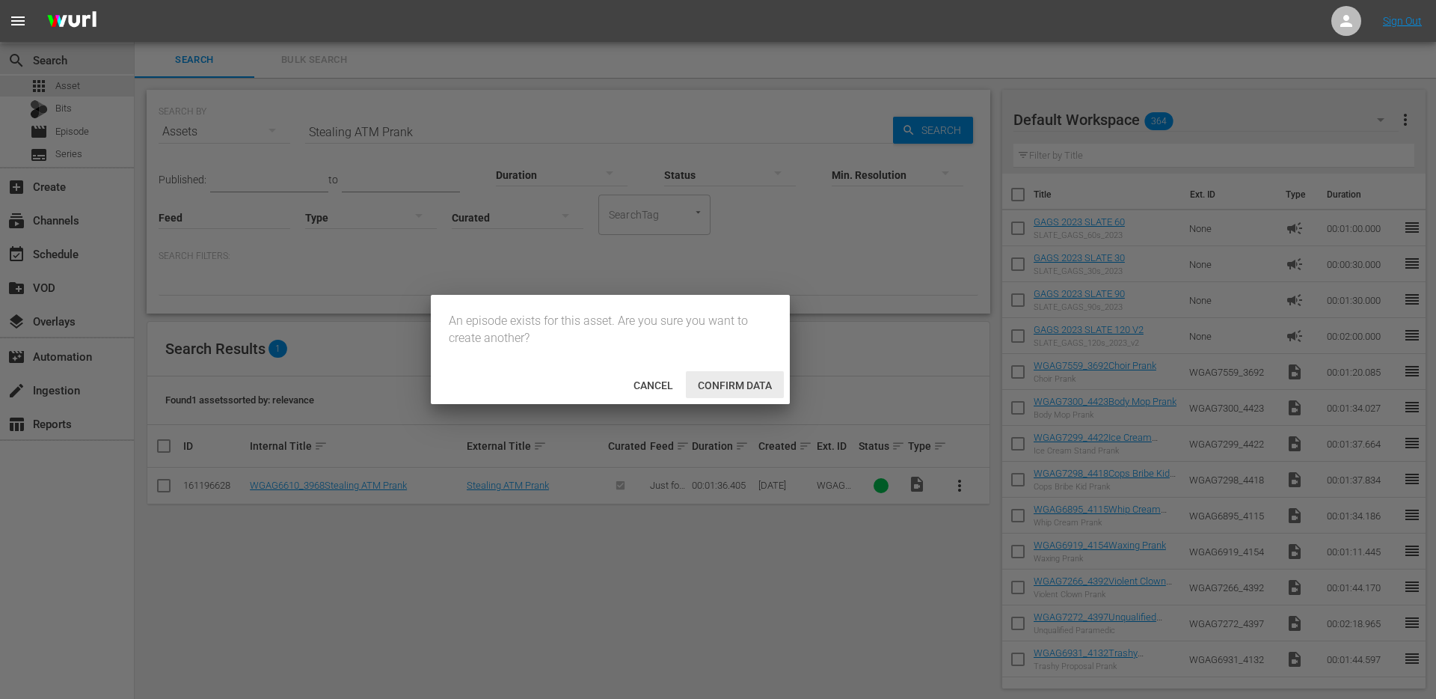
click at [729, 387] on span "Confirm data" at bounding box center [735, 385] width 98 height 12
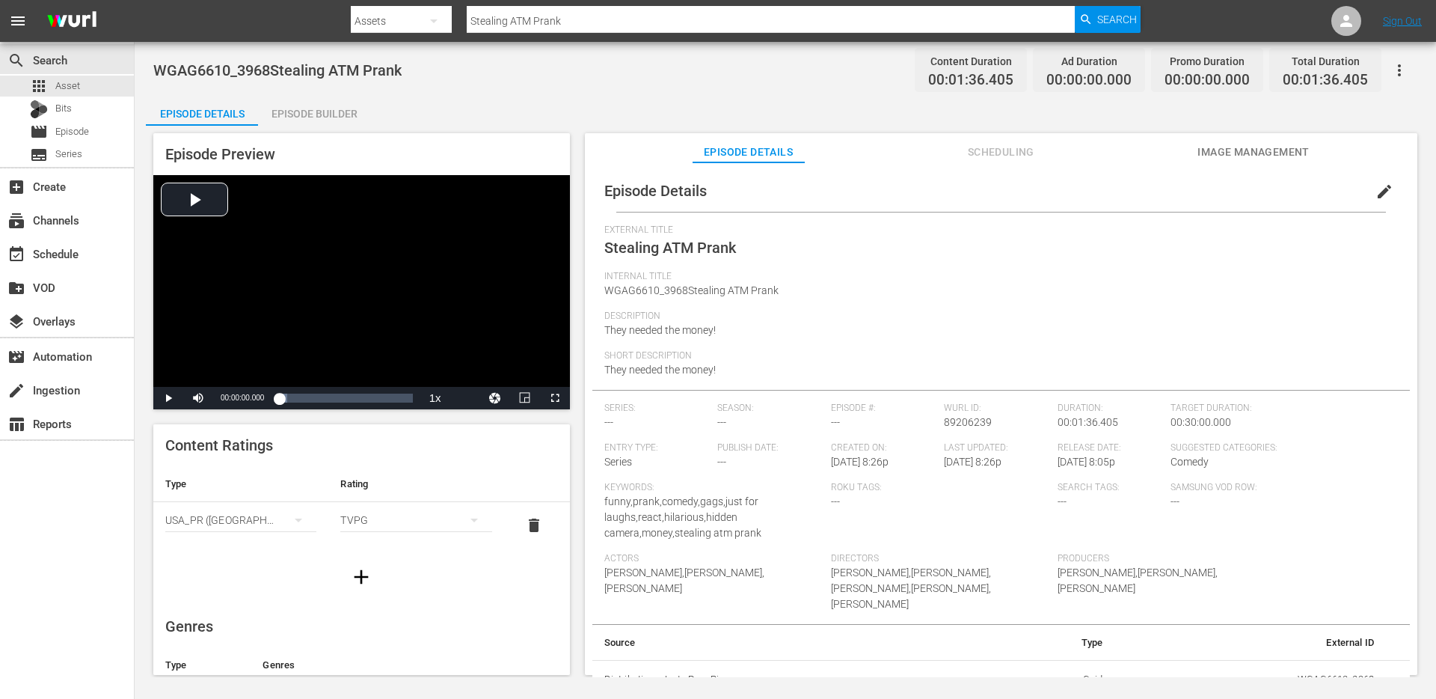
click at [318, 115] on div "Episode Builder" at bounding box center [314, 114] width 112 height 36
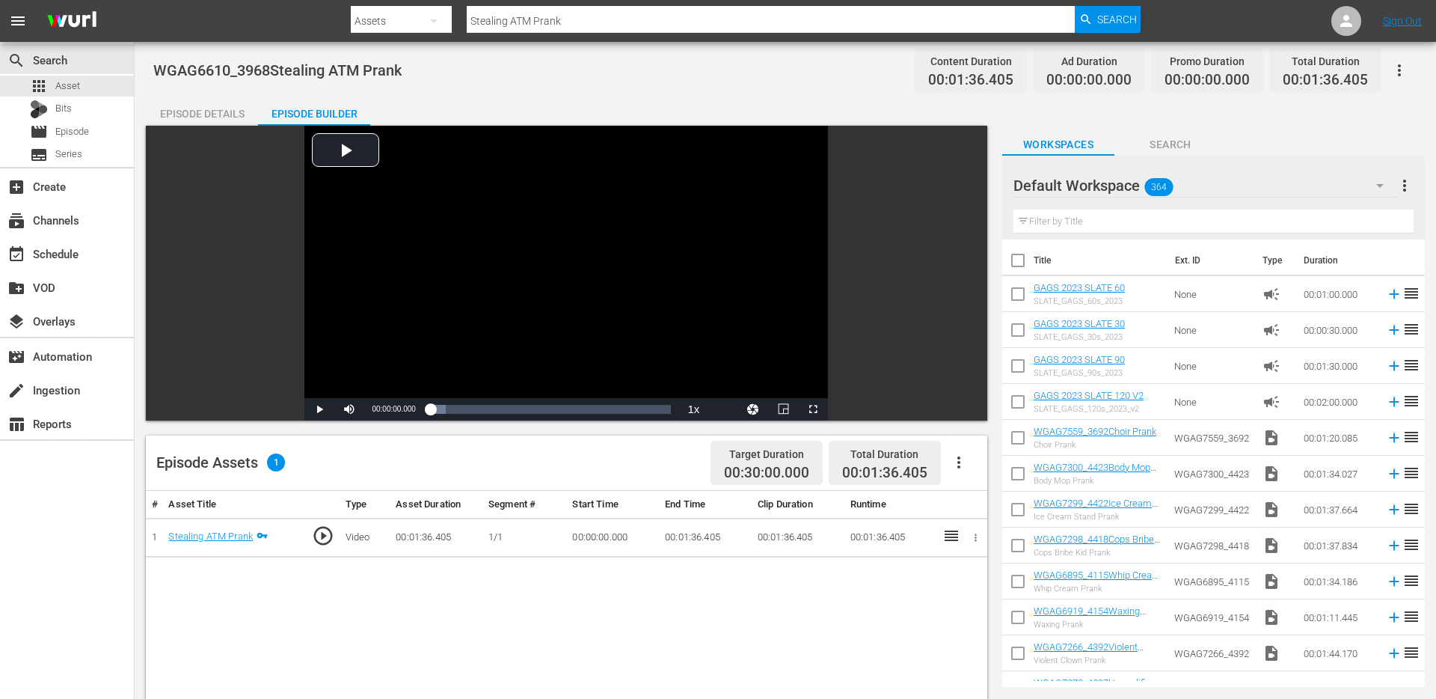
click at [1097, 221] on input "text" at bounding box center [1214, 221] width 400 height 24
paste input "Perfume Testing Prank"
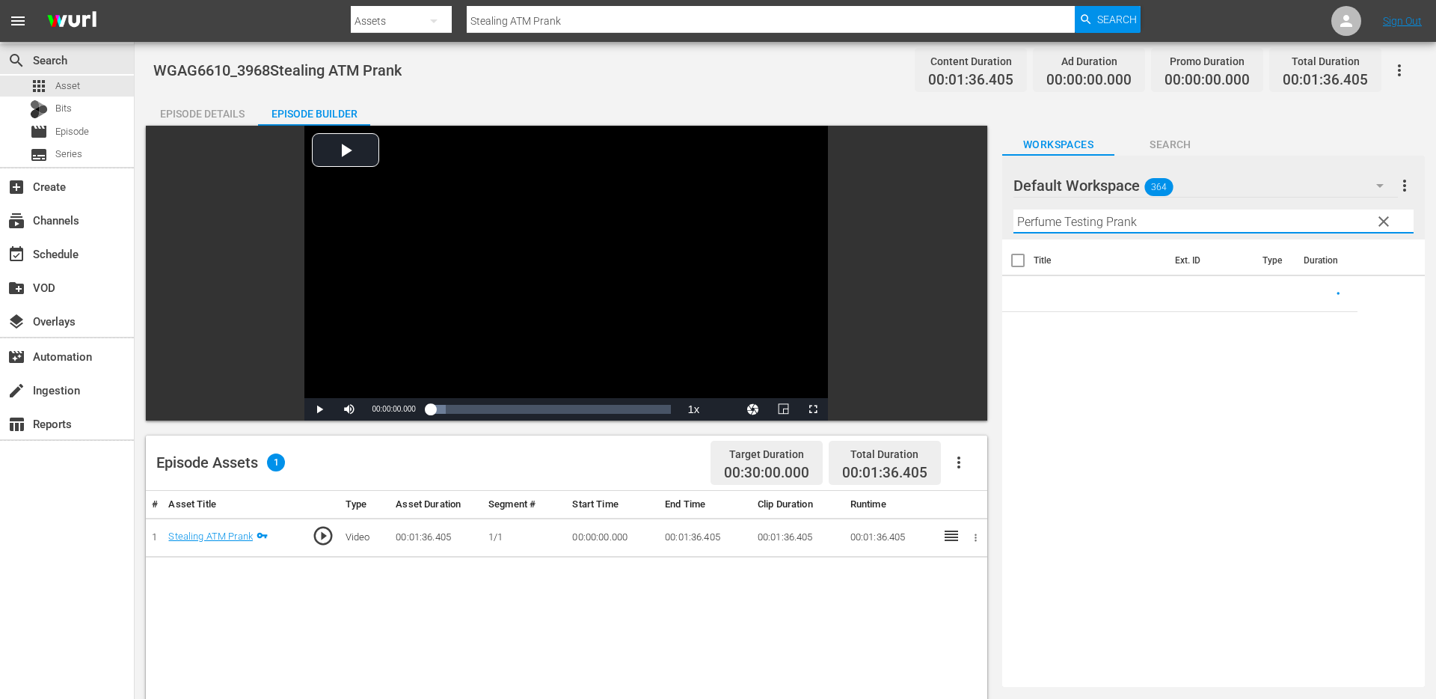
type input "Perfume Testing Prank"
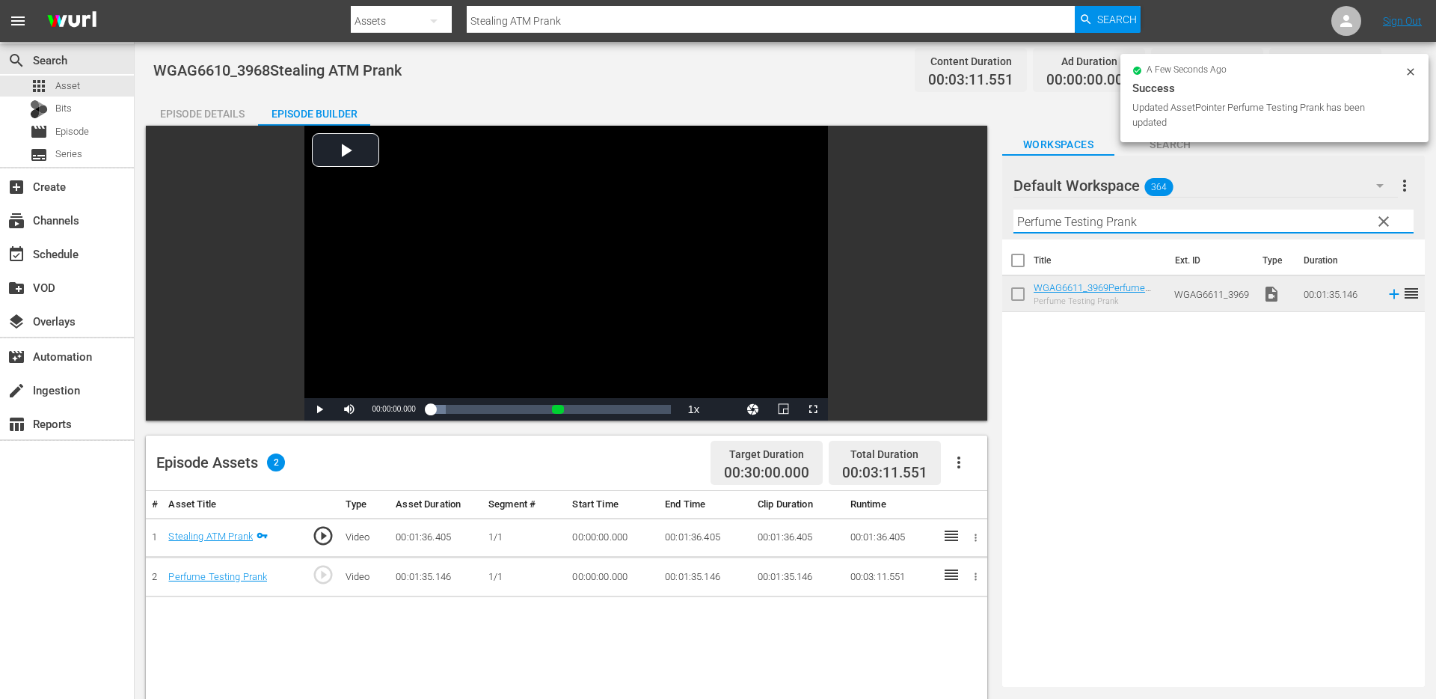
click at [1263, 217] on input "Perfume Testing Prank" at bounding box center [1214, 221] width 400 height 24
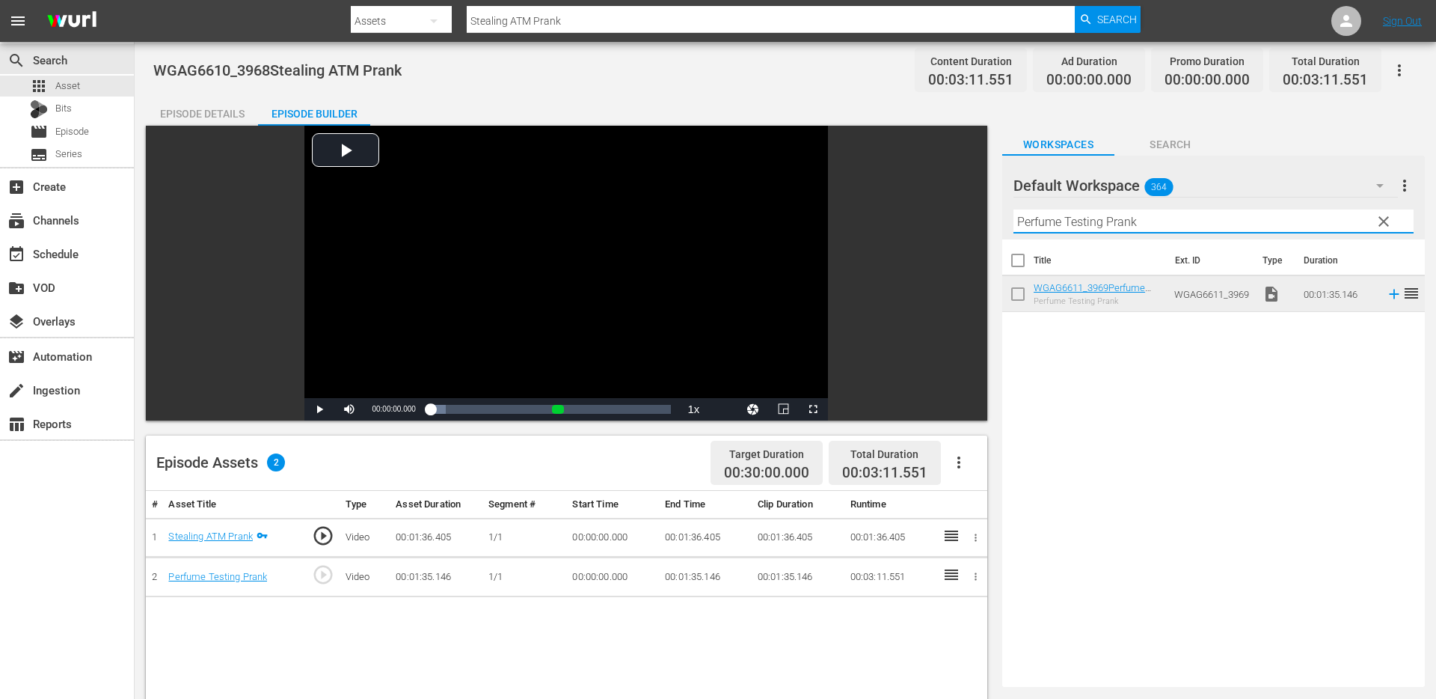
click at [1386, 212] on span "clear" at bounding box center [1384, 221] width 18 height 18
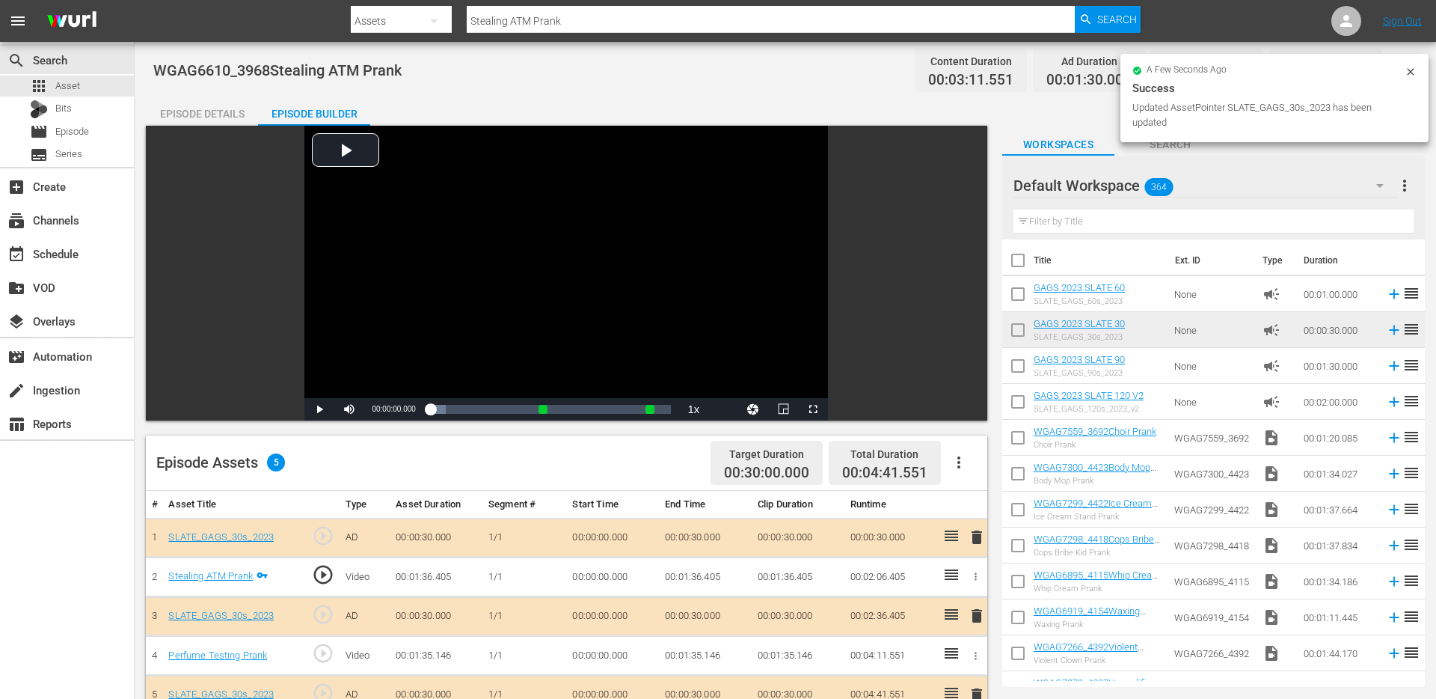
click at [236, 114] on div "Episode Details" at bounding box center [202, 114] width 112 height 36
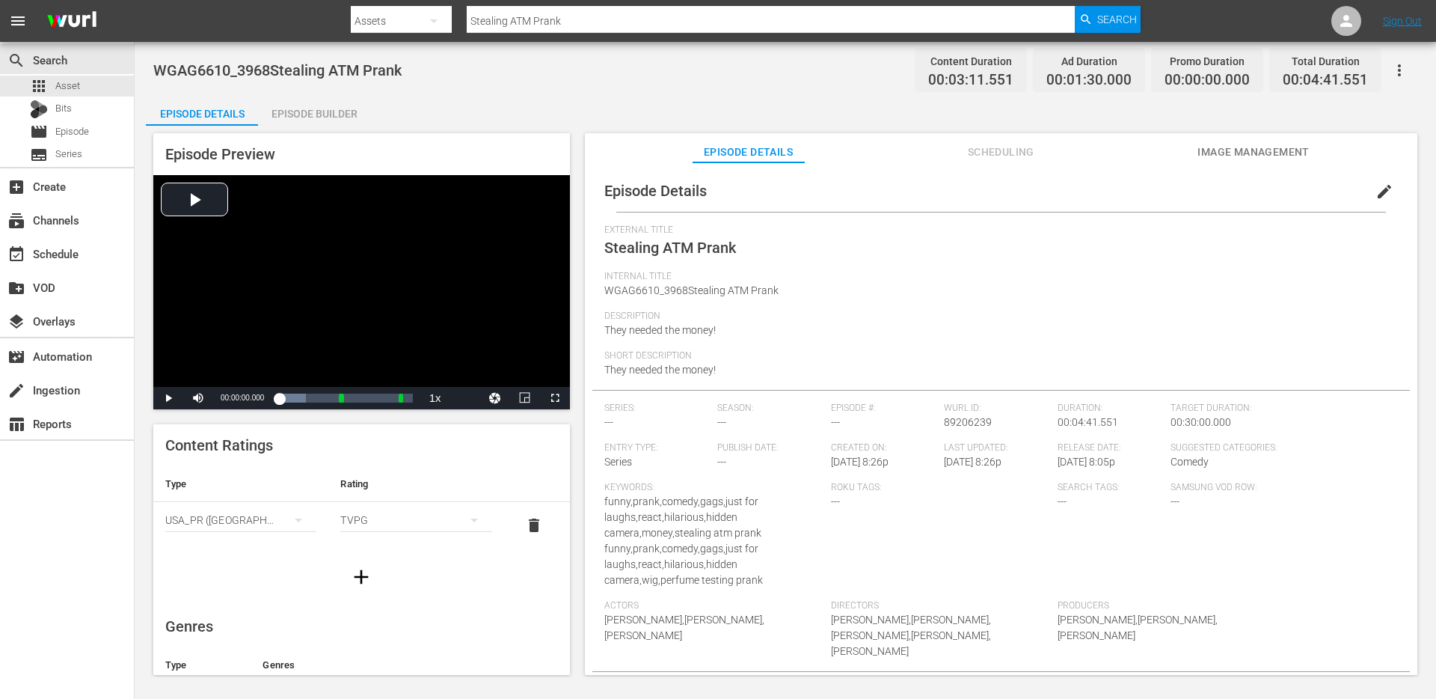
click at [1376, 192] on span "edit" at bounding box center [1385, 192] width 18 height 18
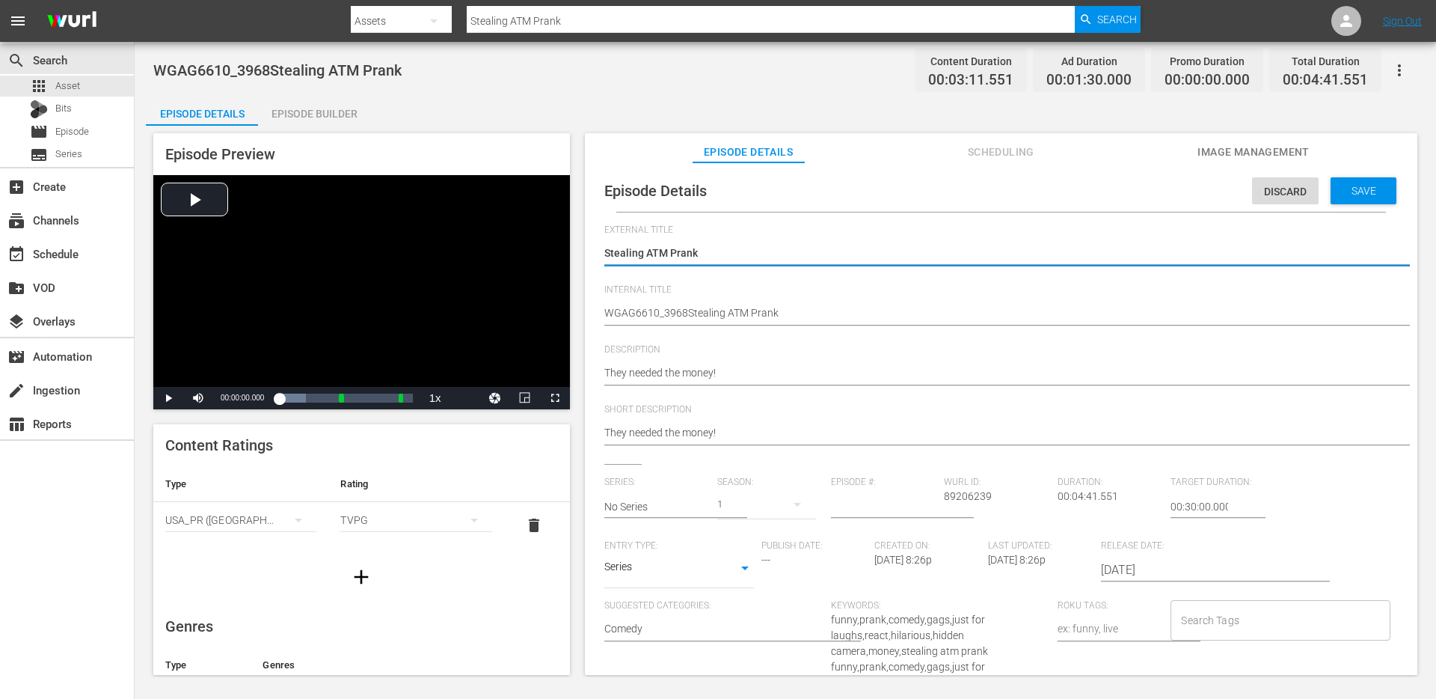
click at [1162, 242] on div "Stealing ATM Prank Stealing ATM Prank" at bounding box center [997, 254] width 786 height 36
type textarea "Stealing ATM Prank"
type textarea "Stealing ATM Prank +"
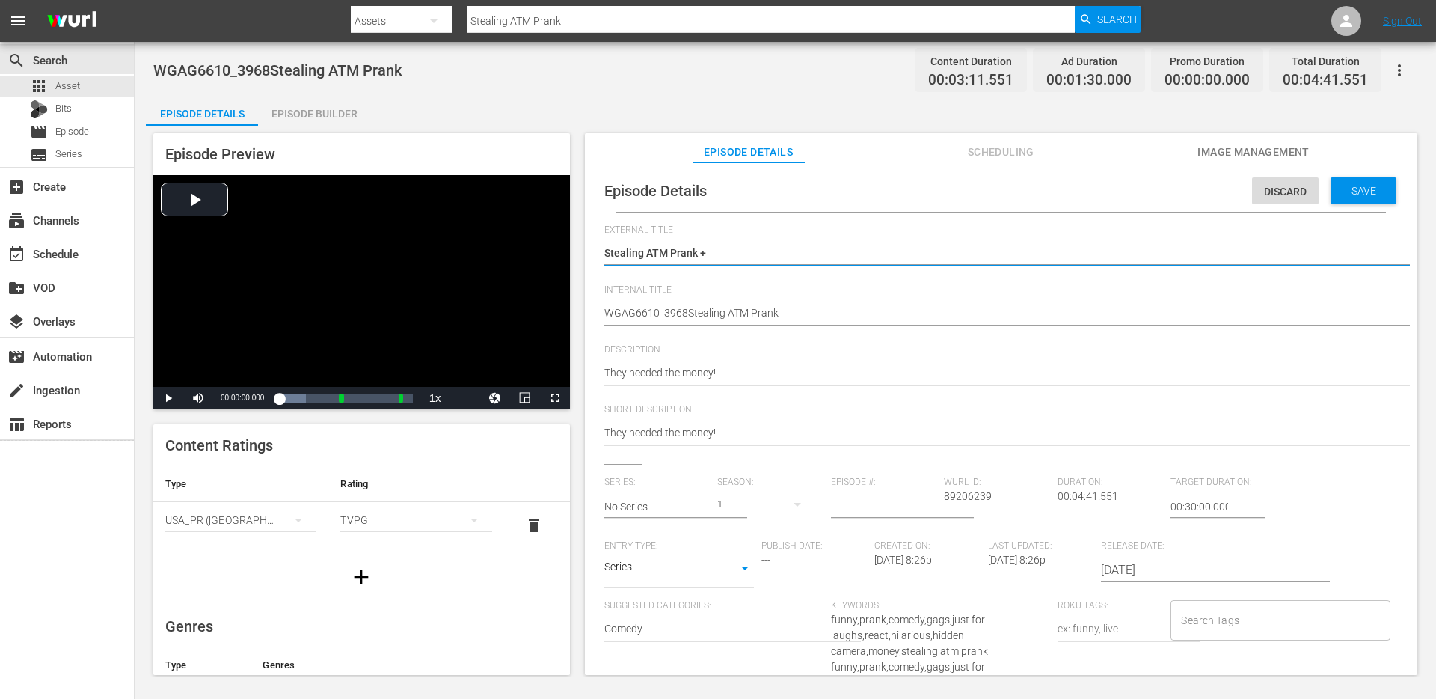
type textarea "Stealing ATM Prank +"
paste textarea "Perfume Testing Prank"
type textarea "Stealing ATM Prank + Perfume Testing Prank"
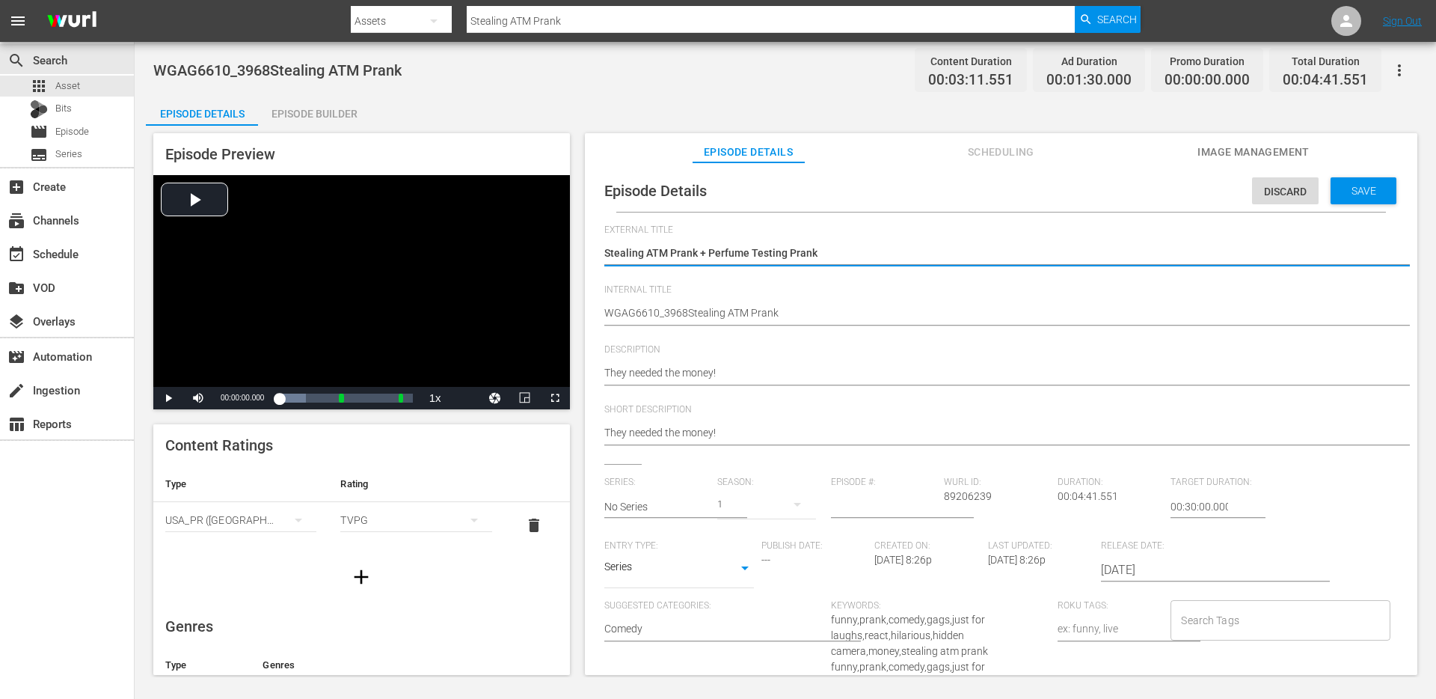
click at [1035, 317] on textarea "WGAG6610_3968Stealing ATM Prank" at bounding box center [997, 314] width 786 height 18
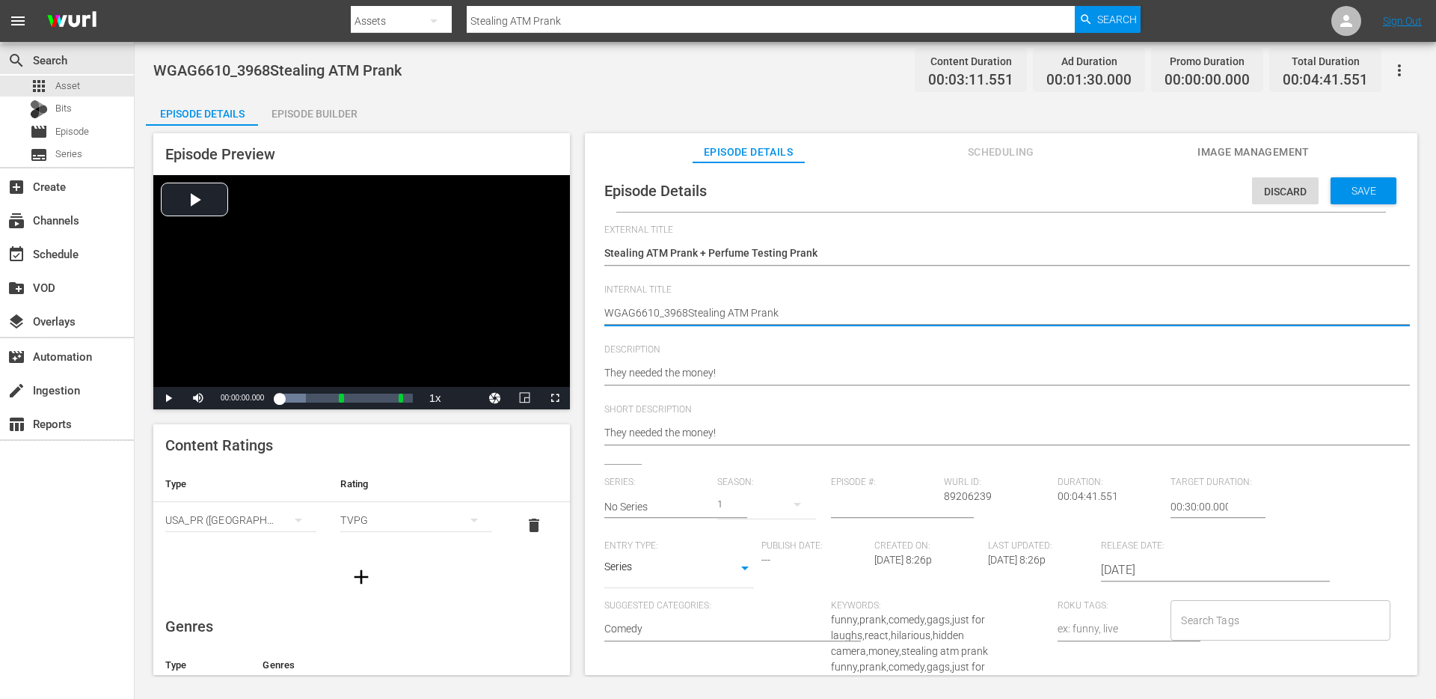
click at [1035, 317] on textarea "WGAG6610_3968Stealing ATM Prank" at bounding box center [997, 314] width 786 height 18
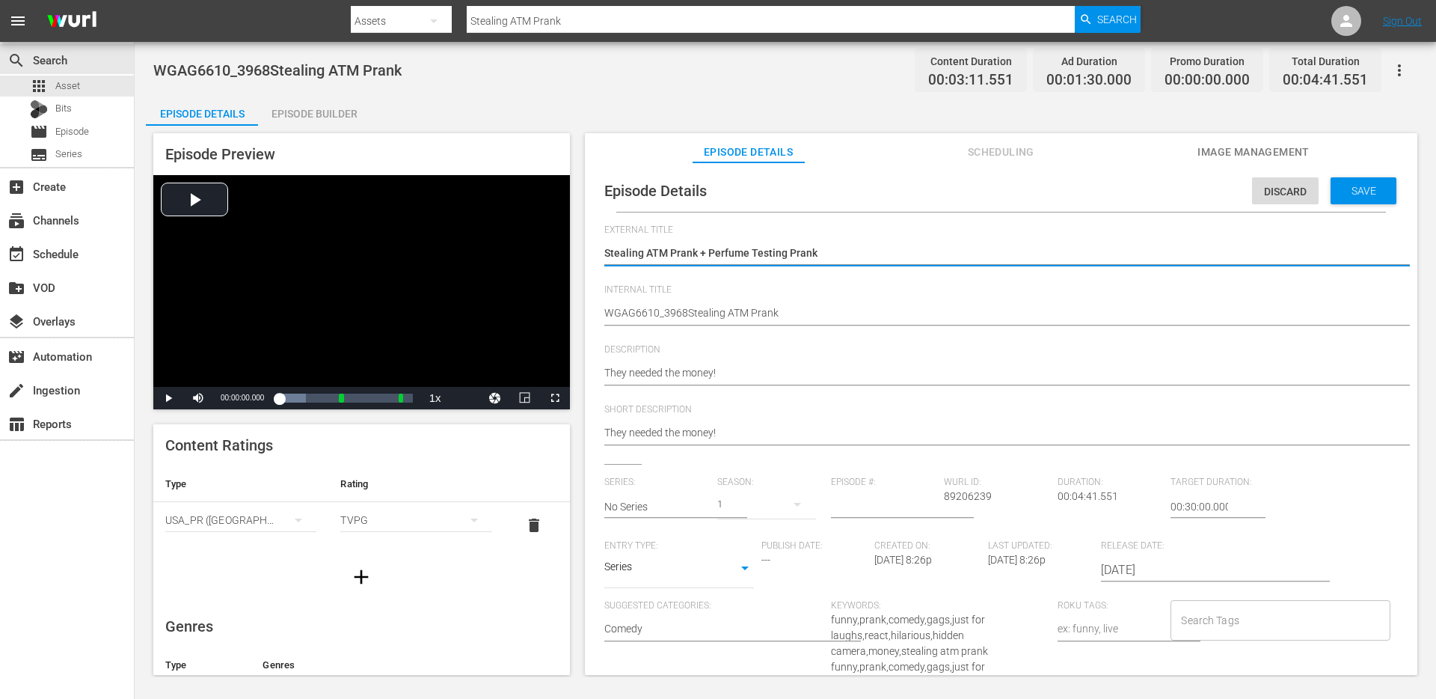
click at [895, 251] on textarea "Stealing ATM Prank" at bounding box center [997, 254] width 786 height 18
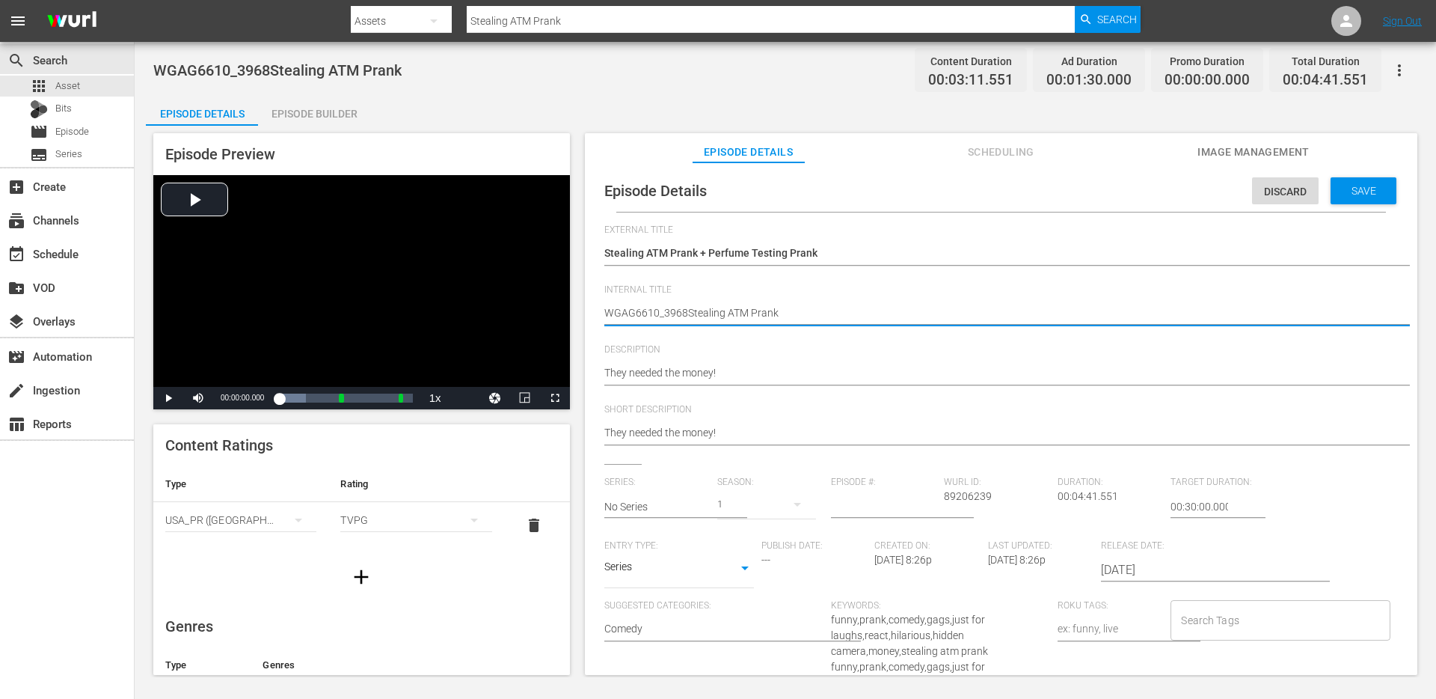
click at [850, 310] on textarea "WGAG6610_3968Stealing ATM Prank" at bounding box center [997, 314] width 786 height 18
paste textarea "Stealing ATM Prank + Perfume Testing"
type textarea "Stealing ATM Prank + Perfume Testing Prank"
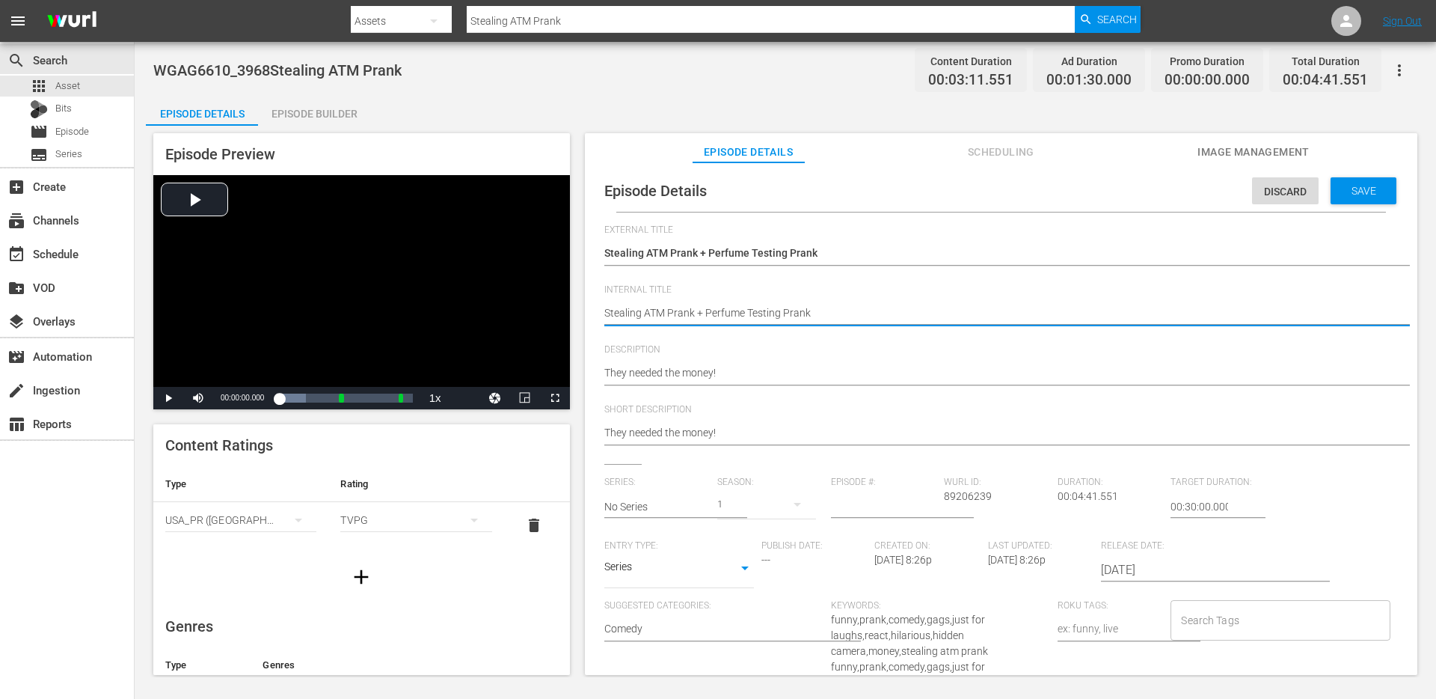
type textarea "dStealing ATM Prank + Perfume Testing Prank"
type textarea "duStealing ATM Prank + Perfume Testing Prank"
type textarea "duoStealing ATM Prank + Perfume Testing Prank"
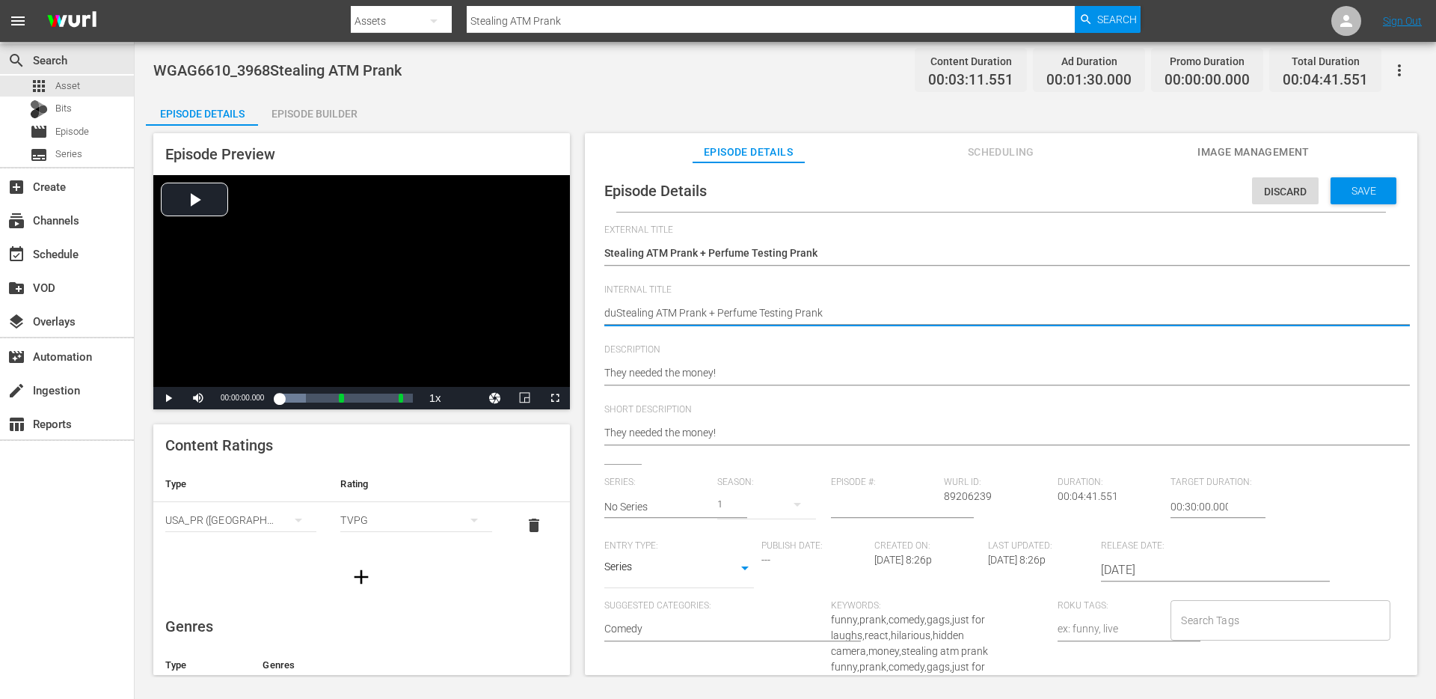
type textarea "duoStealing ATM Prank + Perfume Testing Prank"
type textarea "duo Stealing ATM Prank + Perfume Testing Prank"
type textarea "duo -Stealing ATM Prank + Perfume Testing Prank"
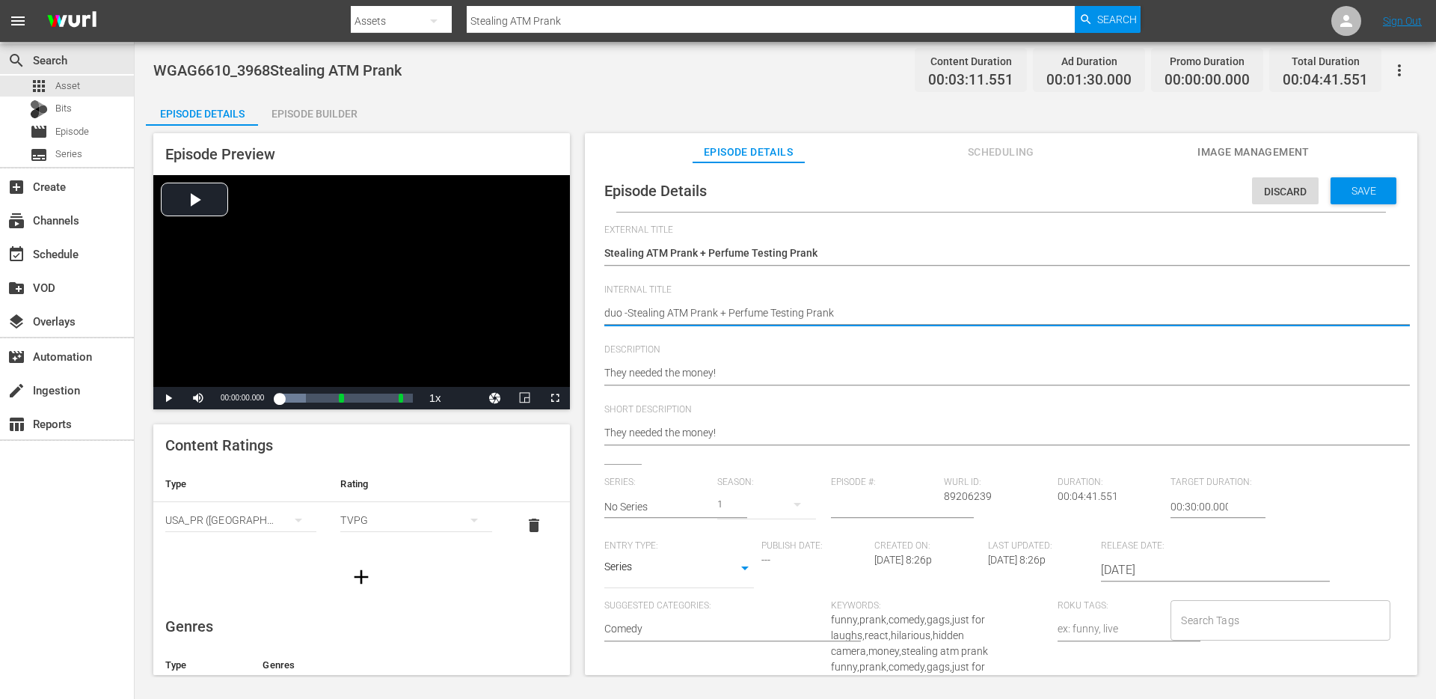
type textarea "duo - Stealing ATM Prank + Perfume Testing Prank"
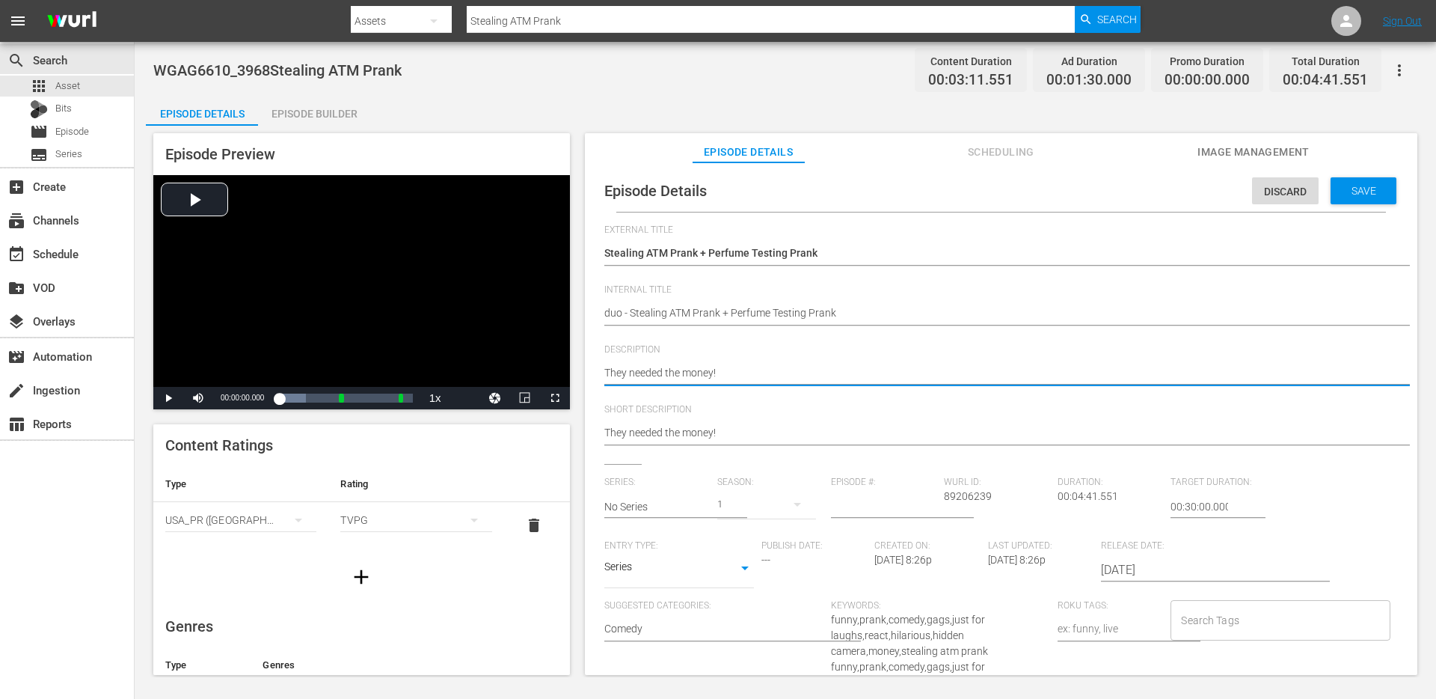
click at [790, 375] on textarea "They needed the money!" at bounding box center [997, 374] width 786 height 18
type textarea "They needed the money!"
type textarea "They needed the money! +"
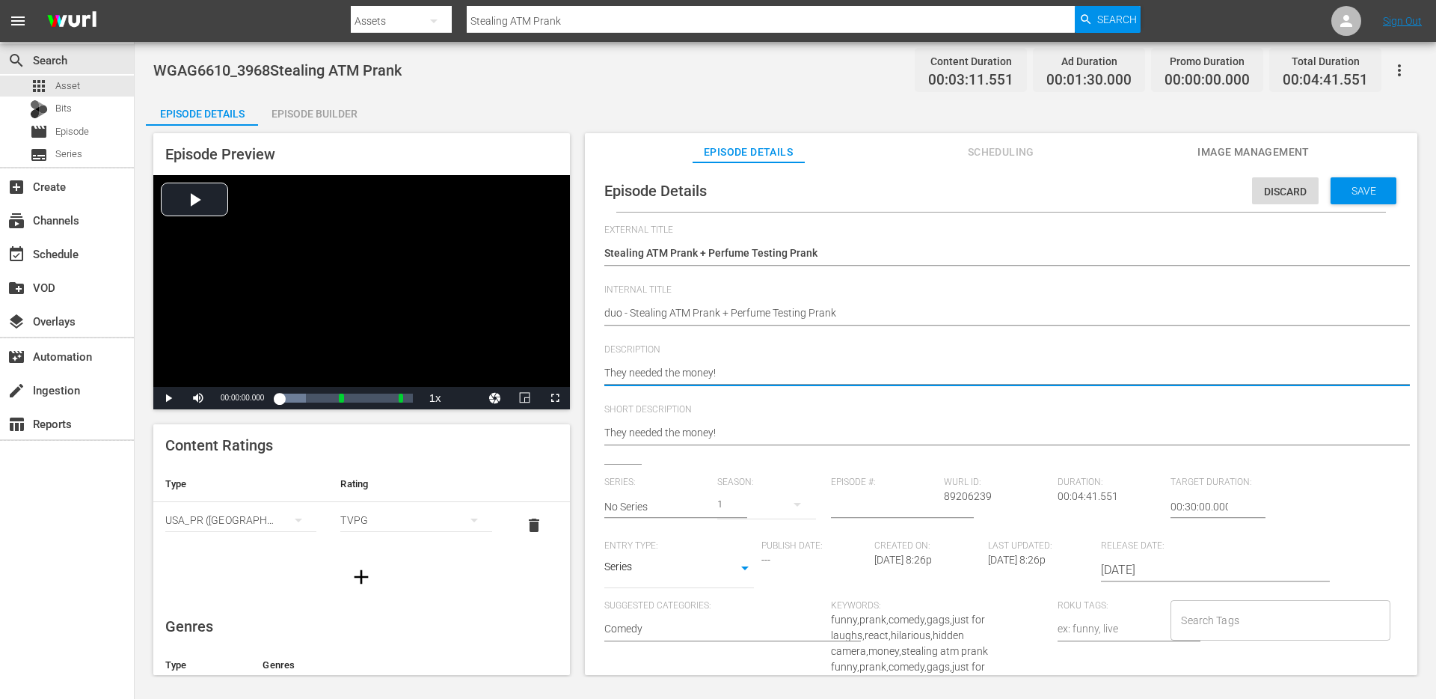
type textarea "They needed the money! +"
paste textarea "His wig came right off!"
type textarea "They needed the money! + His wig came right off!"
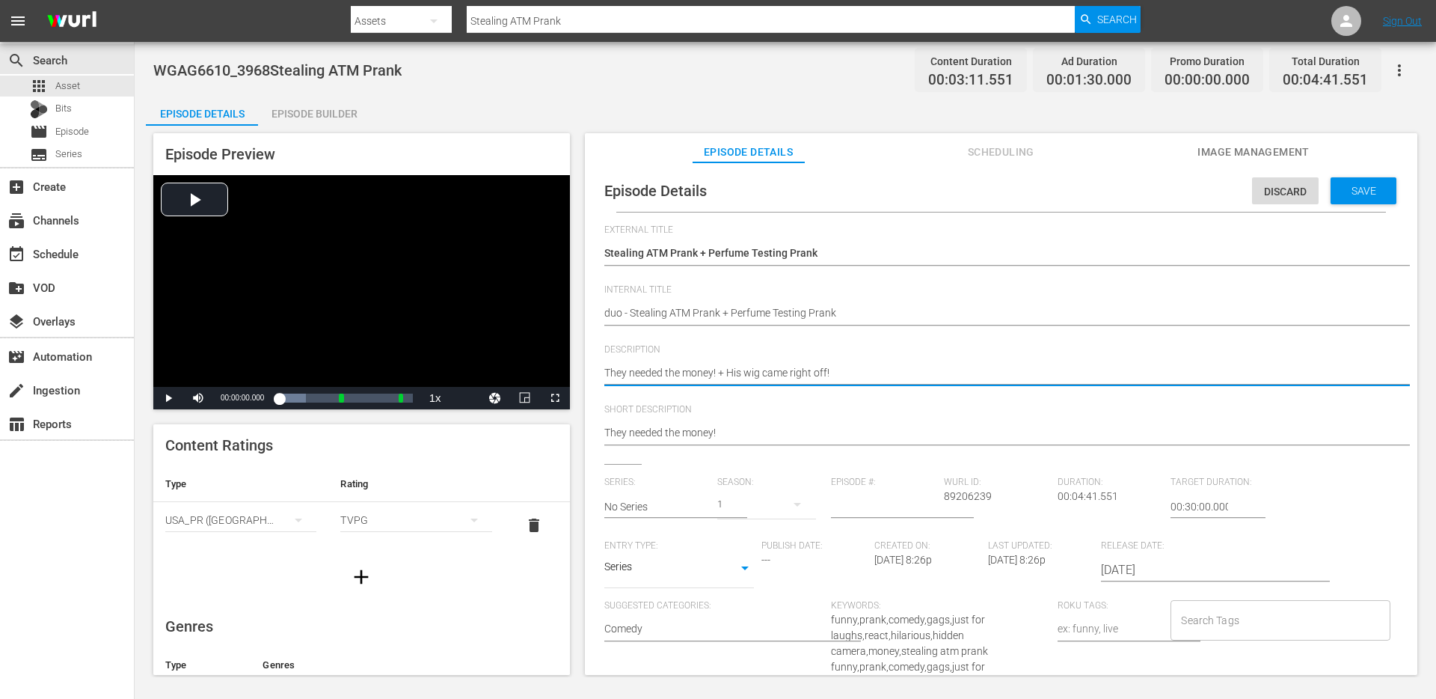
click at [771, 370] on textarea "They needed the money!" at bounding box center [997, 374] width 786 height 18
type textarea "They needed the money! + His wig came right off!"
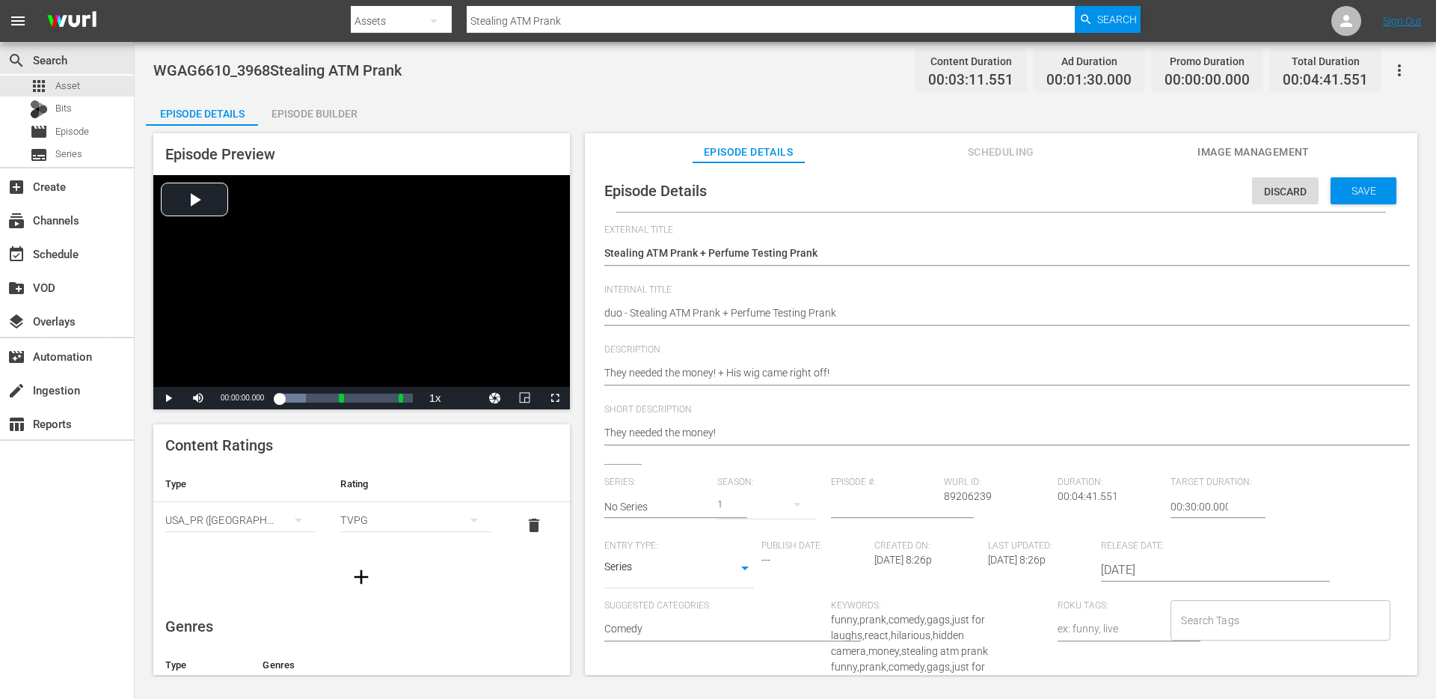
click at [741, 446] on div "They needed the money! They needed the money!" at bounding box center [997, 434] width 786 height 36
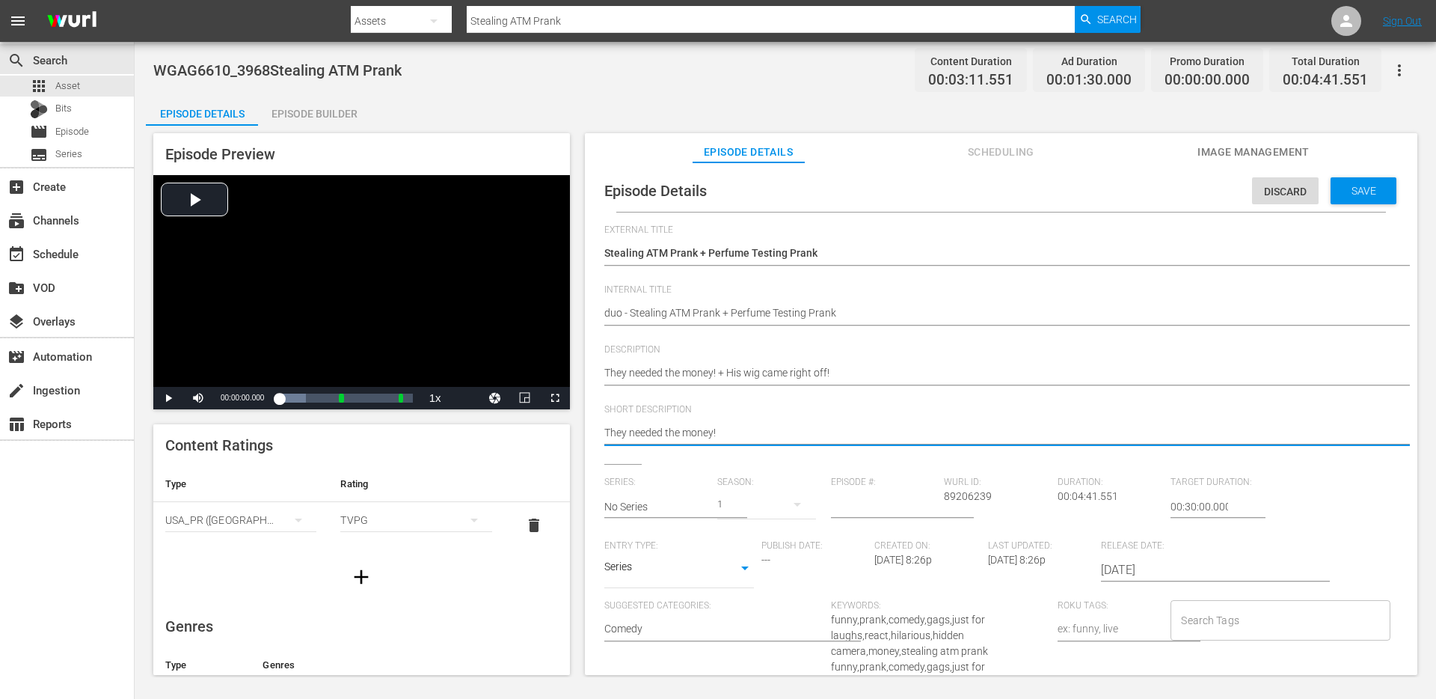
click at [743, 434] on textarea "They needed the money!" at bounding box center [997, 434] width 786 height 18
paste textarea "+ His wig came right off!"
type textarea "They needed the money! + His wig came right off!"
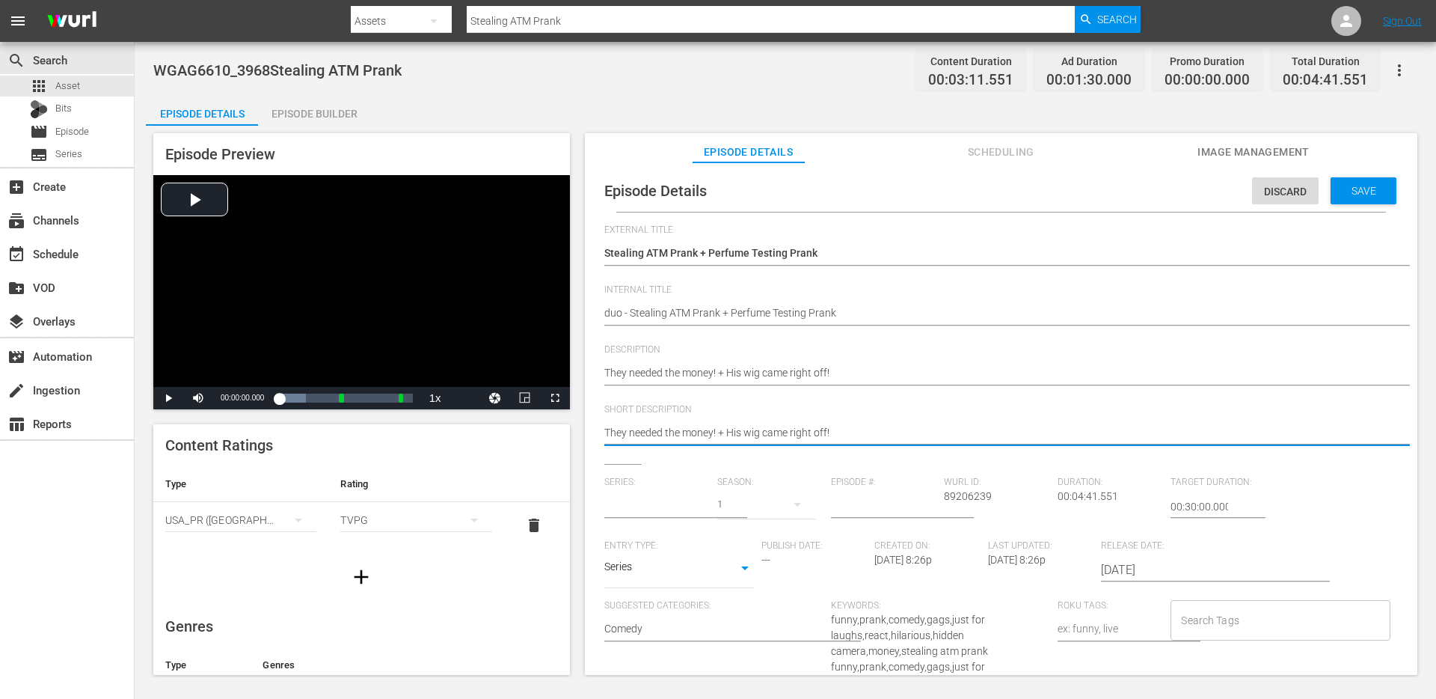
click at [696, 495] on input "text" at bounding box center [657, 507] width 106 height 36
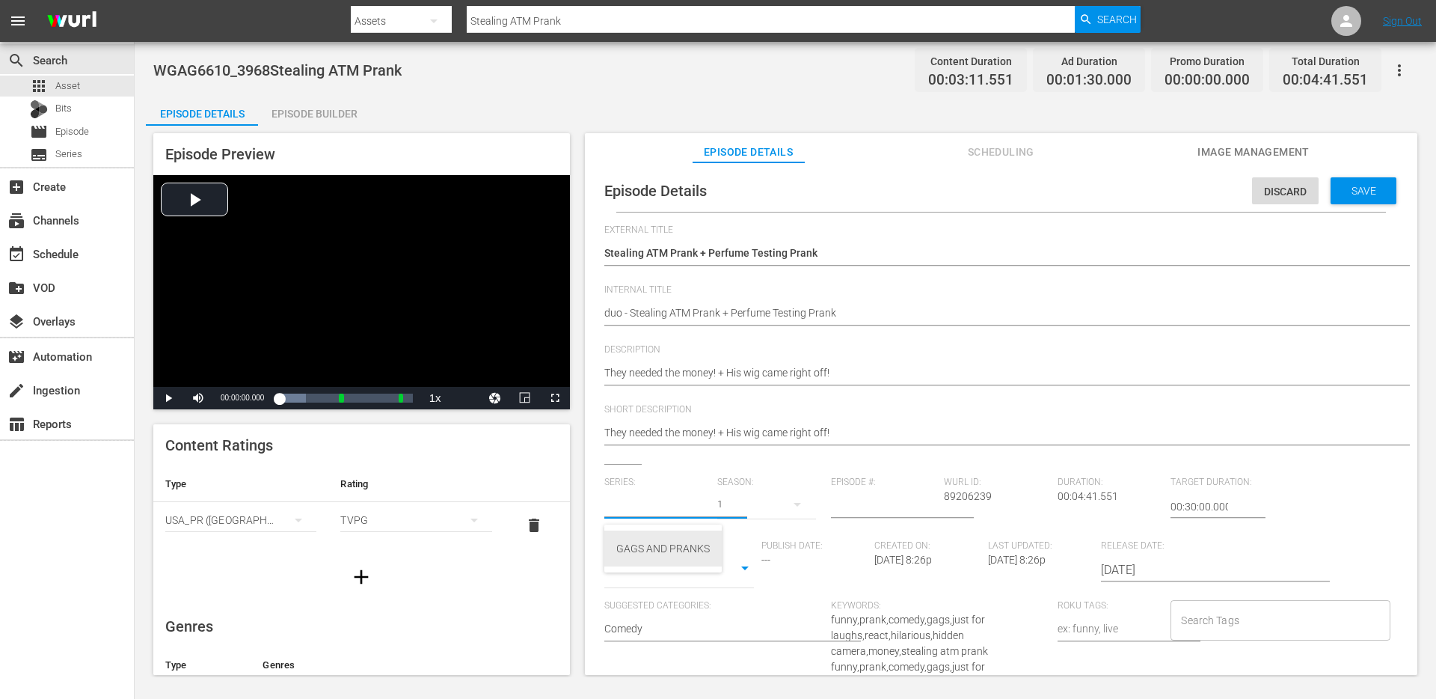
click at [671, 554] on div "GAGS AND PRANKS" at bounding box center [663, 548] width 94 height 36
type input "GAGS AND PRANKS"
click at [666, 572] on body "menu Search By Assets Search ID, Title, Description, Keywords, or Category Stea…" at bounding box center [718, 349] width 1436 height 699
click at [668, 518] on li "Short Form" at bounding box center [679, 520] width 150 height 25
type input "SHORT_FORM_VIDEO"
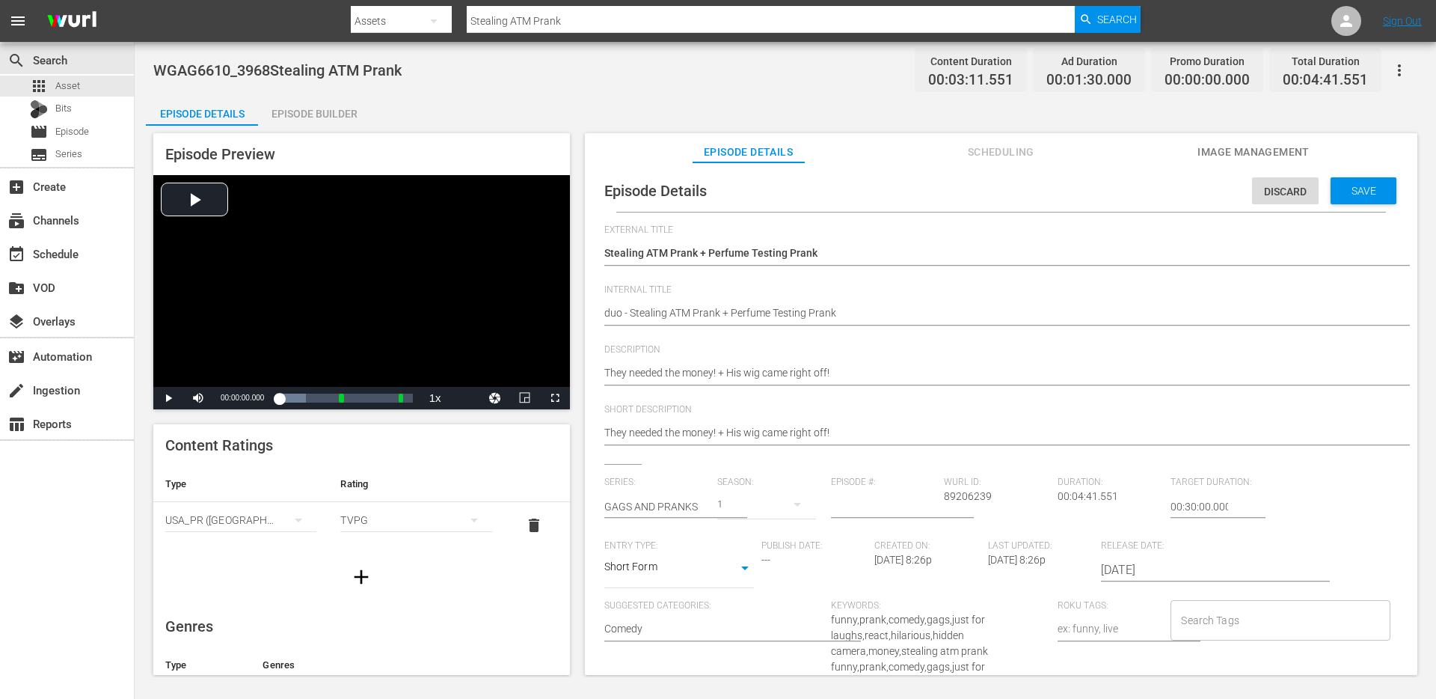
click at [1208, 613] on input "Search Tags" at bounding box center [1269, 620] width 183 height 27
type input "duo"
click at [1239, 548] on li "duo" at bounding box center [1273, 554] width 217 height 25
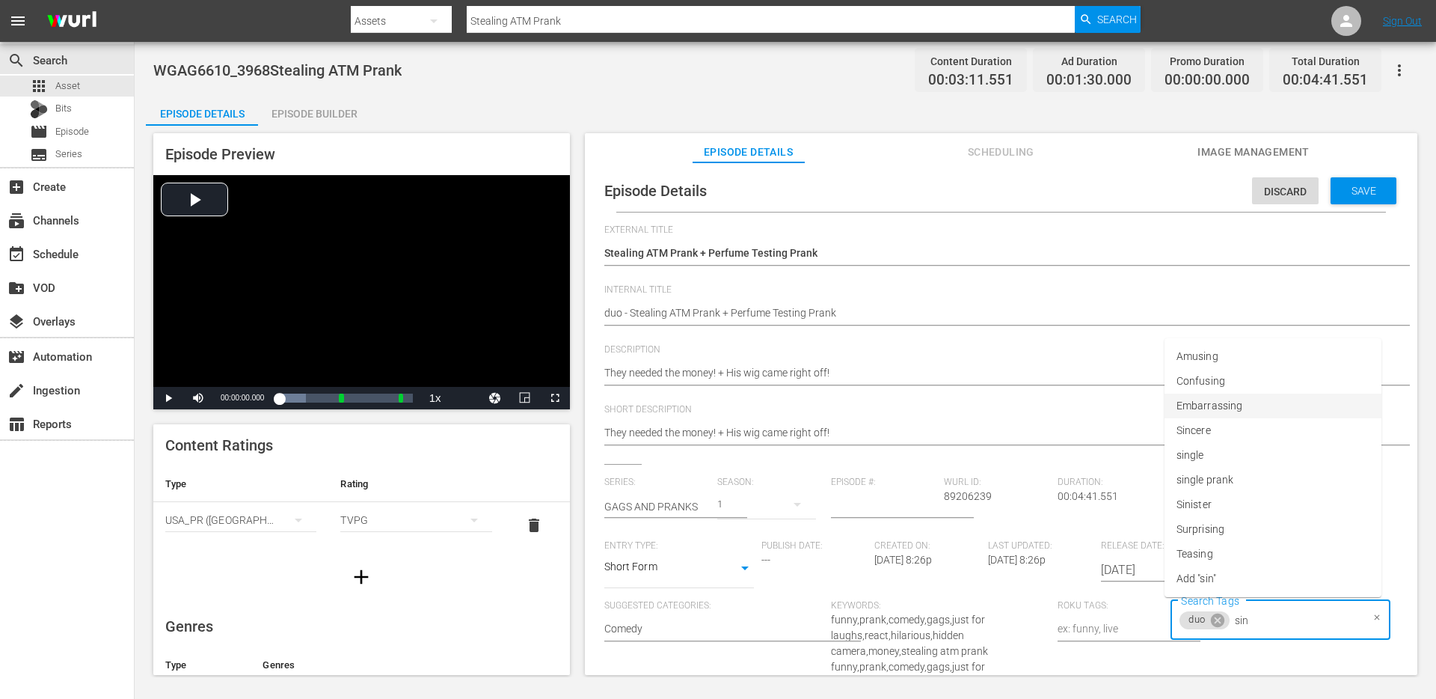
type input "sing"
click at [1264, 497] on li "single prank" at bounding box center [1273, 504] width 217 height 25
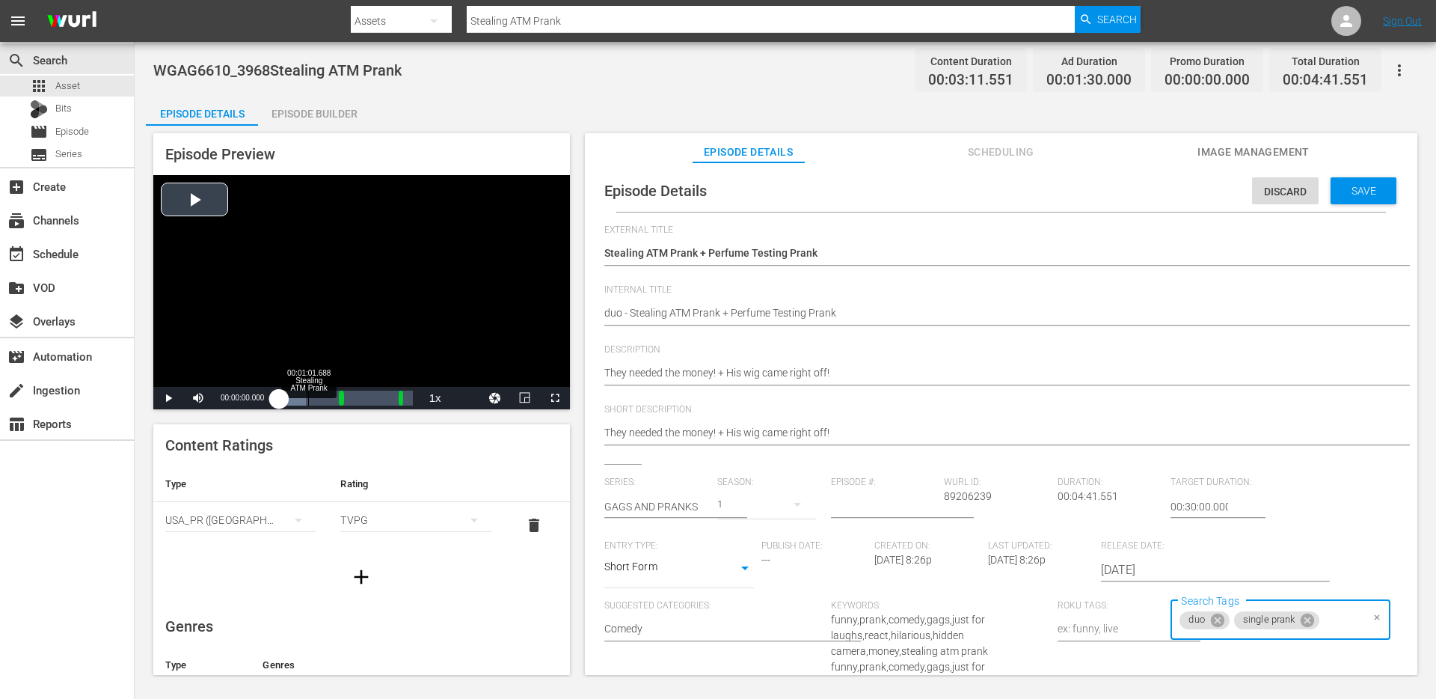
click at [308, 404] on div "Loaded : 19.91% 00:01:01.688 Stealing ATM Prank 00:00:00.000" at bounding box center [345, 398] width 133 height 15
click at [1323, 619] on input "Search Tags" at bounding box center [1341, 620] width 39 height 27
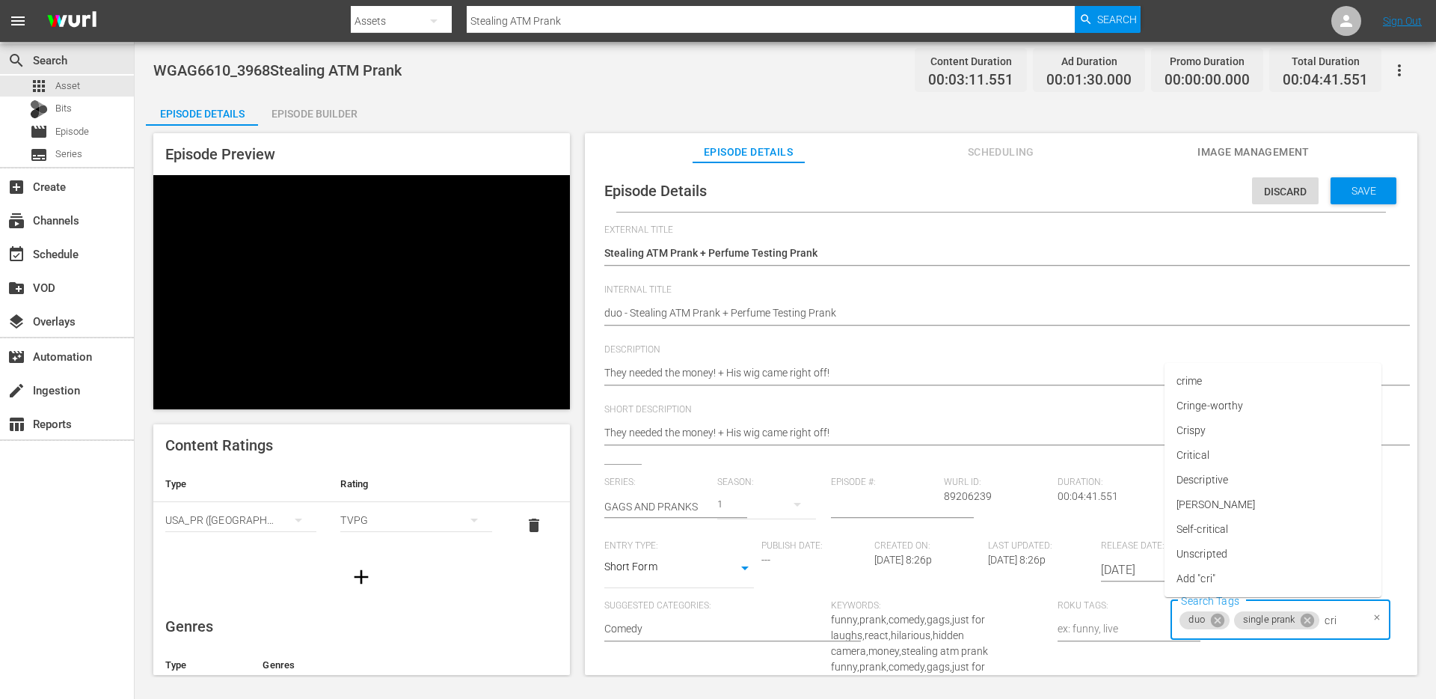
type input "crim"
click at [1280, 553] on li "crime" at bounding box center [1273, 554] width 217 height 25
type input "poli"
click at [1246, 532] on li "police" at bounding box center [1273, 529] width 217 height 25
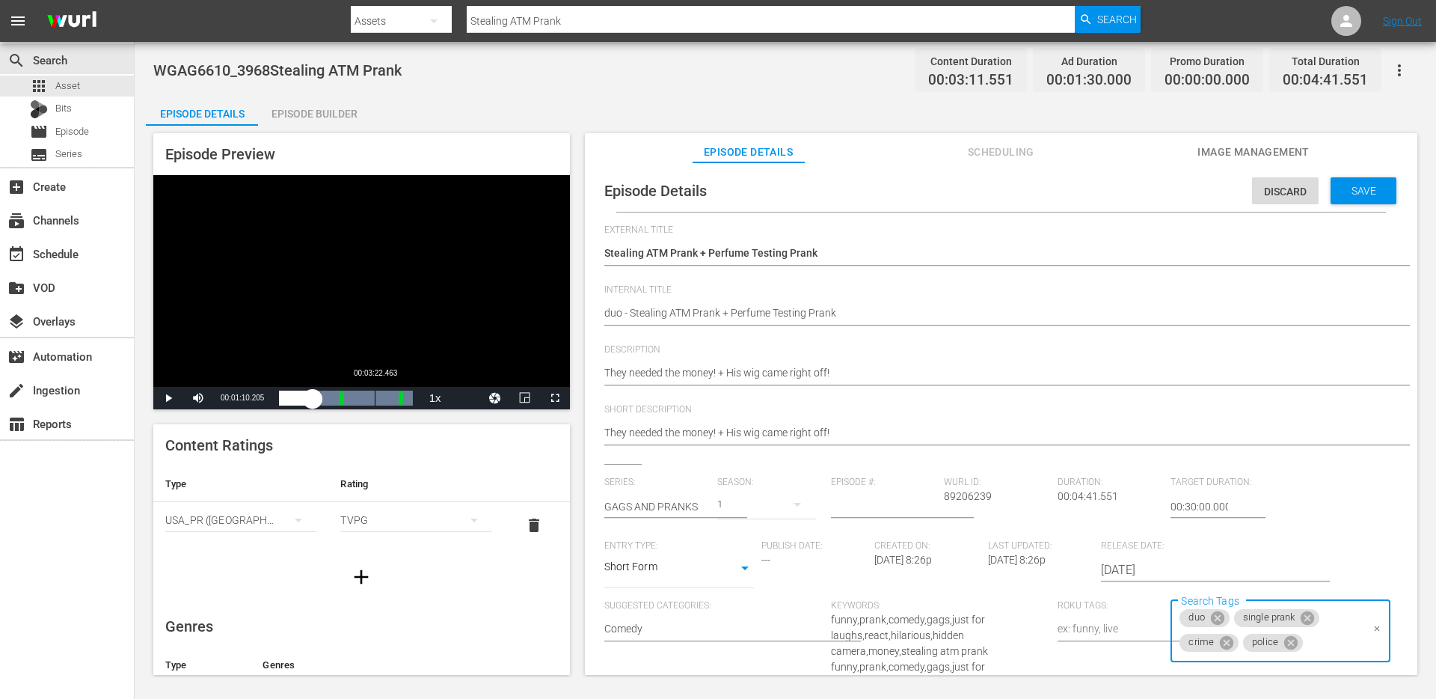
click at [375, 398] on div "00:03:22.463" at bounding box center [375, 398] width 1 height 15
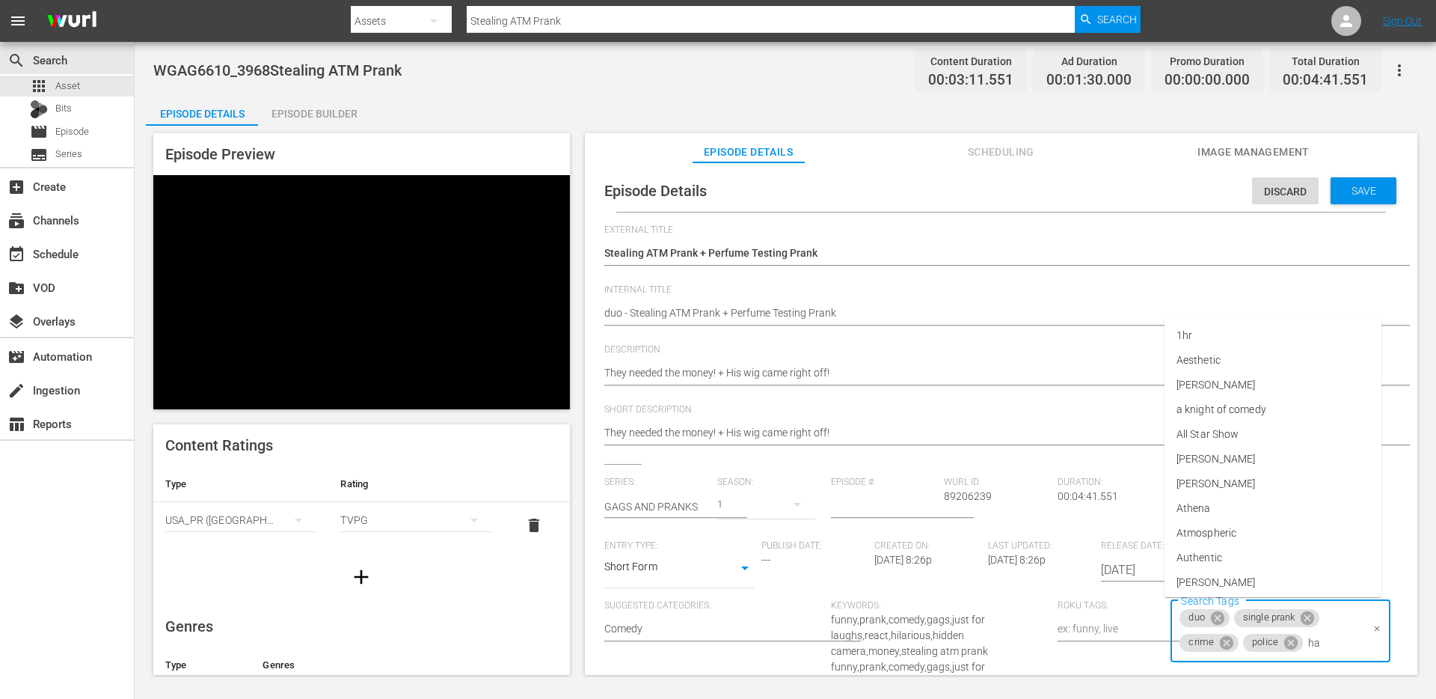
type input "han"
click at [1244, 424] on li "handicap" at bounding box center [1273, 430] width 217 height 25
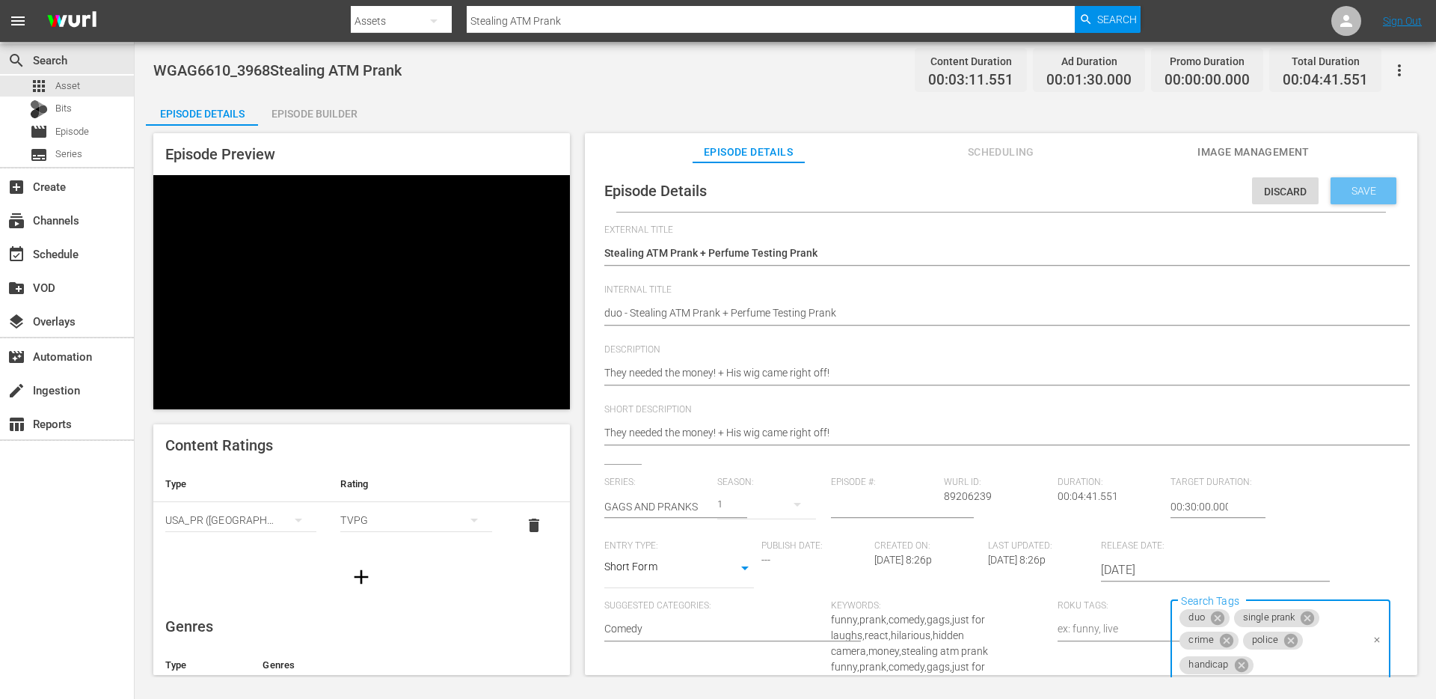
click at [1340, 186] on span "Save" at bounding box center [1364, 191] width 49 height 12
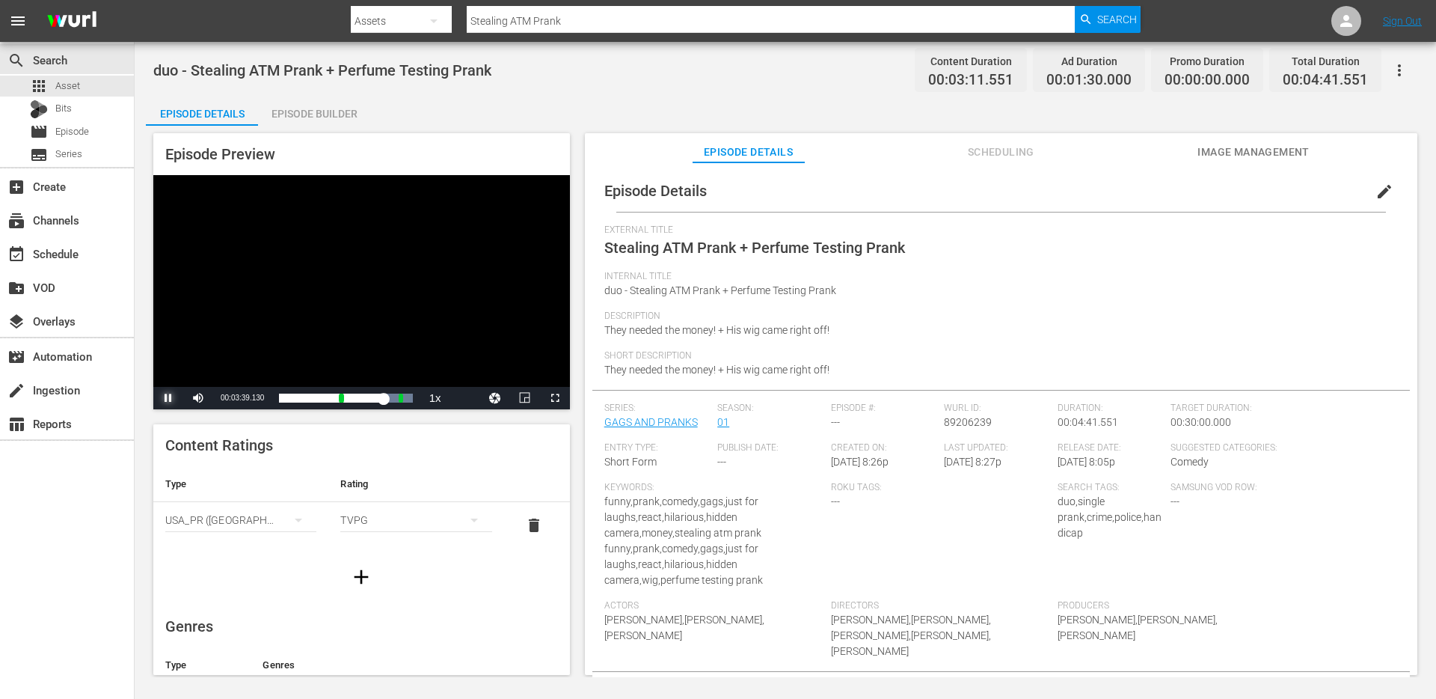
click at [168, 398] on span "Video Player" at bounding box center [168, 398] width 0 height 0
click at [299, 116] on div "Episode Builder" at bounding box center [314, 114] width 112 height 36
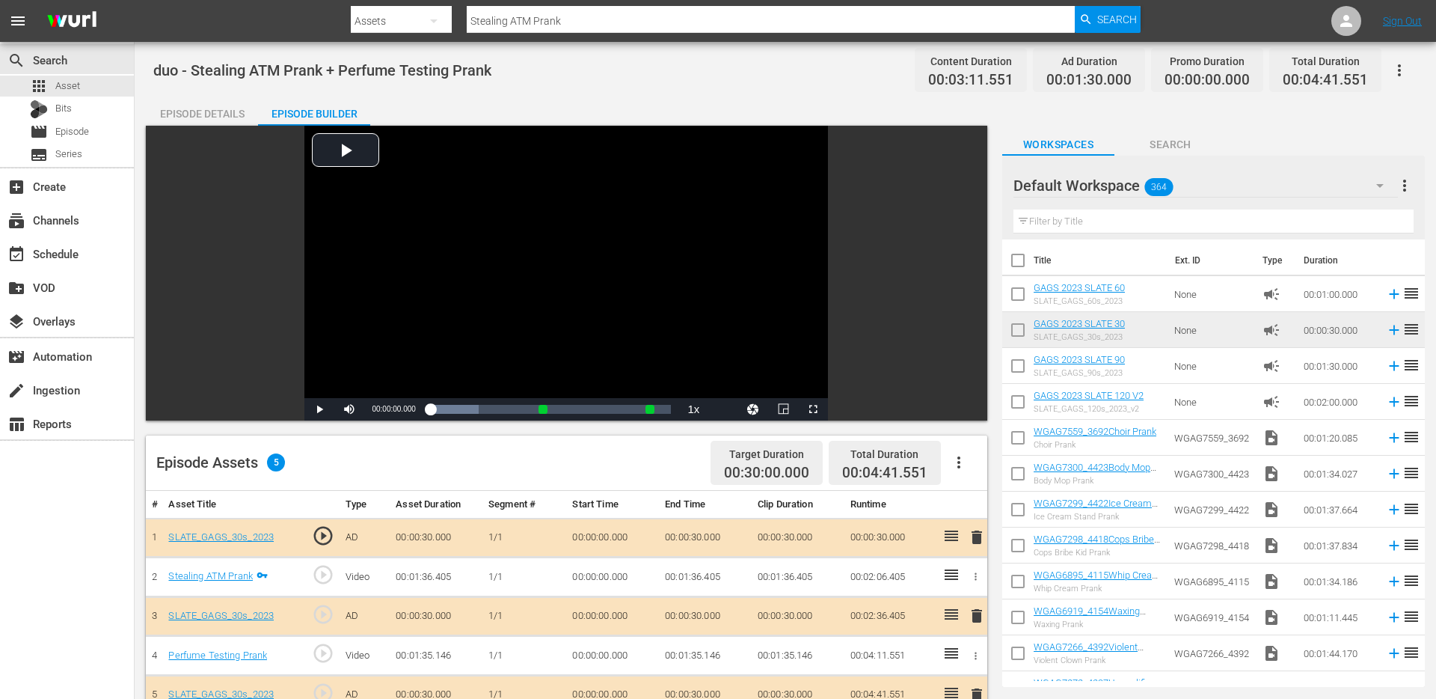
click at [224, 111] on div "Episode Details" at bounding box center [202, 114] width 112 height 36
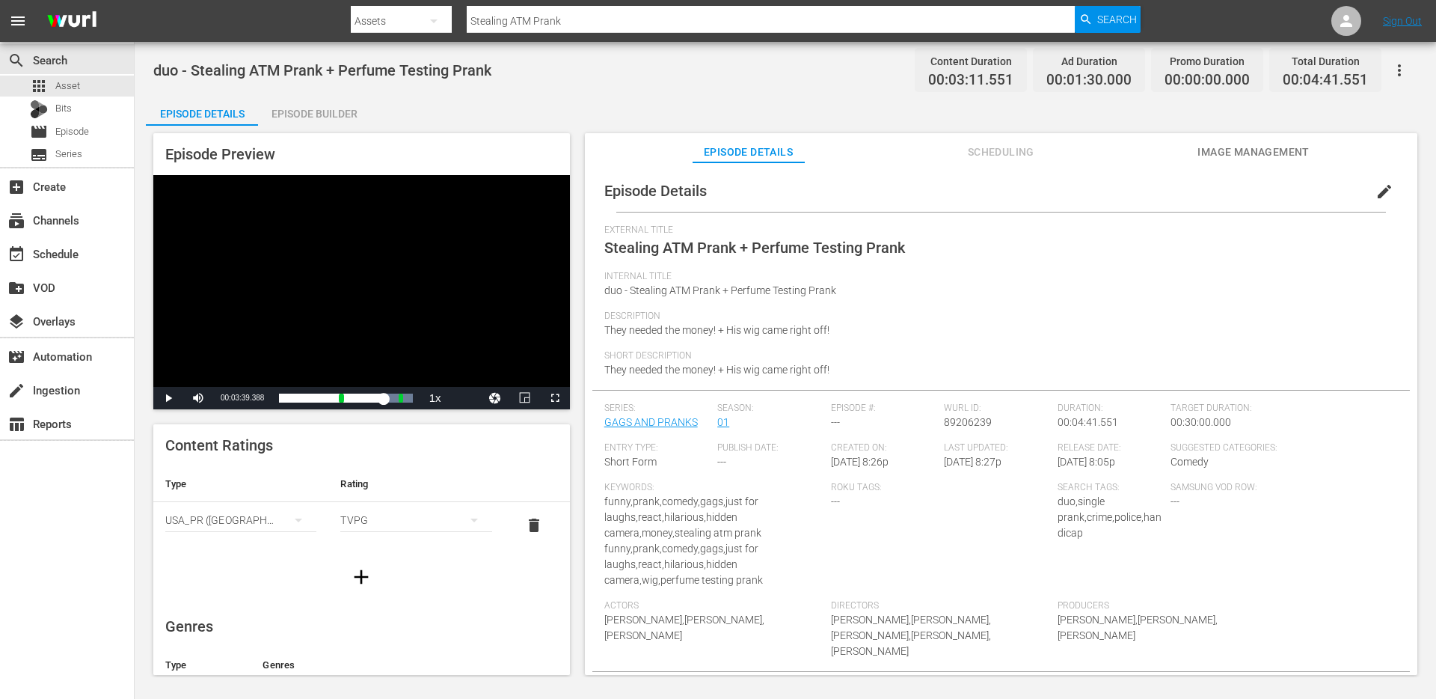
click at [600, 25] on input "Stealing ATM Prank" at bounding box center [771, 21] width 608 height 36
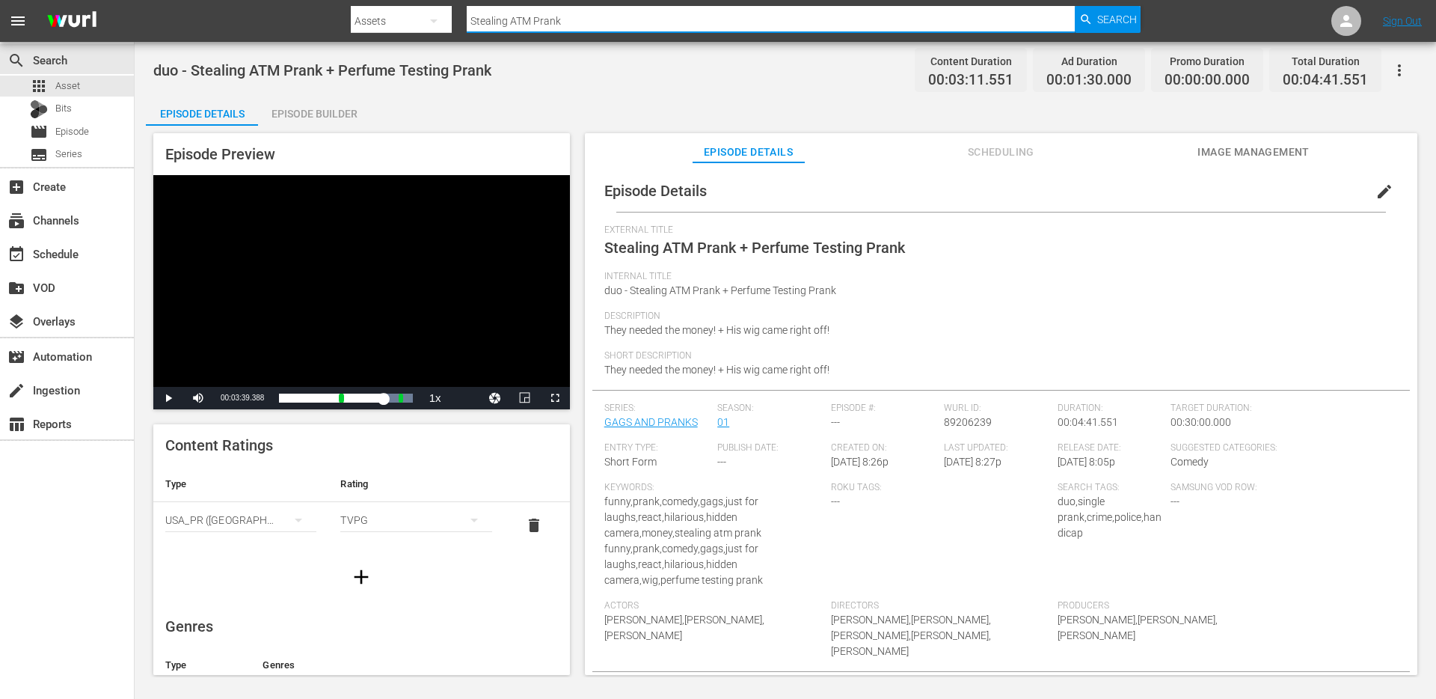
click at [600, 25] on input "Stealing ATM Prank" at bounding box center [771, 21] width 608 height 36
paste input "Laundry Machine"
type input "Laundry Machine Prank"
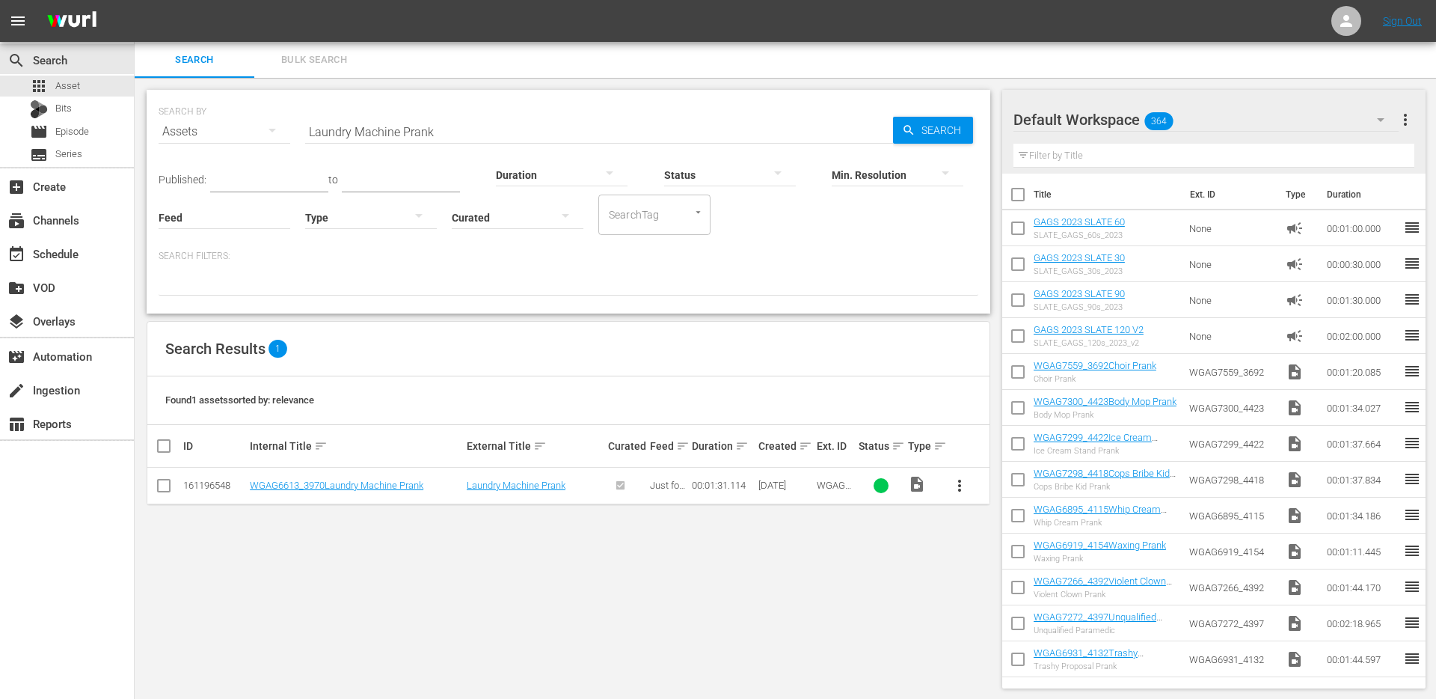
click at [962, 489] on span "more_vert" at bounding box center [960, 486] width 18 height 18
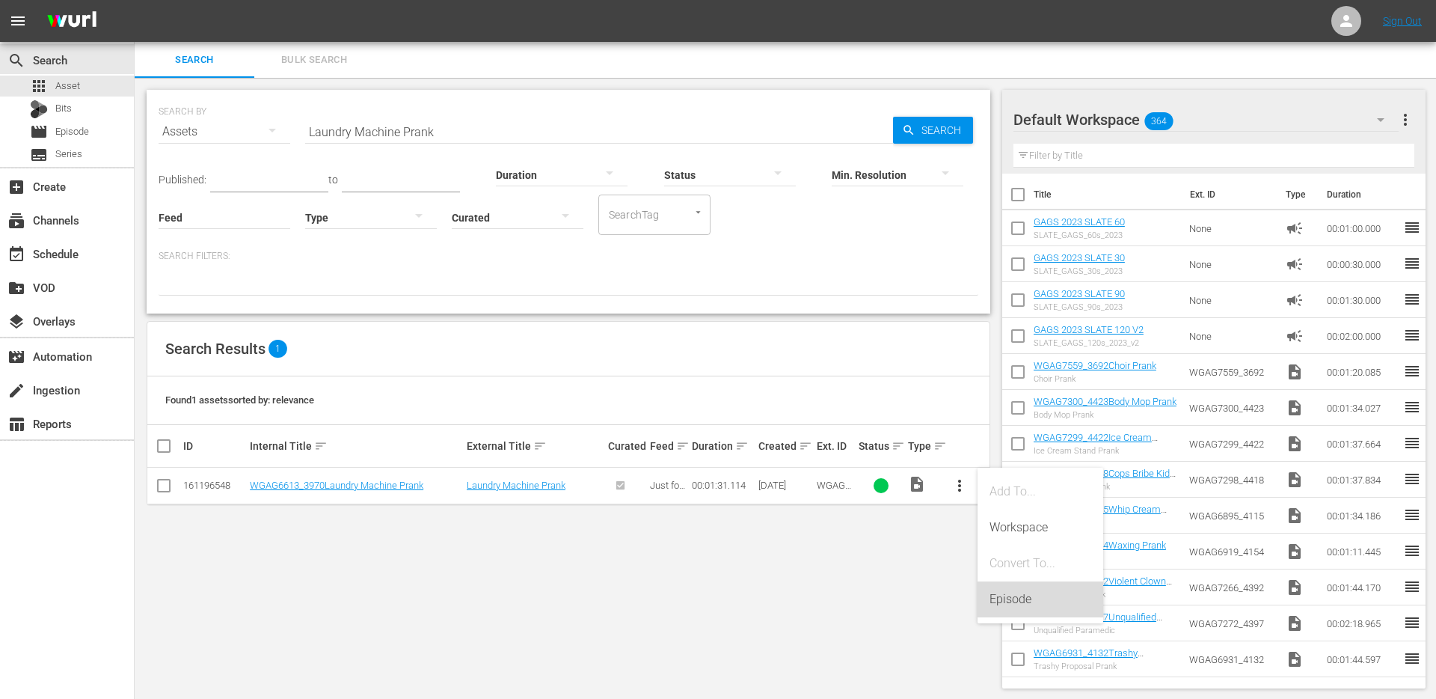
click at [1011, 610] on div "Episode" at bounding box center [1041, 599] width 102 height 36
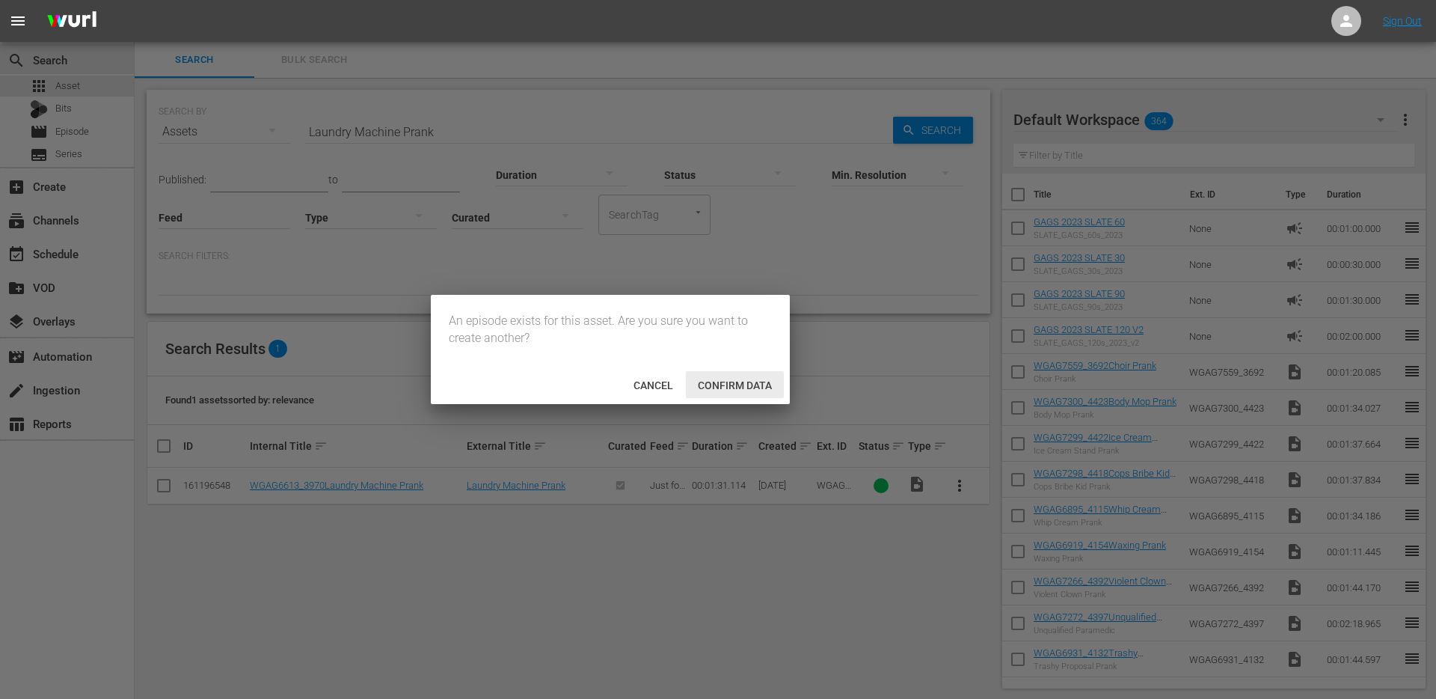
click at [720, 395] on div "Confirm data" at bounding box center [735, 385] width 98 height 28
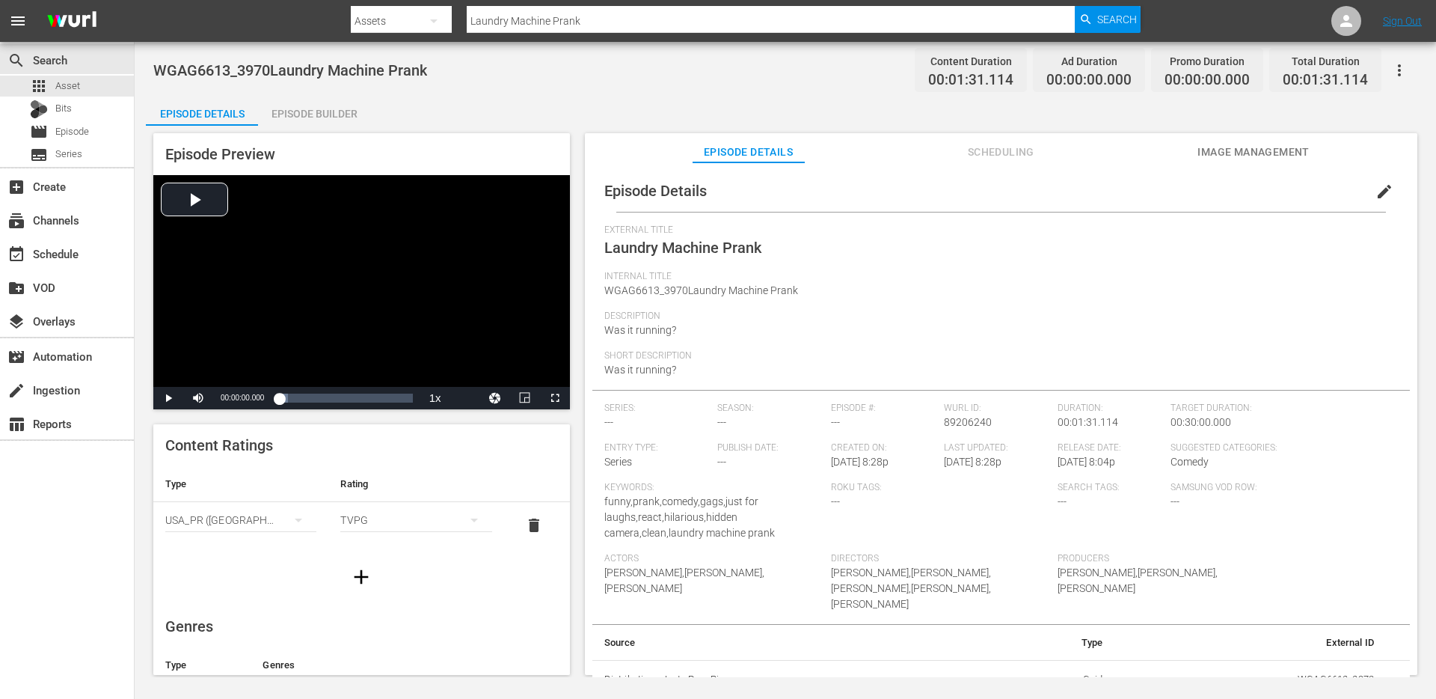
click at [304, 119] on div "Episode Builder" at bounding box center [314, 114] width 112 height 36
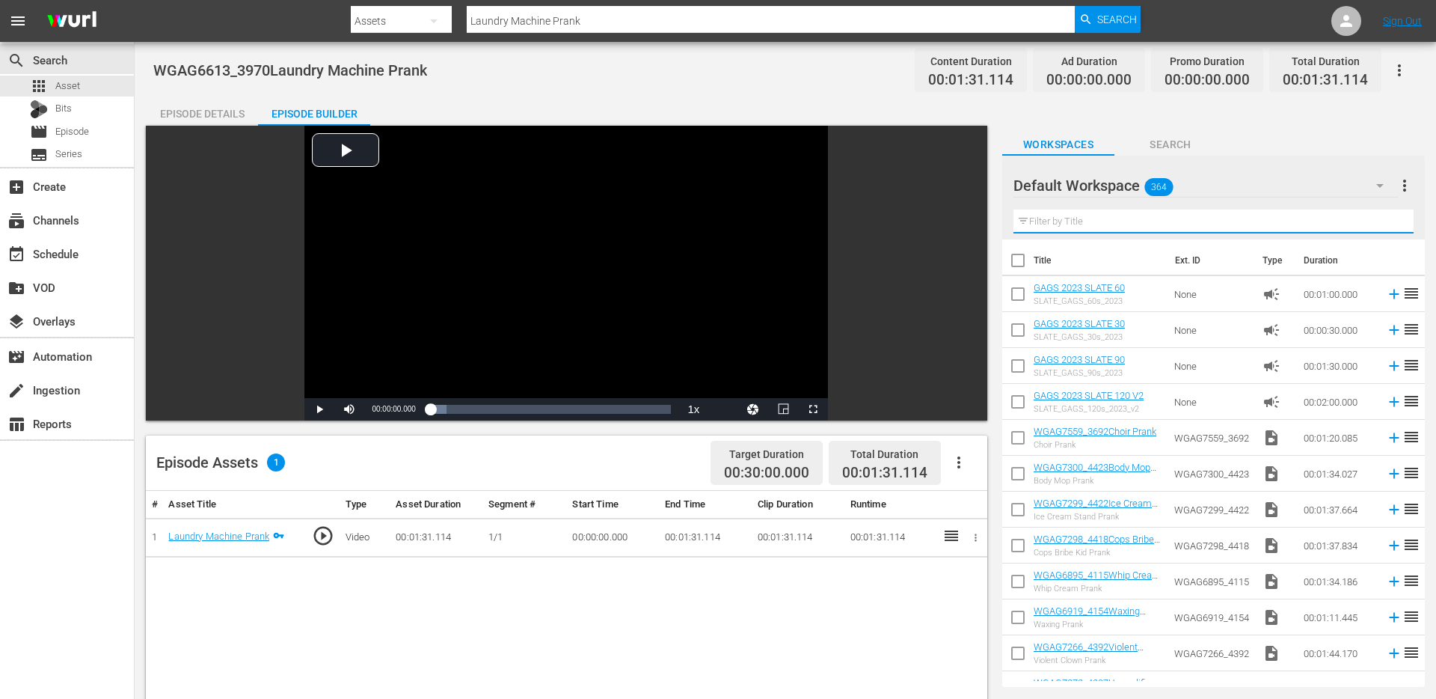
click at [1162, 220] on input "text" at bounding box center [1214, 221] width 400 height 24
paste input "Sleeping Ketchup Prank"
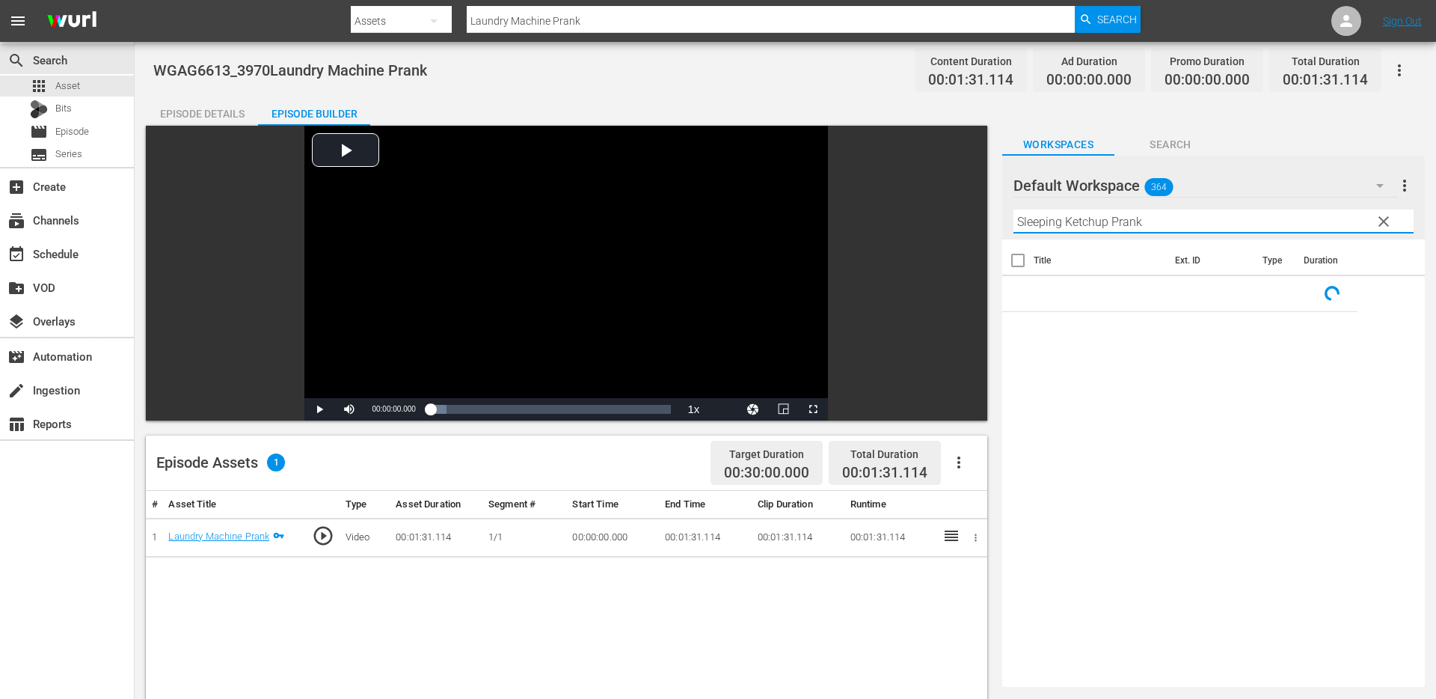
type input "Sleeping Ketchup Prank"
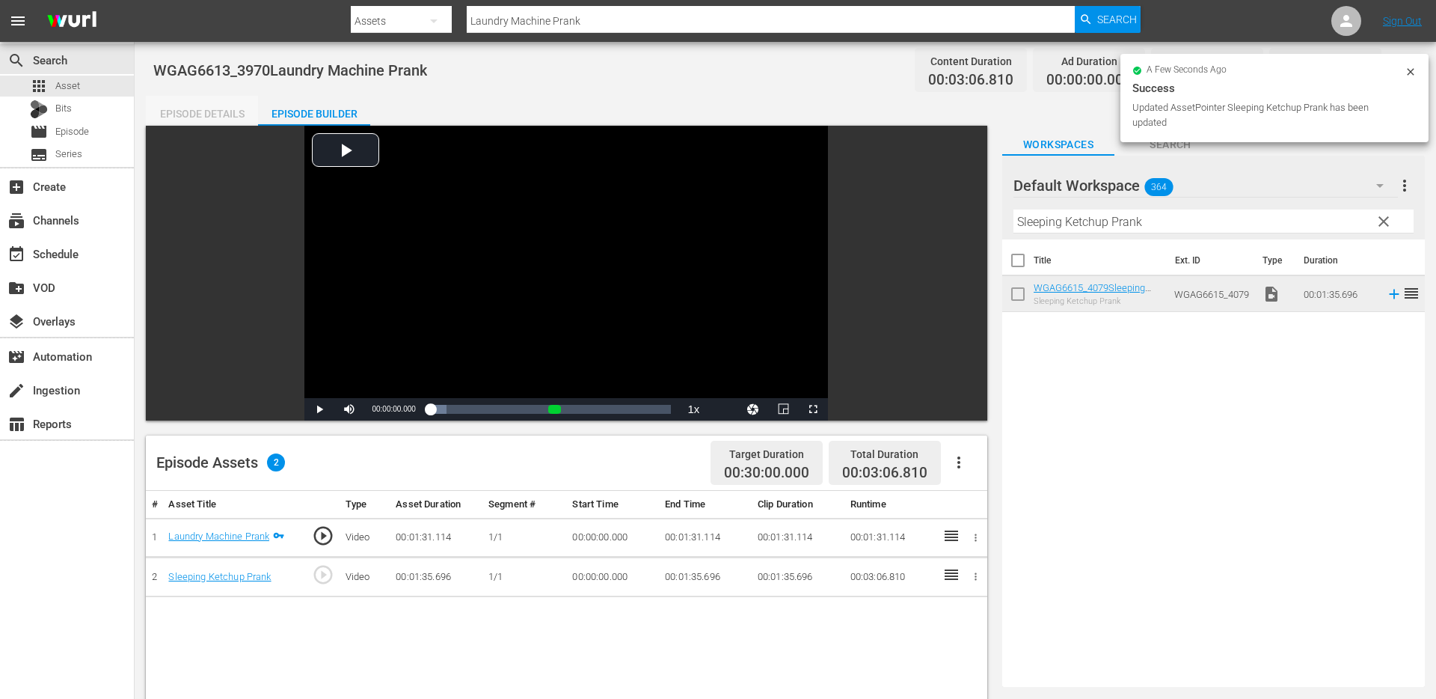
click at [193, 116] on div "Episode Details" at bounding box center [202, 114] width 112 height 36
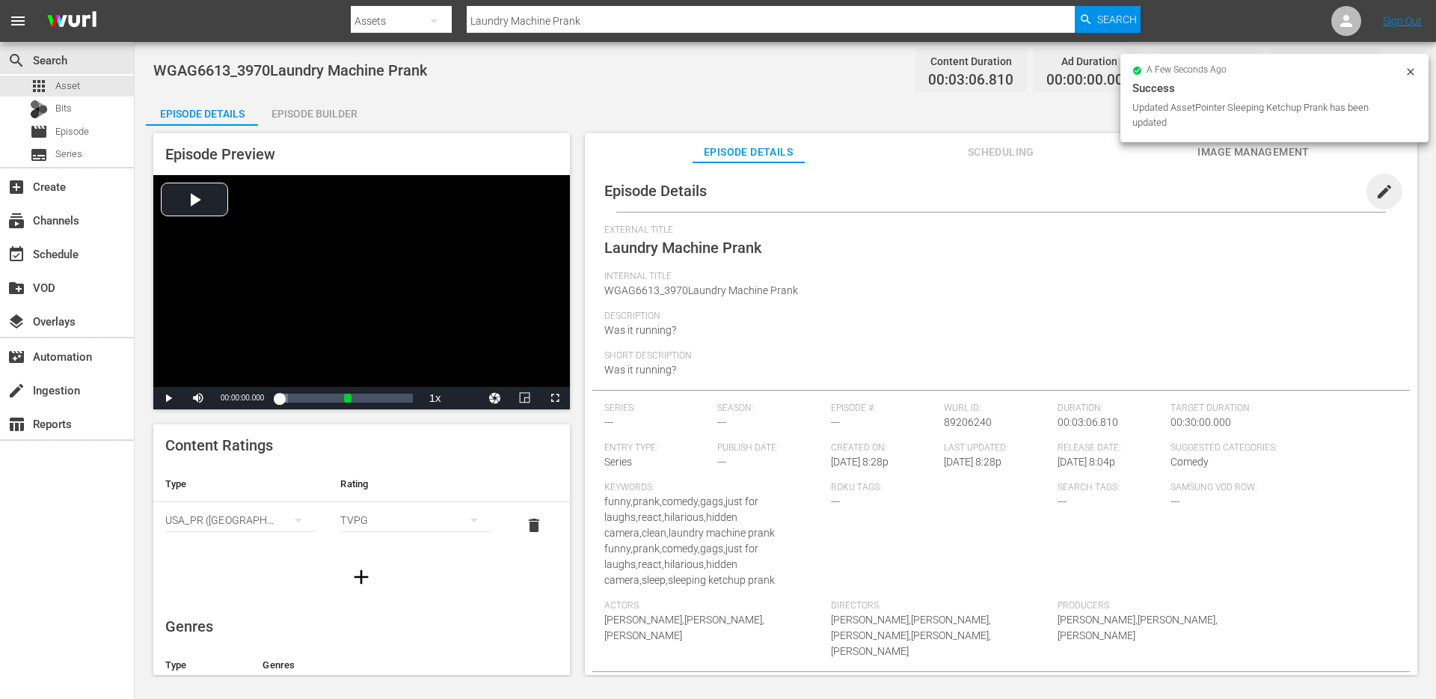
click at [1378, 189] on span "edit" at bounding box center [1385, 192] width 18 height 18
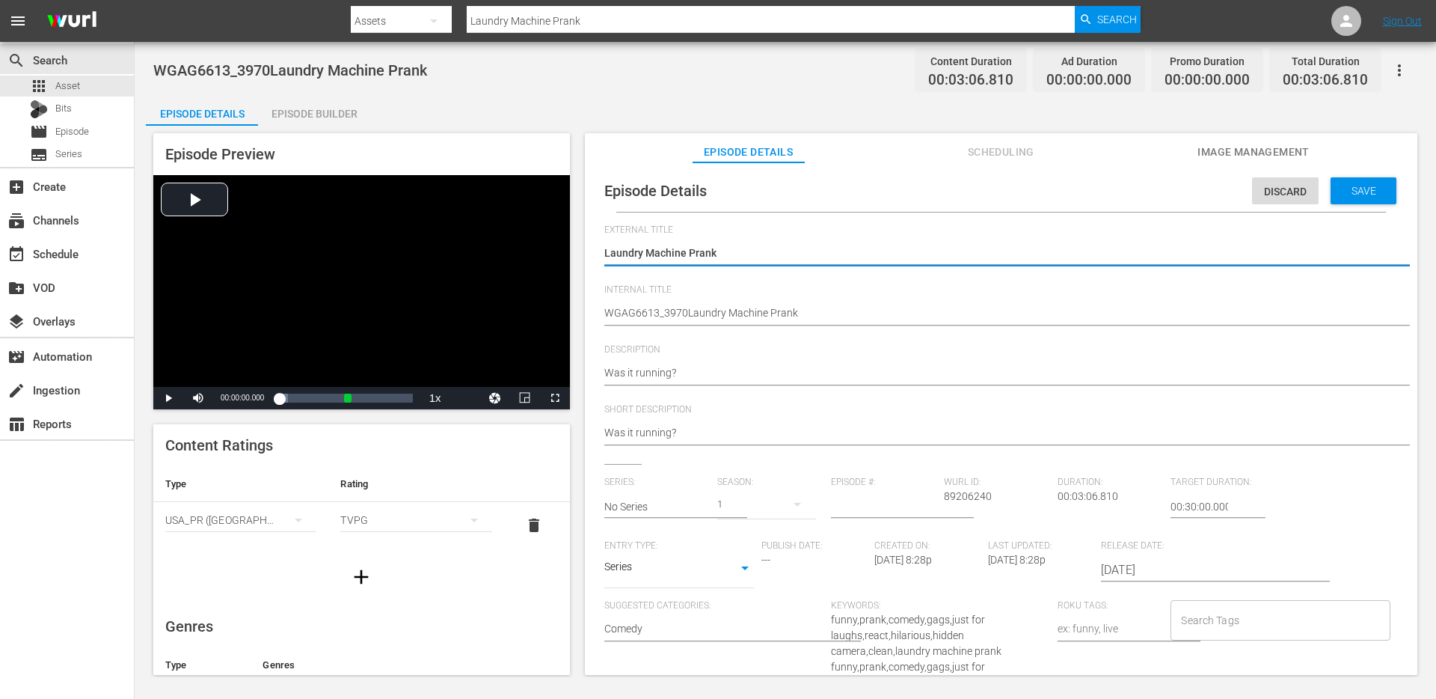
click at [932, 250] on textarea "Laundry Machine Prank" at bounding box center [997, 254] width 786 height 18
type textarea "Laundry Machine Prank"
type textarea "Laundry Machine Prank +"
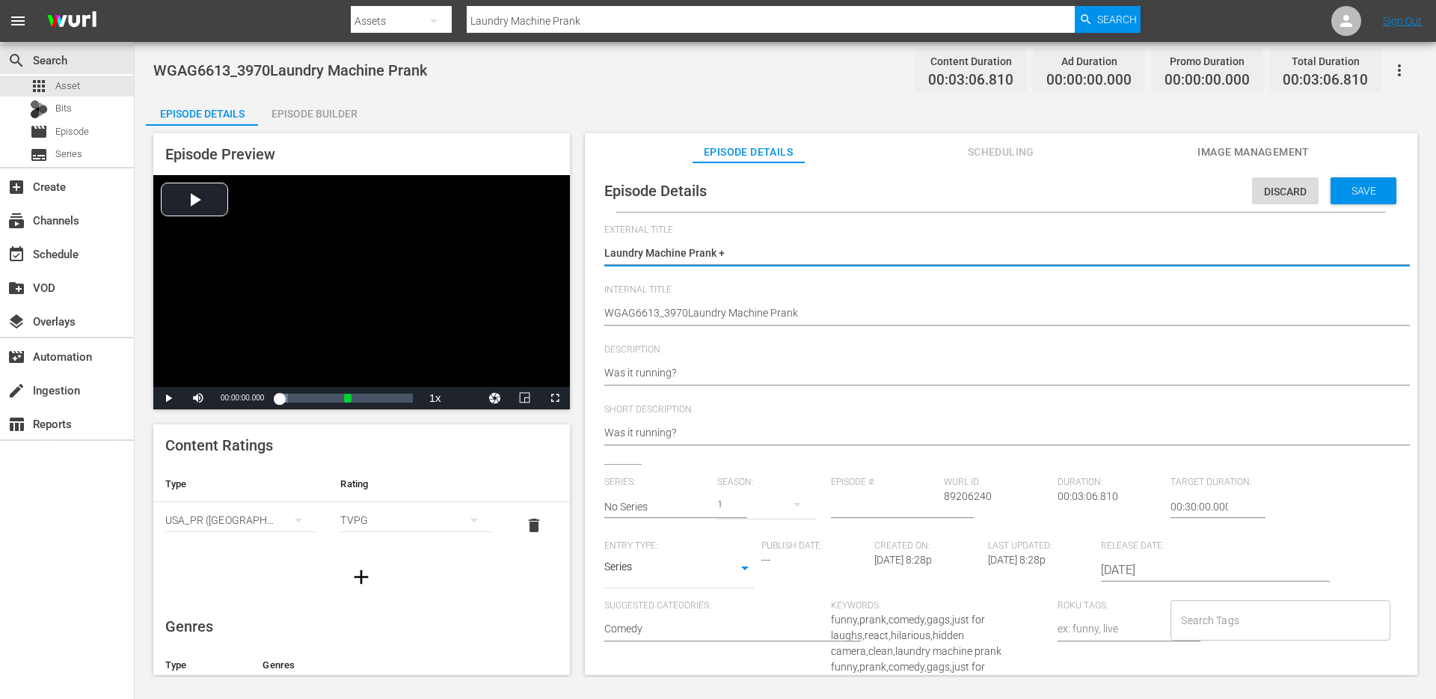
type textarea "Laundry Machine Prank +Sleeping Ketchup Prank"
click at [728, 251] on textarea "Laundry Machine Prank" at bounding box center [997, 254] width 786 height 18
click at [723, 255] on textarea "Laundry Machine Prank" at bounding box center [997, 254] width 786 height 18
type textarea "Laundry Machine Prank + Sleeping Ketchup Prank"
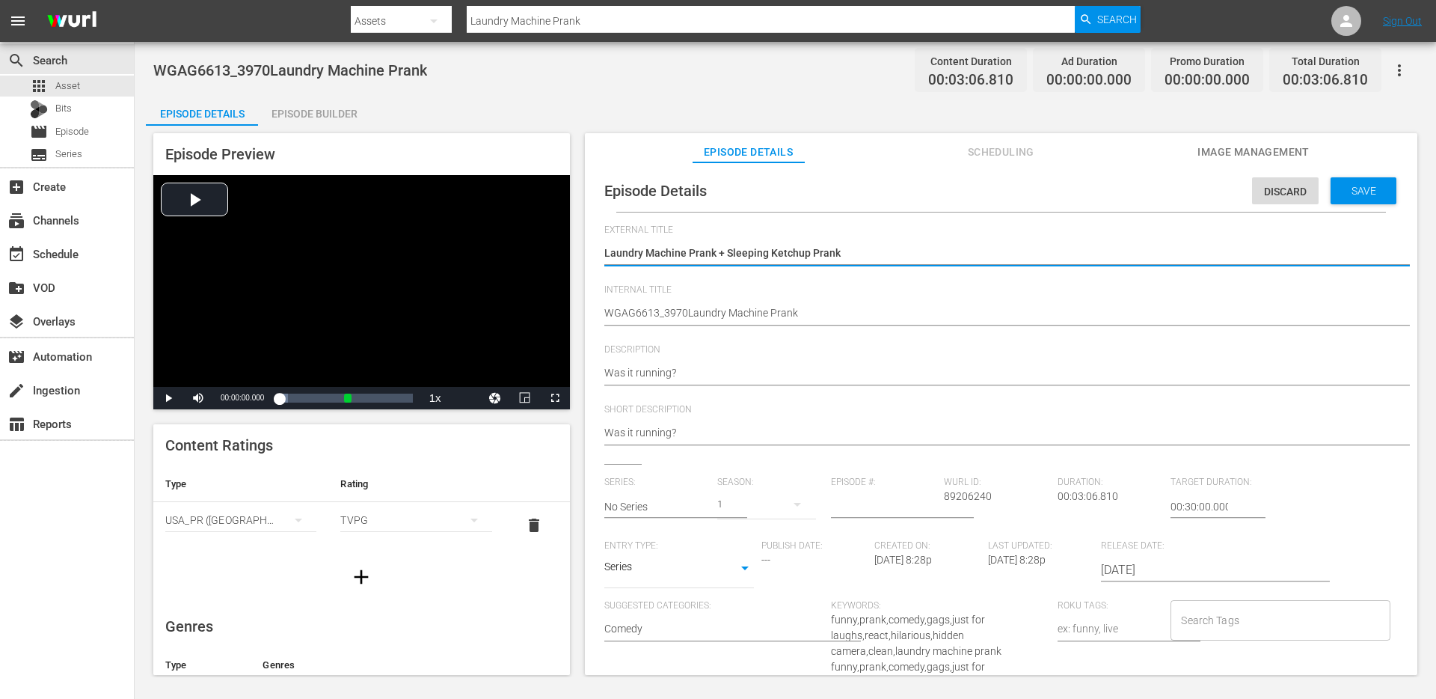
type textarea "Laundry Machine Prank + Sleeping Ketchup Prank"
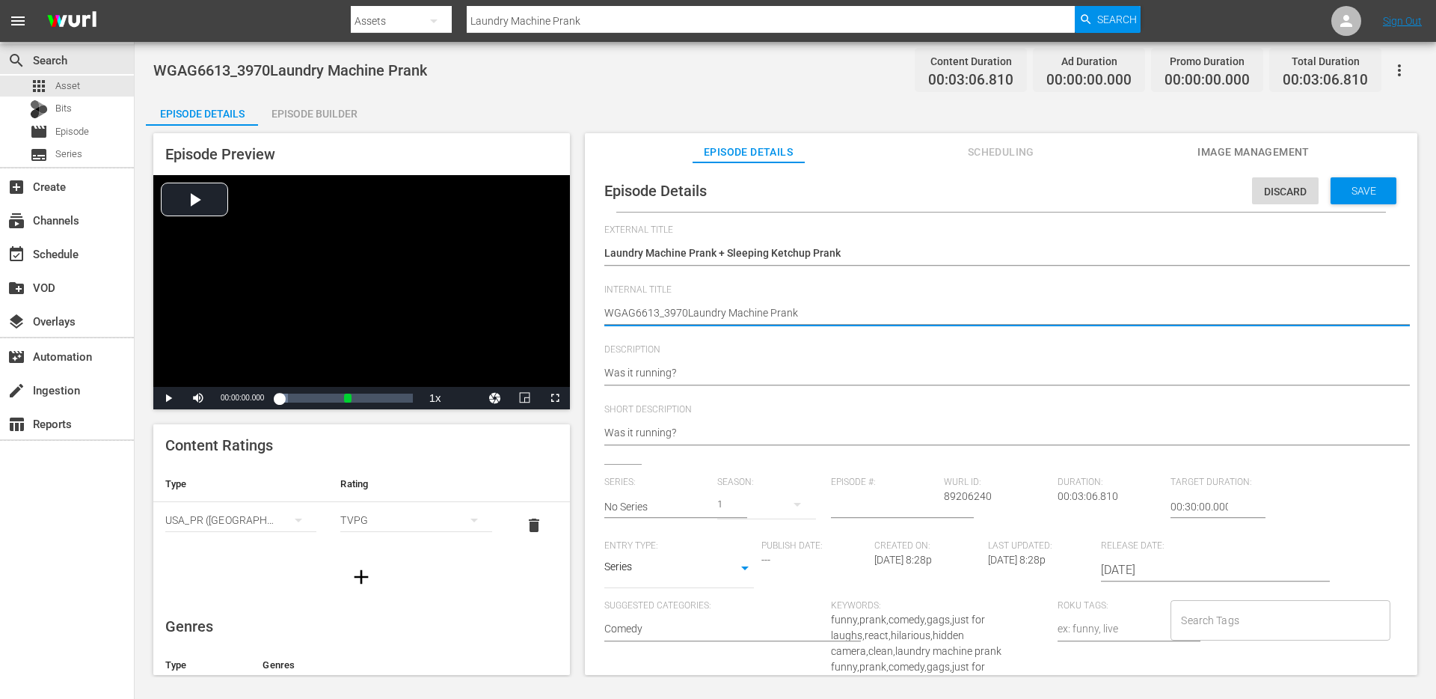
click at [685, 322] on textarea "WGAG6613_3970Laundry Machine Prank" at bounding box center [997, 314] width 786 height 18
type textarea "d"
type textarea "du"
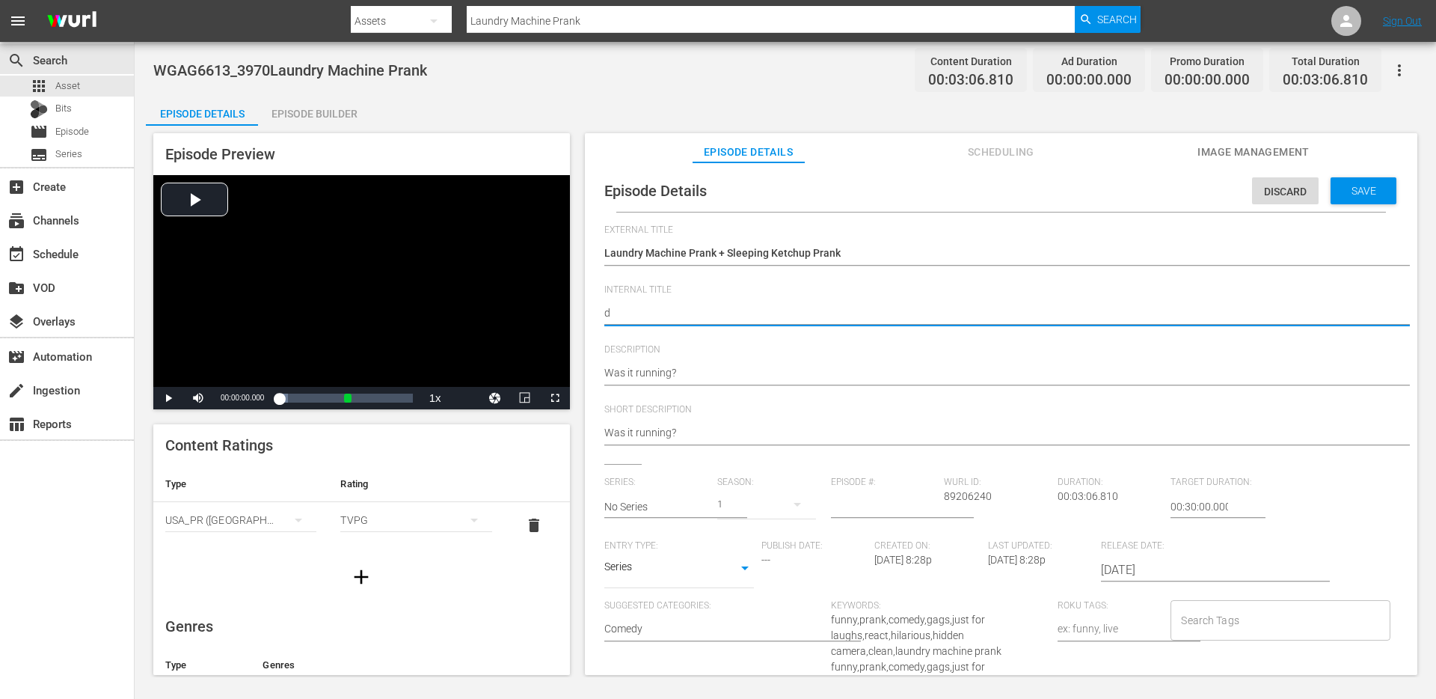
type textarea "du"
type textarea "duo"
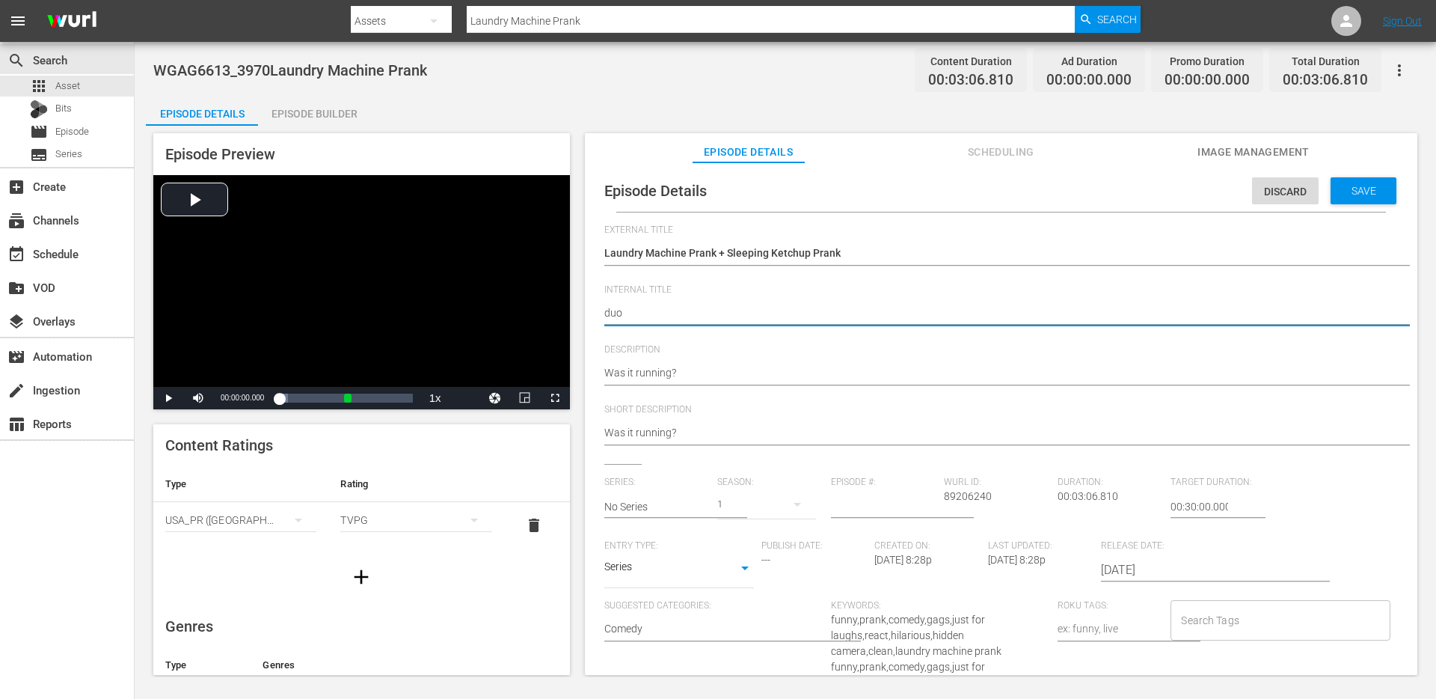
type textarea "duo -"
paste textarea "Laundry Machine Prank + Sleeping Ketchup Prank"
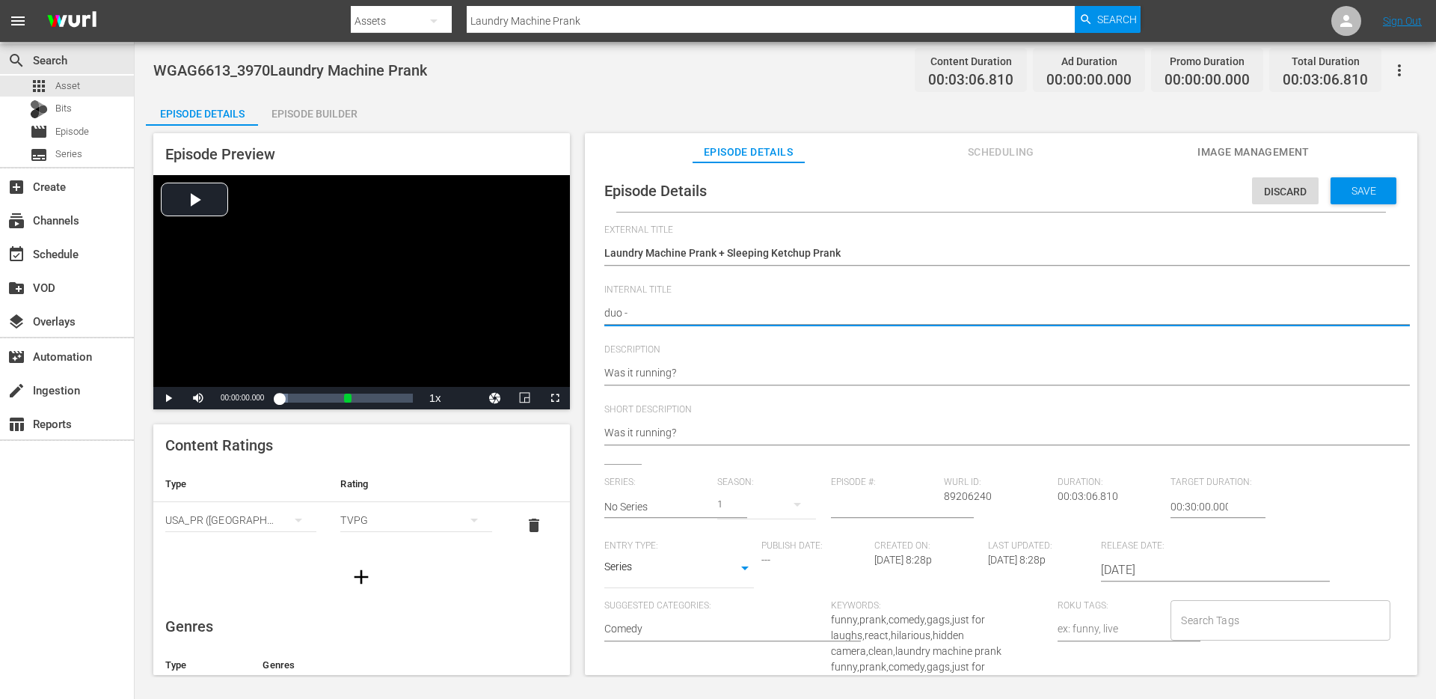
type textarea "duo - Laundry Machine Prank + Sleeping Ketchup Prank"
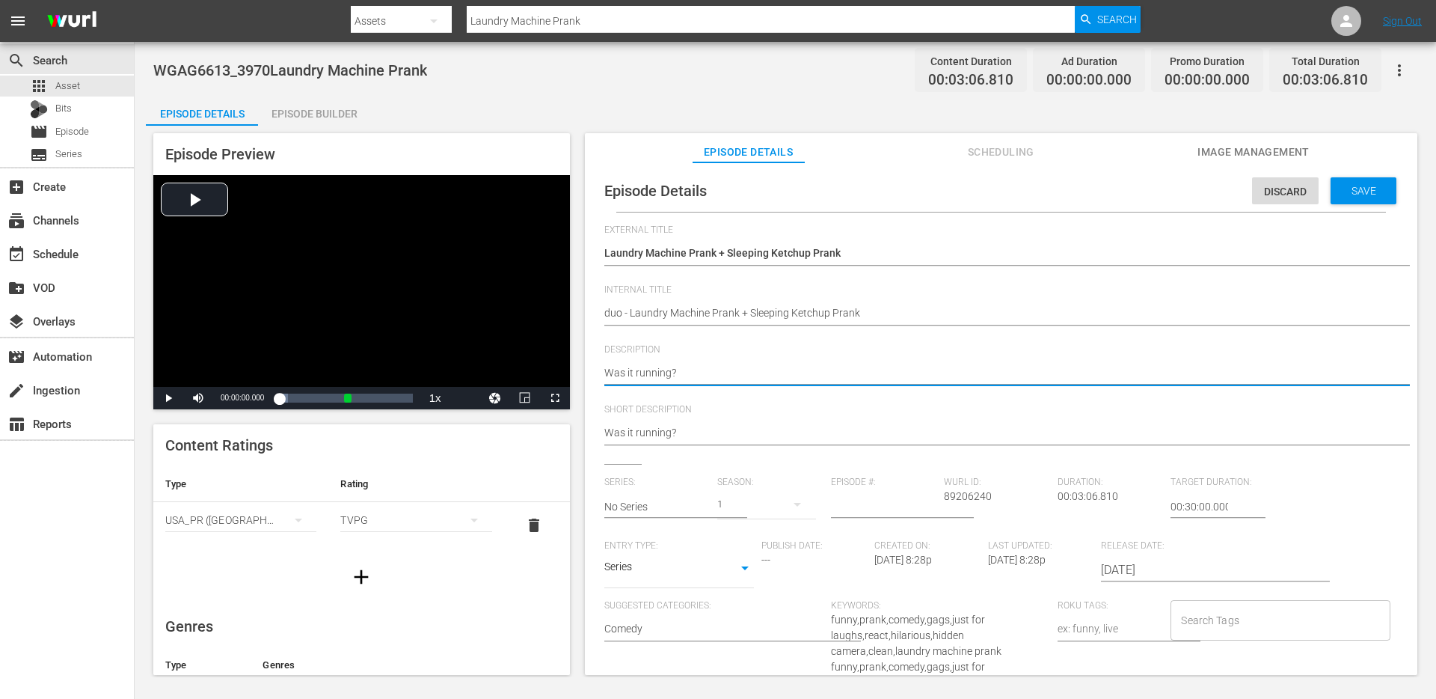
type textarea "Was it running?"
type textarea "Was it running? +"
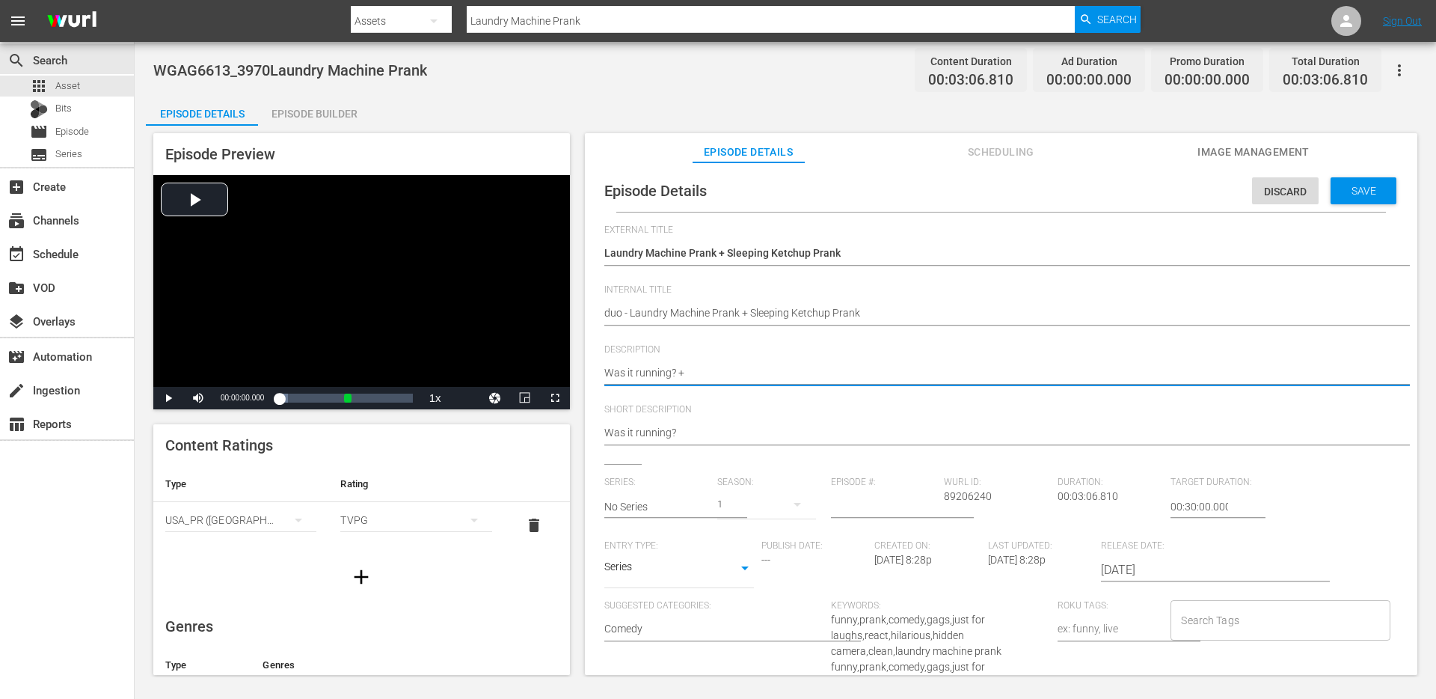
type textarea "Was it running? +"
paste textarea "Don't fall asleep in public!"
type textarea "Was it running? + Don't fall asleep in public!"
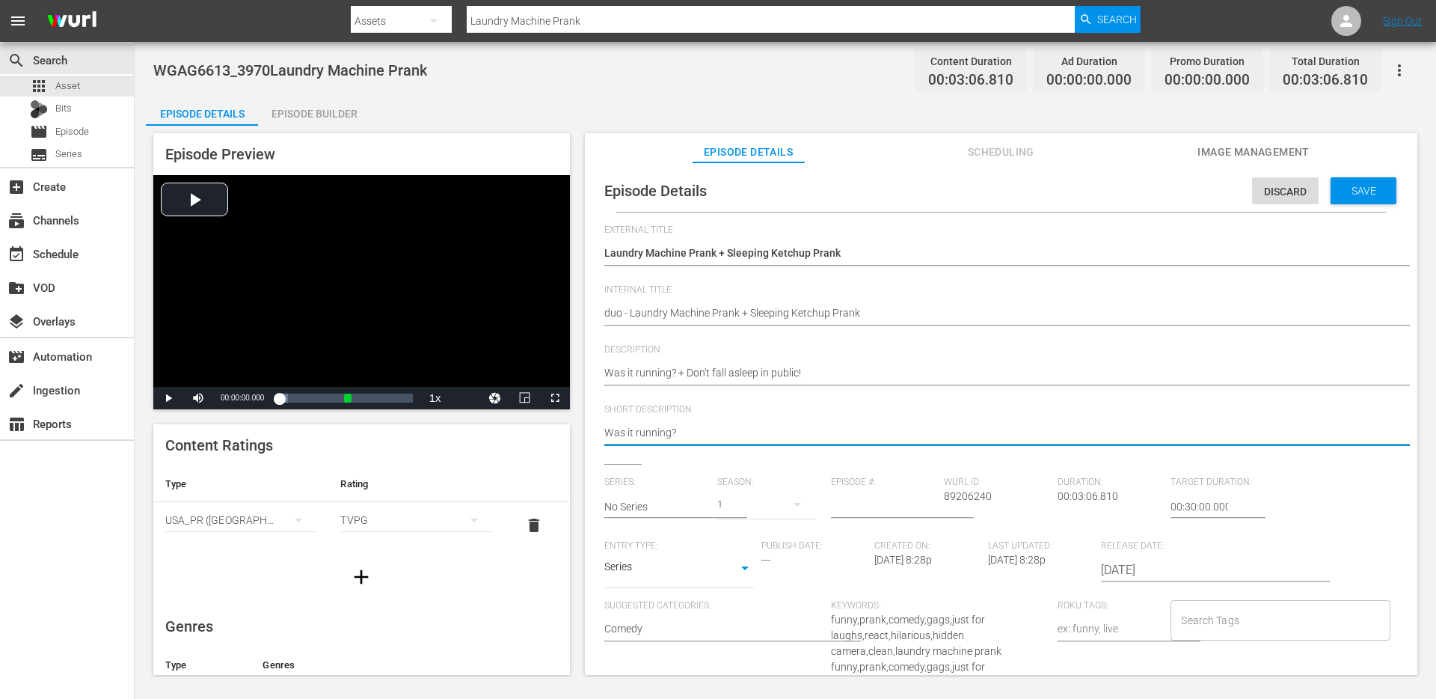
click at [679, 427] on textarea "Was it running?" at bounding box center [997, 434] width 786 height 18
paste textarea "+ Don't fall asleep in public!"
type textarea "Was it running? + Don't fall asleep in public!"
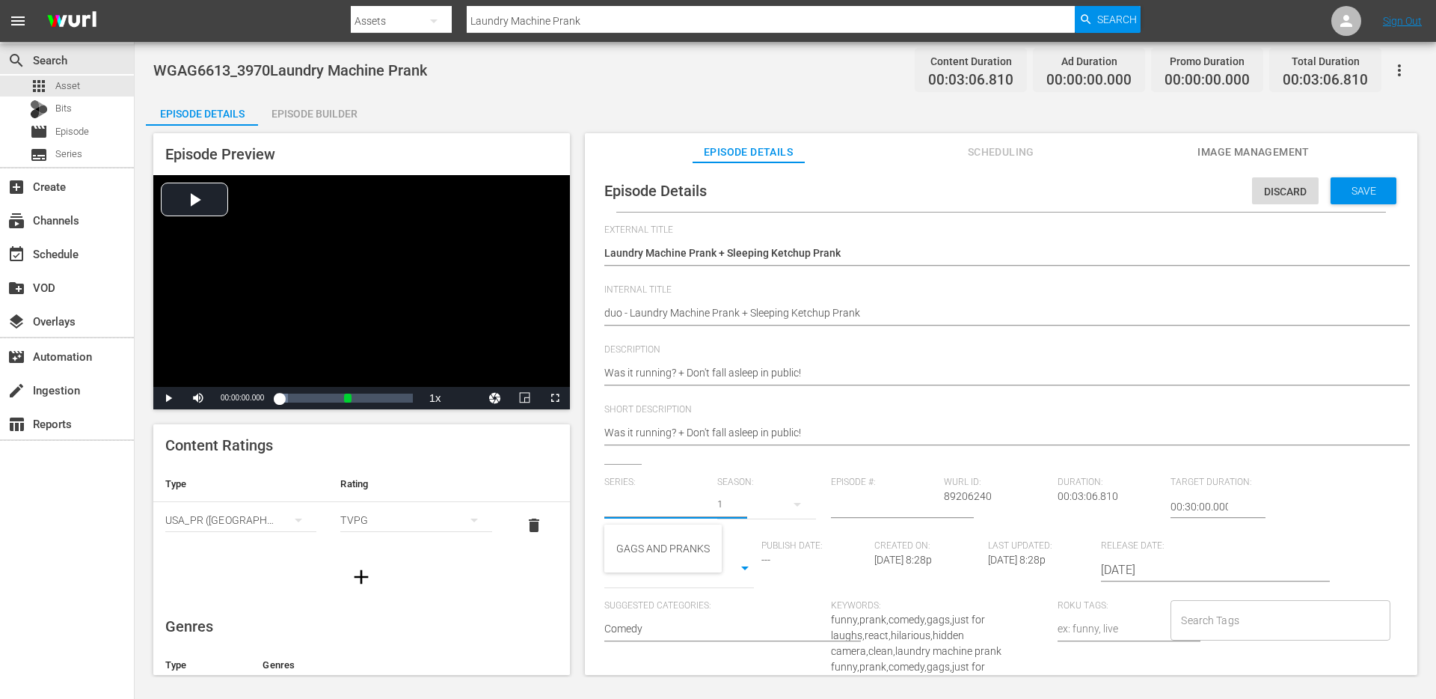
click at [658, 498] on input "text" at bounding box center [657, 507] width 106 height 36
click at [649, 561] on div "GAGS AND PRANKS" at bounding box center [663, 548] width 94 height 36
click at [649, 580] on body "menu Search By Assets Search ID, Title, Description, Keywords, or Category Laun…" at bounding box center [718, 349] width 1436 height 699
click at [662, 525] on li "Short Form" at bounding box center [679, 520] width 150 height 25
click at [1195, 611] on input "Search Tags" at bounding box center [1269, 620] width 183 height 27
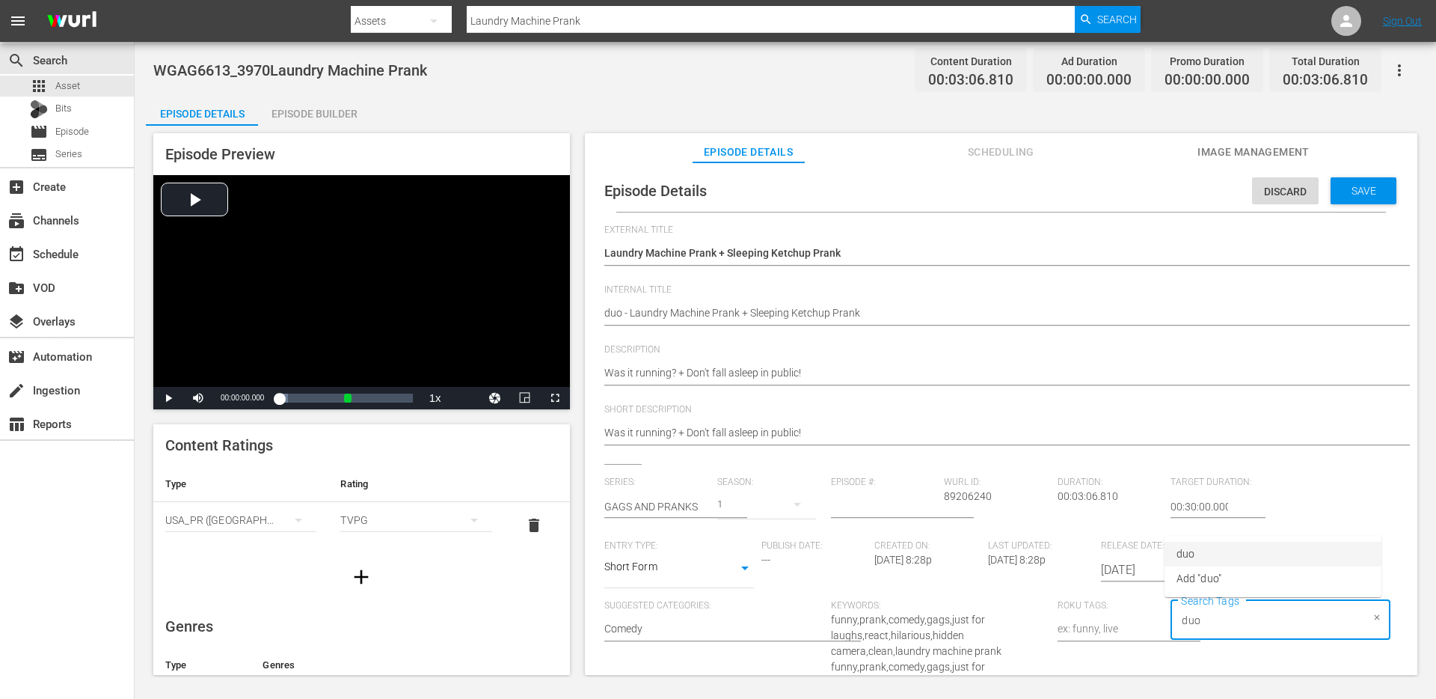
click at [1204, 548] on li "duo" at bounding box center [1273, 554] width 217 height 25
click at [1204, 548] on span "single prank" at bounding box center [1205, 554] width 57 height 16
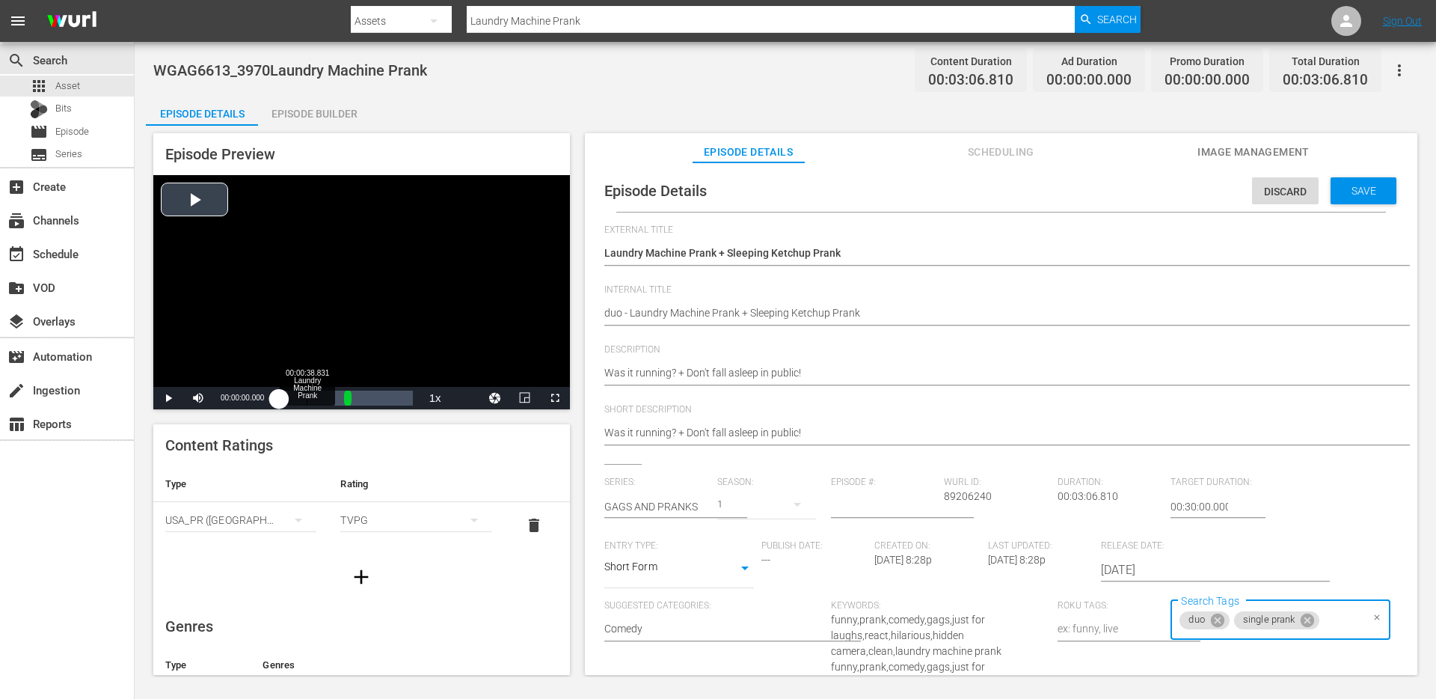
click at [307, 391] on div "Loaded : 6.47% 00:00:38.831 Laundry Machine Prank 00:00:00.000" at bounding box center [345, 398] width 133 height 15
click at [1330, 625] on input "Search Tags" at bounding box center [1341, 620] width 39 height 27
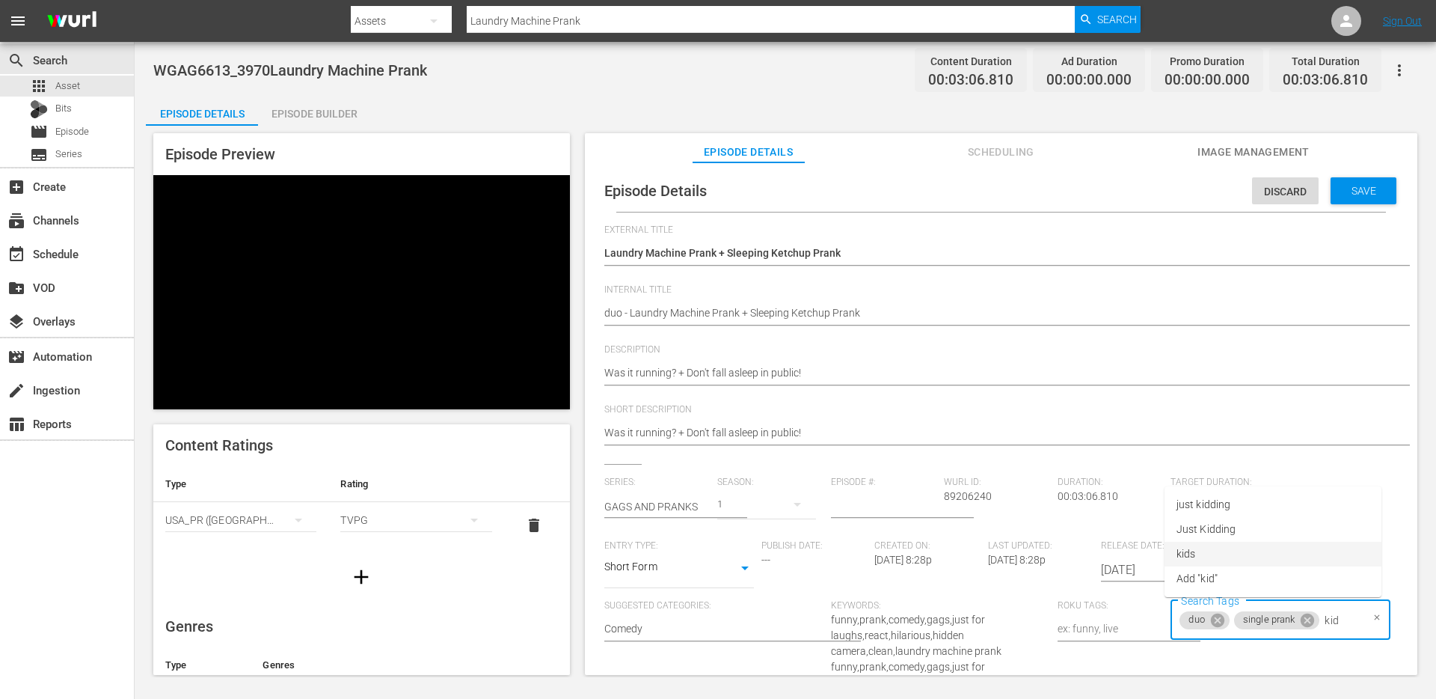
click at [1259, 549] on li "kids" at bounding box center [1273, 554] width 217 height 25
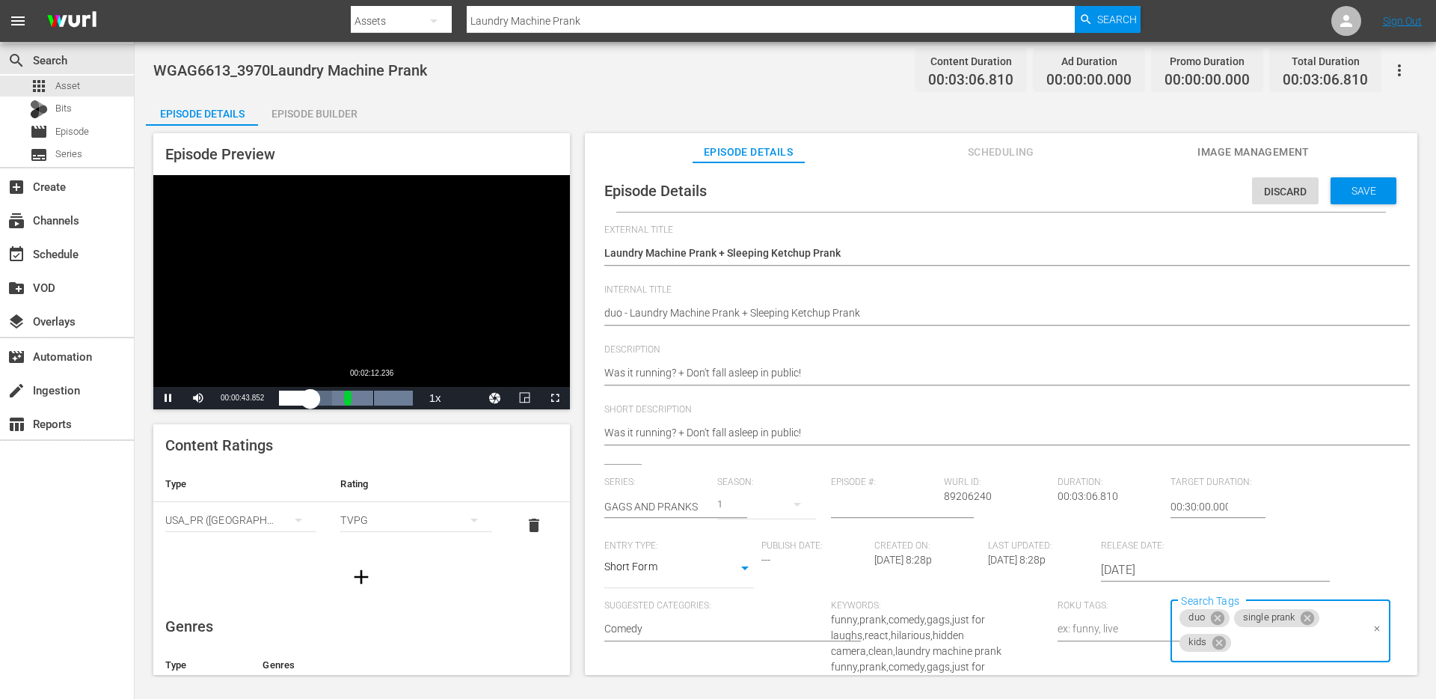
click at [373, 394] on div "00:02:12.236" at bounding box center [373, 398] width 1 height 15
click at [371, 397] on div "00:00:42.164" at bounding box center [326, 398] width 95 height 15
click at [1356, 193] on span "Save" at bounding box center [1364, 191] width 49 height 12
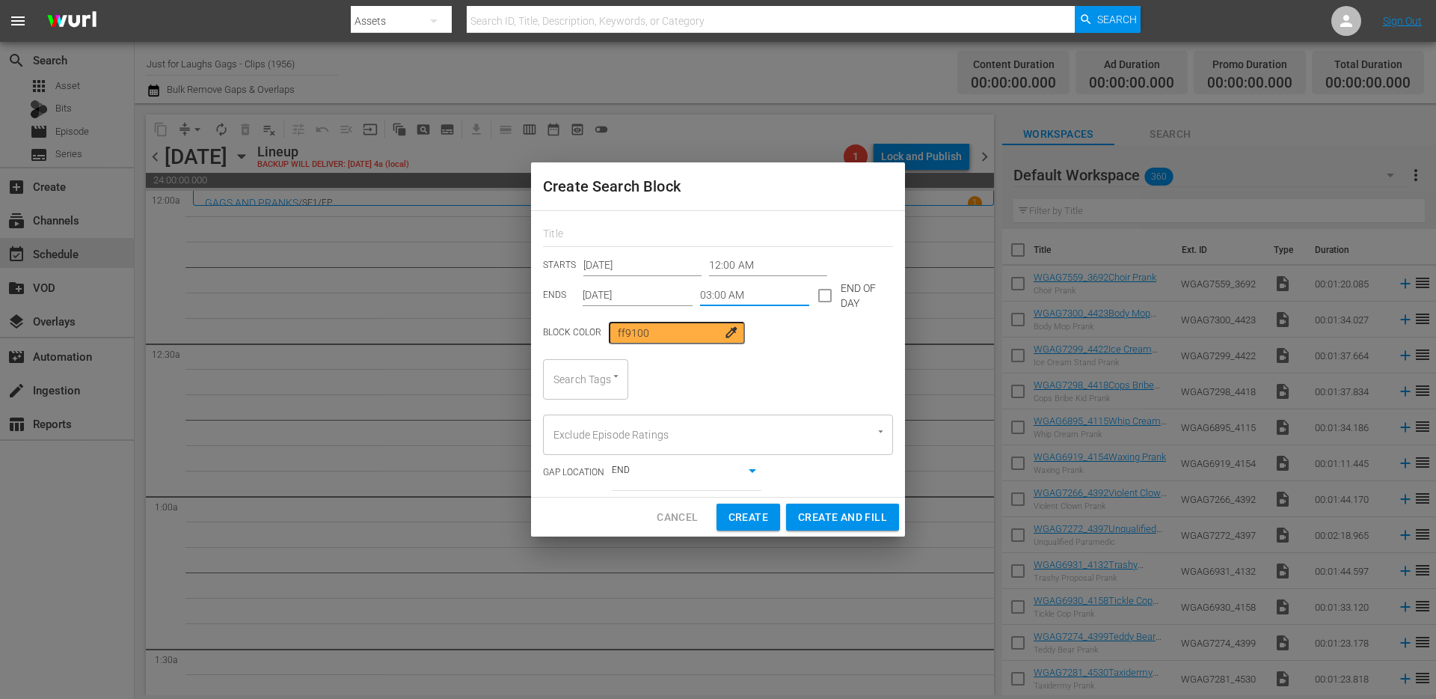
click at [842, 522] on span "Create and Fill" at bounding box center [842, 517] width 89 height 19
type input "12:00 AM"
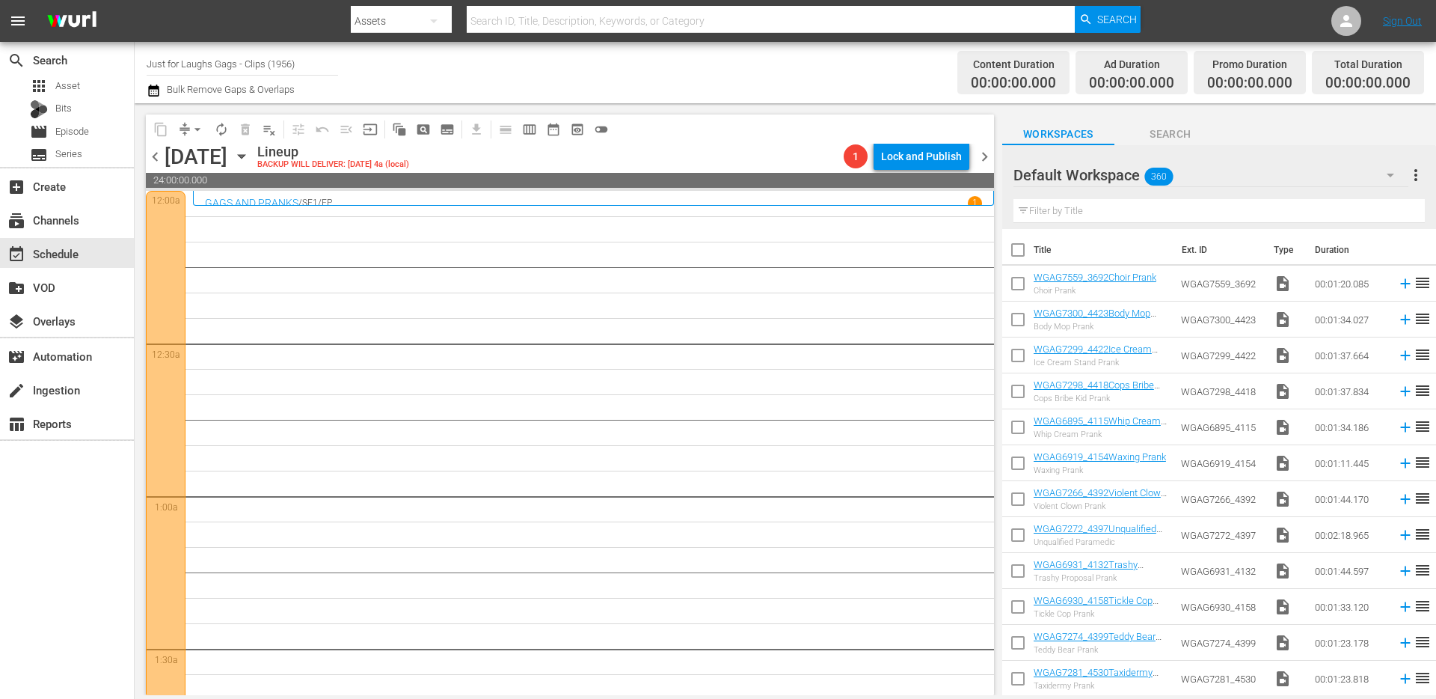
click at [1409, 70] on div "Total Duration" at bounding box center [1368, 64] width 85 height 21
click at [427, 129] on span "pageview_outlined" at bounding box center [423, 129] width 15 height 15
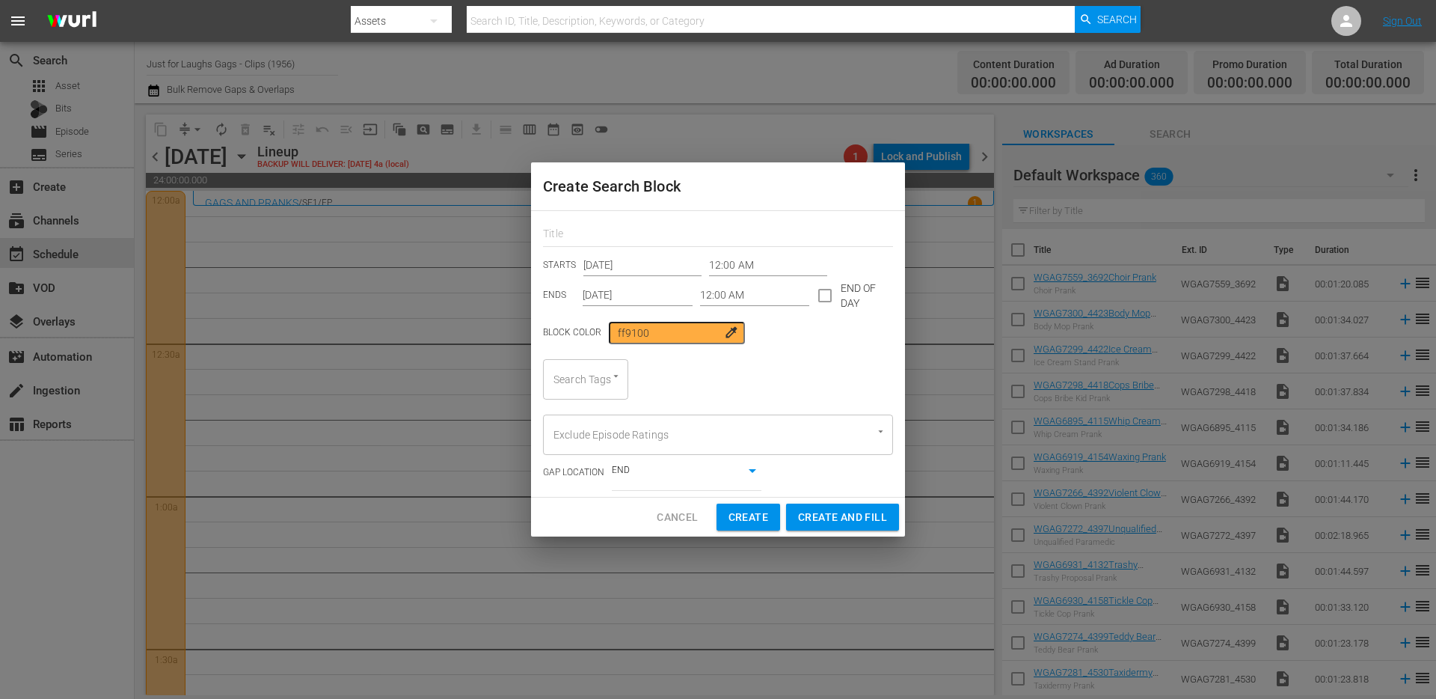
click at [569, 385] on input "Search Tags" at bounding box center [565, 379] width 30 height 27
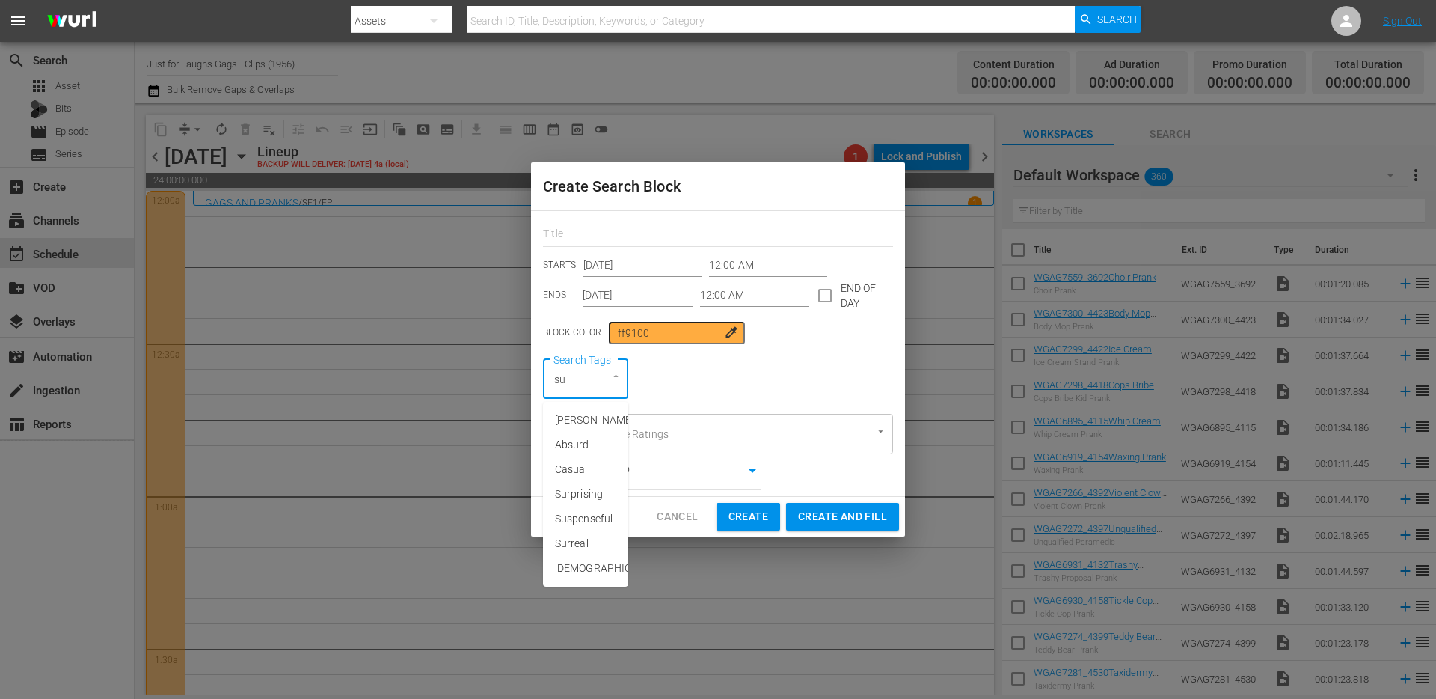
type input "s"
type input "duo"
click at [566, 412] on span "duo" at bounding box center [564, 420] width 18 height 16
click at [744, 299] on input "12:00 AM" at bounding box center [755, 295] width 110 height 22
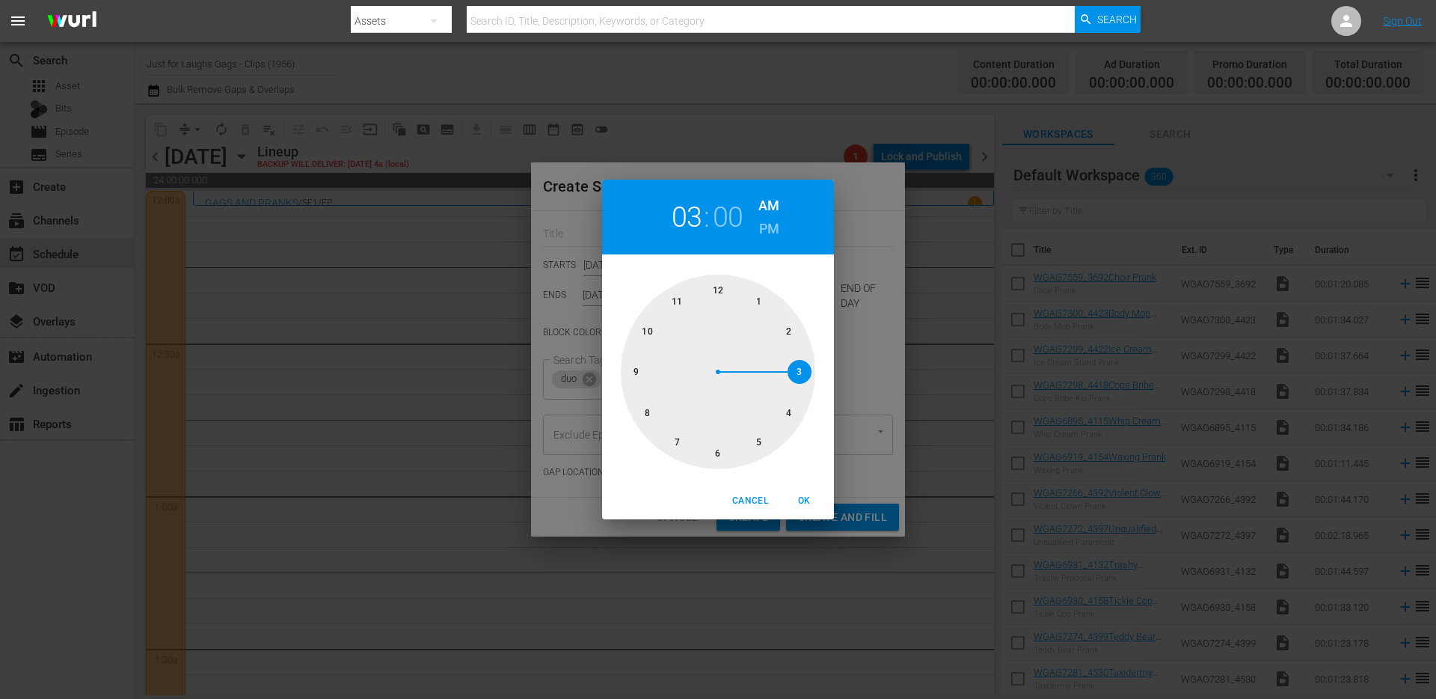
click at [792, 366] on div at bounding box center [718, 372] width 195 height 195
click at [802, 489] on button "OK" at bounding box center [804, 501] width 48 height 25
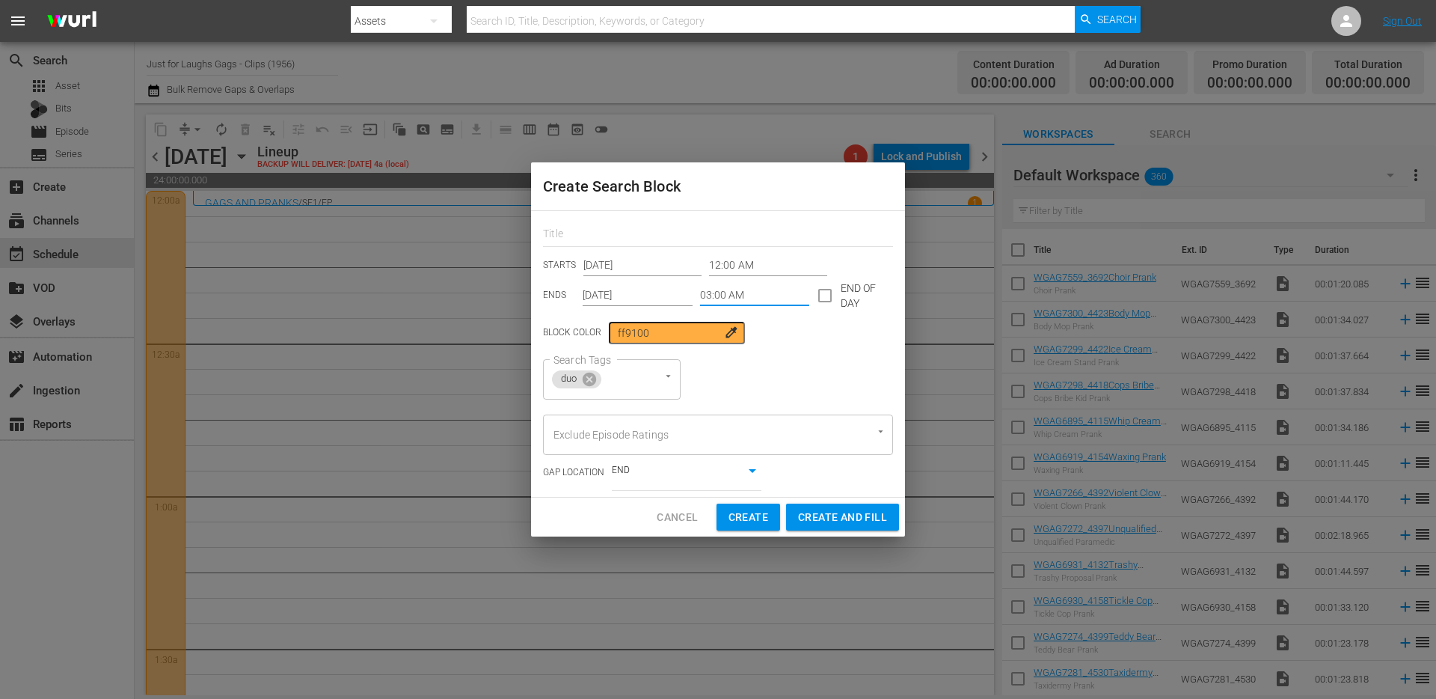
click at [839, 524] on span "Create and Fill" at bounding box center [842, 517] width 89 height 19
type input "12:00 AM"
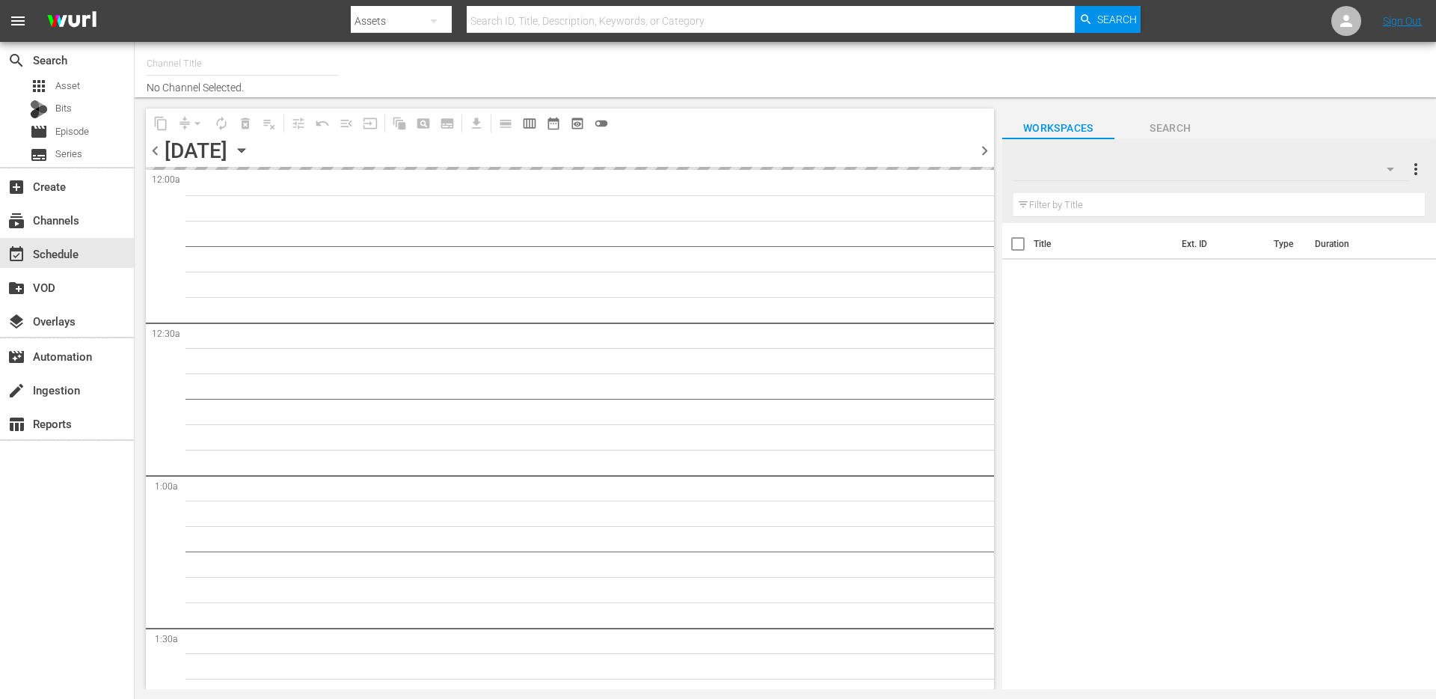
type input "Just for Laughs Gags - Clips (1956)"
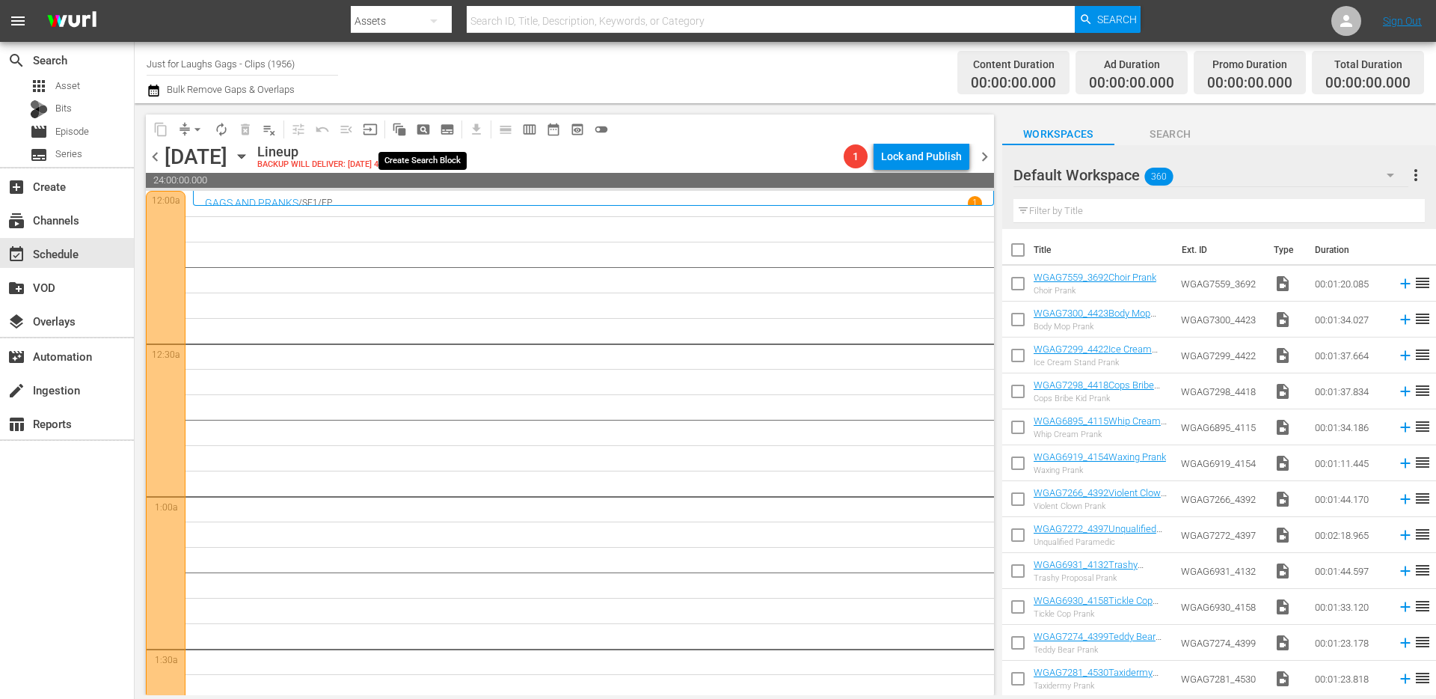
click at [430, 132] on span "pageview_outlined" at bounding box center [423, 129] width 15 height 15
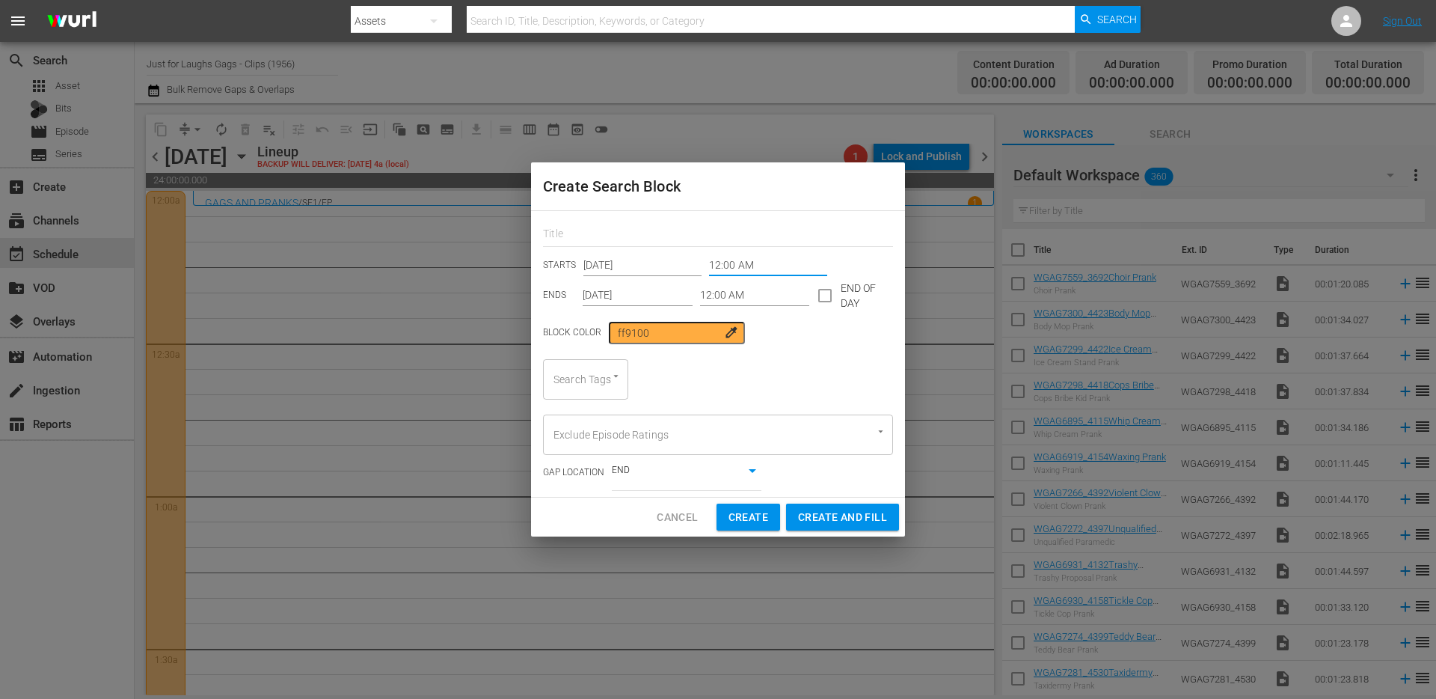
click at [744, 268] on input "12:00 AM" at bounding box center [768, 265] width 118 height 22
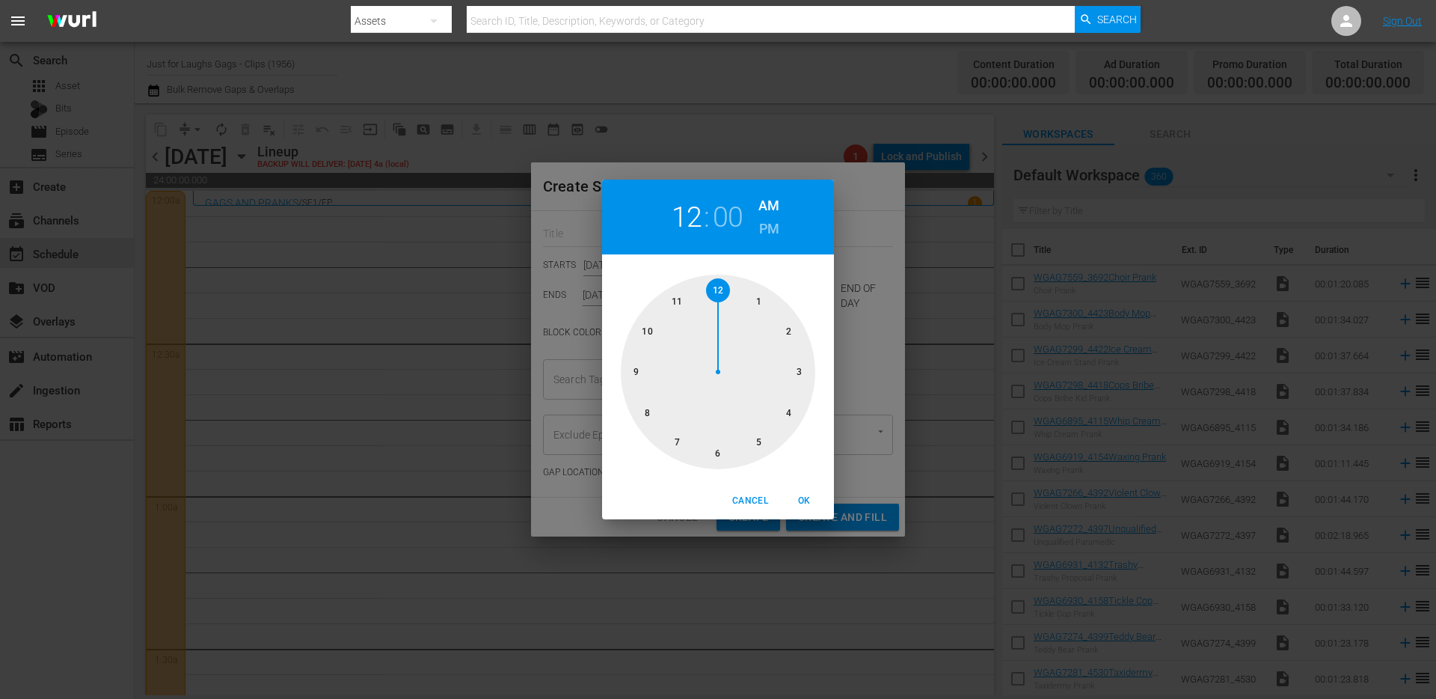
click at [751, 302] on div at bounding box center [718, 372] width 195 height 195
click at [799, 500] on span "OK" at bounding box center [804, 501] width 36 height 16
type input "01:00 AM"
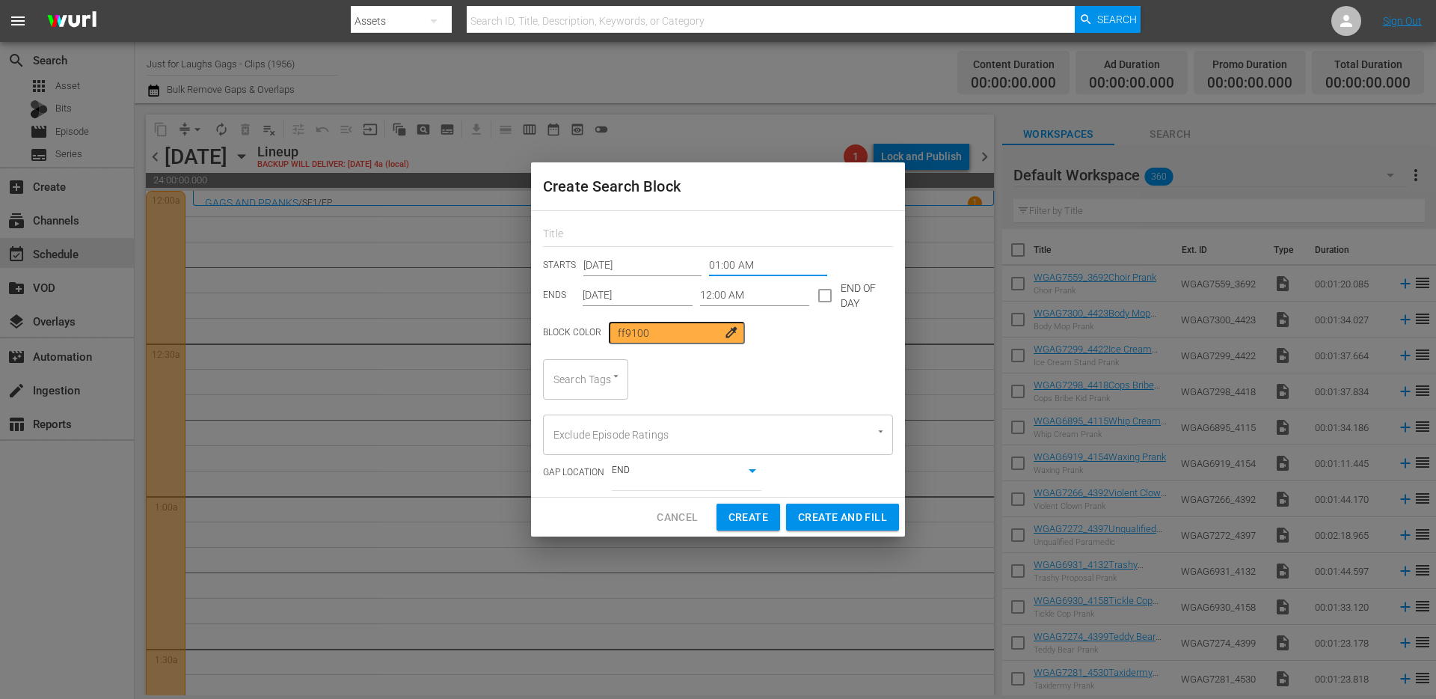
click at [718, 294] on input "12:00 AM" at bounding box center [755, 295] width 110 height 22
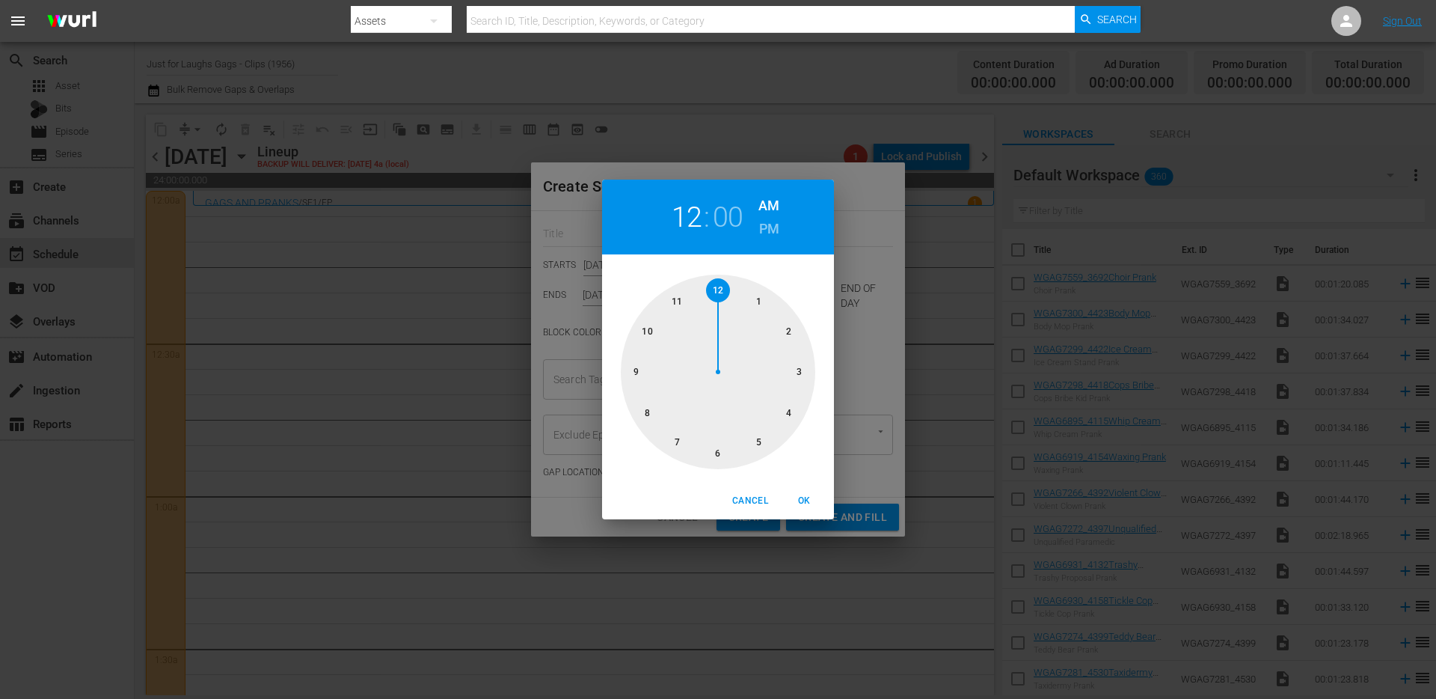
click at [791, 410] on div at bounding box center [718, 372] width 195 height 195
click at [803, 500] on span "OK" at bounding box center [804, 501] width 36 height 16
type input "04:00 AM"
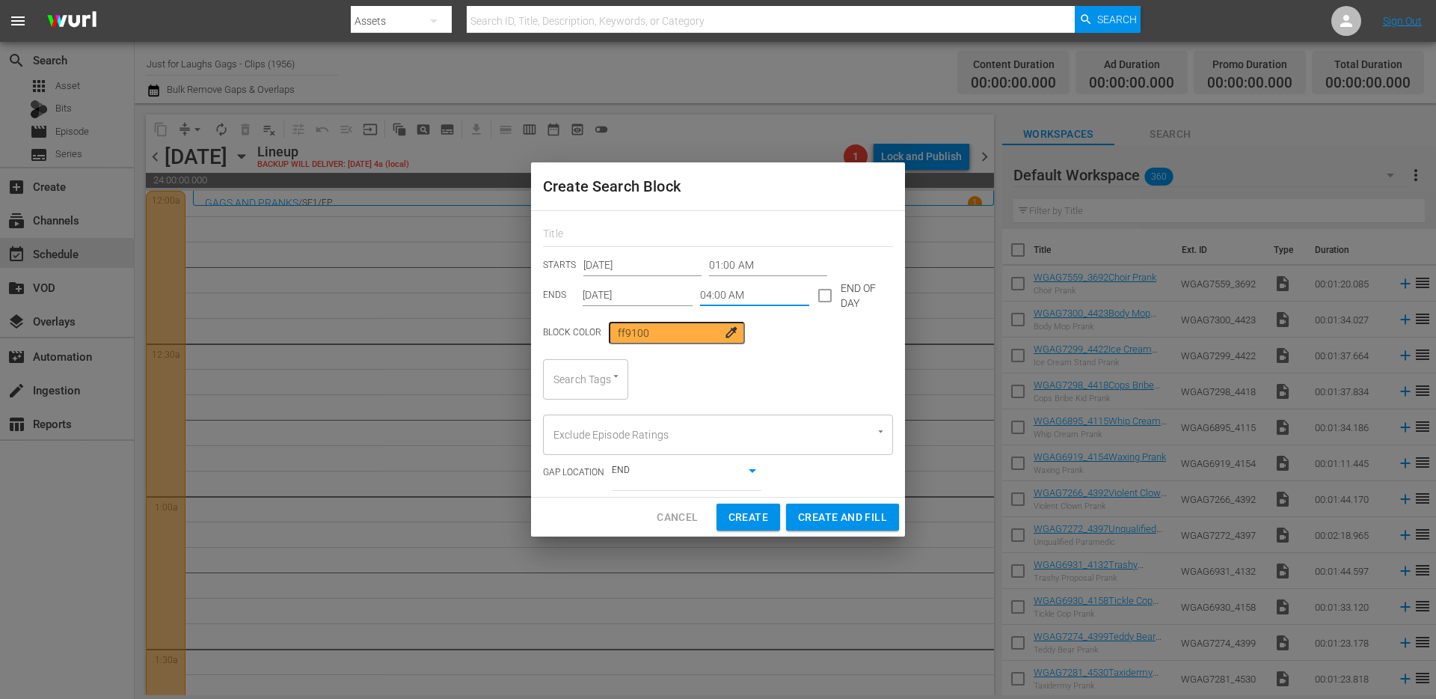
click at [587, 385] on div "Search Tags" at bounding box center [585, 379] width 85 height 40
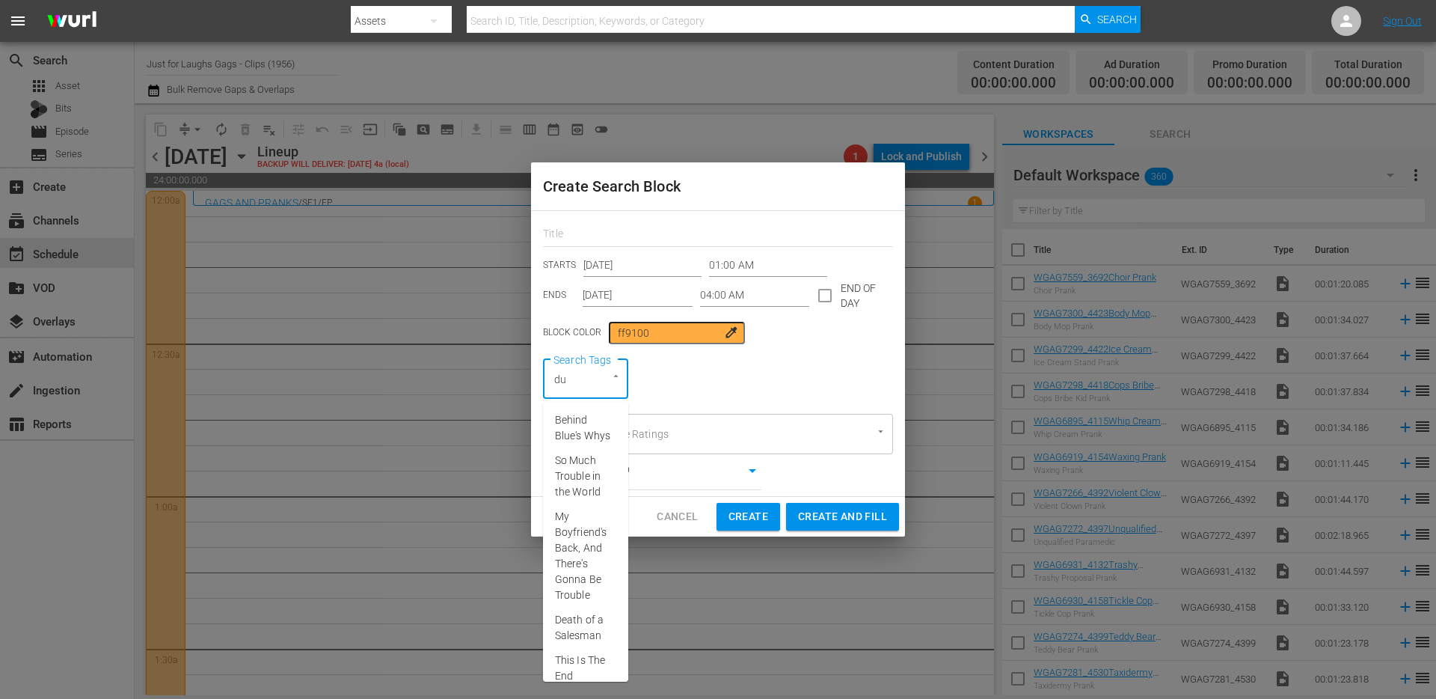
type input "duo"
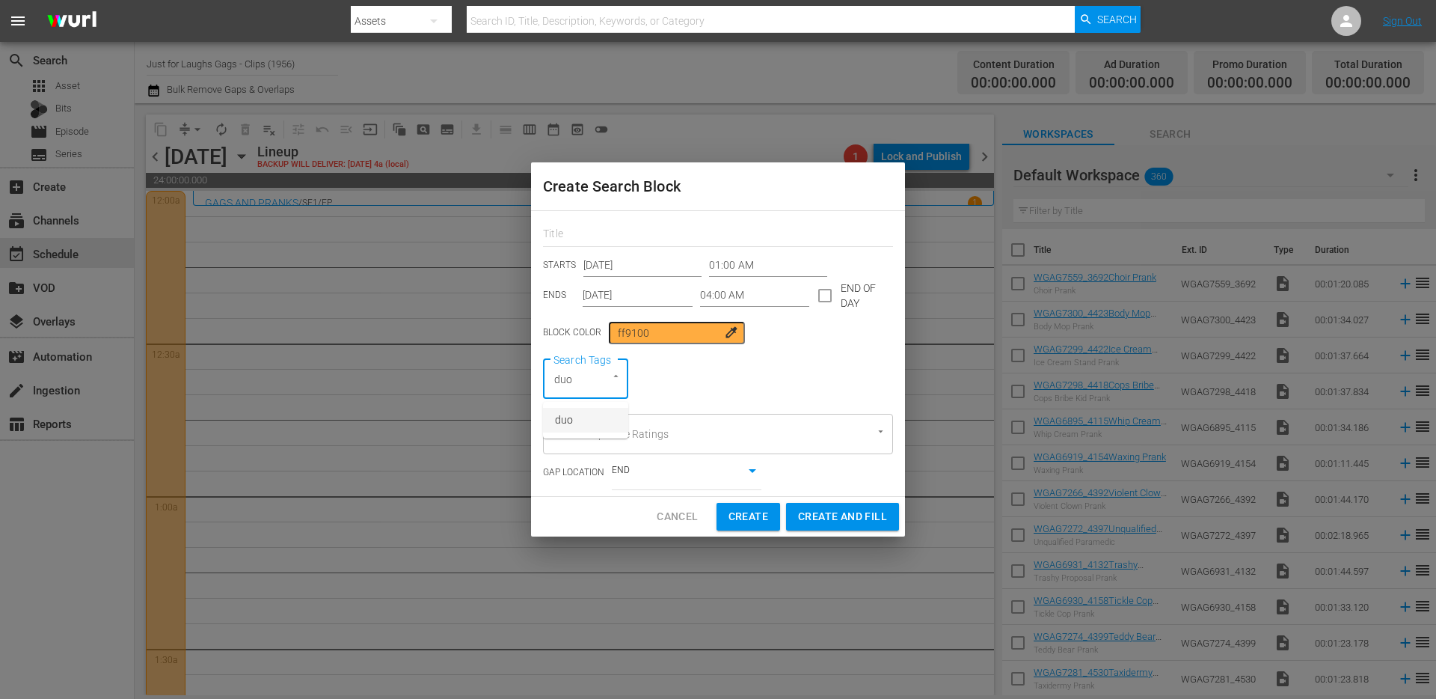
click at [555, 421] on span "duo" at bounding box center [564, 420] width 18 height 16
click at [854, 518] on span "Create and Fill" at bounding box center [842, 517] width 89 height 19
type input "12:00 AM"
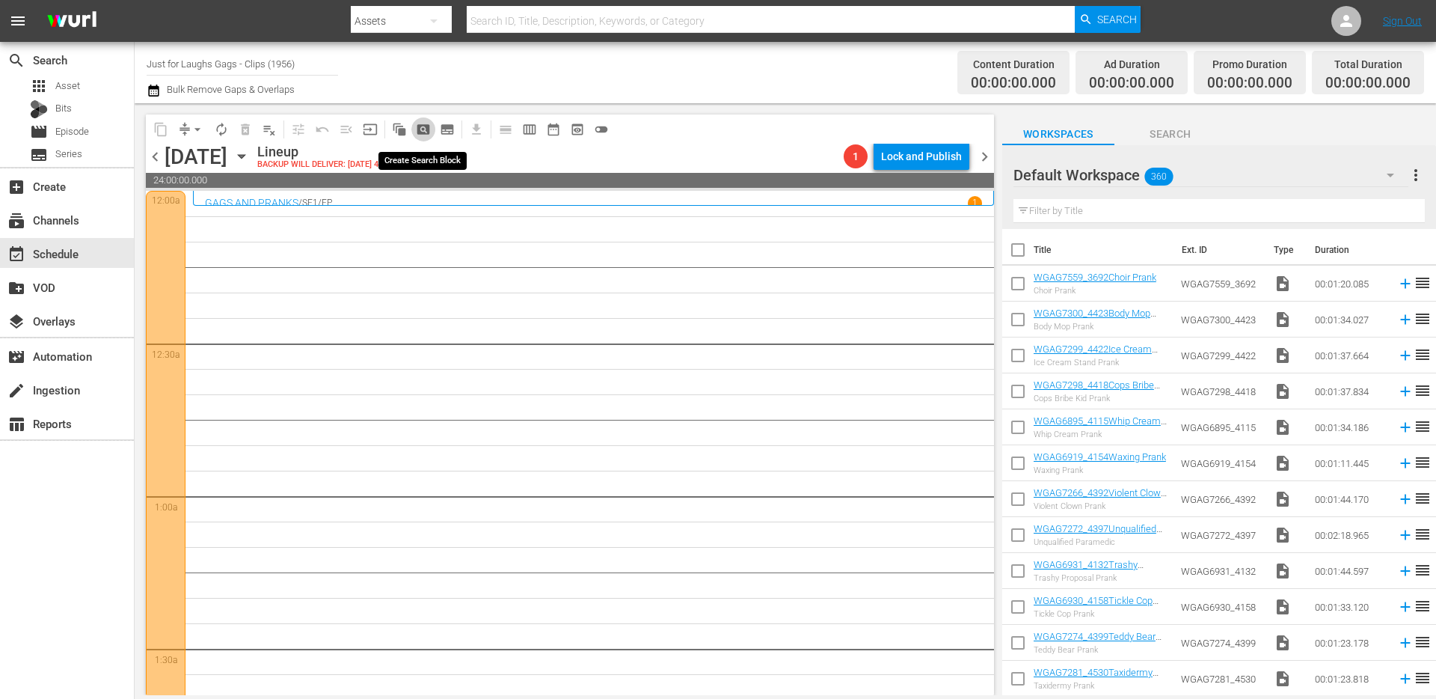
click at [417, 126] on span "pageview_outlined" at bounding box center [423, 129] width 15 height 15
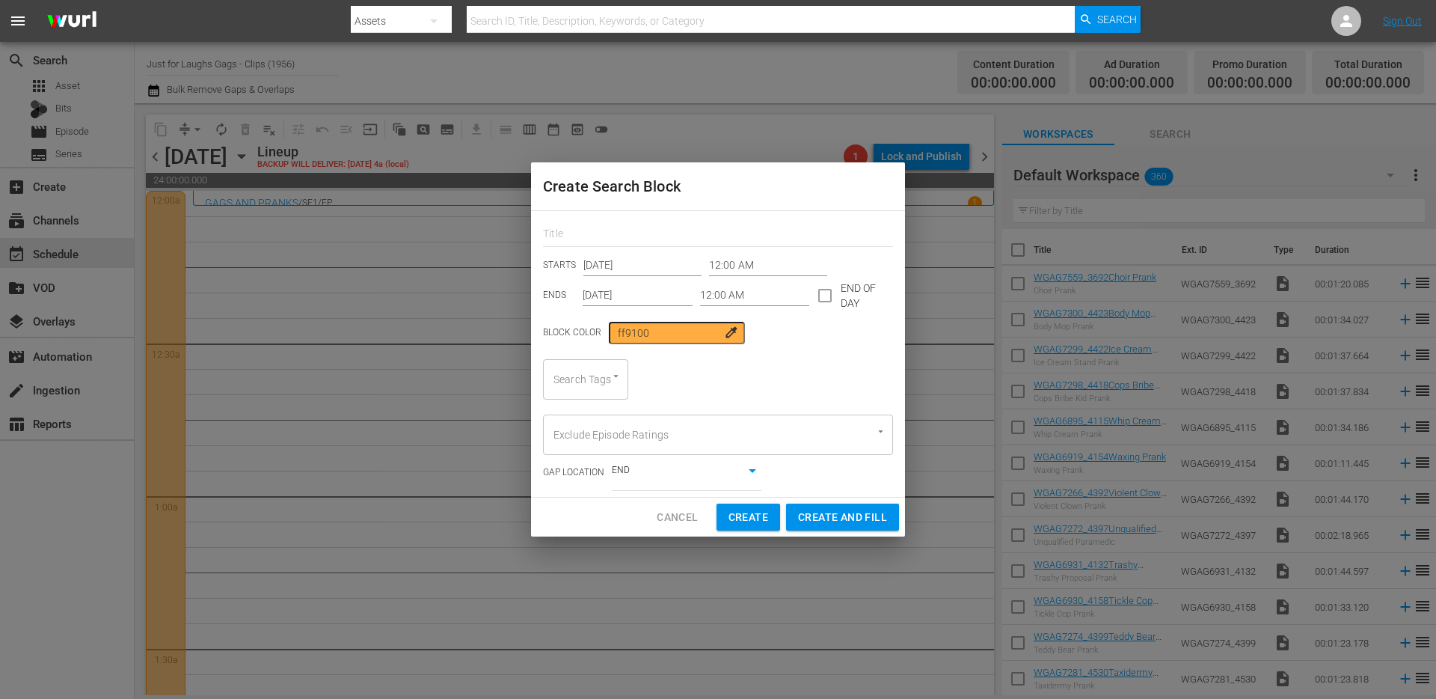
click at [733, 262] on input "12:00 AM" at bounding box center [768, 265] width 118 height 22
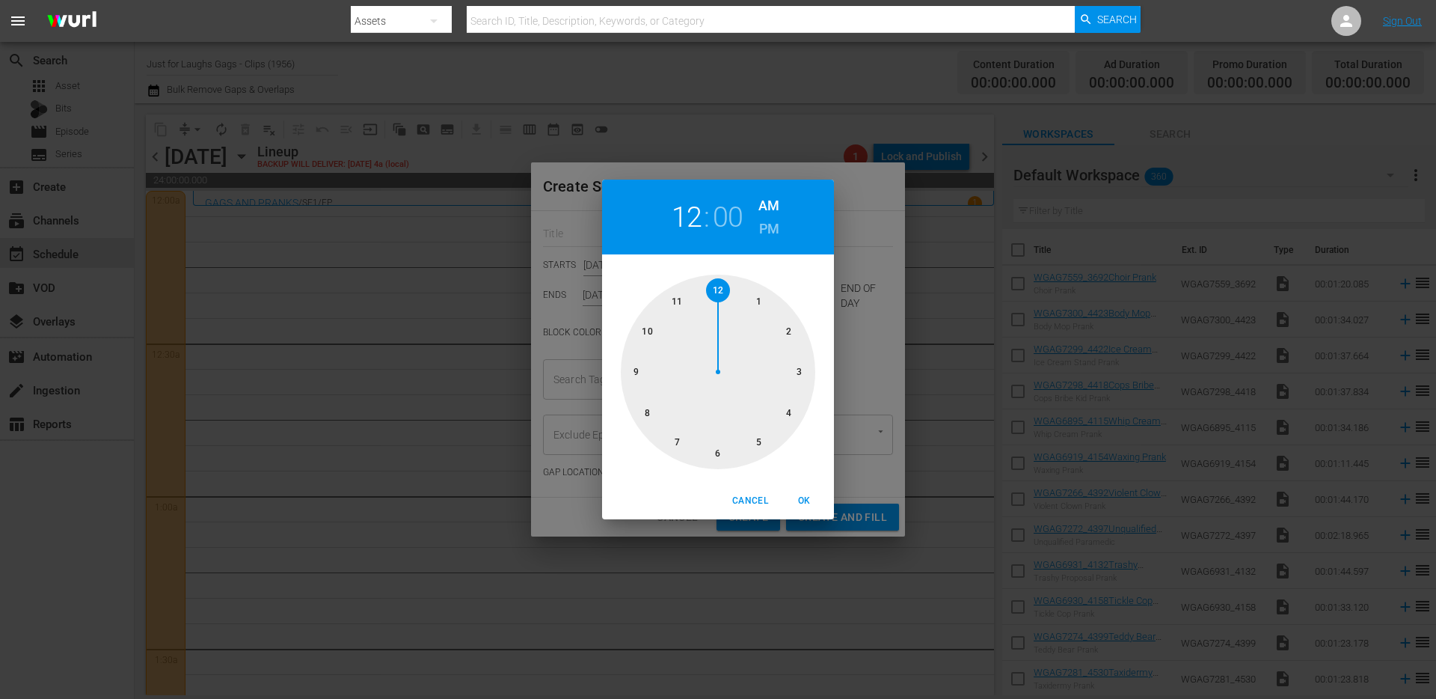
click at [752, 297] on div at bounding box center [718, 372] width 195 height 195
click at [802, 502] on span "OK" at bounding box center [804, 501] width 36 height 16
type input "01:00 AM"
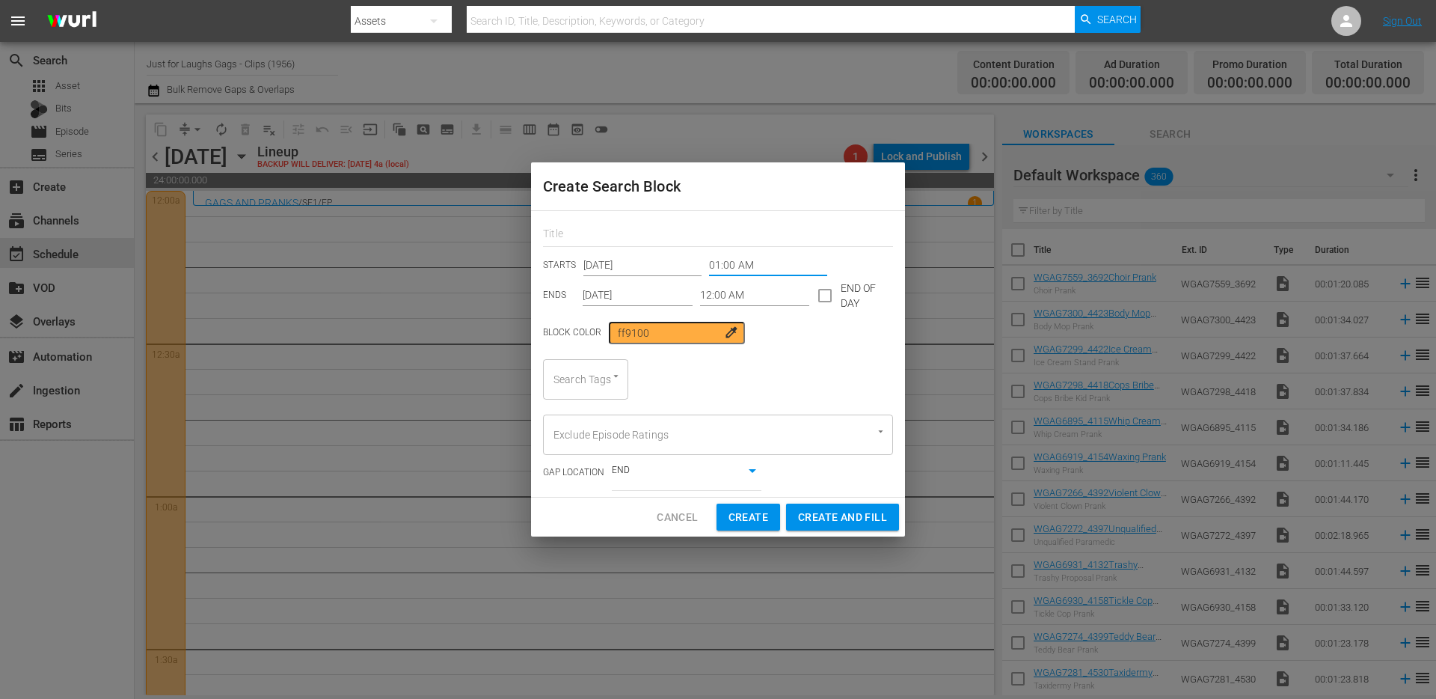
click at [730, 295] on input "12:00 AM" at bounding box center [755, 295] width 110 height 22
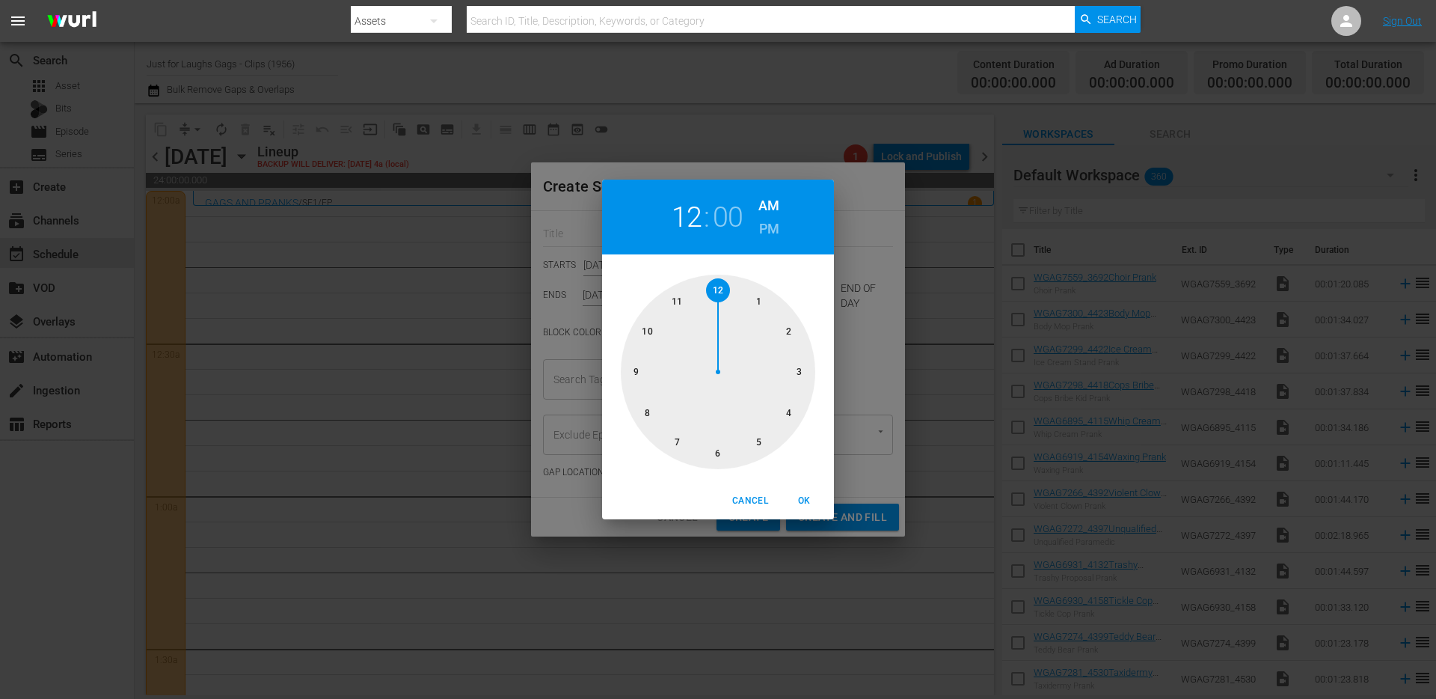
click at [799, 368] on div at bounding box center [718, 372] width 195 height 195
click at [806, 508] on span "OK" at bounding box center [804, 501] width 36 height 16
type input "03:00 AM"
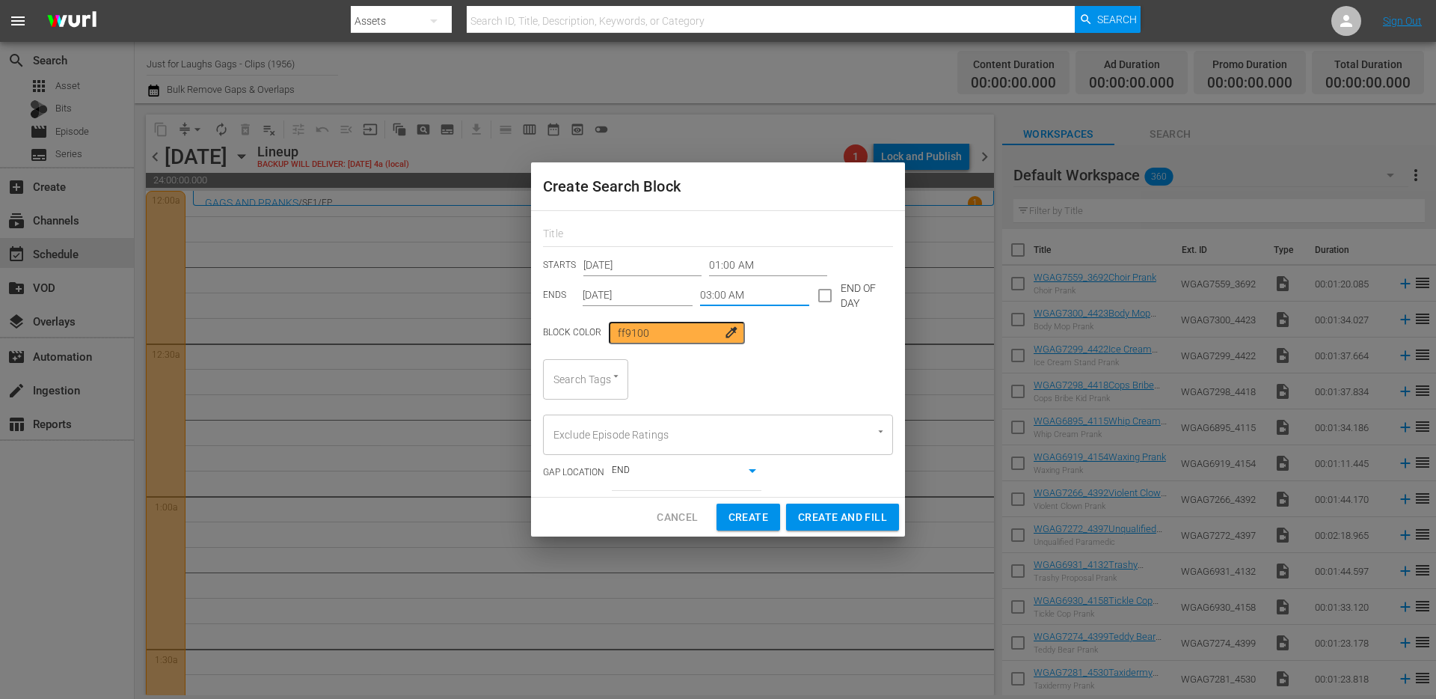
click at [601, 379] on div at bounding box center [608, 377] width 27 height 16
type input "duo"
click at [592, 420] on li "duo" at bounding box center [585, 420] width 85 height 25
click at [755, 518] on span "Create" at bounding box center [749, 517] width 40 height 19
type input "12:00 AM"
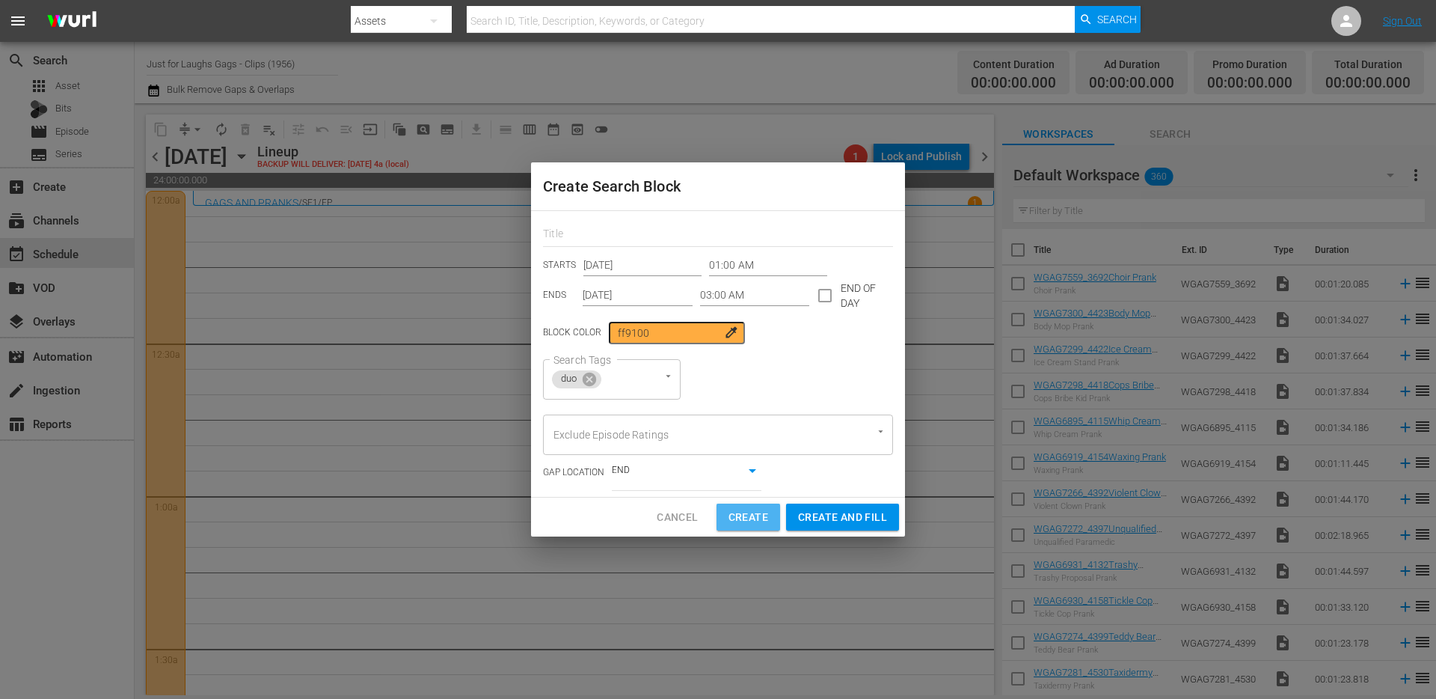
type input "12:00 AM"
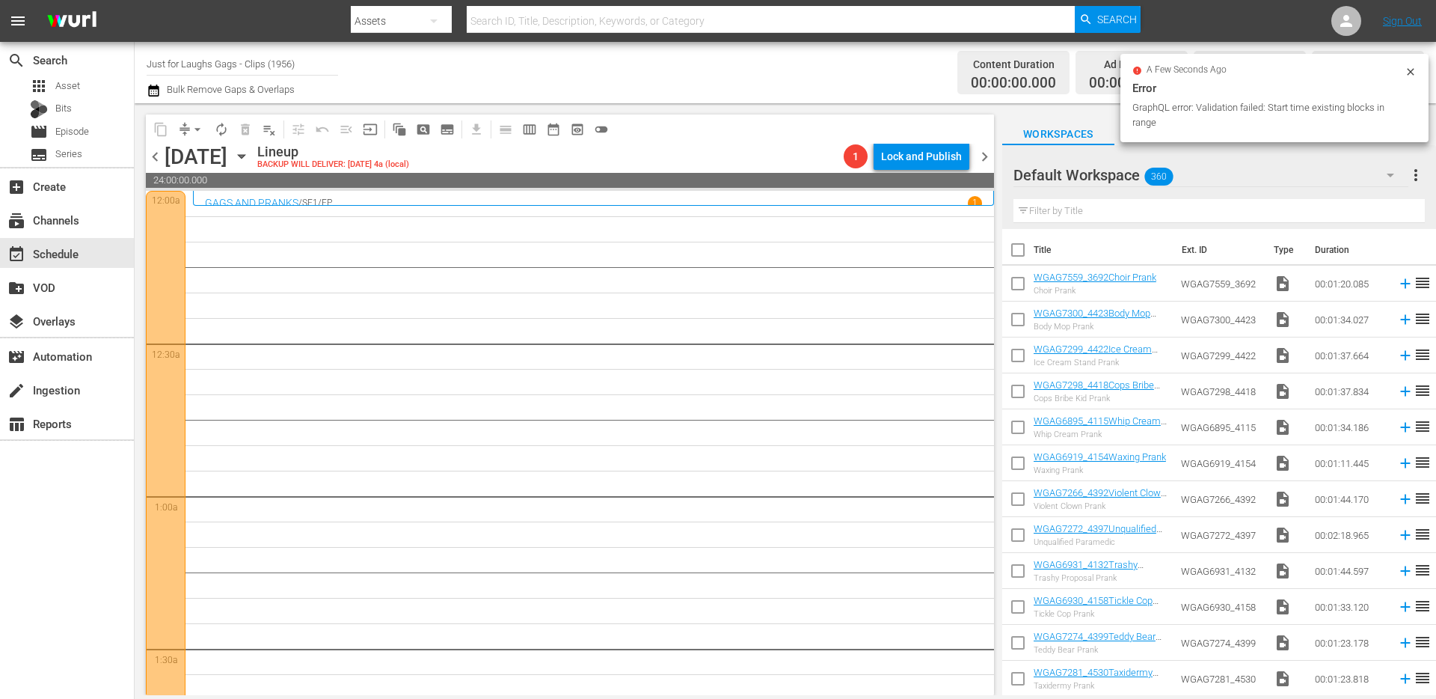
click at [163, 294] on div at bounding box center [166, 649] width 40 height 916
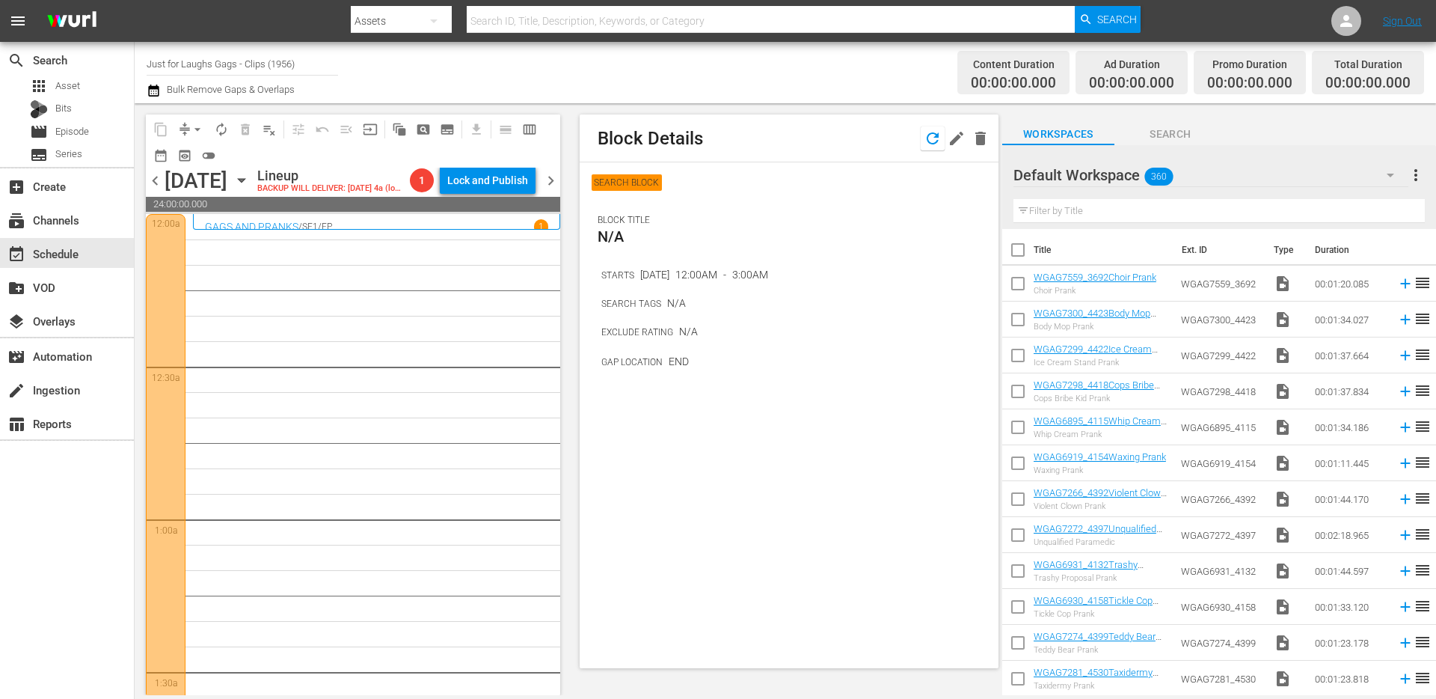
click at [934, 141] on icon "button" at bounding box center [933, 138] width 18 height 18
click at [953, 139] on icon "button" at bounding box center [956, 138] width 13 height 13
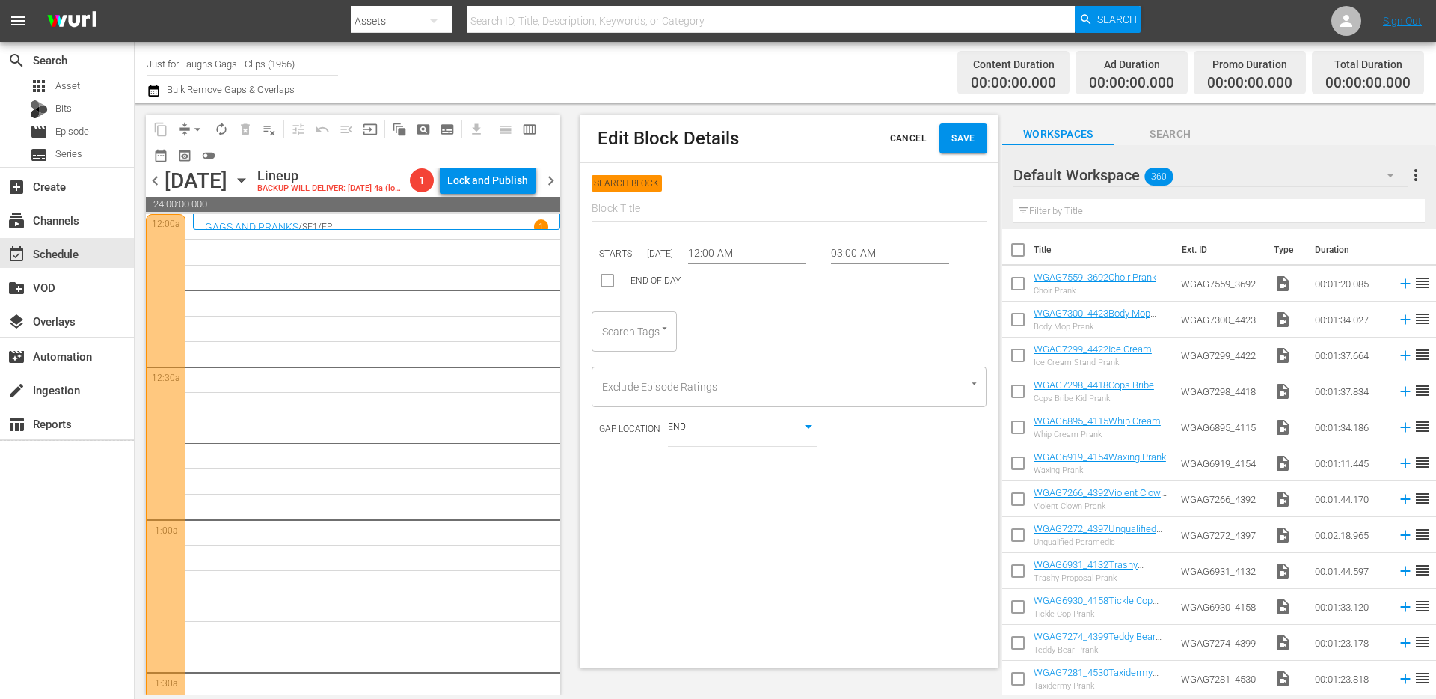
click at [637, 325] on div "Search Tags" at bounding box center [634, 331] width 85 height 40
type input "duo"
click at [610, 382] on li "duo" at bounding box center [634, 372] width 85 height 25
click at [955, 149] on button "Save" at bounding box center [964, 138] width 48 height 30
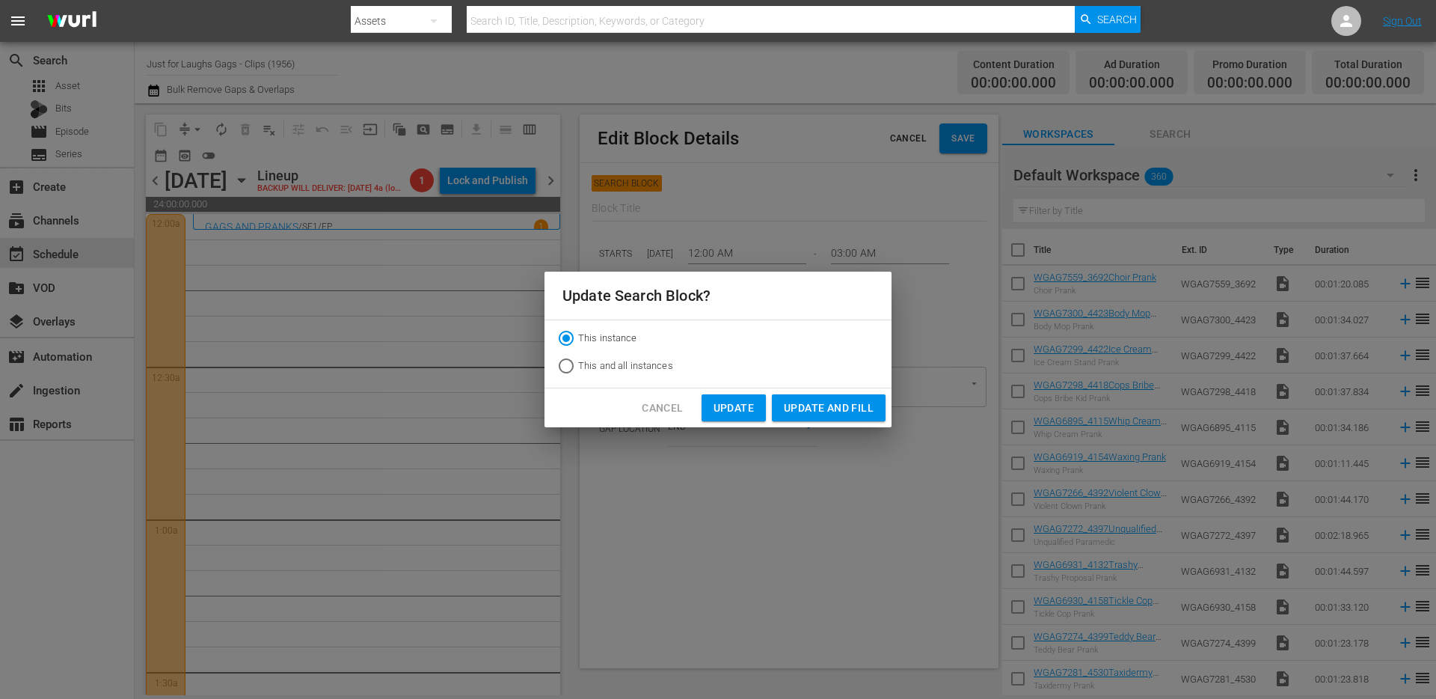
click at [836, 414] on span "Update and Fill" at bounding box center [829, 408] width 90 height 19
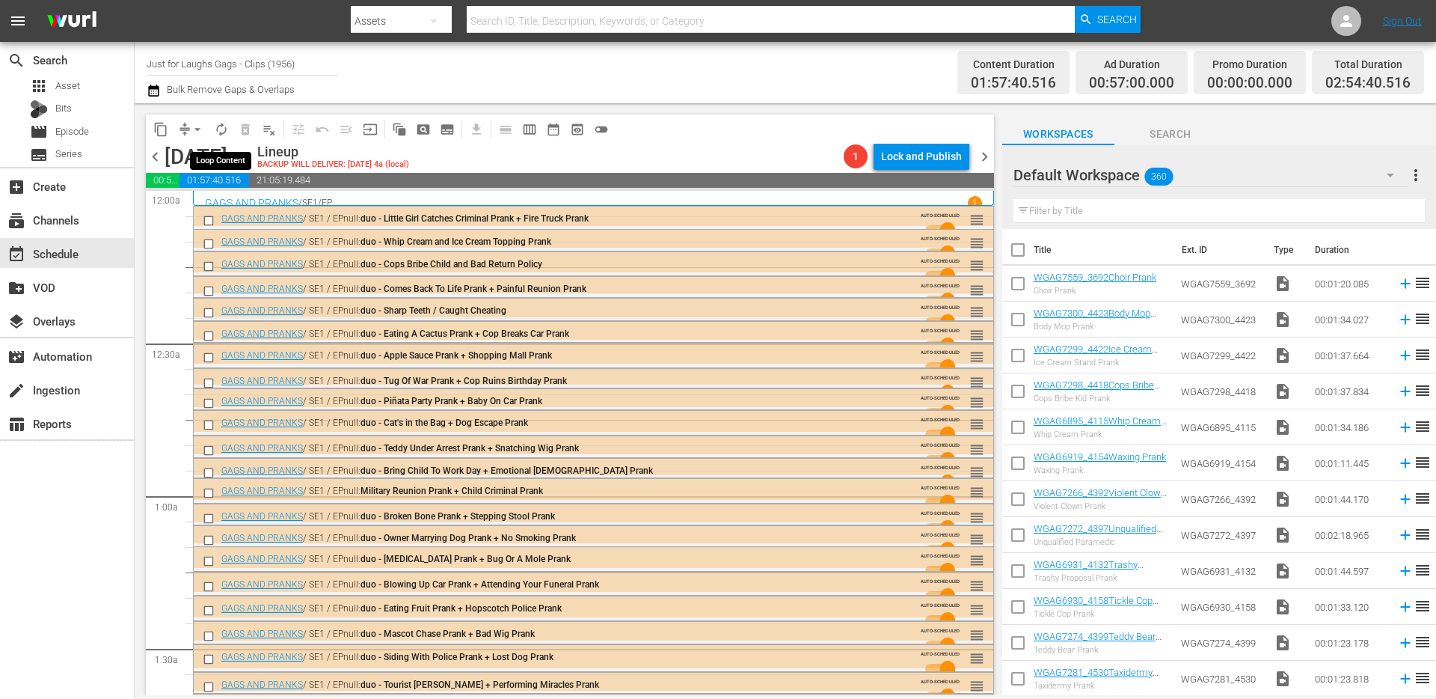
click at [226, 135] on span "autorenew_outlined" at bounding box center [221, 129] width 15 height 15
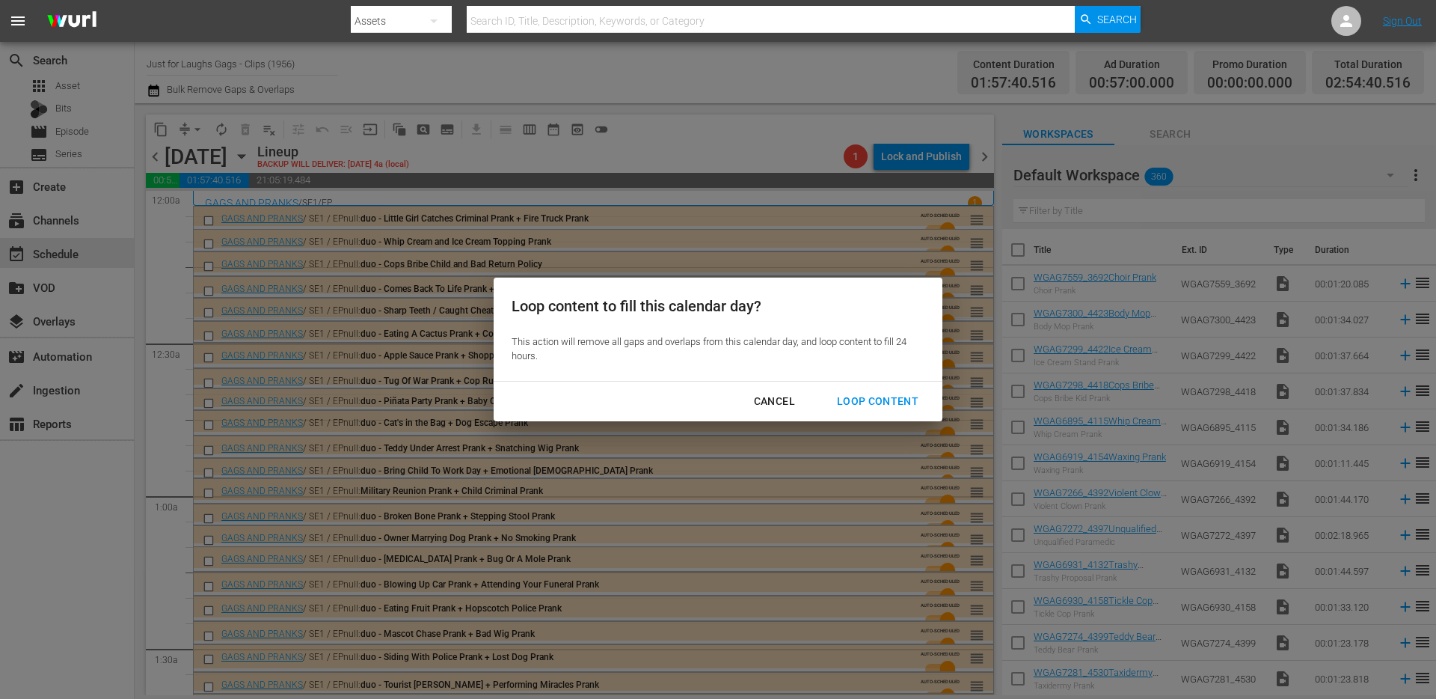
click at [883, 414] on button "Loop Content" at bounding box center [877, 402] width 117 height 28
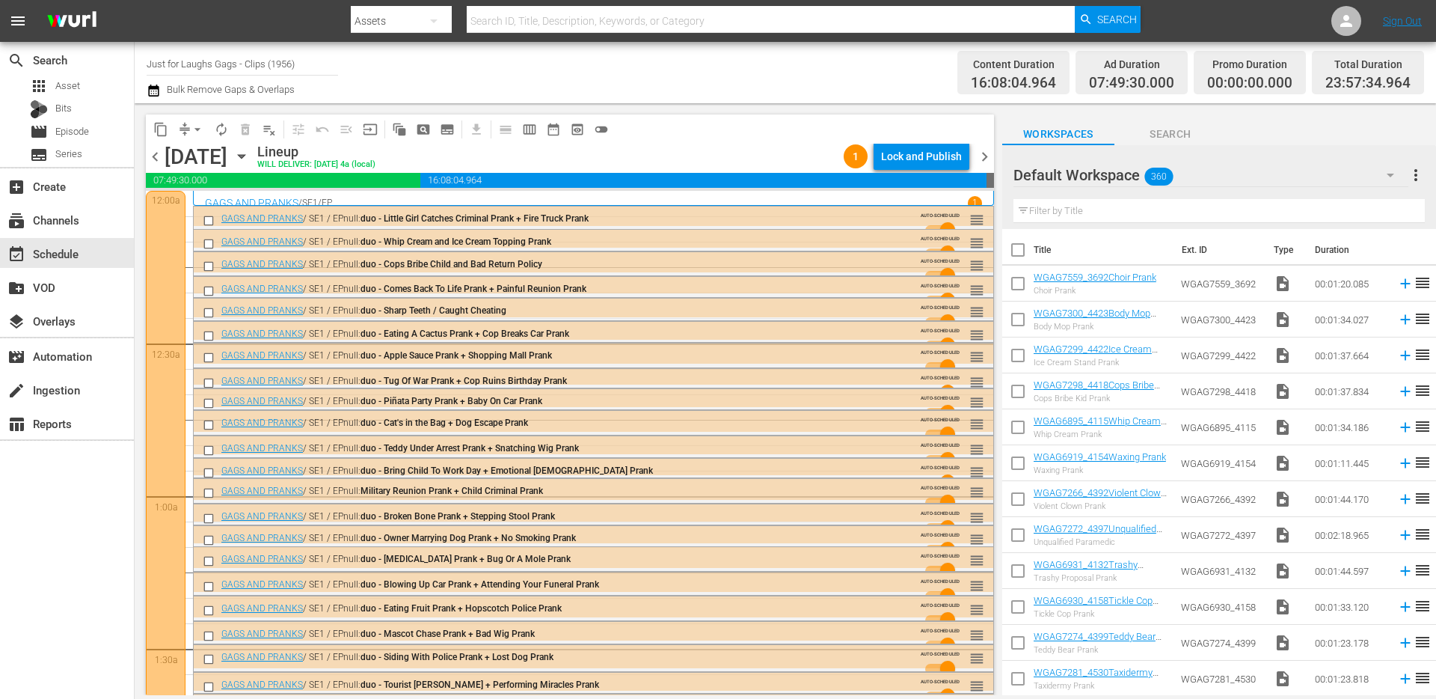
click at [938, 159] on div "Lock and Publish" at bounding box center [921, 156] width 81 height 27
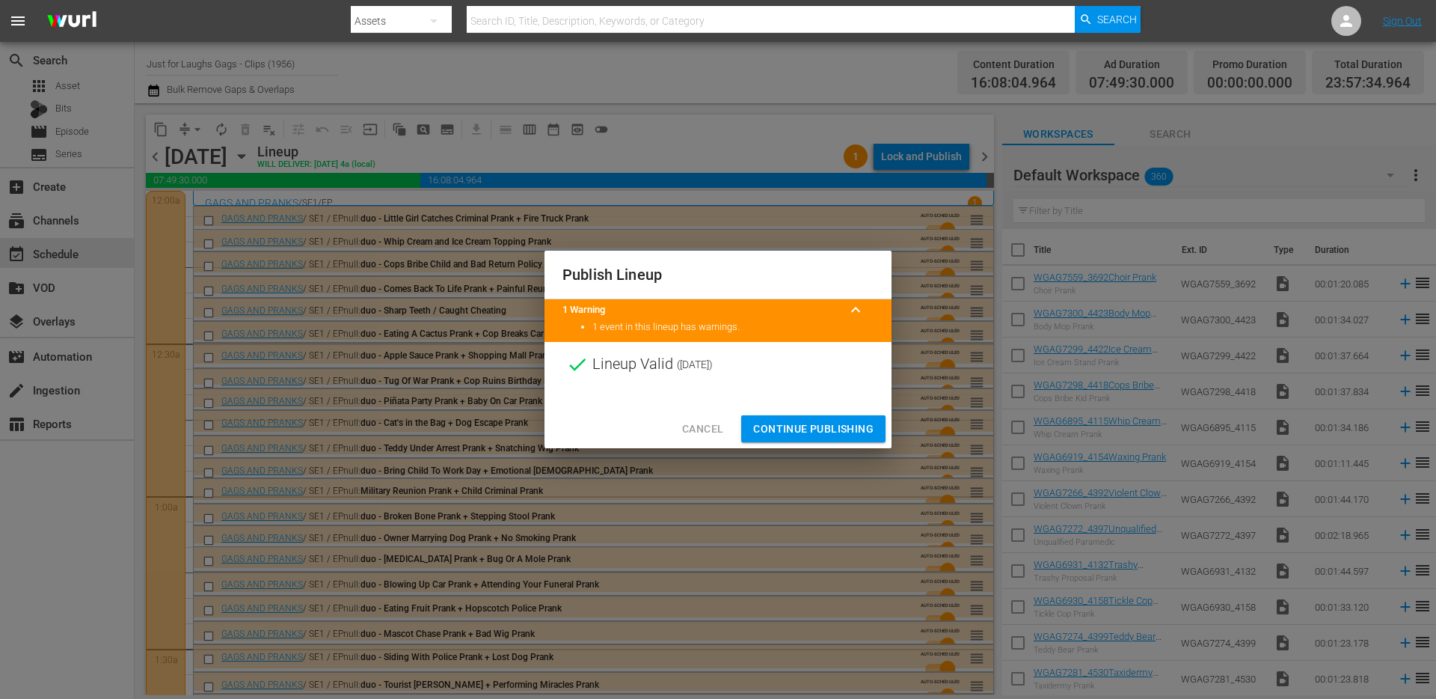
click at [803, 426] on span "Continue Publishing" at bounding box center [813, 429] width 120 height 19
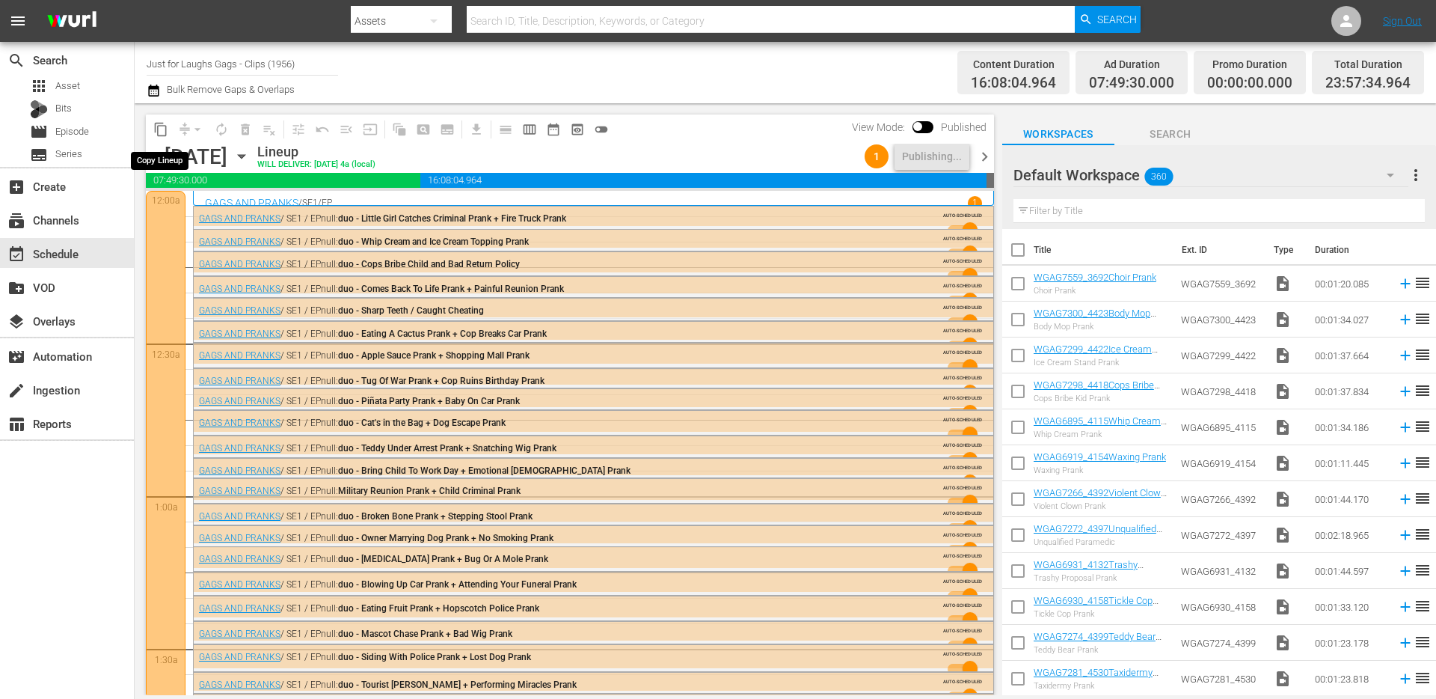
click at [162, 130] on span "content_copy" at bounding box center [160, 129] width 15 height 15
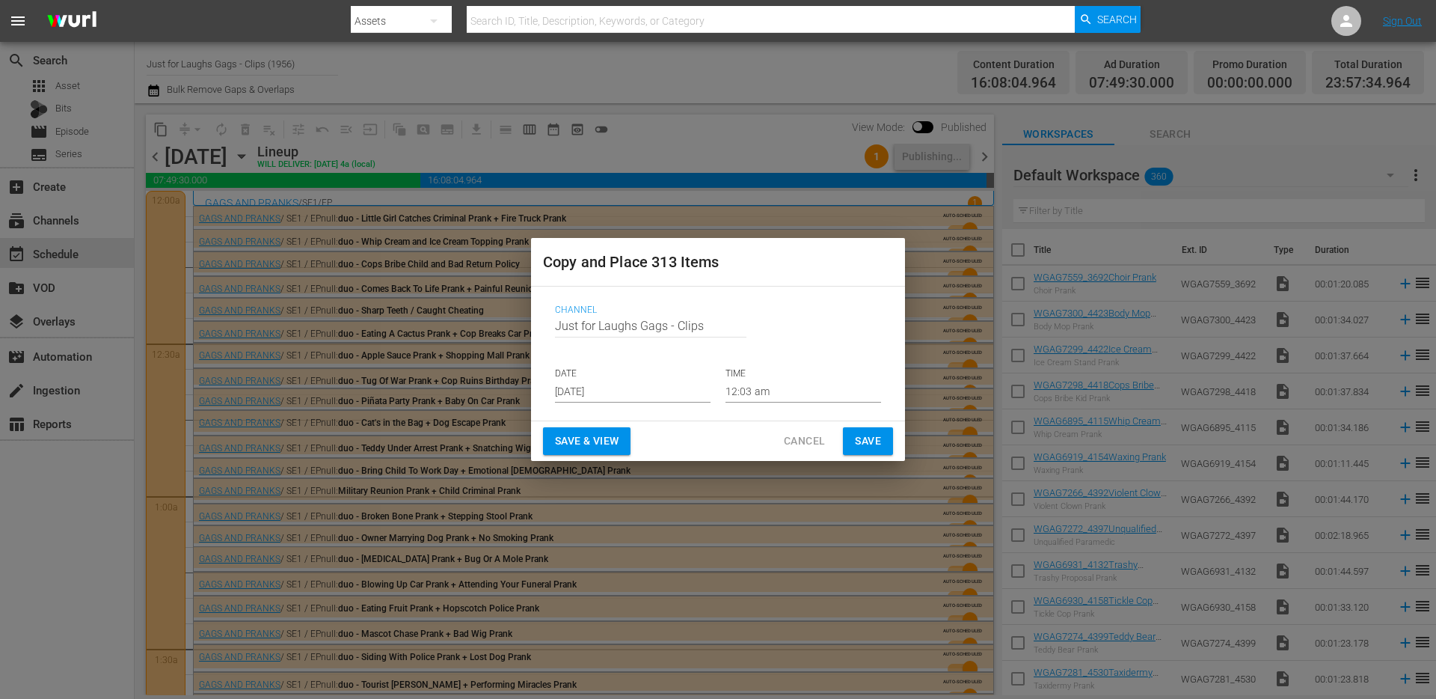
click at [661, 393] on input "[DATE]" at bounding box center [633, 391] width 156 height 22
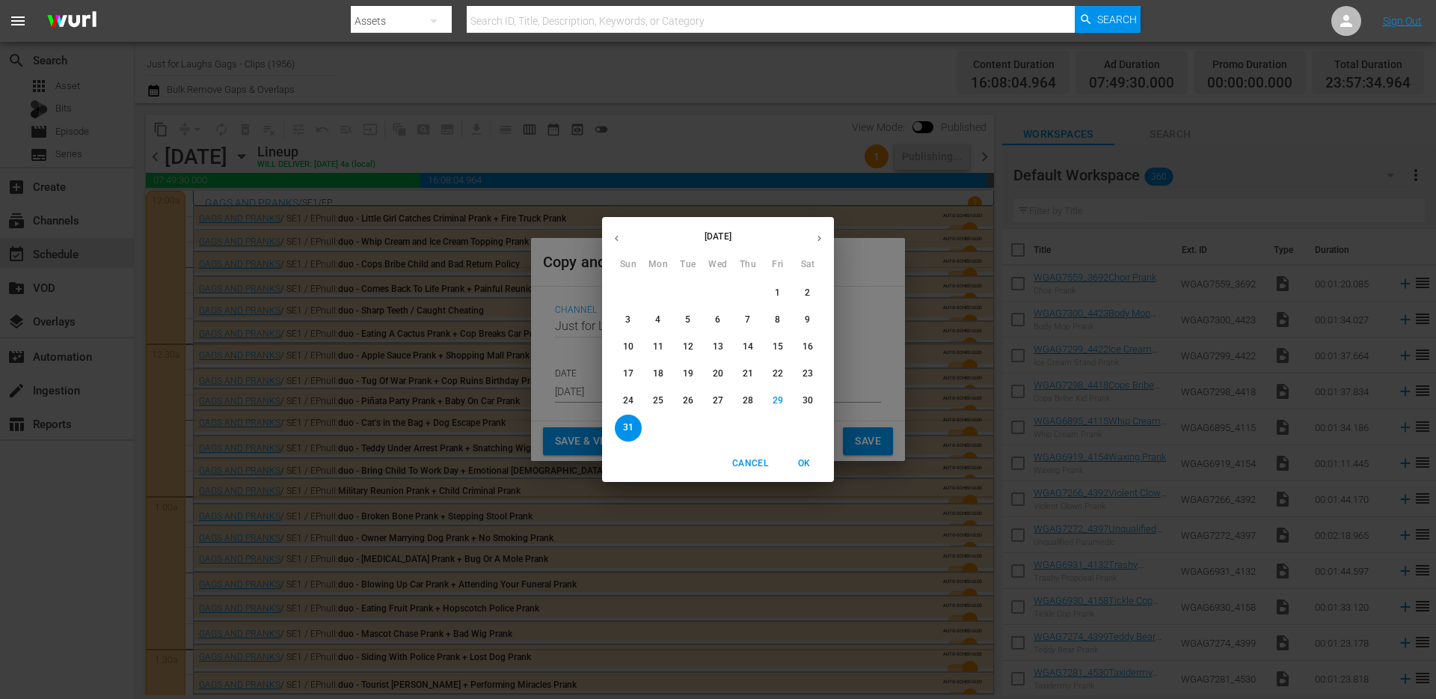
click at [812, 241] on button "button" at bounding box center [819, 238] width 29 height 29
click at [811, 348] on p "20" at bounding box center [808, 346] width 10 height 13
type input "Sep 20th 2025"
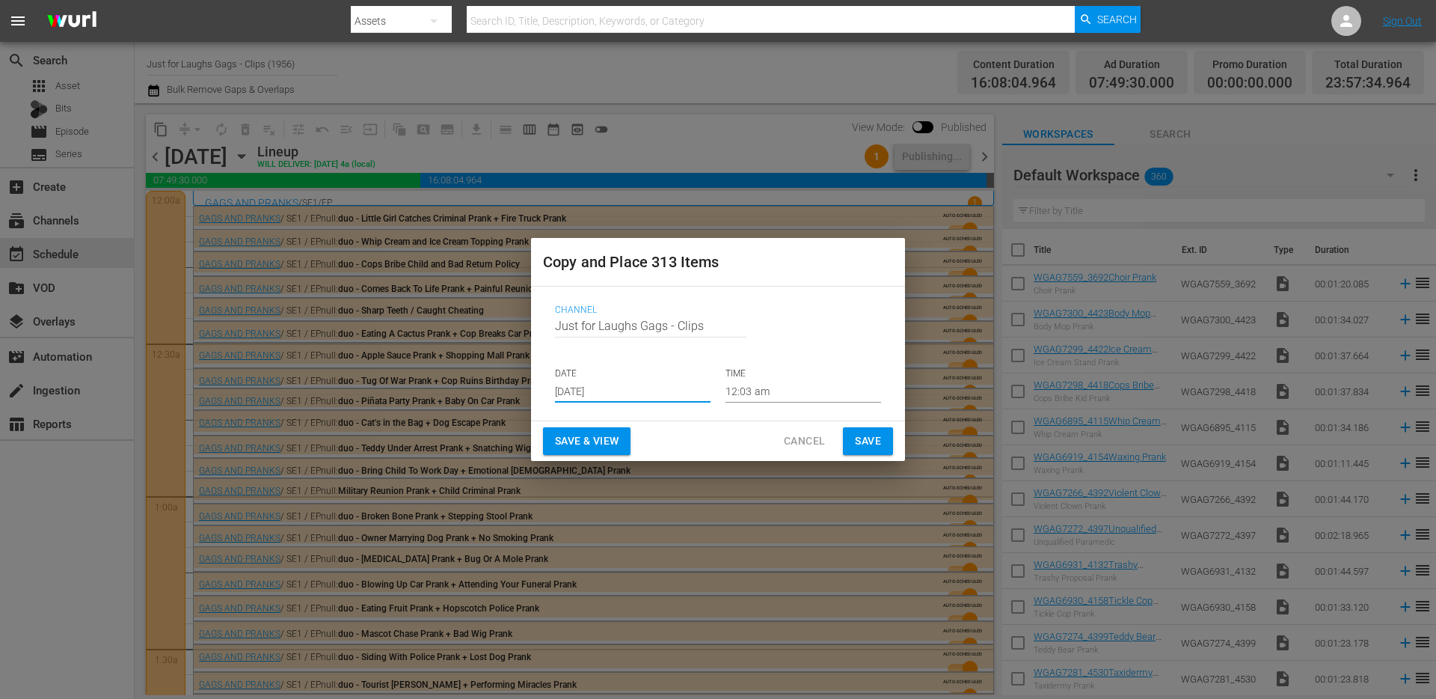
click at [880, 443] on span "Save" at bounding box center [868, 441] width 26 height 19
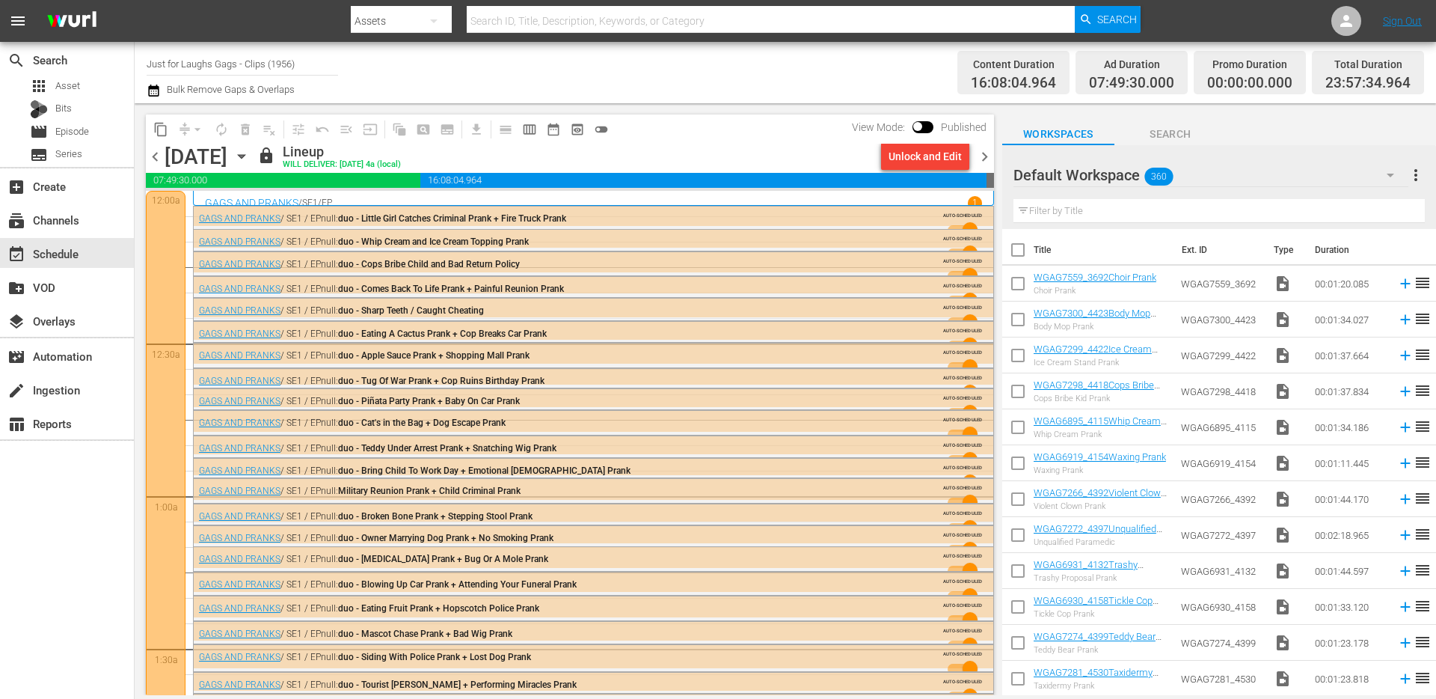
click at [988, 155] on span "chevron_right" at bounding box center [985, 156] width 19 height 19
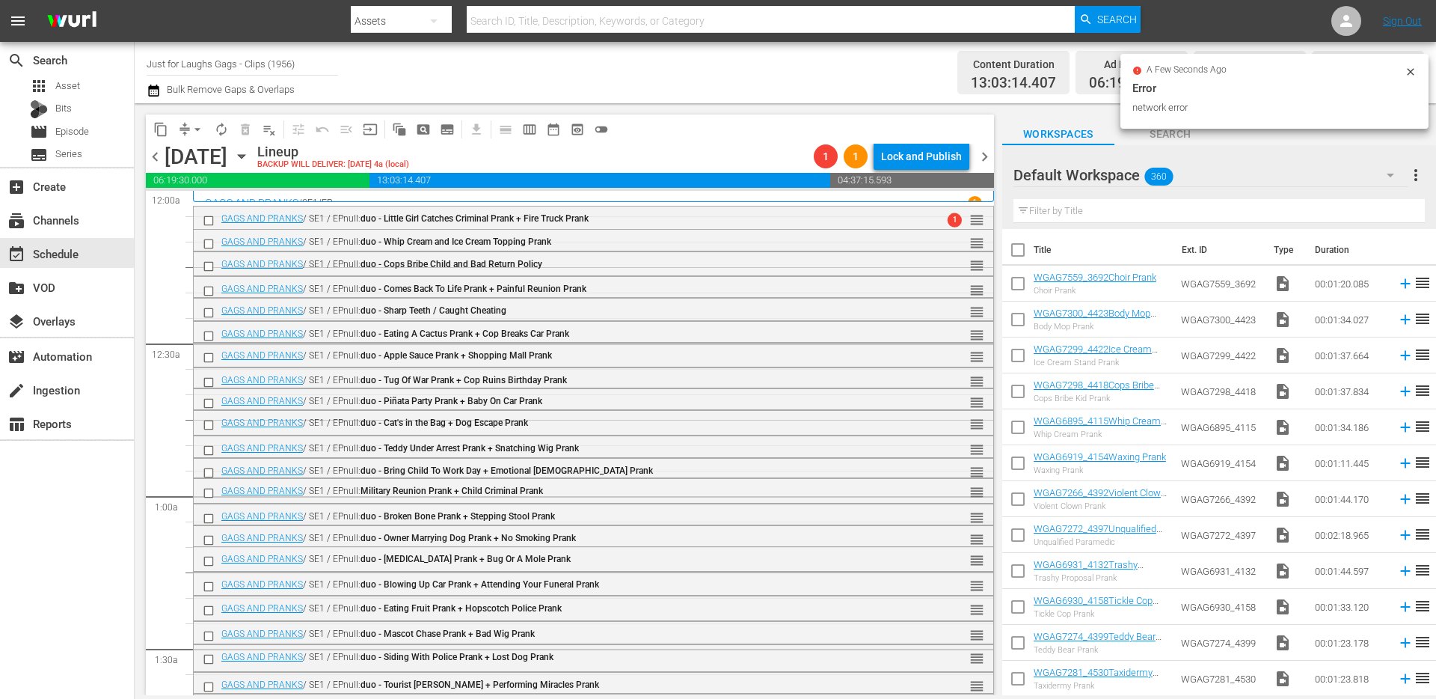
click at [193, 132] on span "arrow_drop_down" at bounding box center [197, 129] width 15 height 15
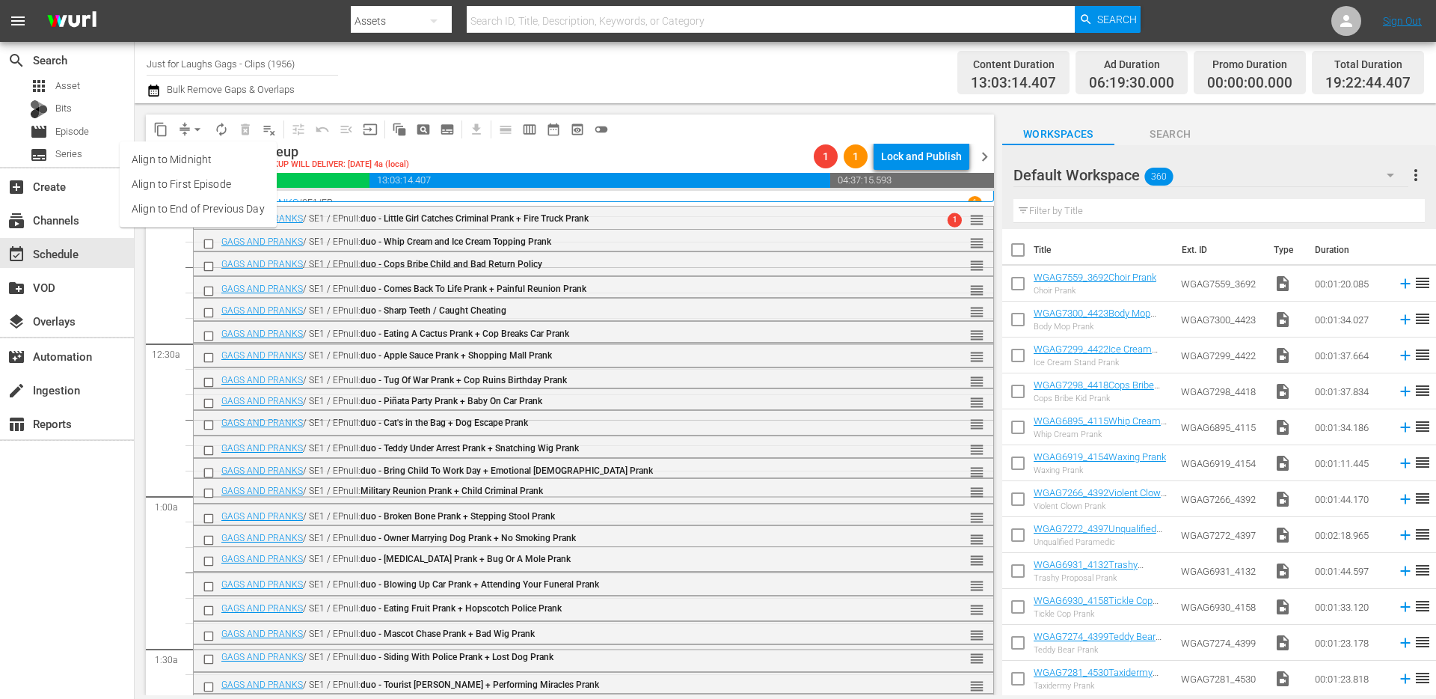
click at [201, 197] on li "Align to End of Previous Day" at bounding box center [198, 209] width 157 height 25
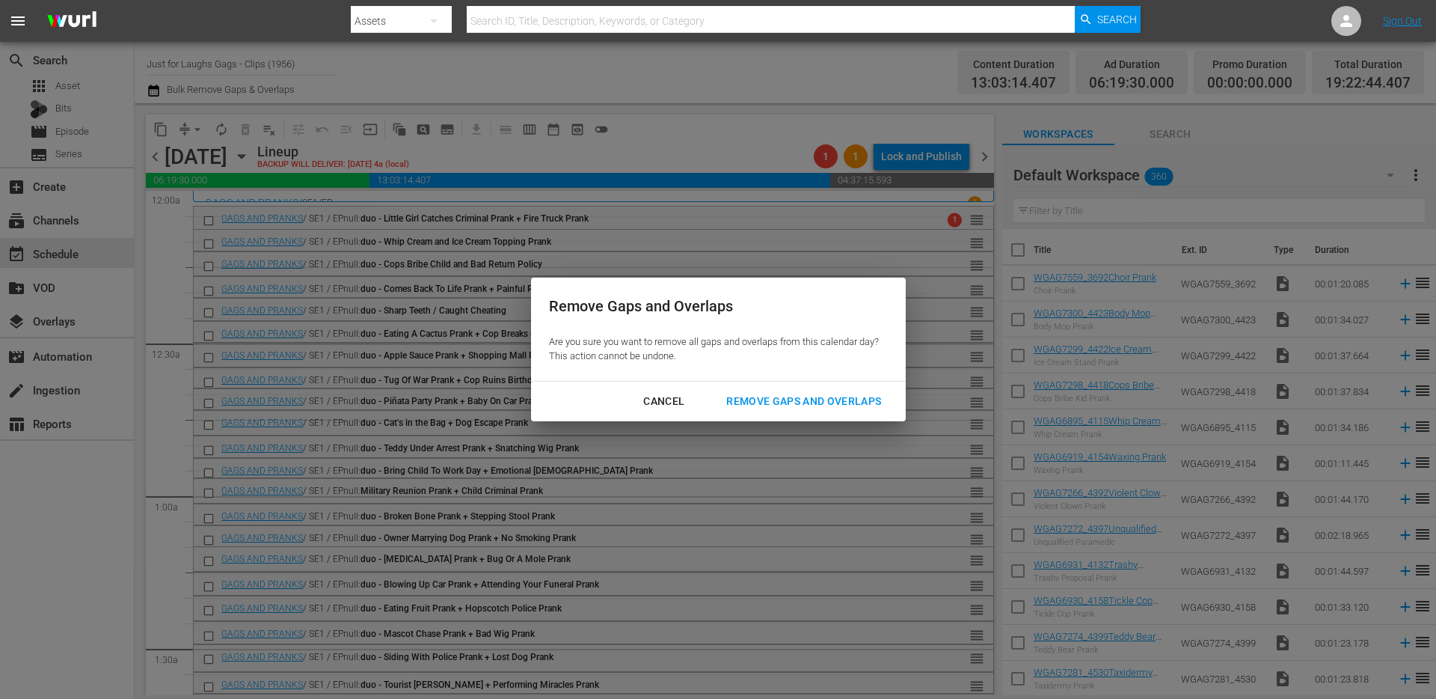
click at [797, 397] on div "Remove Gaps and Overlaps" at bounding box center [803, 401] width 179 height 19
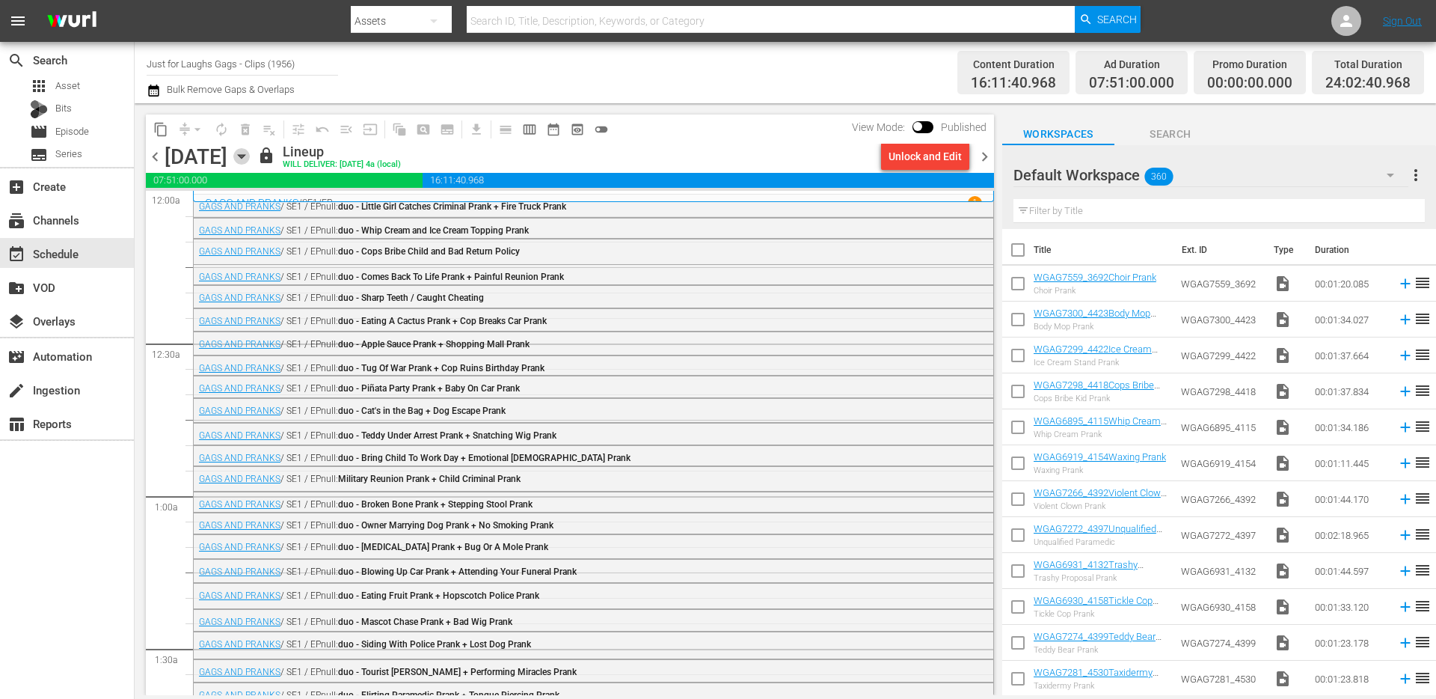
click at [245, 156] on icon "button" at bounding box center [241, 157] width 7 height 4
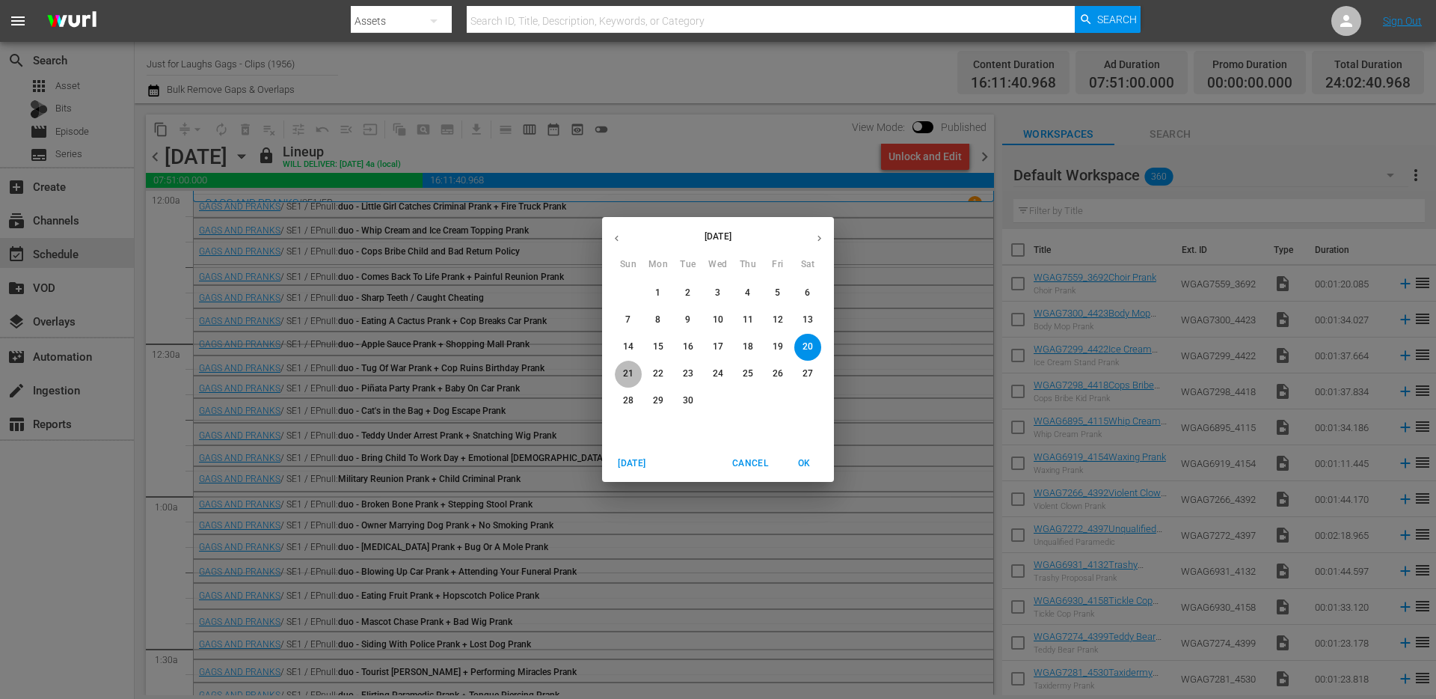
click at [634, 382] on button "21" at bounding box center [628, 374] width 27 height 27
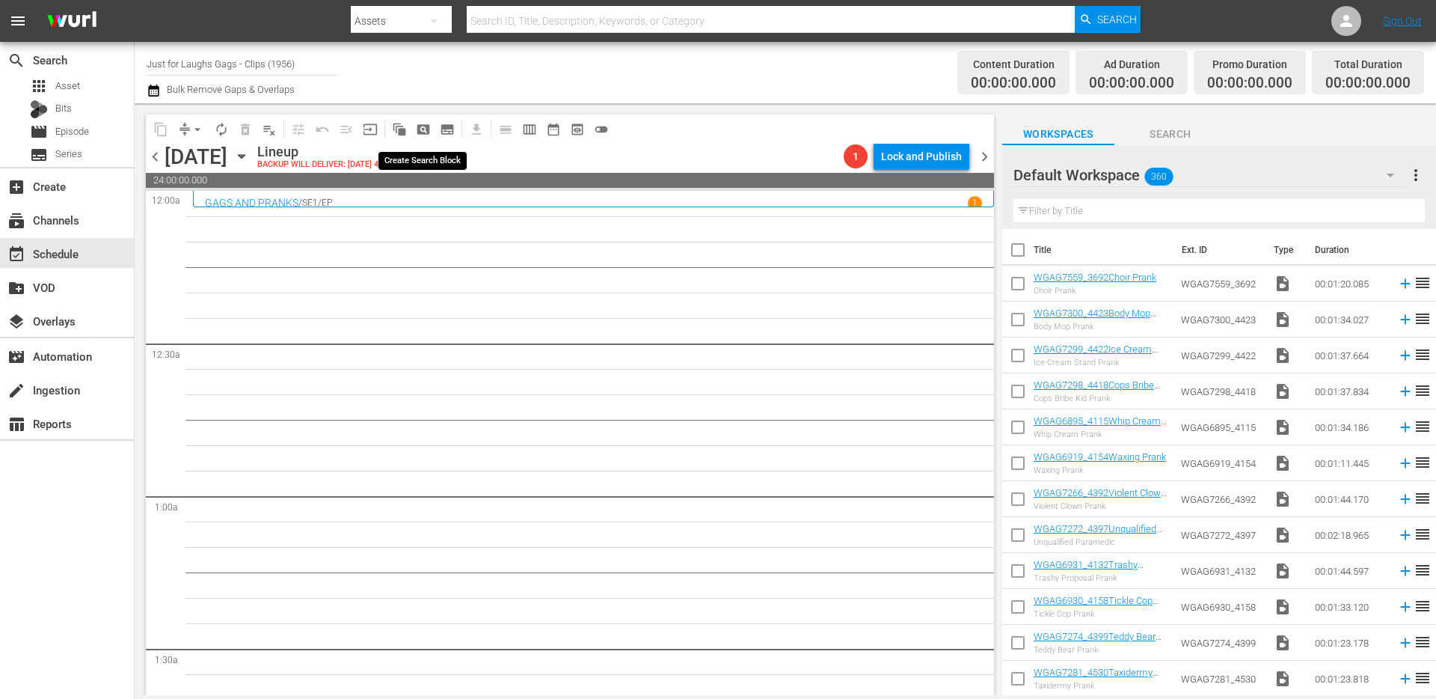
click at [423, 127] on span "pageview_outlined" at bounding box center [423, 129] width 15 height 15
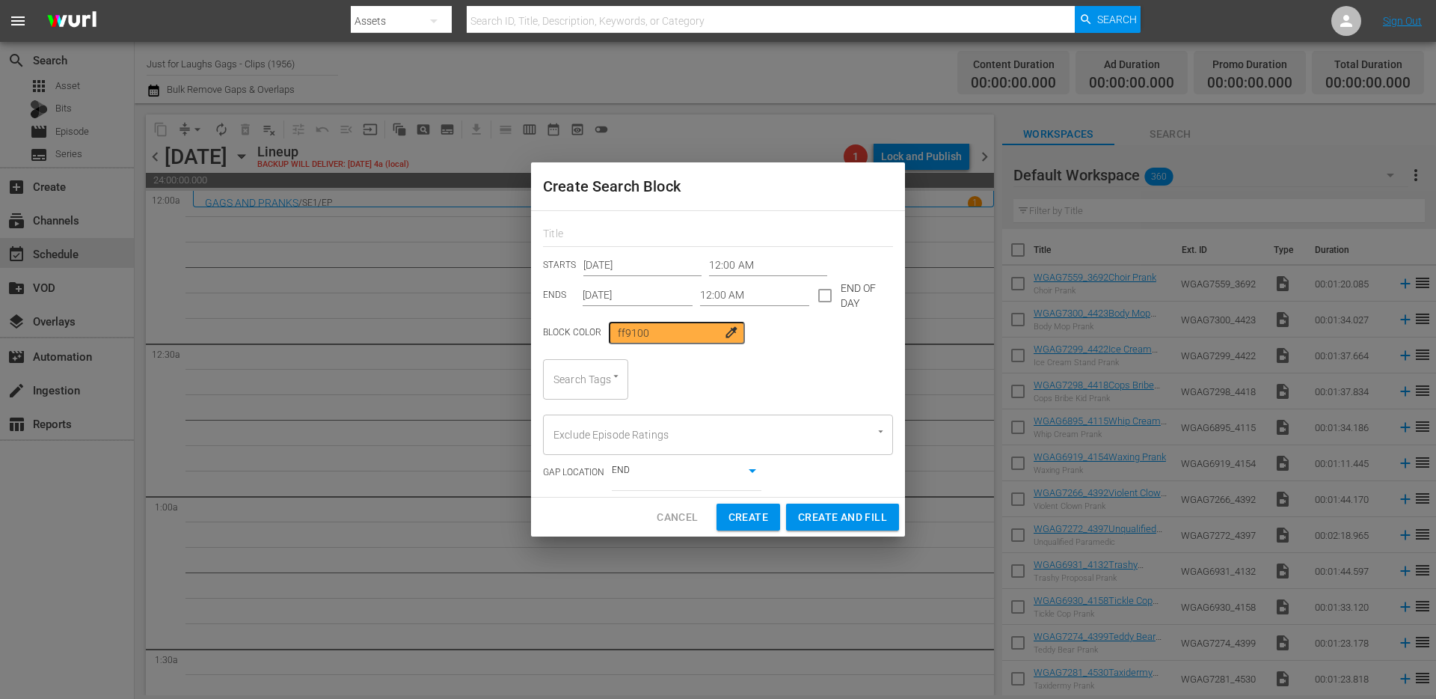
click at [751, 299] on input "12:00 AM" at bounding box center [755, 295] width 110 height 22
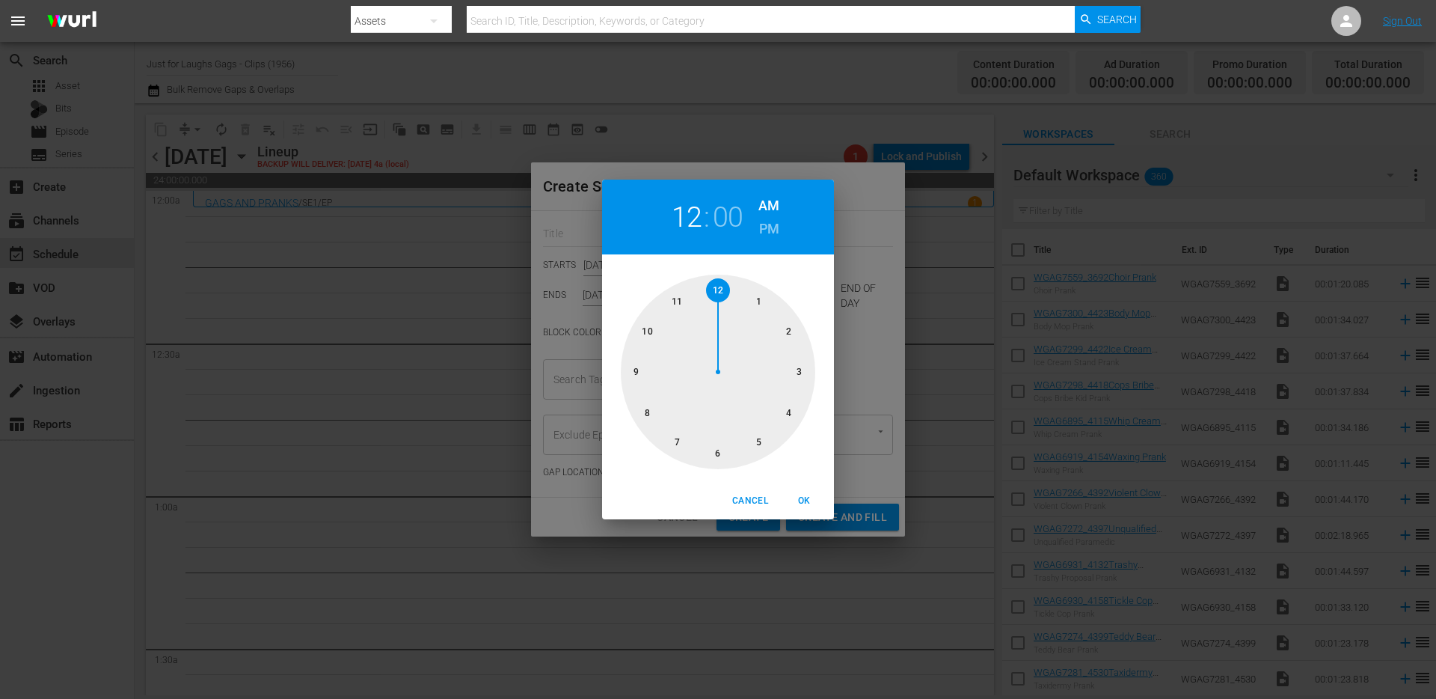
click at [795, 369] on div at bounding box center [718, 372] width 195 height 195
click at [794, 500] on span "OK" at bounding box center [804, 501] width 36 height 16
type input "03:00 AM"
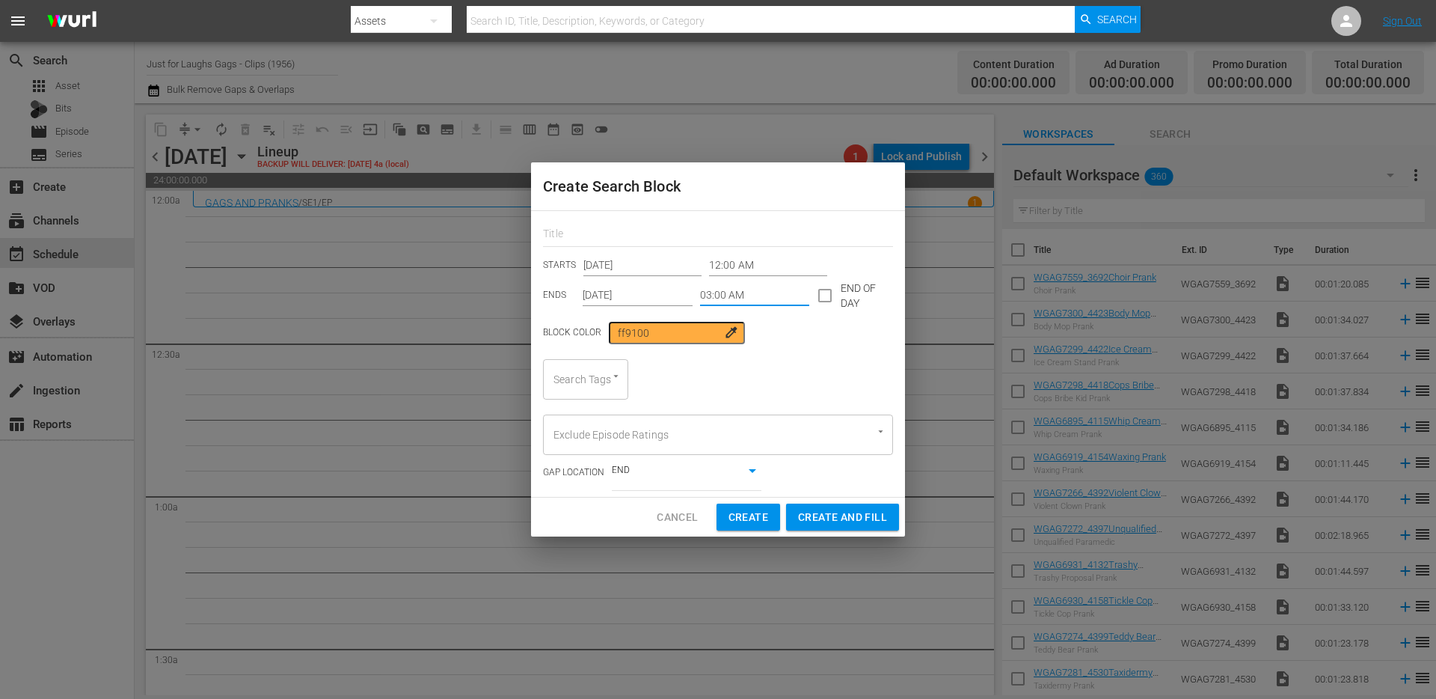
click at [589, 366] on div "Search Tags" at bounding box center [585, 379] width 85 height 40
type input "duo"
click at [569, 417] on span "duo" at bounding box center [564, 420] width 18 height 16
click at [858, 515] on span "Create and Fill" at bounding box center [842, 516] width 89 height 19
type input "12:00 AM"
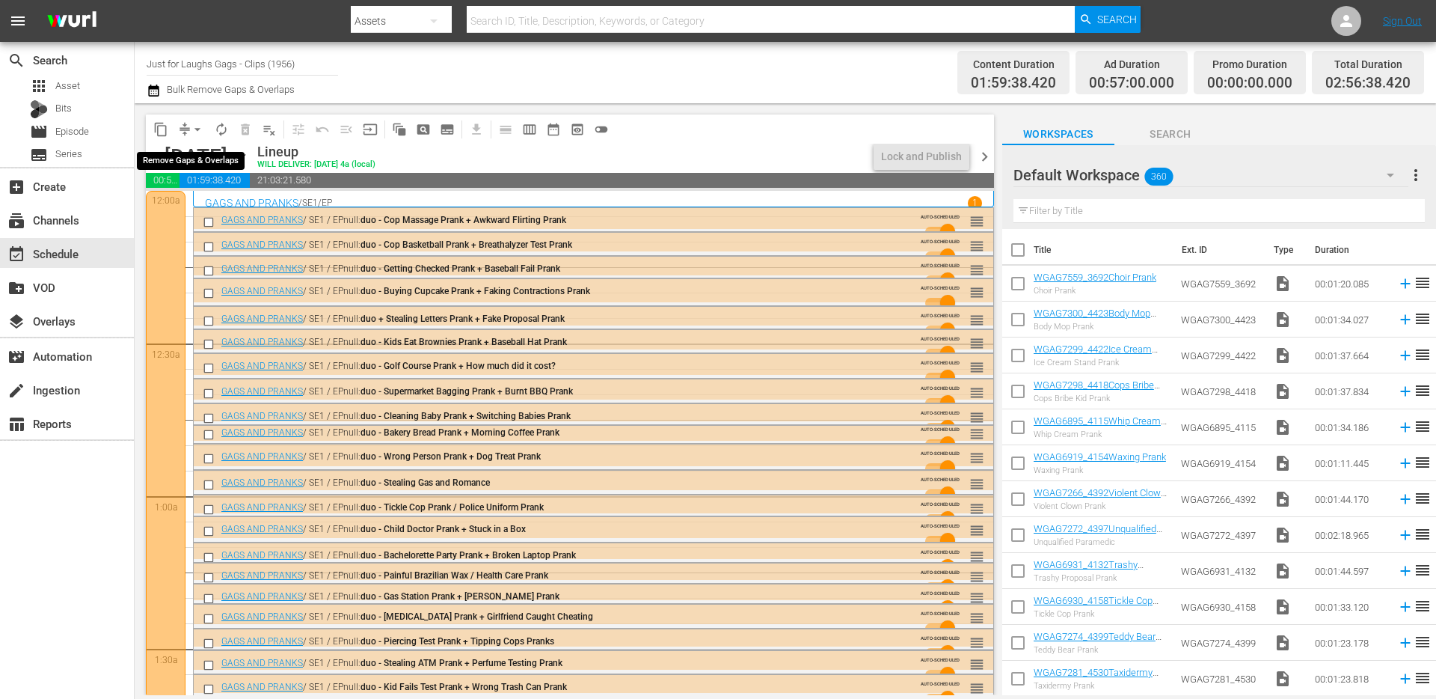
click at [193, 129] on span "arrow_drop_down" at bounding box center [197, 129] width 15 height 15
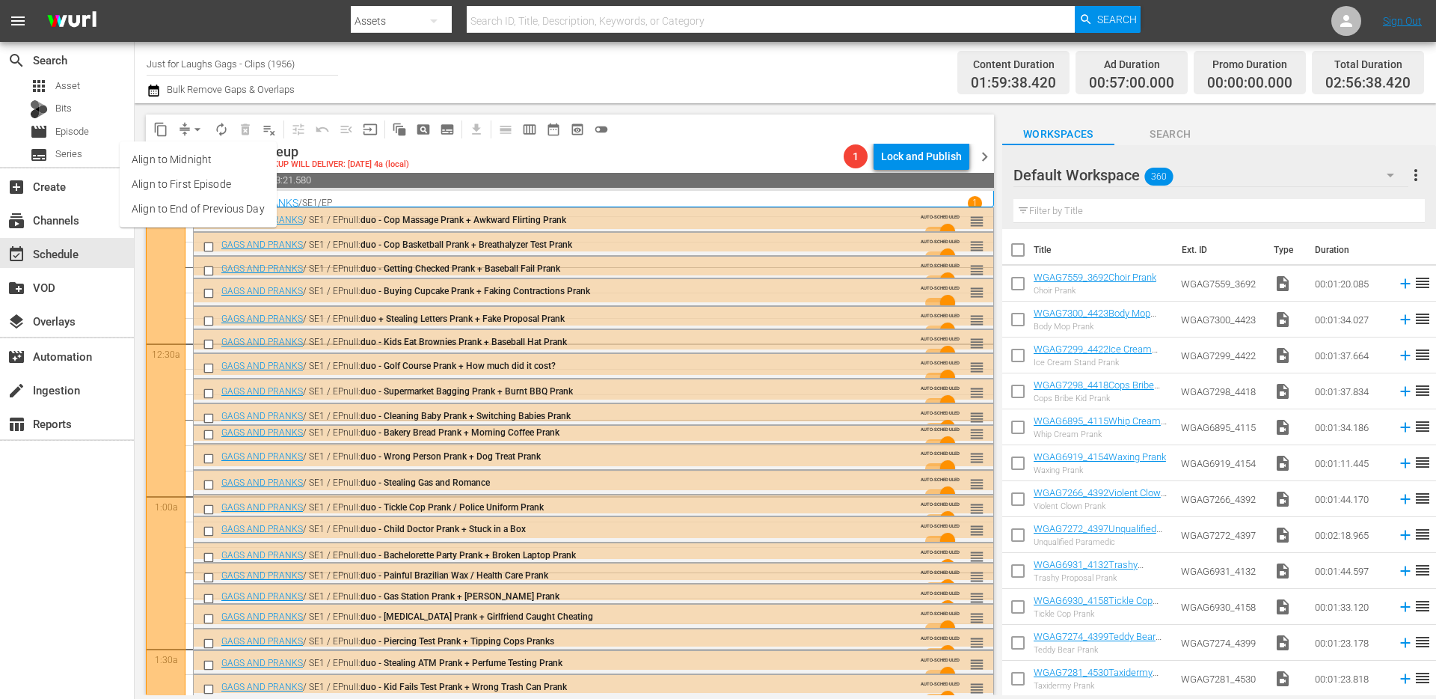
click at [209, 211] on li "Align to End of Previous Day" at bounding box center [198, 209] width 157 height 25
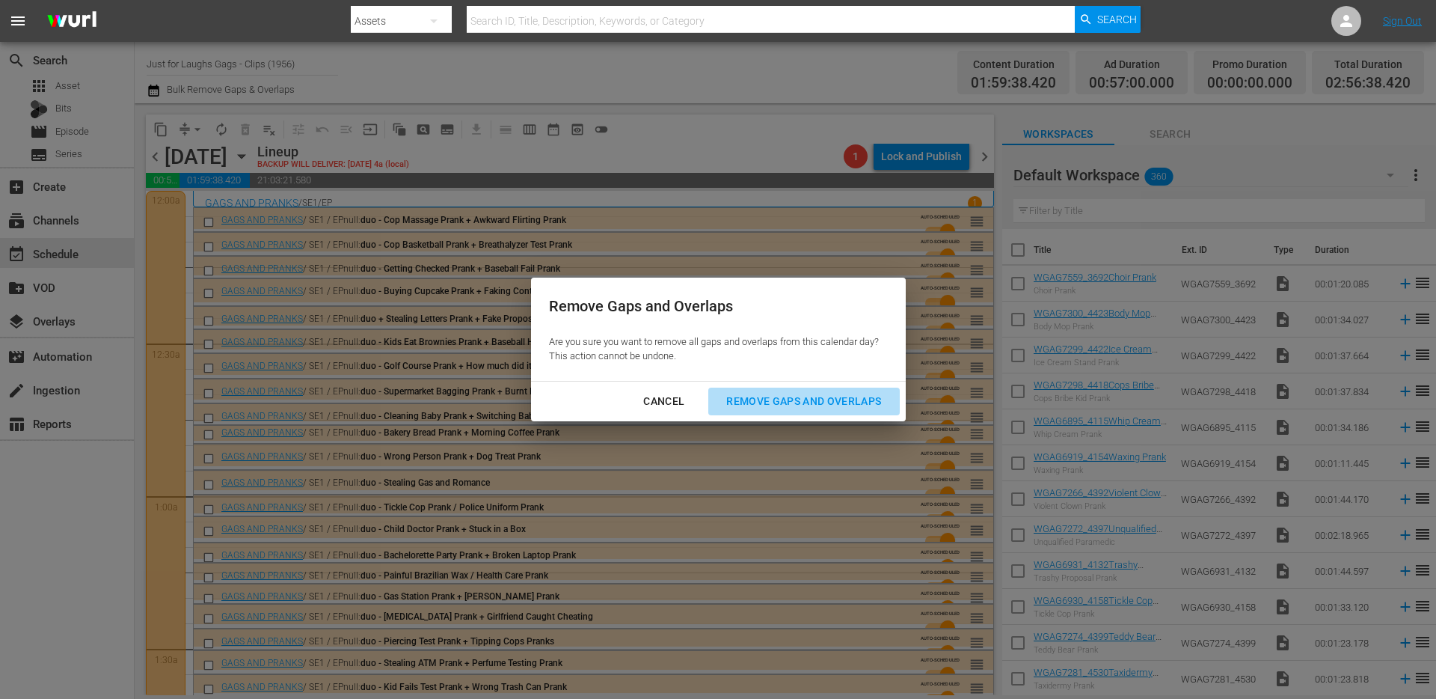
click at [816, 401] on div "Remove Gaps and Overlaps" at bounding box center [803, 401] width 179 height 19
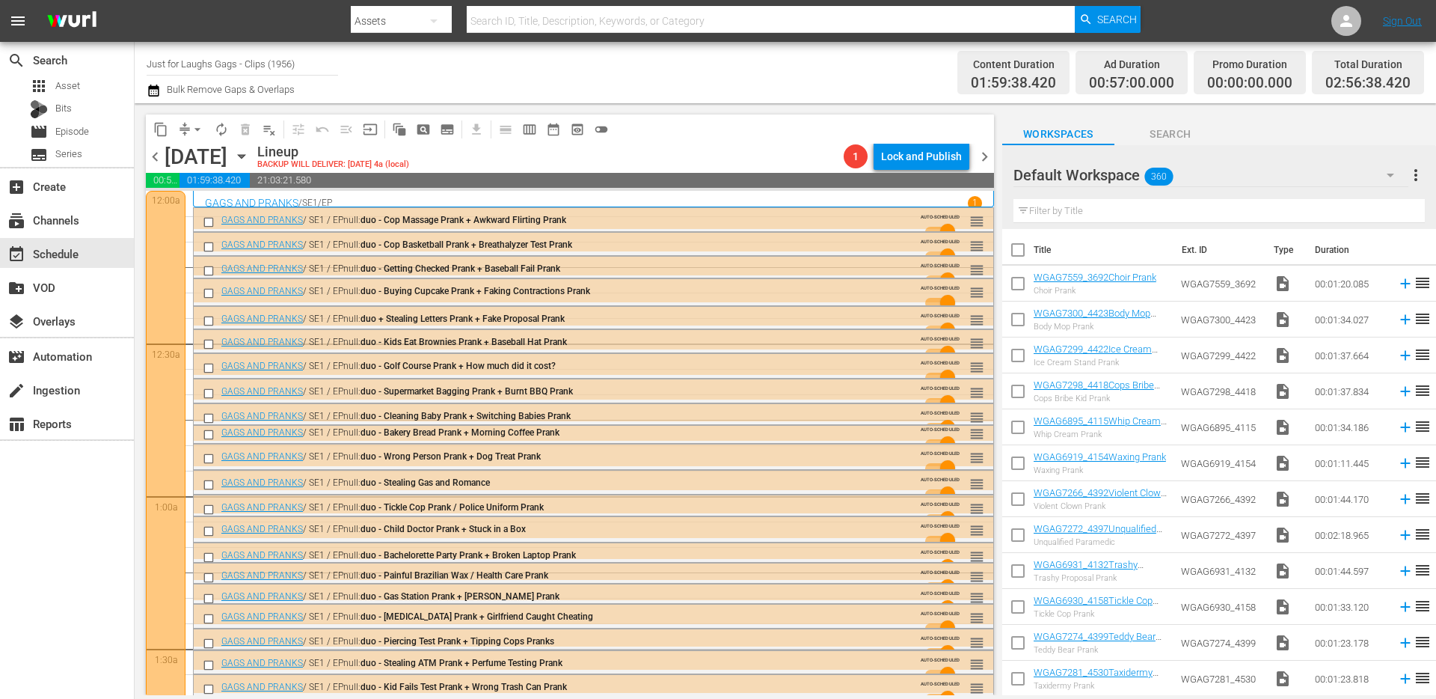
click at [225, 142] on div "content_copy compress arrow_drop_down autorenew_outlined delete_forever_outline…" at bounding box center [381, 128] width 471 height 29
click at [223, 128] on span "autorenew_outlined" at bounding box center [221, 129] width 15 height 15
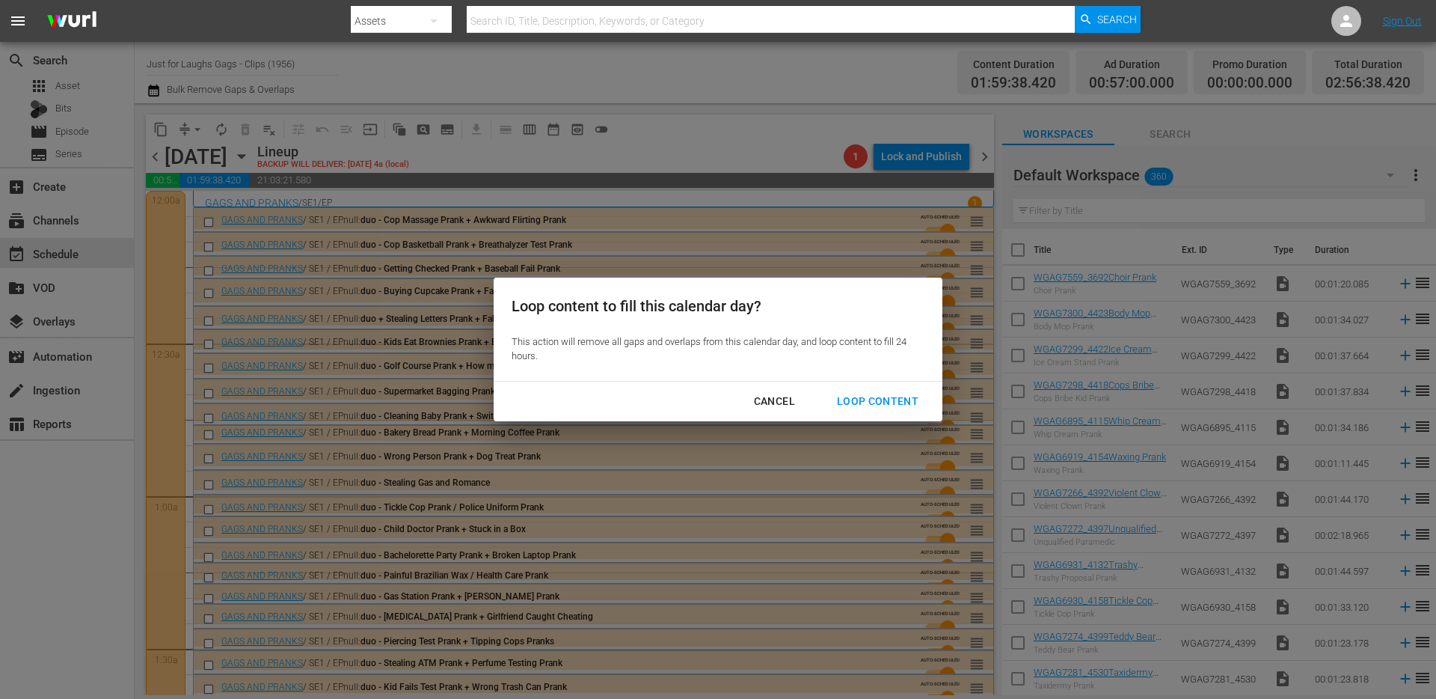
click at [907, 399] on div "Loop Content" at bounding box center [877, 401] width 105 height 19
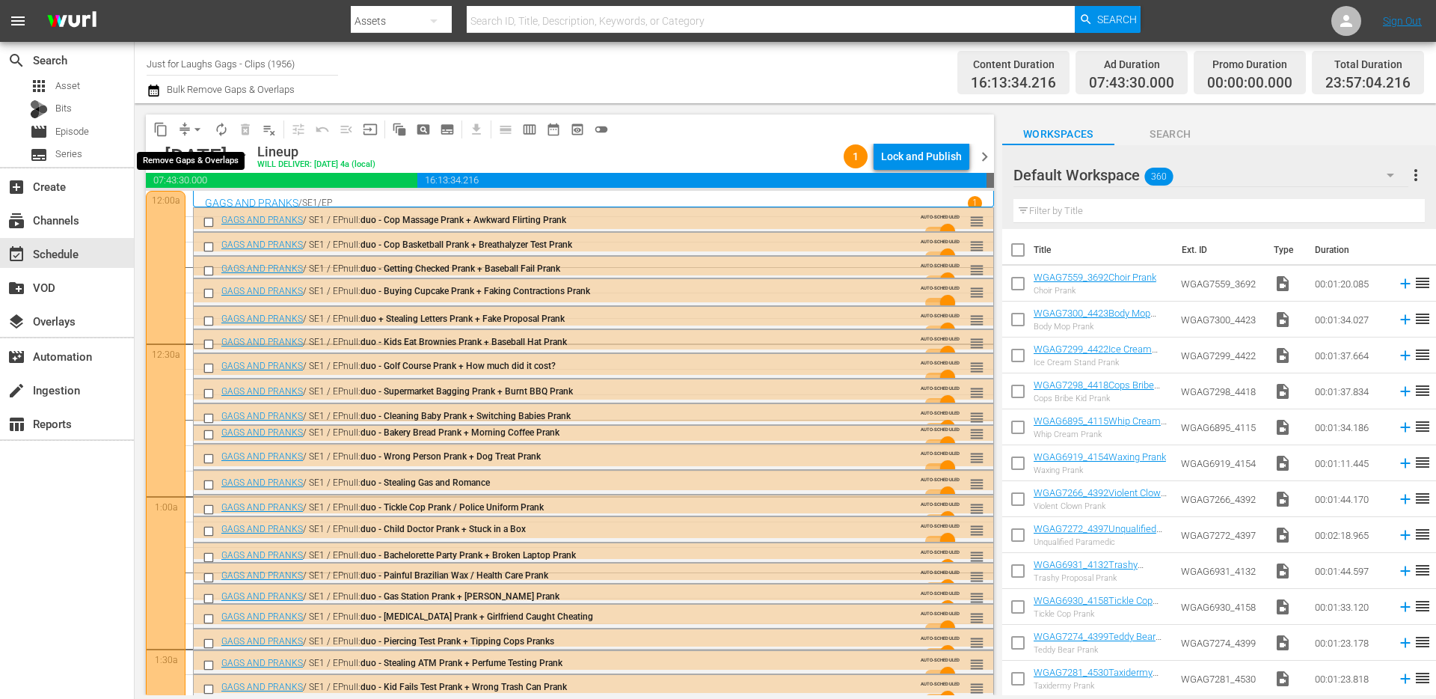
click at [159, 128] on span "content_copy" at bounding box center [160, 129] width 15 height 15
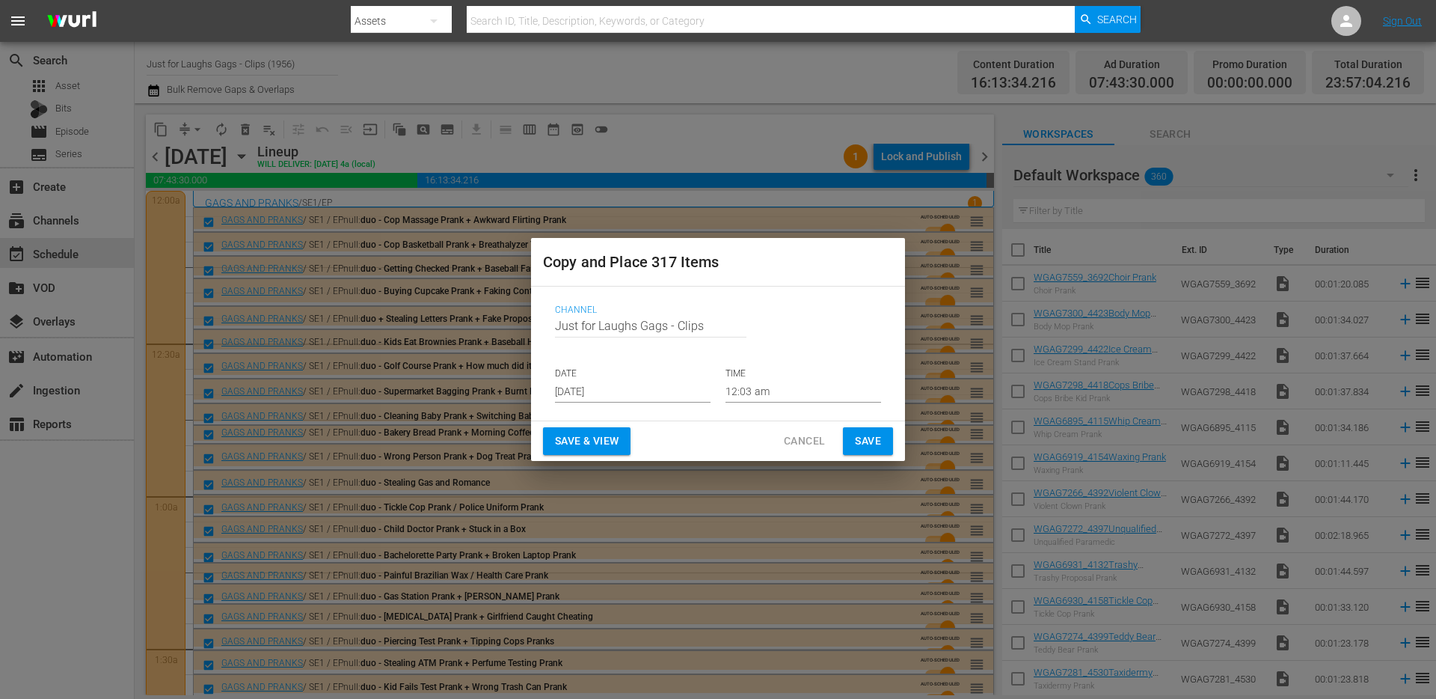
click at [685, 392] on input "[DATE]" at bounding box center [633, 391] width 156 height 22
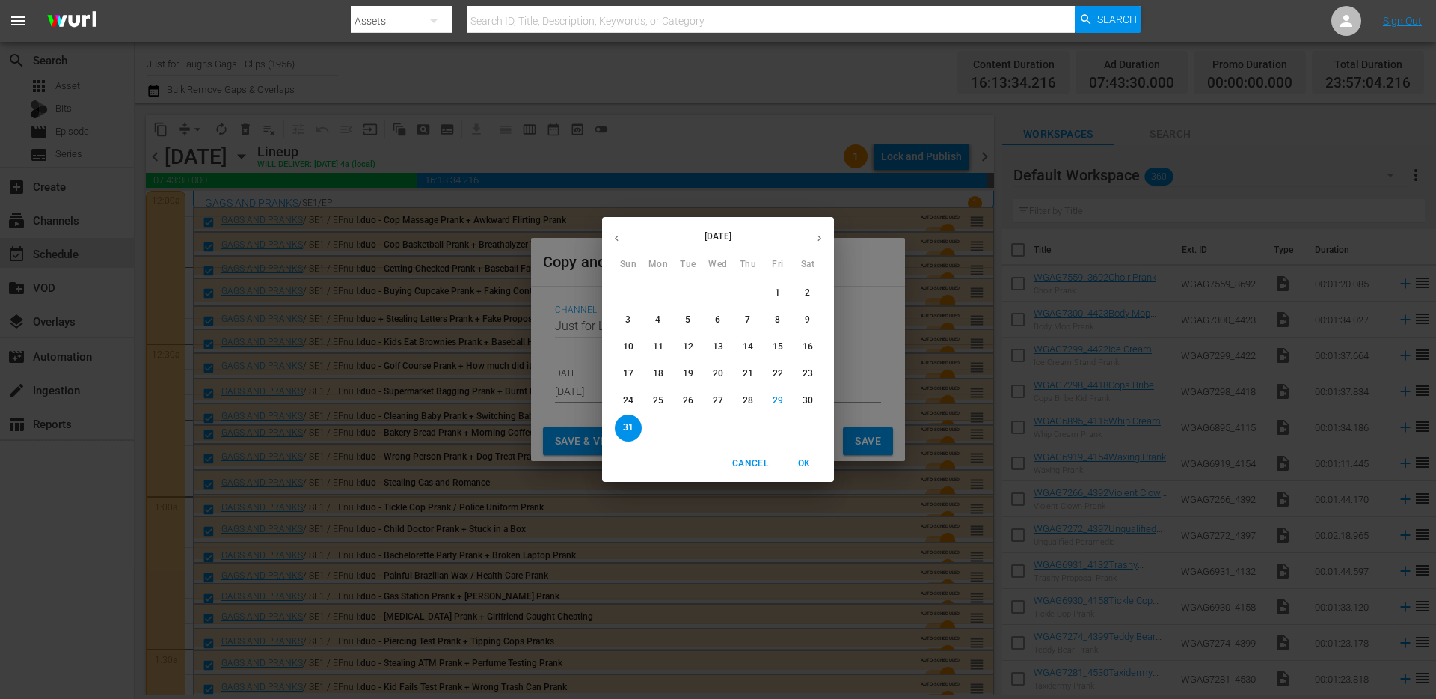
click at [819, 239] on icon "button" at bounding box center [820, 239] width 4 height 6
click at [662, 368] on p "22" at bounding box center [658, 373] width 10 height 13
type input "[DATE]"
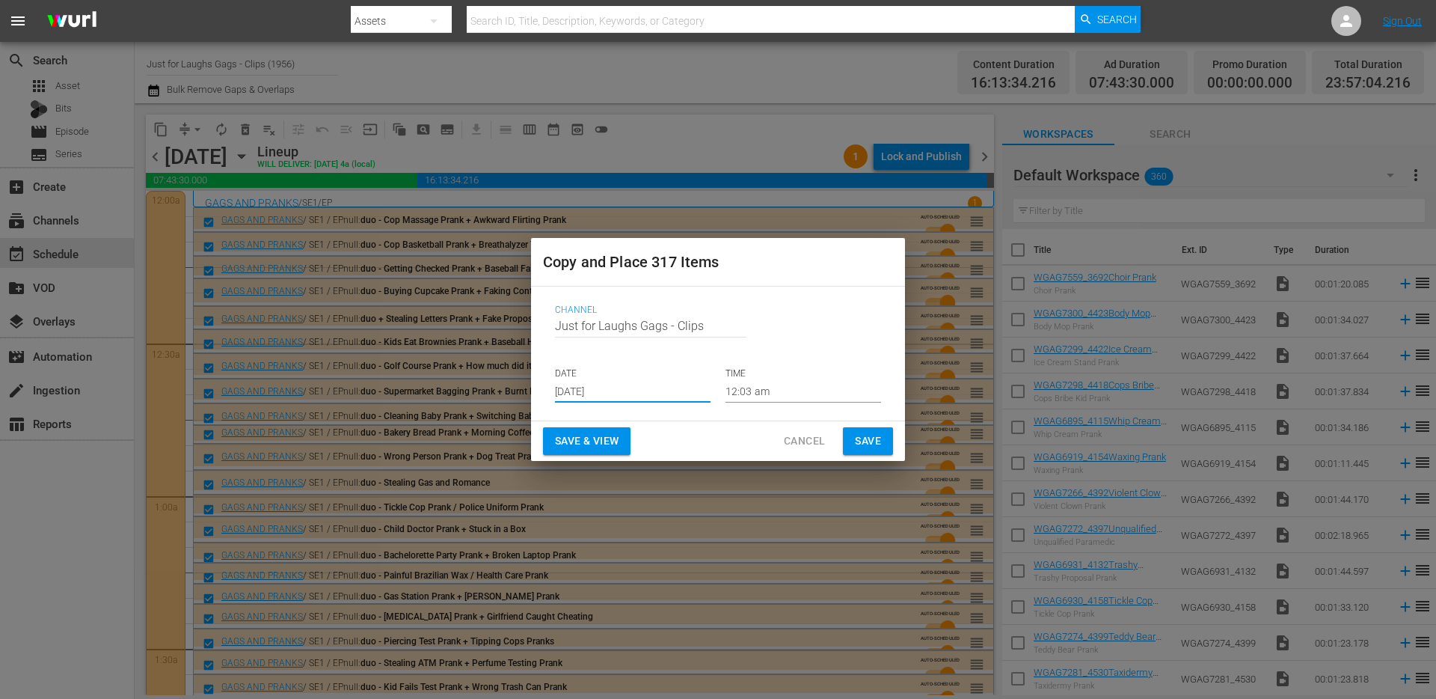
click at [881, 437] on span "Save" at bounding box center [868, 441] width 26 height 19
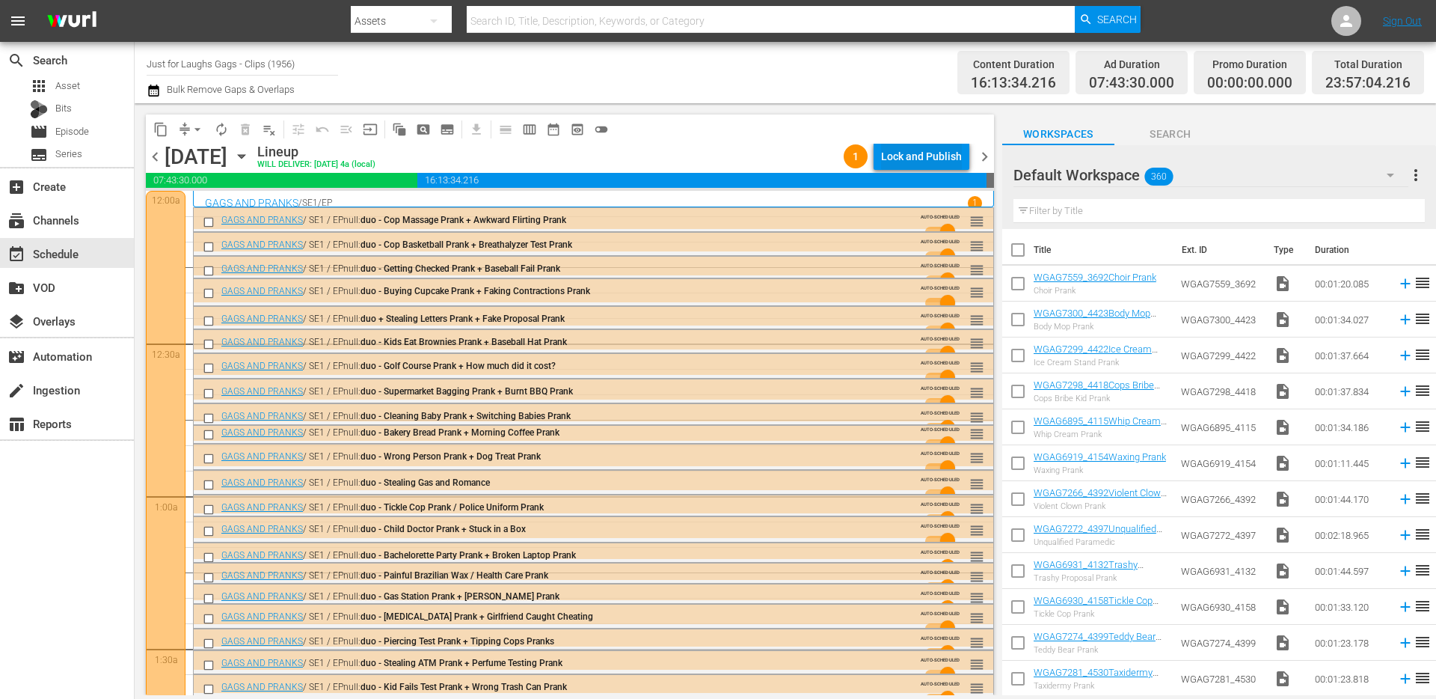
click at [932, 149] on div "Lock and Publish" at bounding box center [921, 156] width 81 height 27
